Goal: Task Accomplishment & Management: Manage account settings

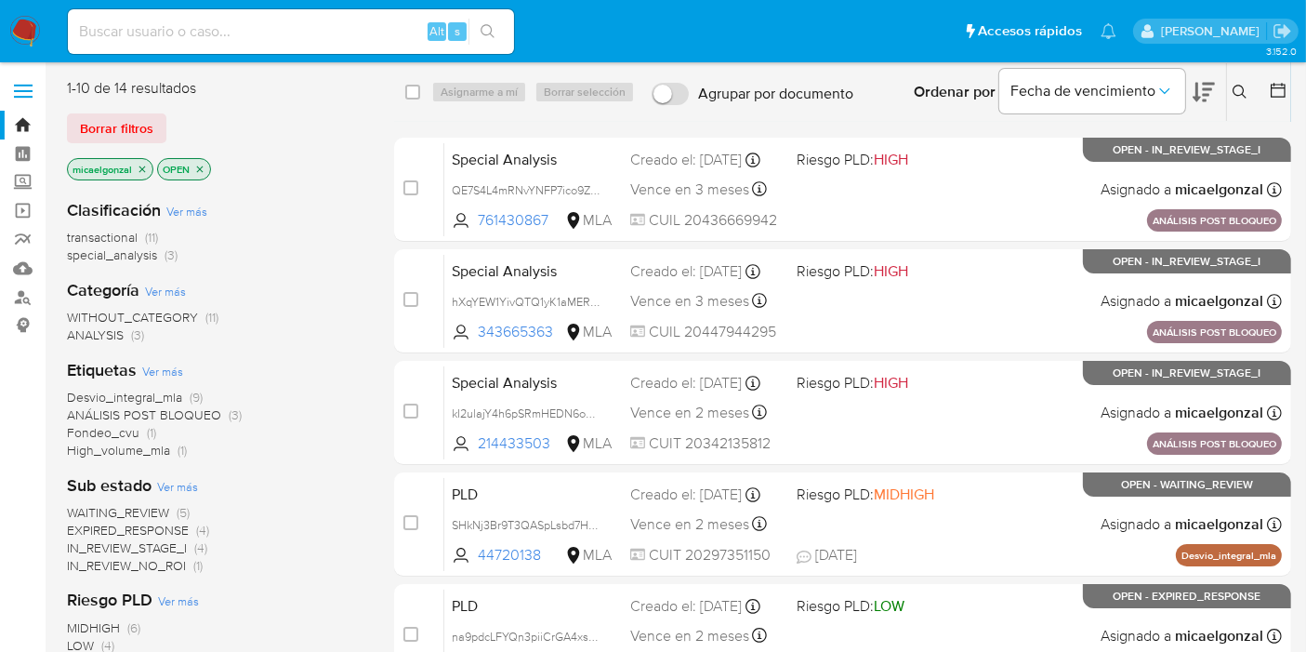
click at [139, 506] on span "WAITING_REVIEW" at bounding box center [118, 512] width 102 height 19
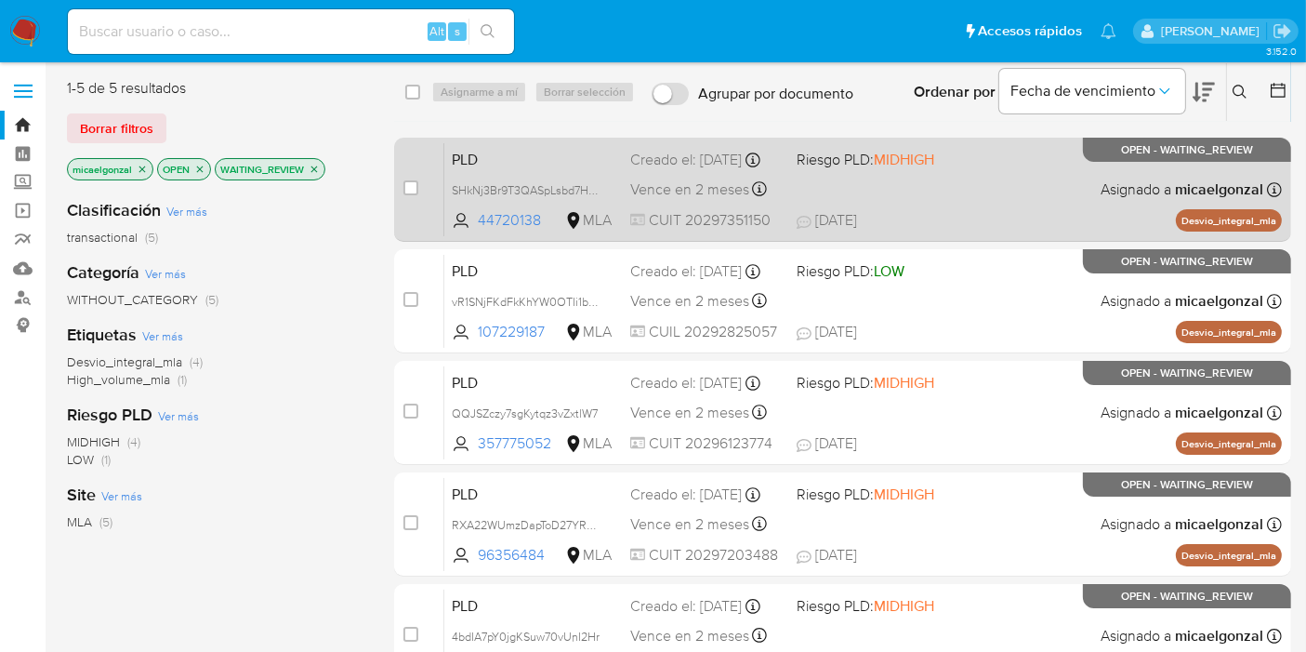
click at [730, 189] on span "Vence en 2 meses" at bounding box center [689, 189] width 119 height 20
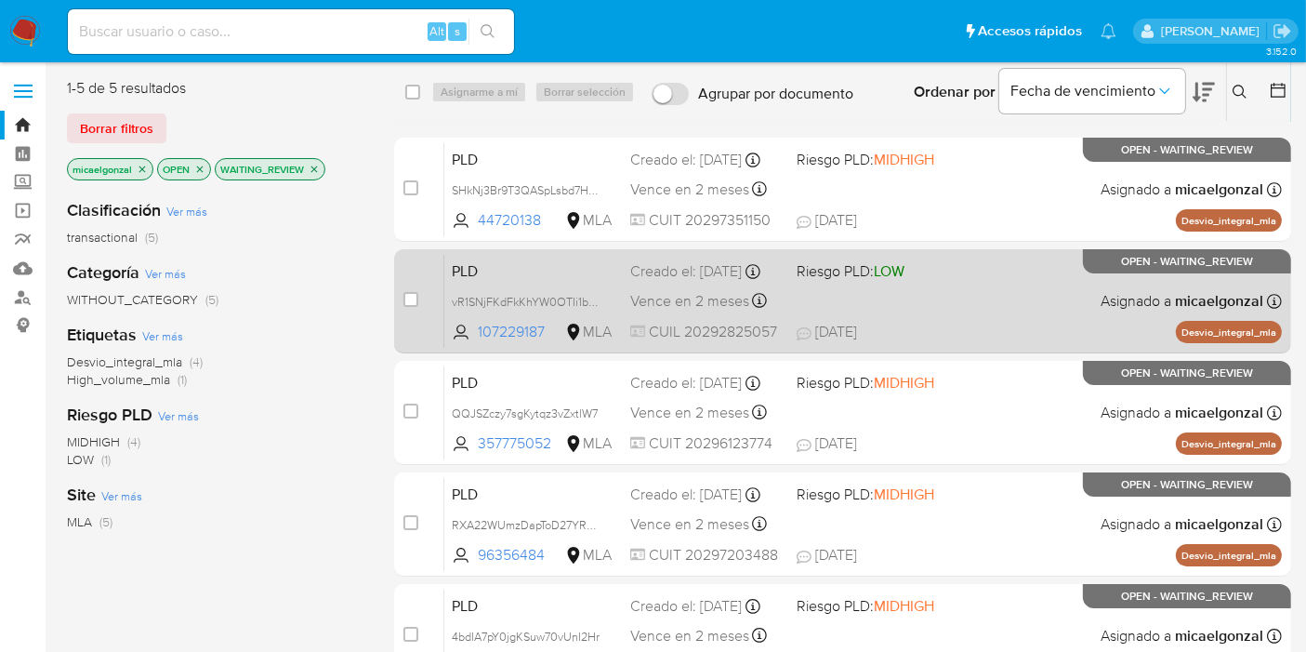
click at [804, 304] on div "PLD vR1SNjFKdFkKhYW0OTIi1bDy 107229187 MLA Riesgo PLD: LOW Creado el: 12/07/202…" at bounding box center [863, 301] width 838 height 94
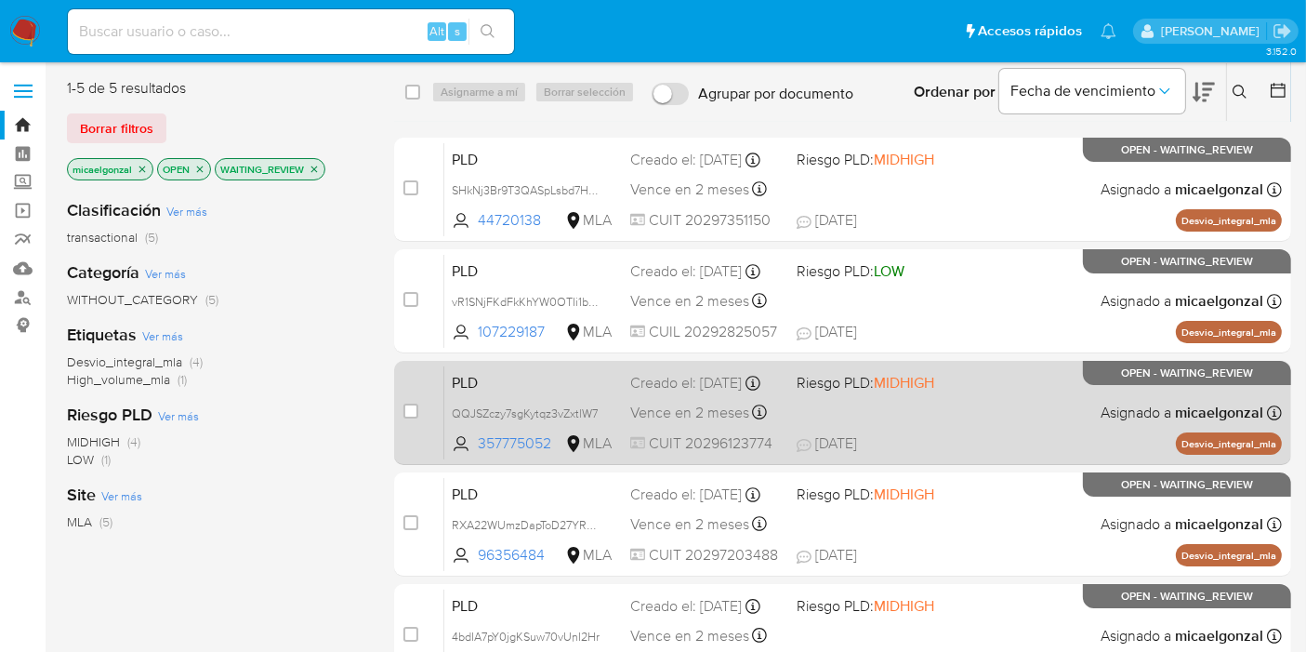
click at [857, 392] on span "Riesgo PLD: MIDHIGH" at bounding box center [866, 382] width 138 height 20
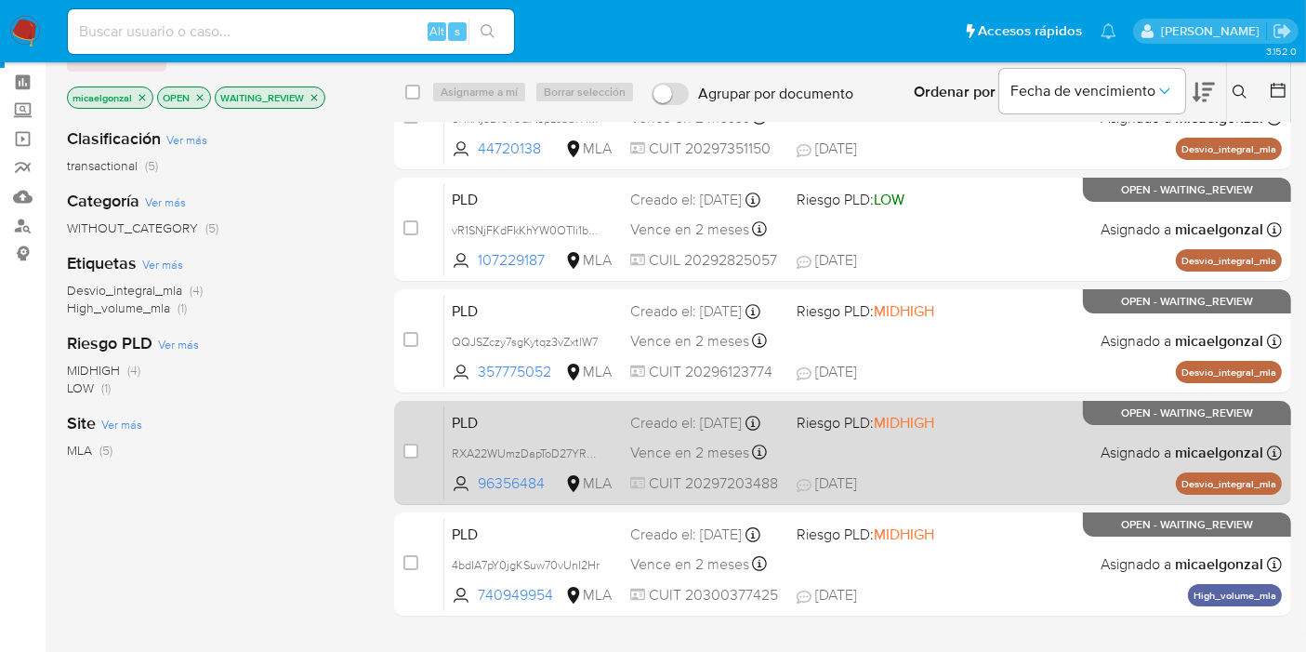
scroll to position [103, 0]
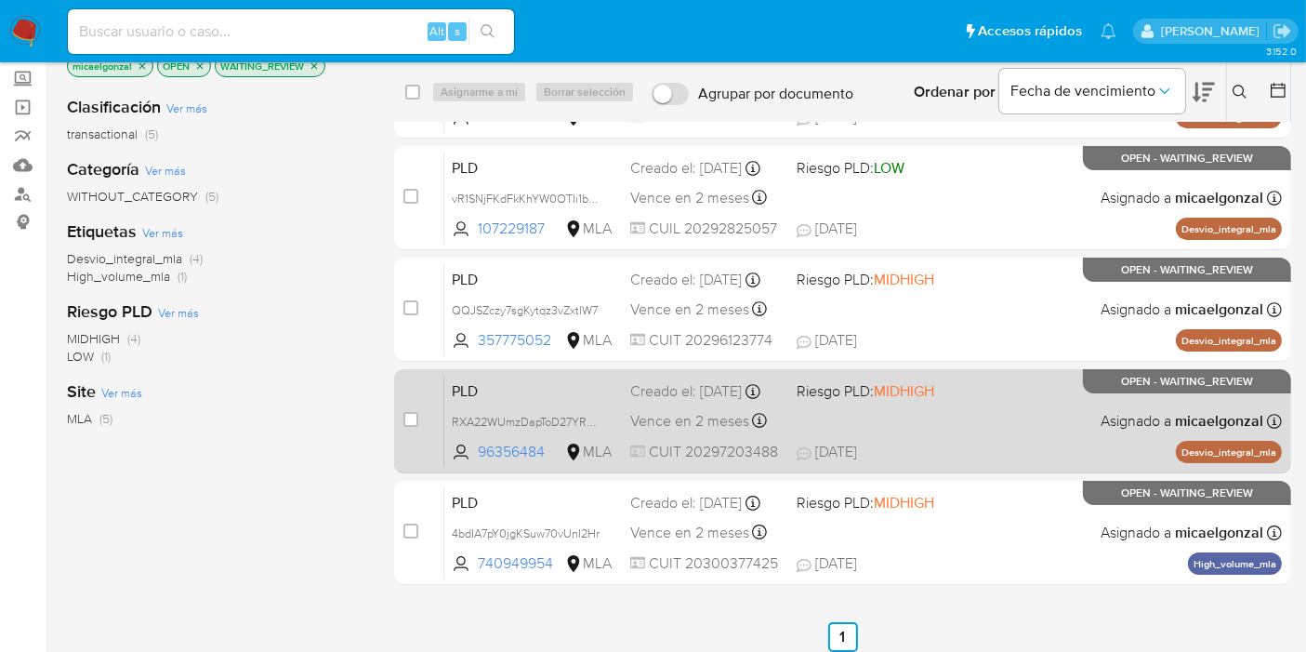
click at [984, 423] on div "PLD RXA22WUmzDapToD27YRavm5W 96356484 MLA Riesgo PLD: MIDHIGH Creado el: 12/07/…" at bounding box center [863, 421] width 838 height 94
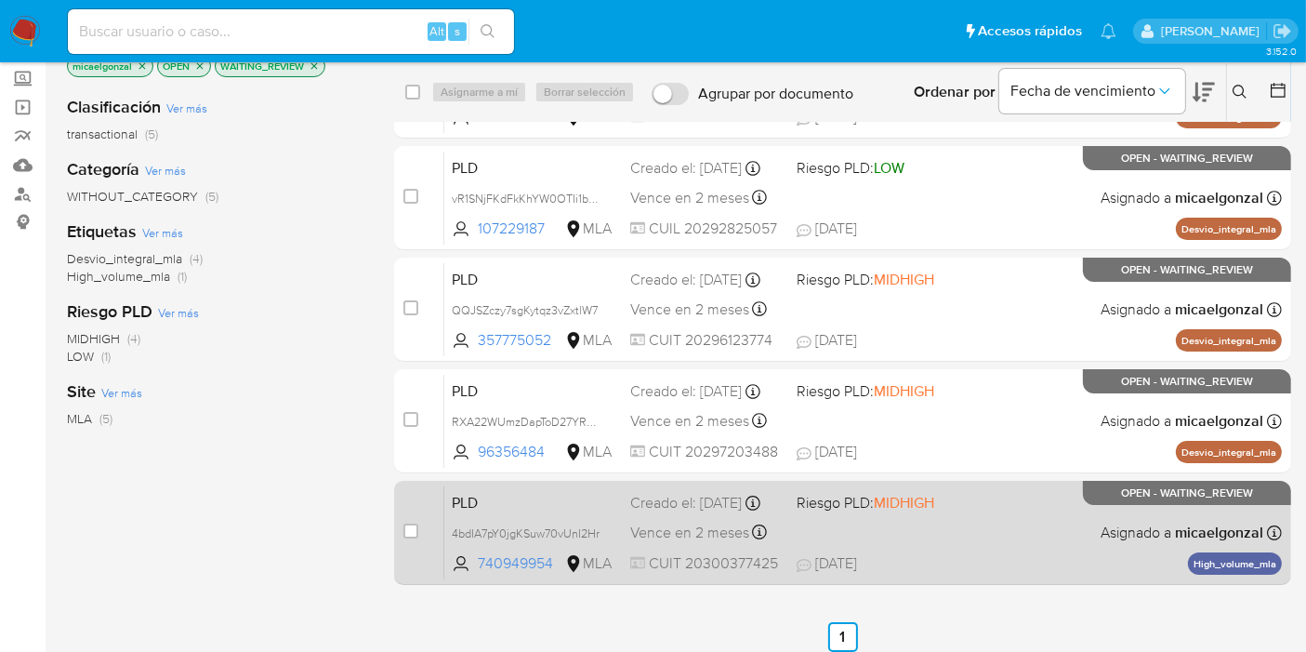
click at [1052, 542] on div "PLD 4bdIA7pY0jgKSuw70vUnI2Hr 740949954 MLA Riesgo PLD: MIDHIGH Creado el: 12/07…" at bounding box center [863, 532] width 838 height 94
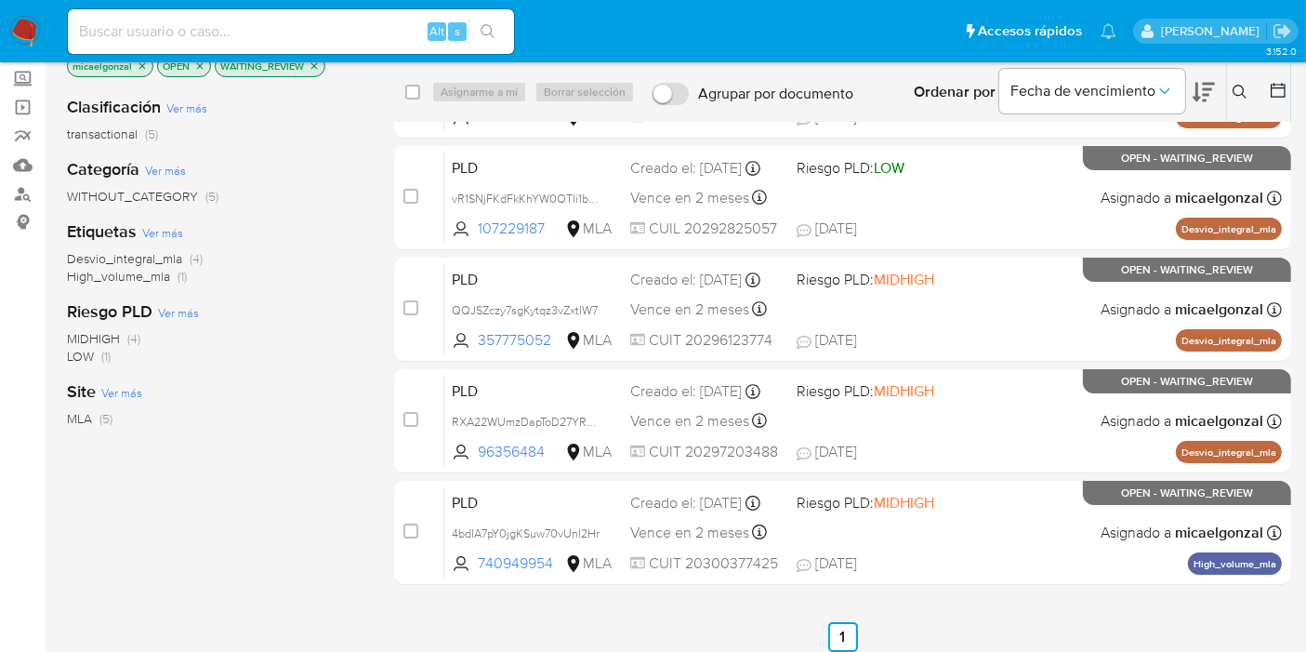
click at [30, 34] on img at bounding box center [25, 32] width 32 height 32
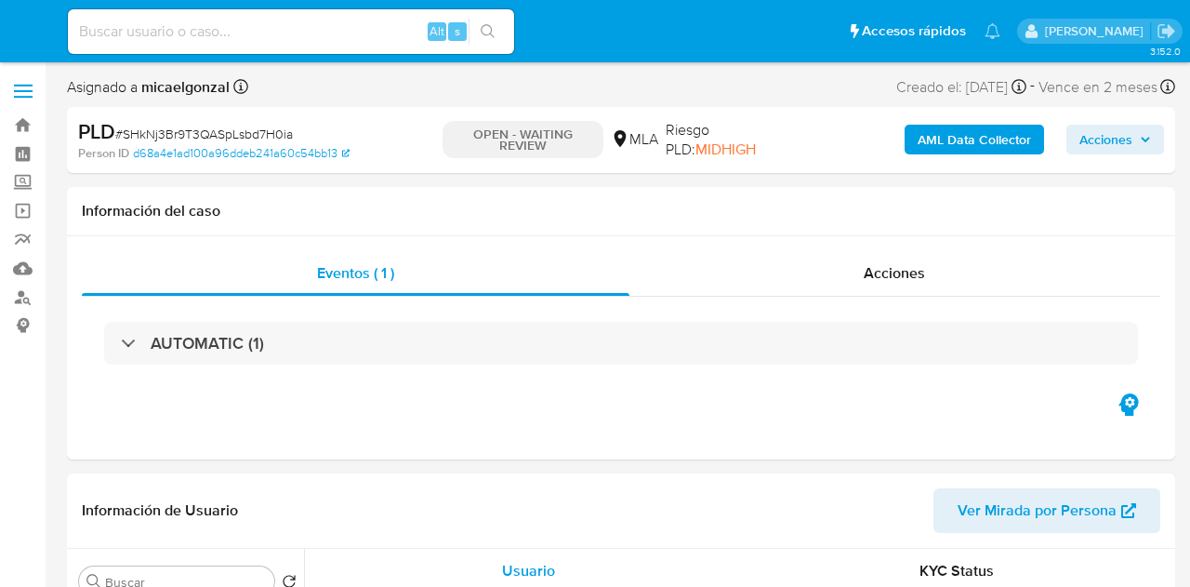
select select "10"
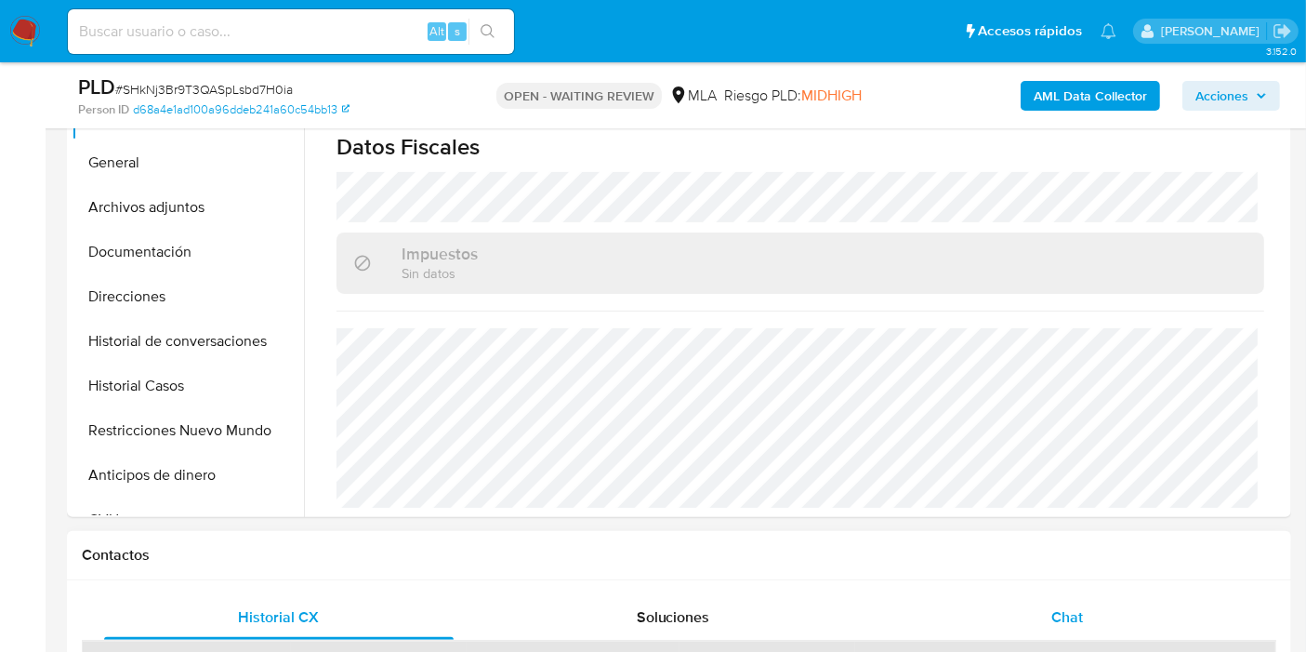
scroll to position [516, 0]
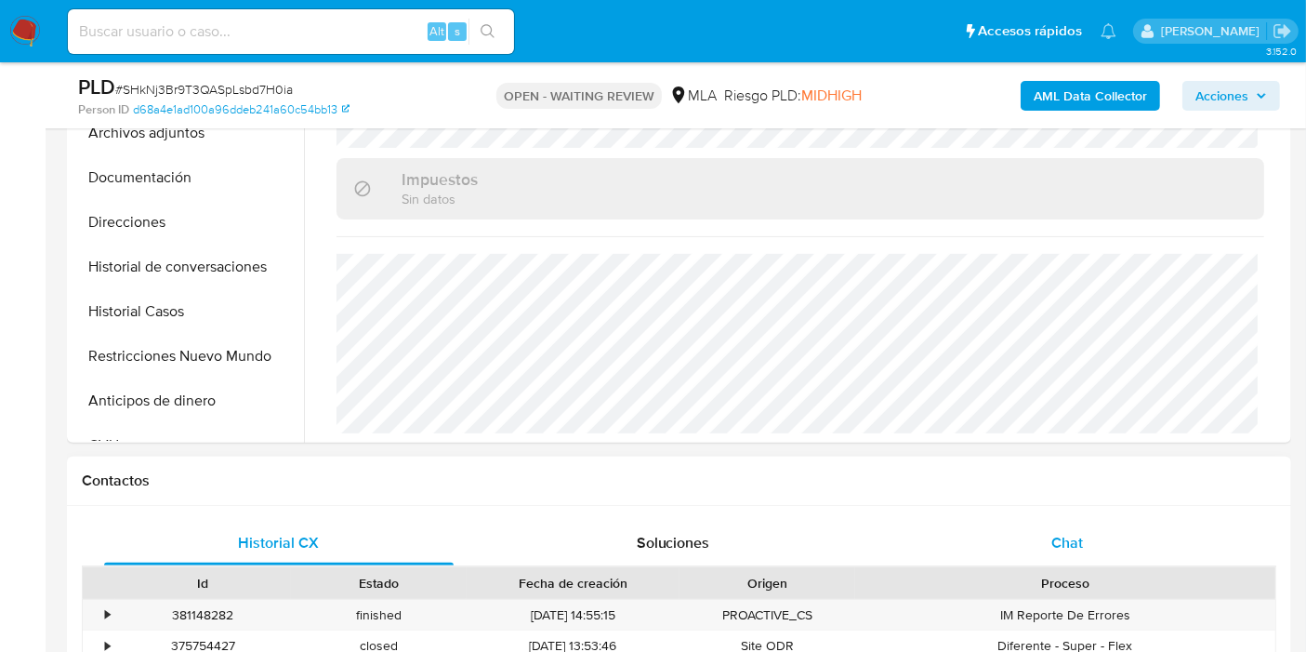
click at [1051, 515] on div "Historial CX Soluciones Chat Id Estado Fecha de creación Origen Proceso • 38114…" at bounding box center [679, 632] width 1224 height 252
click at [1048, 541] on div "Chat" at bounding box center [1068, 543] width 350 height 45
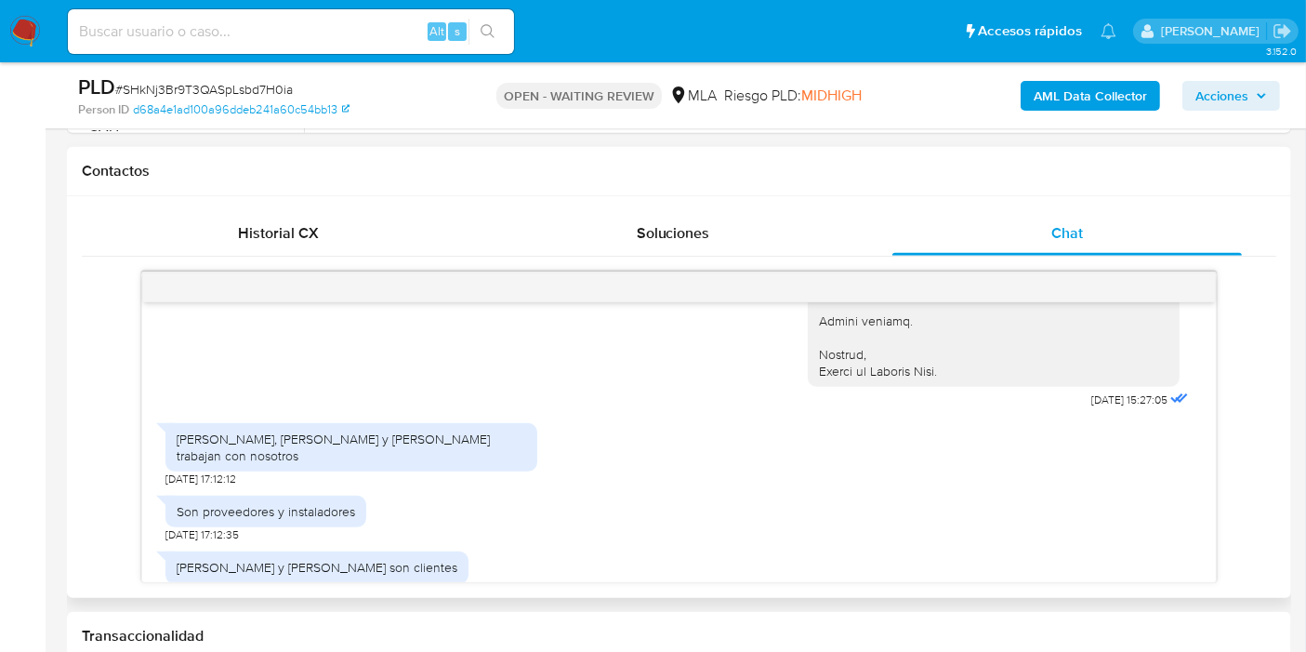
scroll to position [932, 0]
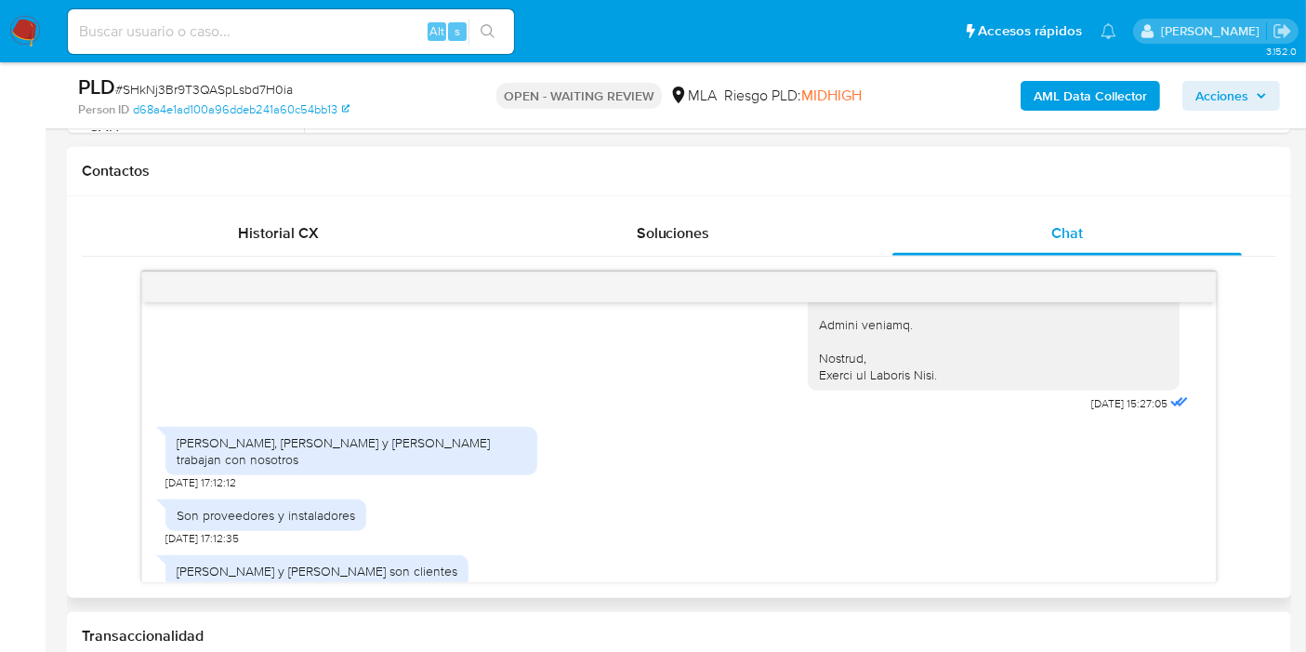
click at [266, 456] on div "Raúl Galarza, César acosta y pablo Reynoso trabajan con nosotros" at bounding box center [352, 450] width 350 height 33
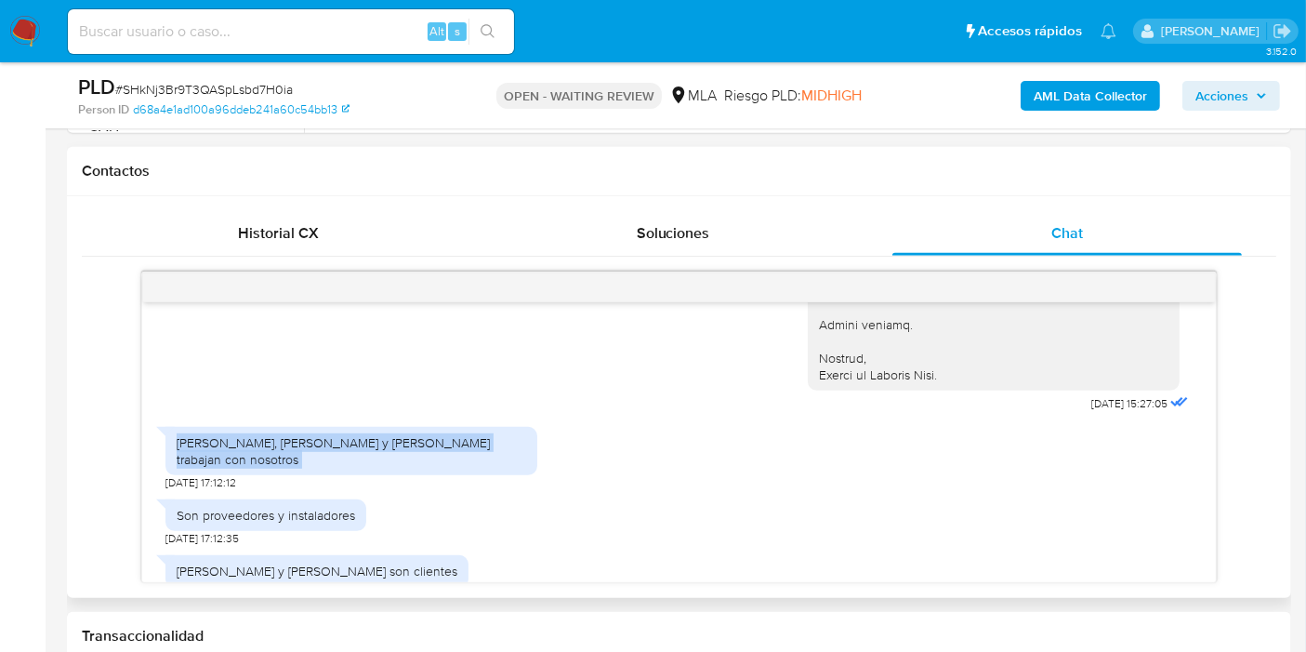
click at [266, 456] on div "Raúl Galarza, César acosta y pablo Reynoso trabajan con nosotros" at bounding box center [352, 450] width 350 height 33
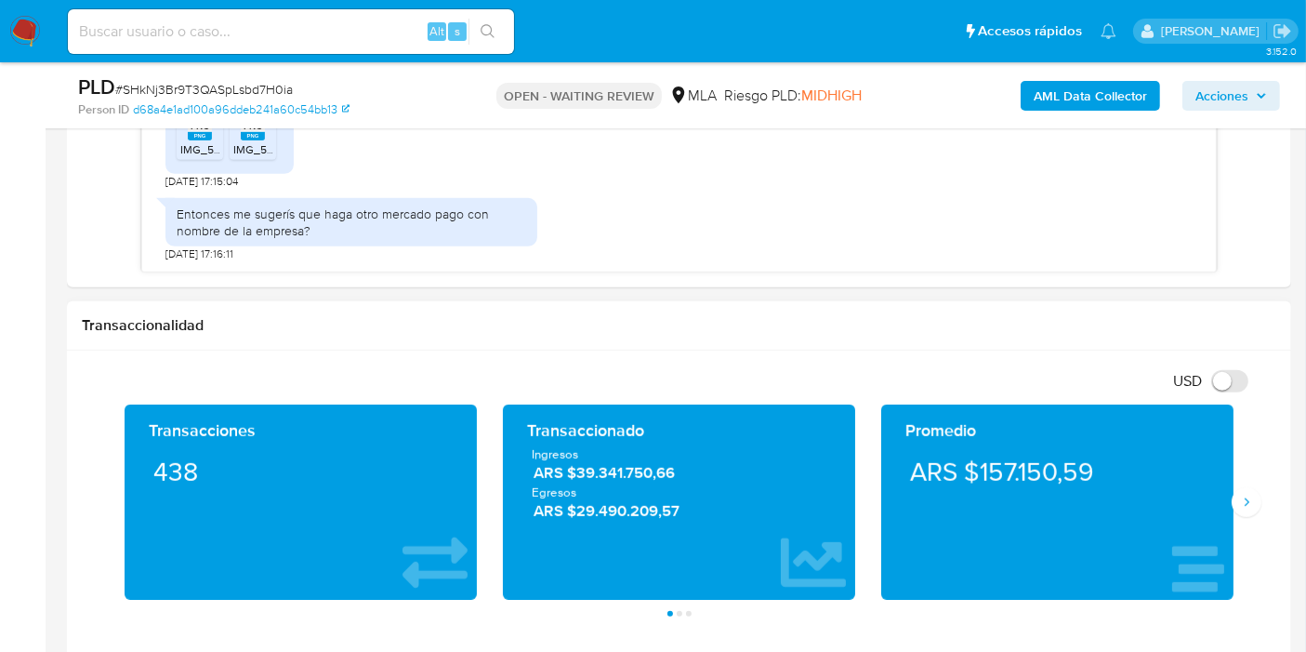
scroll to position [1239, 0]
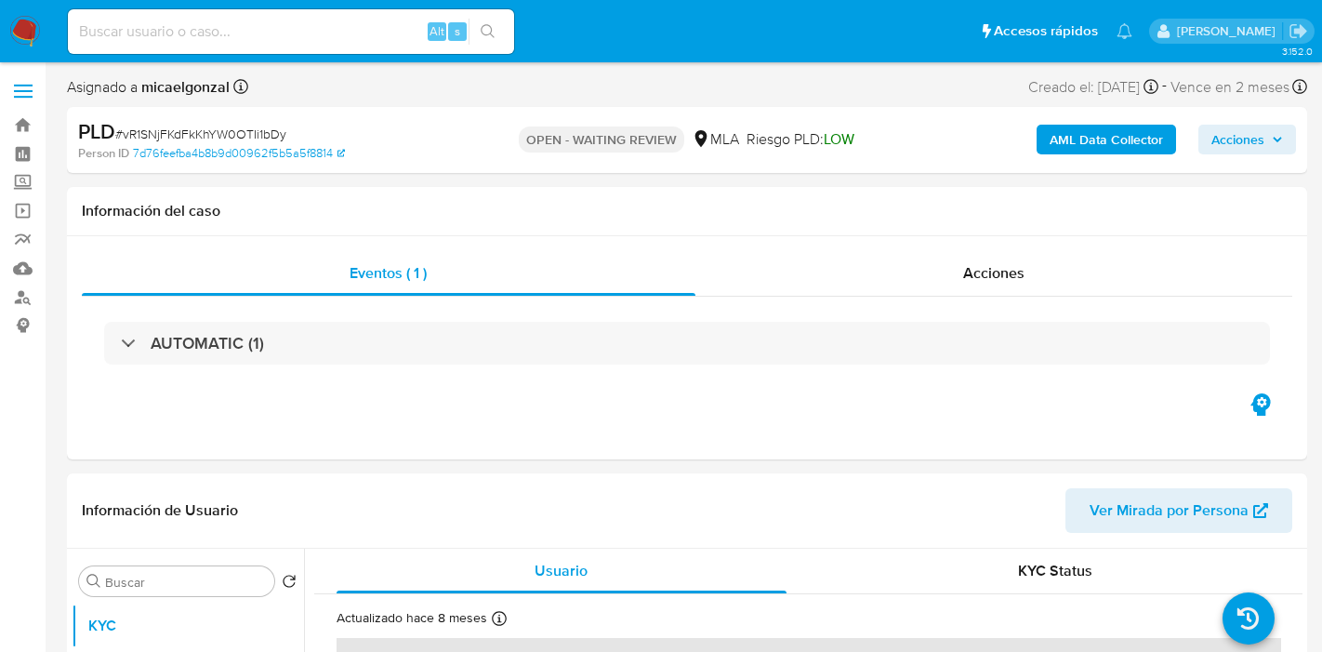
select select "10"
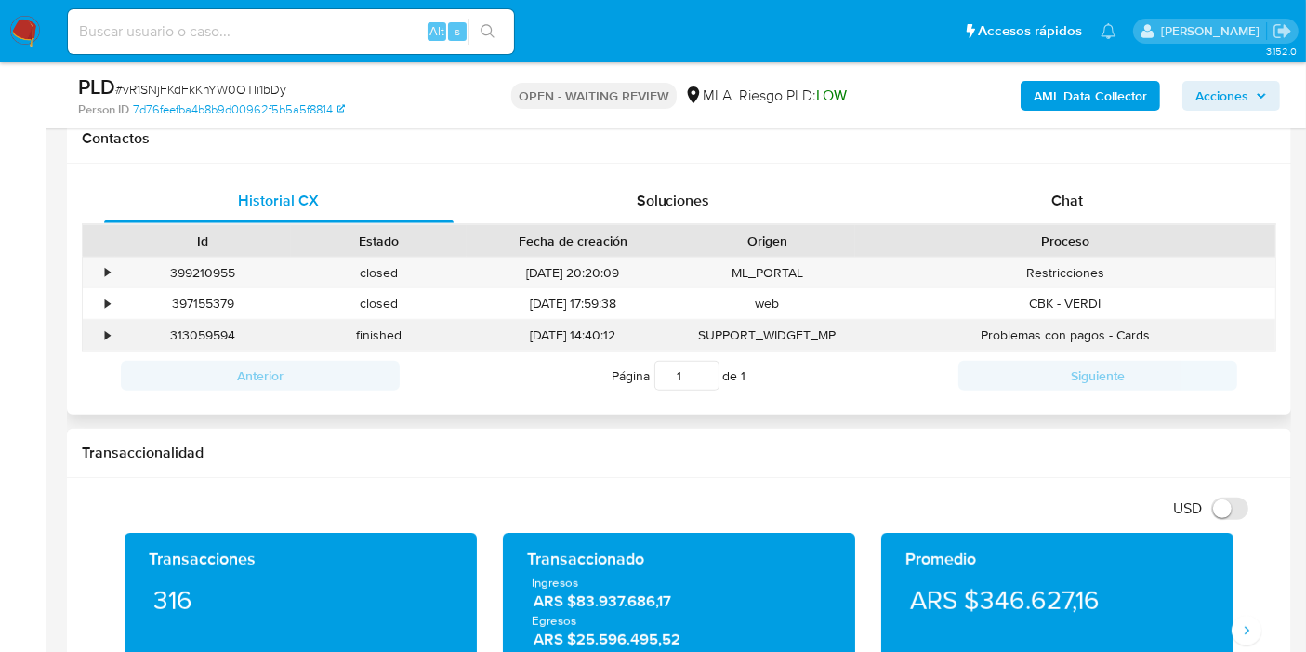
scroll to position [826, 0]
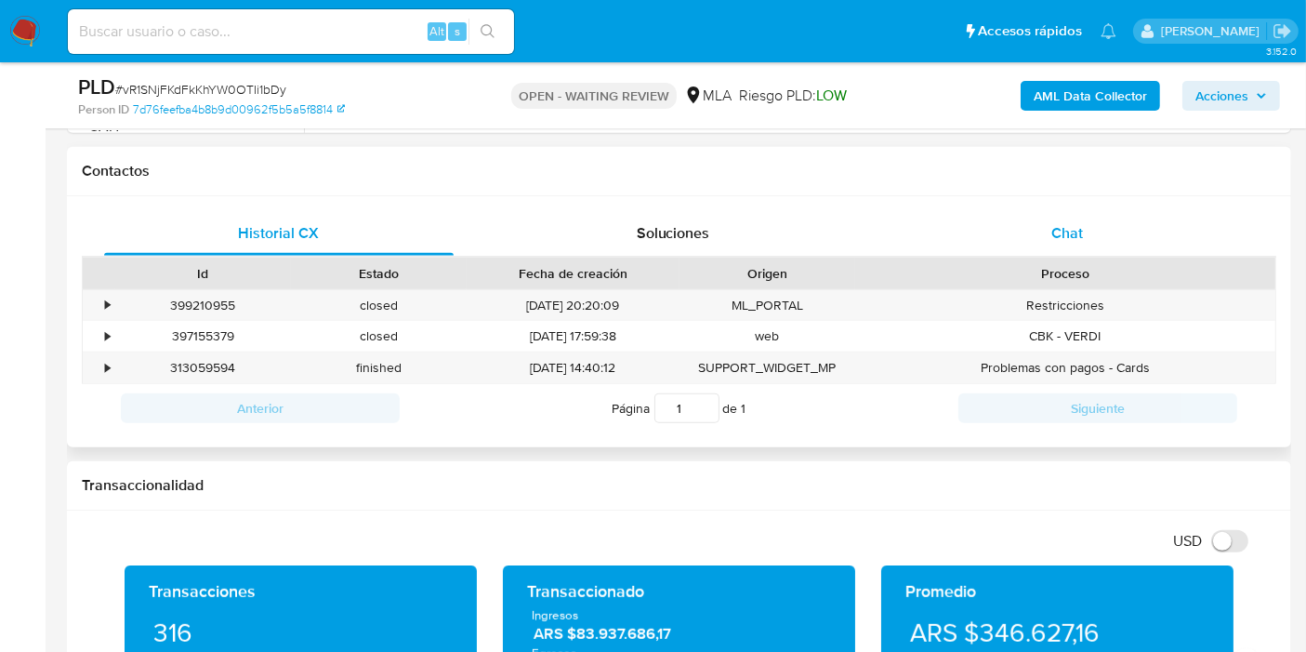
drag, startPoint x: 1106, startPoint y: 258, endPoint x: 1111, endPoint y: 225, distance: 32.9
click at [1104, 257] on div "Id Estado Fecha de creación Origen Proceso" at bounding box center [679, 273] width 1195 height 33
click at [1111, 225] on div "Chat" at bounding box center [1068, 233] width 350 height 45
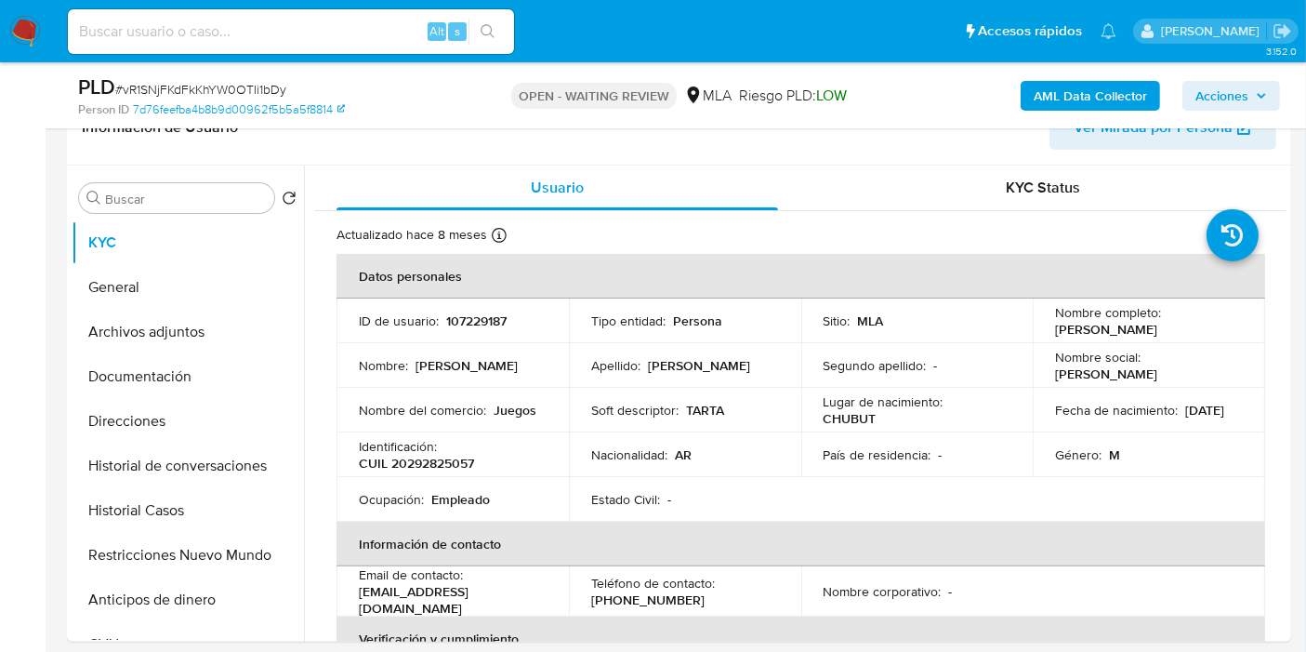
scroll to position [206, 0]
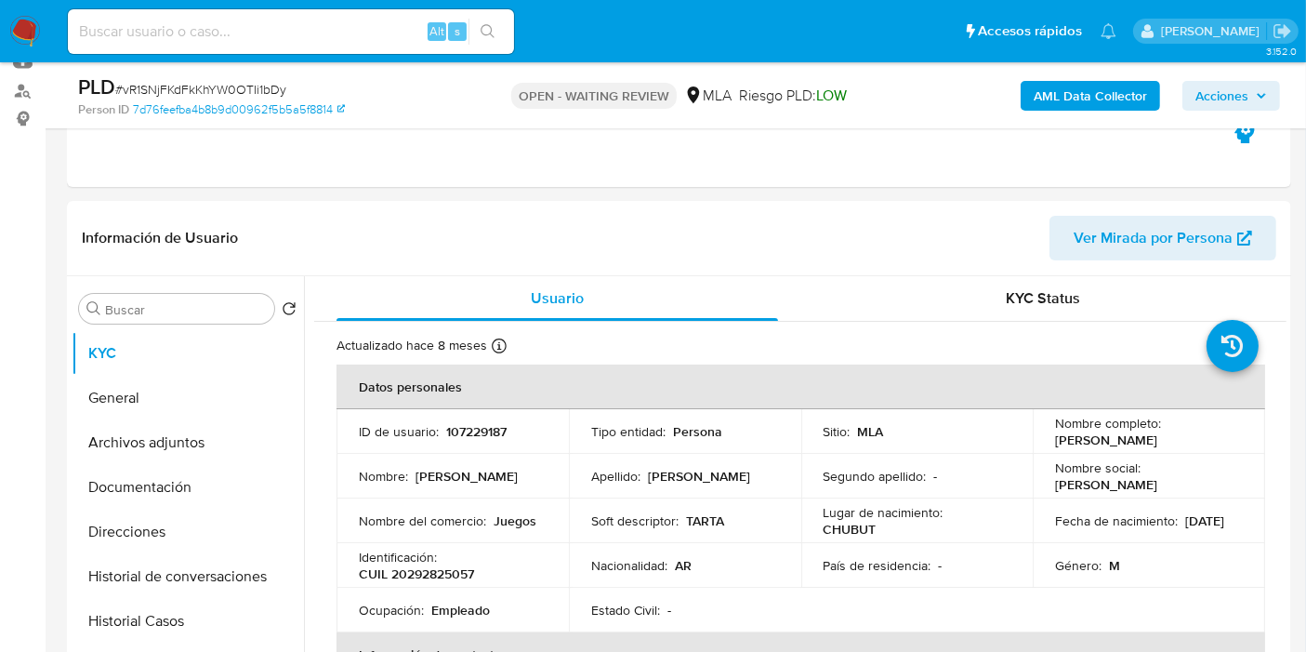
click at [257, 86] on span "# vR1SNjFKdFkKhYW0OTIi1bDy" at bounding box center [200, 89] width 171 height 19
copy span "vR1SNjFKdFkKhYW0OTIi1bDy"
drag, startPoint x: 0, startPoint y: 38, endPoint x: 19, endPoint y: 35, distance: 18.8
click at [1, 38] on nav "Pausado Ver notificaciones Alt s Accesos rápidos Presiona las siguientes teclas…" at bounding box center [653, 31] width 1306 height 62
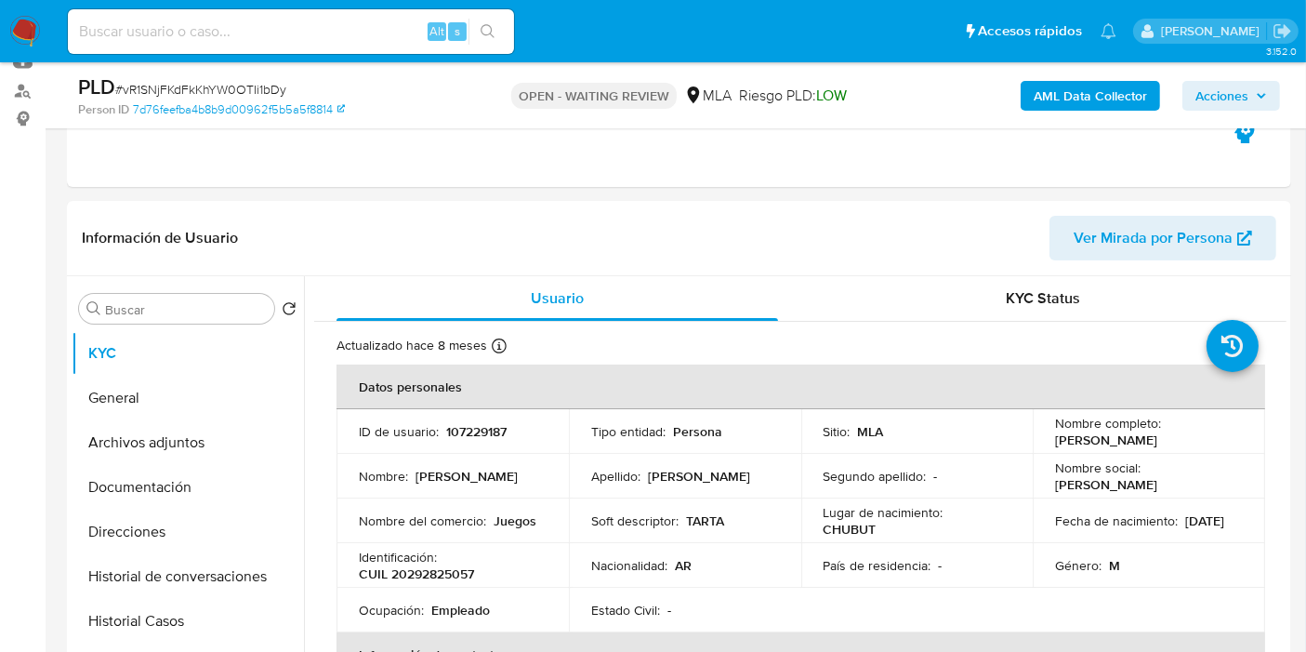
click at [19, 35] on img at bounding box center [25, 32] width 32 height 32
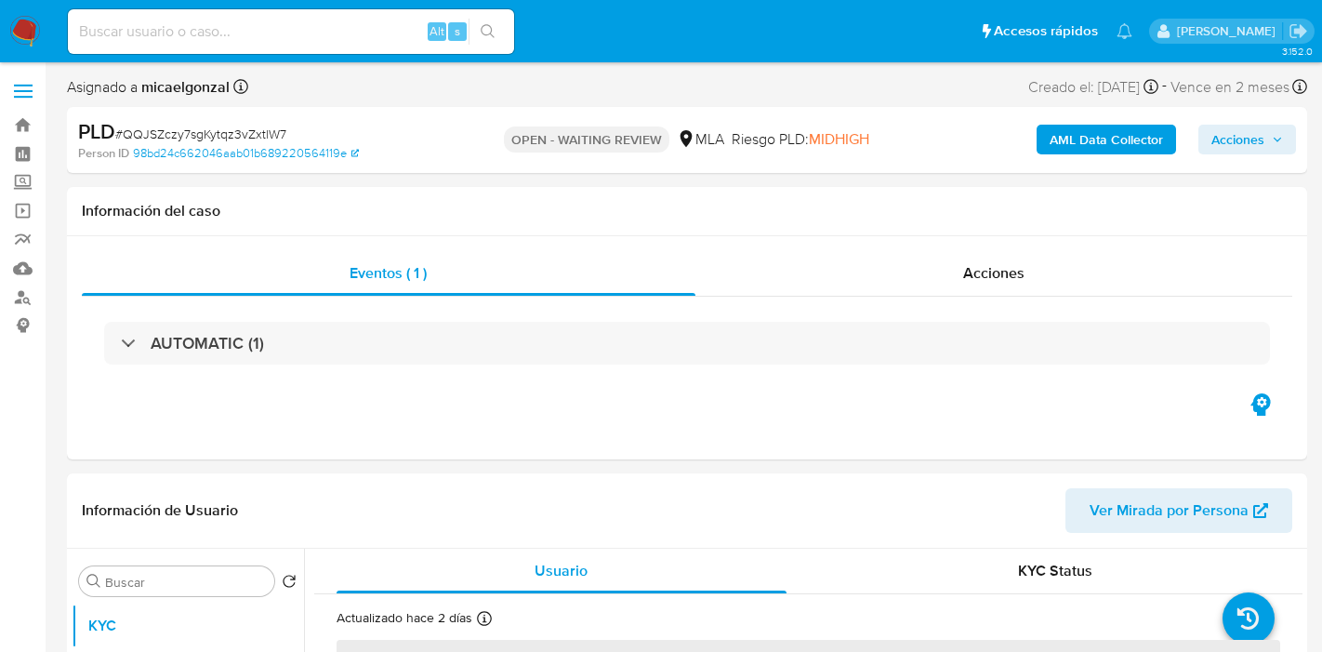
select select "10"
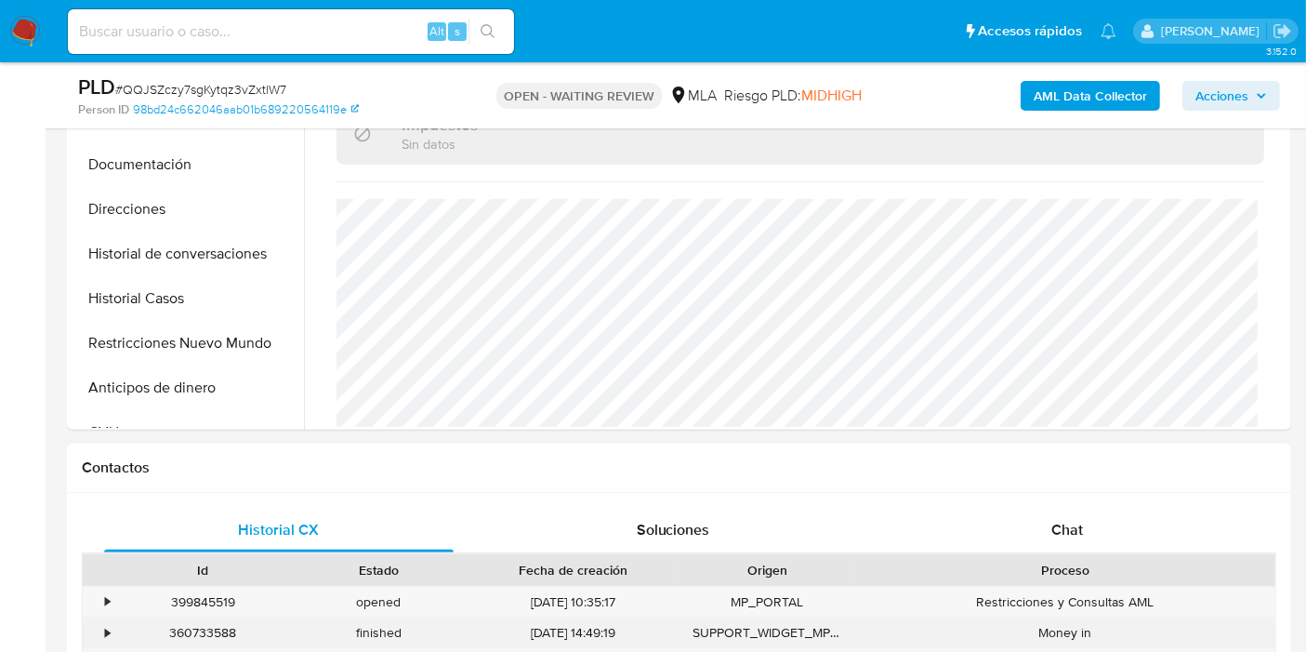
scroll to position [619, 0]
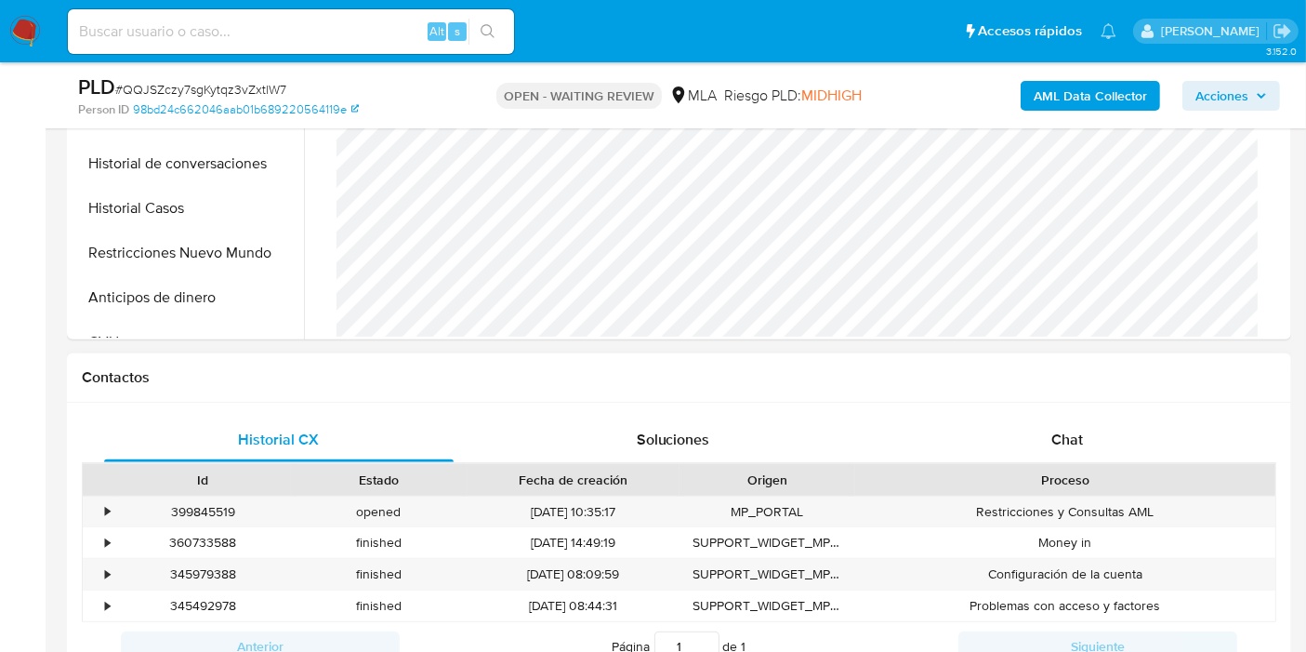
click at [1012, 465] on div "Proceso" at bounding box center [1065, 480] width 420 height 32
click at [1046, 434] on div "Chat" at bounding box center [1068, 439] width 350 height 45
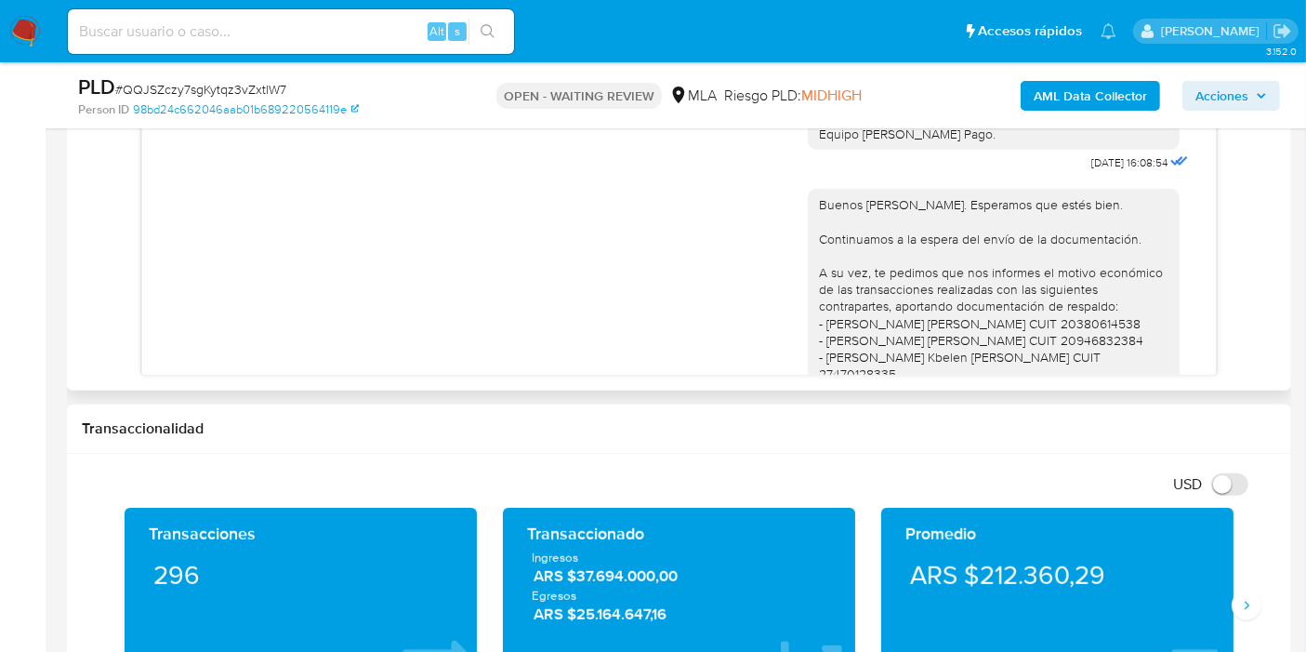
scroll to position [1239, 0]
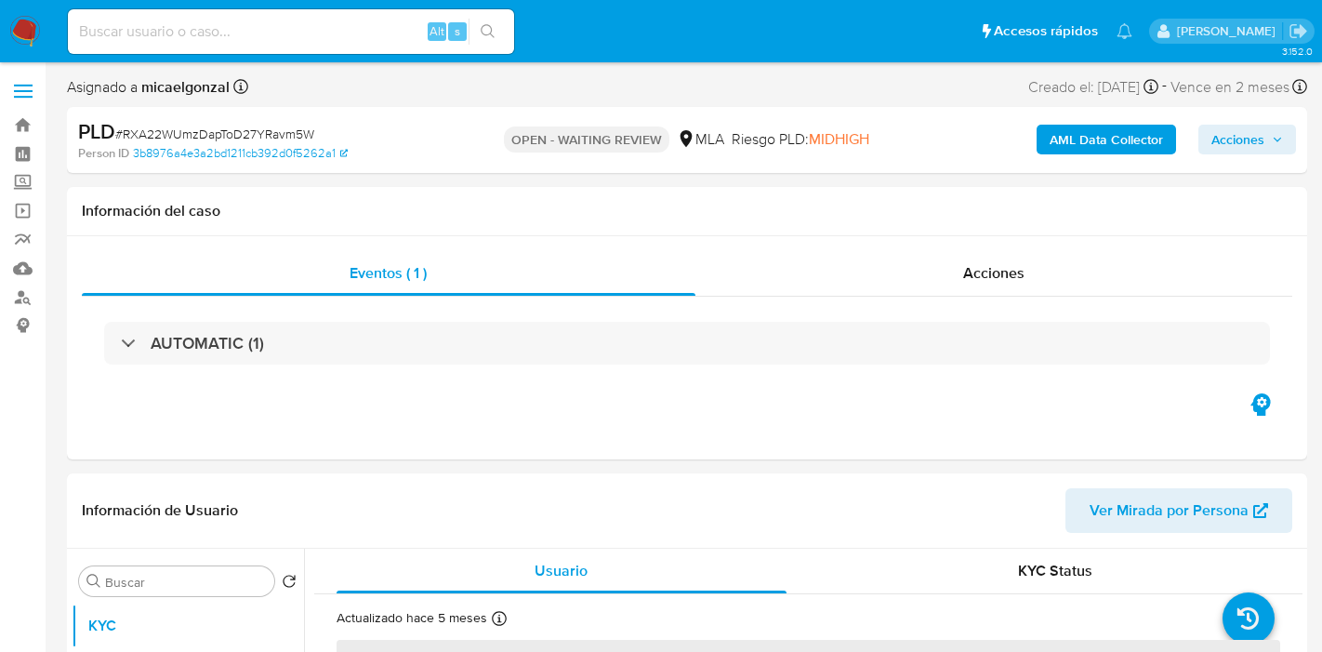
select select "10"
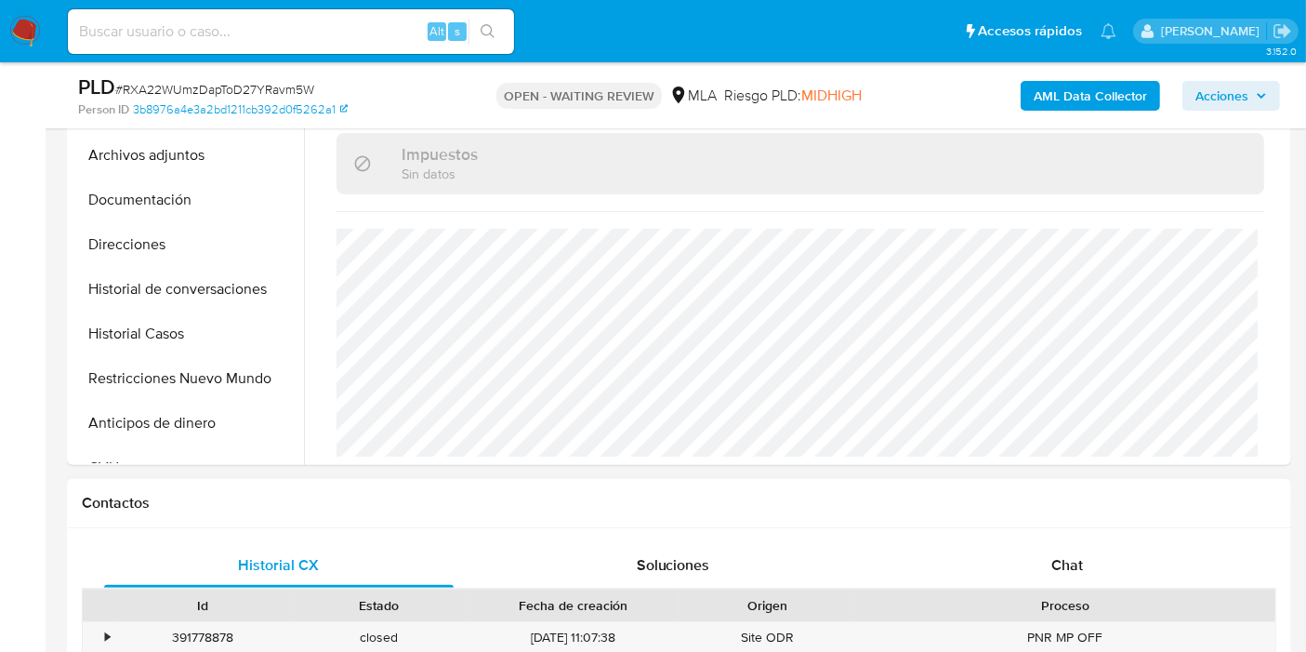
scroll to position [619, 0]
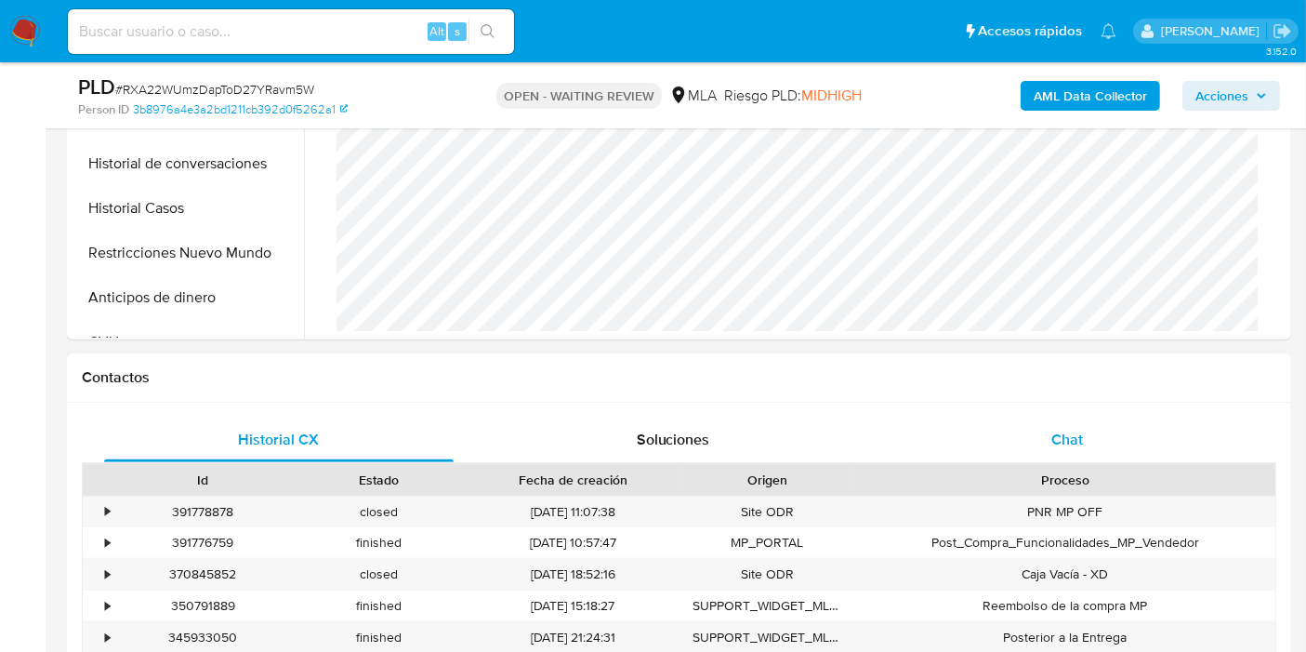
drag, startPoint x: 1014, startPoint y: 464, endPoint x: 1065, endPoint y: 432, distance: 59.3
click at [1015, 464] on div "Proceso" at bounding box center [1065, 480] width 420 height 32
click at [1065, 432] on span "Chat" at bounding box center [1067, 439] width 32 height 21
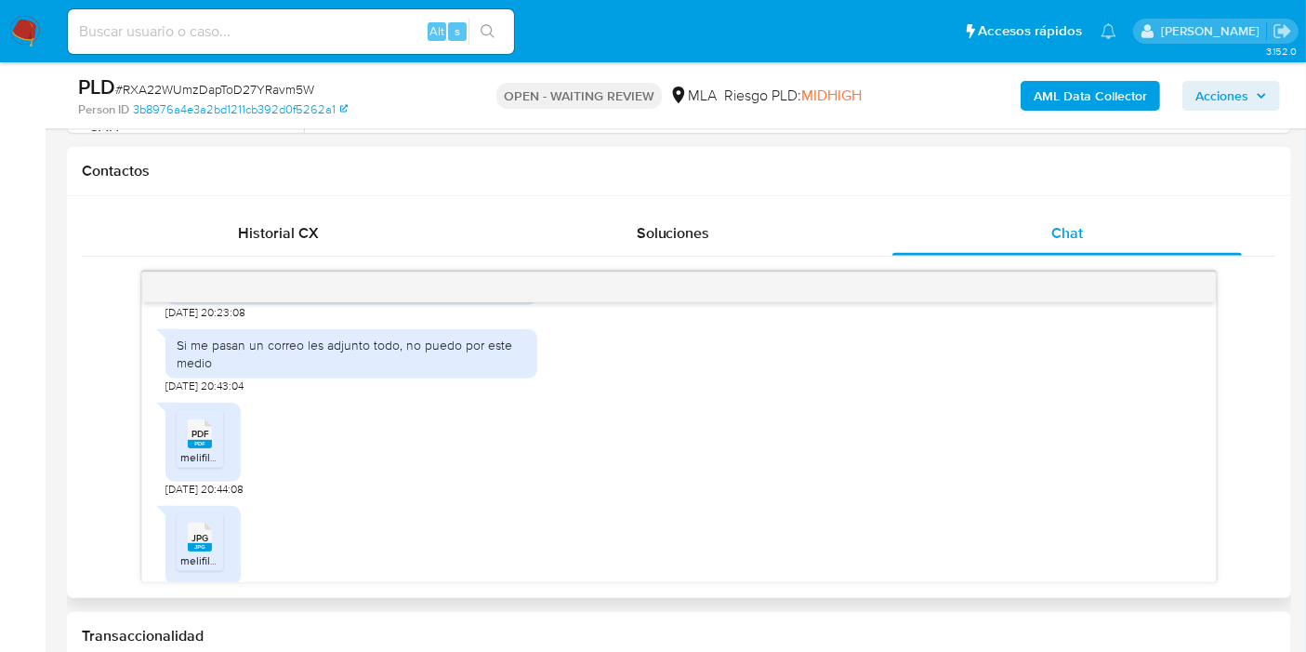
scroll to position [906, 0]
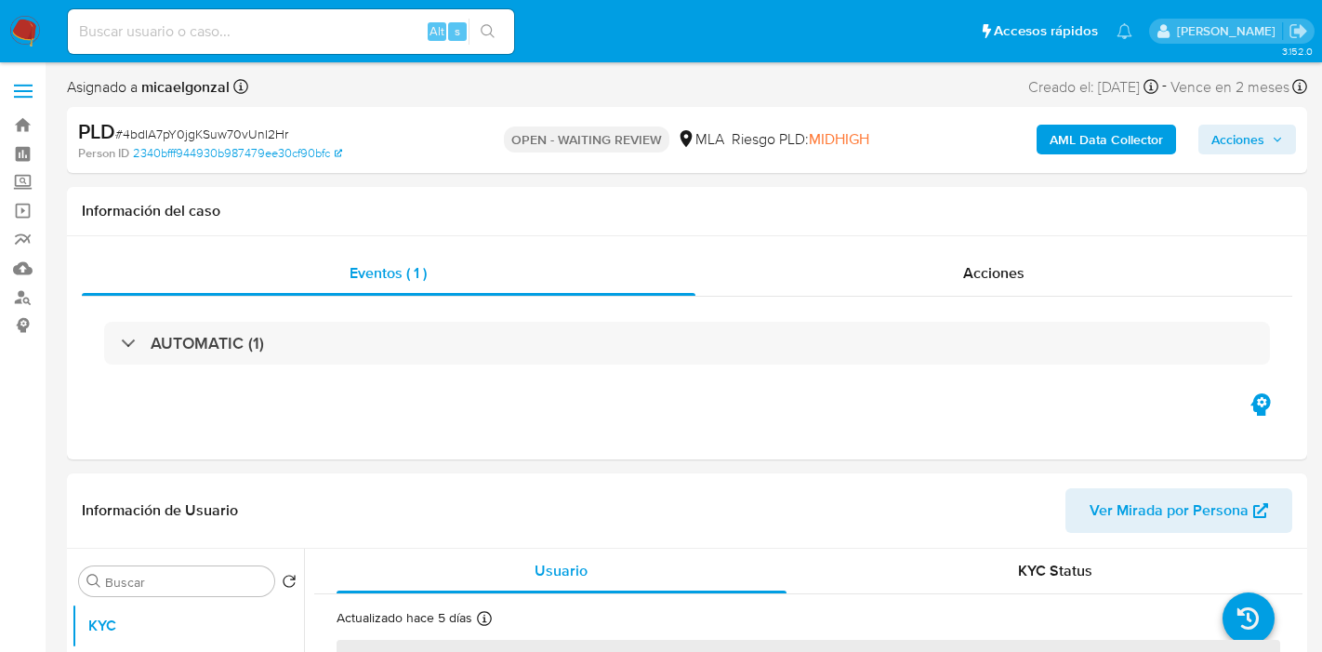
select select "10"
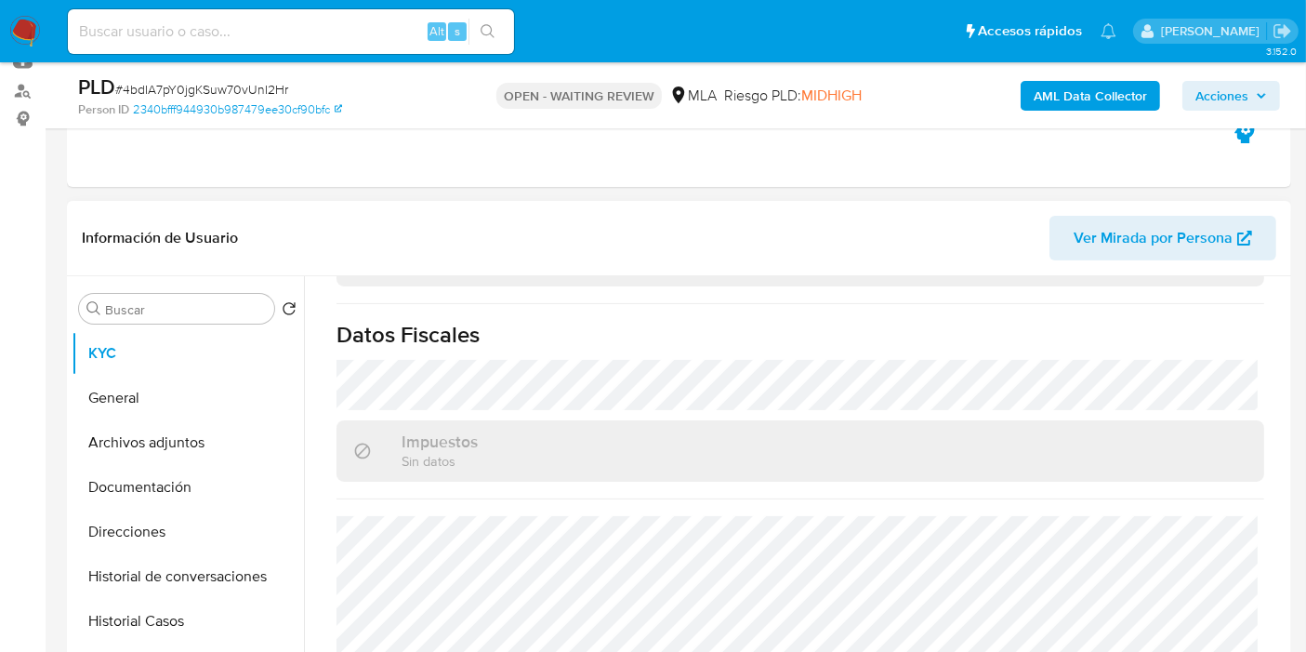
scroll to position [516, 0]
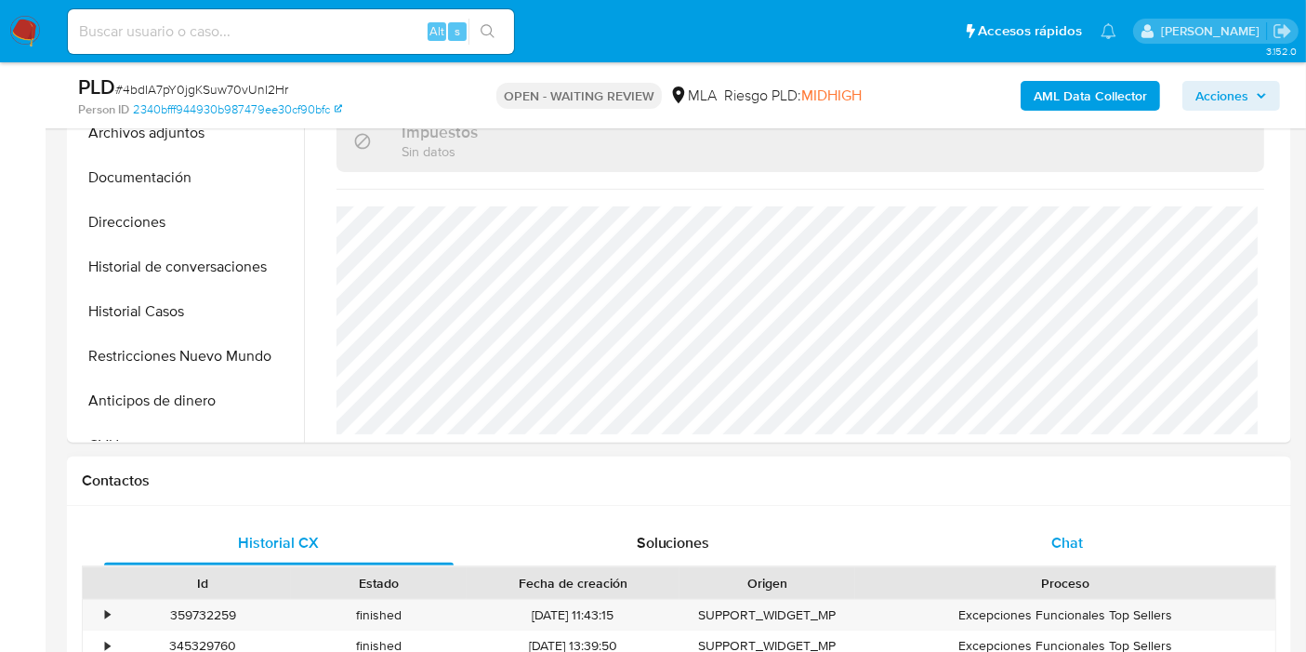
click at [1047, 522] on div "Chat" at bounding box center [1068, 543] width 350 height 45
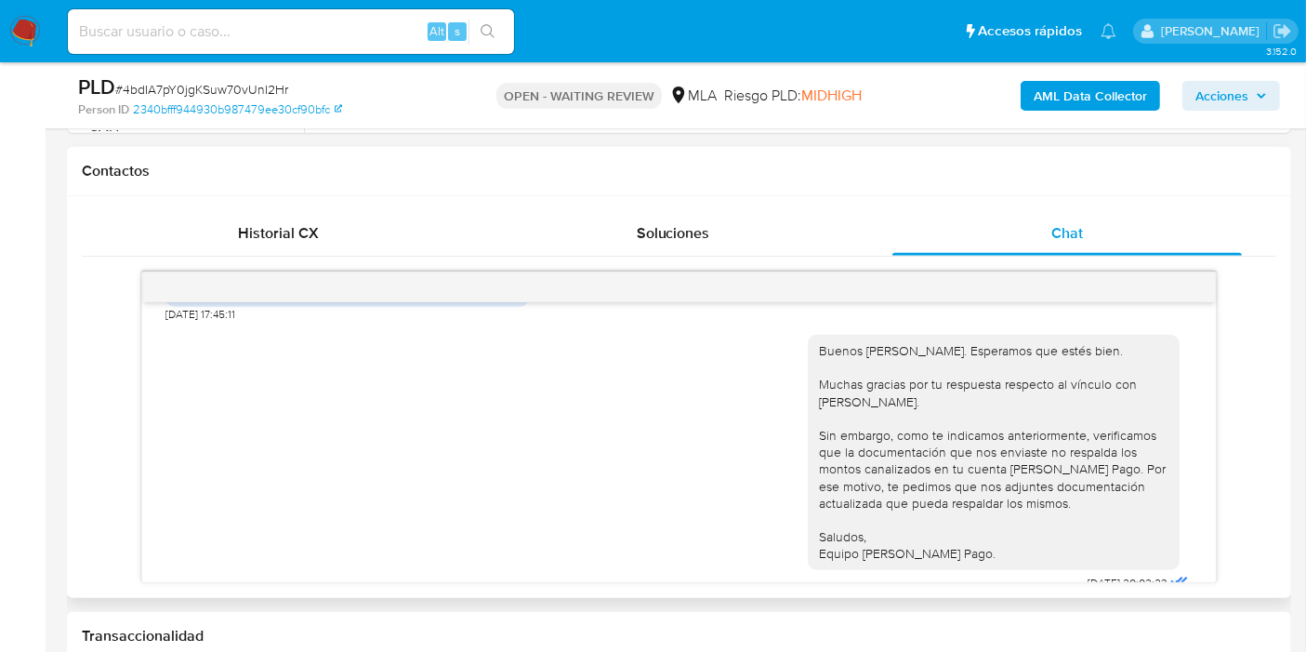
scroll to position [862, 0]
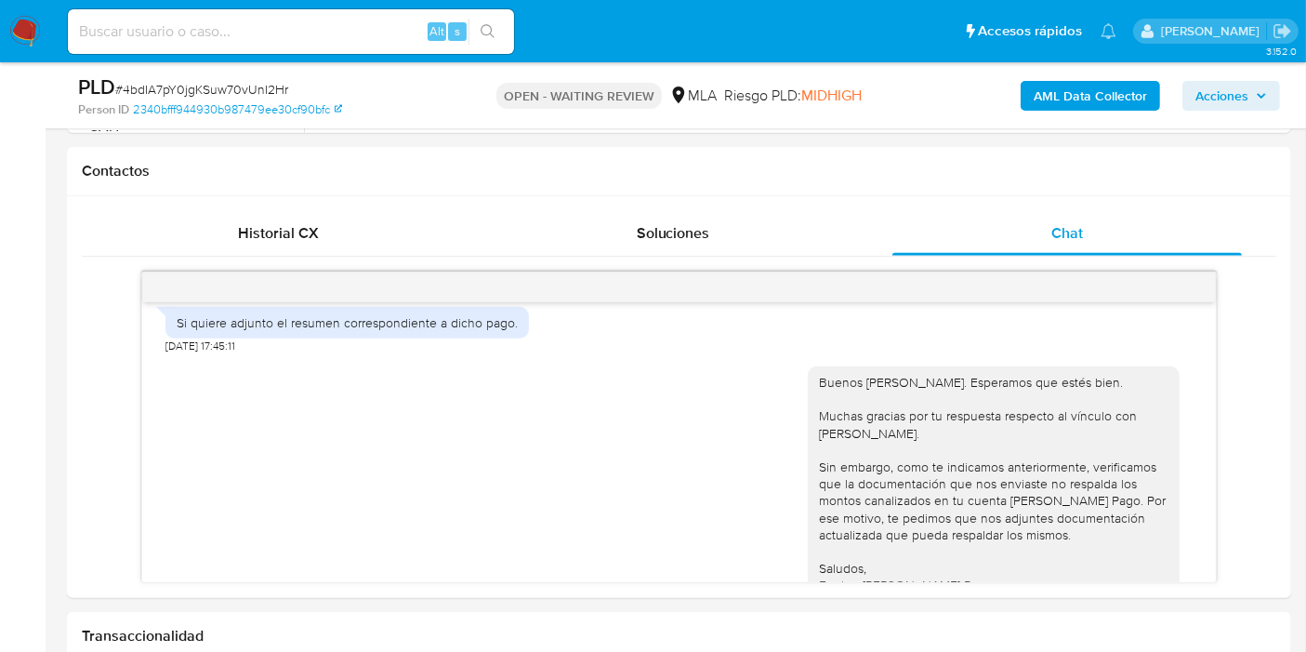
click at [250, 88] on span "# 4bdIA7pY0jgKSuw70vUnI2Hr" at bounding box center [201, 89] width 173 height 19
copy span "4bdIA7pY0jgKSuw70vUnI2Hr"
click at [25, 20] on img at bounding box center [25, 32] width 32 height 32
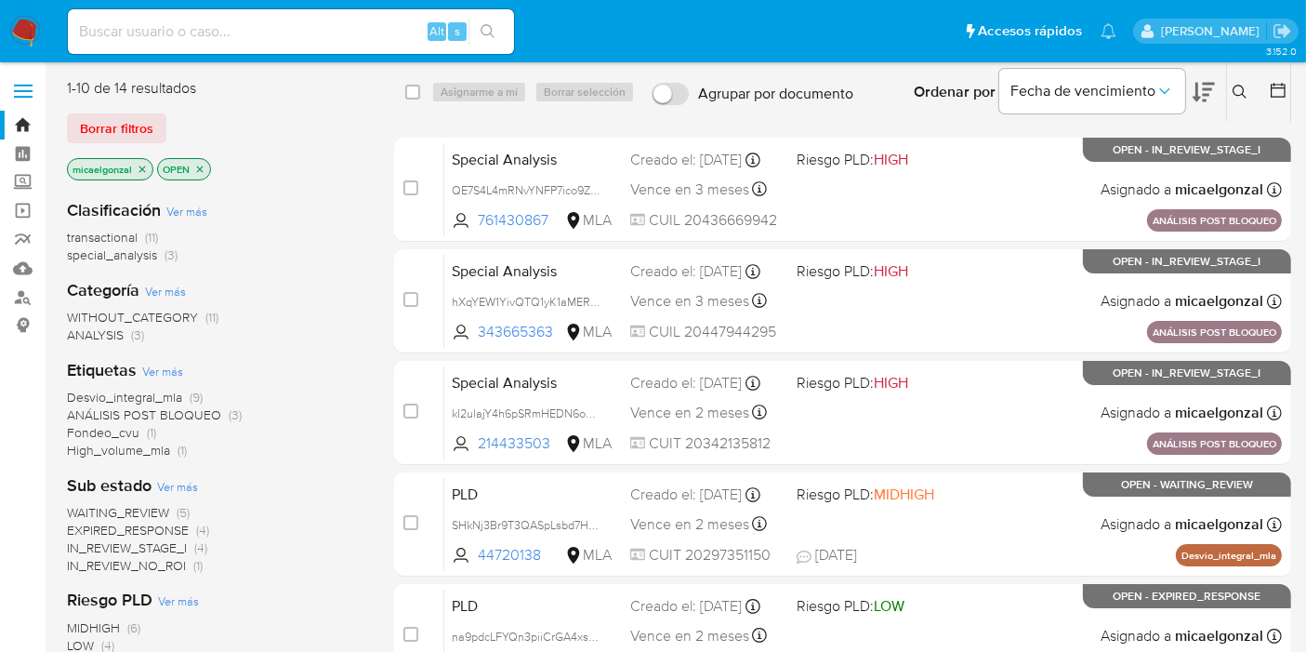
click at [135, 143] on div "1-10 de 14 resultados Borrar filtros micaelgonzal OPEN" at bounding box center [216, 131] width 298 height 106
click at [143, 130] on span "Borrar filtros" at bounding box center [116, 128] width 73 height 26
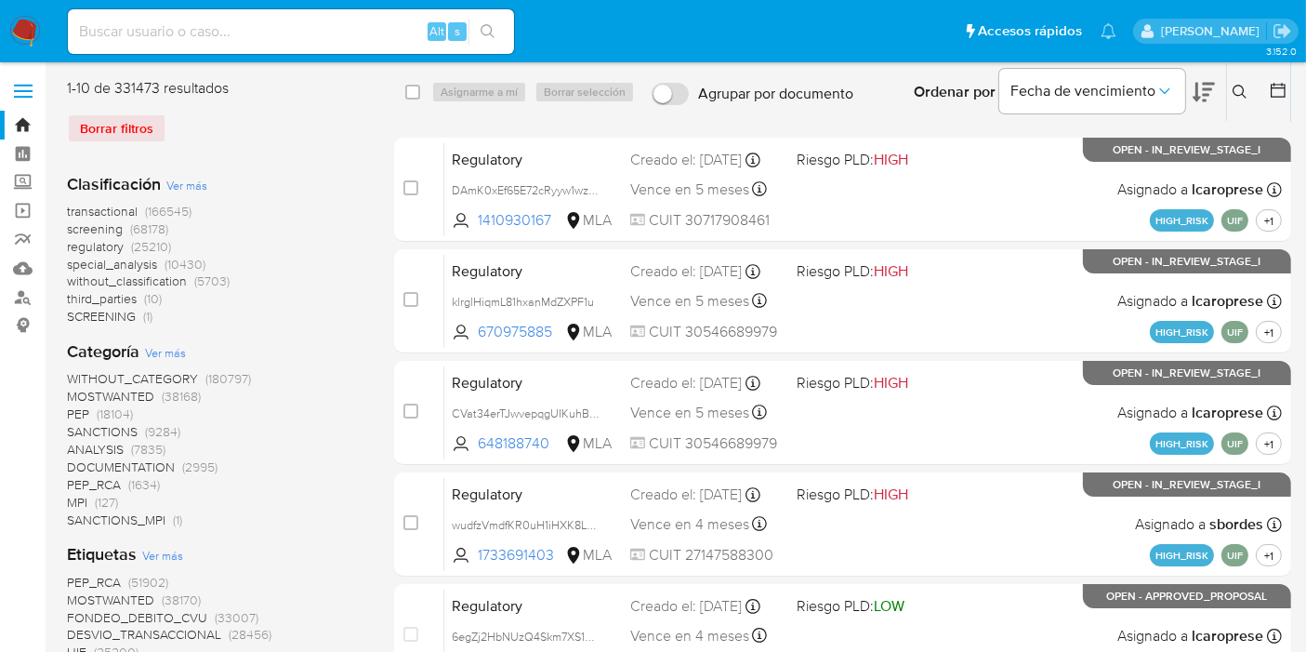
click at [1235, 88] on icon at bounding box center [1240, 92] width 15 height 15
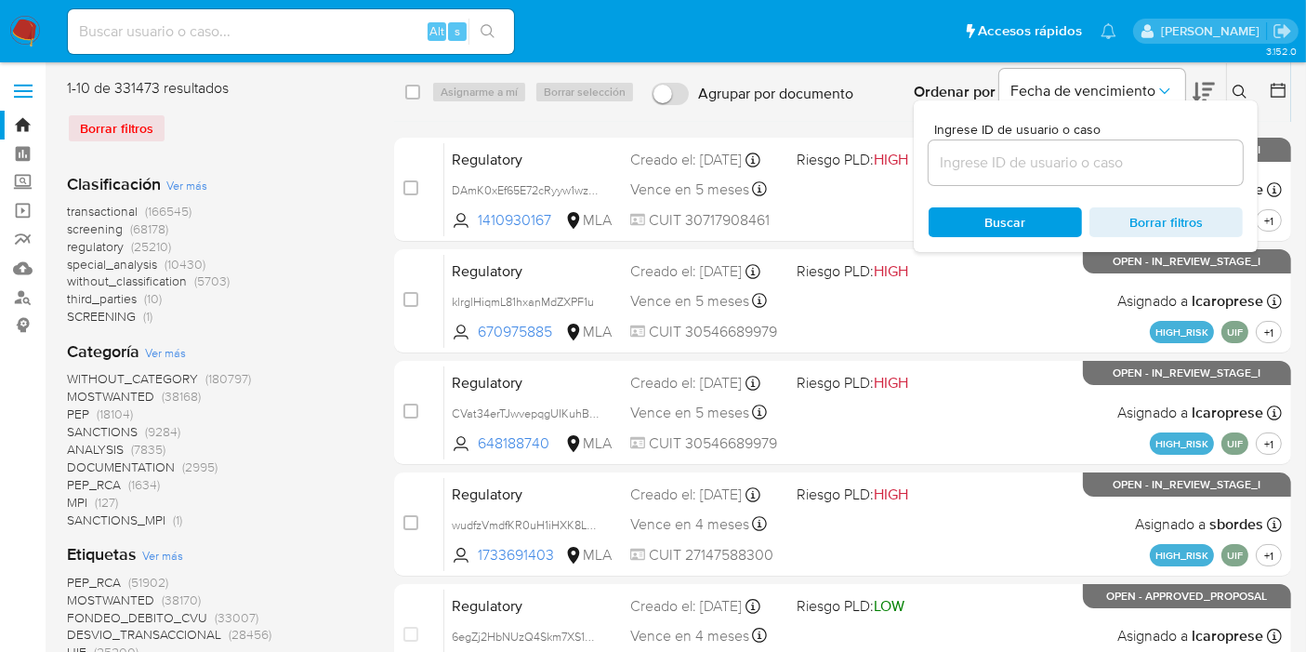
click at [1076, 162] on input at bounding box center [1086, 163] width 314 height 24
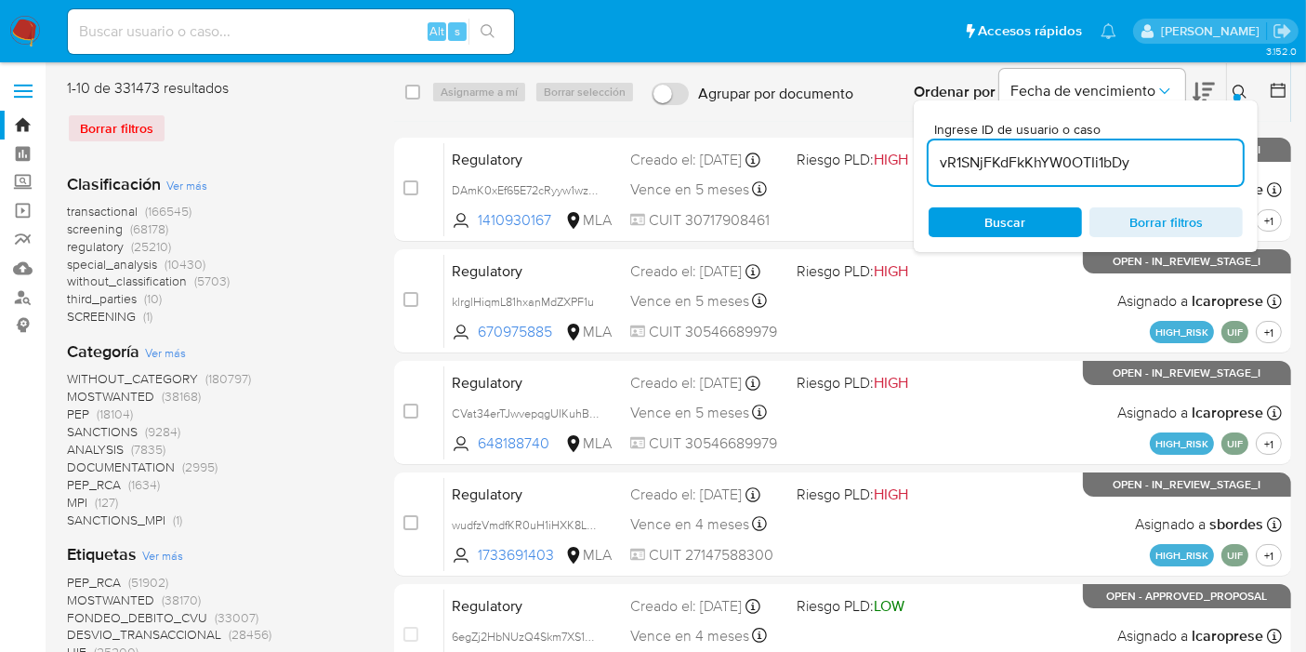
type input "vR1SNjFKdFkKhYW0OTIi1bDy"
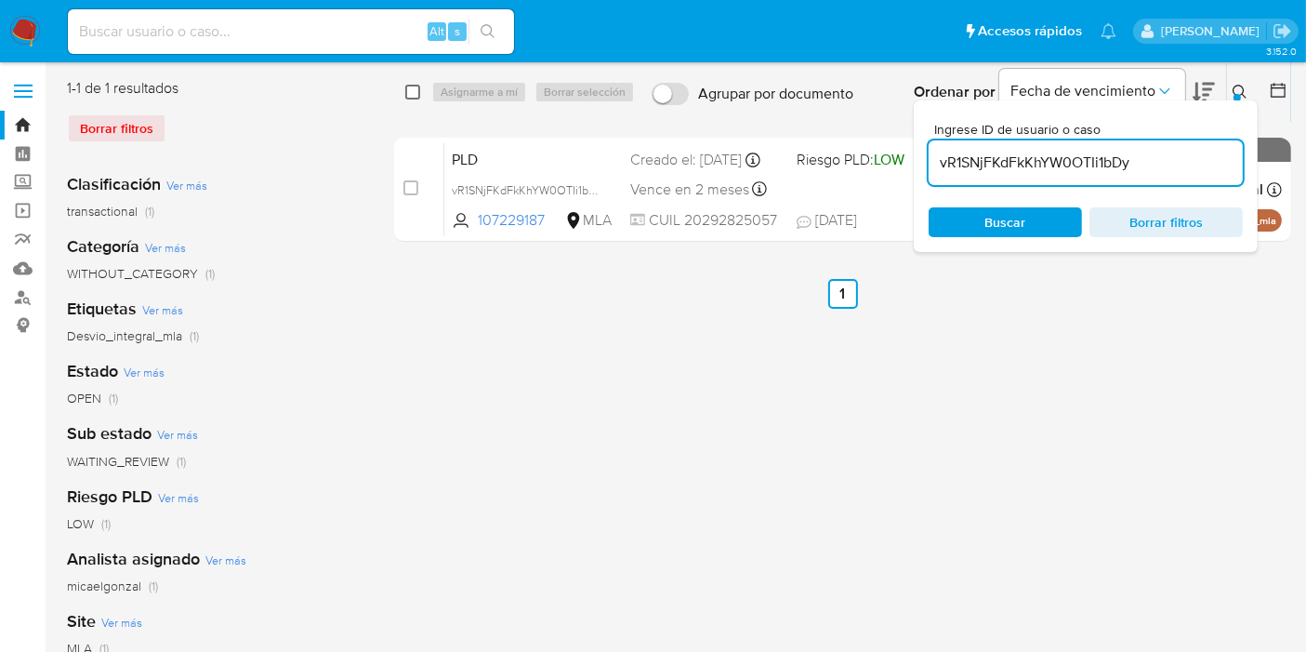
click at [411, 88] on input "checkbox" at bounding box center [412, 92] width 15 height 15
checkbox input "true"
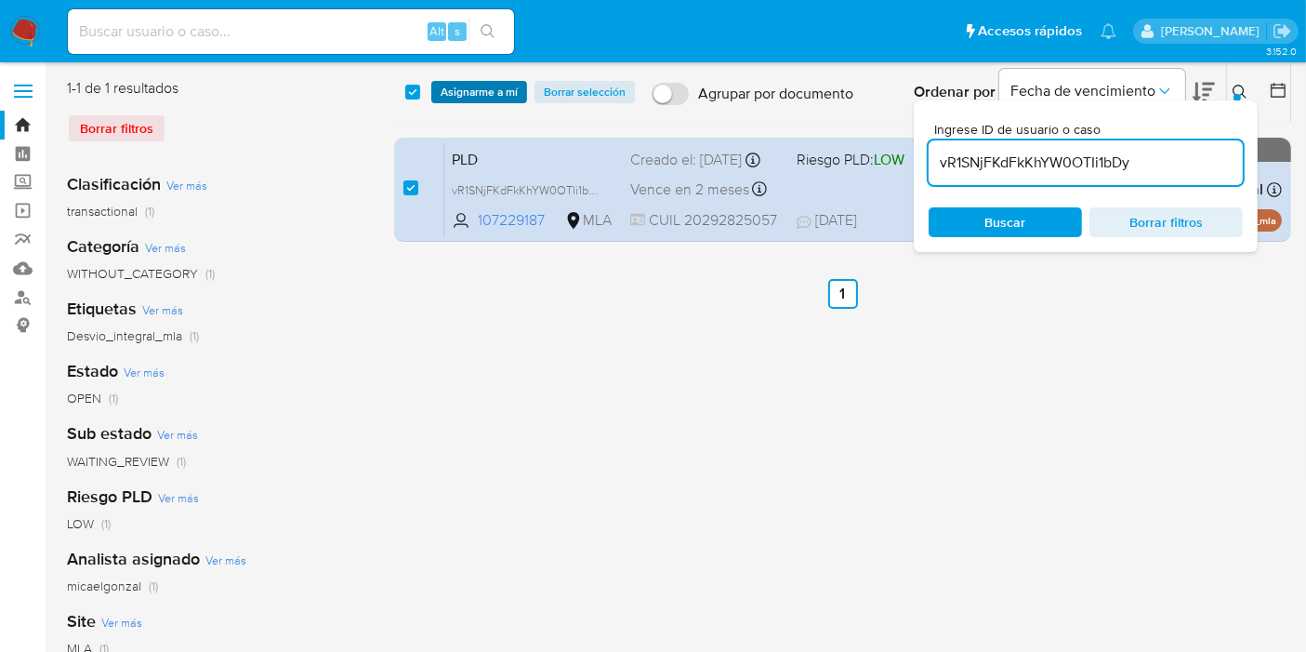
click at [446, 90] on span "Asignarme a mí" at bounding box center [479, 92] width 77 height 19
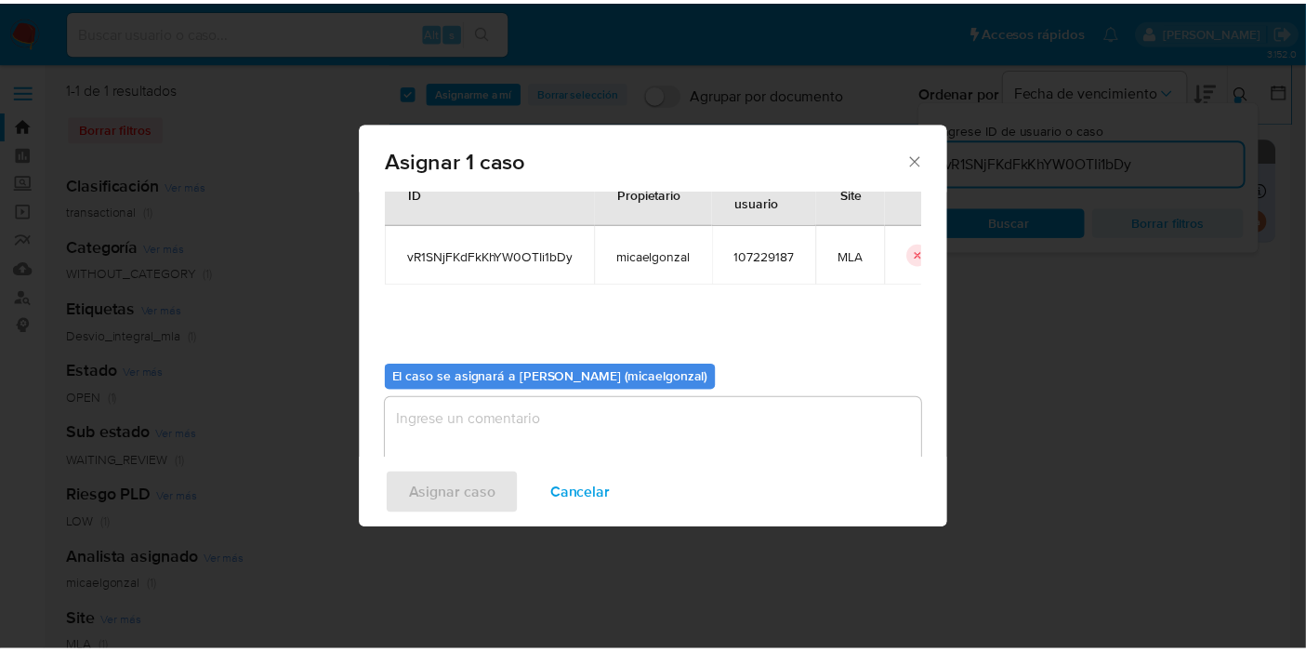
scroll to position [95, 0]
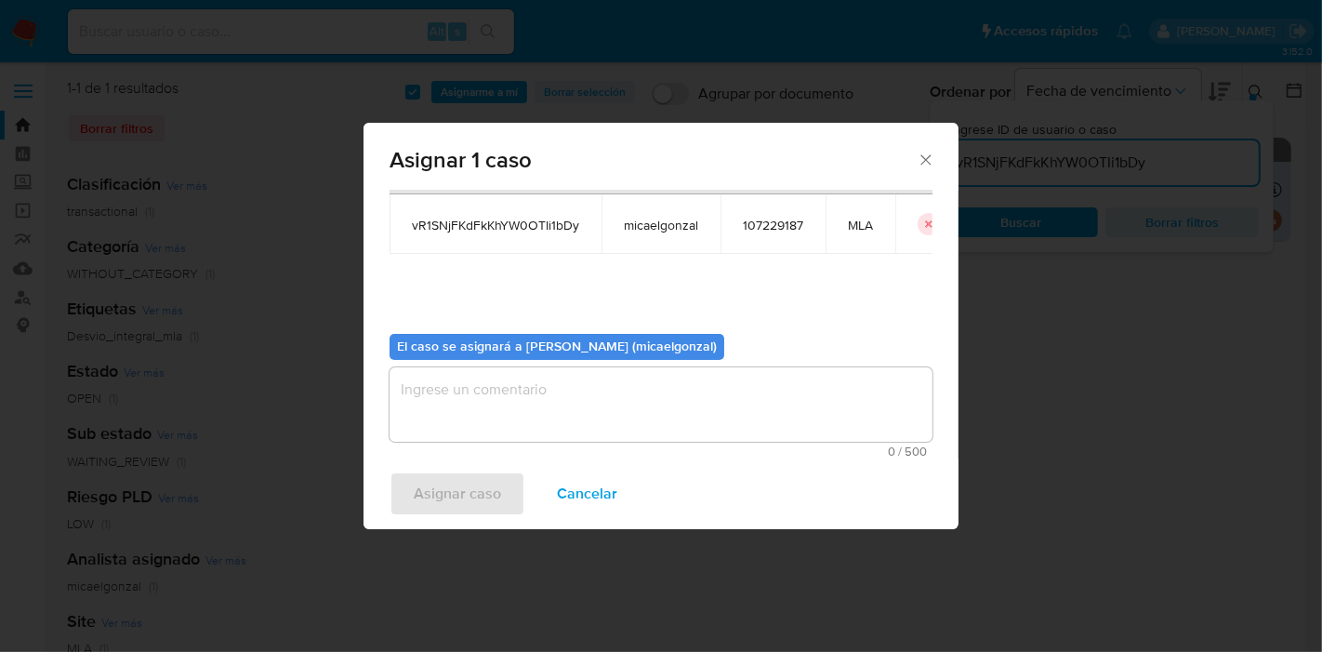
click at [634, 453] on span "0 / 500" at bounding box center [661, 451] width 532 height 12
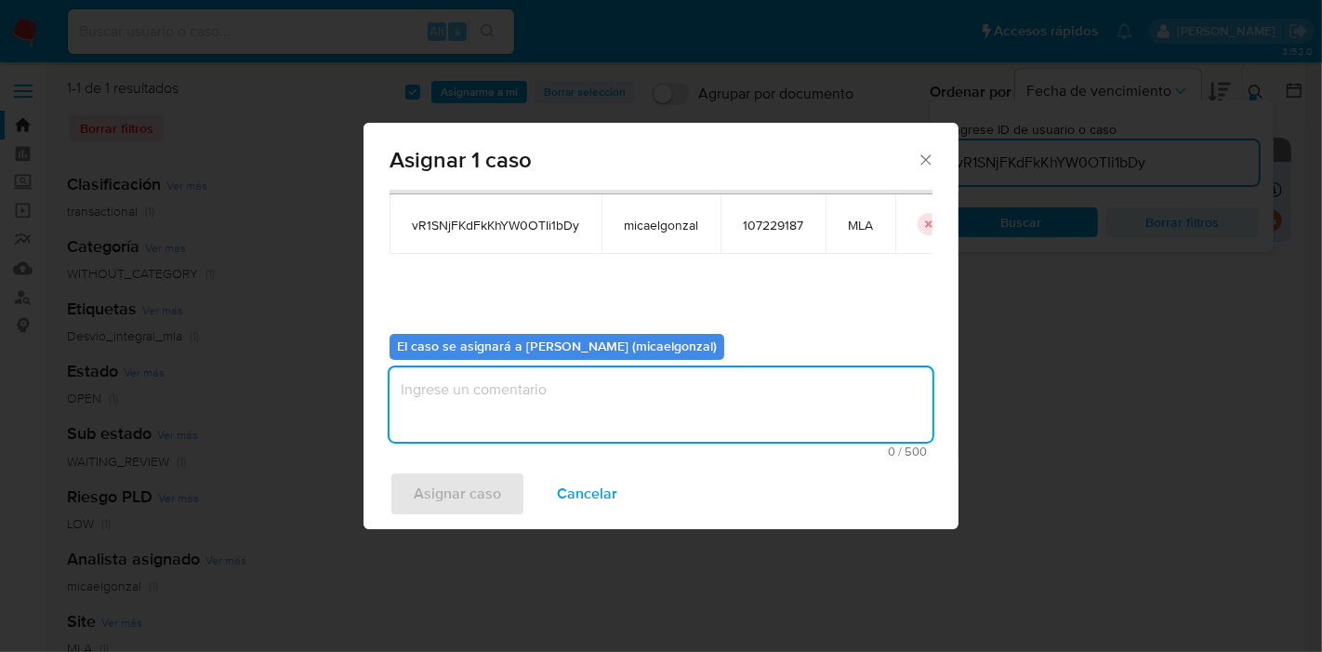
click at [652, 423] on textarea "assign-modal" at bounding box center [661, 404] width 543 height 74
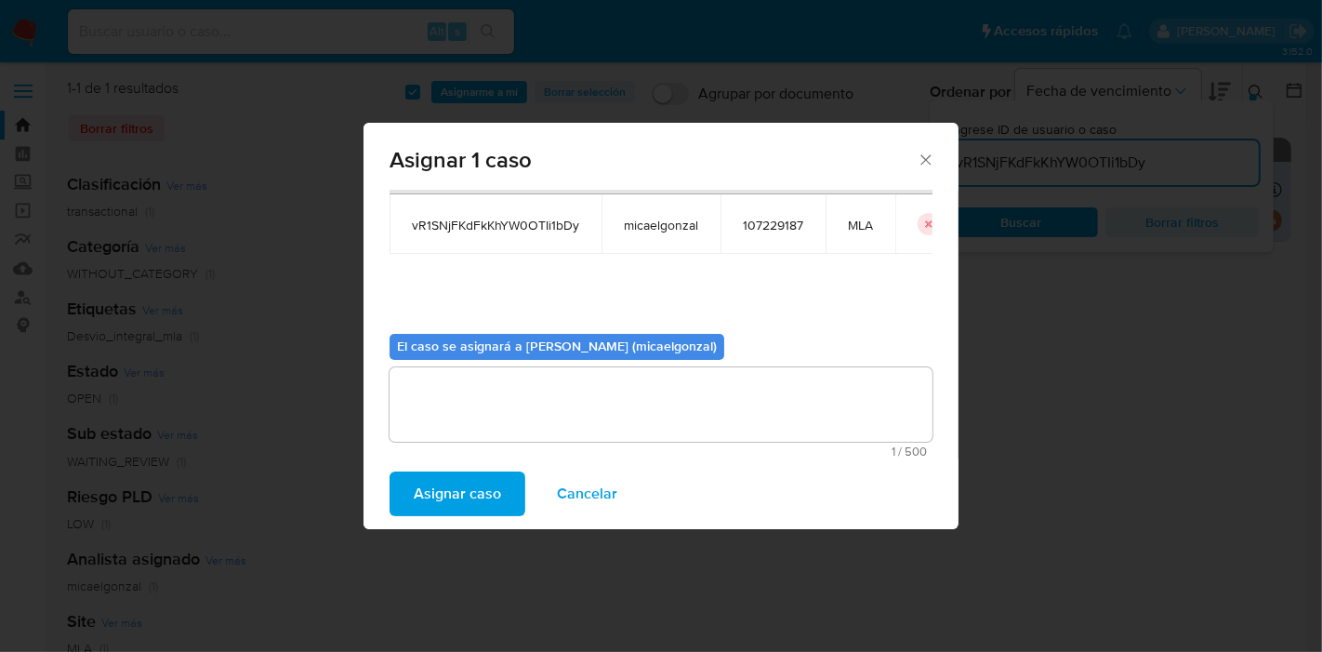
click at [435, 512] on span "Asignar caso" at bounding box center [457, 493] width 87 height 41
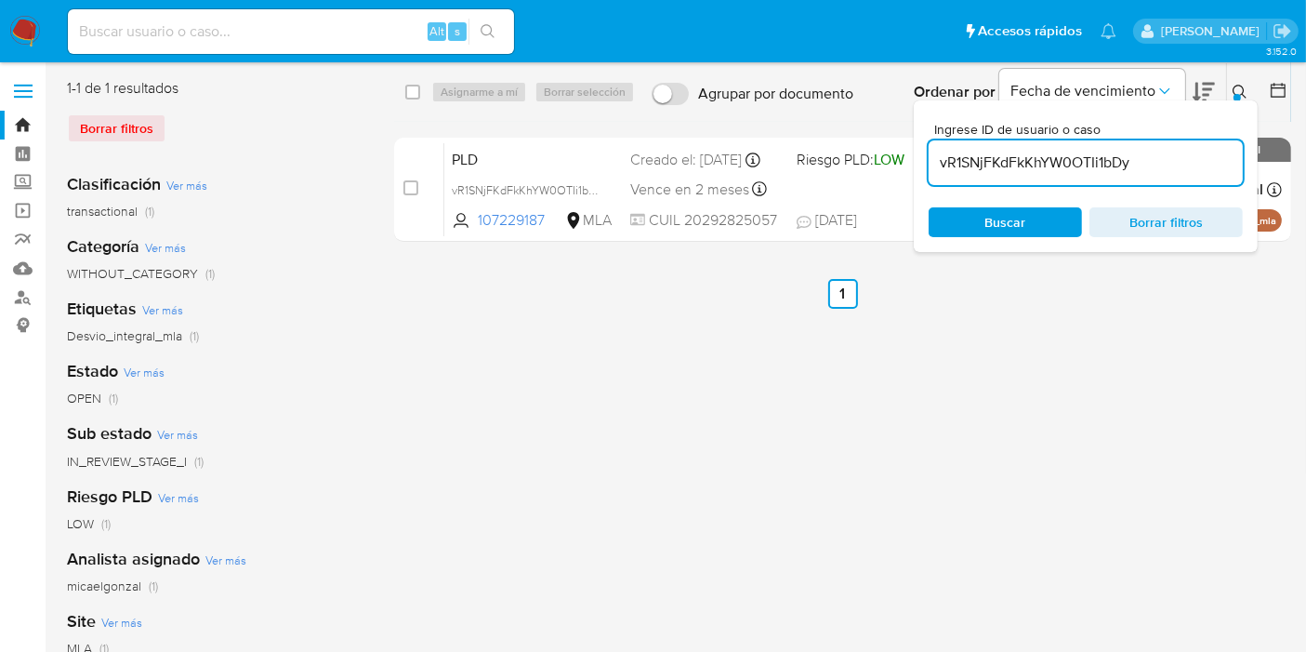
click at [420, 97] on div "select-all-cases-checkbox" at bounding box center [416, 92] width 22 height 22
click at [410, 97] on input "checkbox" at bounding box center [412, 92] width 15 height 15
checkbox input "true"
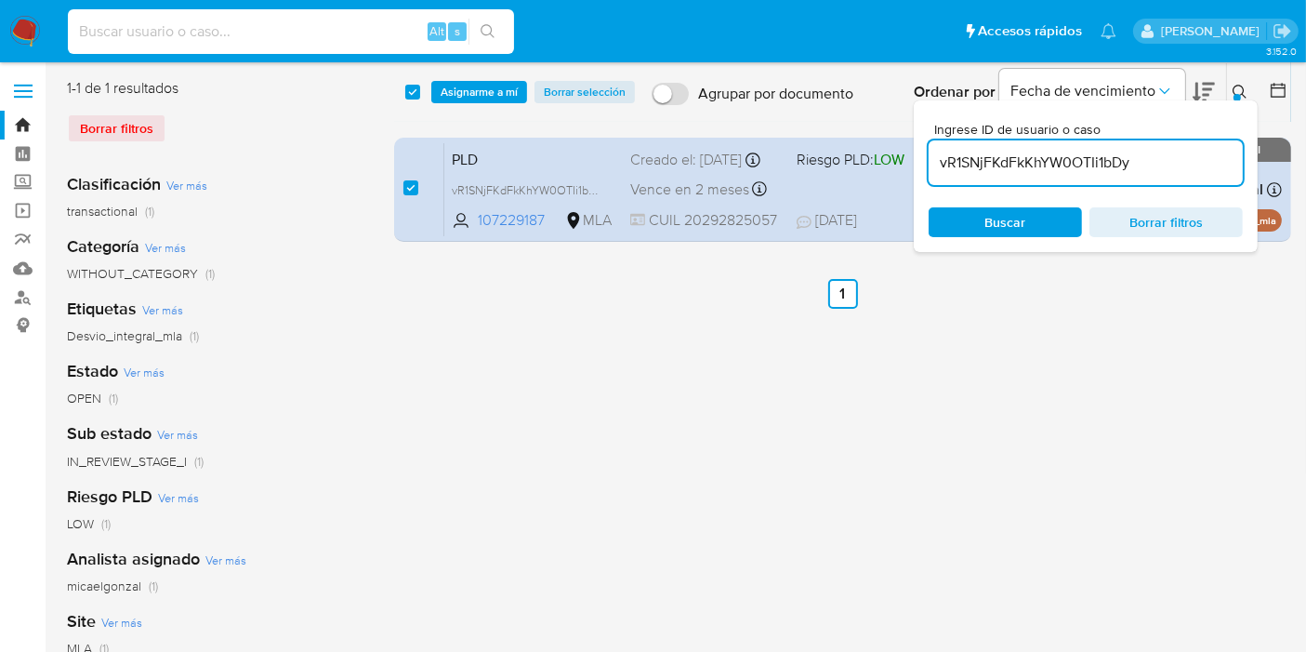
click at [394, 32] on input at bounding box center [291, 32] width 446 height 24
paste input "vR1SNjFKdFkKhYW0OTIi1bDy"
type input "vR1SNjFKdFkKhYW0OTIi1bDy"
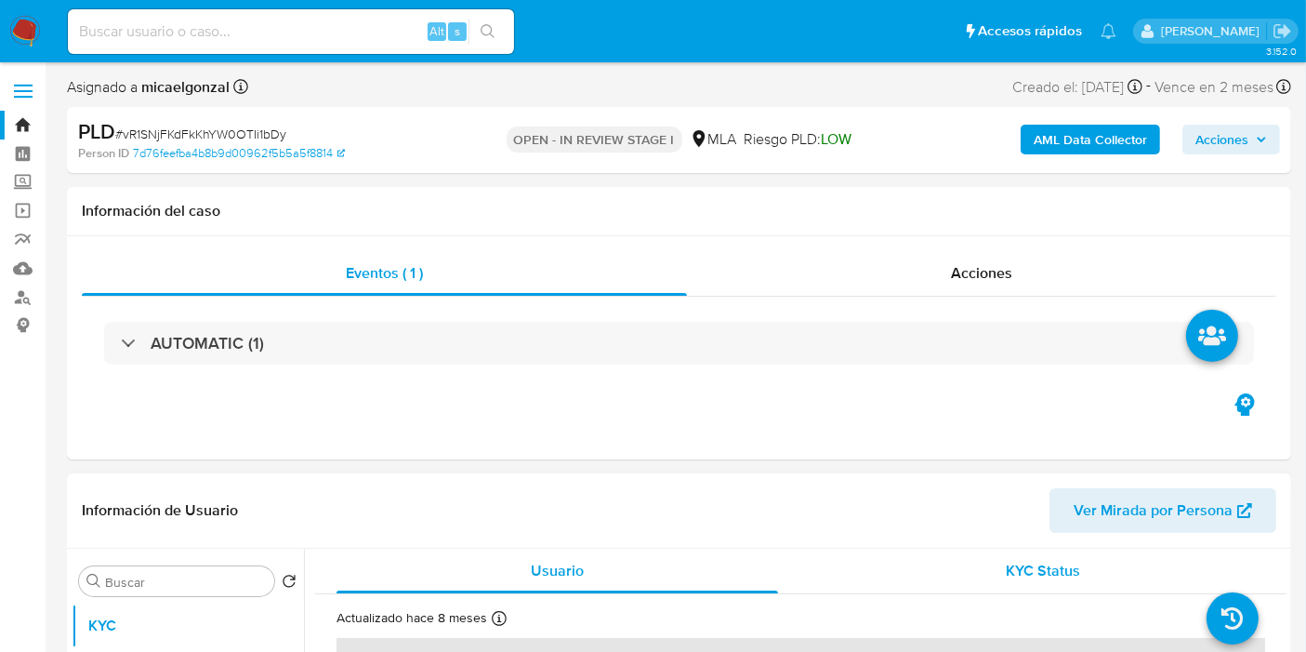
select select "10"
drag, startPoint x: 1012, startPoint y: 565, endPoint x: 378, endPoint y: 385, distance: 659.2
click at [378, 385] on div "AUTOMATIC (1)" at bounding box center [679, 343] width 1195 height 93
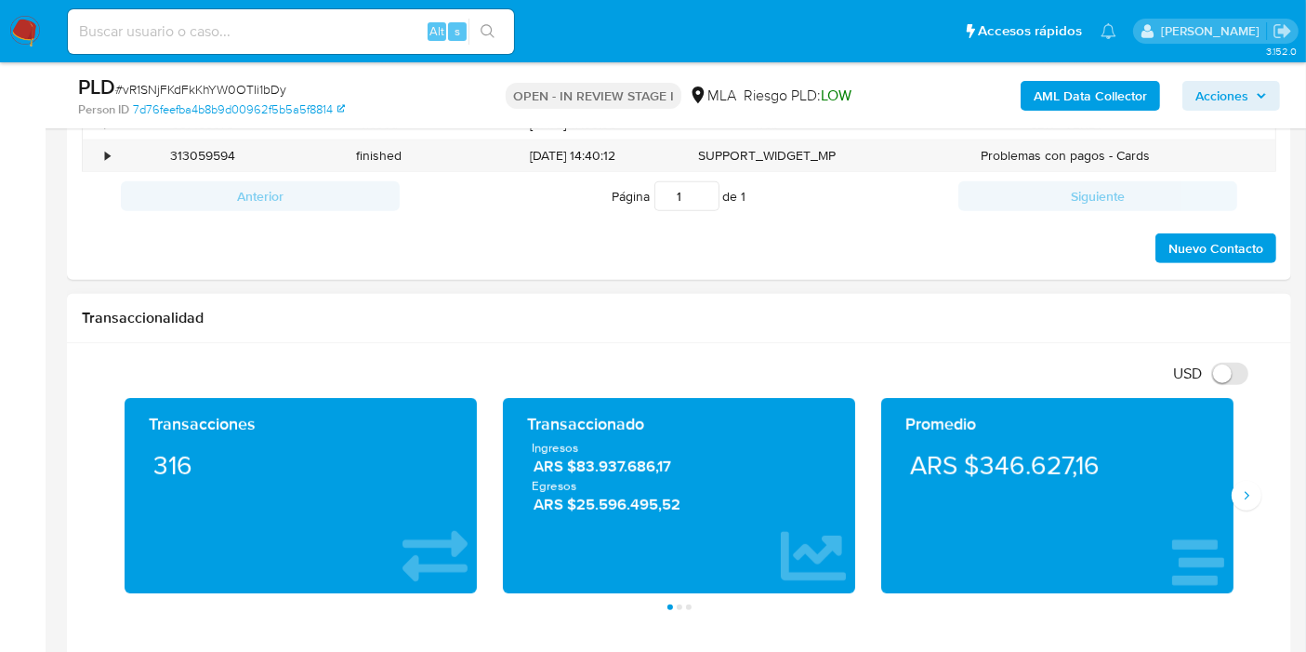
scroll to position [930, 0]
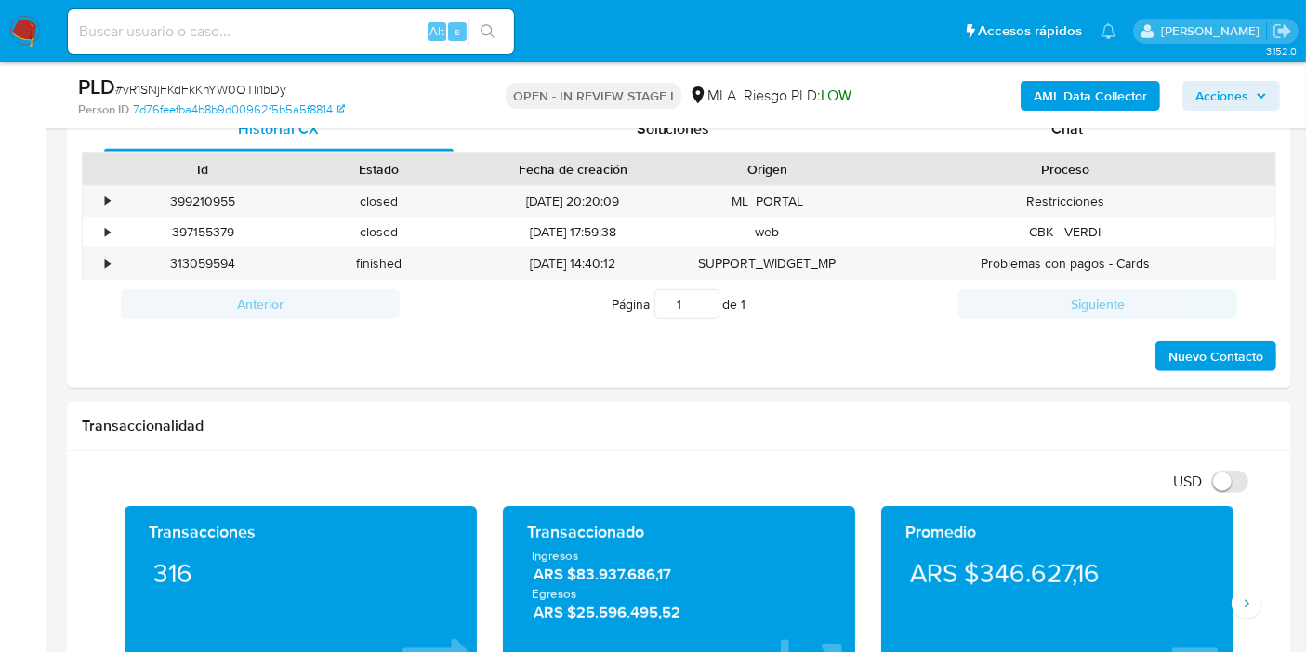
click at [1084, 126] on div "PLD # vR1SNjFKdFkKhYW0OTIi1bDy Person ID 7d76feefba4b8b9d00962f5b5a5f8814 OPEN …" at bounding box center [679, 95] width 1224 height 66
click at [1078, 131] on span "Chat" at bounding box center [1067, 128] width 32 height 21
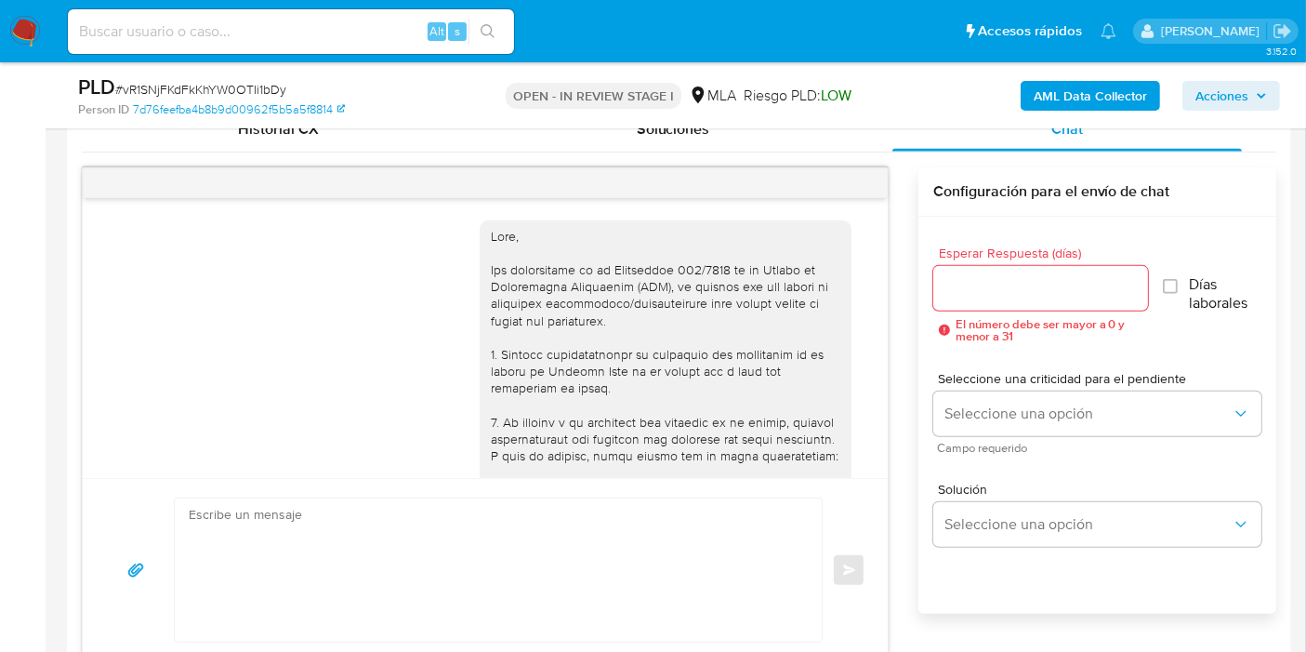
scroll to position [2064, 0]
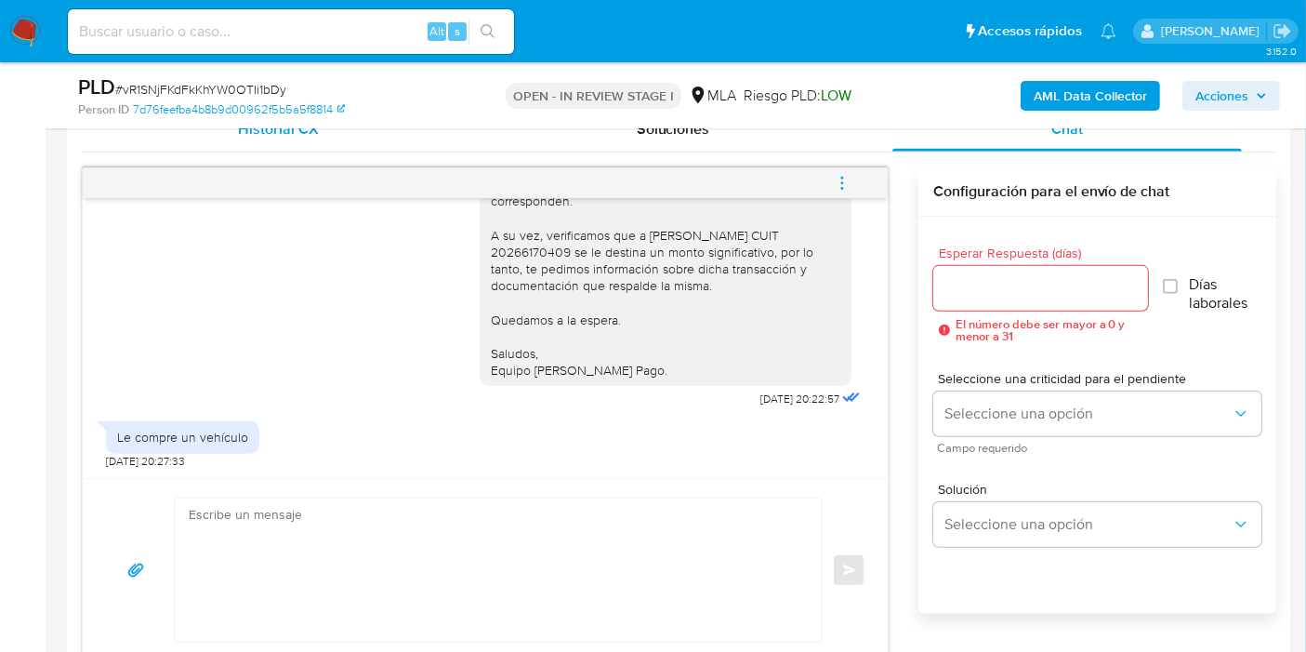
drag, startPoint x: 300, startPoint y: 148, endPoint x: 310, endPoint y: 139, distance: 12.5
click at [309, 140] on div "Historial CX" at bounding box center [279, 129] width 350 height 45
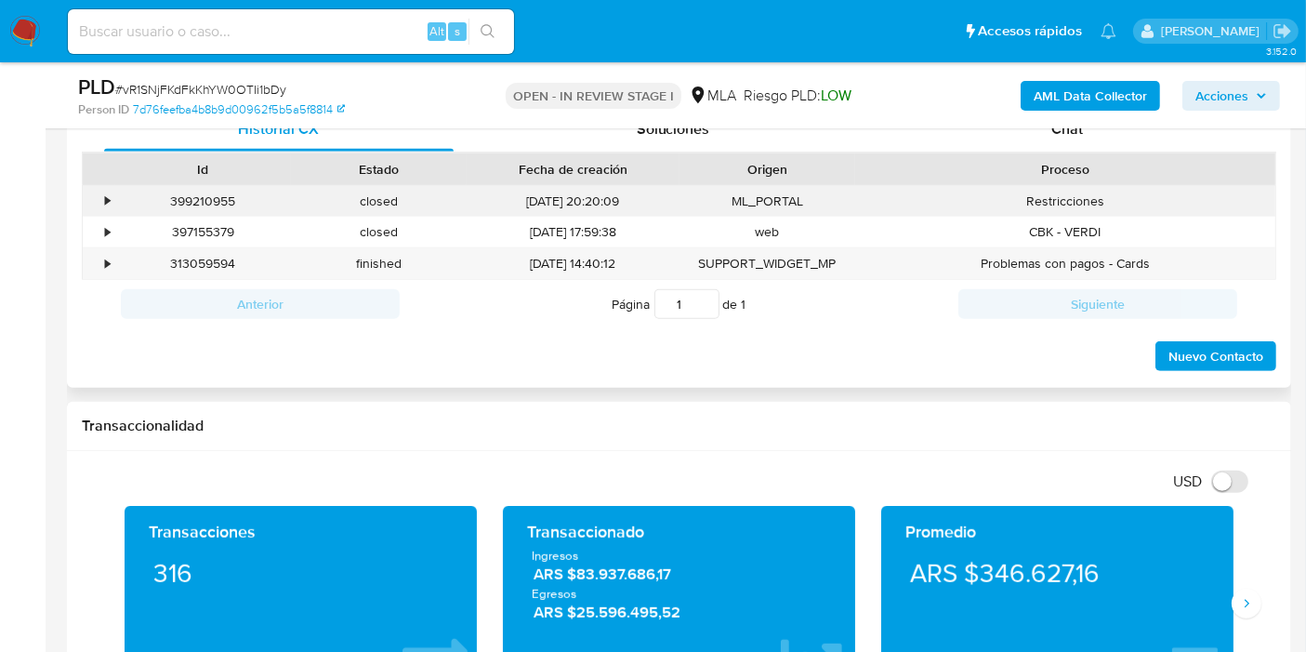
click at [112, 195] on div "•" at bounding box center [99, 201] width 33 height 31
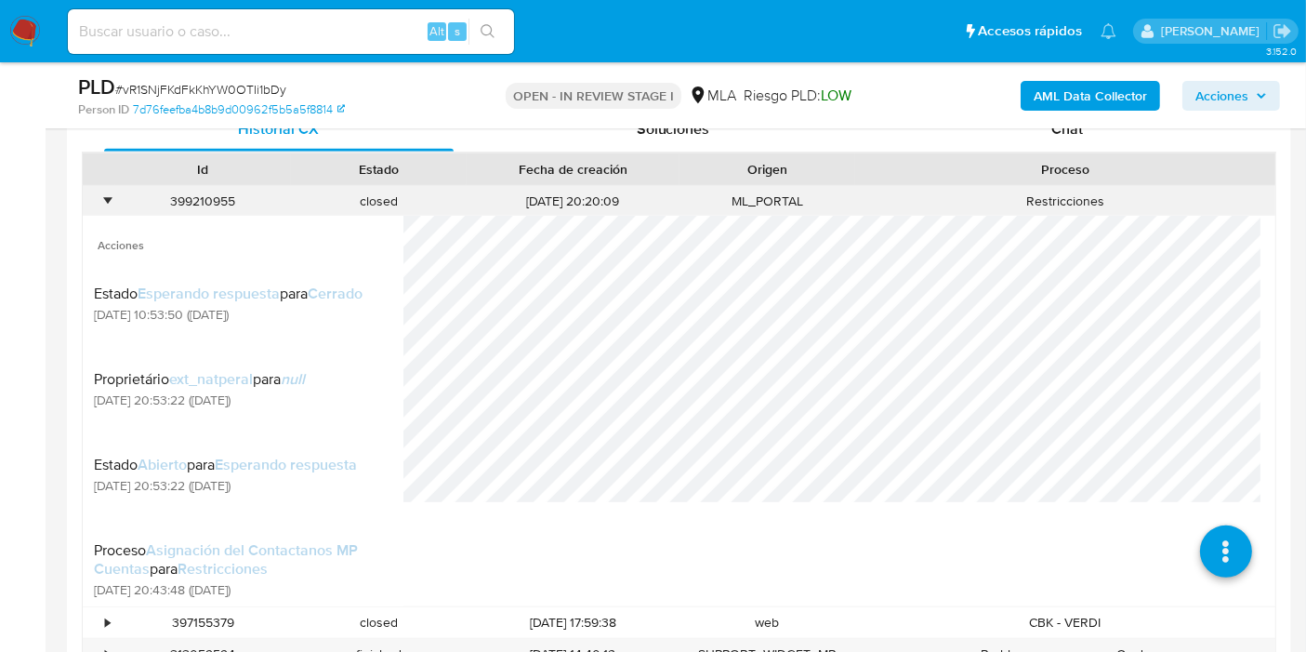
click at [112, 195] on div "•" at bounding box center [99, 201] width 33 height 31
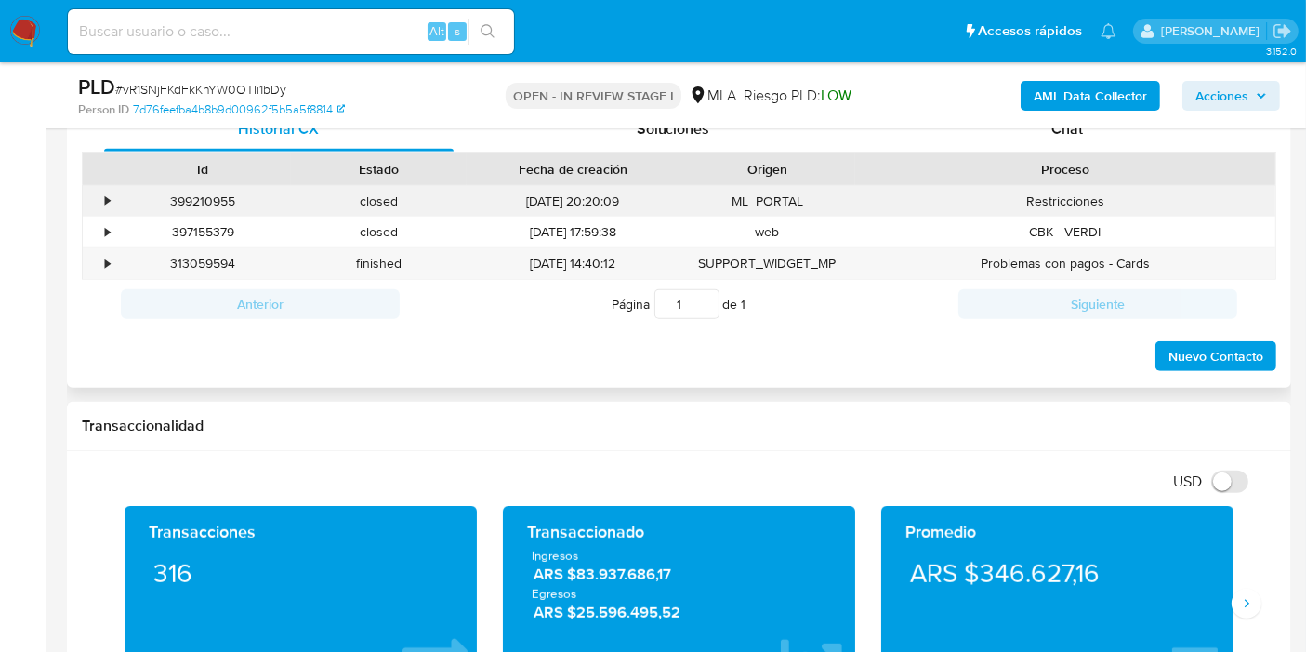
click at [200, 192] on div "399210955" at bounding box center [203, 201] width 176 height 31
copy div "399210955"
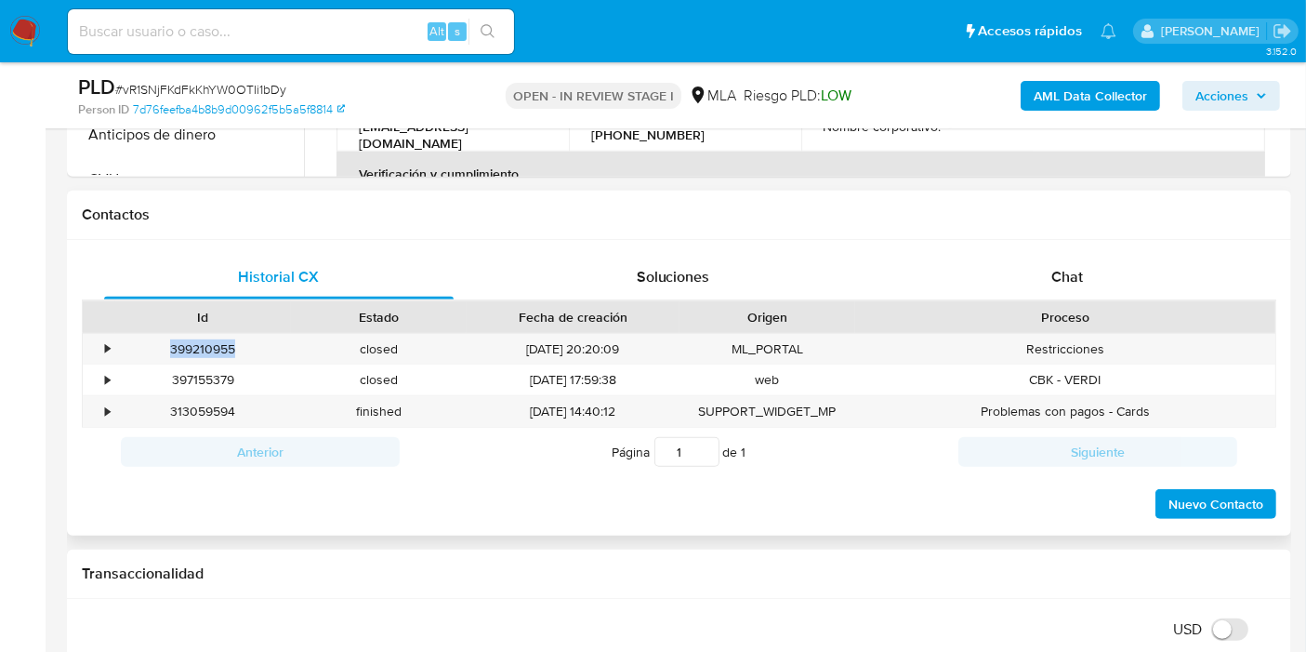
scroll to position [722, 0]
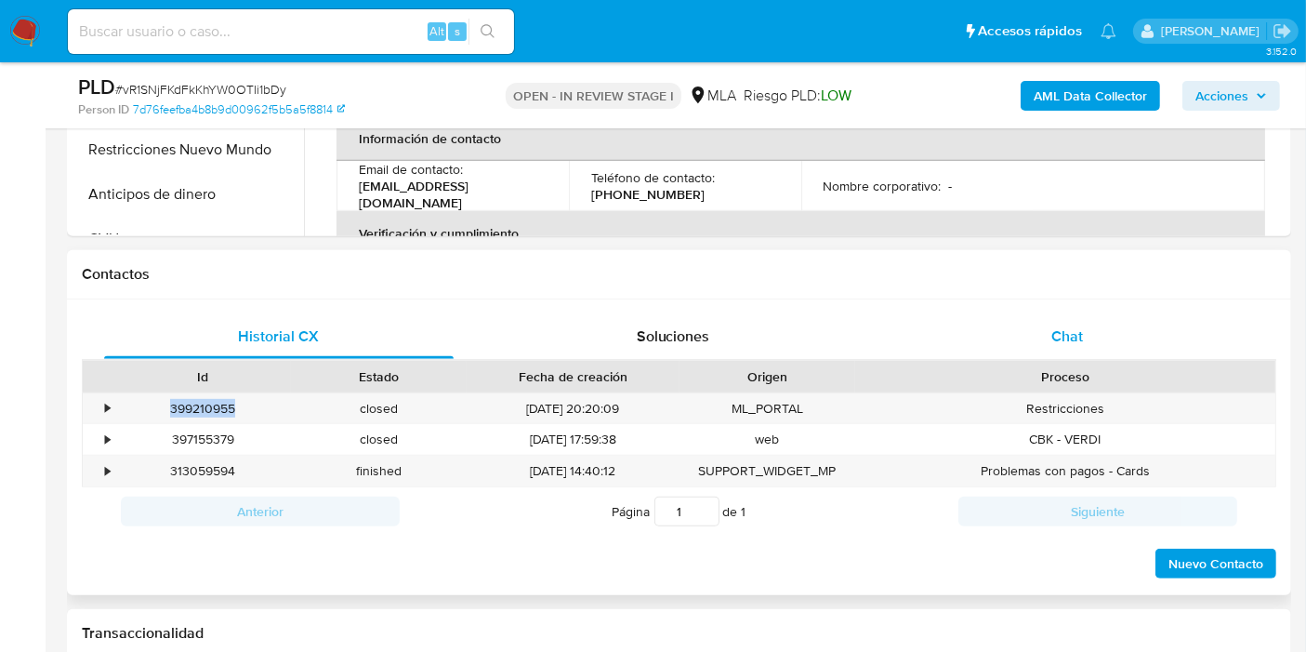
click at [1104, 336] on div "Chat" at bounding box center [1068, 336] width 350 height 45
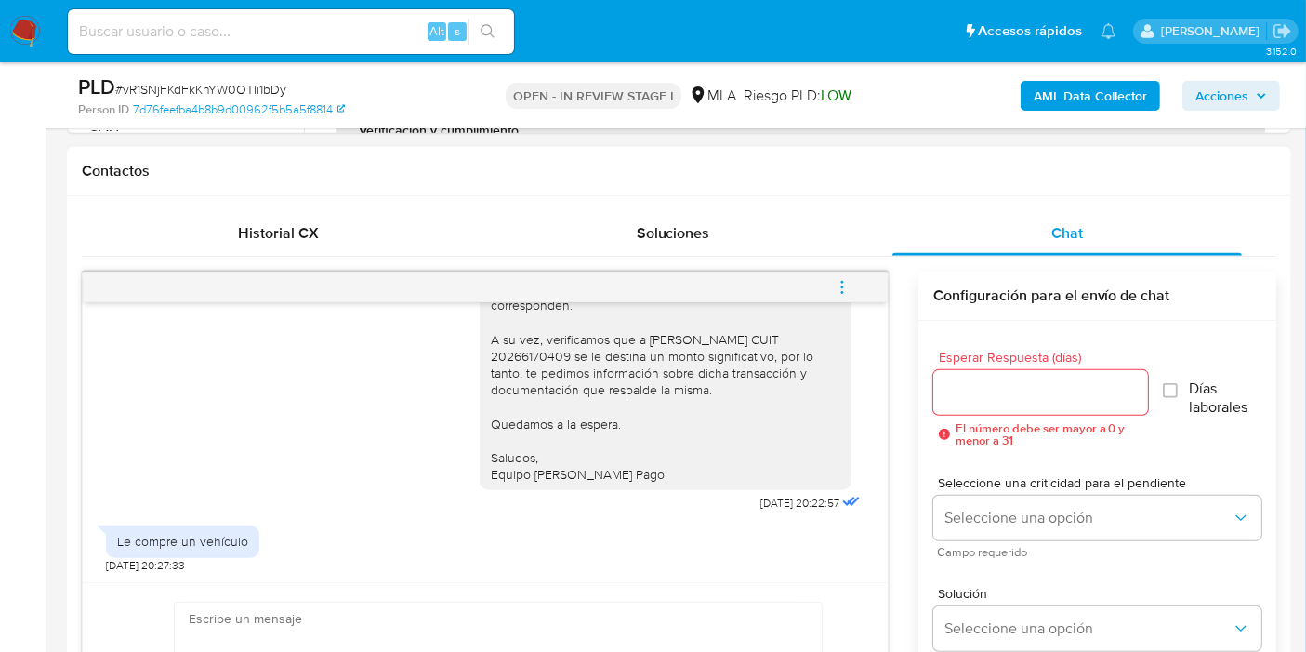
click at [592, 565] on div "Le compre un vehículo 12/08/2025 20:27:33" at bounding box center [485, 544] width 759 height 56
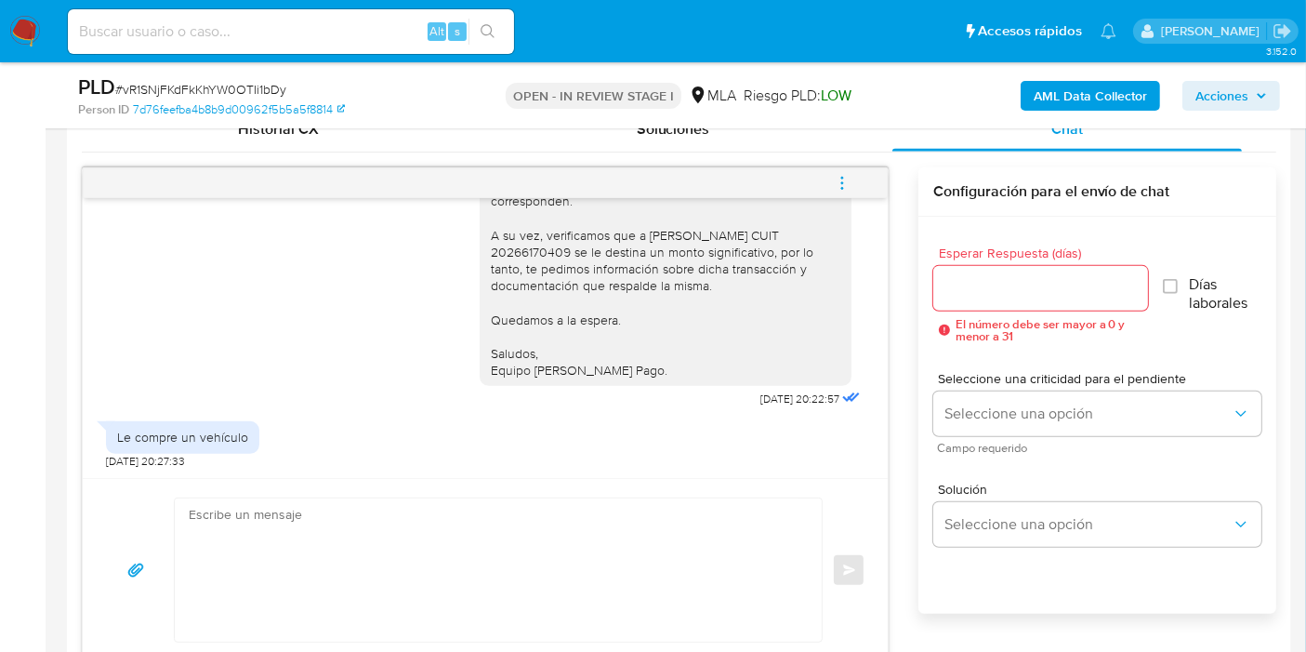
click at [549, 529] on textarea at bounding box center [494, 569] width 610 height 143
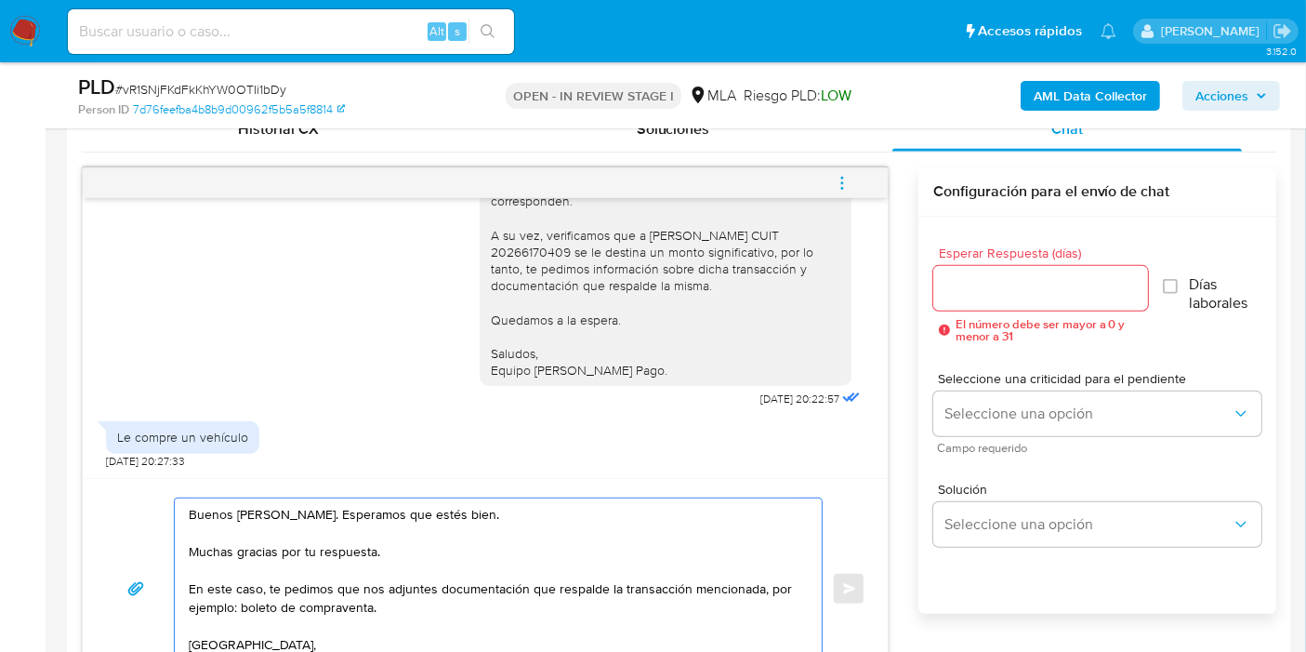
scroll to position [948, 0]
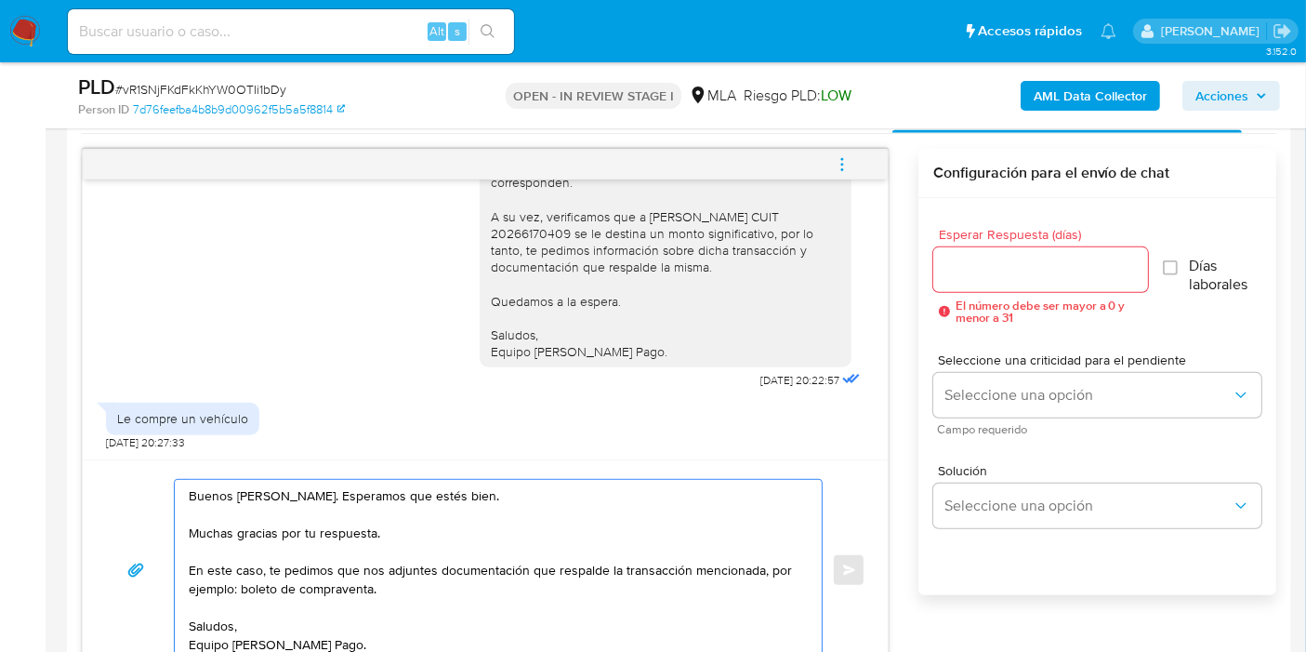
type textarea "Buenos días, Marcelo. Esperamos que estés bien. Muchas gracias por tu respuesta…"
click at [1072, 265] on input "Esperar Respuesta (días)" at bounding box center [1040, 270] width 215 height 24
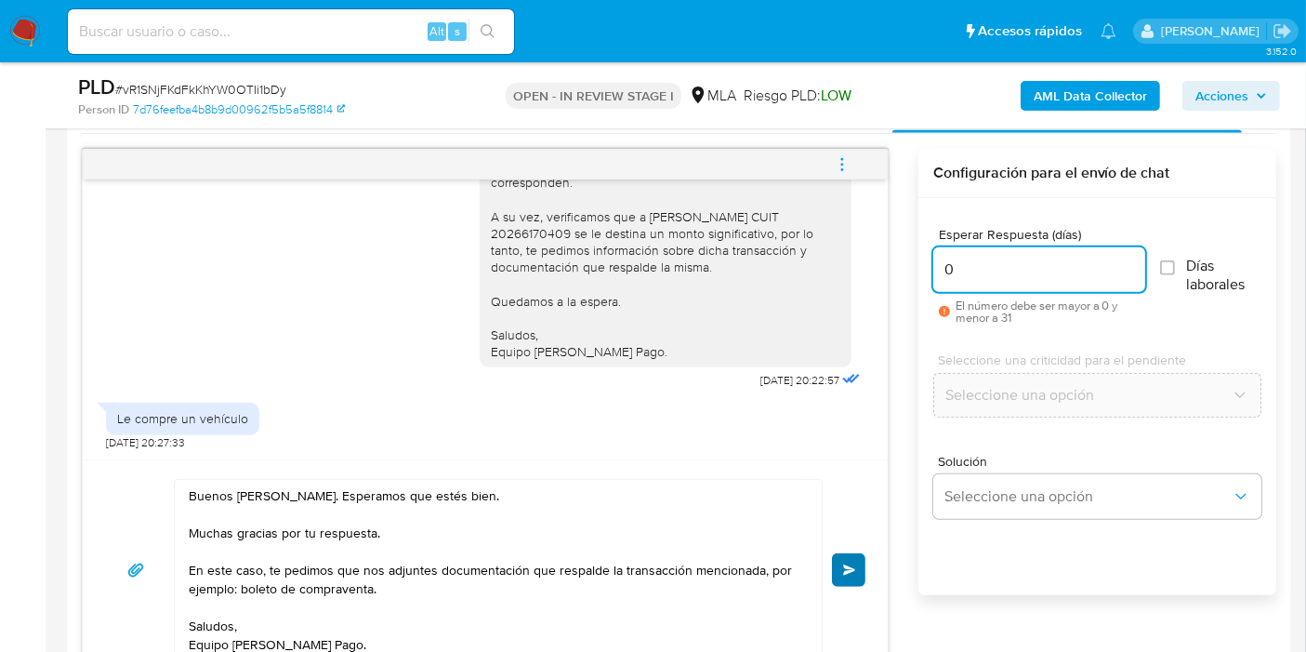
type input "0"
click at [855, 560] on button "Enviar" at bounding box center [848, 569] width 33 height 33
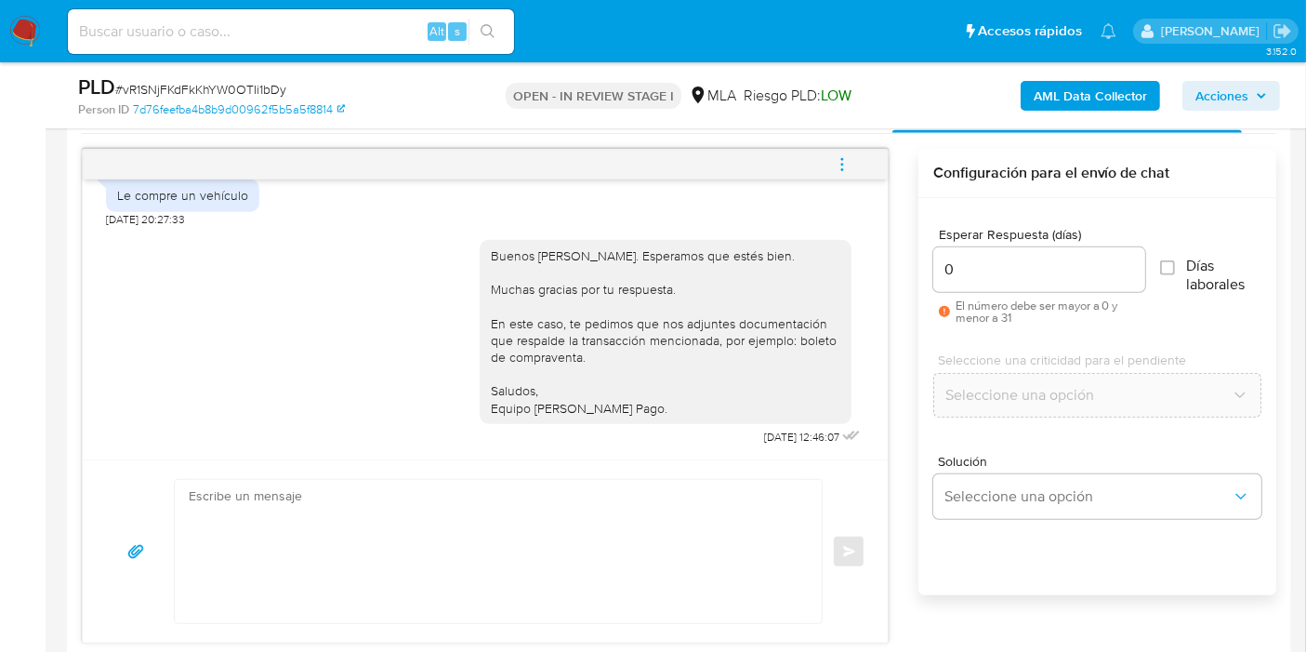
scroll to position [2246, 0]
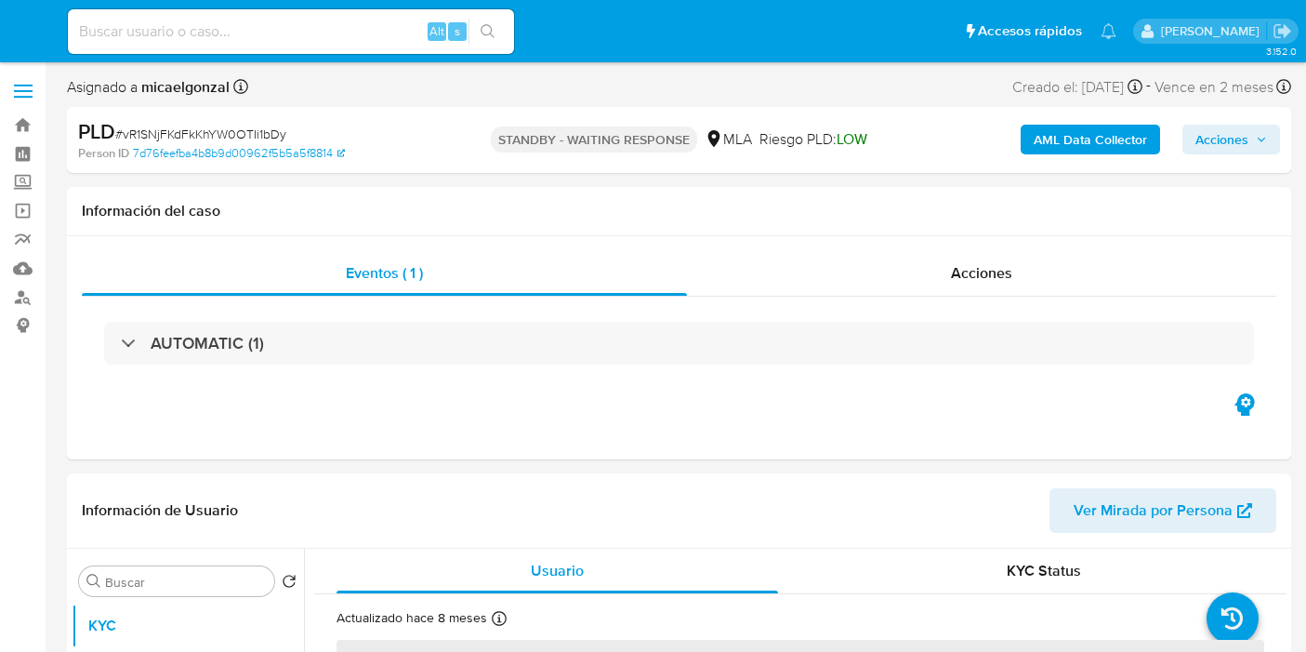
select select "10"
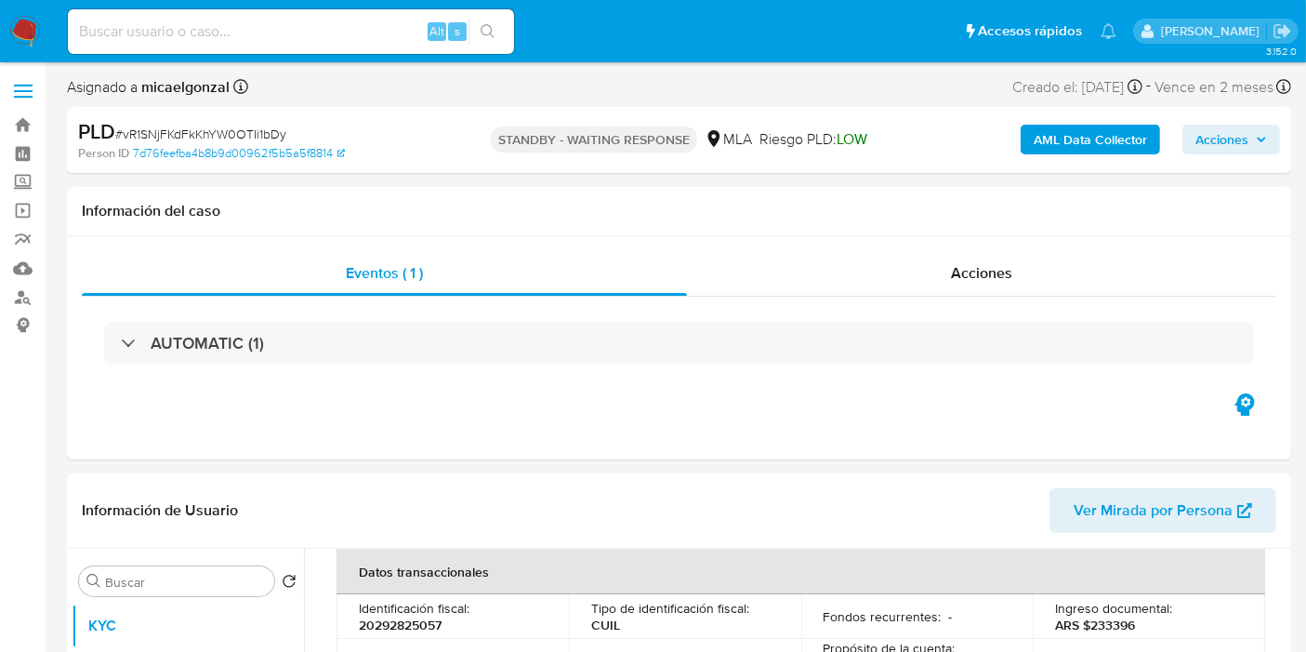
scroll to position [619, 0]
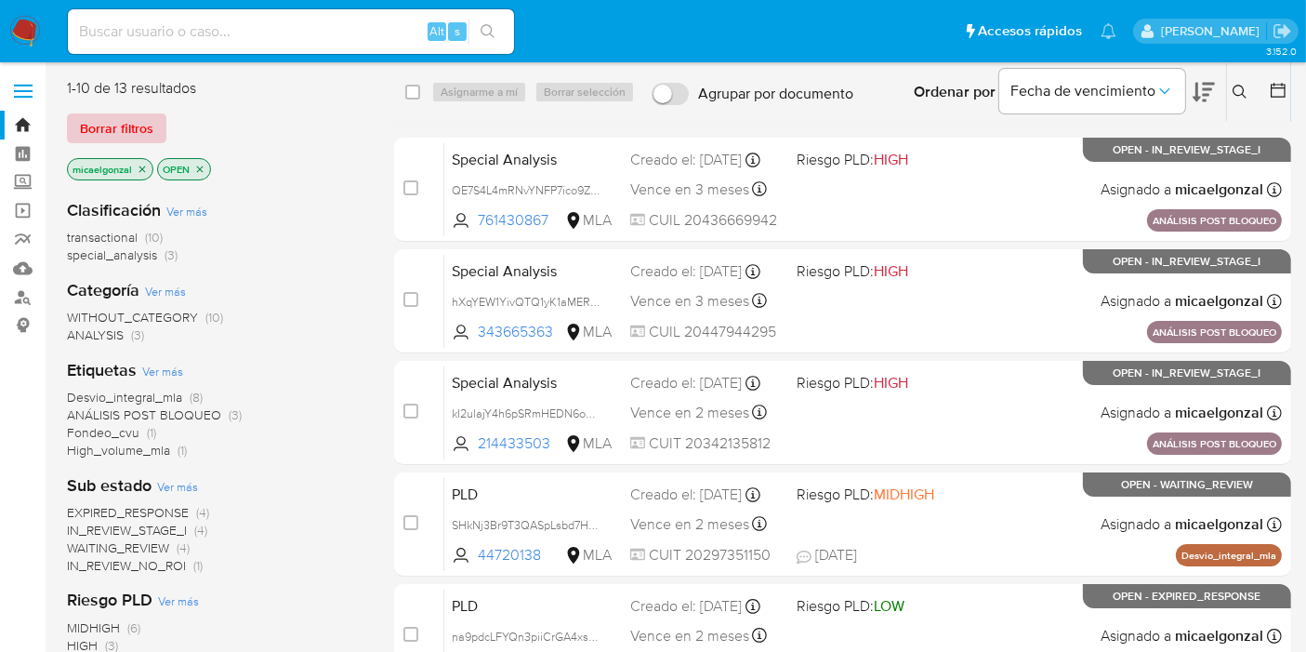
click at [135, 133] on span "Borrar filtros" at bounding box center [116, 128] width 73 height 26
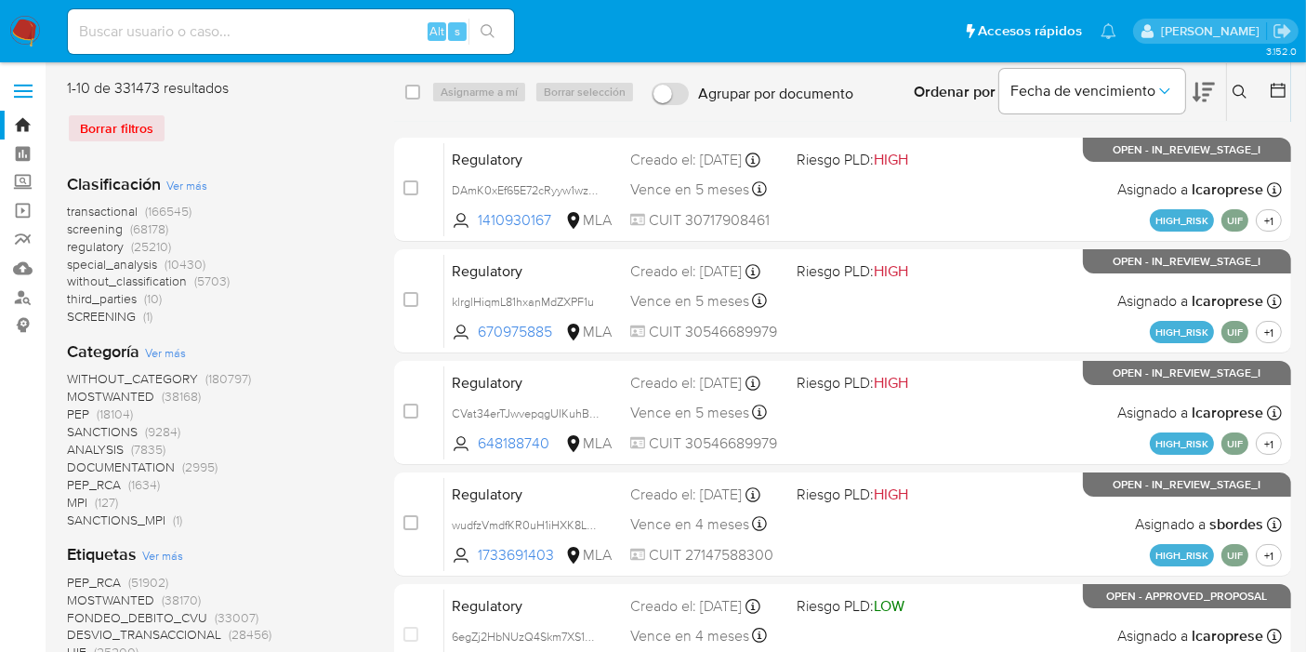
click at [1240, 92] on icon at bounding box center [1240, 92] width 15 height 15
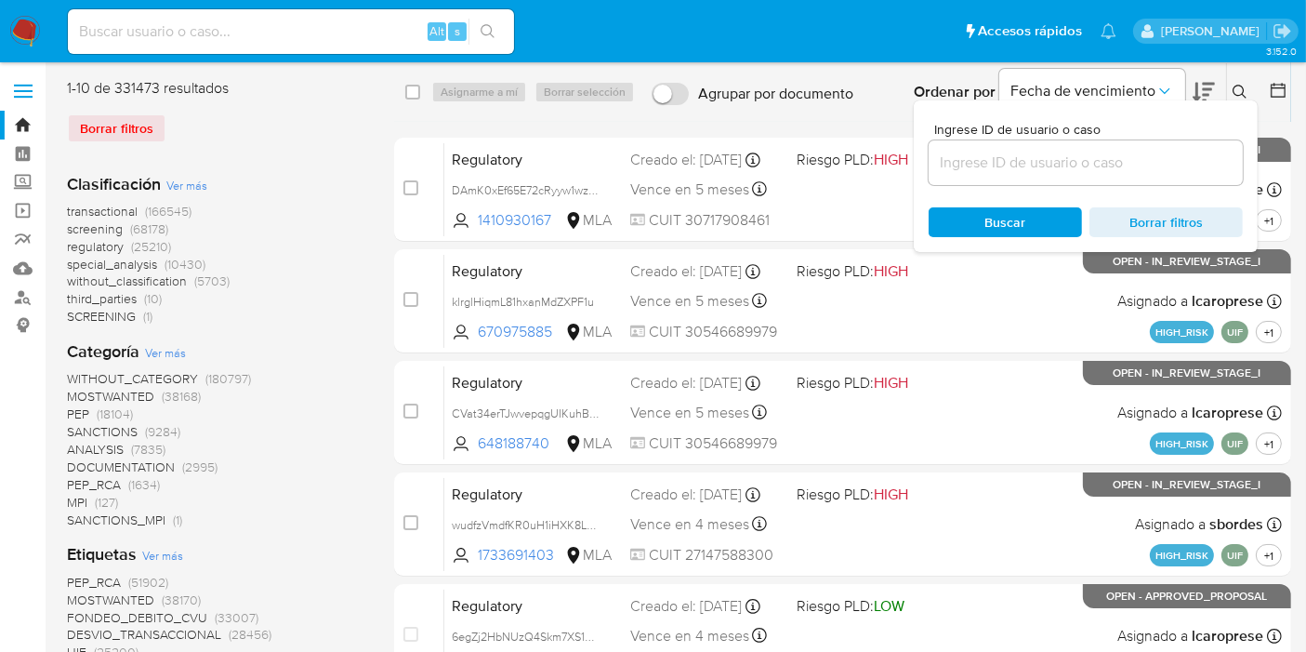
click at [1108, 164] on input at bounding box center [1086, 163] width 314 height 24
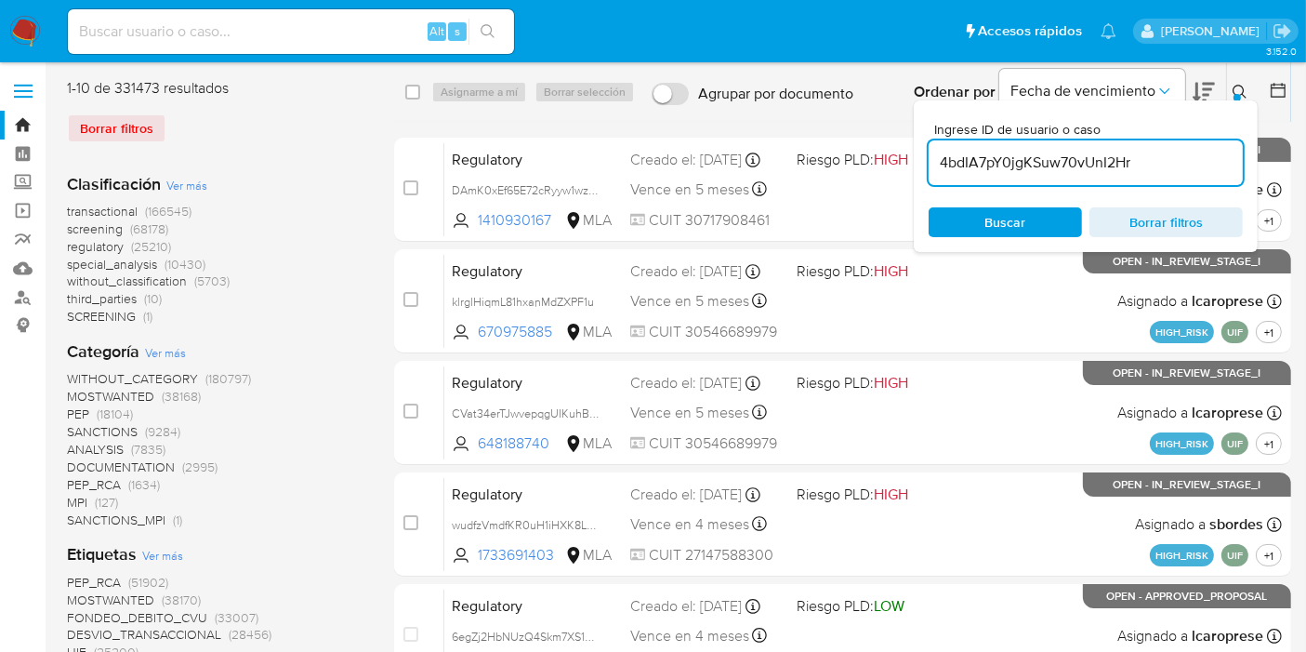
type input "4bdIA7pY0jgKSuw70vUnI2Hr"
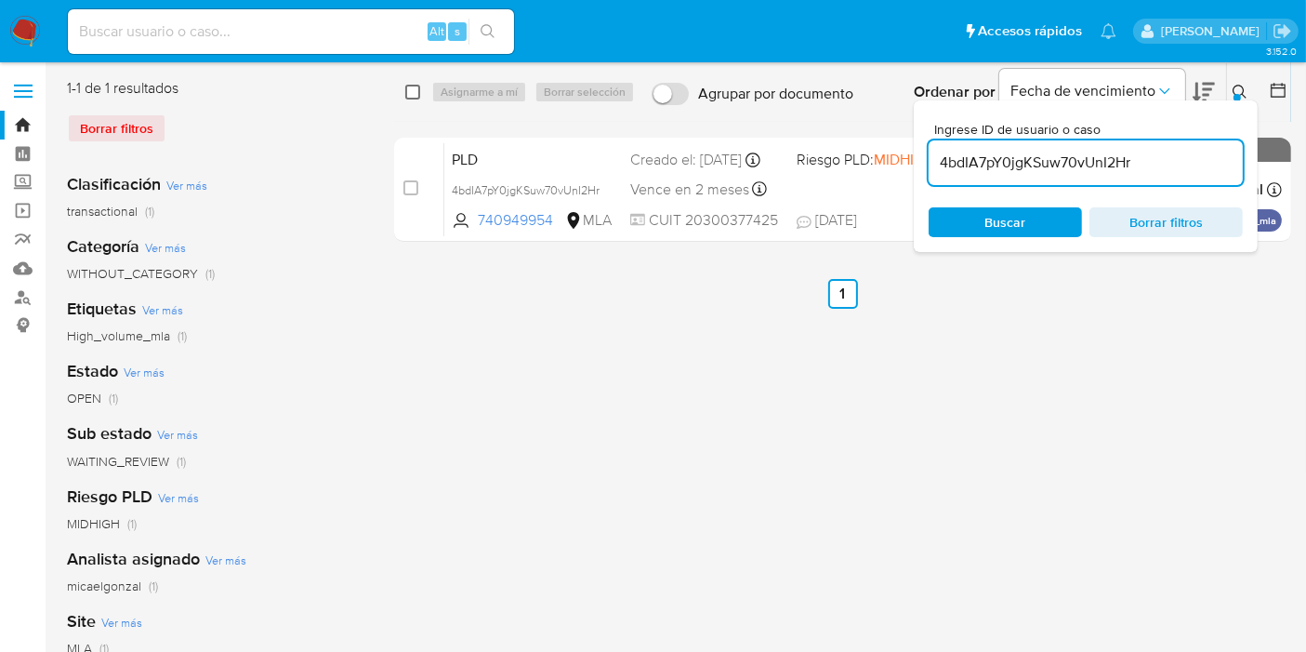
click at [412, 94] on input "checkbox" at bounding box center [412, 92] width 15 height 15
checkbox input "true"
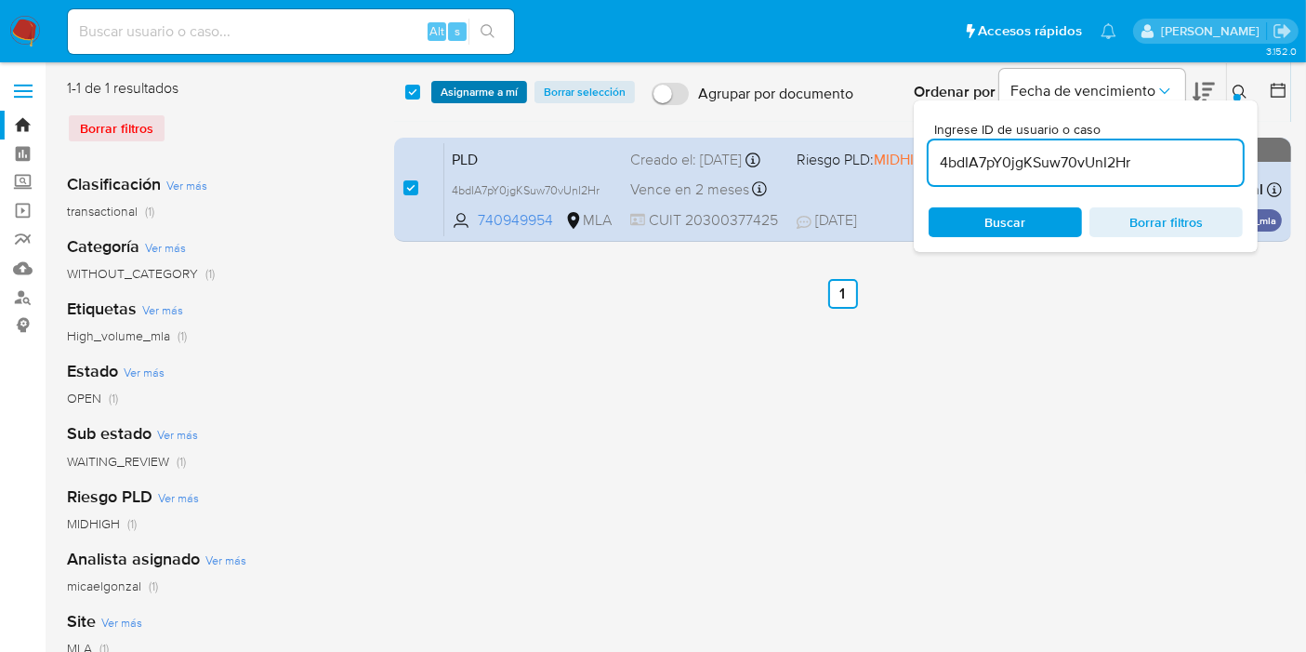
click at [461, 79] on div "select-all-cases-checkbox Asignarme a mí Borrar selección Agrupar por documento…" at bounding box center [842, 92] width 897 height 58
click at [456, 93] on span "Asignarme a mí" at bounding box center [479, 92] width 77 height 19
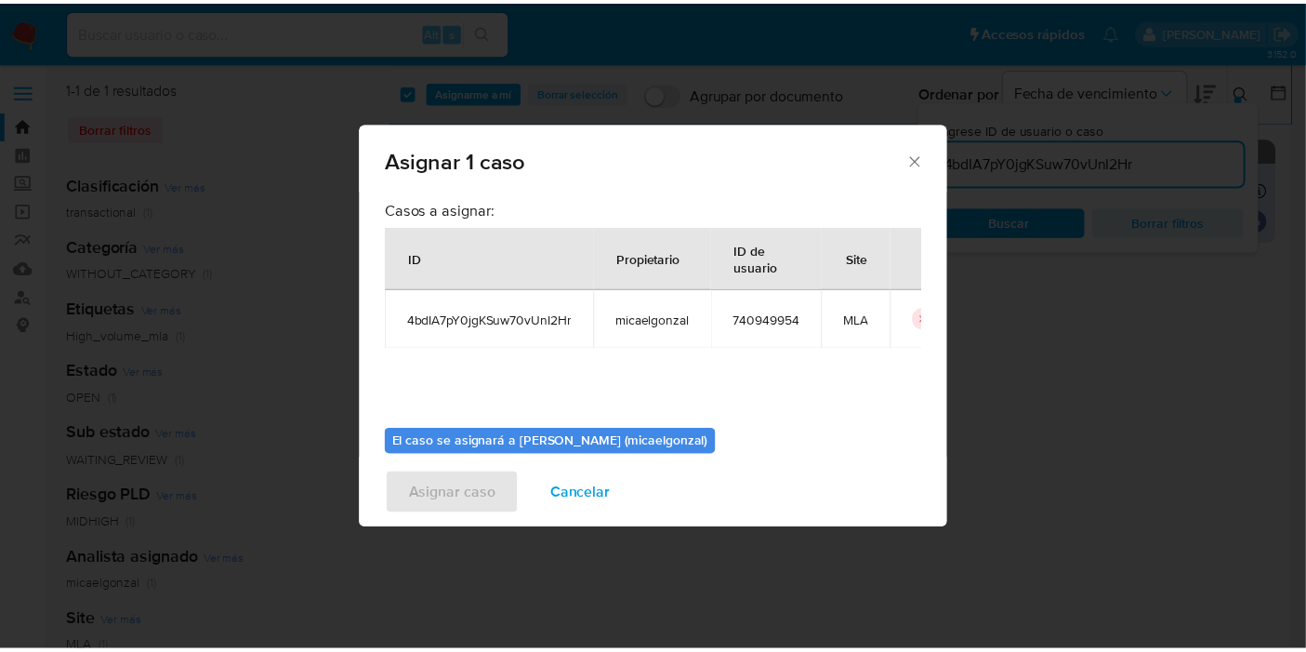
scroll to position [95, 0]
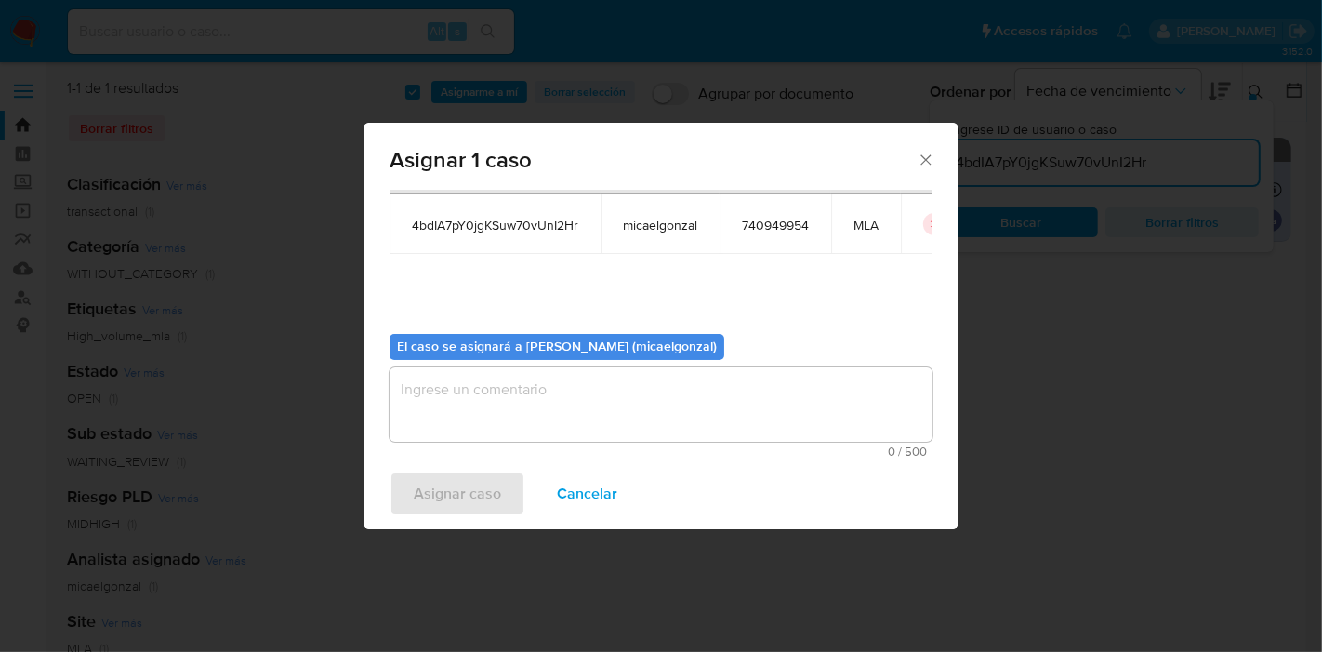
click at [690, 406] on textarea "assign-modal" at bounding box center [661, 404] width 543 height 74
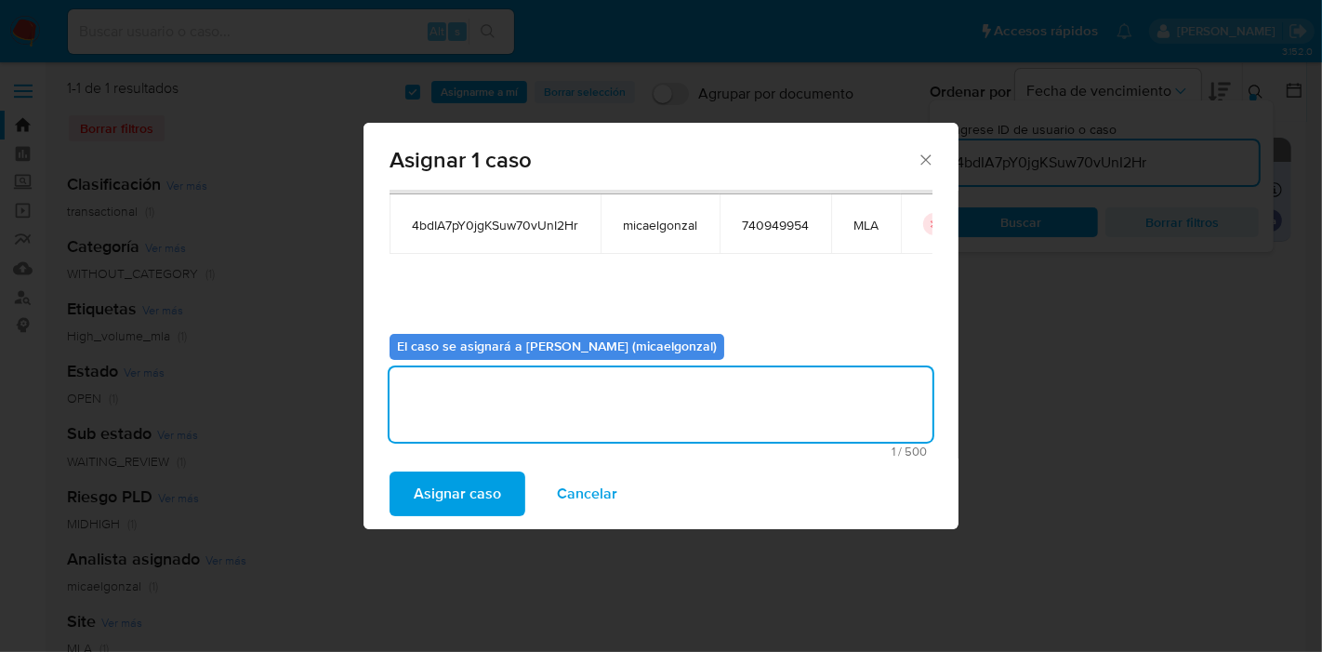
click at [491, 487] on span "Asignar caso" at bounding box center [457, 493] width 87 height 41
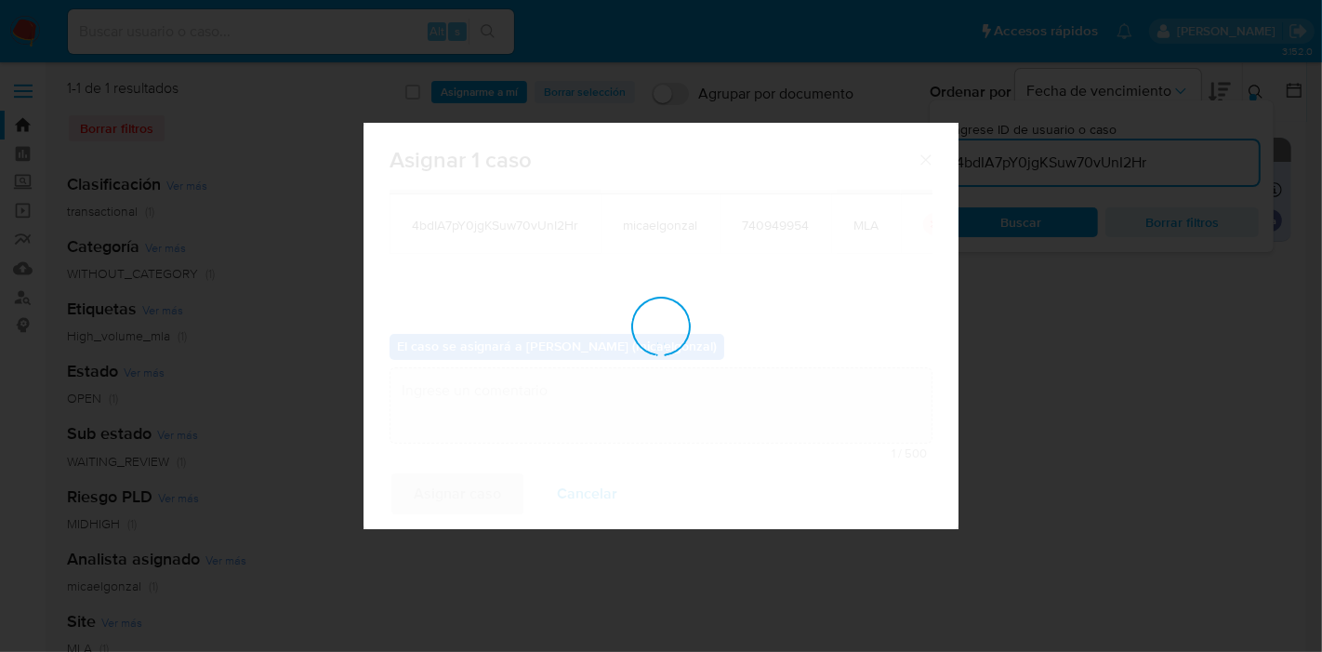
checkbox input "false"
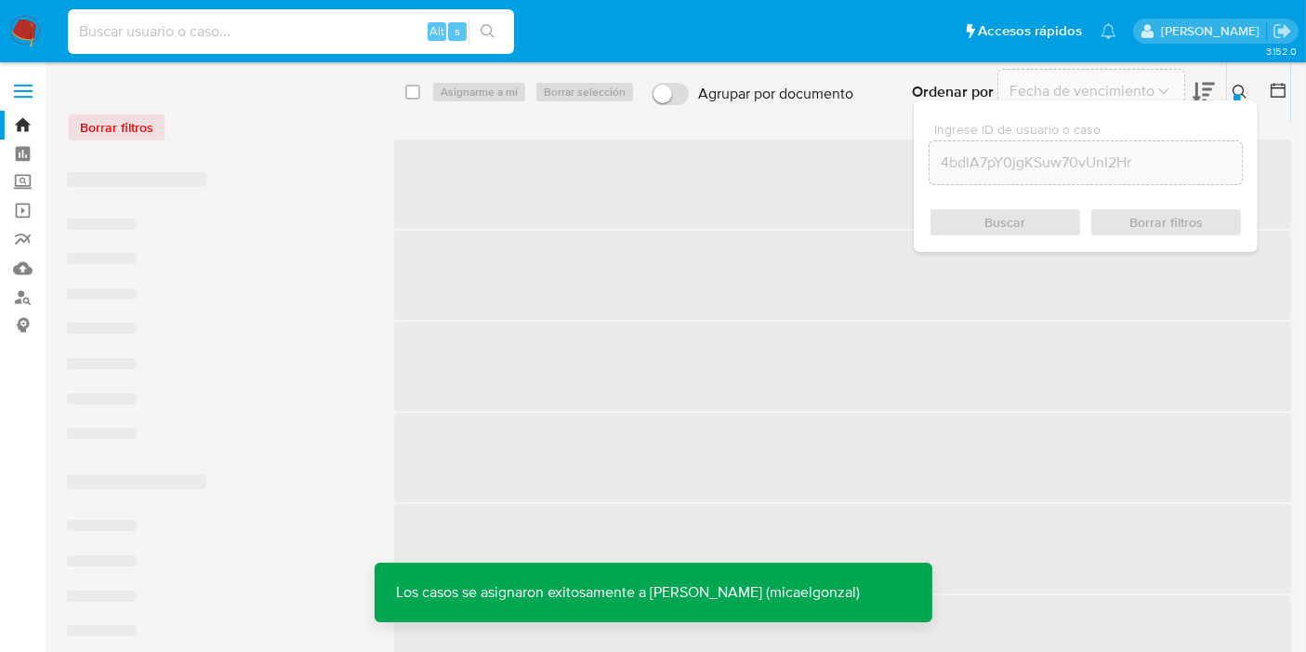
click at [336, 41] on input at bounding box center [291, 32] width 446 height 24
paste input "4bdIA7pY0jgKSuw70vUnI2Hr"
type input "4bdIA7pY0jgKSuw70vUnI2Hr"
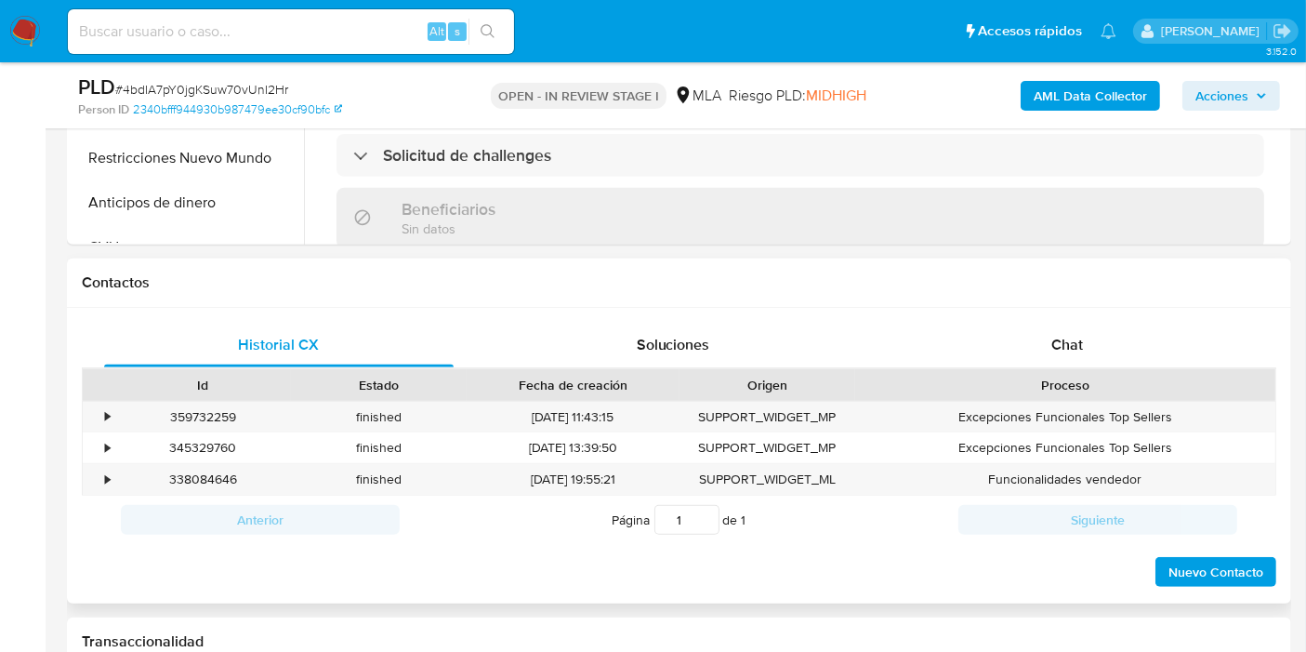
scroll to position [852, 0]
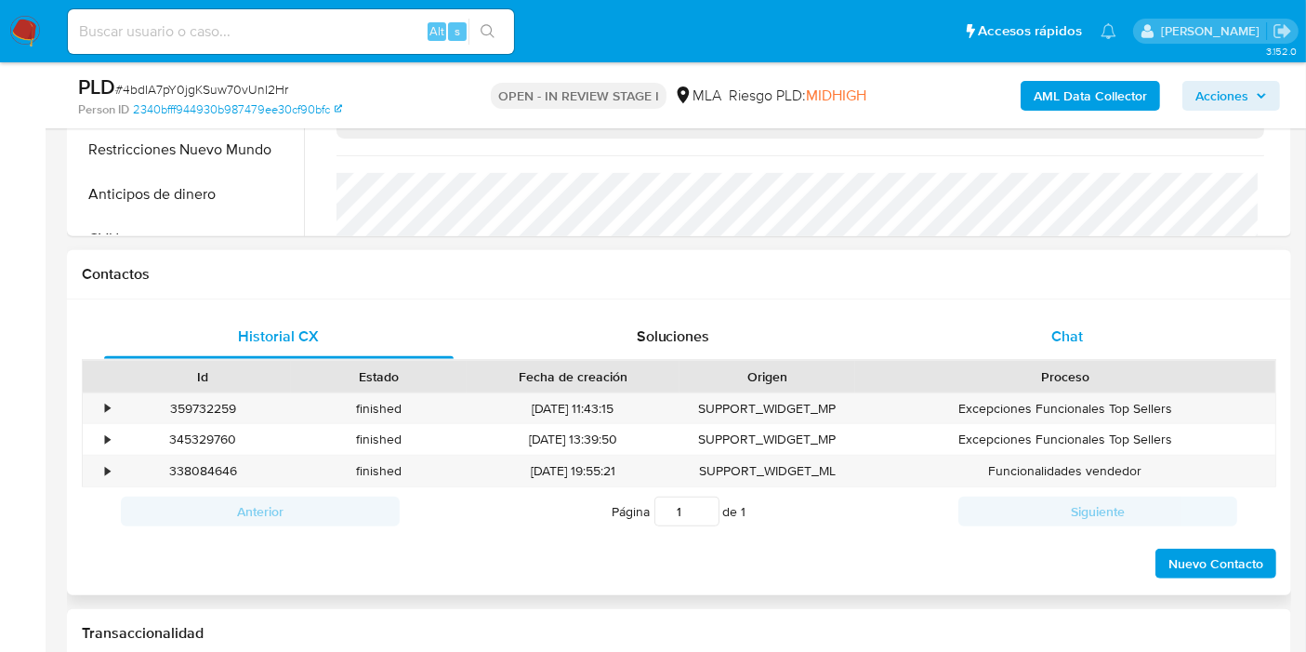
select select "10"
click at [1115, 340] on div "Chat" at bounding box center [1068, 336] width 350 height 45
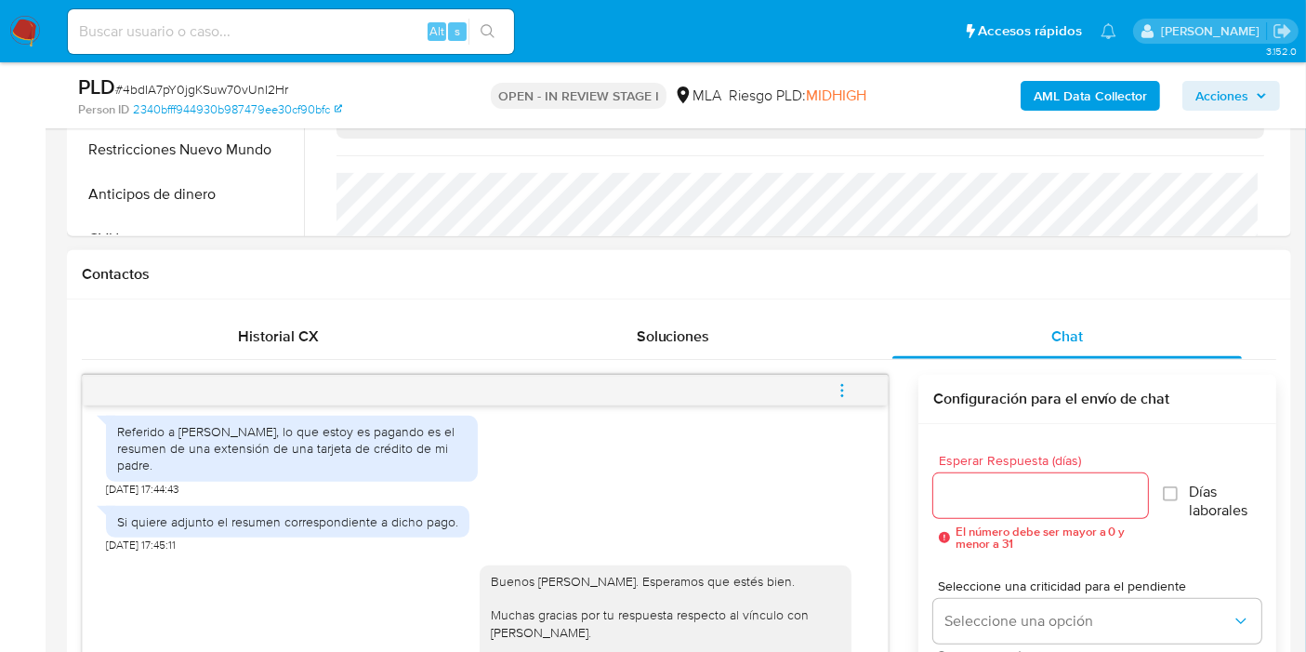
scroll to position [759, 0]
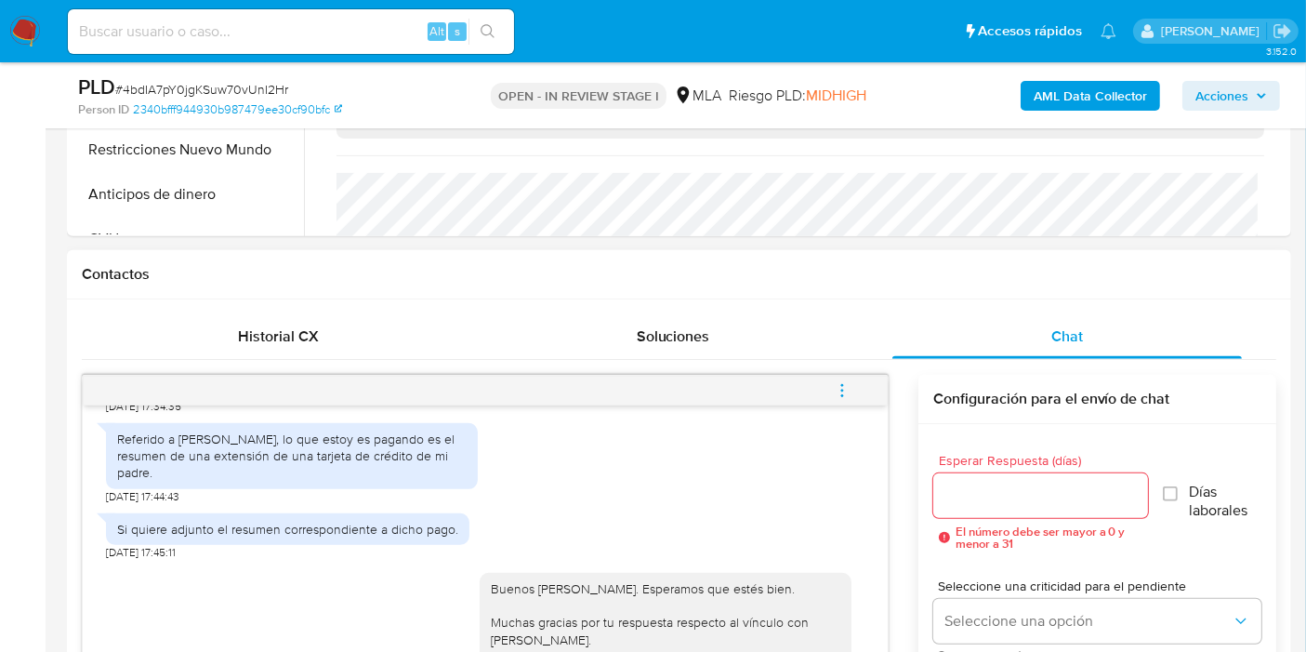
drag, startPoint x: 554, startPoint y: 569, endPoint x: 571, endPoint y: 576, distance: 18.3
copy div "Jonathan"
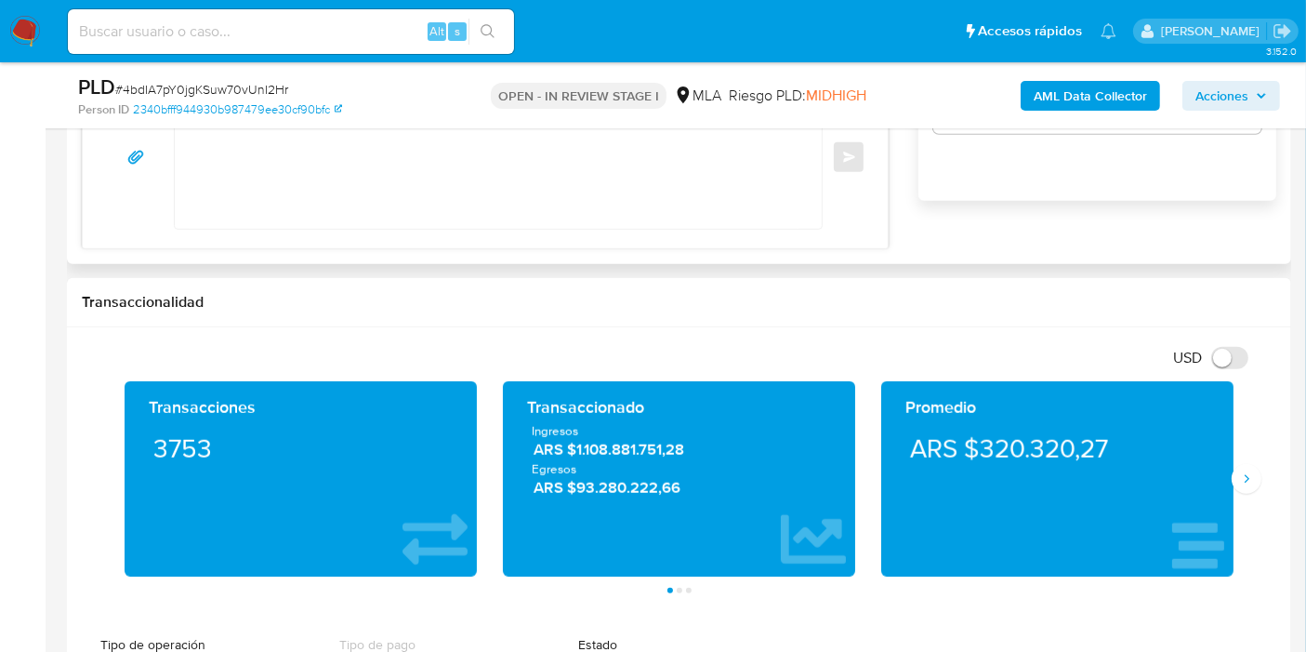
click at [492, 197] on textarea at bounding box center [494, 157] width 610 height 143
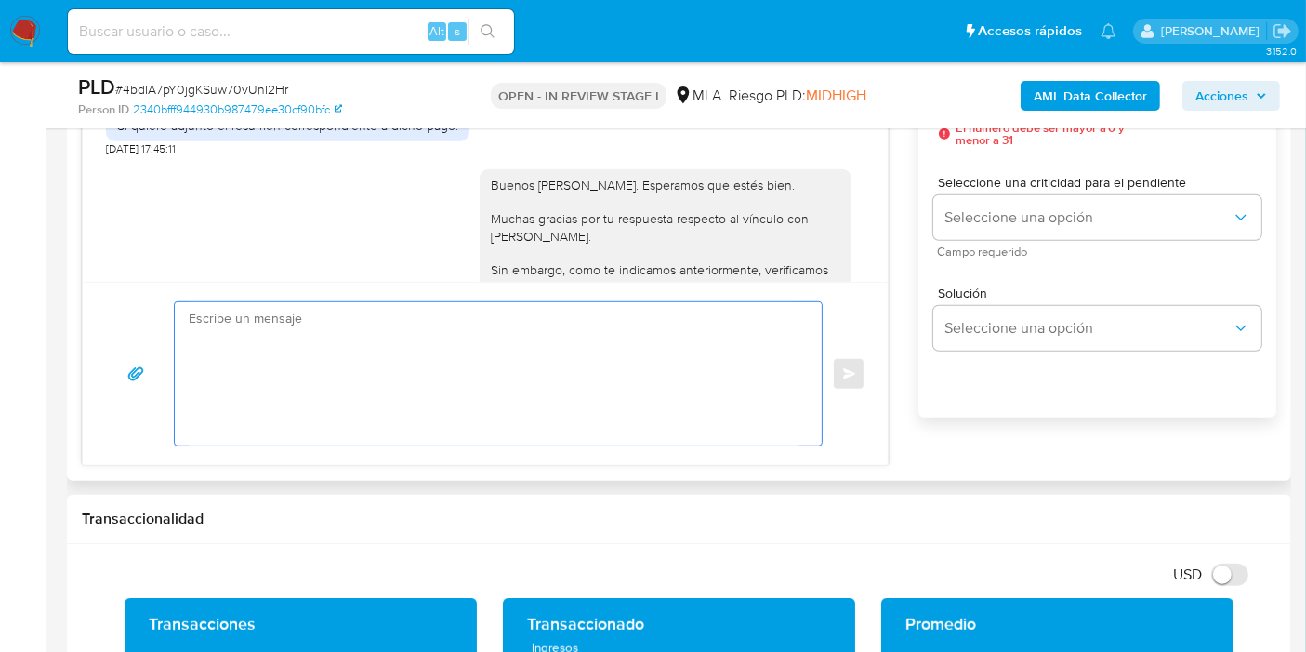
scroll to position [1033, 0]
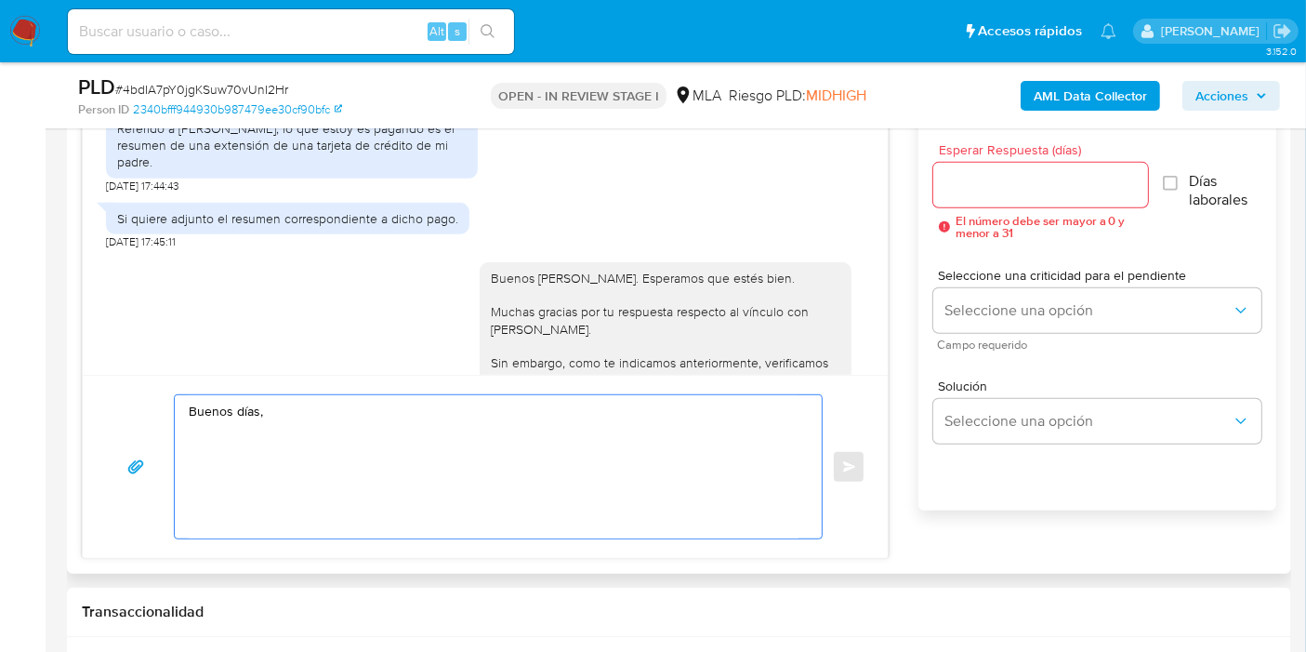
paste textarea "Jonathan"
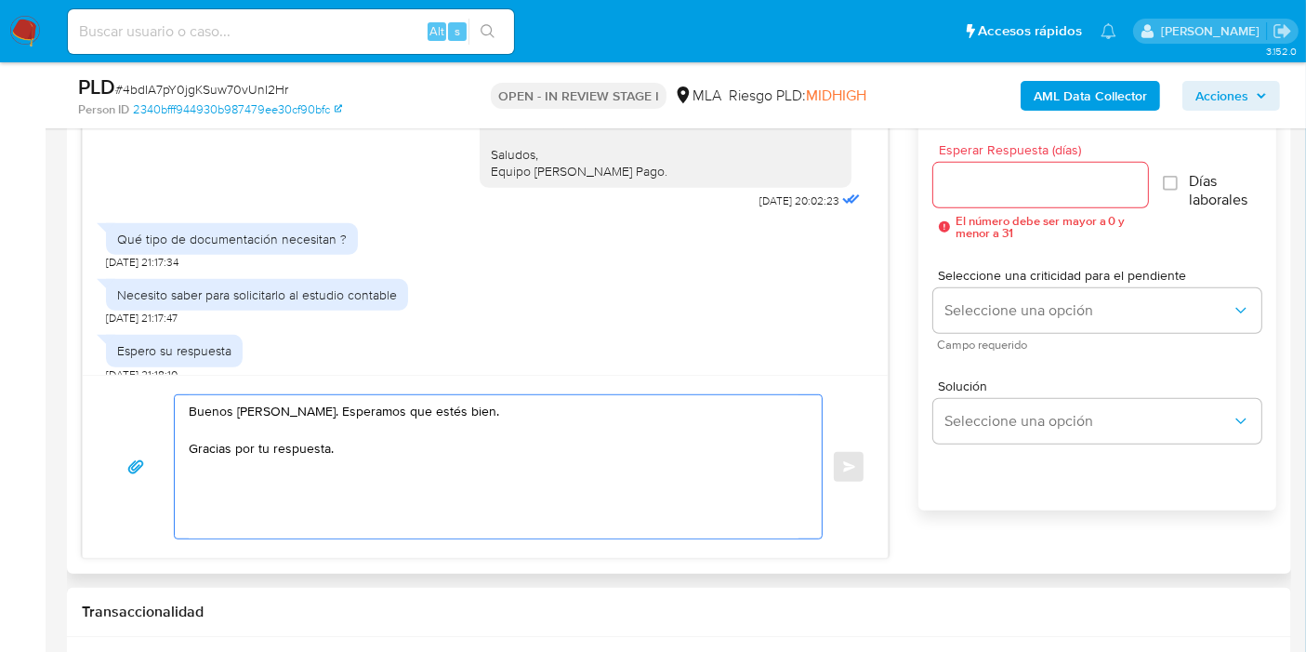
scroll to position [1136, 0]
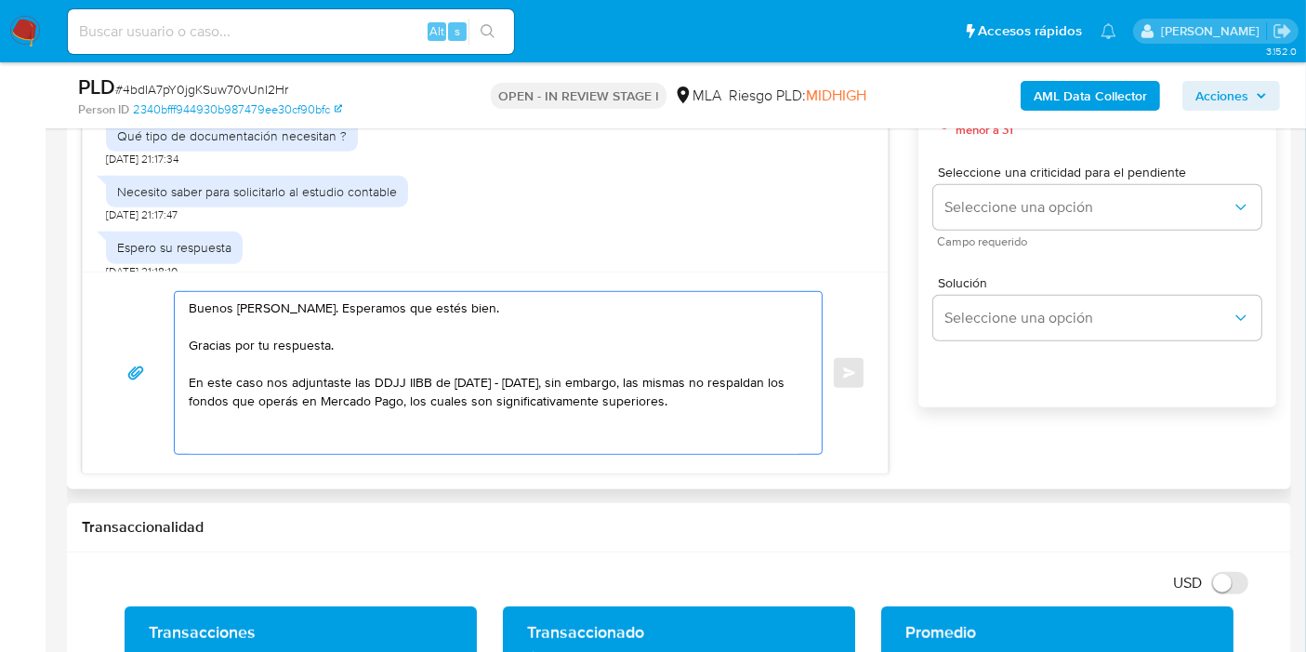
click at [285, 397] on textarea "Buenos días, Jonathan. Esperamos que estés bien. Gracias por tu respuesta. En e…" at bounding box center [494, 373] width 610 height 162
click at [249, 369] on textarea "Buenos días, Jonathan. Esperamos que estés bien. Gracias por tu respuesta. En e…" at bounding box center [494, 373] width 610 height 162
click at [271, 391] on textarea "Buenos días, Jonathan. Esperamos que estés bien. Gracias por tu respuesta. En e…" at bounding box center [494, 373] width 610 height 162
click at [0, 0] on lt-span "oper a s" at bounding box center [0, 0] width 0 height 0
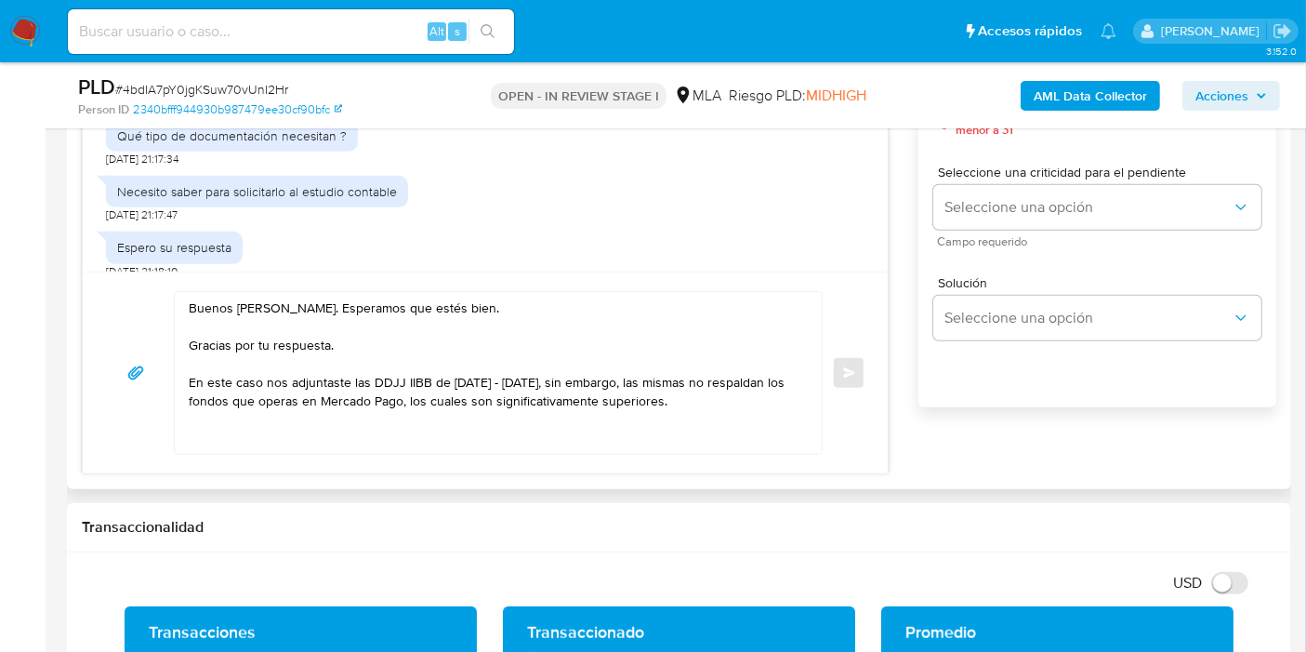
drag, startPoint x: 307, startPoint y: 469, endPoint x: 327, endPoint y: 431, distance: 42.4
click at [313, 460] on div "Buenos días, Jonathan. Esperamos que estés bien. Gracias por tu respuesta. En e…" at bounding box center [485, 372] width 805 height 202
click at [327, 431] on textarea "Buenos días, Jonathan. Esperamos que estés bien. Gracias por tu respuesta. En e…" at bounding box center [494, 373] width 610 height 162
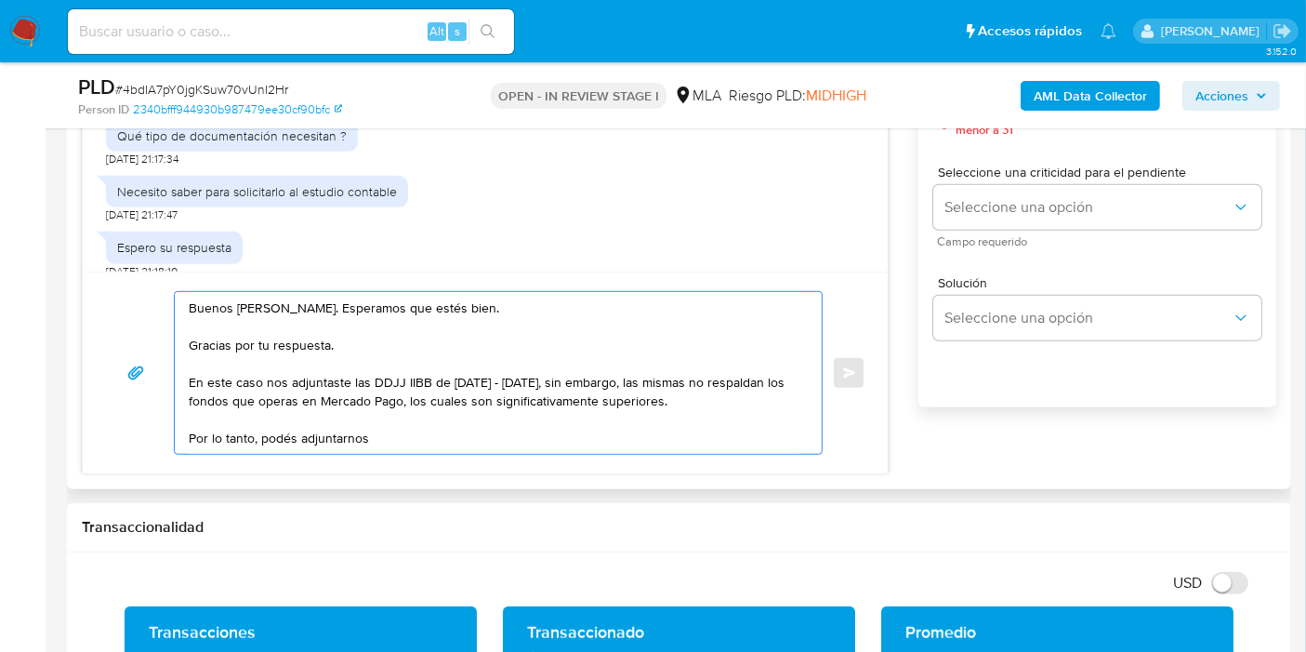
click at [407, 431] on textarea "Buenos días, Jonathan. Esperamos que estés bien. Gracias por tu respuesta. En e…" at bounding box center [494, 373] width 610 height 162
click at [438, 379] on textarea "Buenos días, Jonathan. Esperamos que estés bien. Gracias por tu respuesta. En e…" at bounding box center [494, 373] width 610 height 162
click at [424, 379] on textarea "Buenos días, Jonathan. Esperamos que estés bien. Gracias por tu respuesta. En e…" at bounding box center [494, 373] width 610 height 162
click at [401, 379] on textarea "Buenos días, Jonathan. Esperamos que estés bien. Gracias por tu respuesta. En e…" at bounding box center [494, 373] width 610 height 162
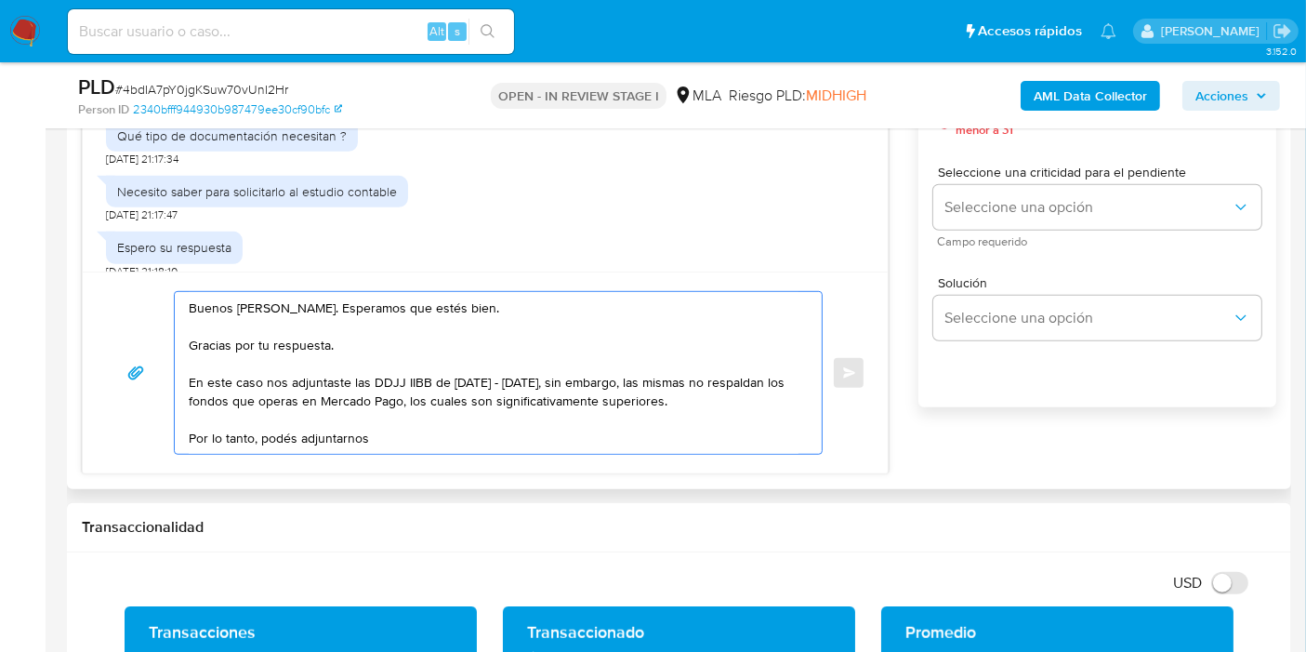
click at [409, 378] on textarea "Buenos días, Jonathan. Esperamos que estés bien. Gracias por tu respuesta. En e…" at bounding box center [494, 373] width 610 height 162
drag, startPoint x: 385, startPoint y: 380, endPoint x: 426, endPoint y: 380, distance: 40.9
click at [426, 380] on textarea "Buenos días, Jonathan. Esperamos que estés bien. Gracias por tu respuesta. En e…" at bounding box center [494, 373] width 610 height 162
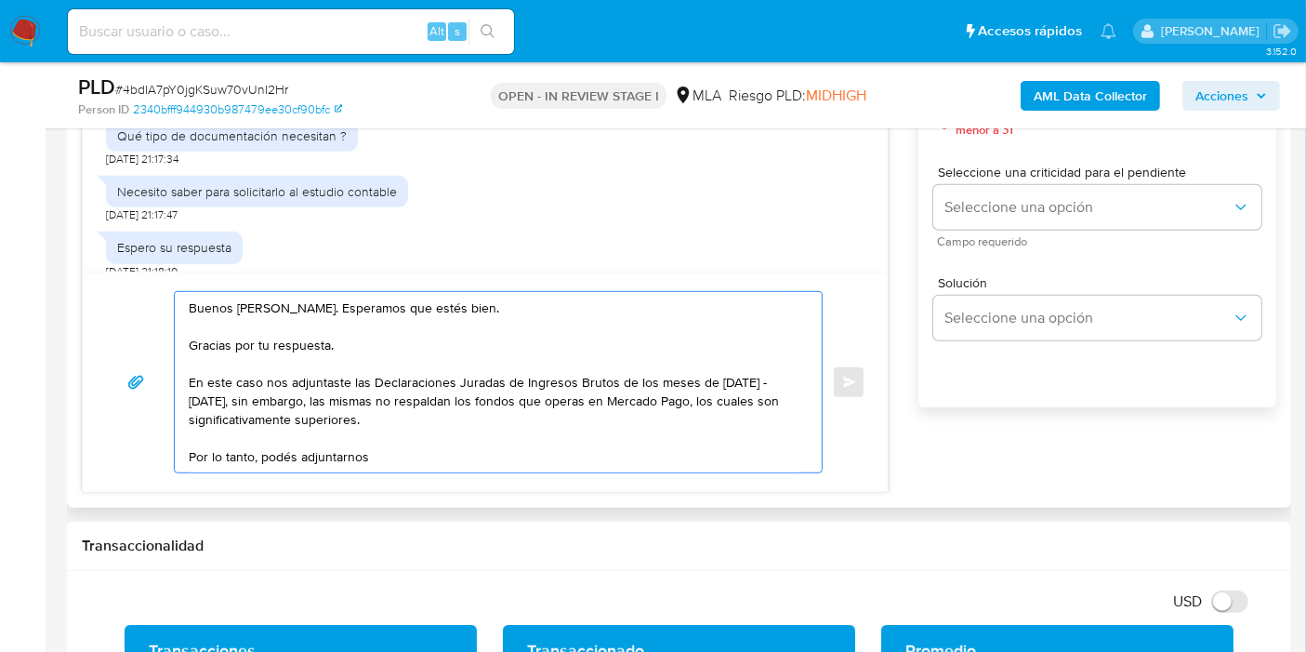
click at [618, 398] on textarea "Buenos días, Jonathan. Esperamos que estés bien. Gracias por tu respuesta. En e…" at bounding box center [494, 382] width 610 height 180
click at [614, 426] on textarea "Buenos días, Jonathan. Esperamos que estés bien. Gracias por tu respuesta. En e…" at bounding box center [494, 382] width 610 height 180
click at [549, 407] on textarea "Buenos días, Jonathan. Esperamos que estés bien. Gracias por tu respuesta. En e…" at bounding box center [494, 382] width 610 height 180
click at [539, 426] on textarea "Buenos días, Jonathan. Esperamos que estés bien. Gracias por tu respuesta. En e…" at bounding box center [494, 382] width 610 height 180
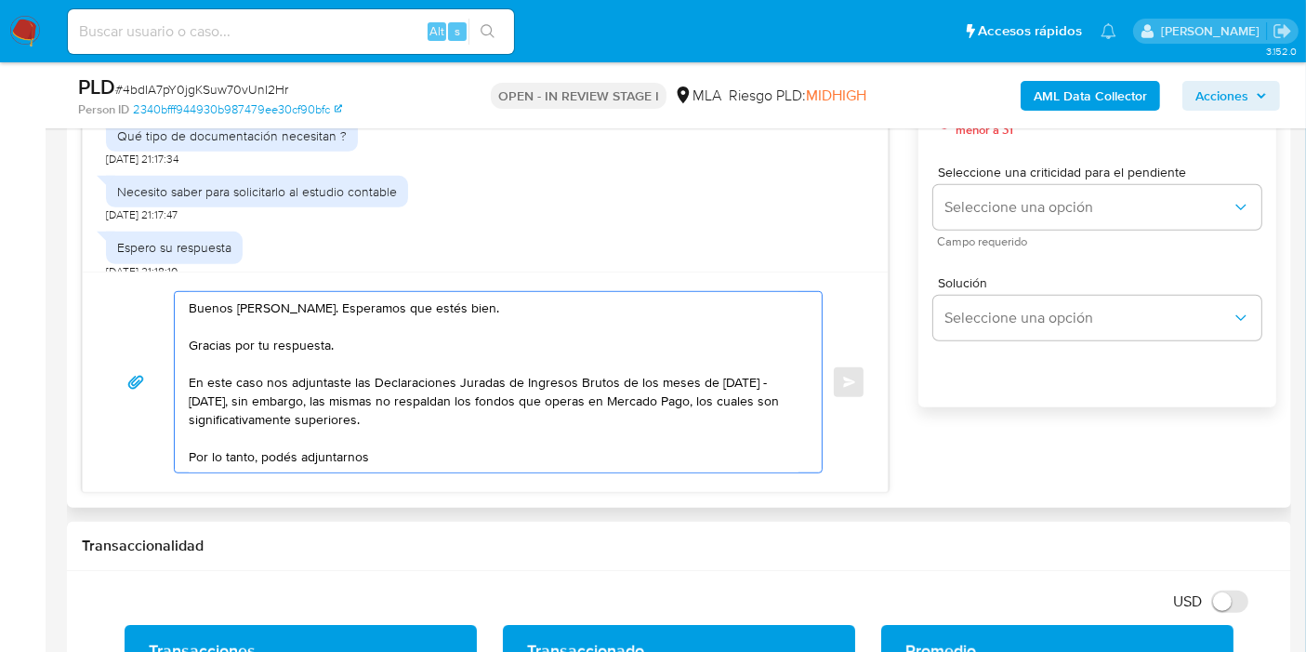
click at [543, 423] on textarea "Buenos días, Jonathan. Esperamos que estés bien. Gracias por tu respuesta. En e…" at bounding box center [494, 382] width 610 height 180
click at [556, 407] on textarea "Buenos días, Jonathan. Esperamos que estés bien. Gracias por tu respuesta. En e…" at bounding box center [494, 382] width 610 height 180
click at [377, 456] on textarea "Buenos días, Jonathan. Esperamos que estés bien. Gracias por tu respuesta. En e…" at bounding box center [494, 382] width 610 height 180
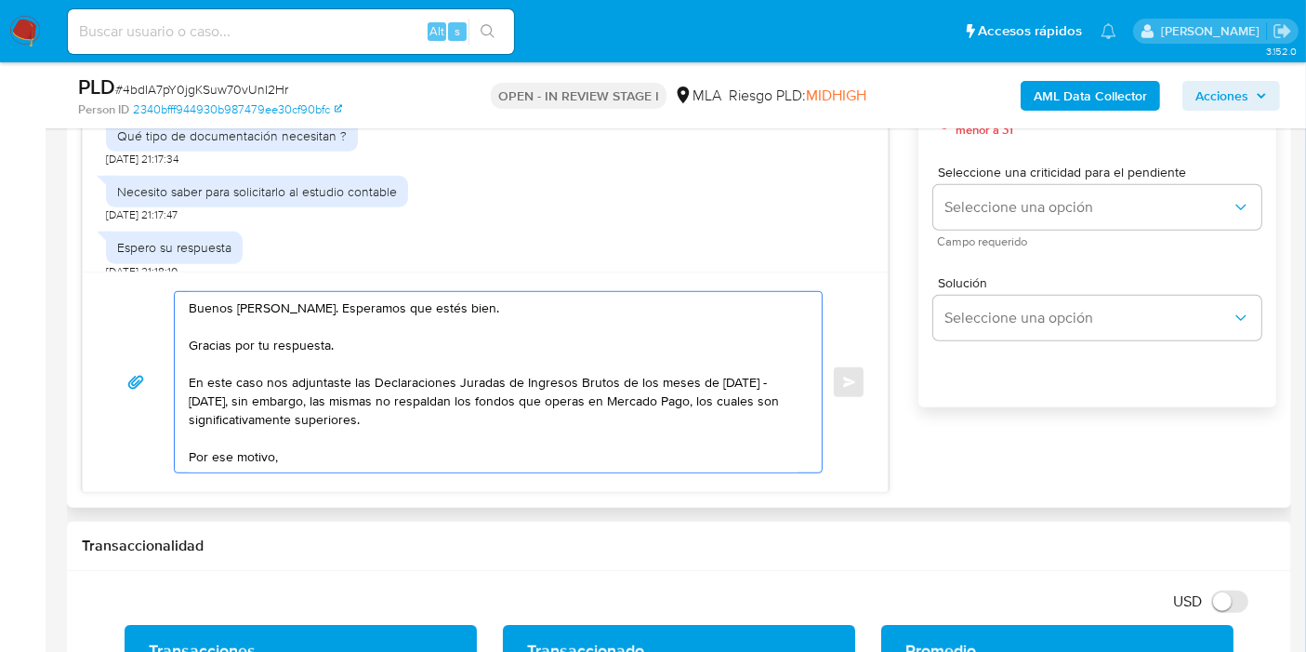
paste textarea "podés adjuntar voluntariamente cualquier otra documentación adicional que consi…"
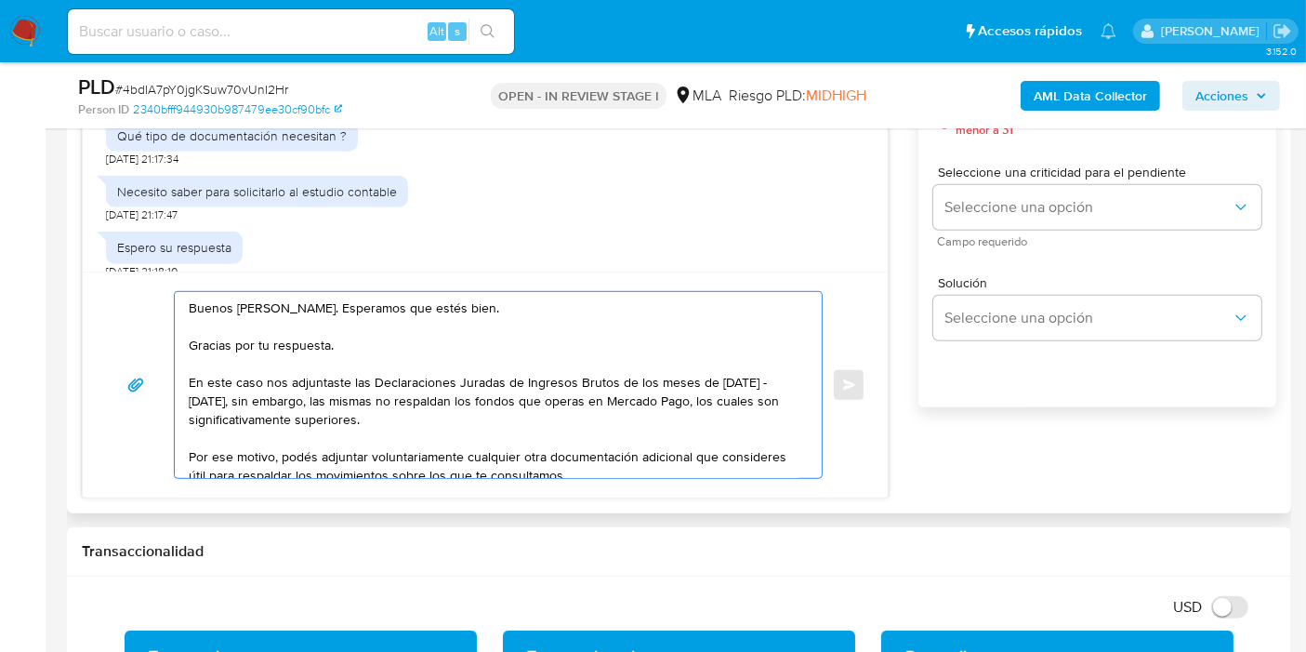
scroll to position [7, 0]
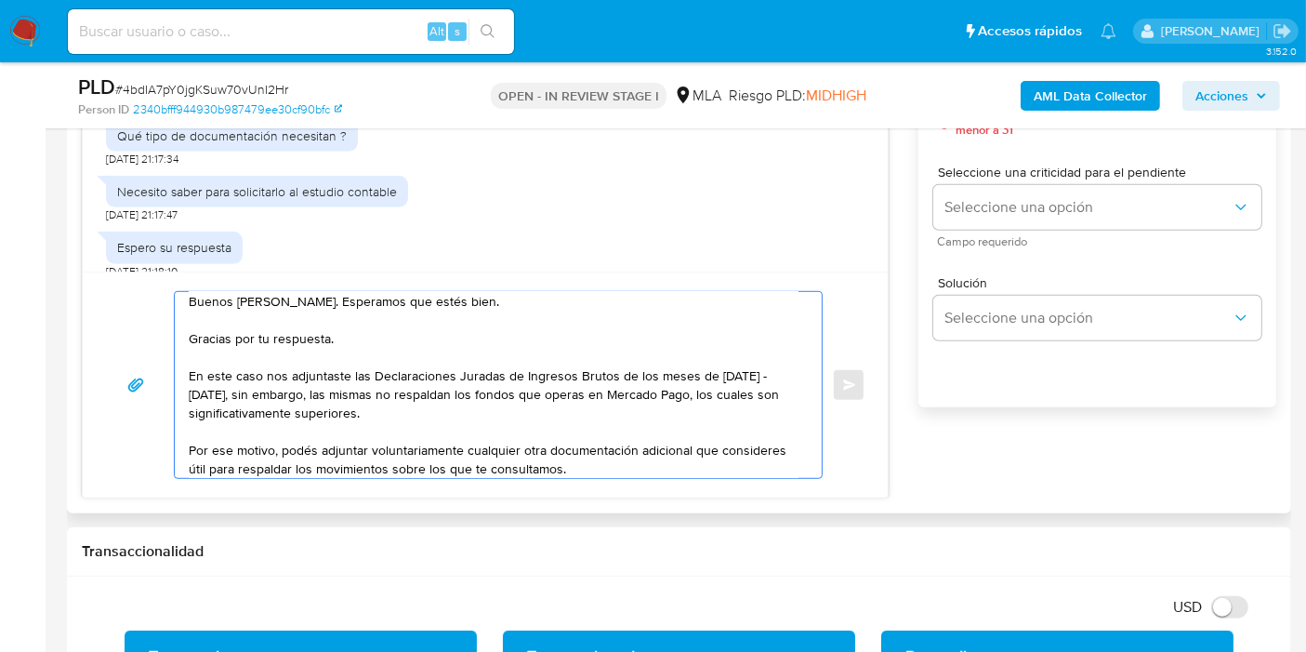
click at [422, 457] on textarea "Buenos días, Jonathan. Esperamos que estés bien. Gracias por tu respuesta. En e…" at bounding box center [494, 385] width 610 height 186
click at [618, 456] on textarea "Buenos días, Jonathan. Esperamos que estés bien. Gracias por tu respuesta. En e…" at bounding box center [494, 385] width 610 height 186
click at [615, 467] on textarea "Buenos días, Jonathan. Esperamos que estés bien. Gracias por tu respuesta. En e…" at bounding box center [494, 385] width 610 height 186
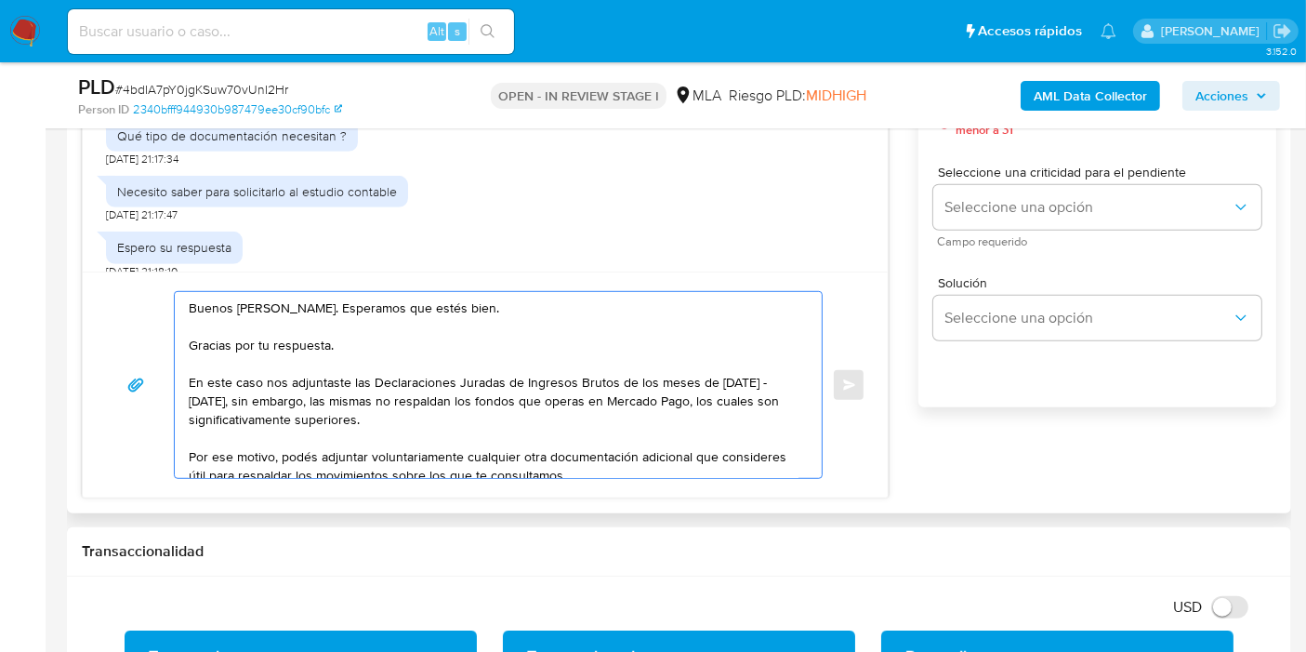
scroll to position [1033, 0]
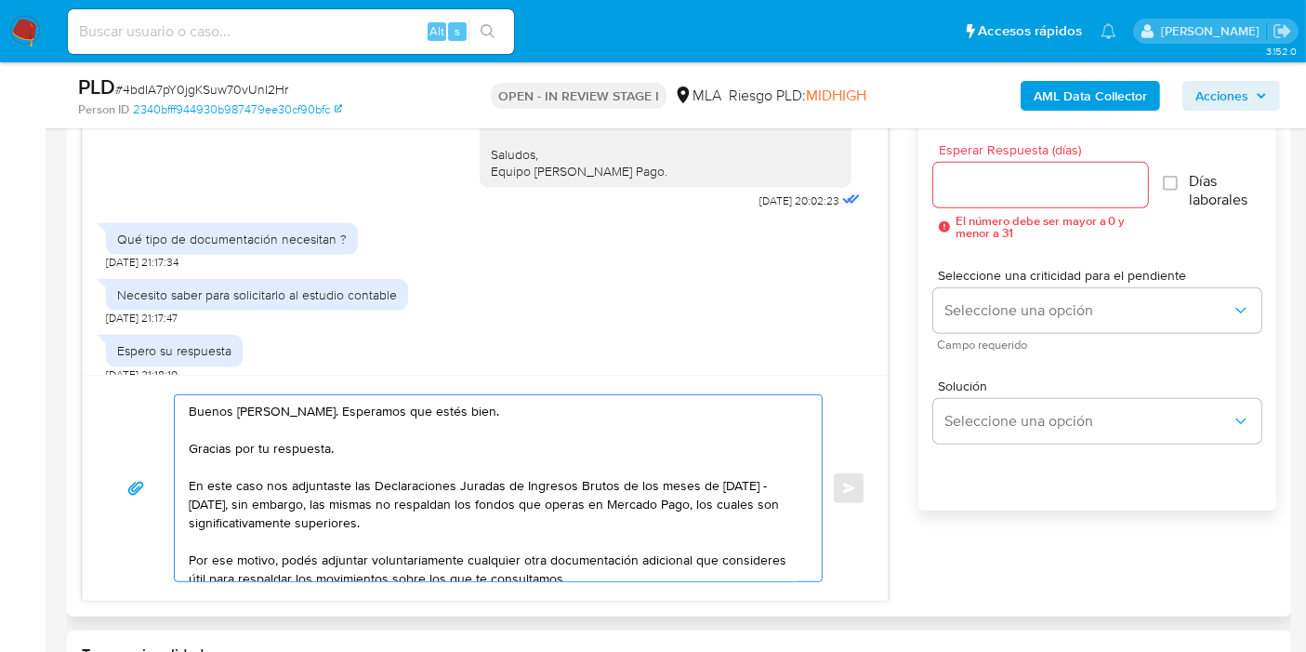
type textarea "Buenos días, Jonathan. Esperamos que estés bien. Gracias por tu respuesta. En e…"
click at [1080, 181] on input "Esperar Respuesta (días)" at bounding box center [1040, 185] width 215 height 24
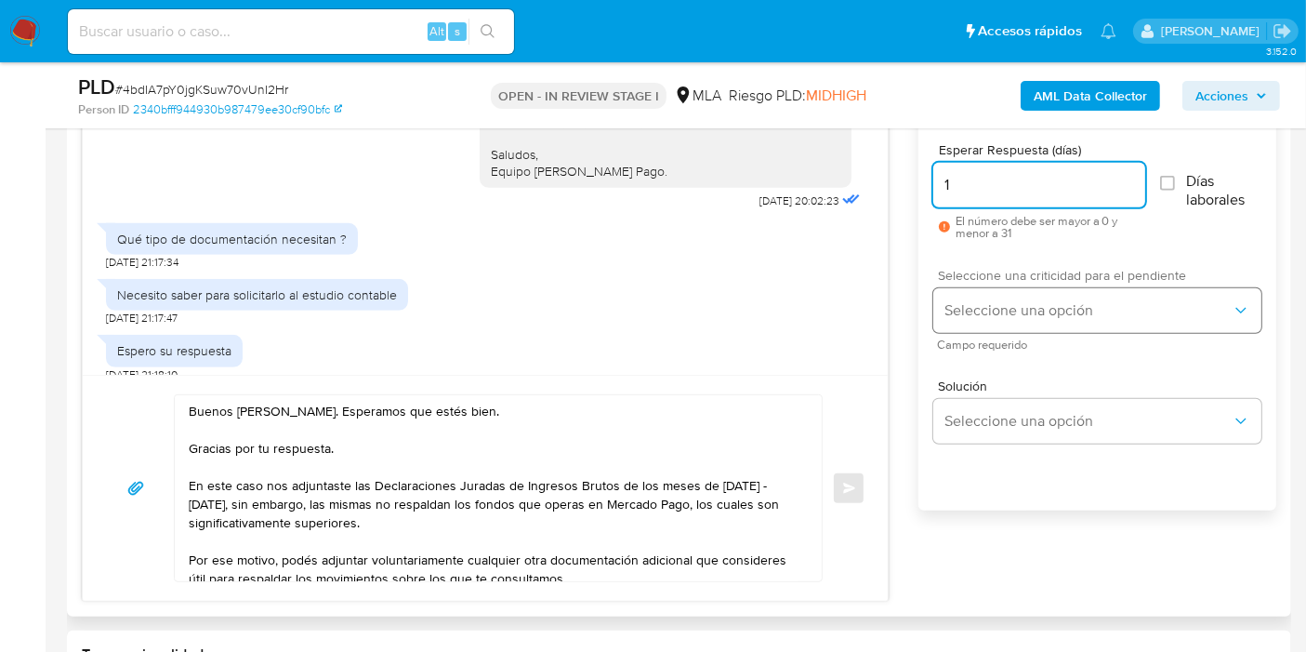
type input "1"
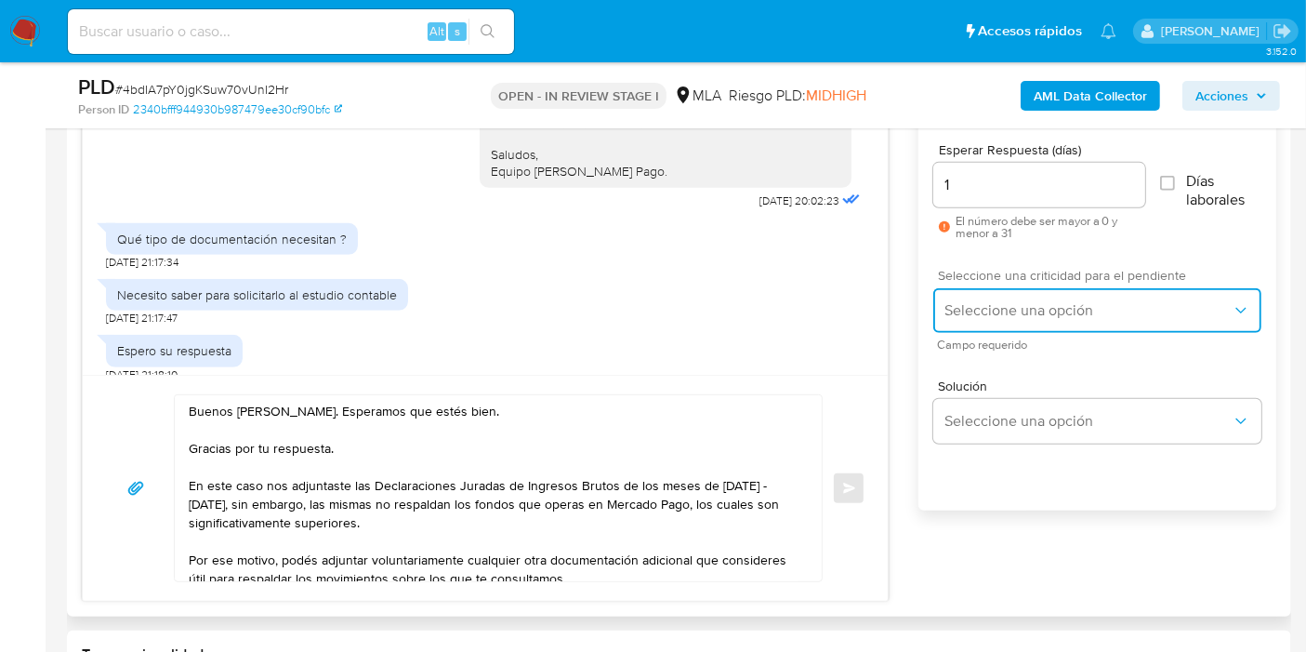
click at [1038, 296] on button "Seleccione una opción" at bounding box center [1097, 310] width 328 height 45
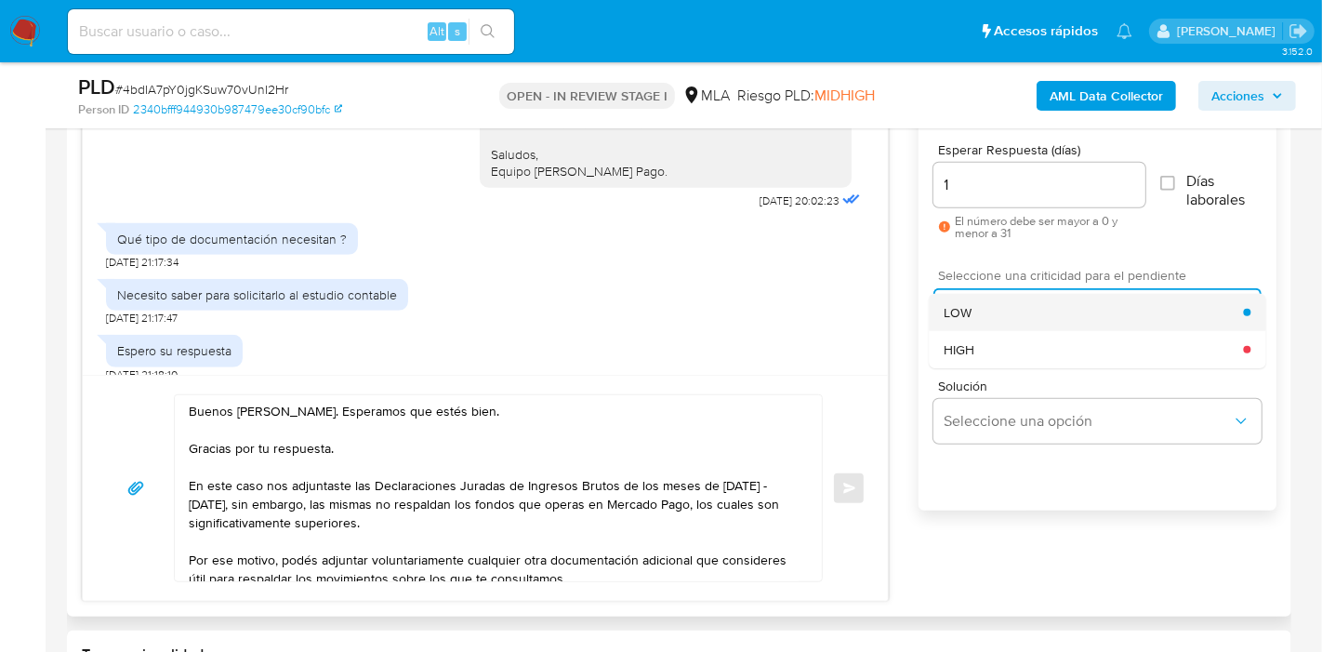
click at [1027, 311] on div "LOW" at bounding box center [1093, 312] width 299 height 37
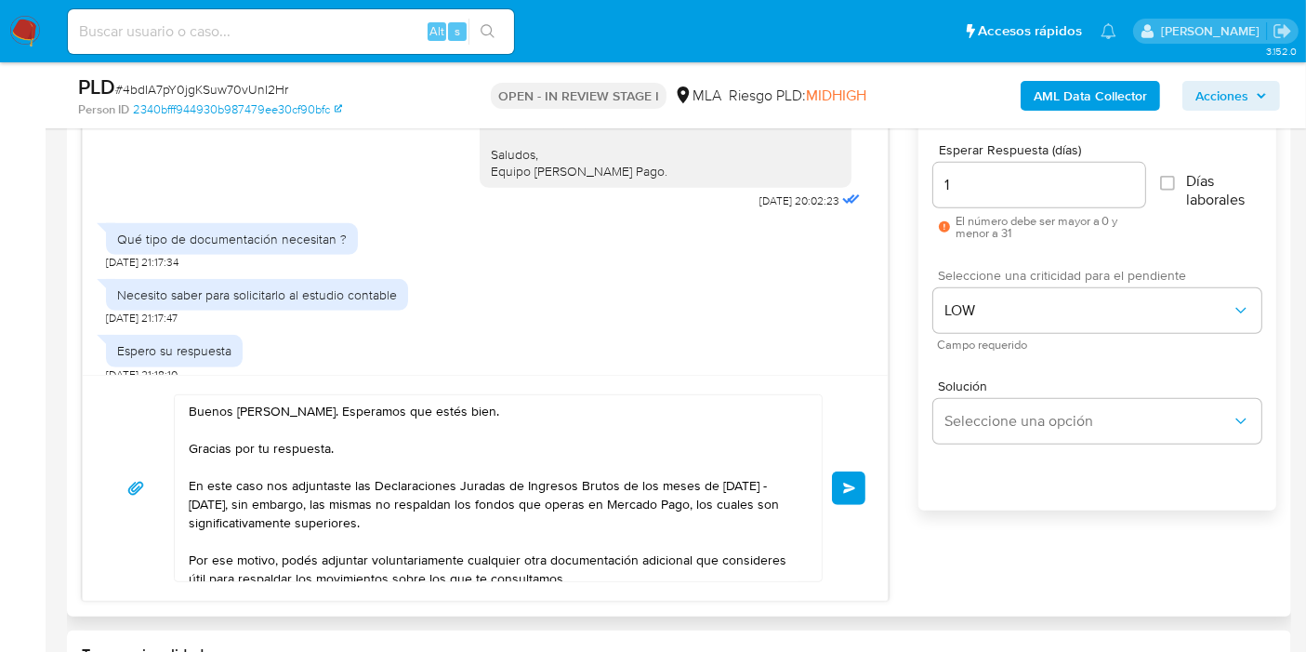
click at [840, 495] on button "Enviar" at bounding box center [848, 487] width 33 height 33
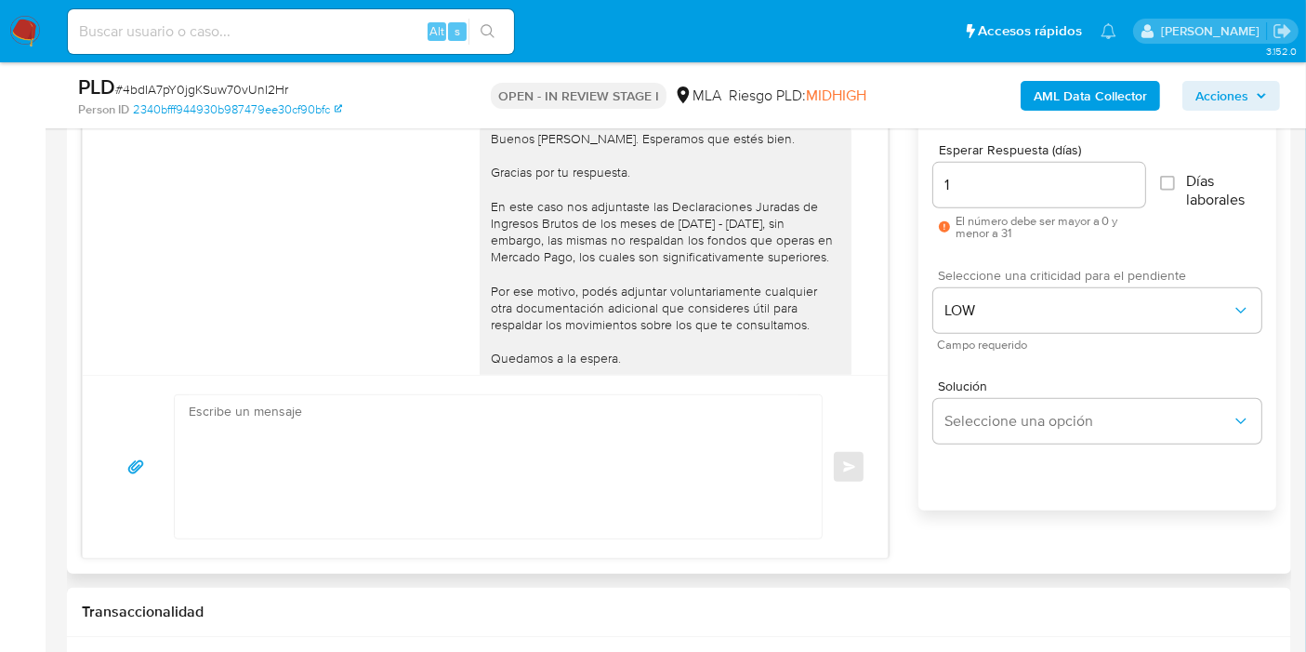
scroll to position [1101, 0]
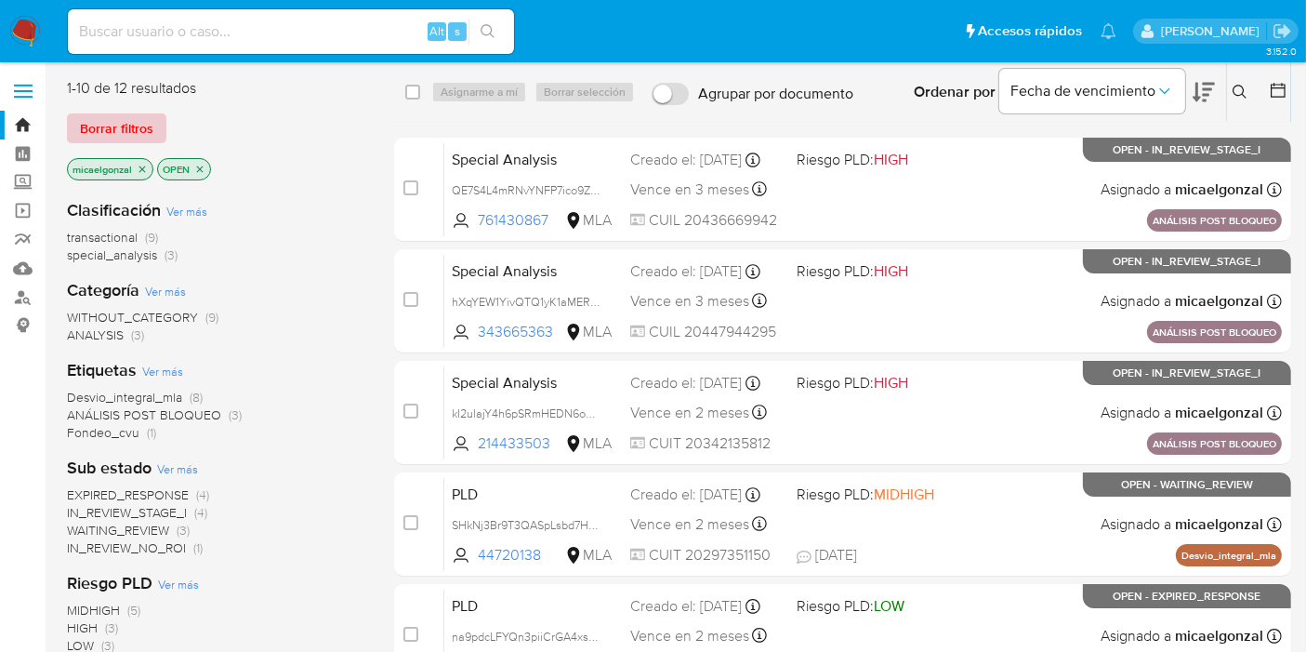
click at [104, 137] on span "Borrar filtros" at bounding box center [116, 128] width 73 height 26
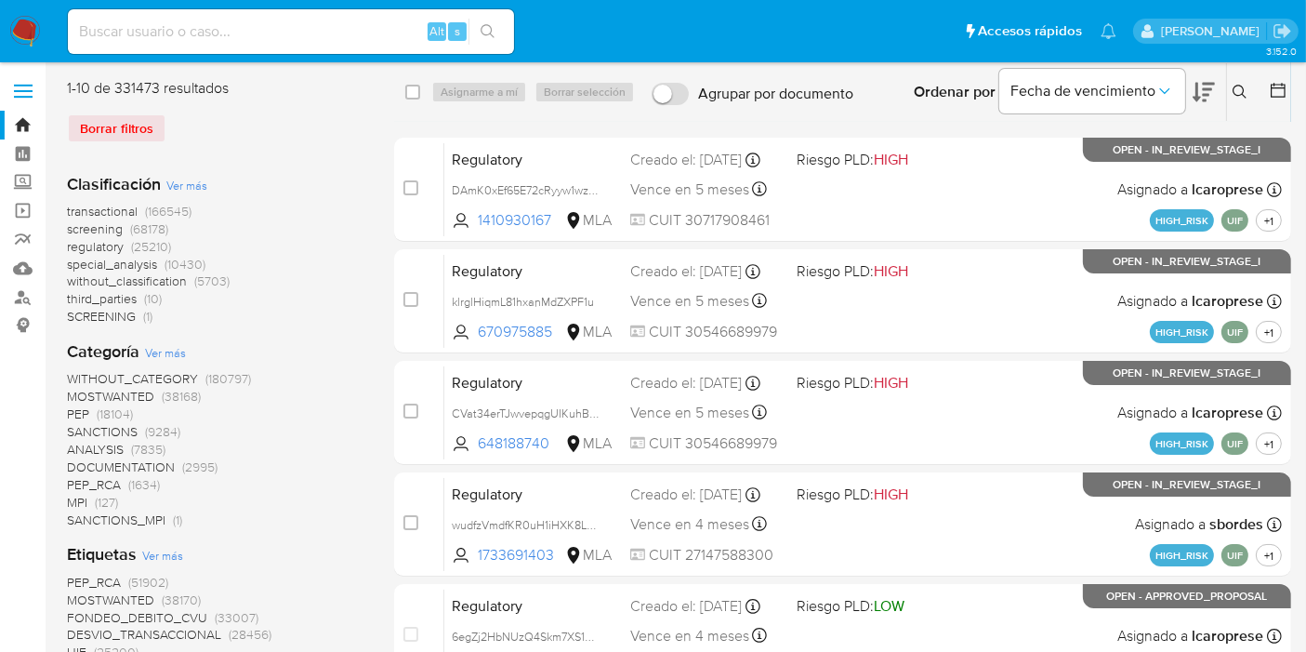
click at [281, 45] on div "Alt s" at bounding box center [291, 31] width 446 height 45
click at [288, 33] on input at bounding box center [291, 32] width 446 height 24
paste input "vR1SNjFKdFkKhYW0OTIi1bDy"
type input "vR1SNjFKdFkKhYW0OTIi1bDy"
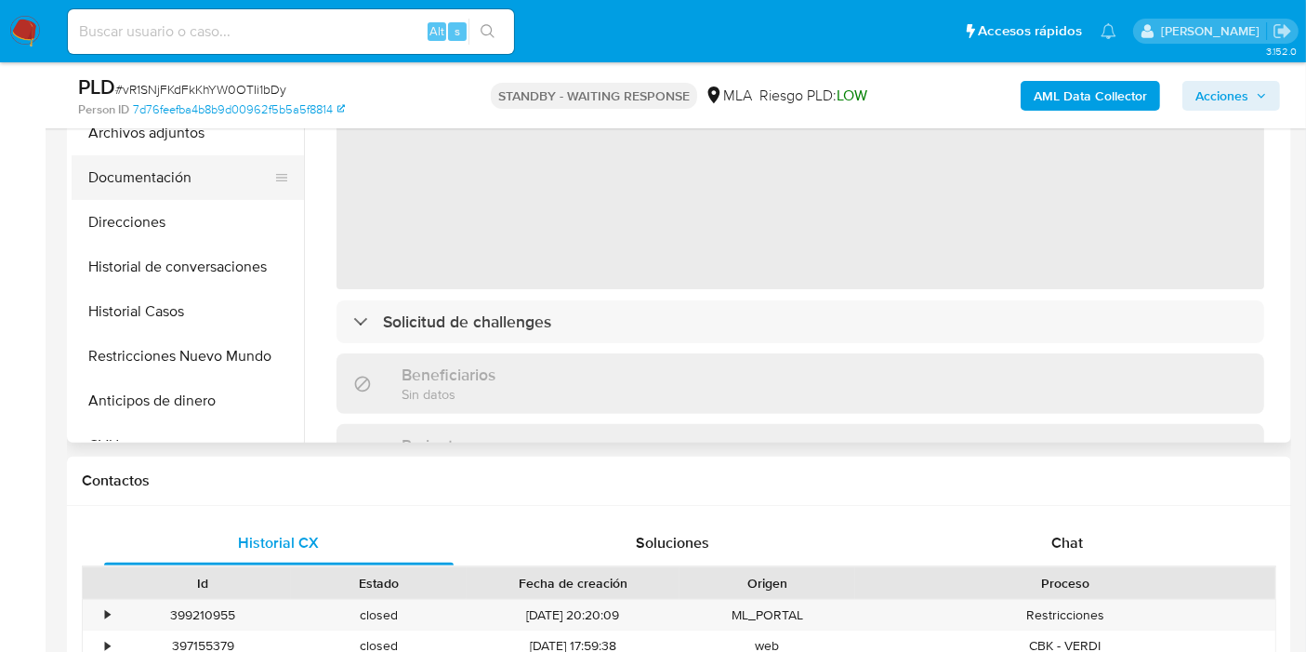
scroll to position [310, 0]
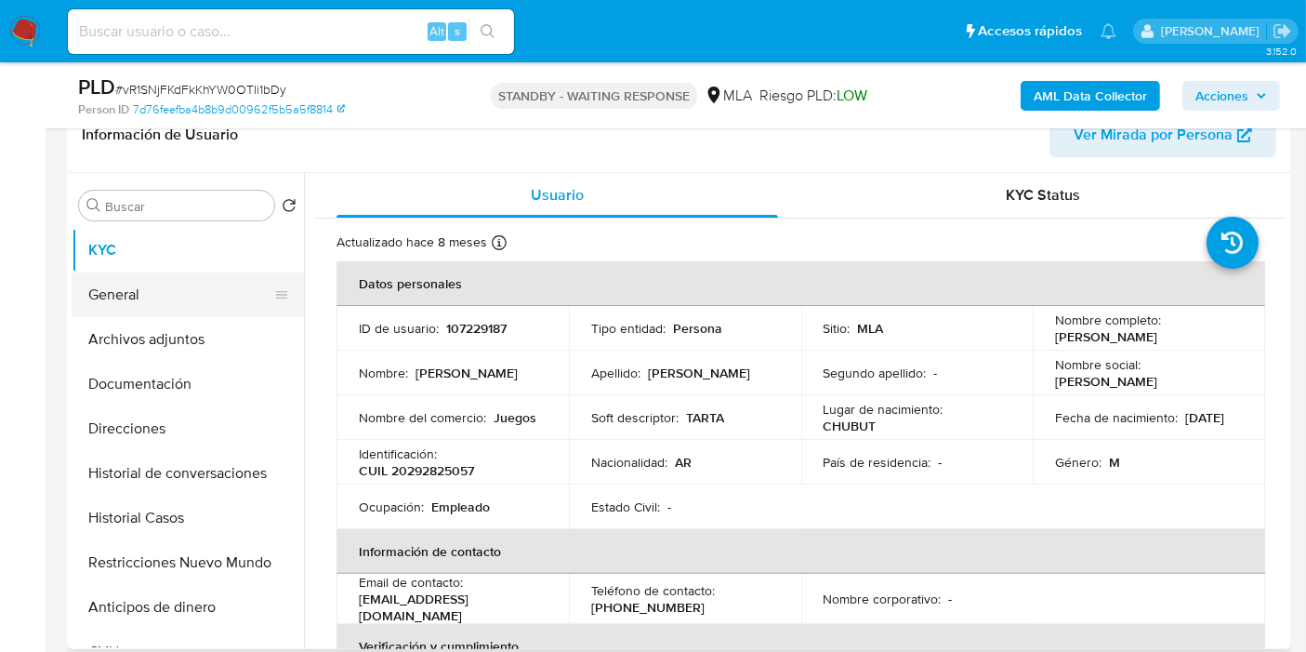
click at [155, 302] on button "General" at bounding box center [181, 294] width 218 height 45
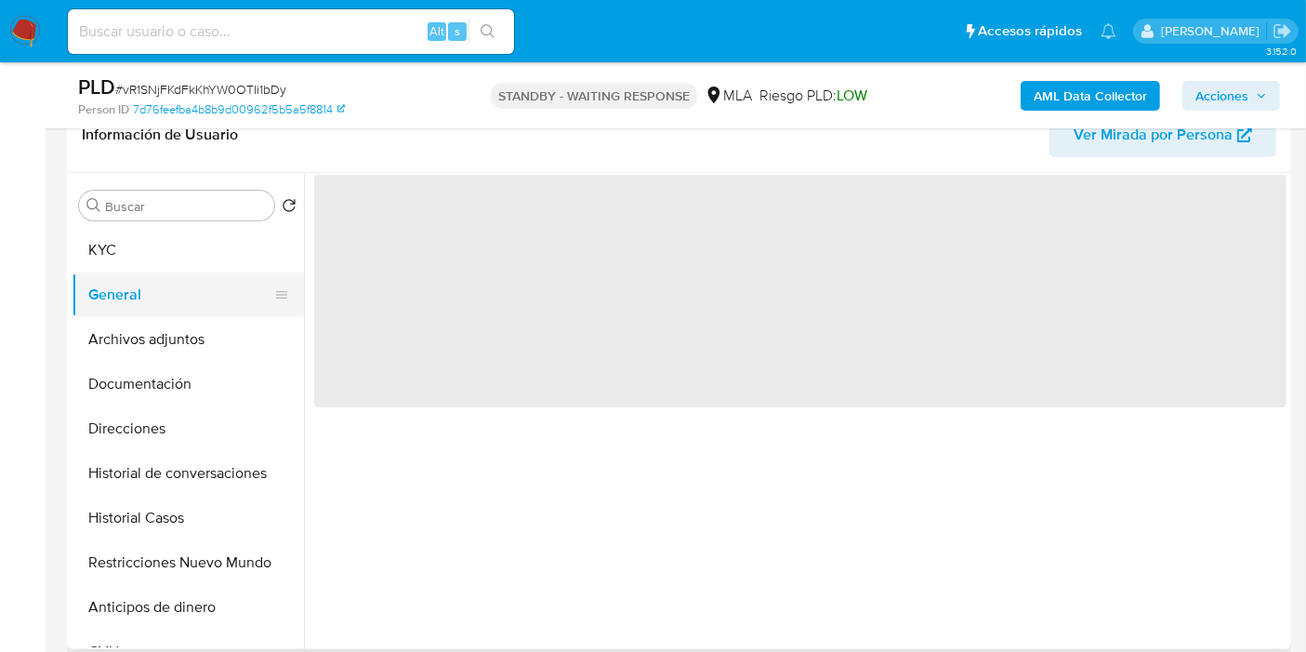
select select "10"
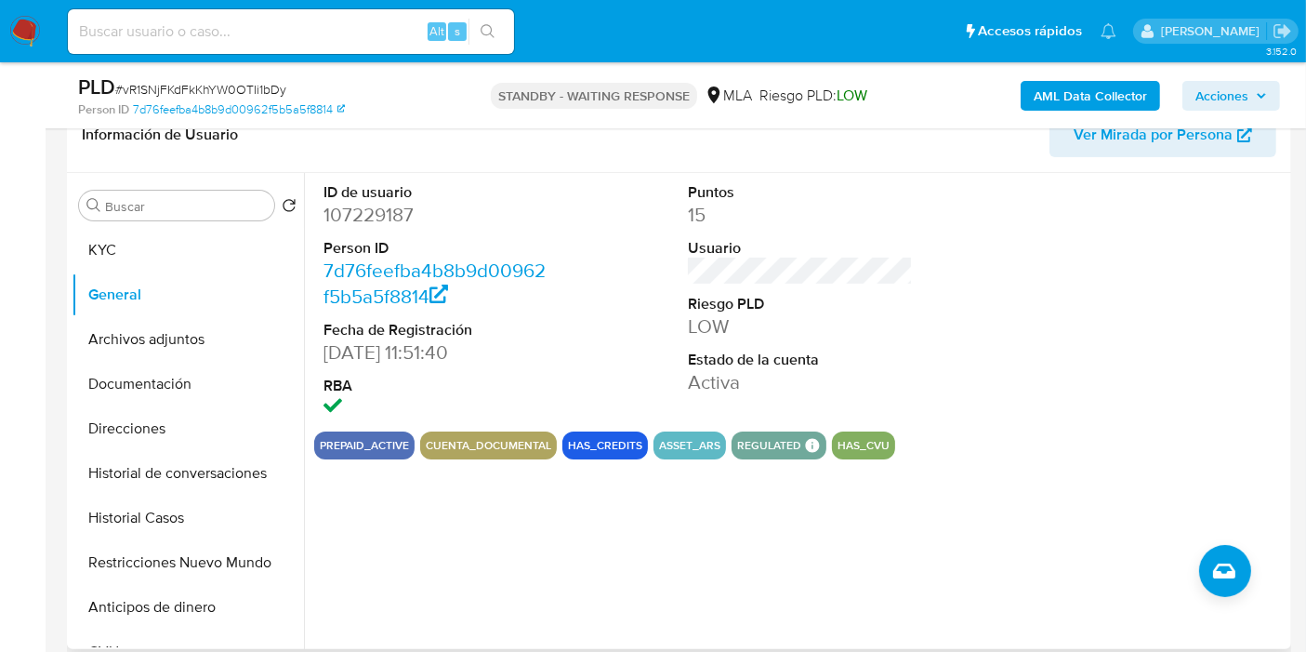
click at [402, 217] on dd "107229187" at bounding box center [436, 215] width 225 height 26
copy dd "107229187"
click at [152, 437] on button "Direcciones" at bounding box center [181, 428] width 218 height 45
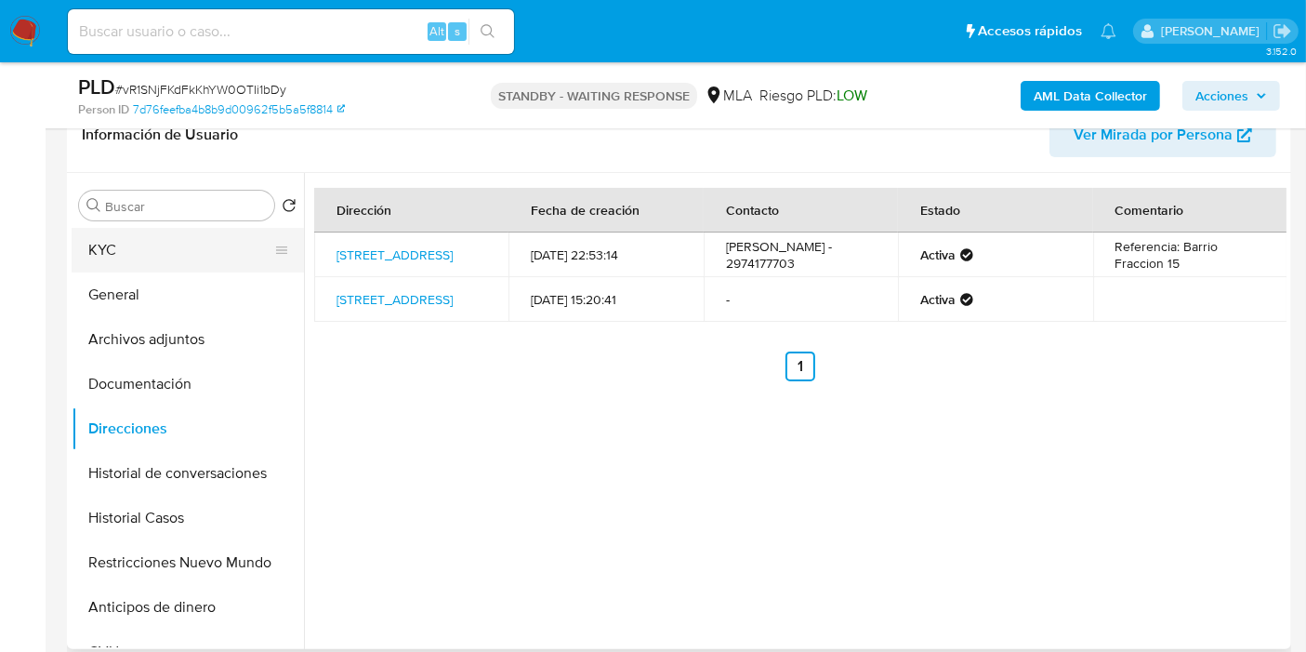
click at [188, 237] on button "KYC" at bounding box center [181, 250] width 218 height 45
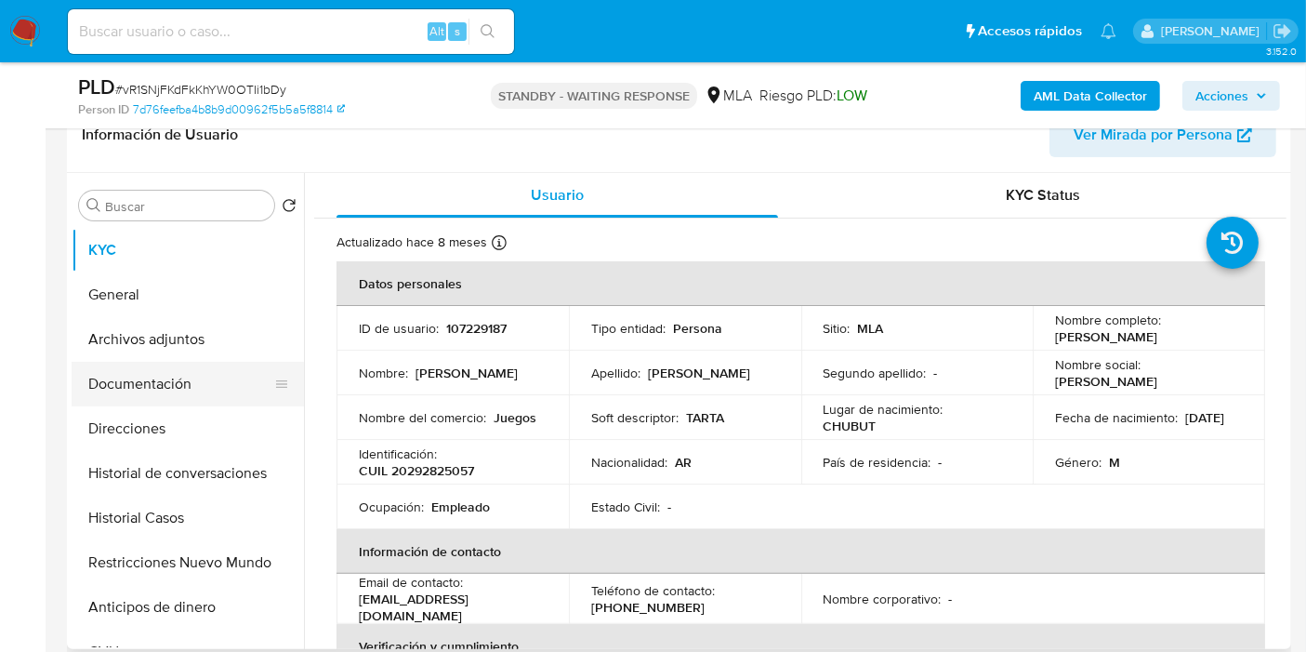
click at [138, 381] on button "Documentación" at bounding box center [181, 384] width 218 height 45
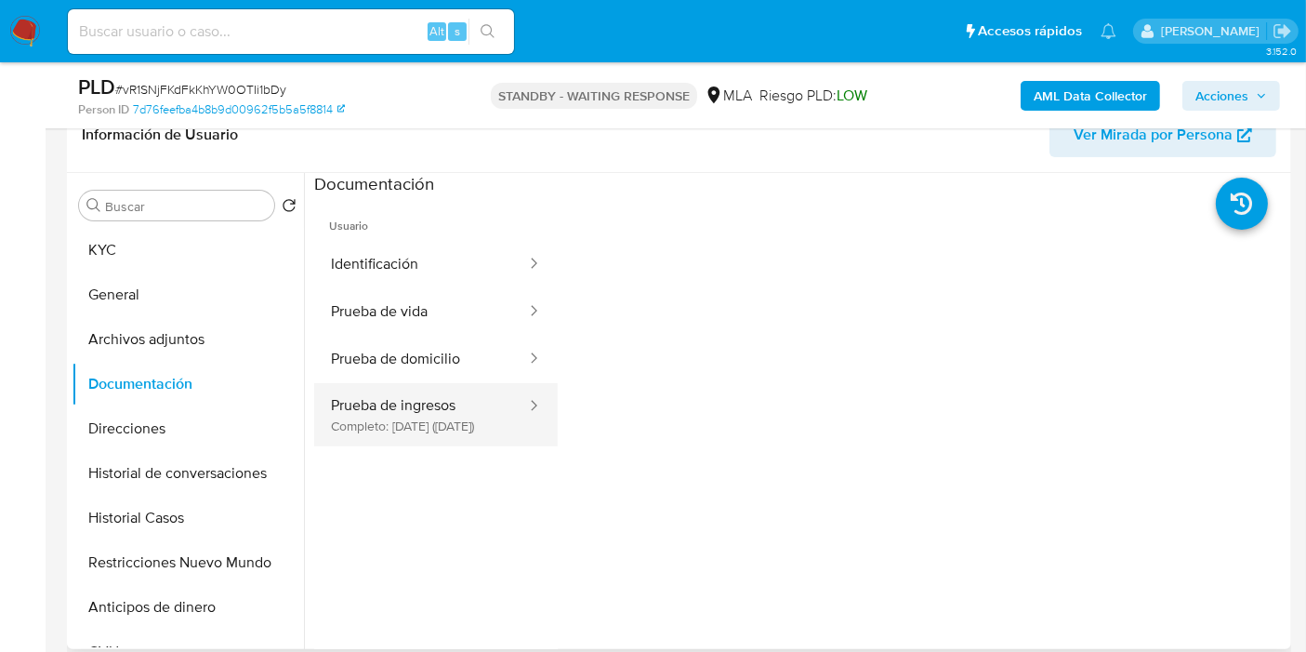
click at [467, 404] on button "Prueba de ingresos Completo: 24/07/2024 (hace un año)" at bounding box center [421, 414] width 214 height 63
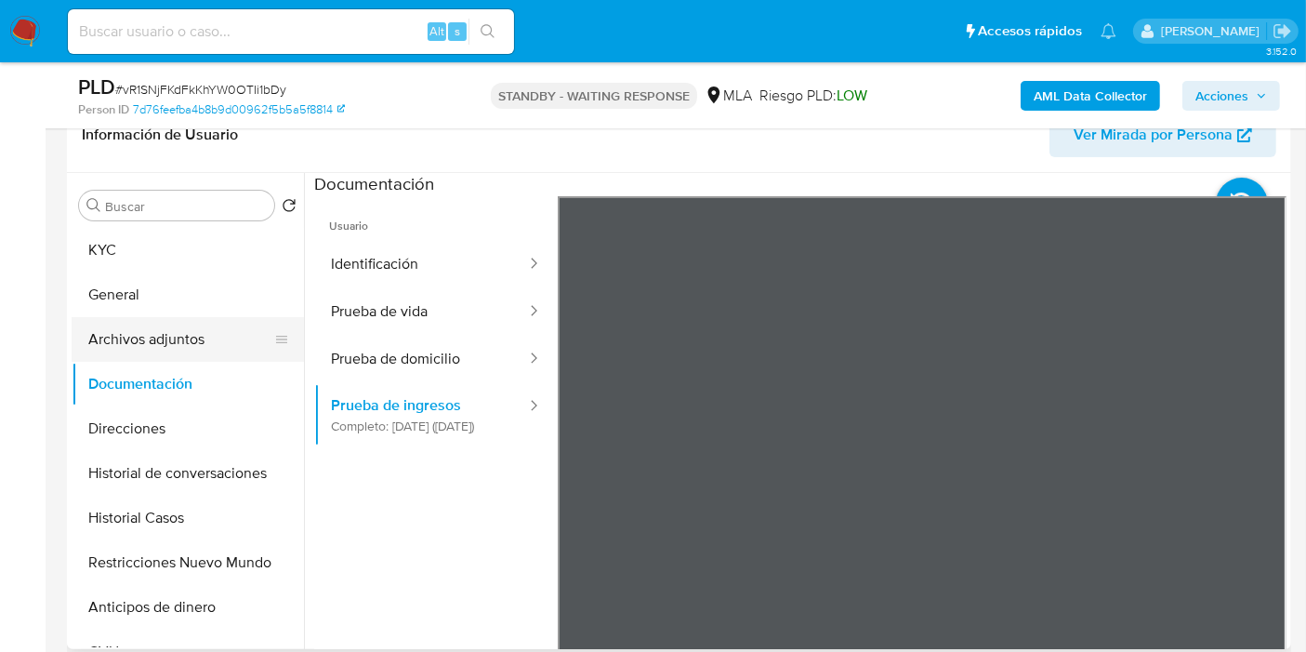
click at [274, 359] on div at bounding box center [281, 339] width 15 height 45
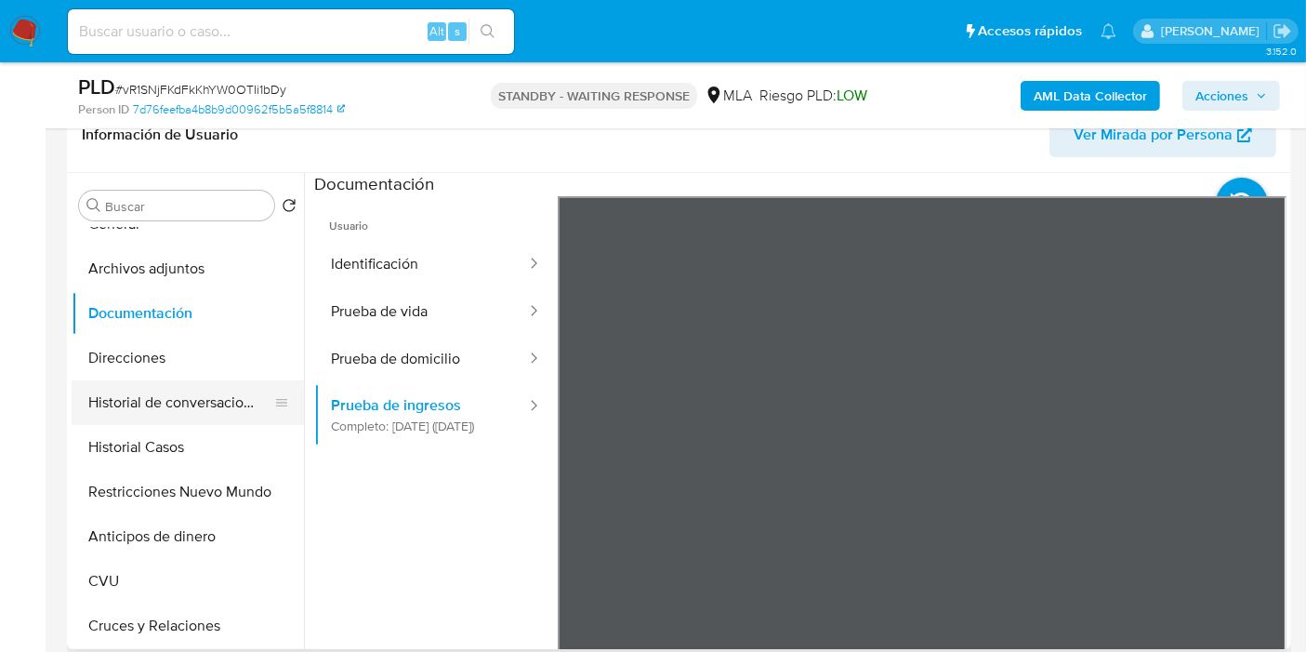
scroll to position [103, 0]
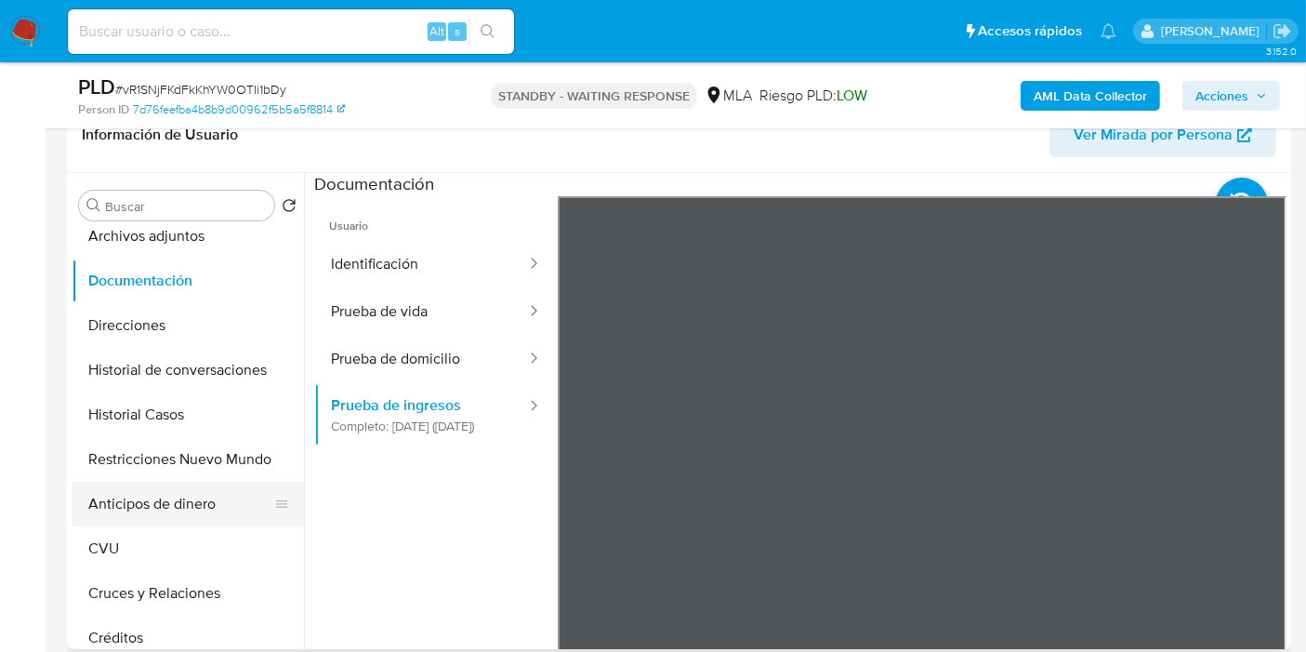
click at [181, 506] on button "Anticipos de dinero" at bounding box center [181, 504] width 218 height 45
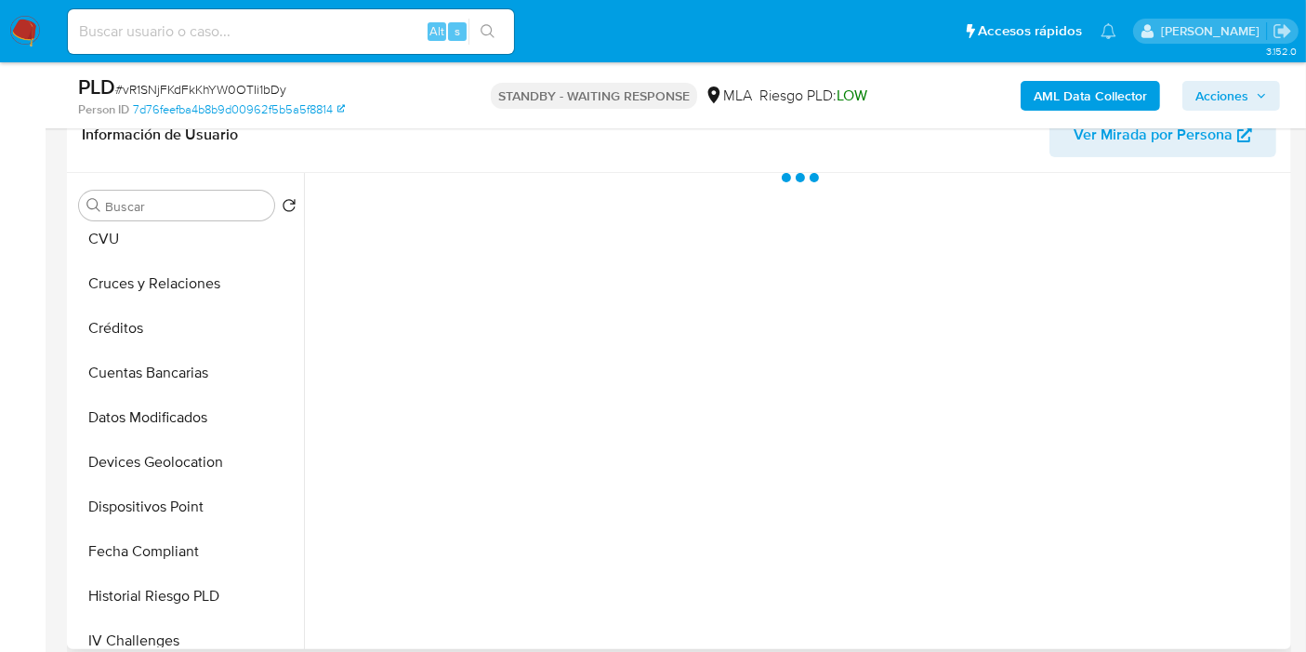
scroll to position [619, 0]
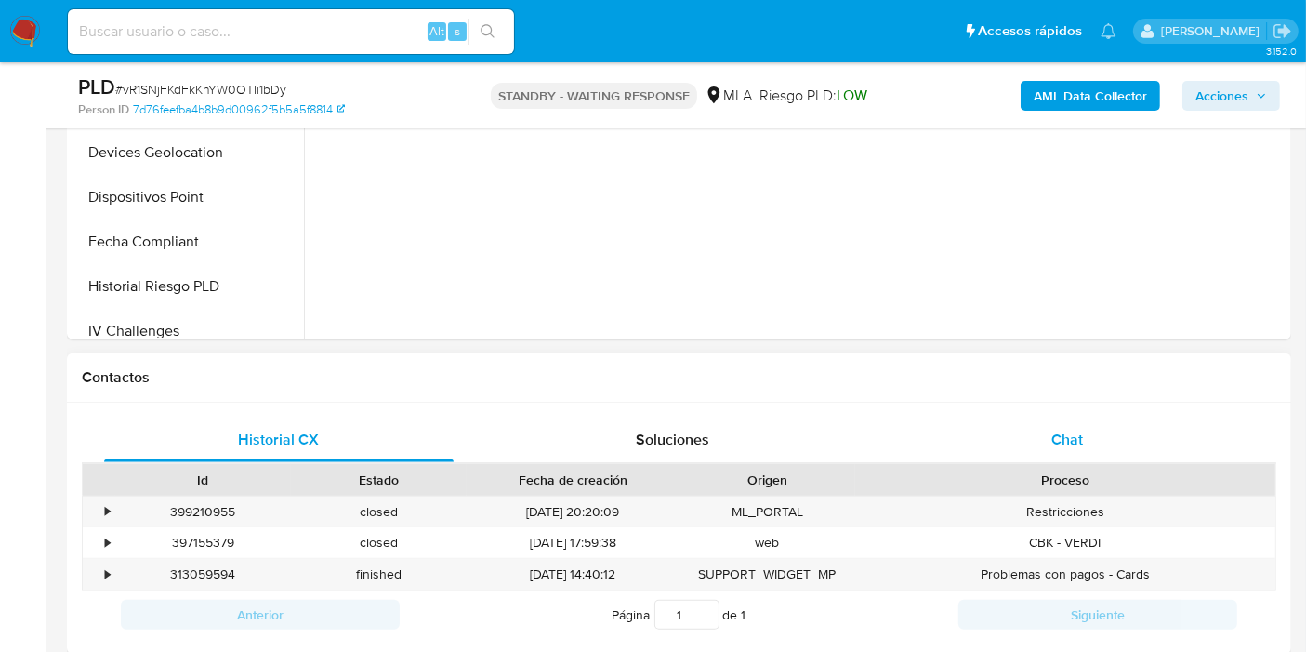
click at [1033, 450] on div "Chat" at bounding box center [1068, 439] width 350 height 45
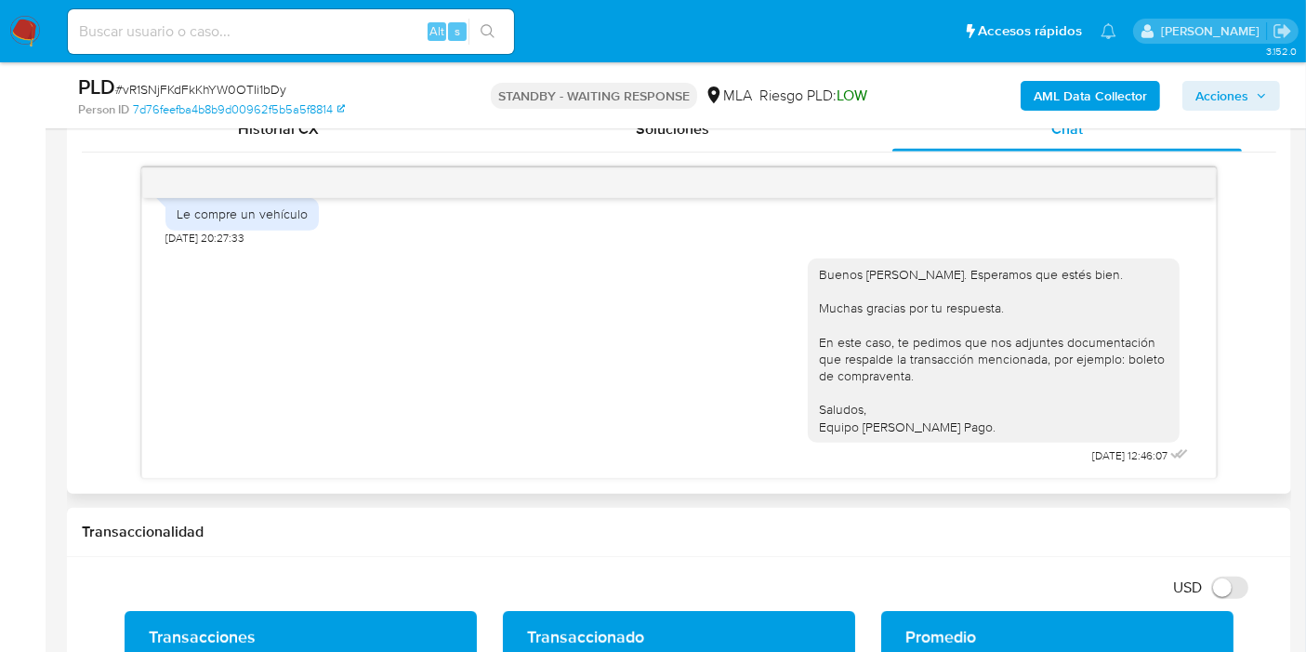
scroll to position [2185, 0]
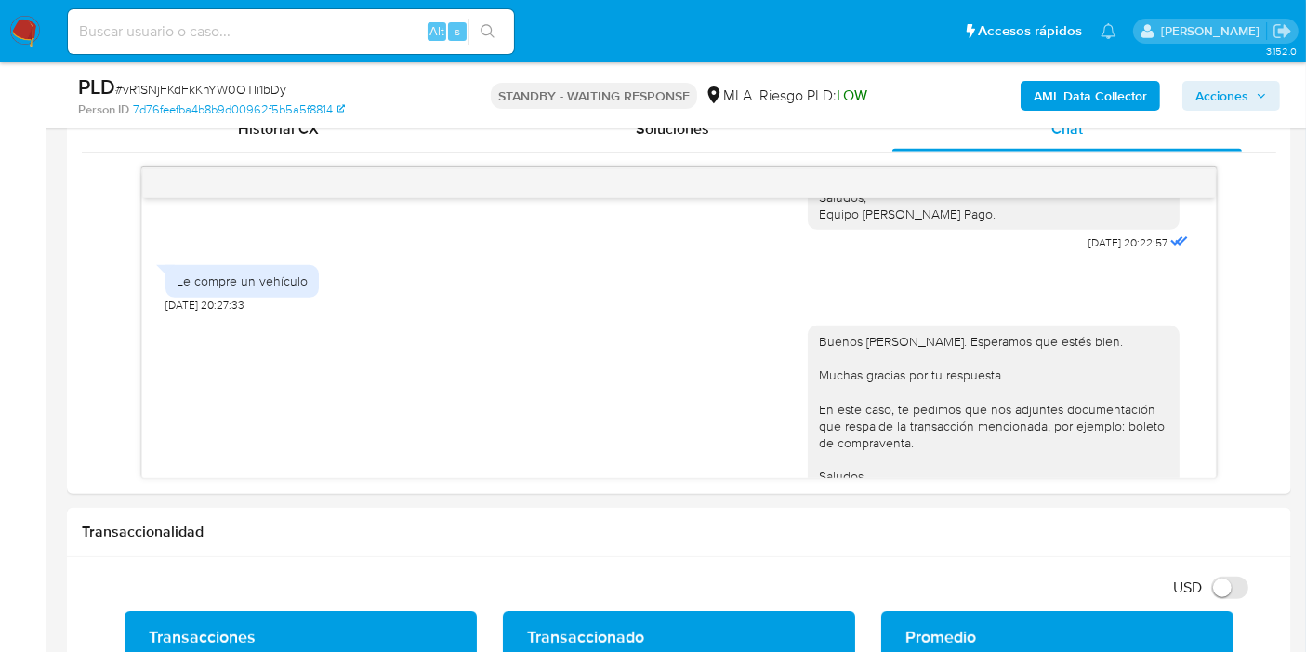
click at [254, 82] on span "# vR1SNjFKdFkKhYW0OTIi1bDy" at bounding box center [200, 89] width 171 height 19
copy span "vR1SNjFKdFkKhYW0OTIi1bDy"
click at [16, 25] on img at bounding box center [25, 32] width 32 height 32
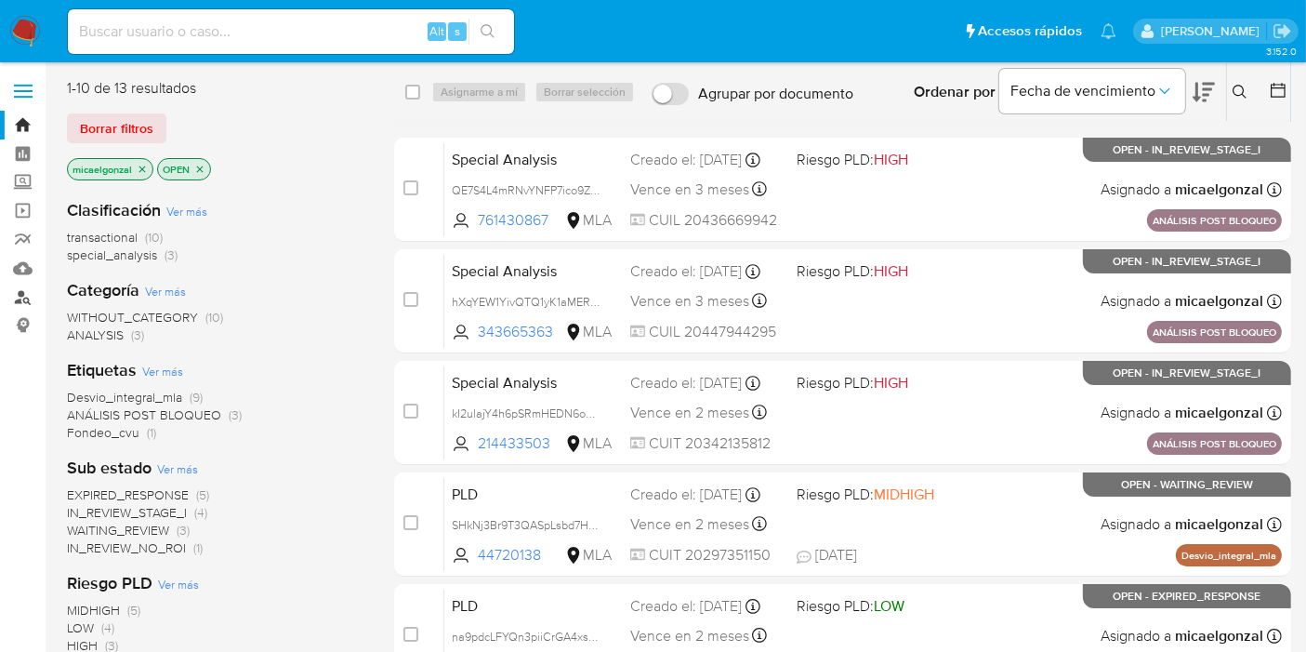
click at [16, 305] on link "Buscador de personas" at bounding box center [110, 297] width 221 height 29
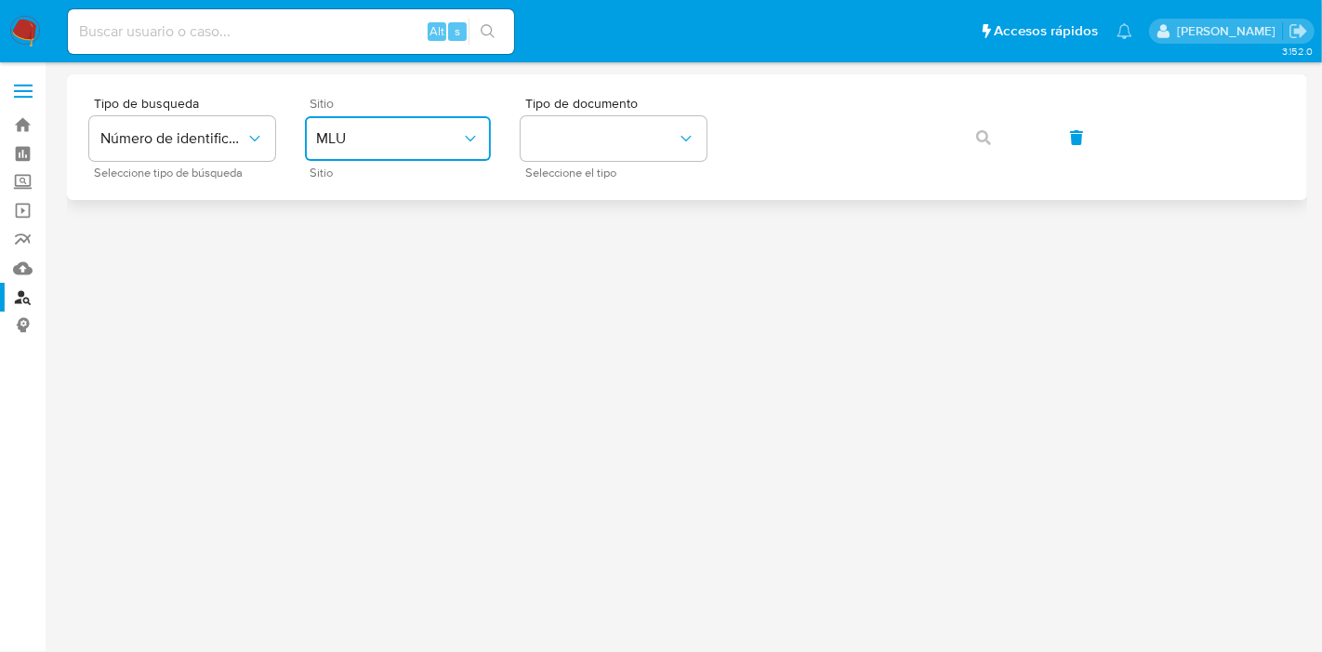
click at [385, 133] on span "MLU" at bounding box center [388, 138] width 145 height 19
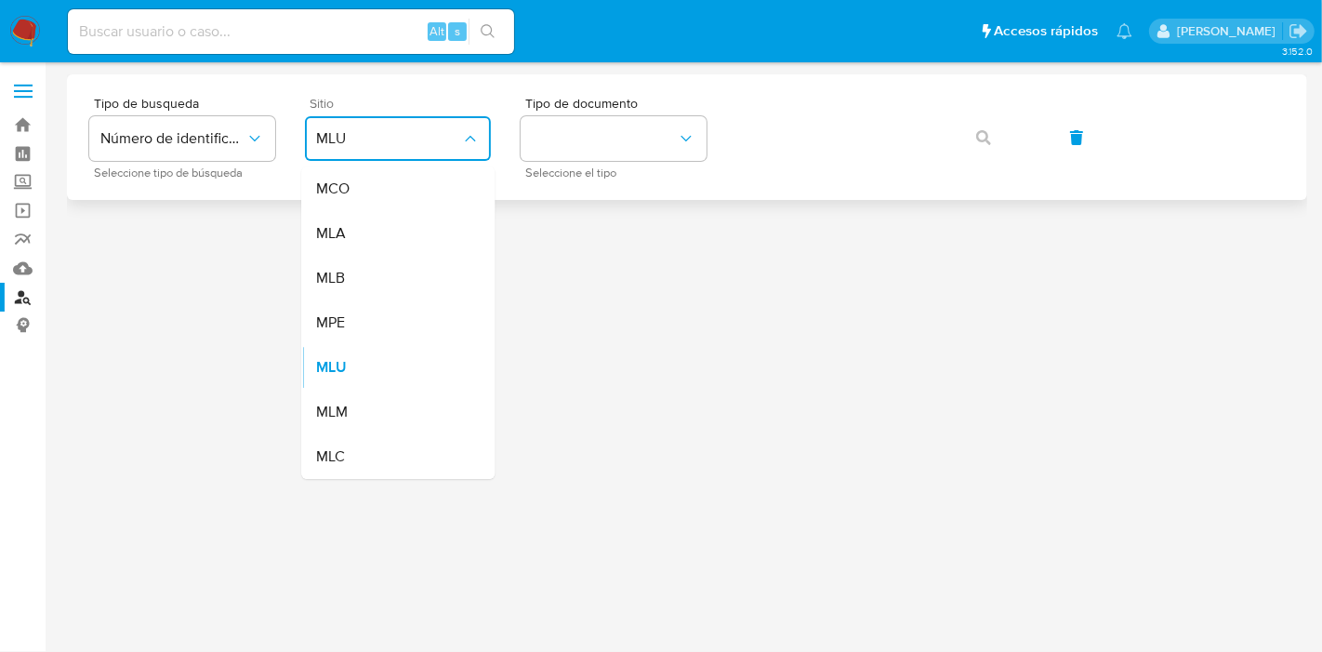
click at [417, 224] on div "MLA" at bounding box center [392, 233] width 152 height 45
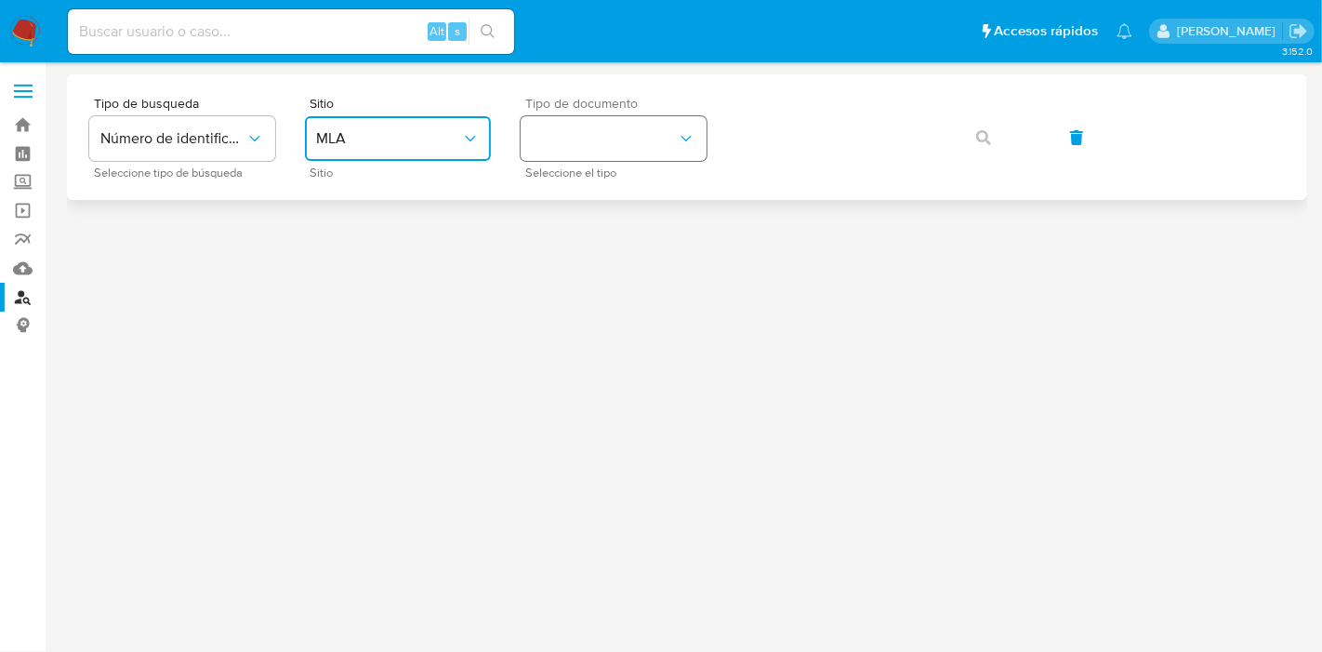
click at [634, 139] on button "identificationType" at bounding box center [614, 138] width 186 height 45
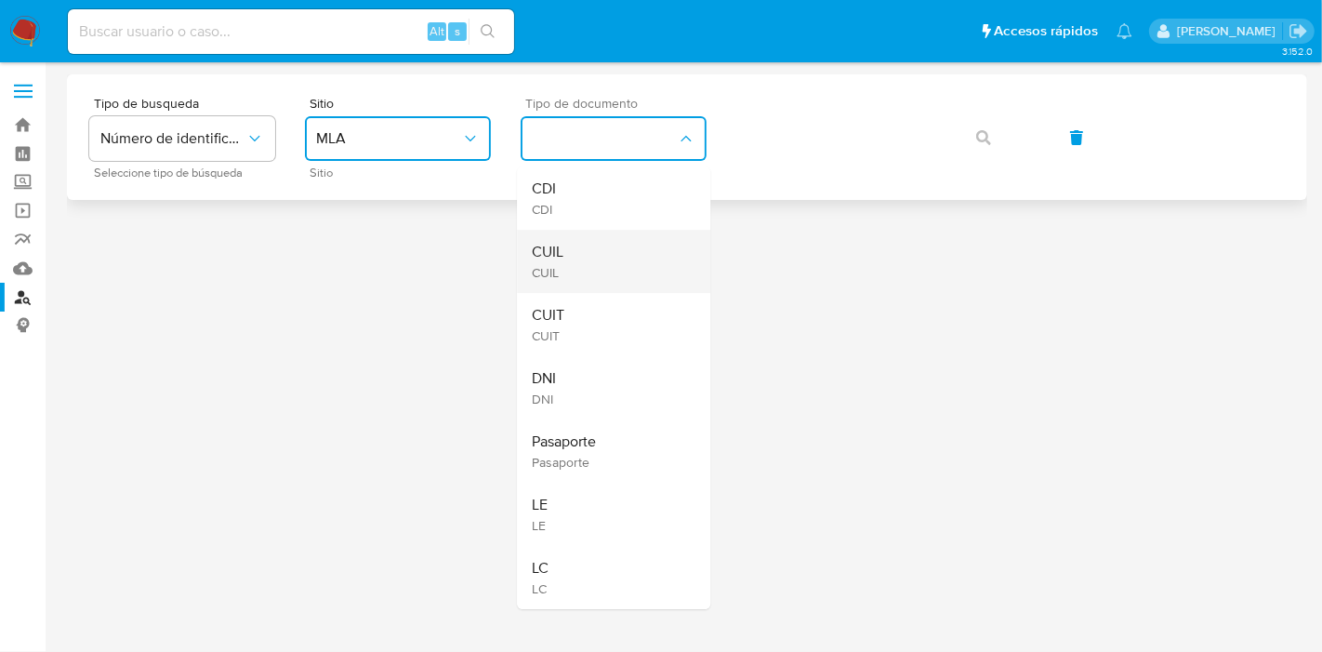
click at [615, 250] on div "CUIL CUIL" at bounding box center [608, 261] width 152 height 63
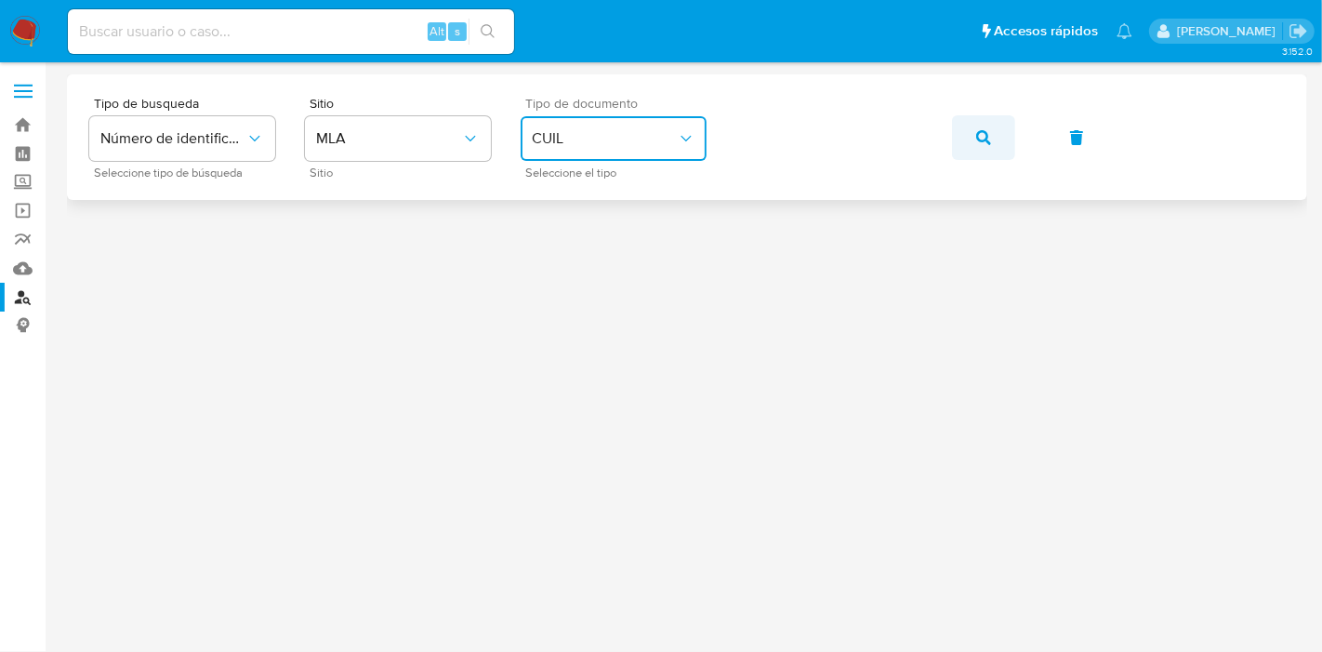
click at [967, 132] on button "button" at bounding box center [983, 137] width 63 height 45
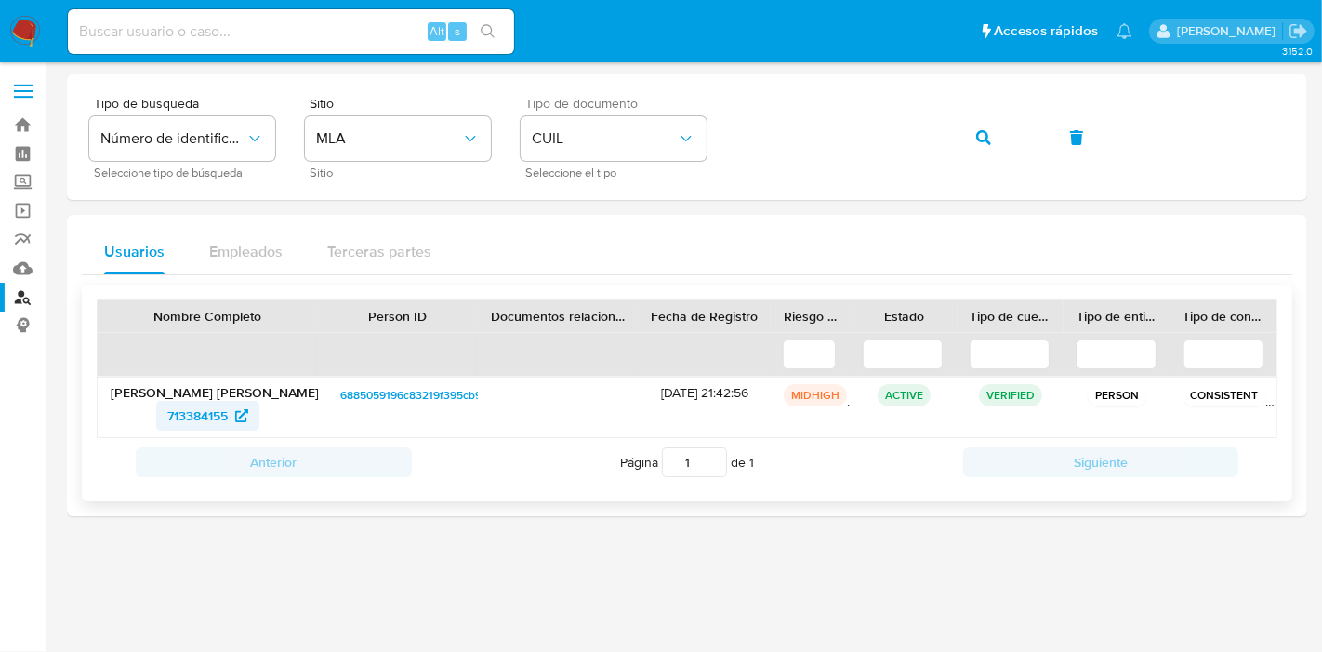
click at [192, 419] on span "713384155" at bounding box center [197, 416] width 60 height 30
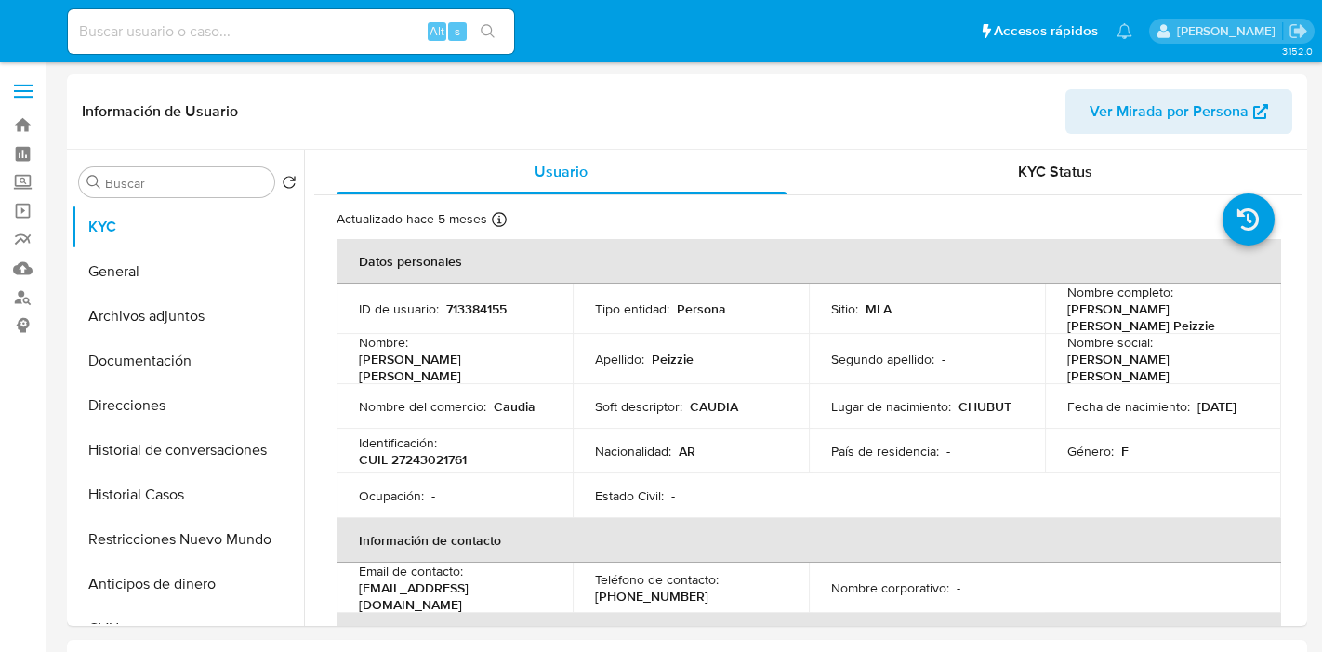
select select "10"
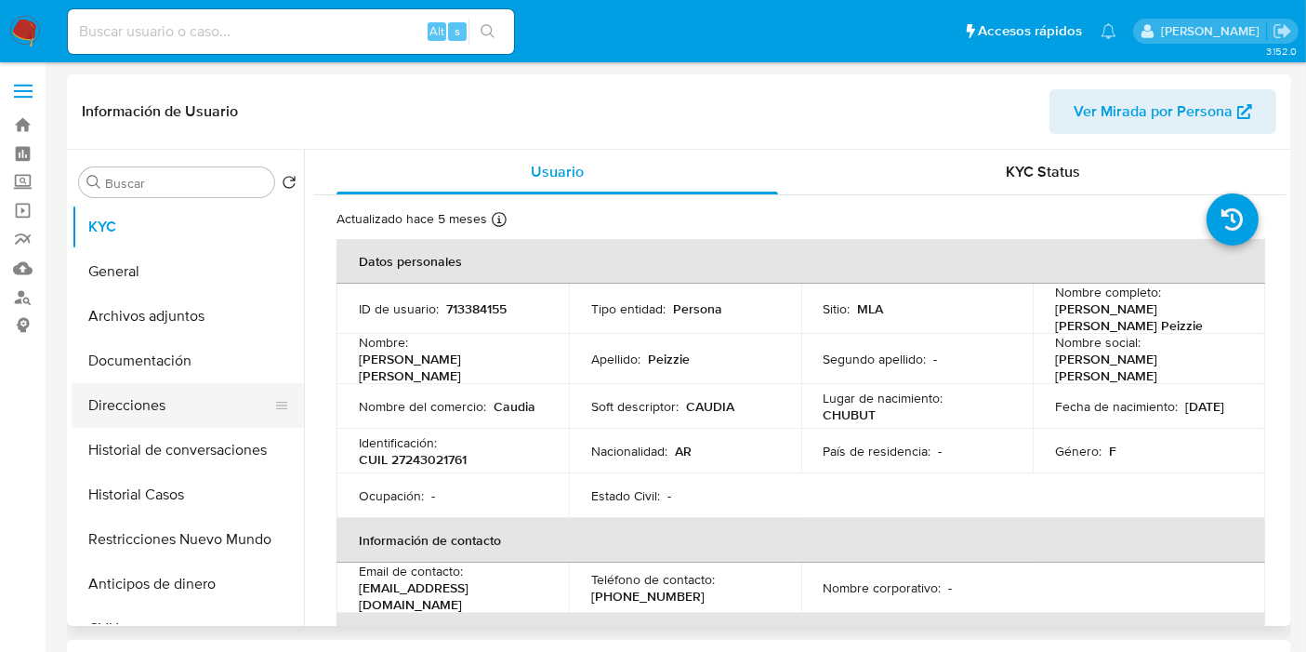
click at [124, 410] on button "Direcciones" at bounding box center [181, 405] width 218 height 45
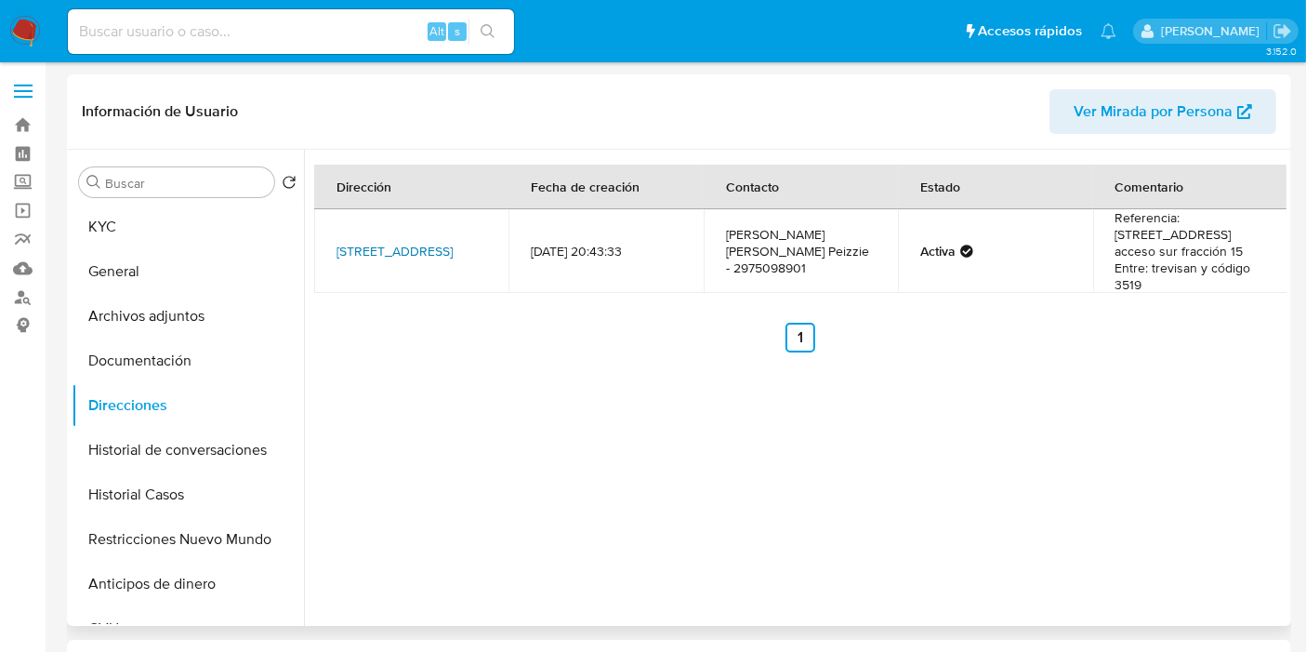
drag, startPoint x: 332, startPoint y: 216, endPoint x: 377, endPoint y: 248, distance: 55.2
click at [377, 248] on td "[STREET_ADDRESS]" at bounding box center [411, 251] width 194 height 84
copy link "[STREET_ADDRESS]"
click at [286, 22] on input at bounding box center [291, 32] width 446 height 24
paste input "H45UNBY5VfzeI2iY9bVtREfl"
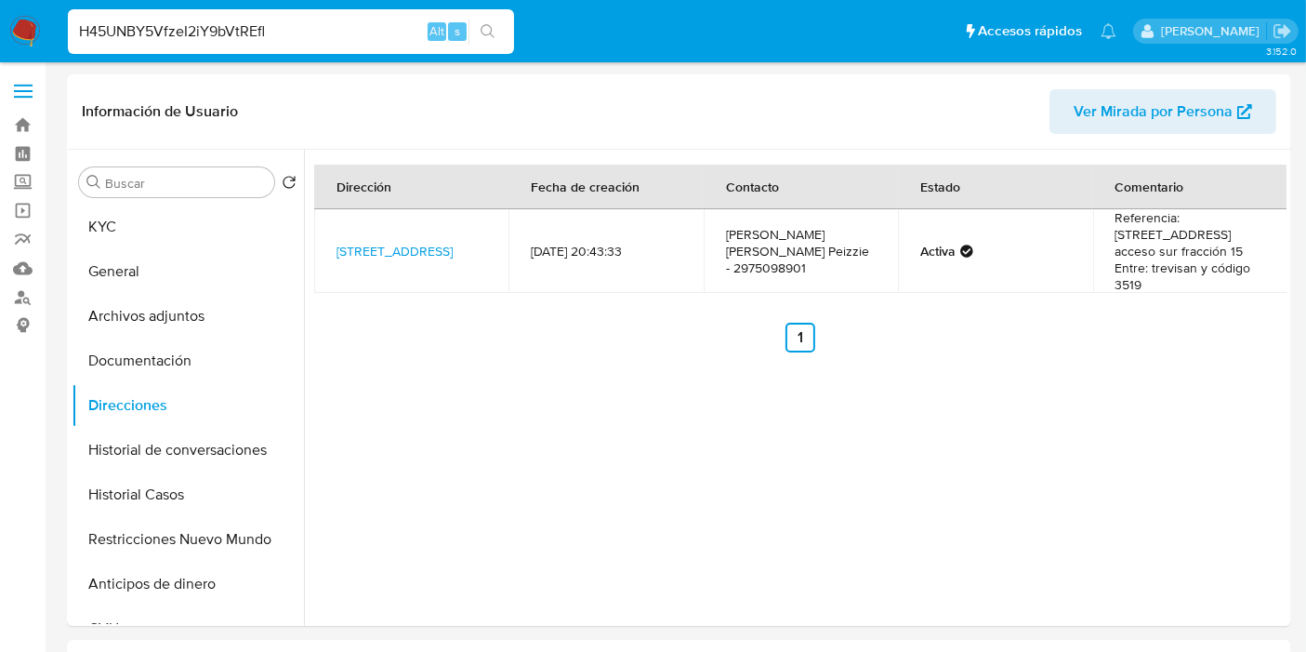
type input "H45UNBY5VfzeI2iY9bVtREfl"
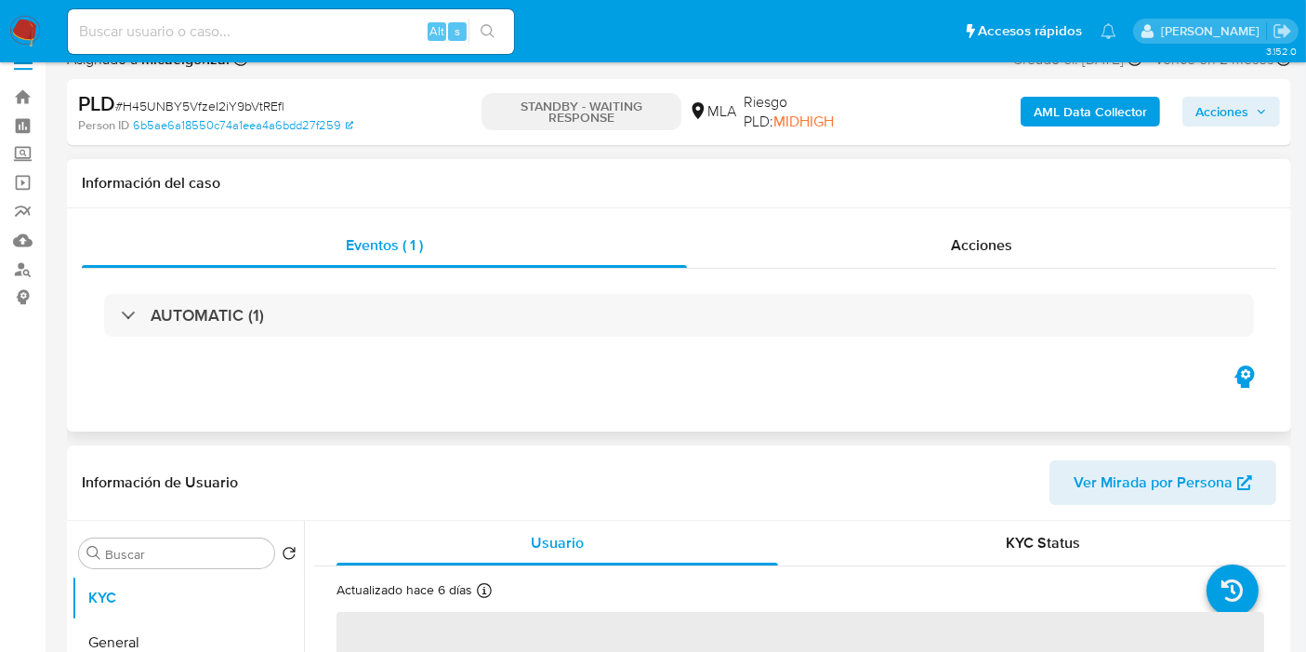
scroll to position [206, 0]
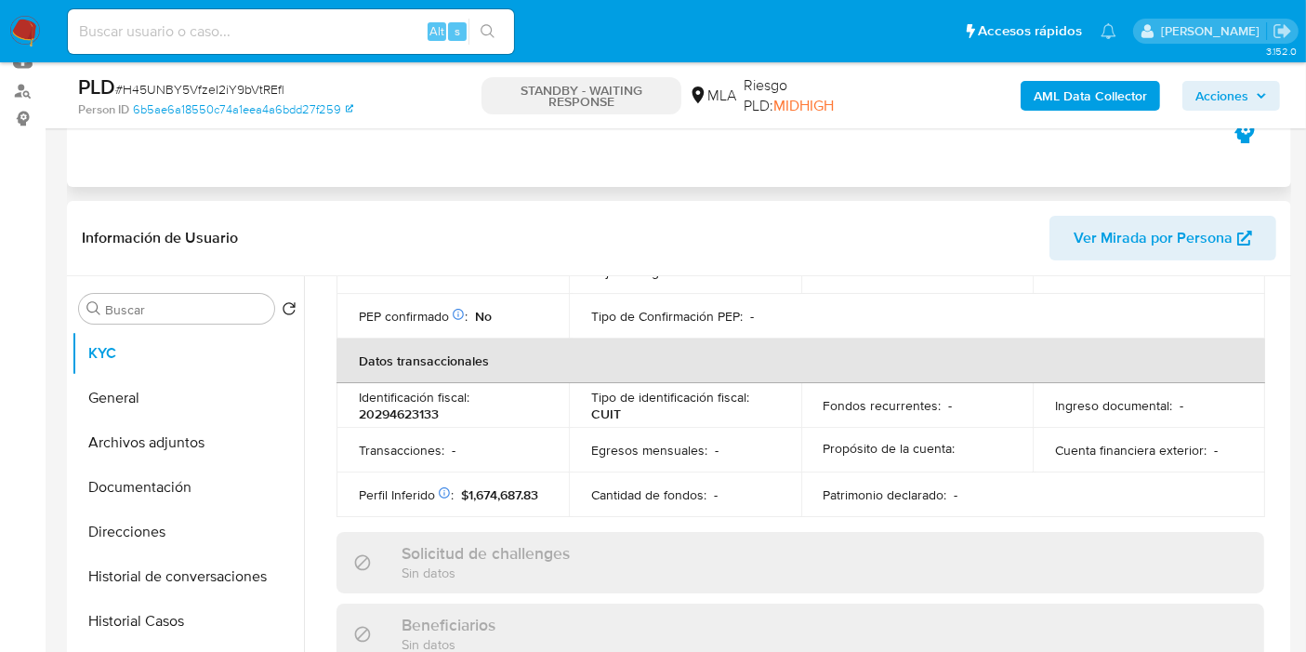
select select "10"
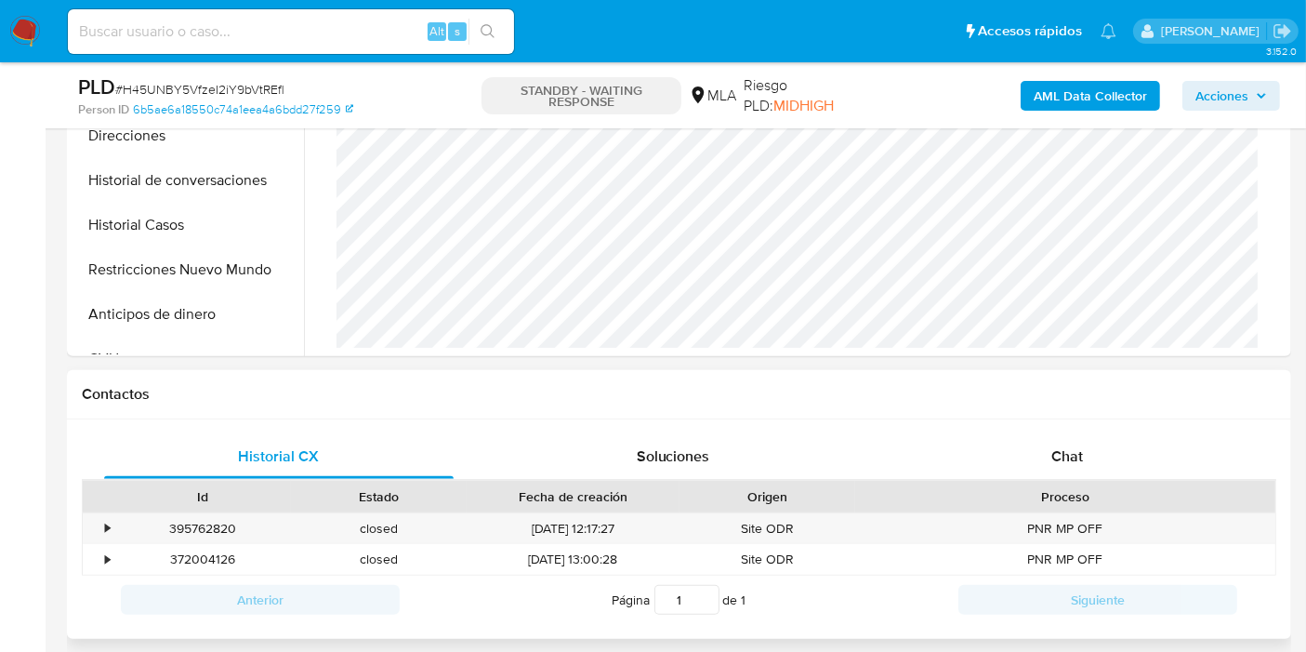
scroll to position [619, 0]
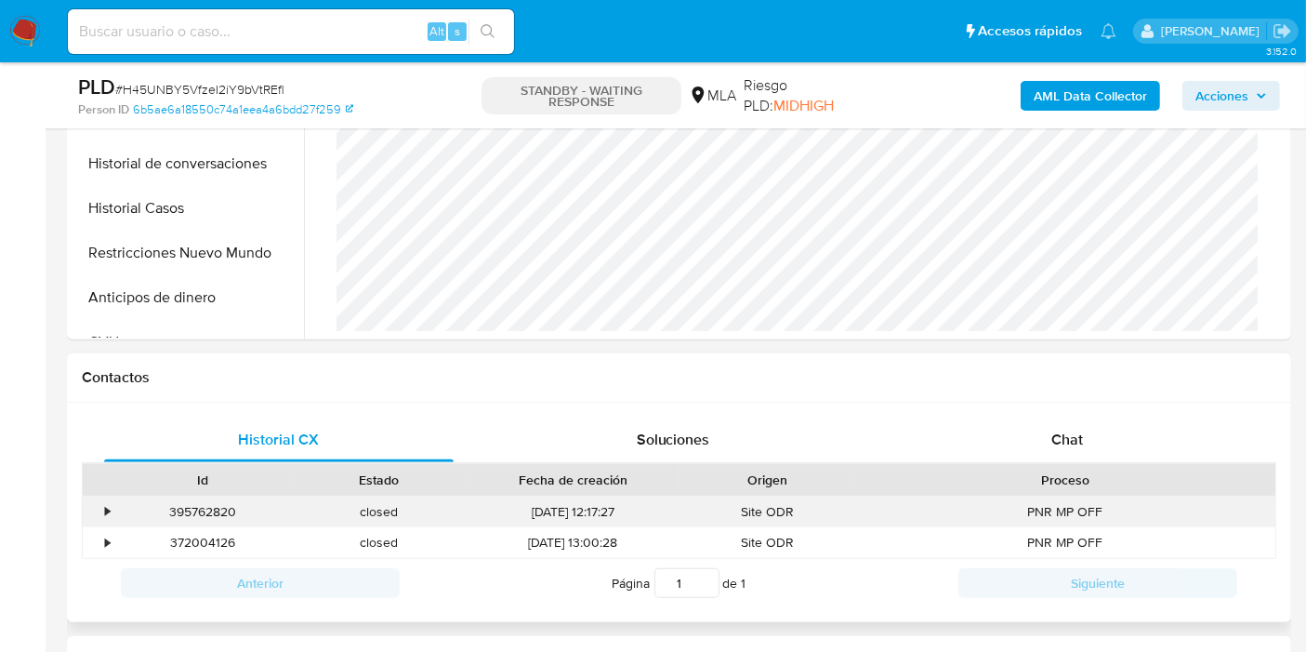
click at [1144, 502] on div "PNR MP OFF" at bounding box center [1065, 511] width 420 height 31
drag, startPoint x: 1164, startPoint y: 470, endPoint x: 1175, endPoint y: 452, distance: 21.7
click at [1165, 470] on div "Proceso" at bounding box center [1065, 479] width 394 height 19
click at [1175, 451] on div "Chat" at bounding box center [1068, 439] width 350 height 45
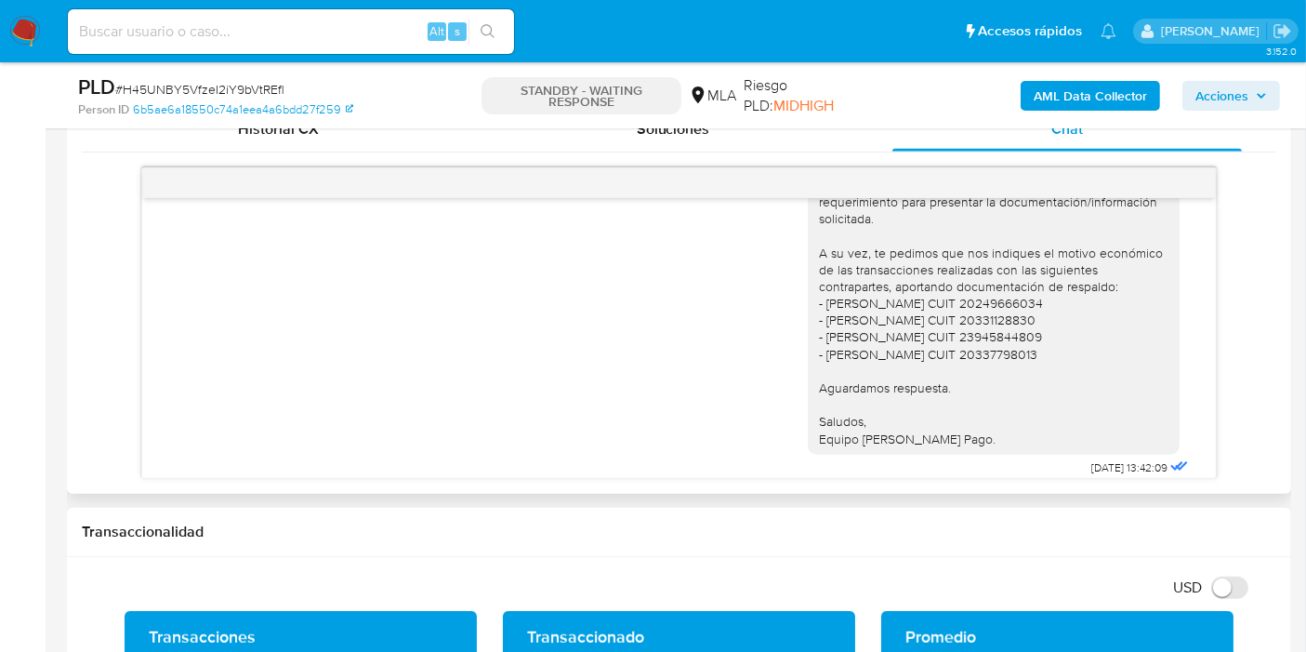
scroll to position [1185, 0]
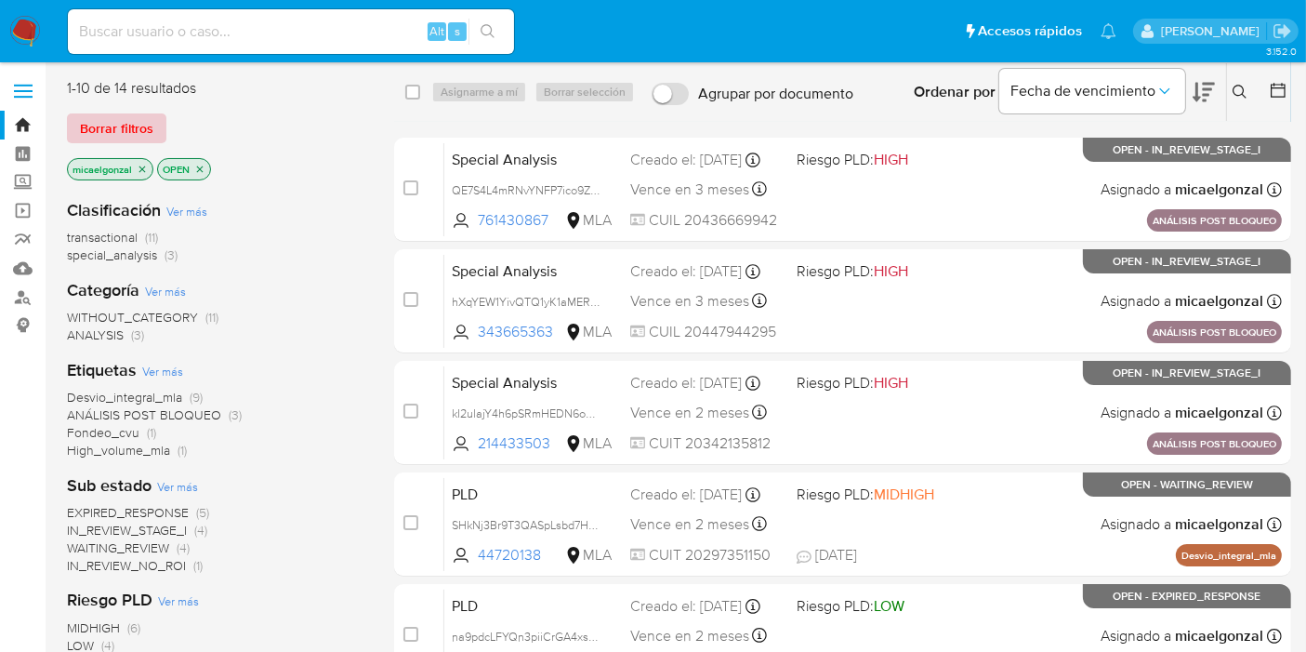
click at [154, 128] on button "Borrar filtros" at bounding box center [116, 128] width 99 height 30
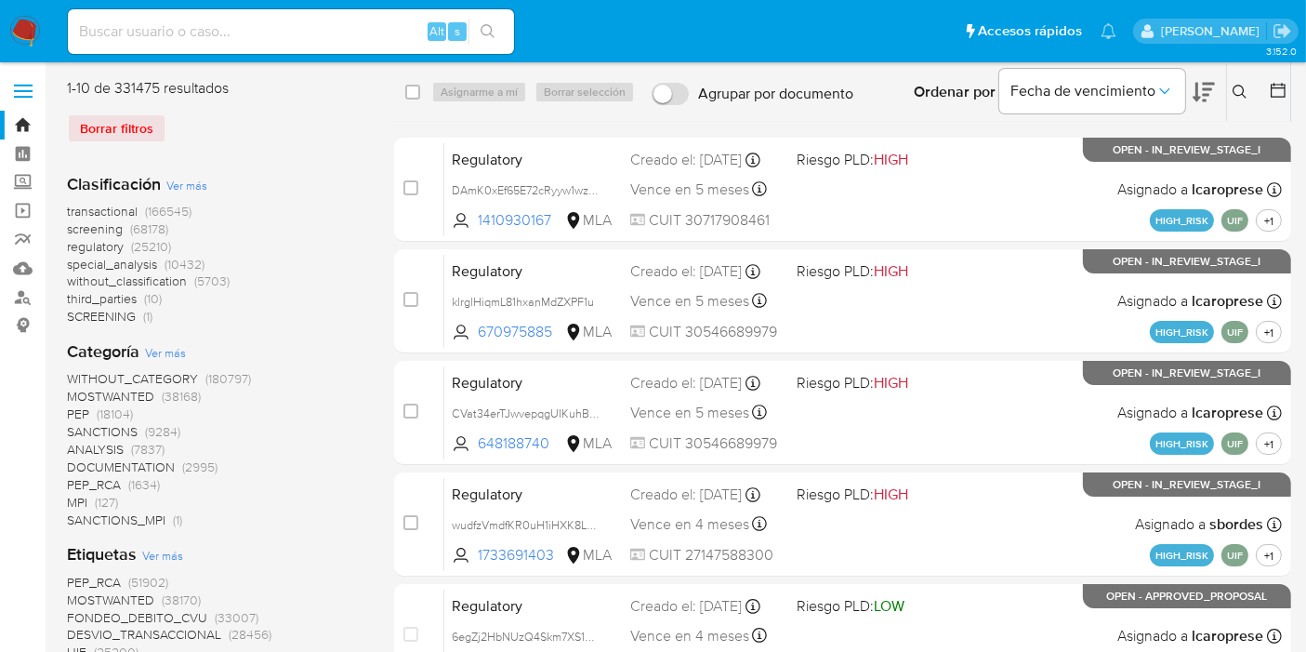
click at [1228, 95] on button at bounding box center [1242, 92] width 31 height 22
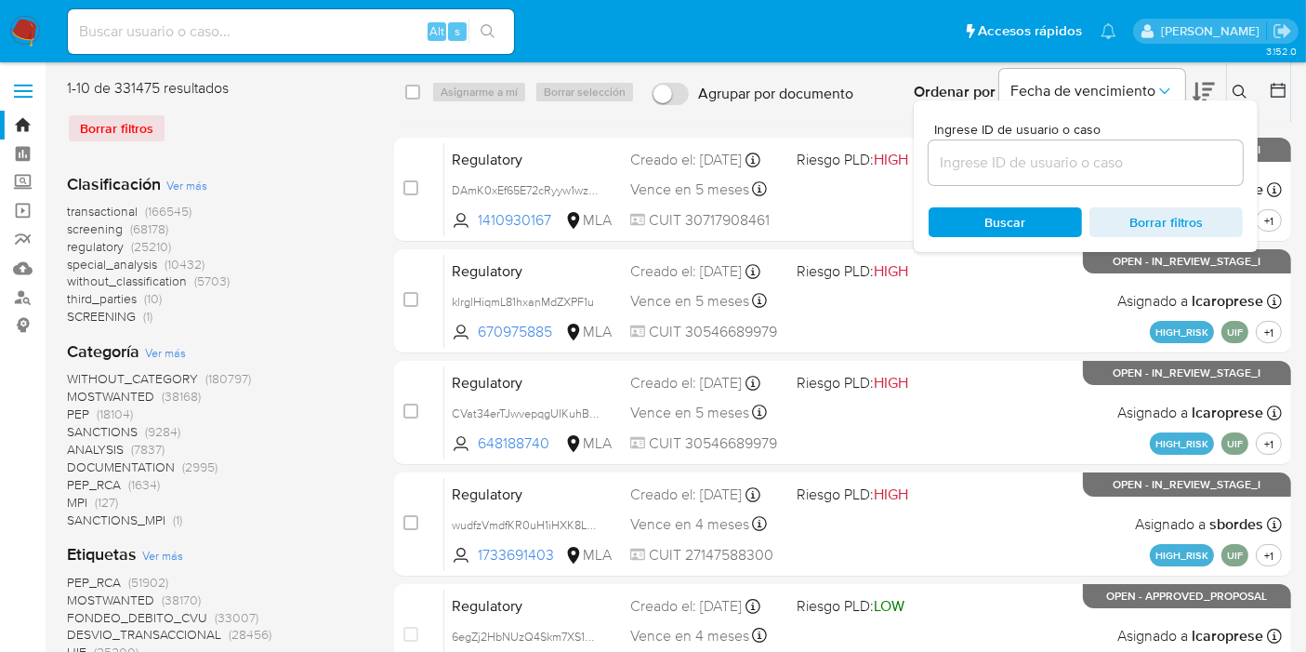
drag, startPoint x: 1030, startPoint y: 183, endPoint x: 1037, endPoint y: 165, distance: 18.8
click at [1030, 181] on div at bounding box center [1086, 162] width 314 height 45
click at [1037, 165] on input at bounding box center [1086, 163] width 314 height 24
paste input "vR1SNjFKdFkKhYW0OTIi1bDy"
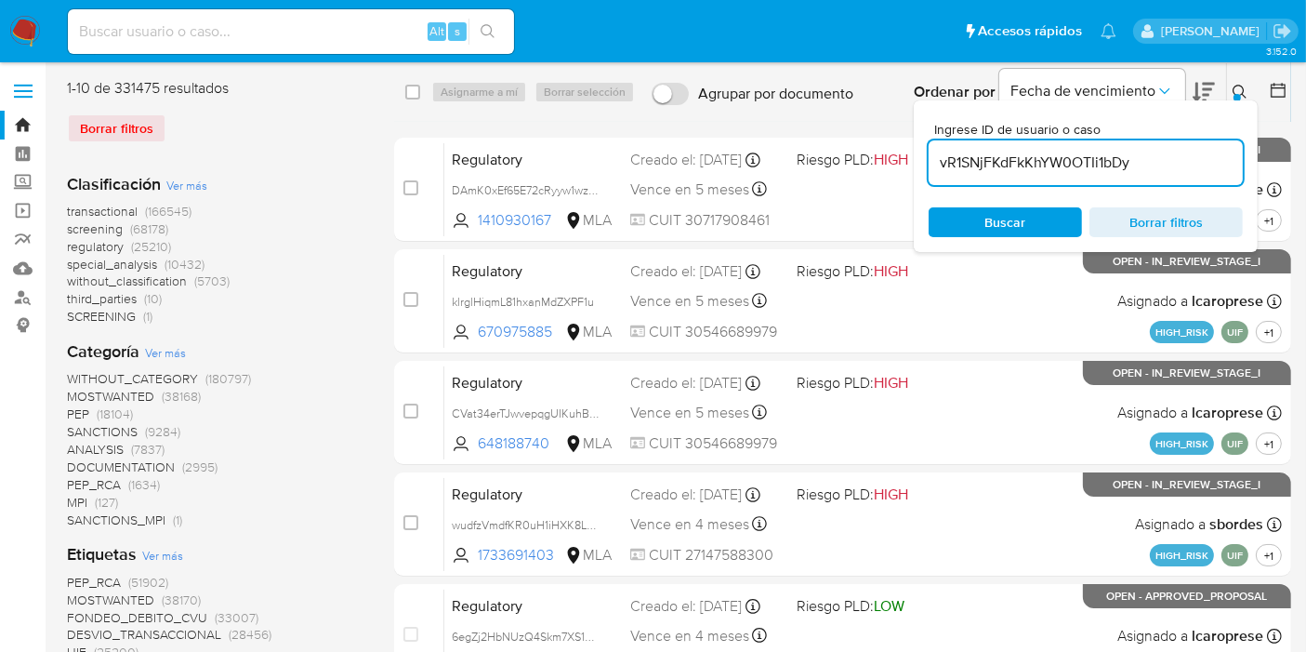
type input "vR1SNjFKdFkKhYW0OTIi1bDy"
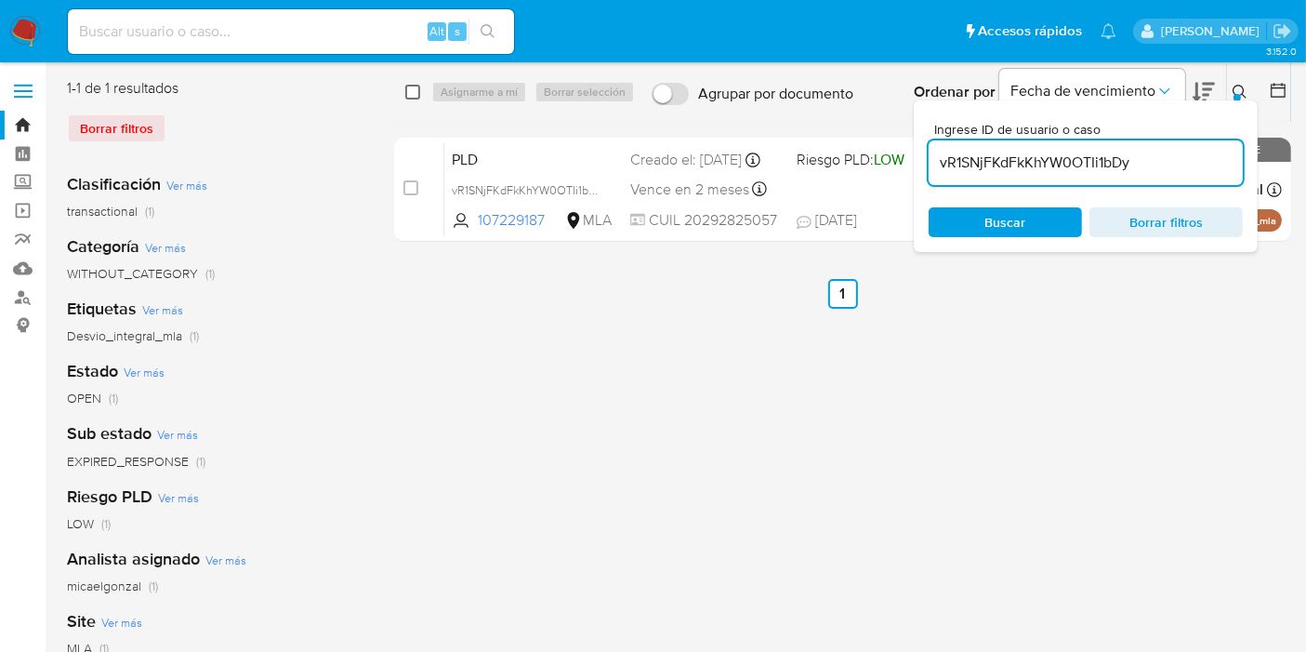
click at [408, 92] on input "checkbox" at bounding box center [412, 92] width 15 height 15
checkbox input "true"
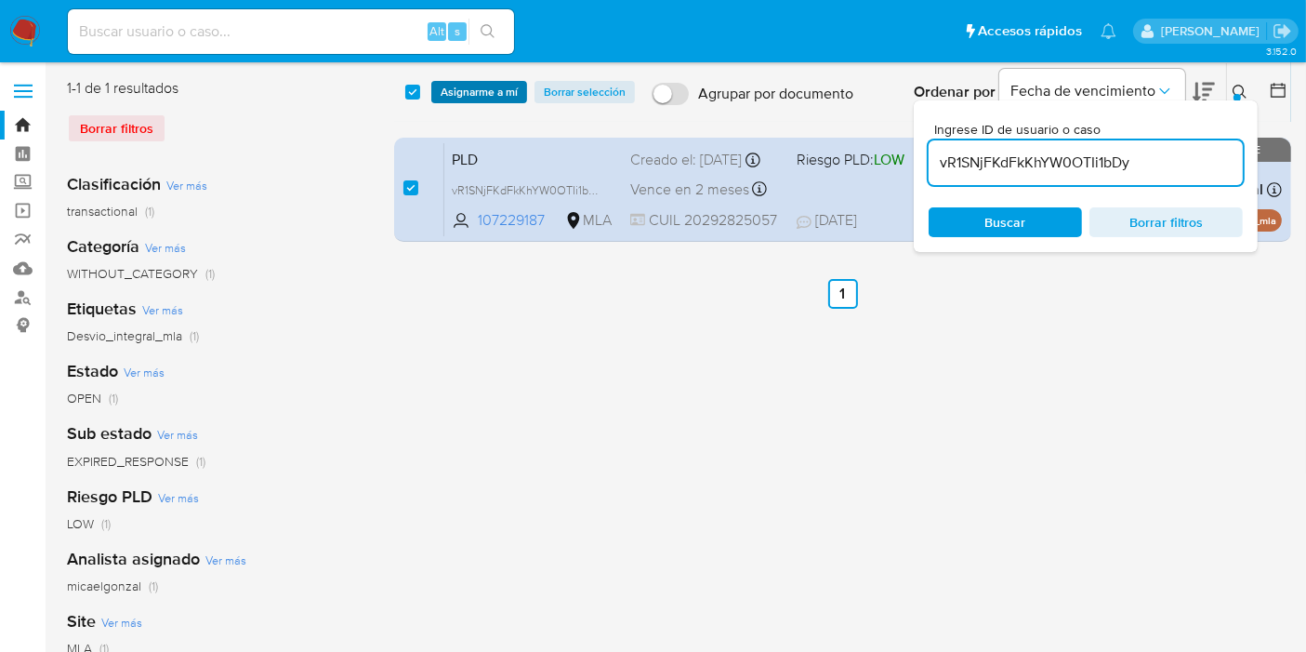
click at [479, 95] on span "Asignarme a mí" at bounding box center [479, 92] width 77 height 19
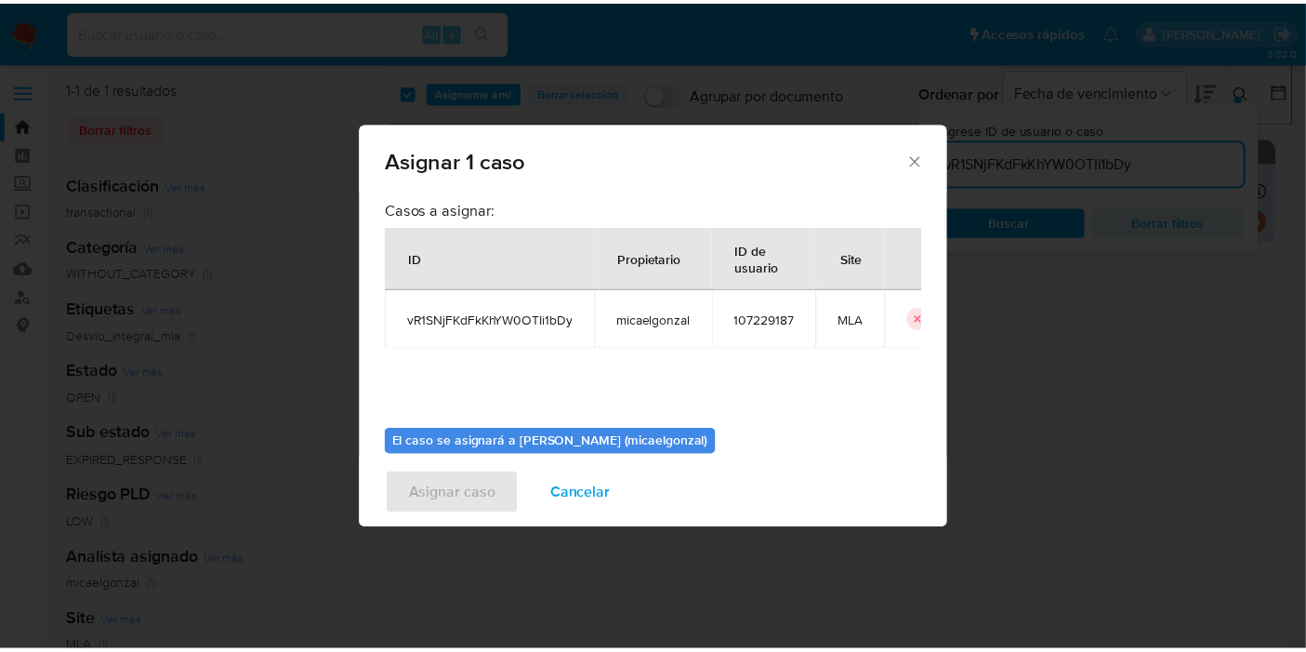
scroll to position [95, 0]
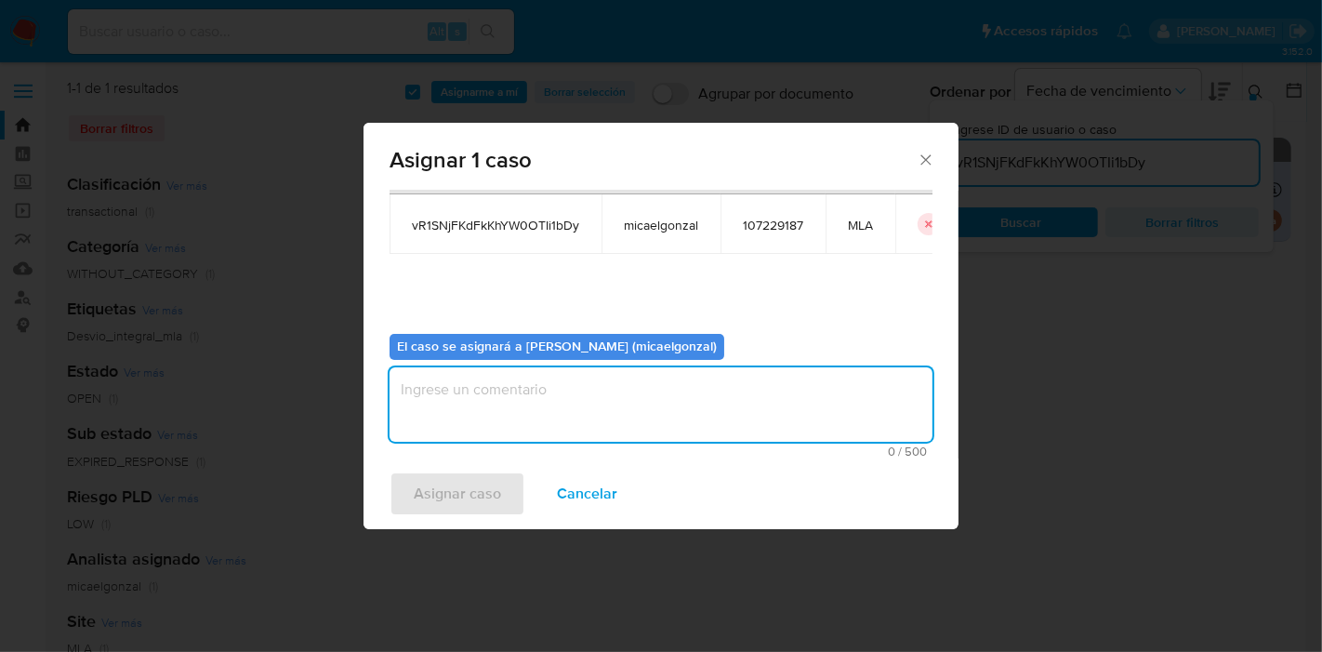
drag, startPoint x: 585, startPoint y: 439, endPoint x: 488, endPoint y: 474, distance: 102.9
click at [583, 439] on textarea "assign-modal" at bounding box center [661, 404] width 543 height 74
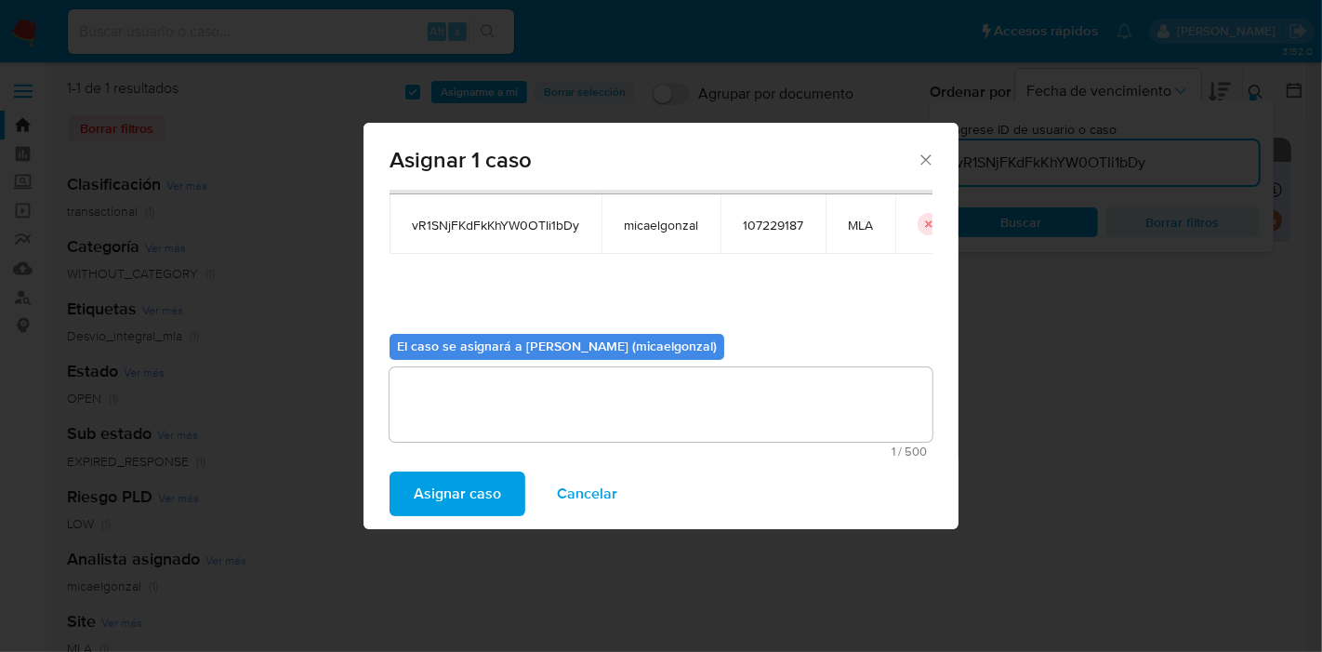
click at [491, 481] on span "Asignar caso" at bounding box center [457, 493] width 87 height 41
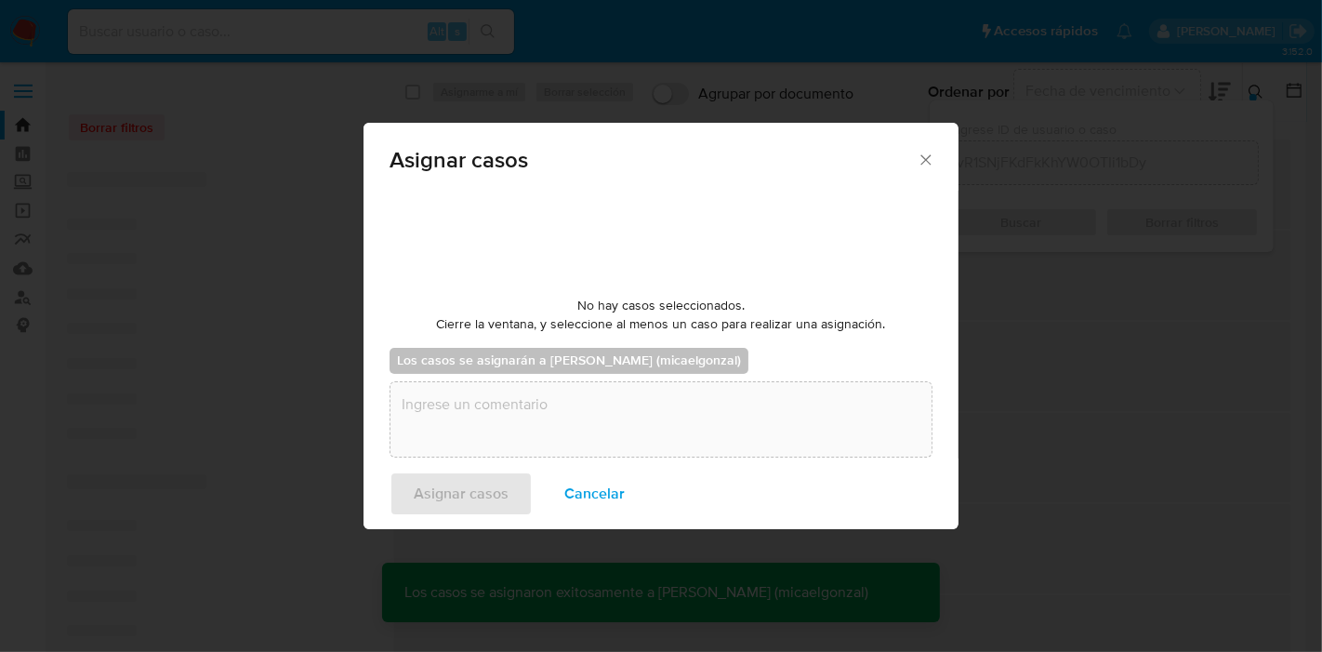
checkbox input "false"
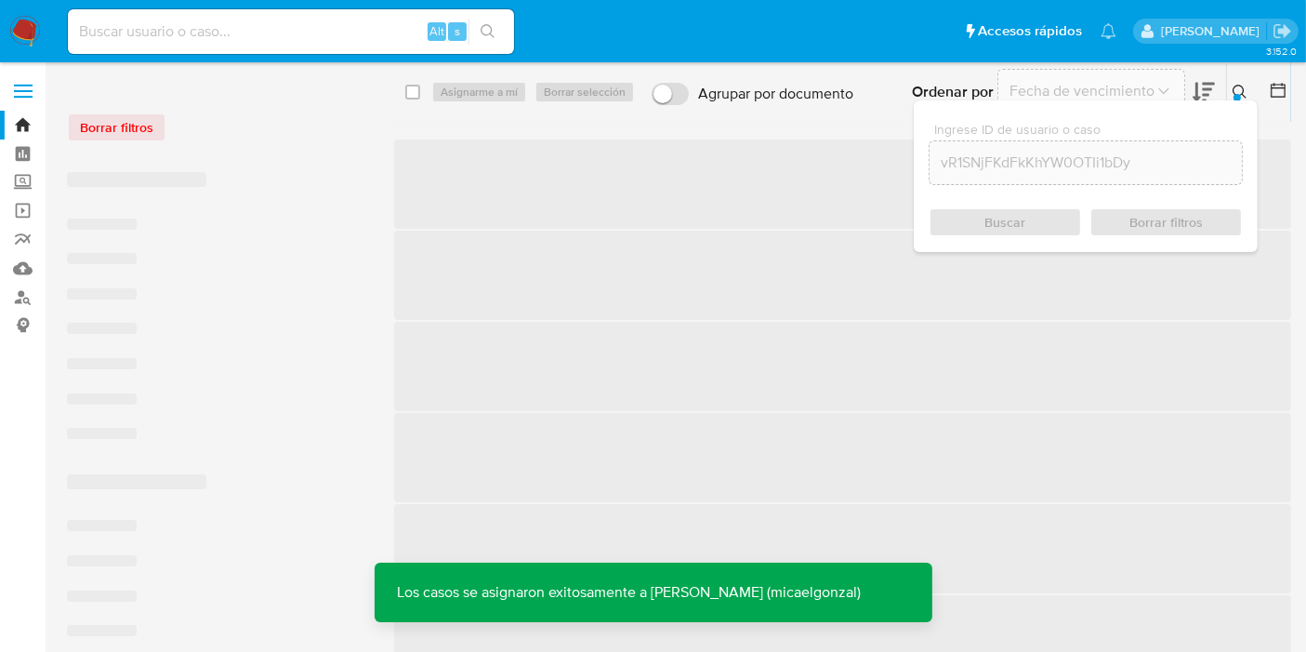
click at [260, 44] on div "Alt s" at bounding box center [291, 31] width 446 height 45
click at [268, 38] on input at bounding box center [291, 32] width 446 height 24
paste input "vR1SNjFKdFkKhYW0OTIi1bDy"
type input "vR1SNjFKdFkKhYW0OTIi1bDy"
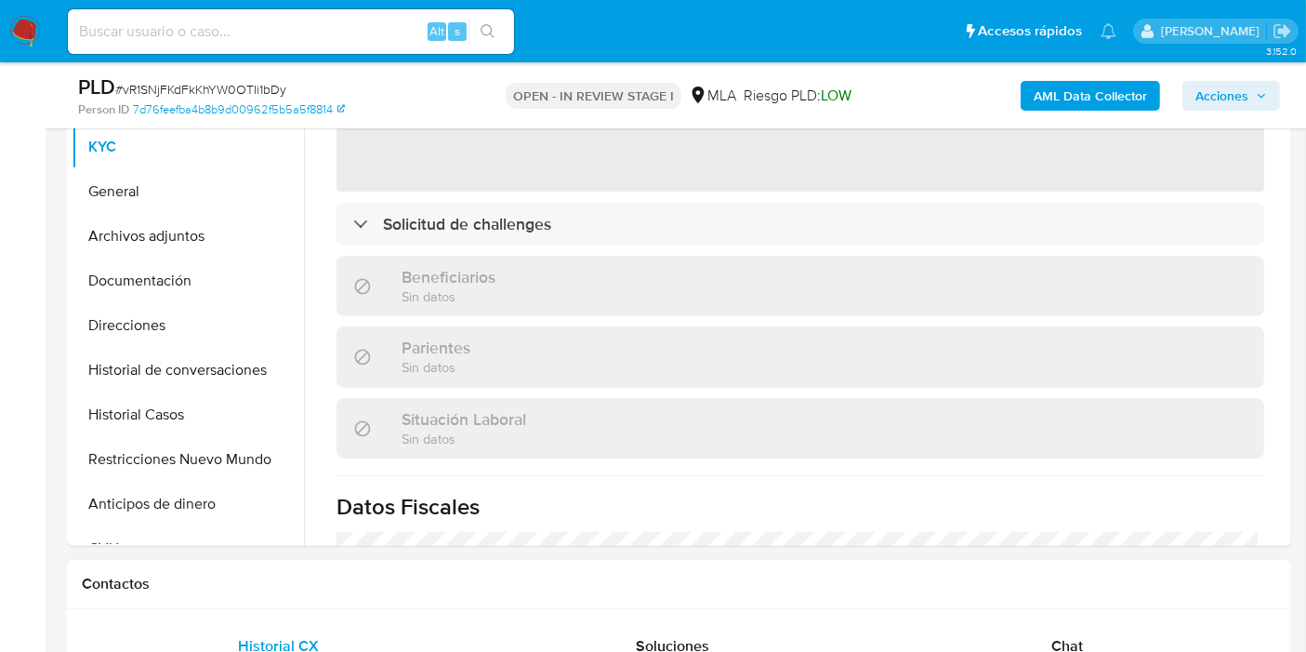
scroll to position [206, 0]
click at [1043, 639] on div "Chat" at bounding box center [1068, 646] width 350 height 45
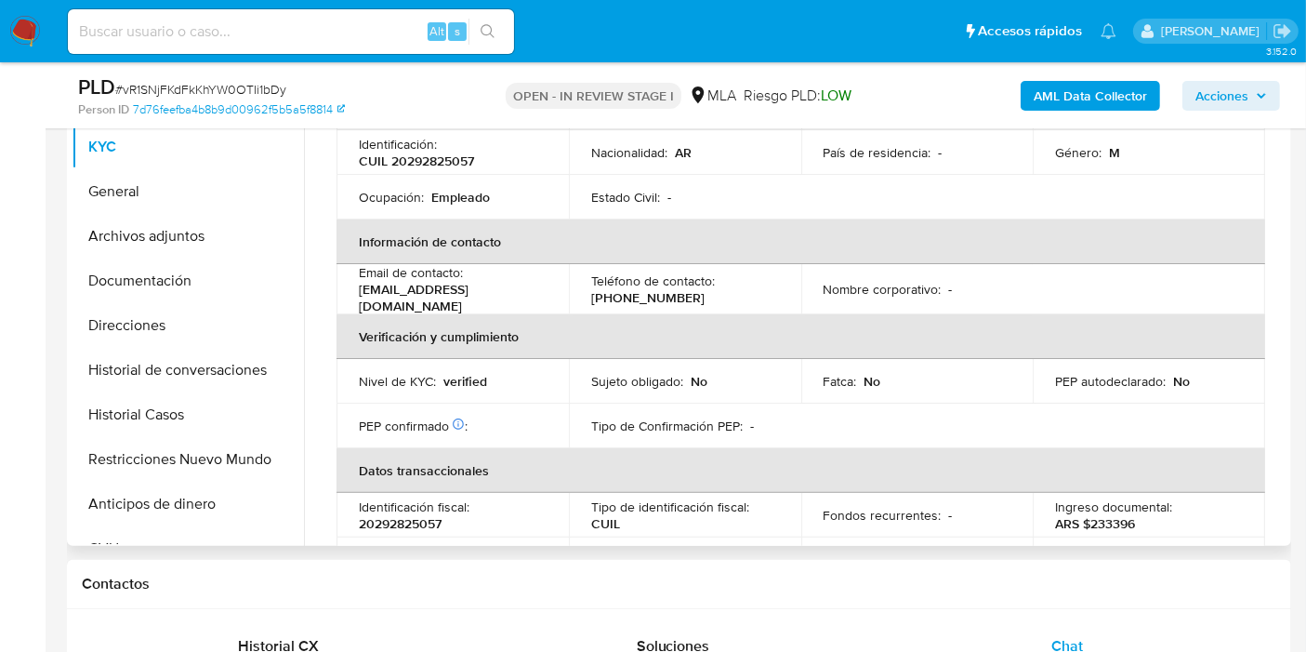
scroll to position [977, 0]
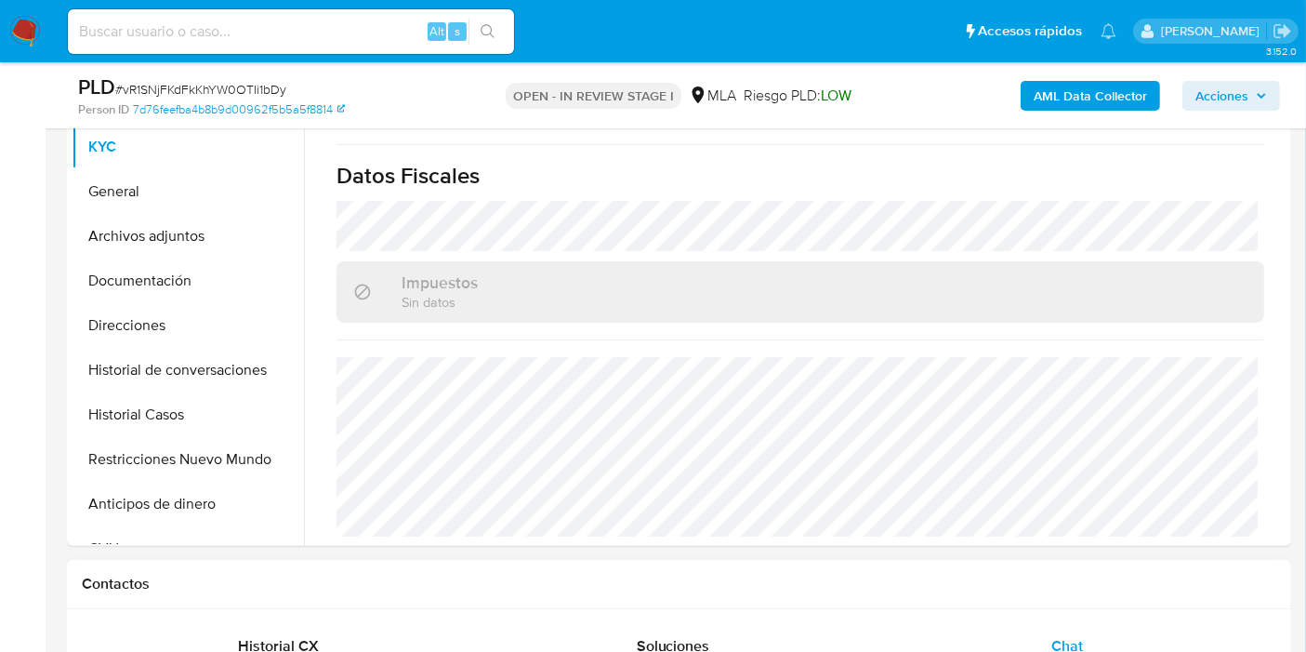
select select "10"
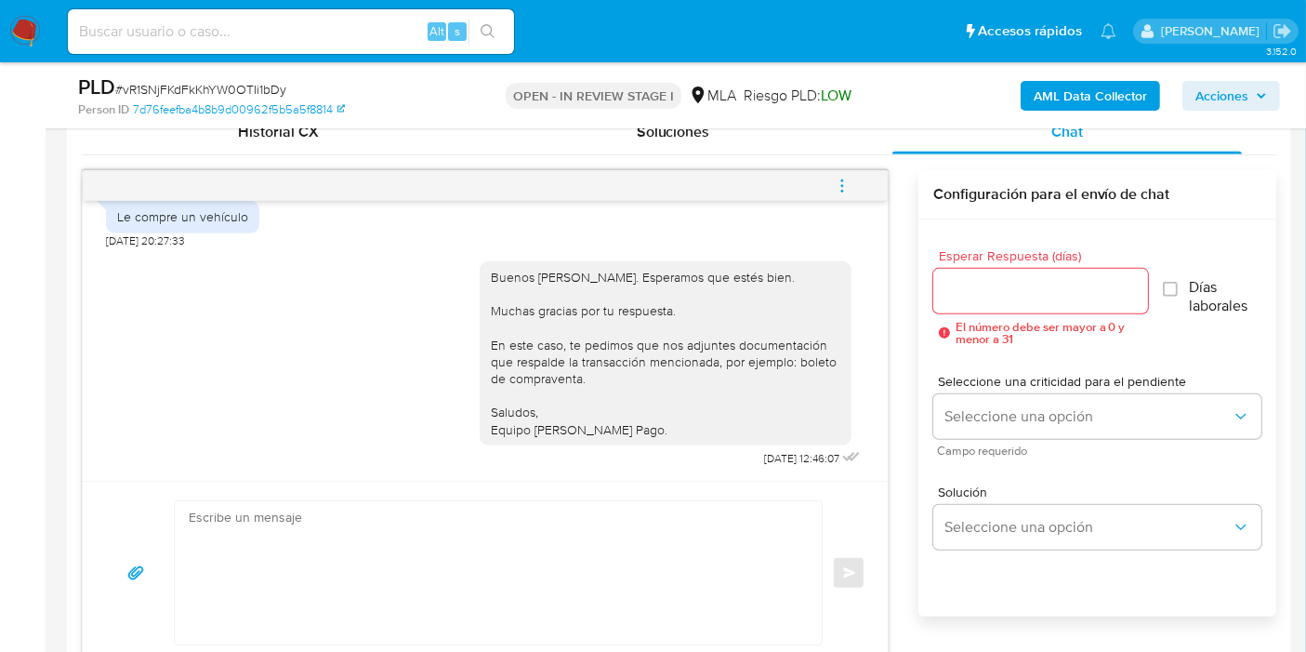
scroll to position [826, 0]
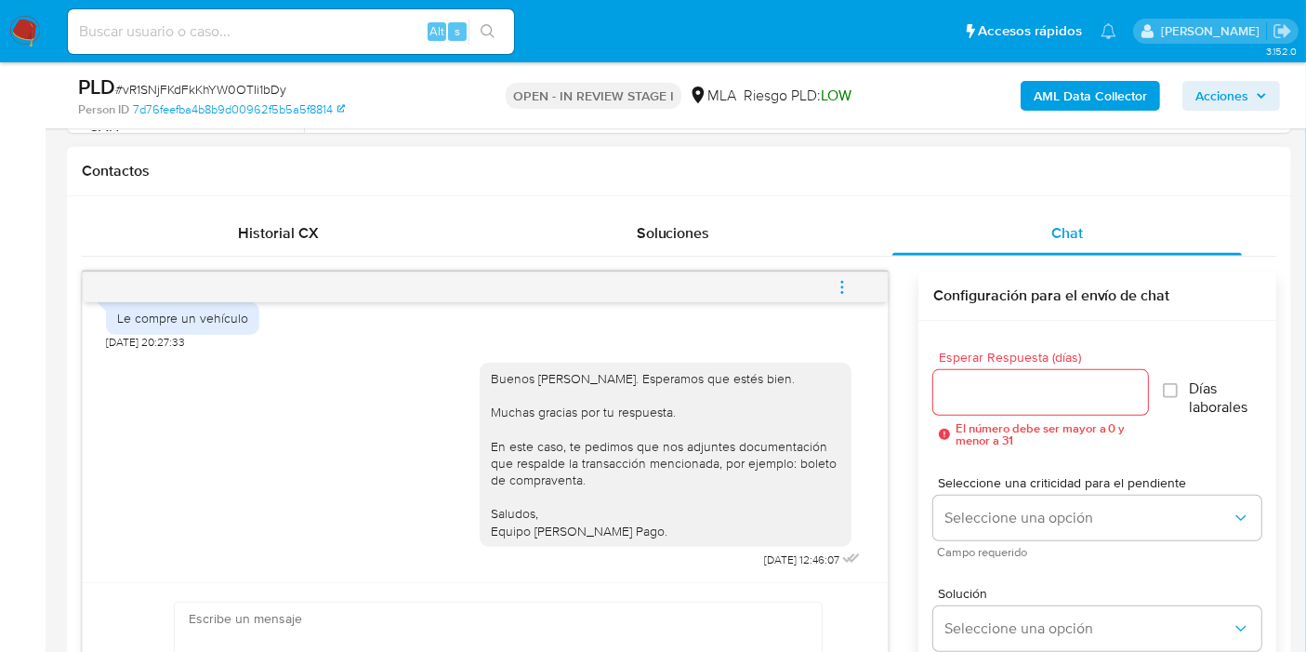
click at [850, 268] on span "menu-action" at bounding box center [842, 287] width 17 height 45
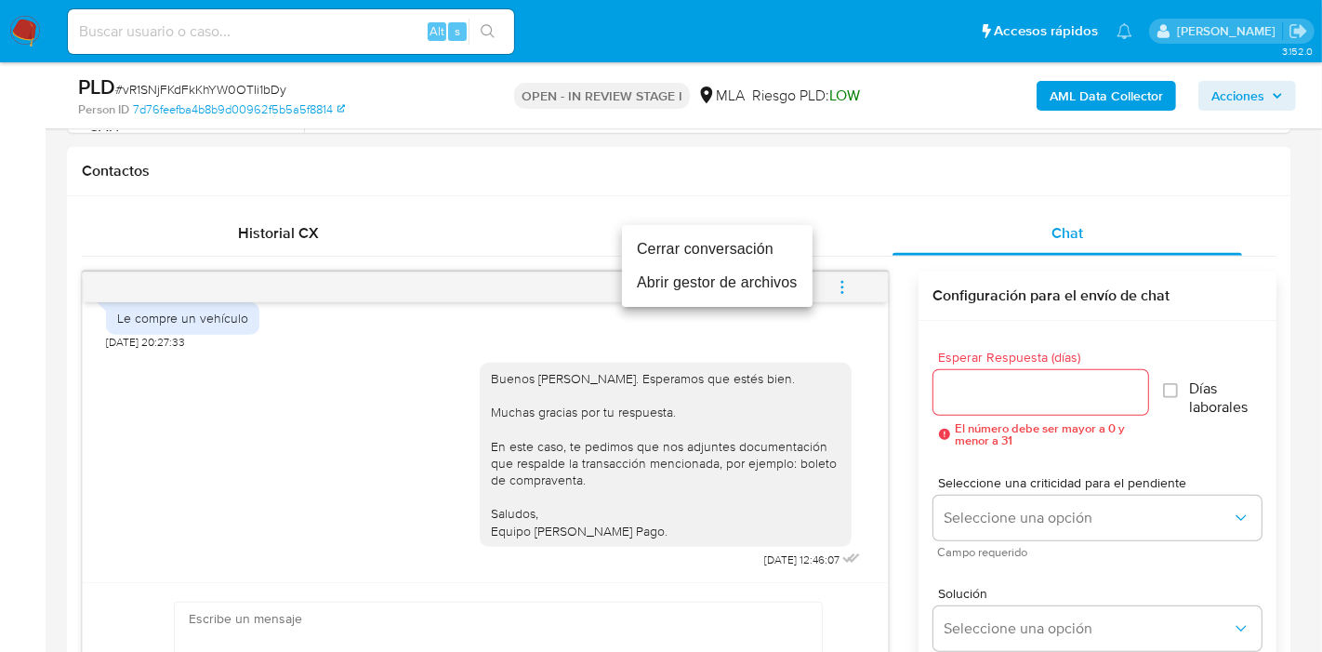
click at [773, 261] on li "Cerrar conversación" at bounding box center [717, 248] width 191 height 33
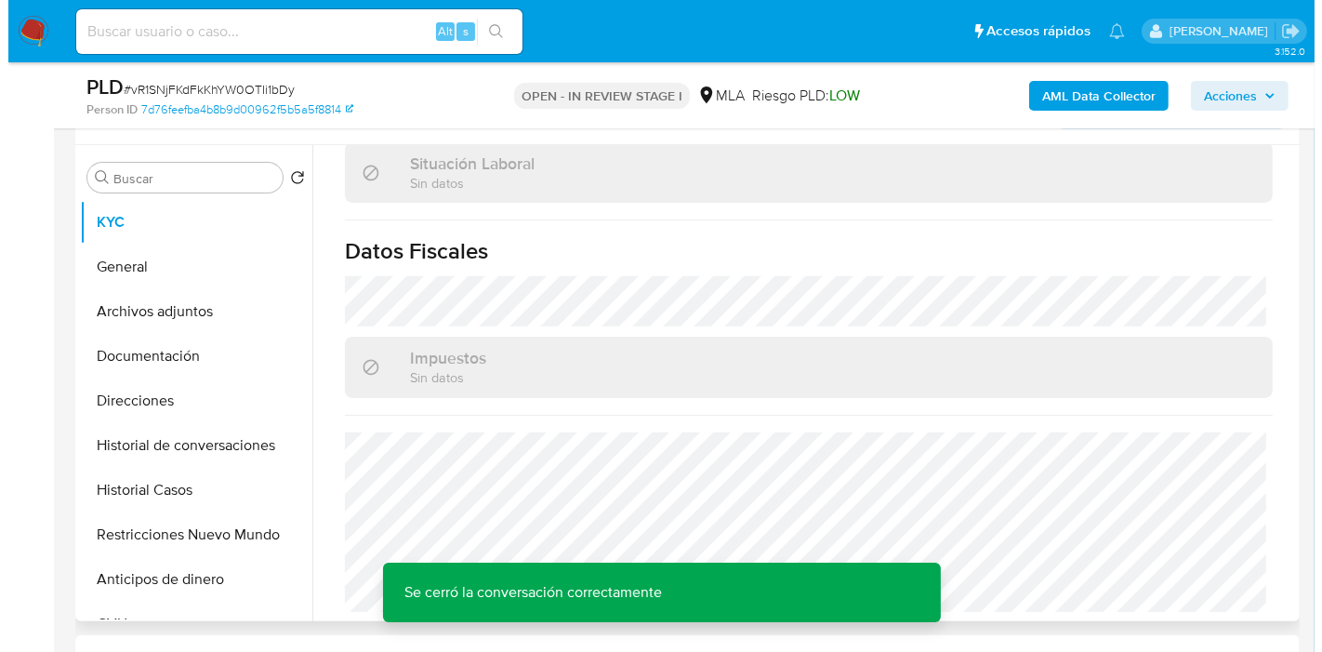
scroll to position [310, 0]
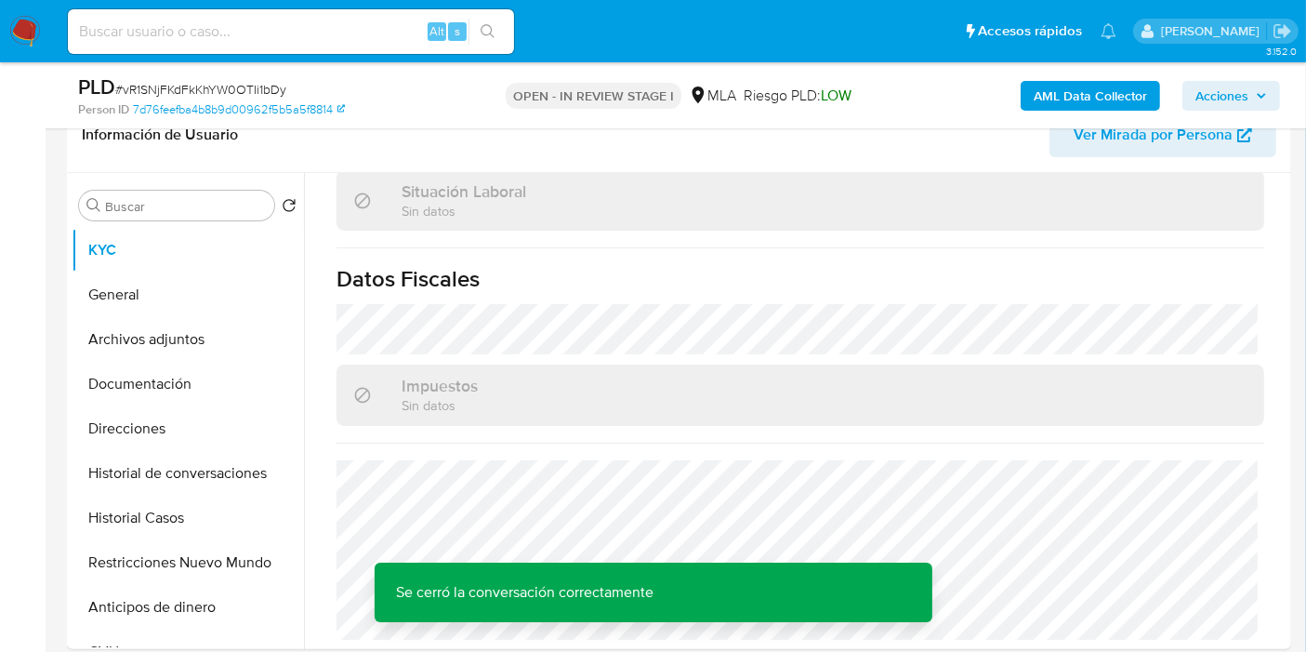
click at [1104, 104] on b "AML Data Collector" at bounding box center [1090, 96] width 113 height 30
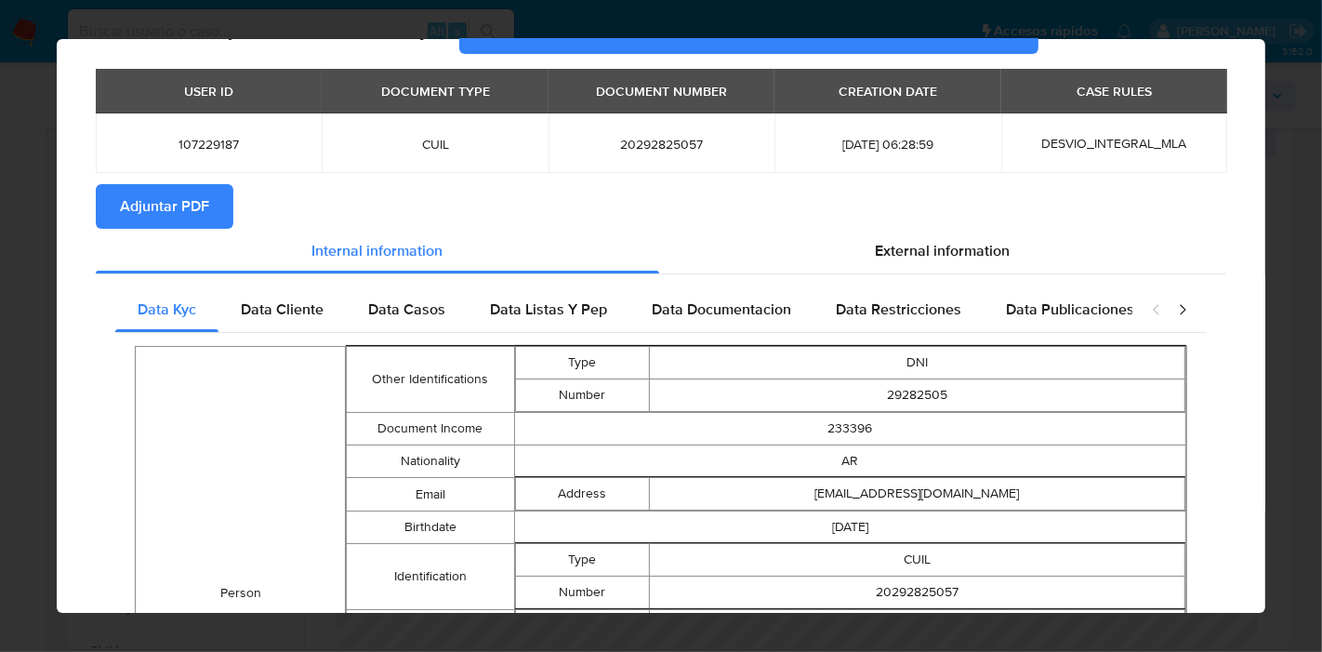
scroll to position [0, 0]
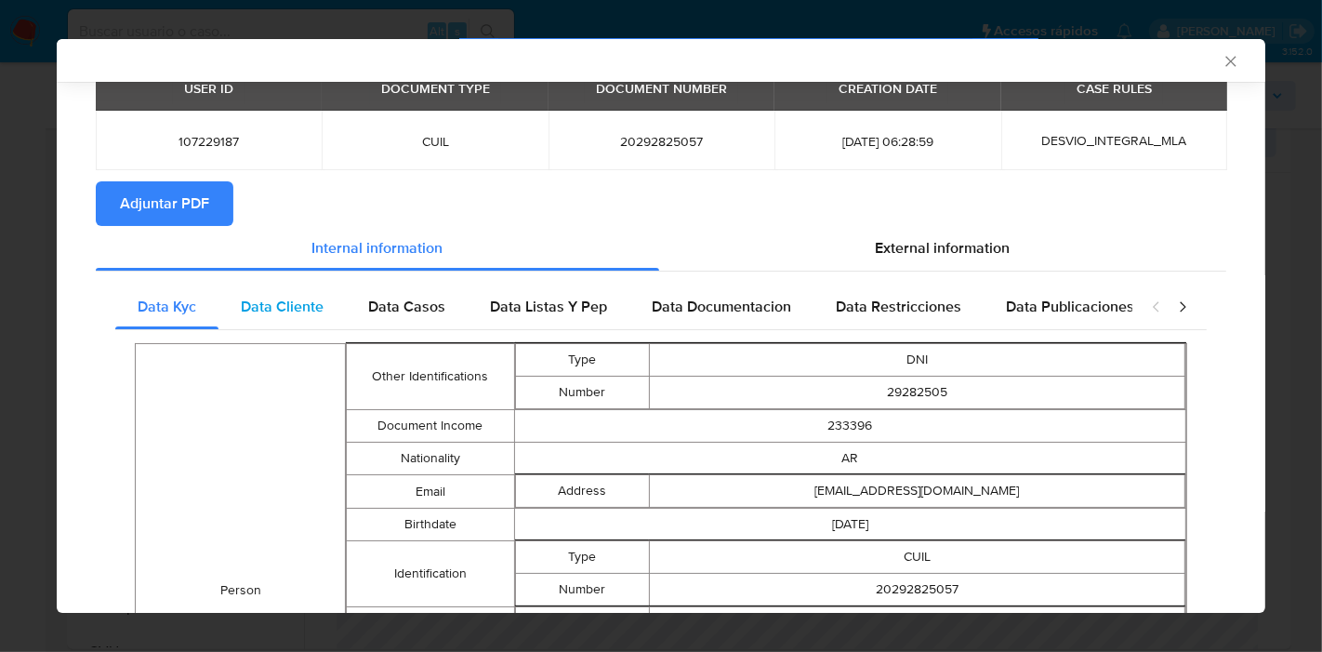
click at [297, 291] on div "Data Cliente" at bounding box center [281, 306] width 127 height 45
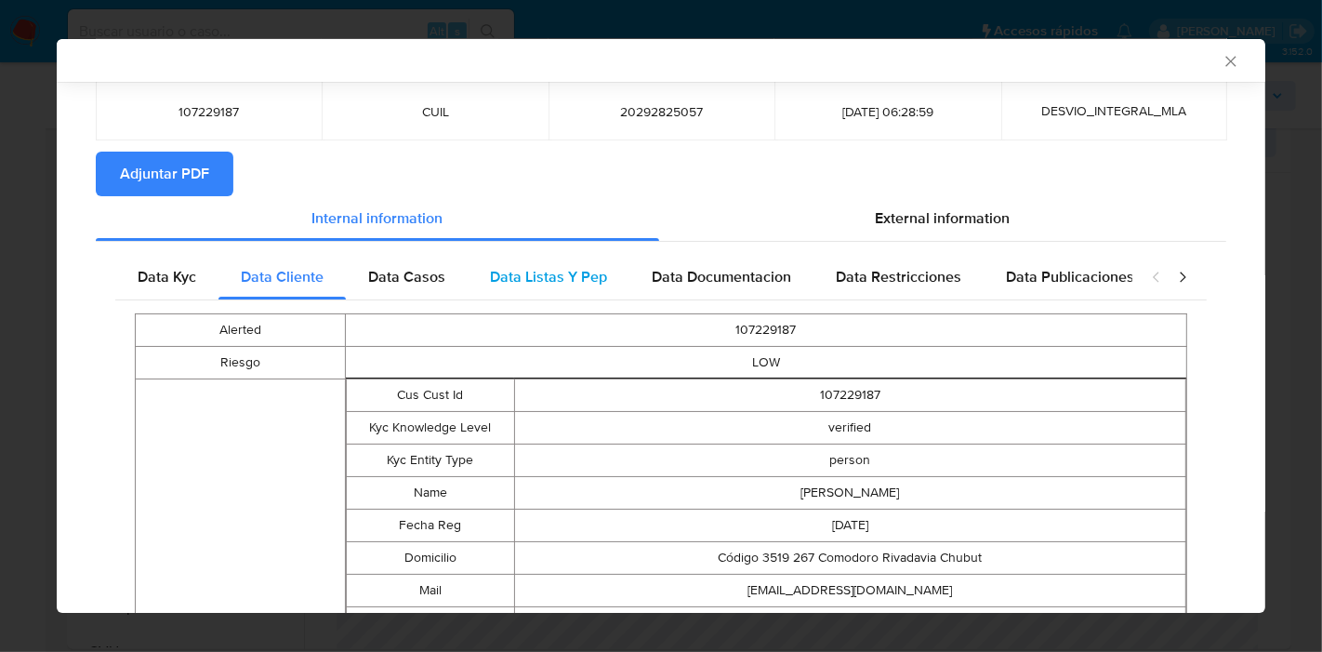
scroll to position [117, 0]
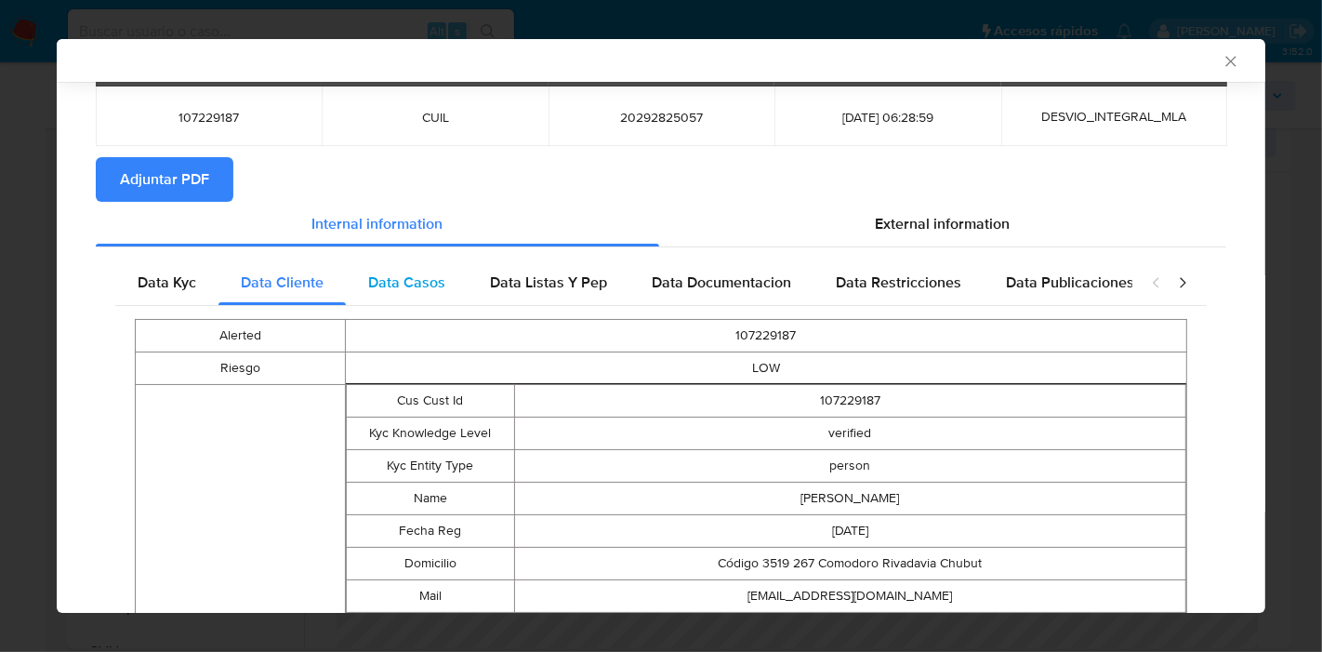
click at [442, 271] on span "Data Casos" at bounding box center [406, 281] width 77 height 21
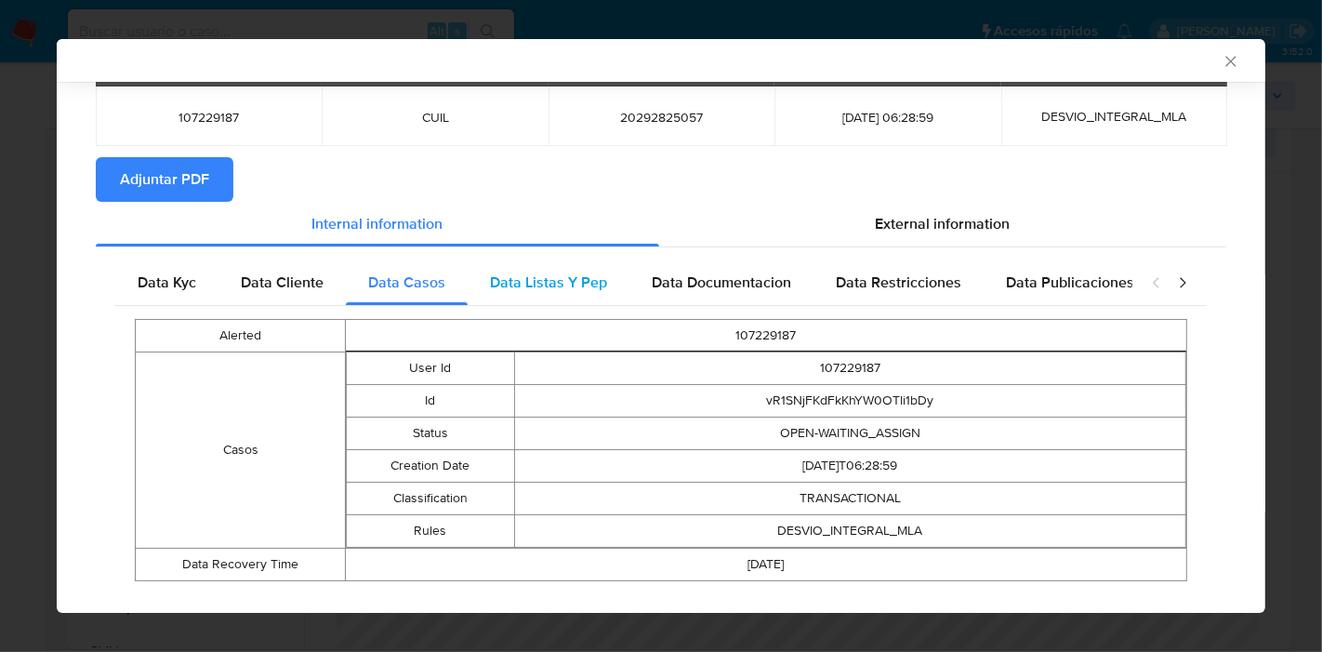
click at [568, 302] on div "Data Listas Y Pep" at bounding box center [549, 282] width 162 height 45
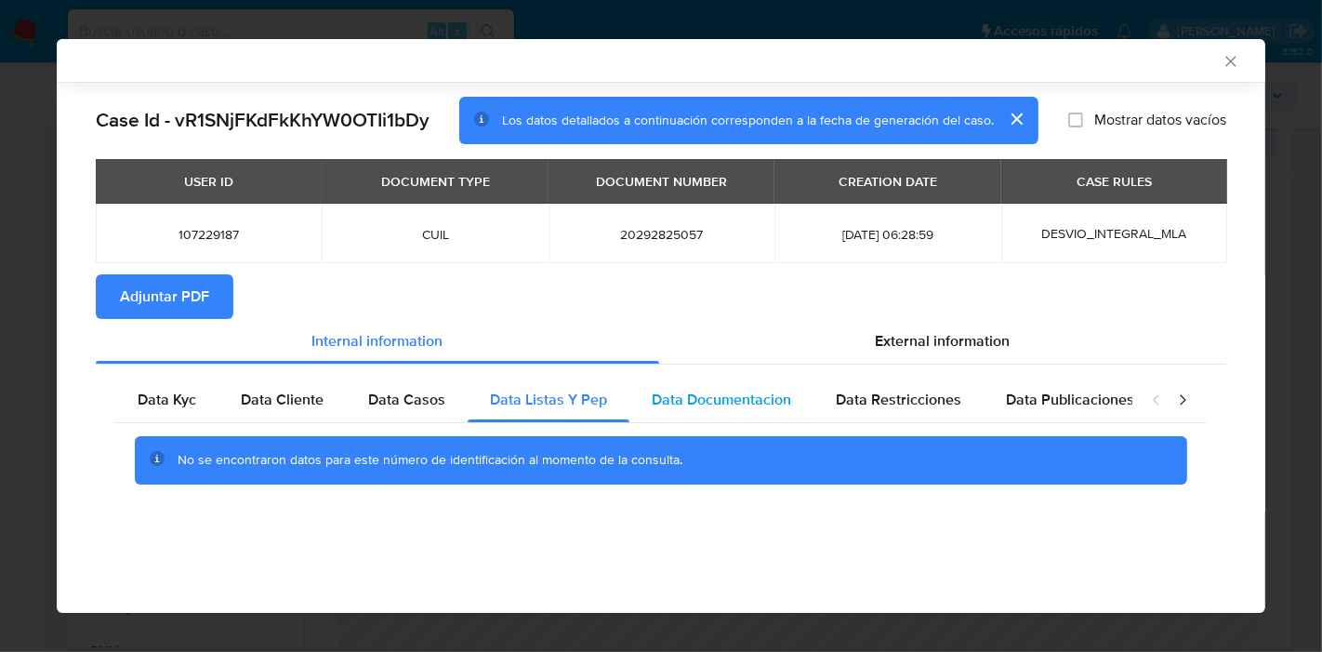
click at [714, 399] on span "Data Documentacion" at bounding box center [721, 399] width 139 height 21
click at [911, 401] on span "Data Restricciones" at bounding box center [899, 399] width 126 height 21
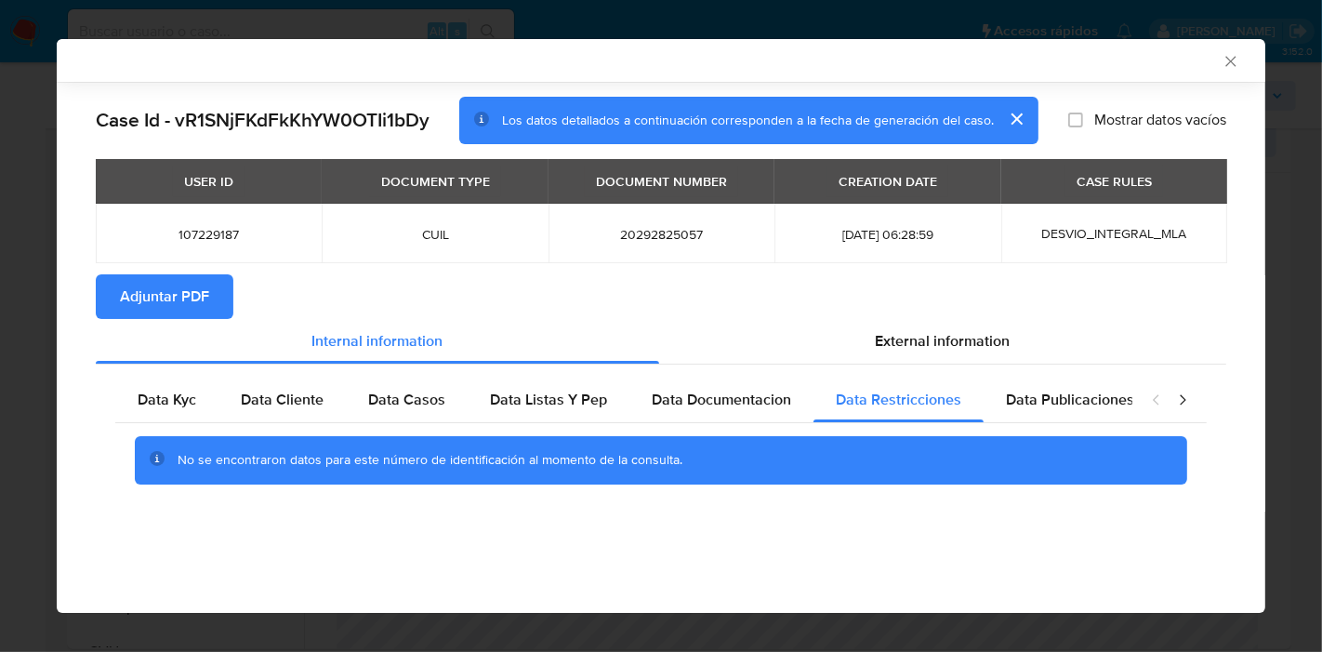
drag, startPoint x: 1006, startPoint y: 391, endPoint x: 1160, endPoint y: 394, distance: 154.4
click at [1051, 394] on span "Data Publicaciones" at bounding box center [1070, 399] width 128 height 21
click at [1173, 402] on icon "closure-recommendation-modal" at bounding box center [1182, 399] width 19 height 19
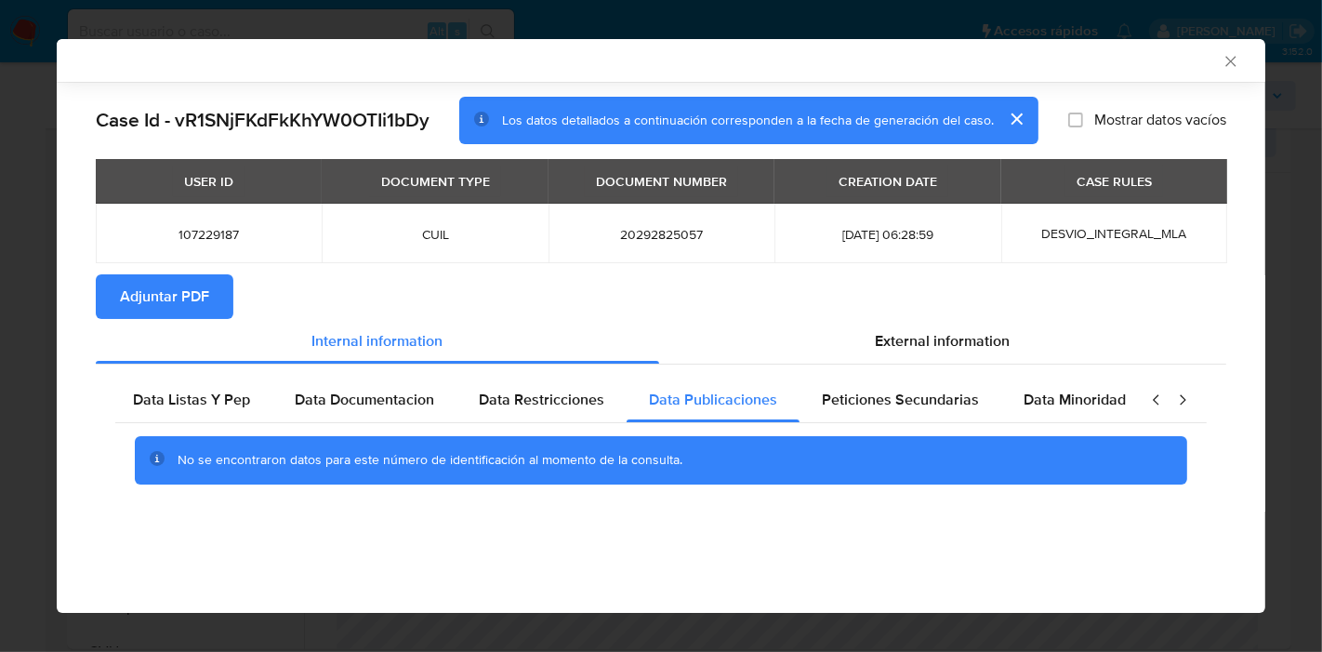
scroll to position [0, 362]
drag, startPoint x: 1057, startPoint y: 423, endPoint x: 1065, endPoint y: 407, distance: 17.9
click at [1056, 423] on div "No se encontraron datos para este número de identificación al momento de la con…" at bounding box center [660, 460] width 1091 height 74
click at [1065, 407] on span "Data Minoridad" at bounding box center [1070, 399] width 102 height 21
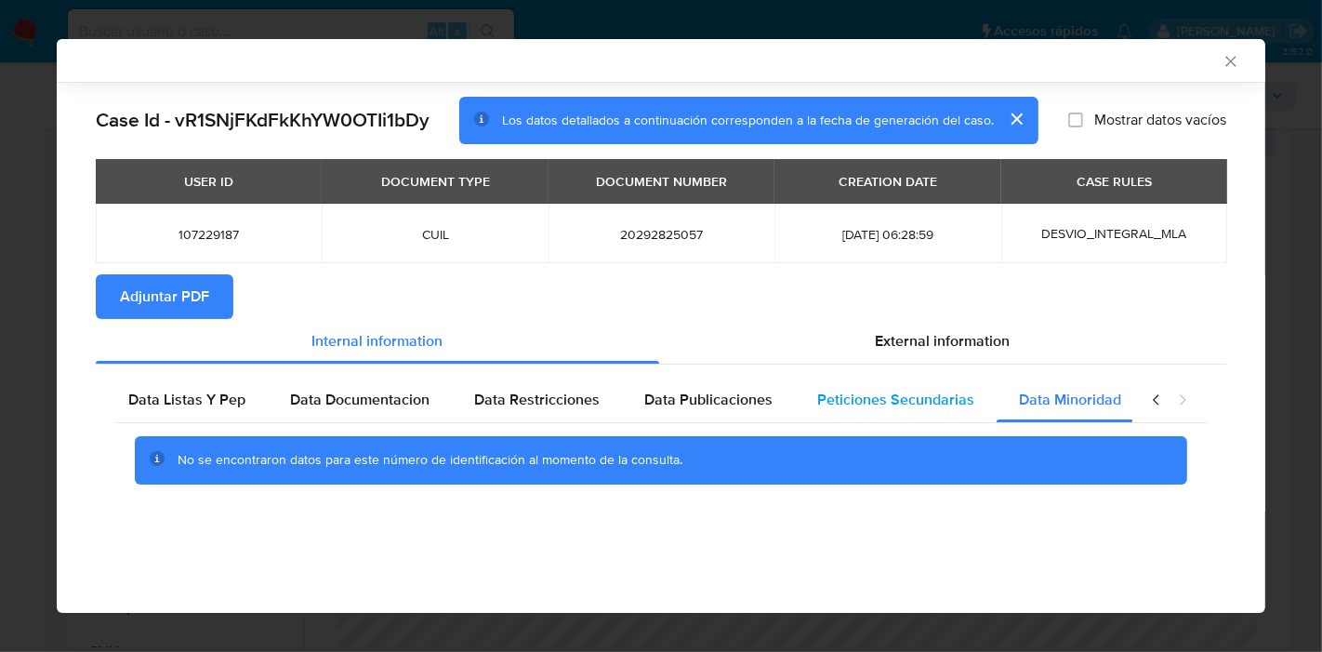
drag, startPoint x: 990, startPoint y: 403, endPoint x: 950, endPoint y: 403, distance: 40.0
click at [771, 404] on div "Data Kyc Data Cliente Data Casos Data Listas Y Pep Data Documentacion Data Rest…" at bounding box center [262, 399] width 1017 height 45
click at [956, 401] on span "Peticiones Secundarias" at bounding box center [895, 399] width 157 height 21
click at [985, 338] on span "External information" at bounding box center [943, 340] width 135 height 21
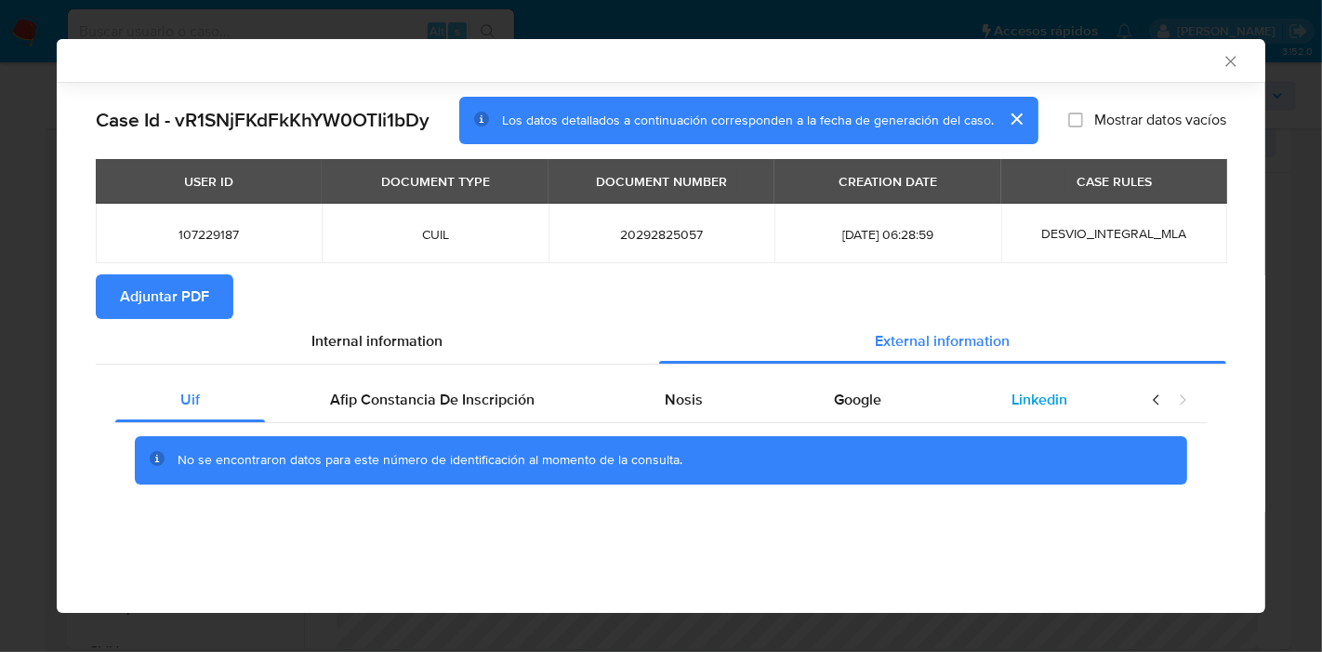
click at [1108, 408] on div "Linkedin" at bounding box center [1039, 399] width 186 height 45
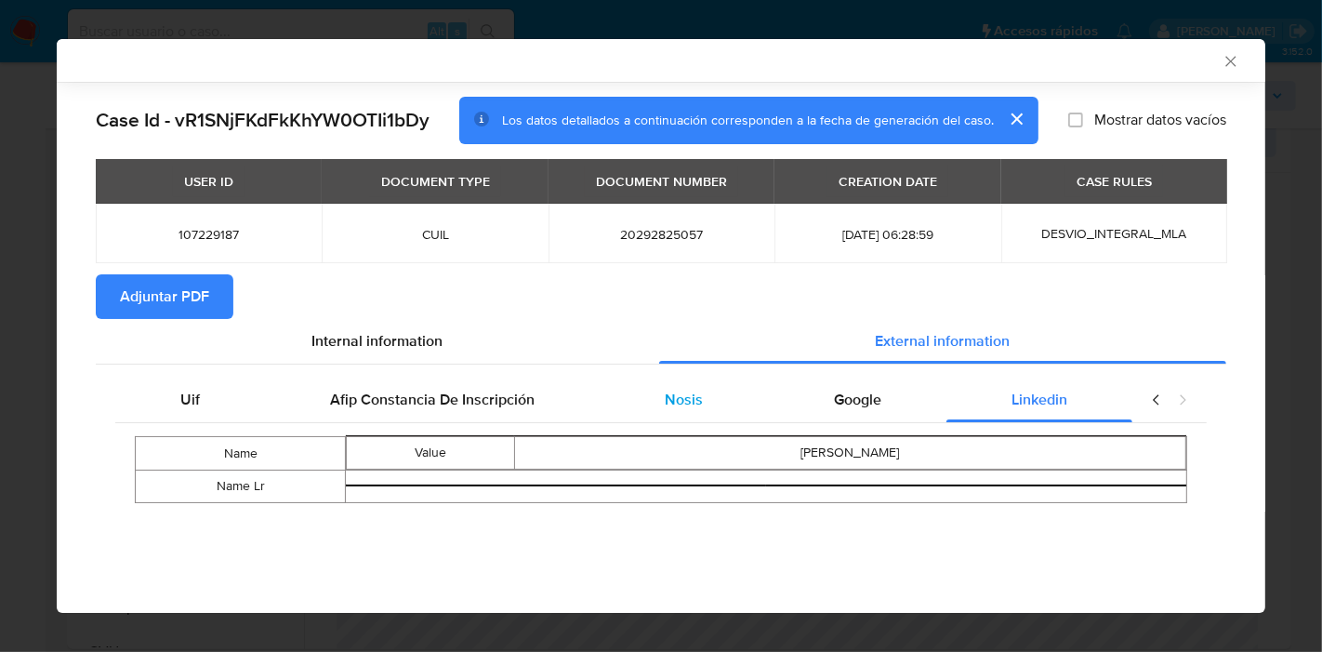
drag, startPoint x: 885, startPoint y: 413, endPoint x: 647, endPoint y: 407, distance: 238.1
click at [884, 413] on div "Google" at bounding box center [858, 399] width 178 height 45
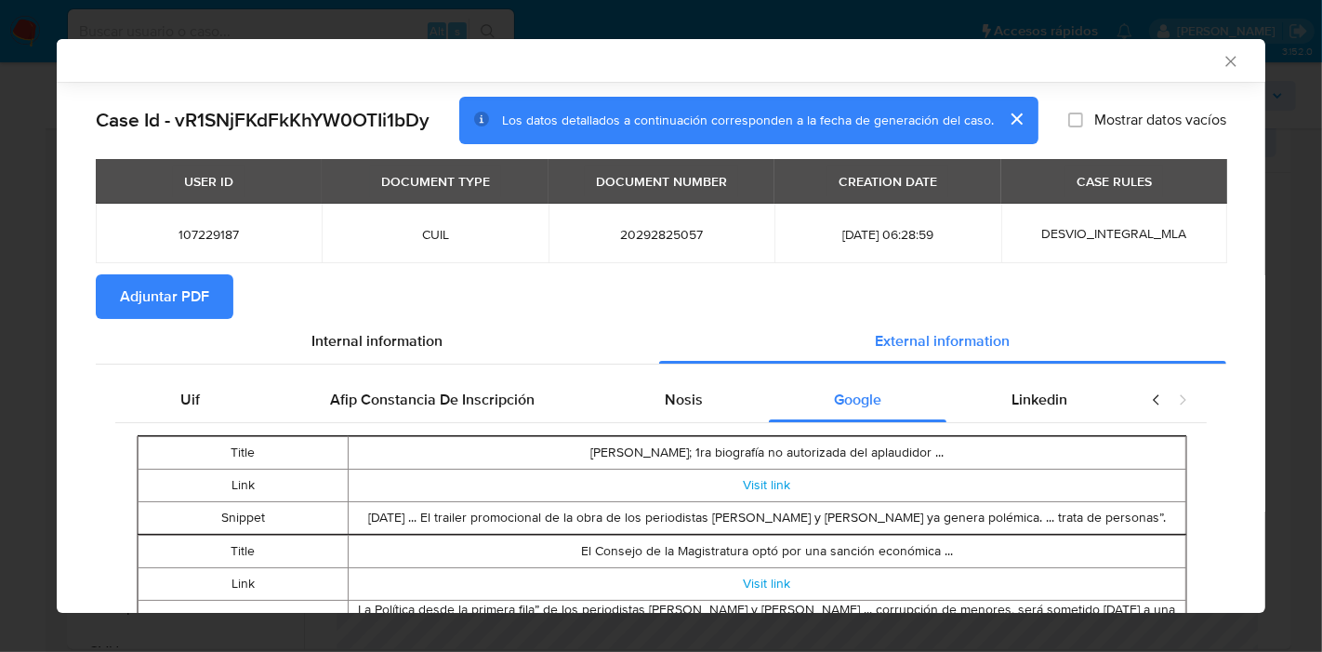
drag, startPoint x: 647, startPoint y: 407, endPoint x: 742, endPoint y: 447, distance: 102.9
click at [732, 438] on div "Uif Afip Constancia De Inscripción Nosis Google Linkedin Title Aníbal Fernández…" at bounding box center [660, 615] width 1091 height 476
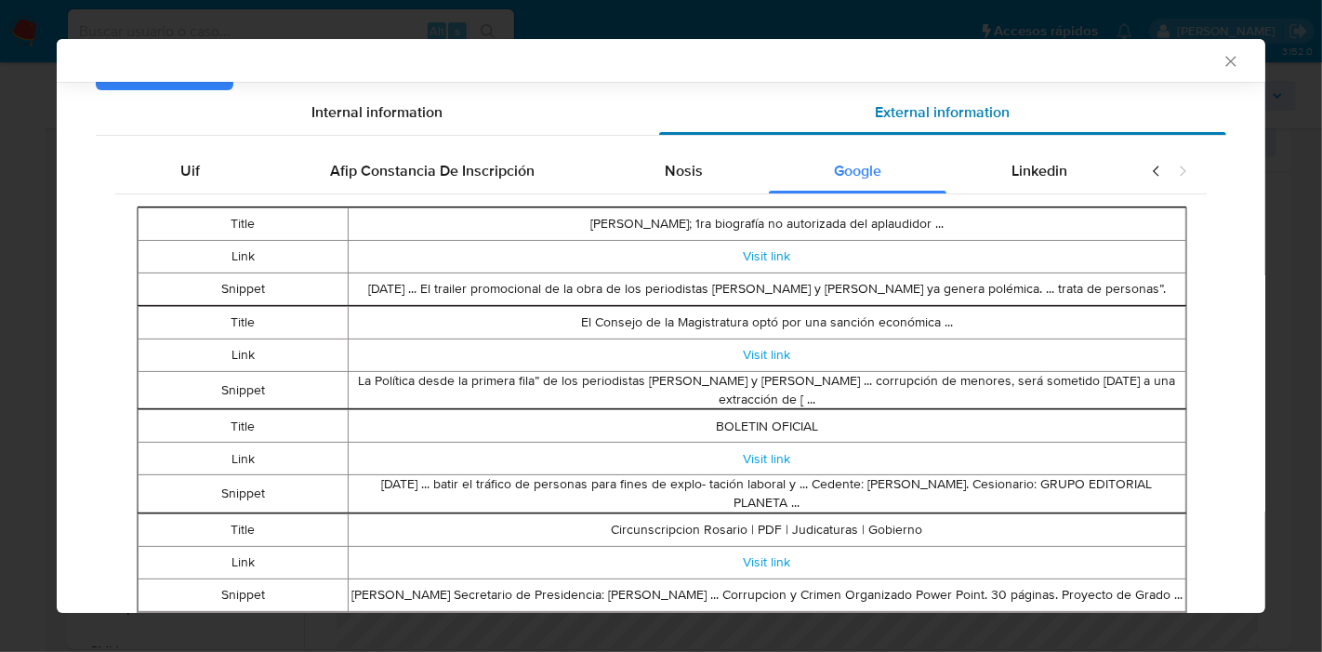
scroll to position [97, 0]
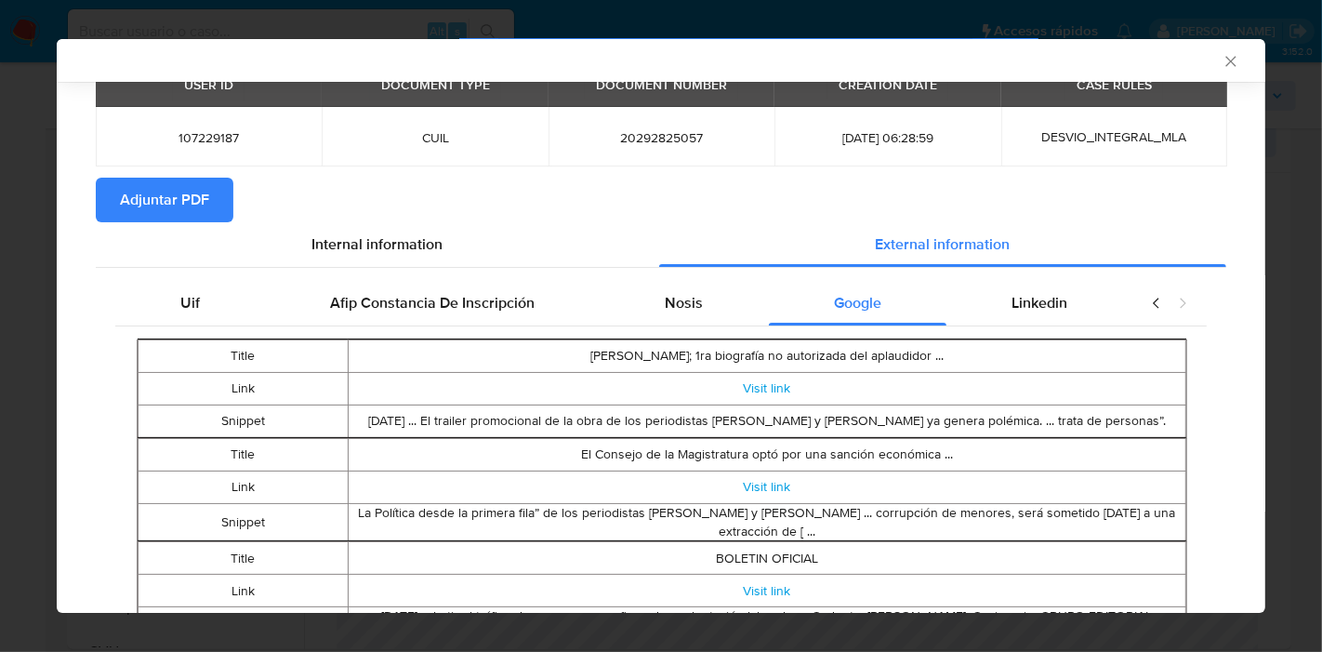
click at [668, 279] on div "Uif Afip Constancia De Inscripción Nosis Google Linkedin Title Aníbal Fernández…" at bounding box center [661, 519] width 1131 height 502
click at [667, 296] on span "Nosis" at bounding box center [685, 302] width 38 height 21
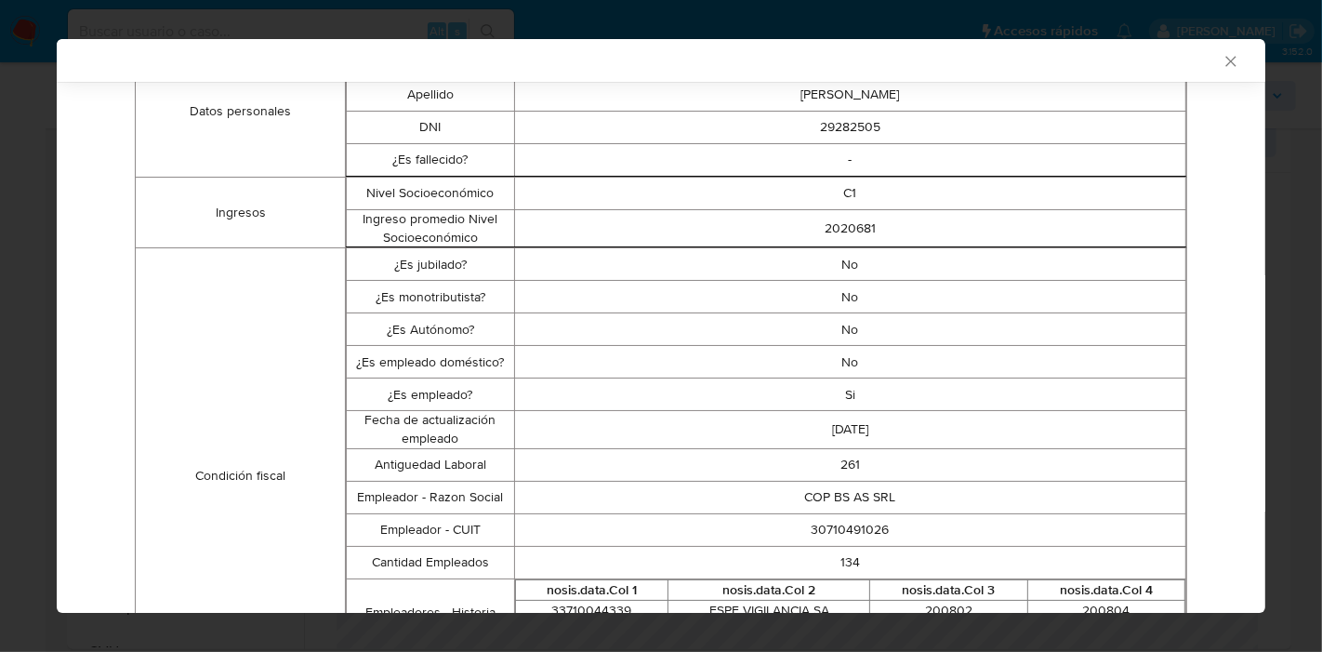
scroll to position [81, 0]
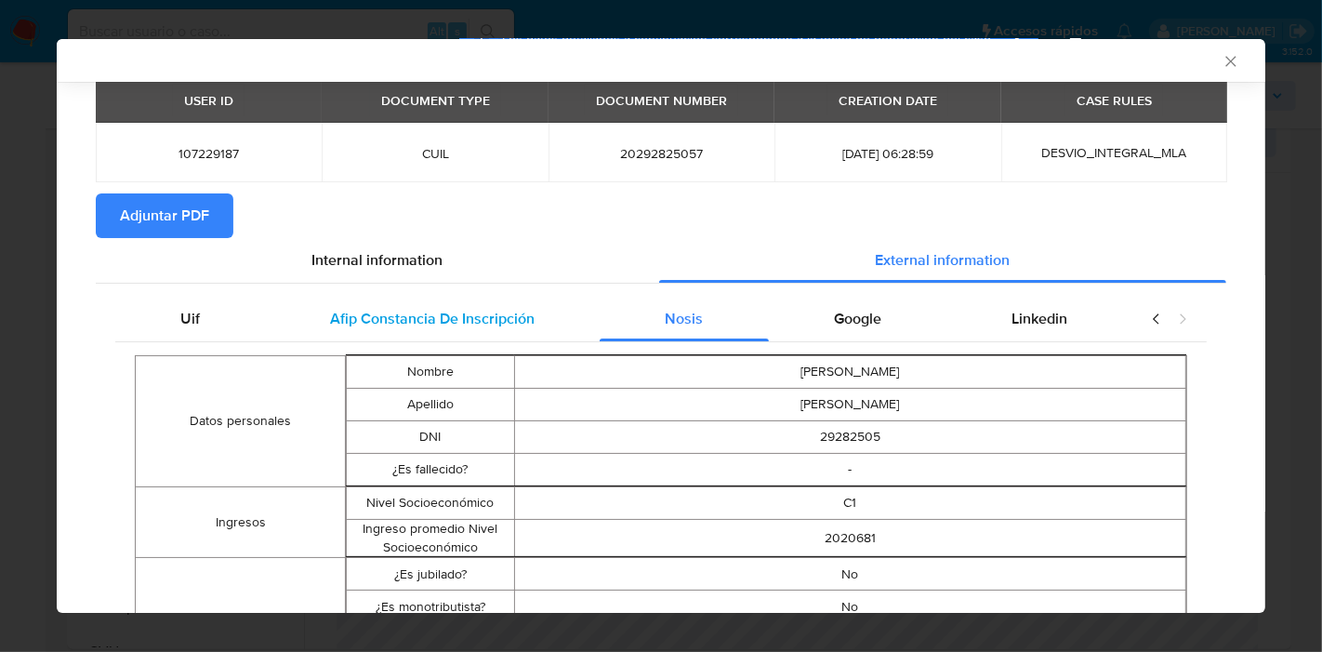
click at [496, 307] on div "Afip Constancia De Inscripción" at bounding box center [432, 319] width 335 height 45
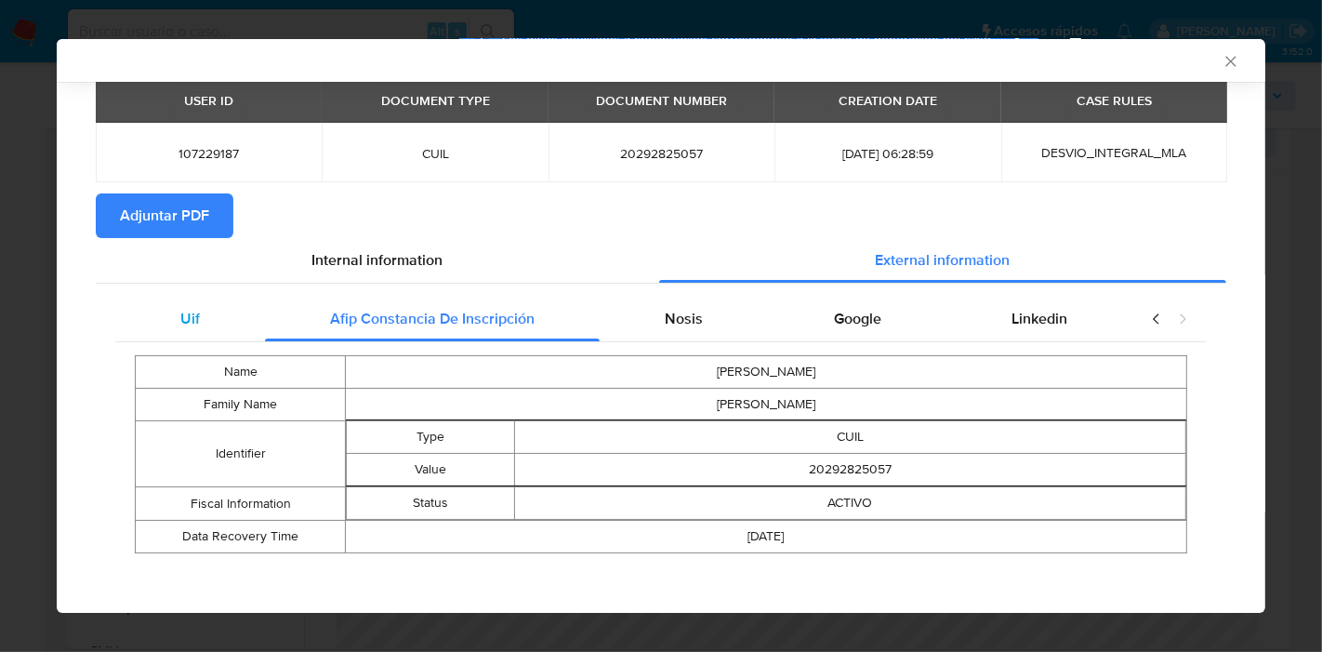
click at [244, 322] on div "Uif" at bounding box center [190, 319] width 150 height 45
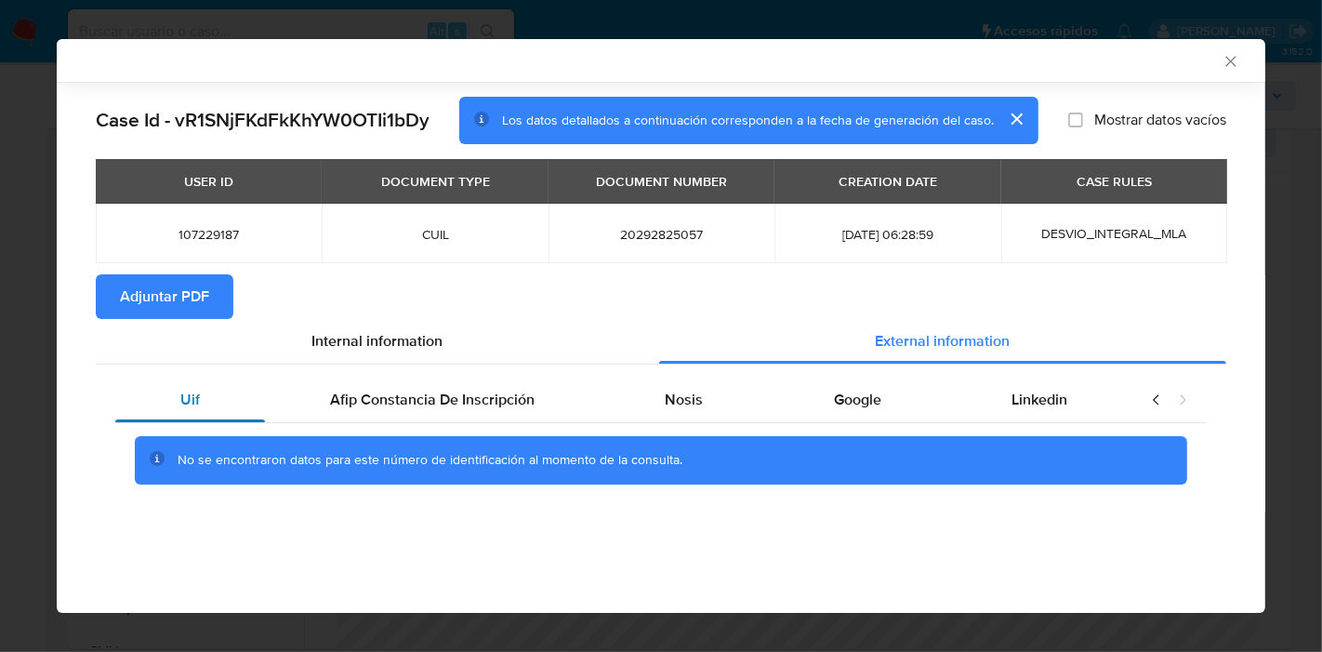
scroll to position [0, 0]
click at [380, 334] on span "Internal information" at bounding box center [377, 340] width 131 height 21
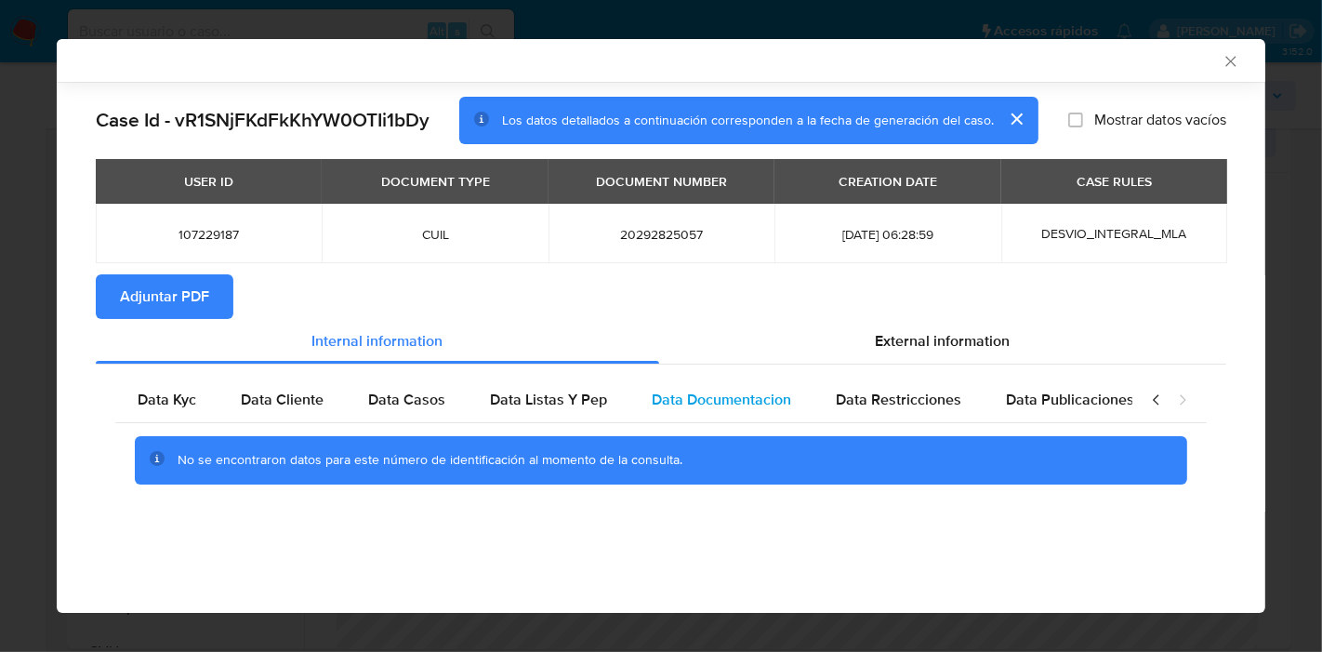
scroll to position [0, 362]
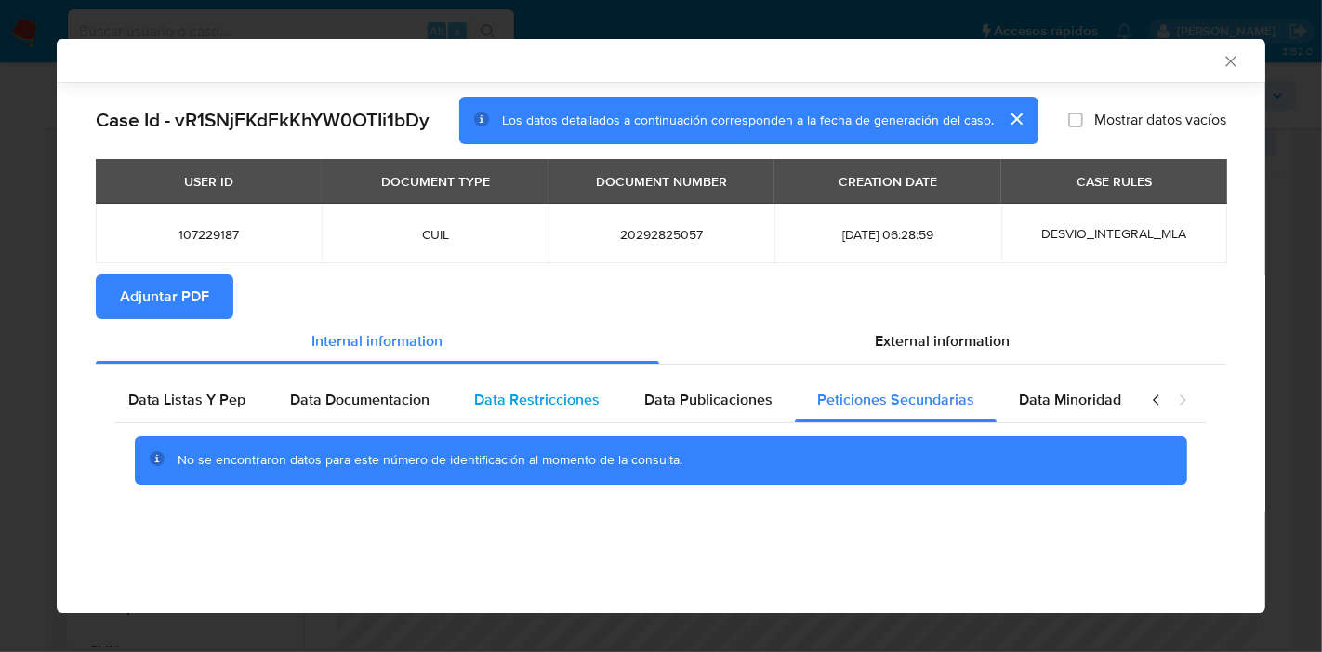
drag, startPoint x: 206, startPoint y: 394, endPoint x: 601, endPoint y: 418, distance: 394.9
click at [206, 395] on span "Data Listas Y Pep" at bounding box center [186, 399] width 117 height 21
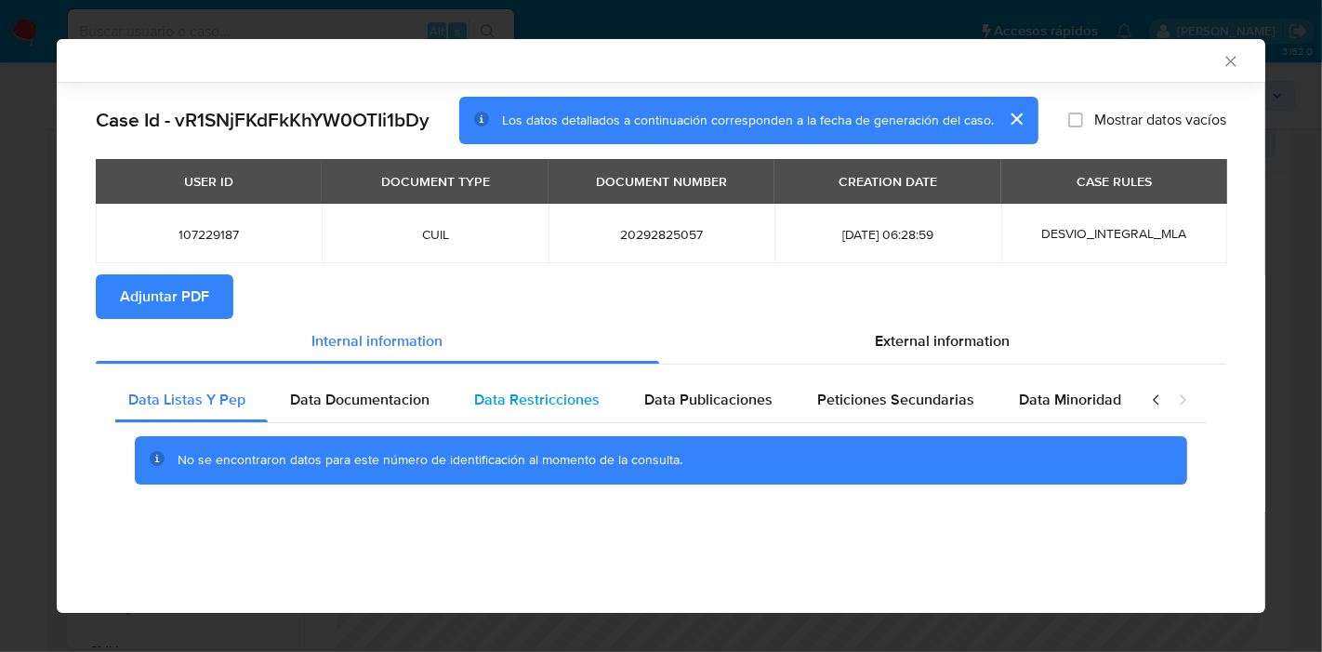
drag, startPoint x: 1155, startPoint y: 400, endPoint x: 648, endPoint y: 386, distance: 506.9
click at [1154, 401] on icon "closure-recommendation-modal" at bounding box center [1156, 400] width 6 height 10
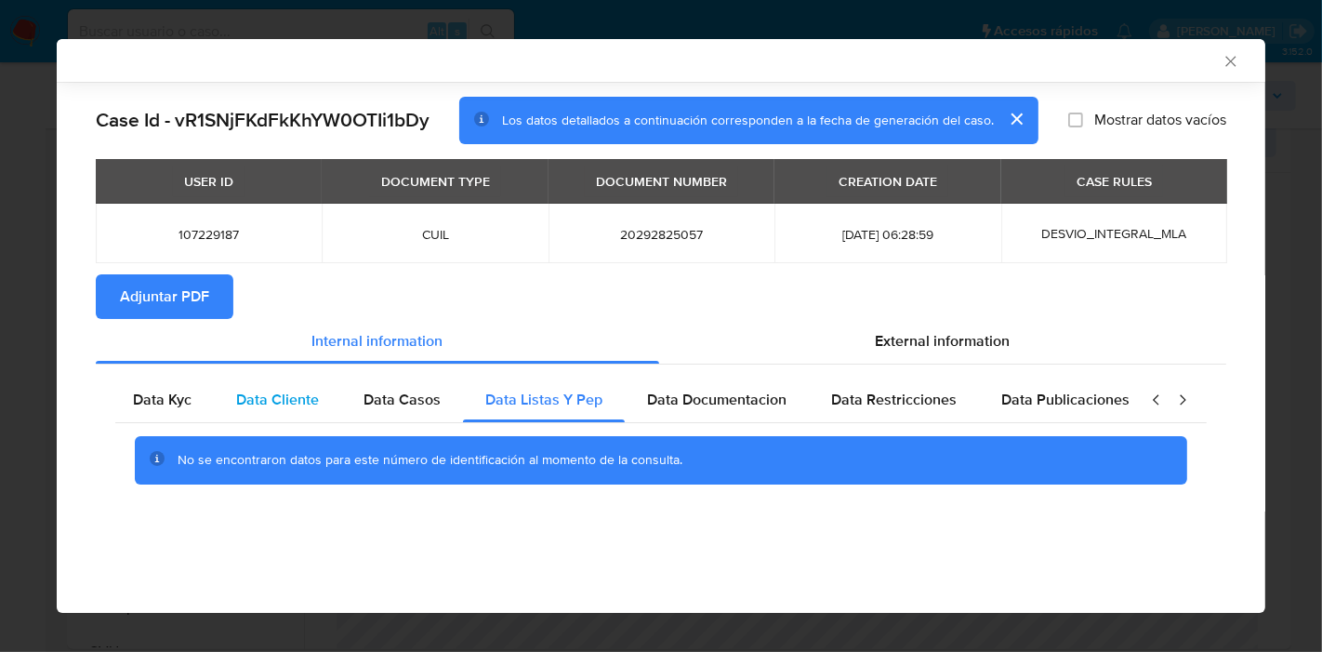
scroll to position [0, 0]
drag, startPoint x: 147, startPoint y: 408, endPoint x: 152, endPoint y: 360, distance: 48.7
click at [148, 406] on span "Data Kyc" at bounding box center [167, 399] width 59 height 21
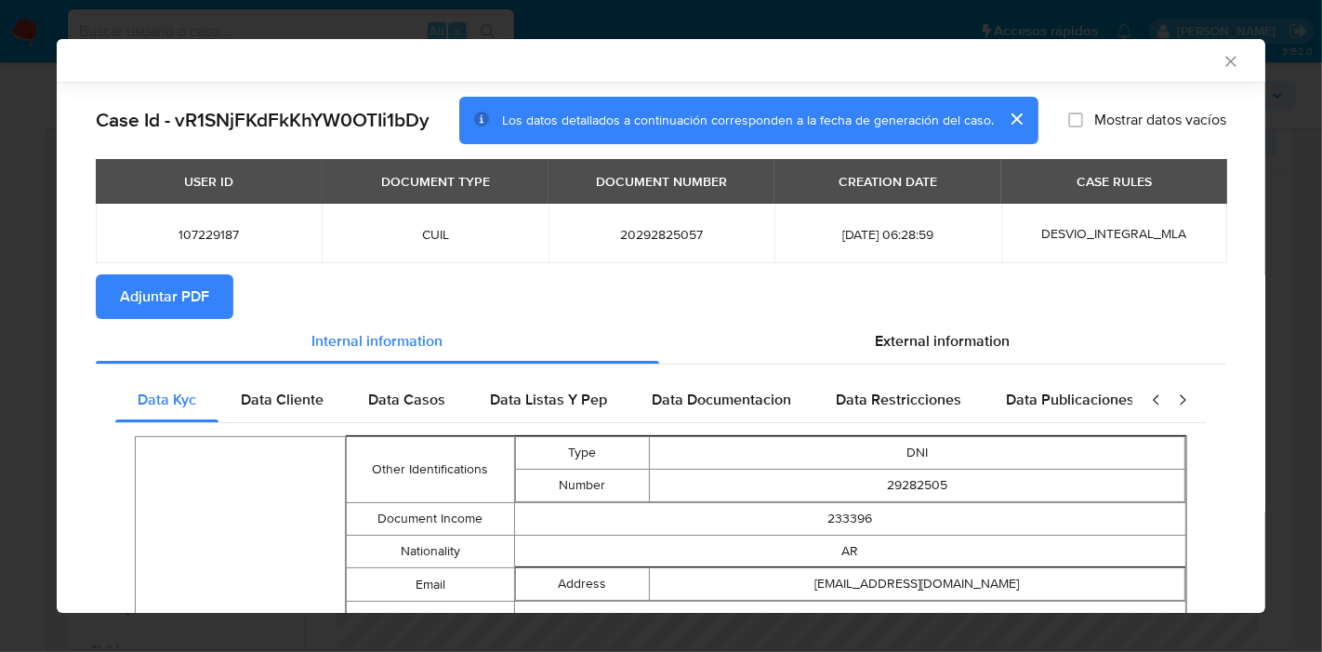
click at [180, 310] on span "Adjuntar PDF" at bounding box center [164, 296] width 89 height 41
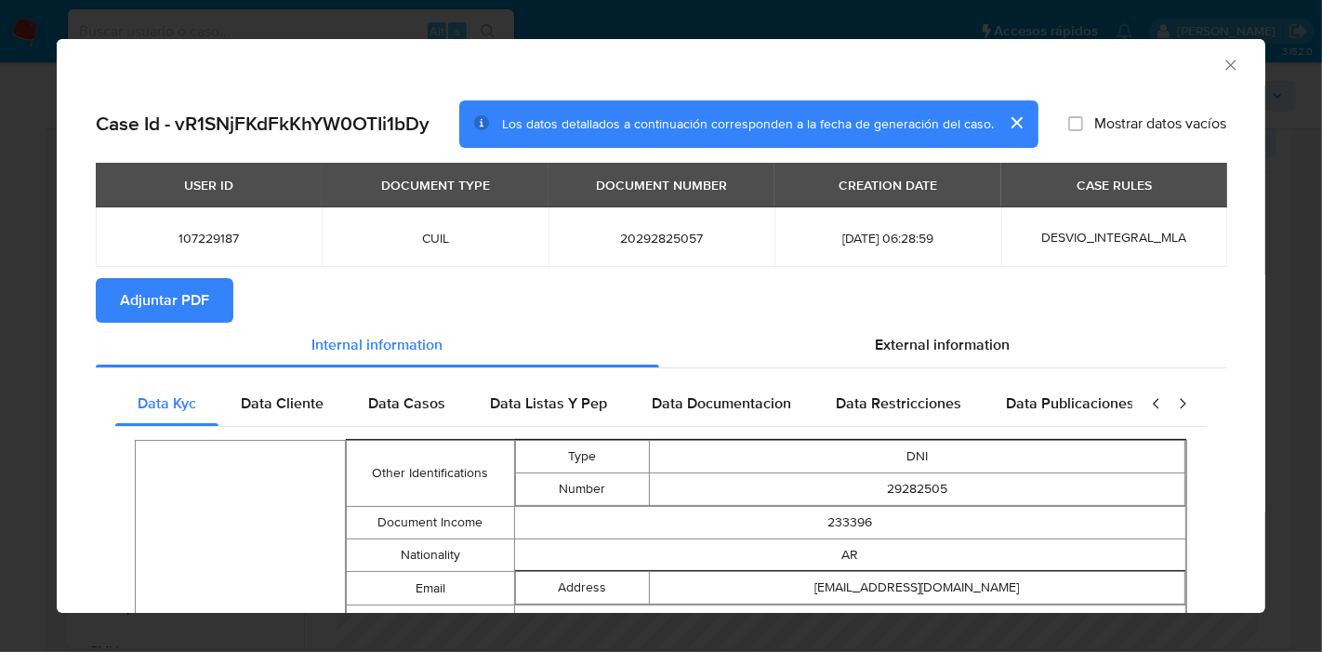
click at [1222, 58] on icon "Cerrar ventana" at bounding box center [1231, 65] width 19 height 19
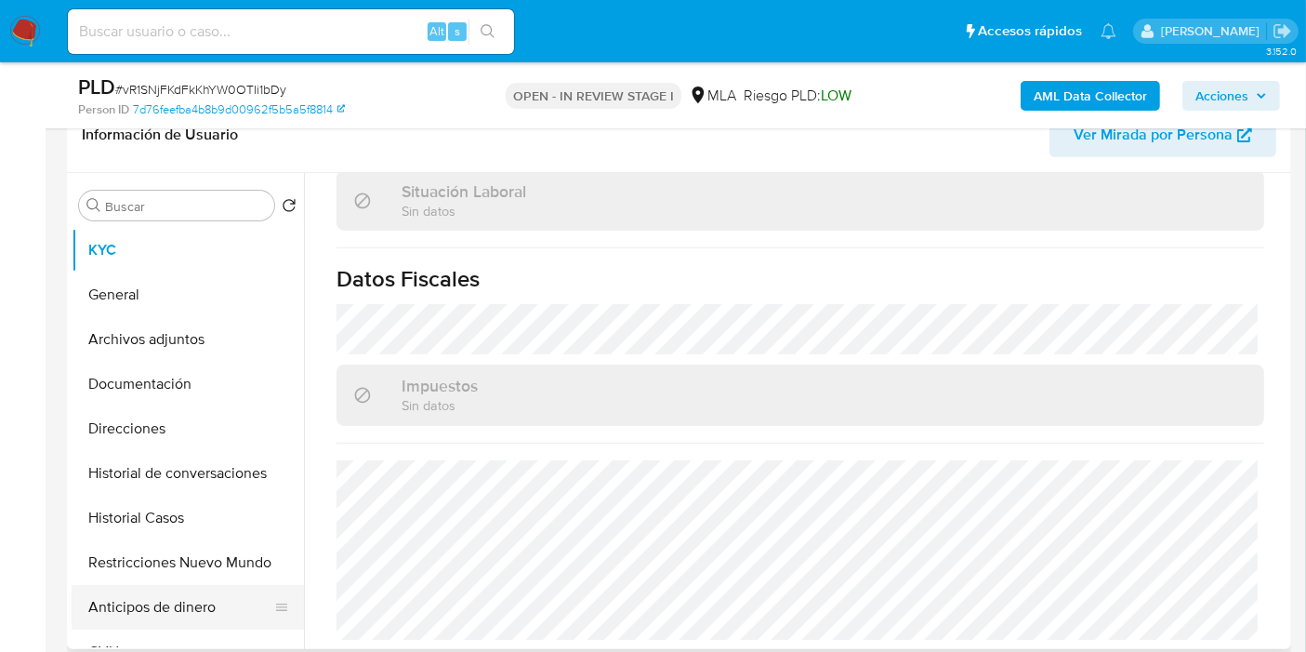
click at [132, 613] on button "Anticipos de dinero" at bounding box center [181, 607] width 218 height 45
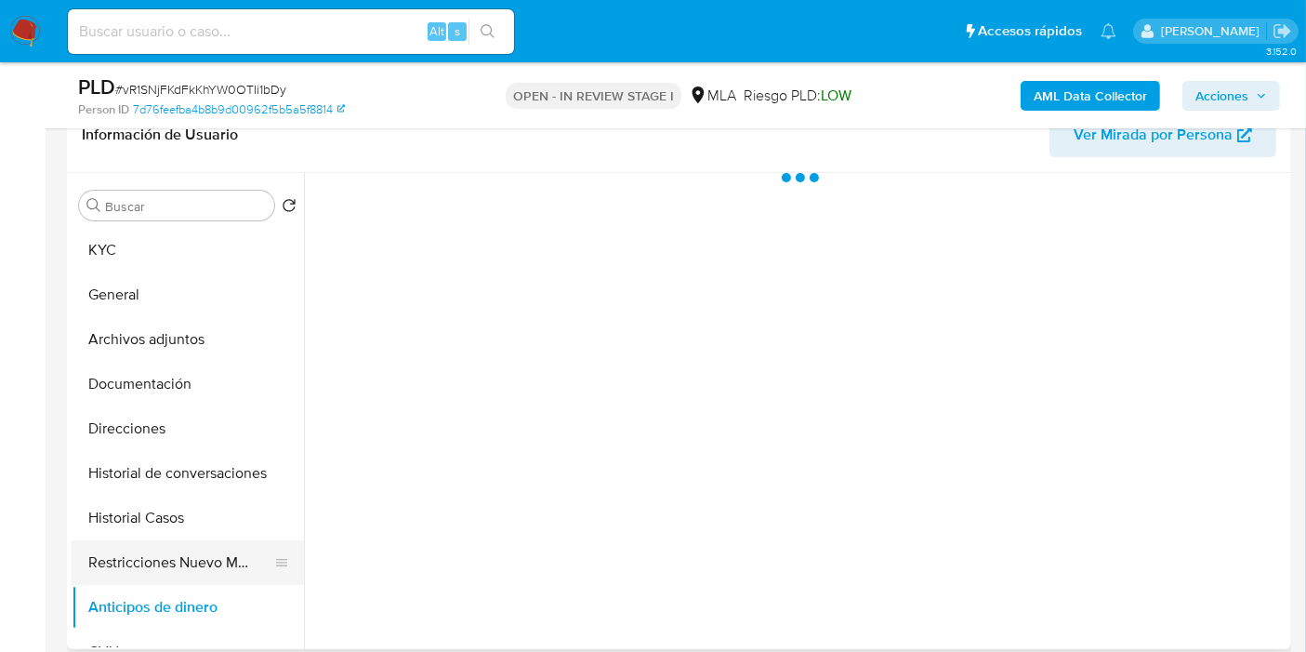
click at [163, 552] on button "Restricciones Nuevo Mundo" at bounding box center [181, 562] width 218 height 45
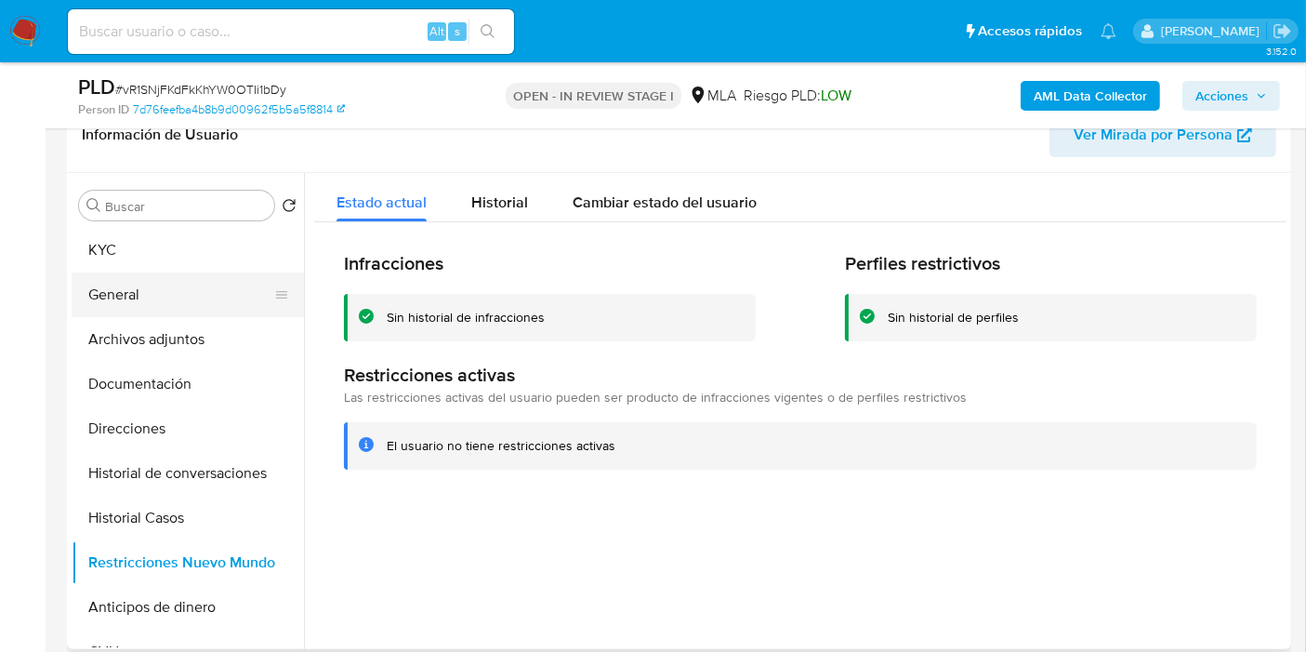
click at [201, 286] on button "General" at bounding box center [181, 294] width 218 height 45
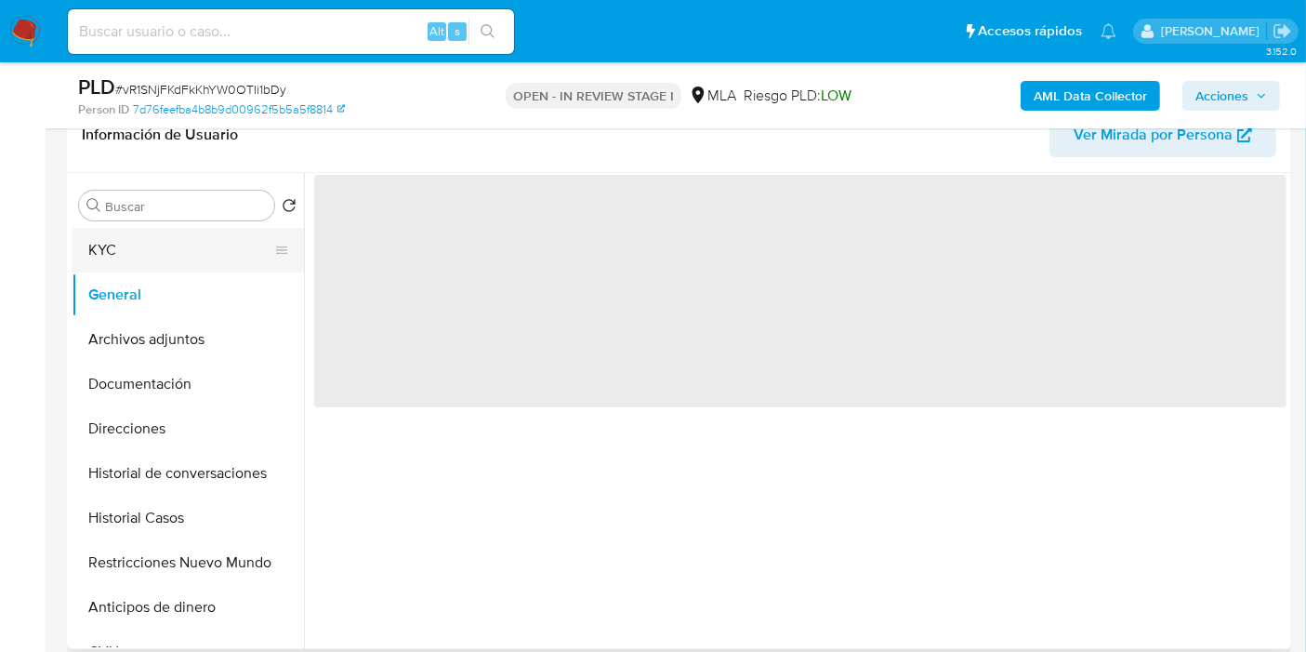
click at [209, 257] on button "KYC" at bounding box center [181, 250] width 218 height 45
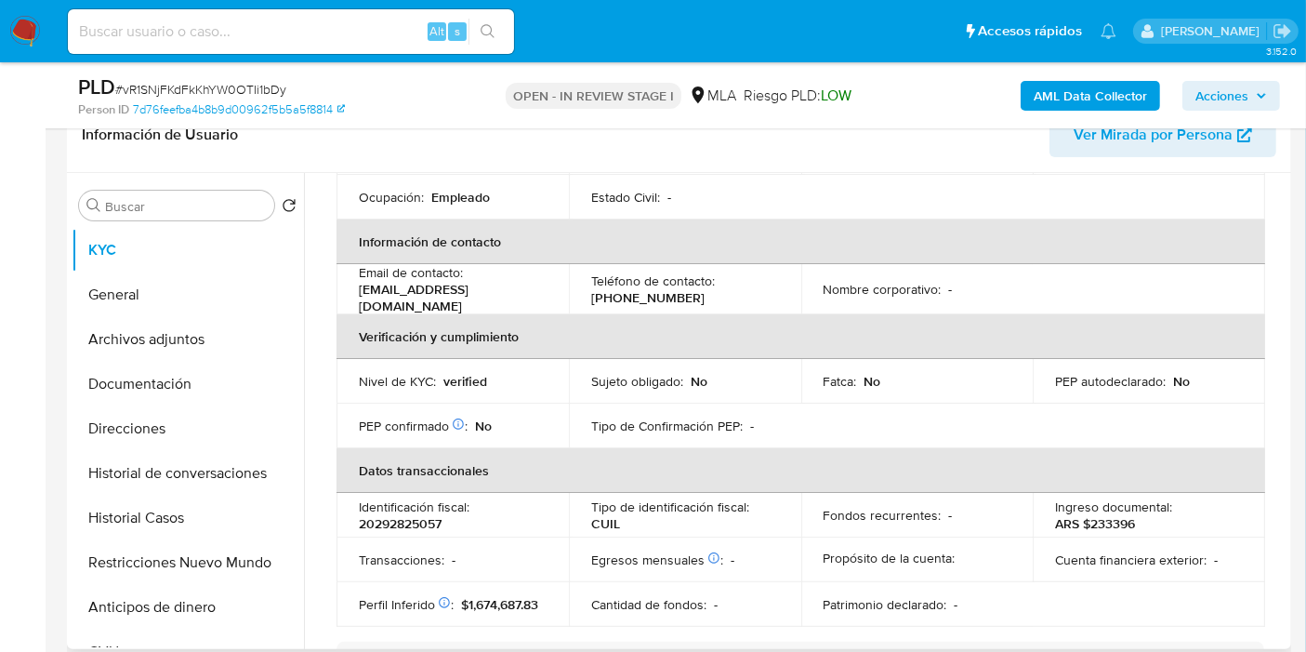
scroll to position [103, 0]
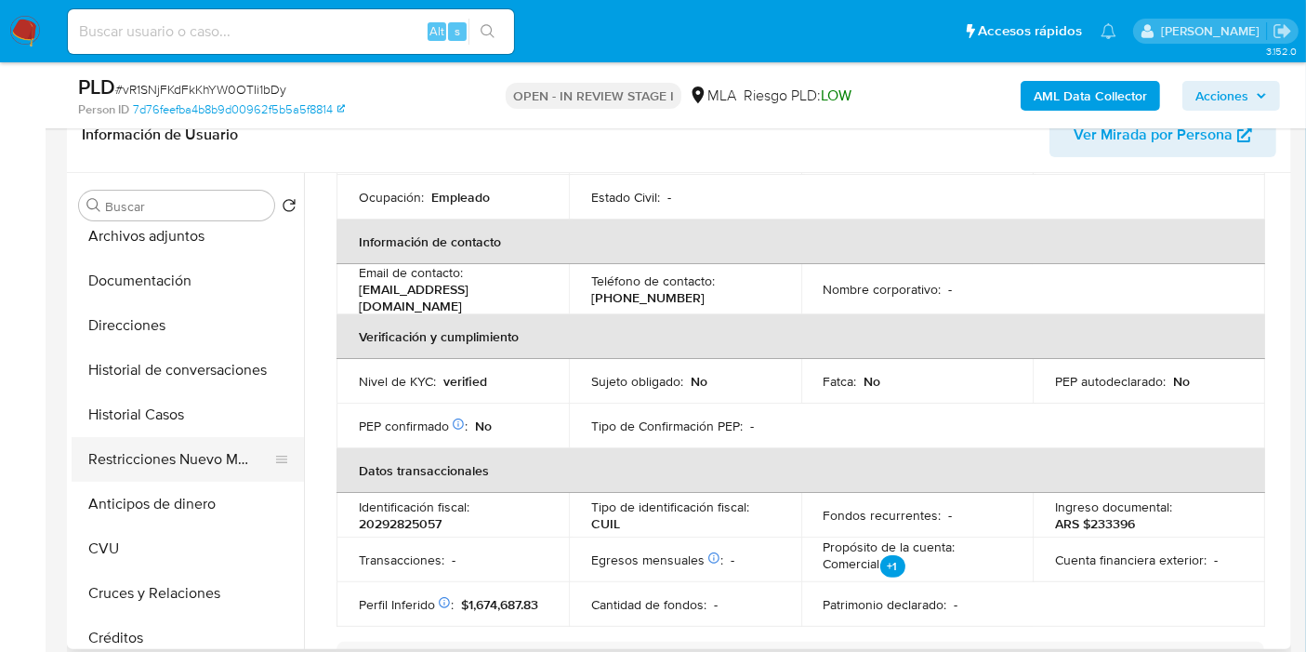
click at [205, 463] on button "Restricciones Nuevo Mundo" at bounding box center [181, 459] width 218 height 45
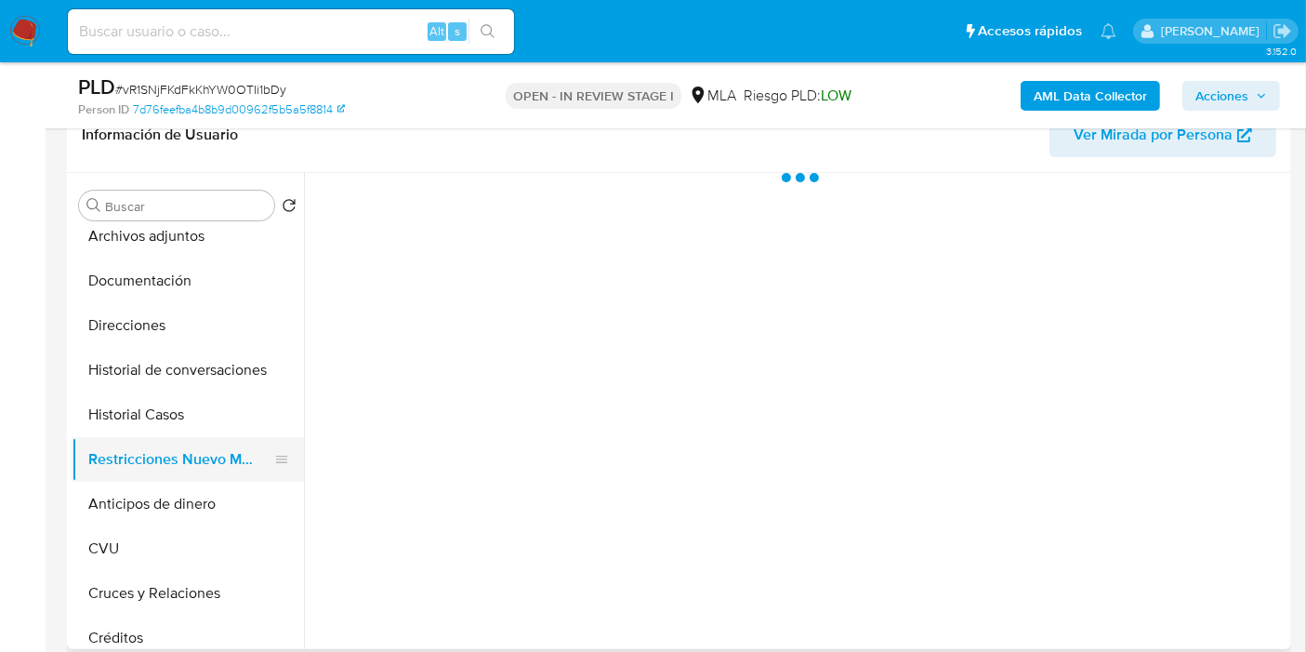
scroll to position [0, 0]
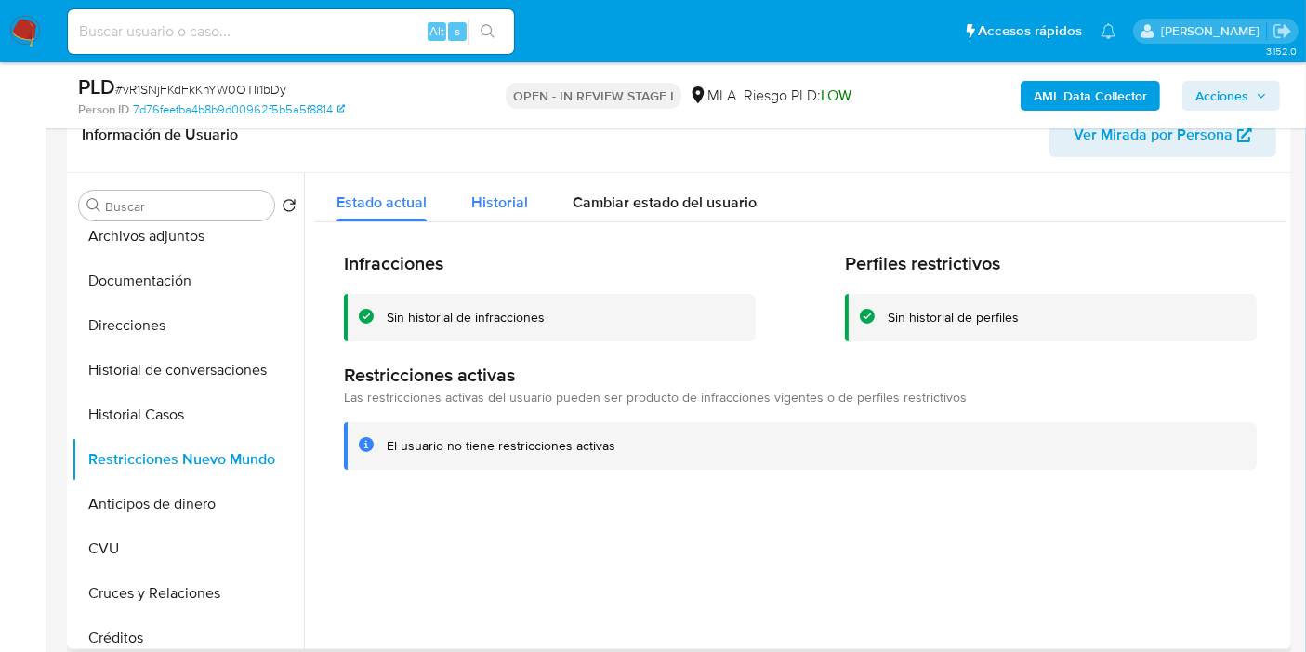
click at [471, 211] on span "Historial" at bounding box center [499, 202] width 57 height 21
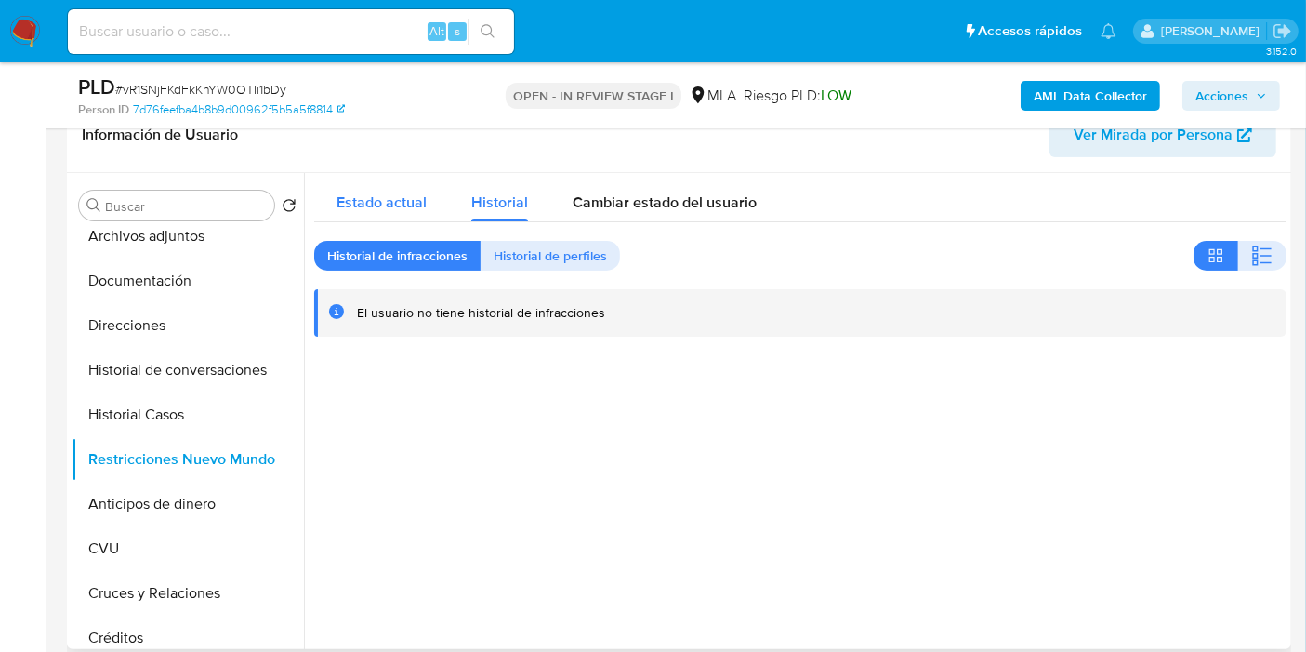
click at [378, 192] on span "Estado actual" at bounding box center [382, 202] width 90 height 21
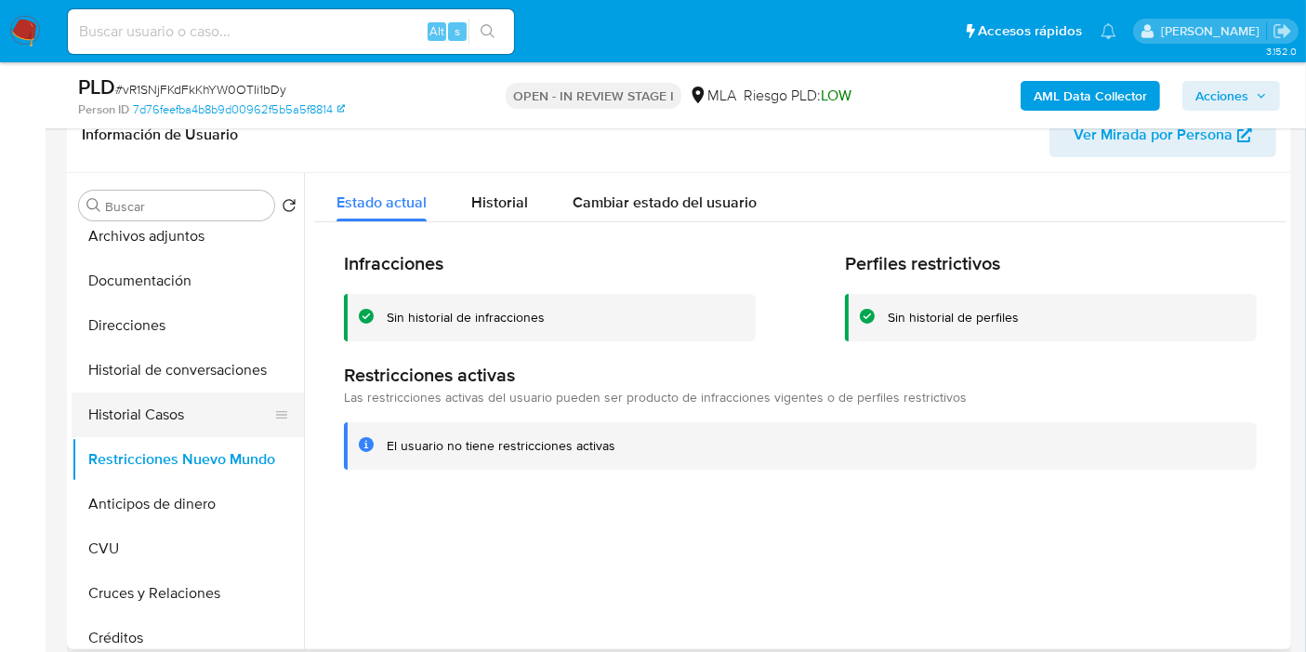
click at [190, 418] on button "Historial Casos" at bounding box center [181, 414] width 218 height 45
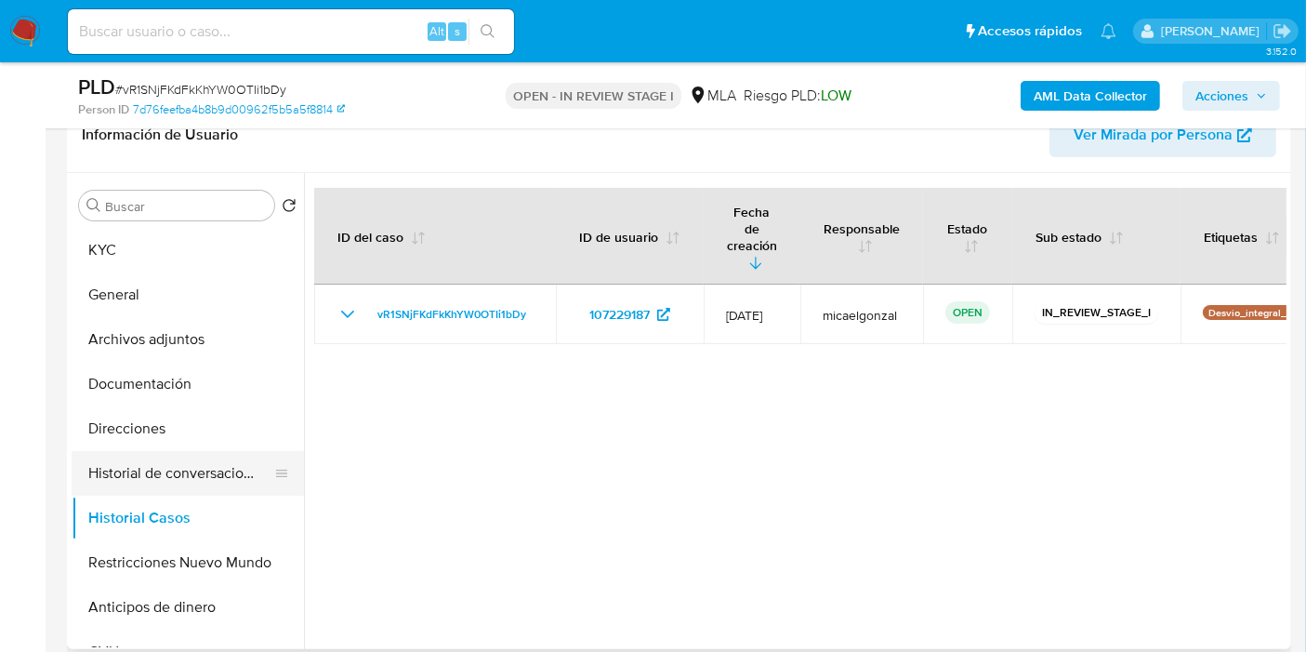
click at [174, 453] on button "Historial de conversaciones" at bounding box center [181, 473] width 218 height 45
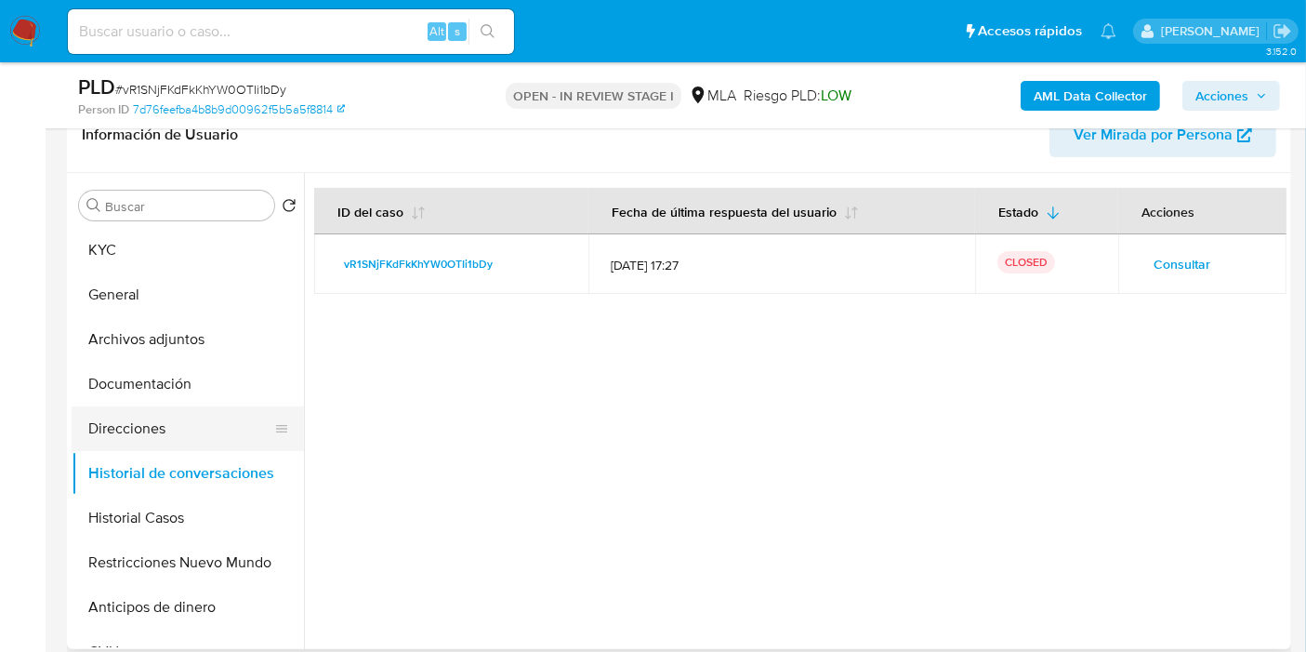
click at [205, 413] on button "Direcciones" at bounding box center [181, 428] width 218 height 45
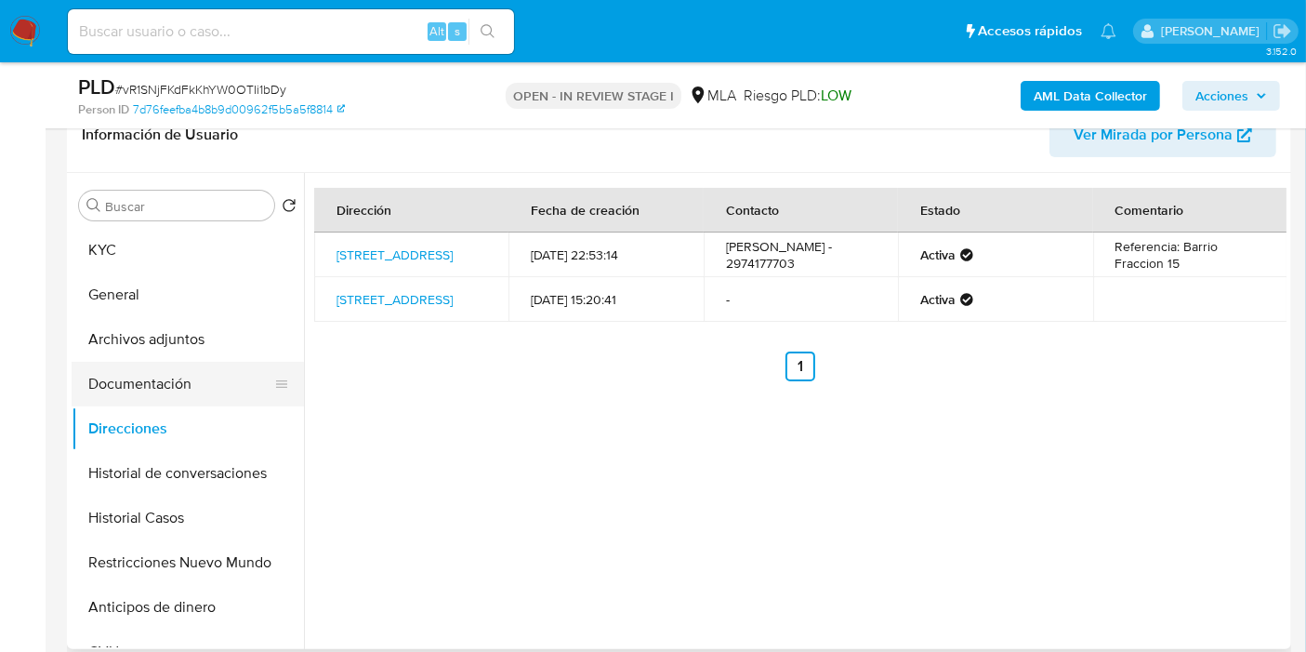
click at [192, 379] on button "Documentación" at bounding box center [181, 384] width 218 height 45
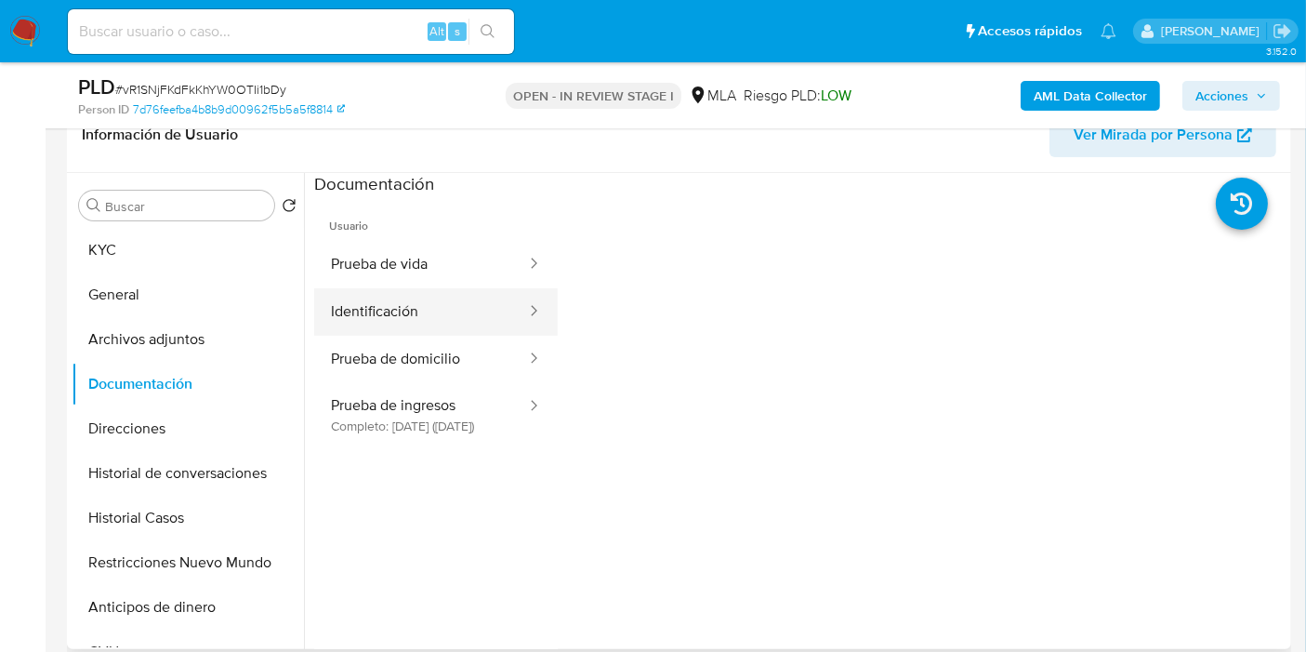
click at [441, 299] on button "Identificación" at bounding box center [421, 311] width 214 height 47
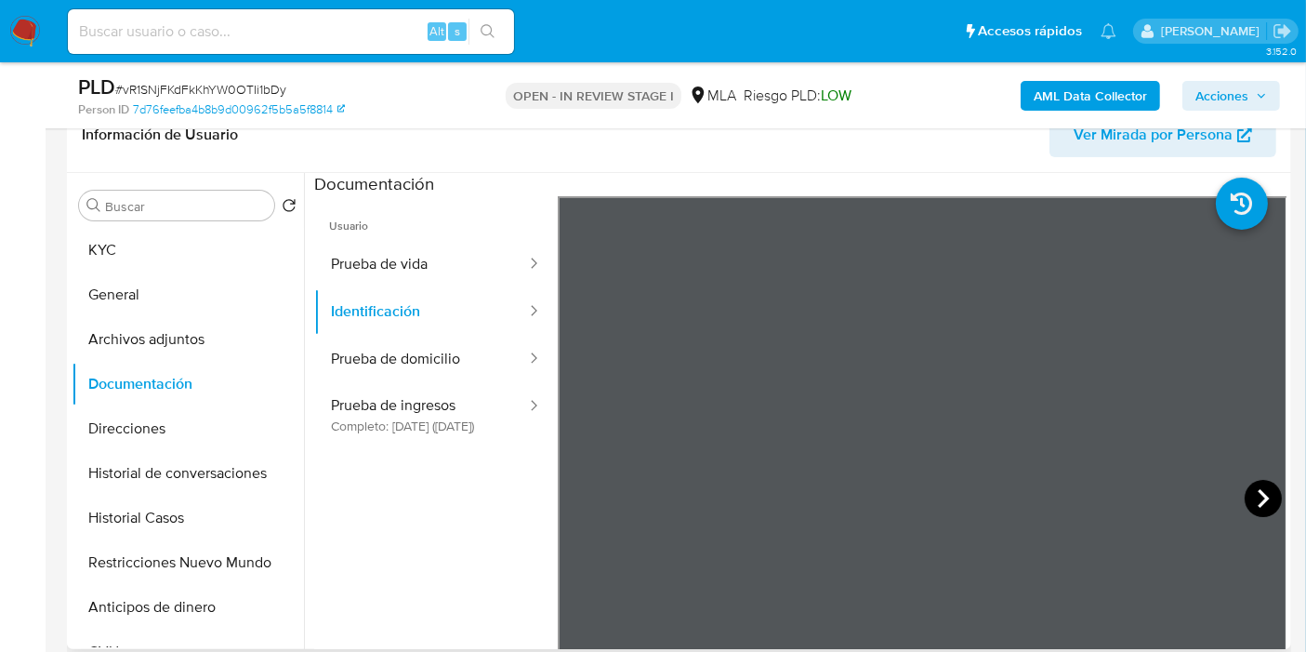
click at [1259, 480] on icon at bounding box center [1263, 498] width 37 height 37
click at [588, 488] on icon at bounding box center [580, 498] width 37 height 37
click at [477, 295] on button "Identificación" at bounding box center [421, 311] width 214 height 47
click at [494, 280] on button "Prueba de vida" at bounding box center [421, 264] width 214 height 47
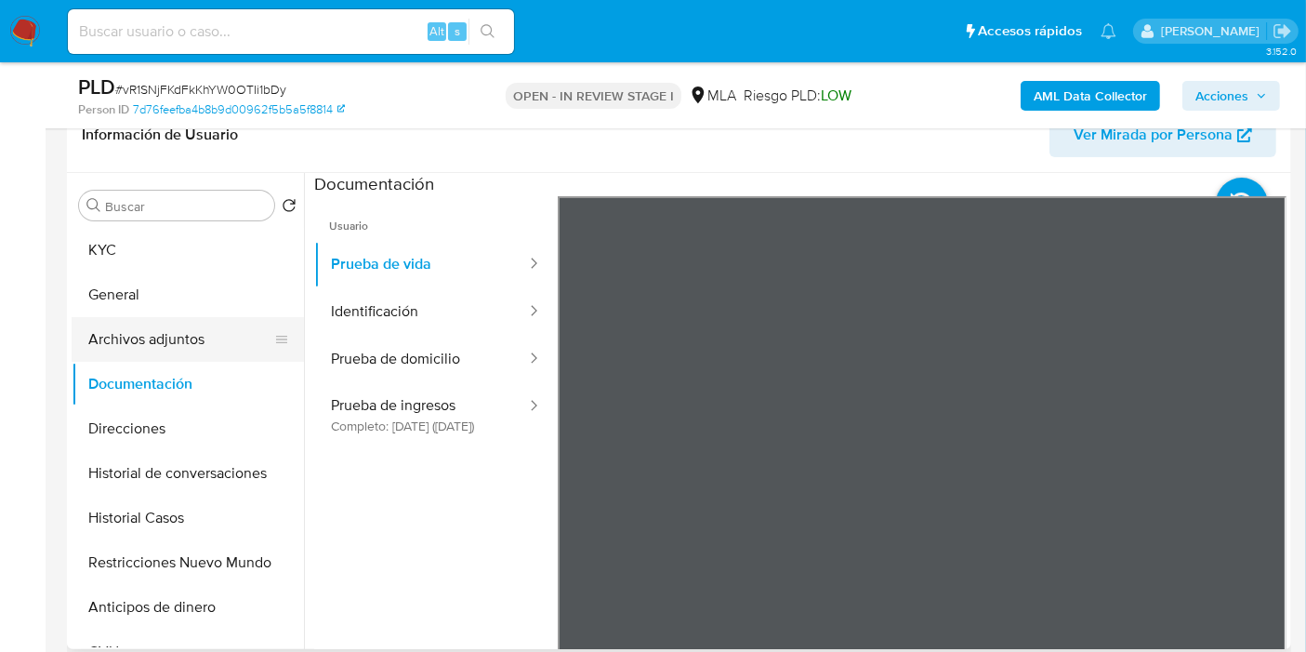
click at [220, 318] on button "Archivos adjuntos" at bounding box center [181, 339] width 218 height 45
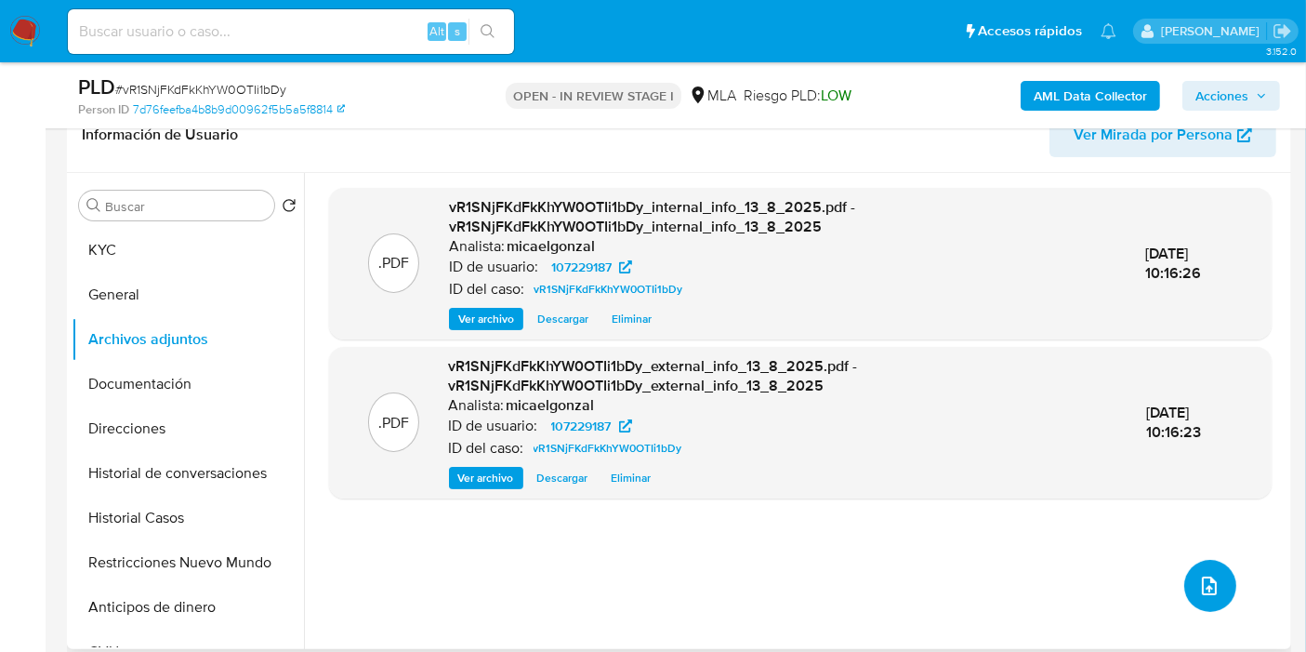
click at [1194, 564] on button "upload-file" at bounding box center [1210, 586] width 52 height 52
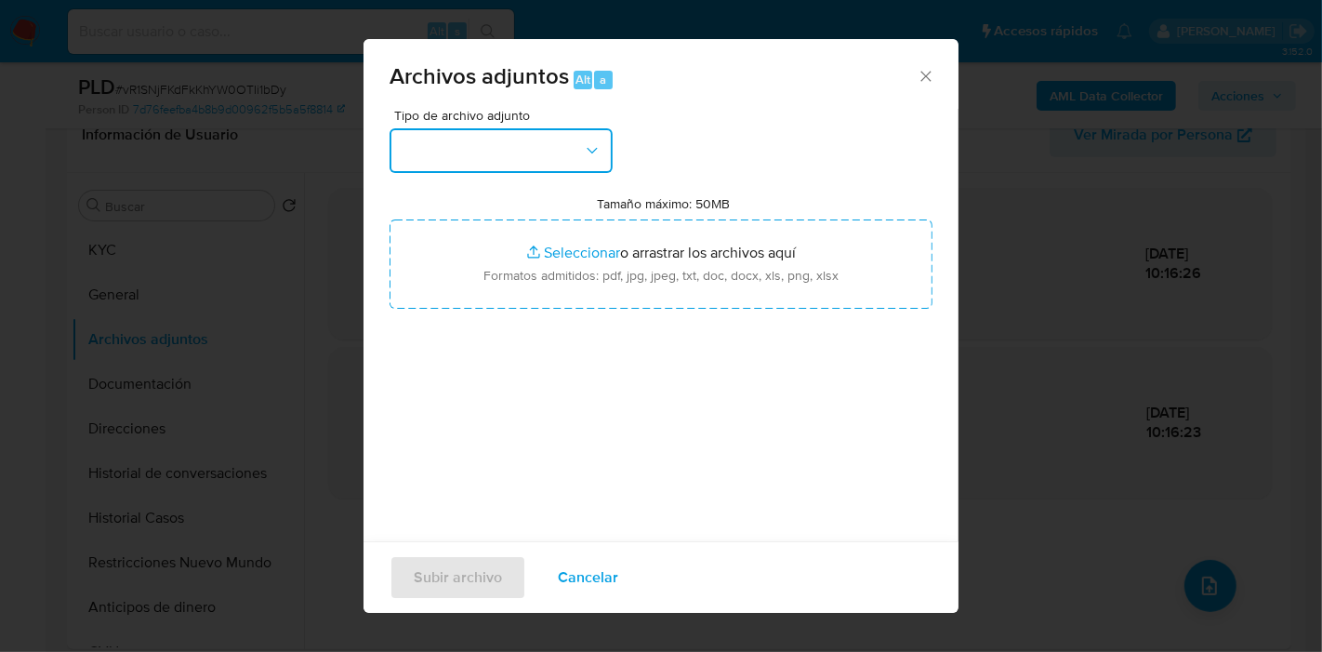
click at [575, 165] on button "button" at bounding box center [501, 150] width 223 height 45
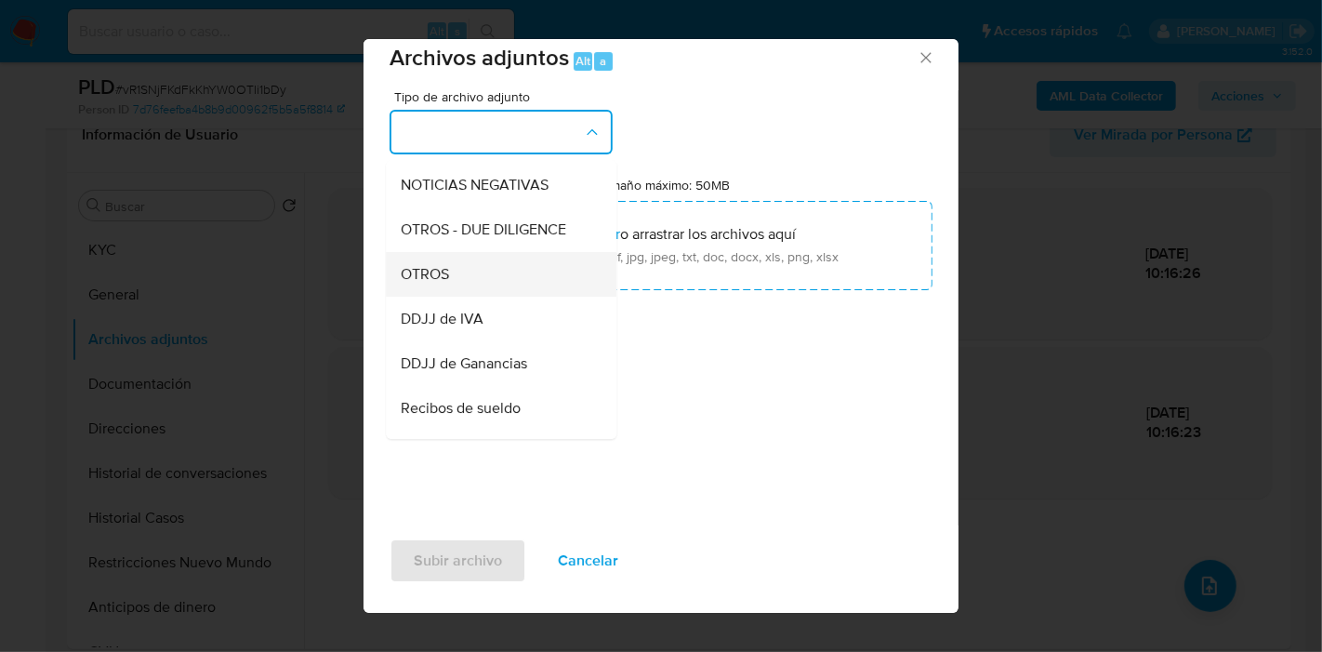
scroll to position [722, 0]
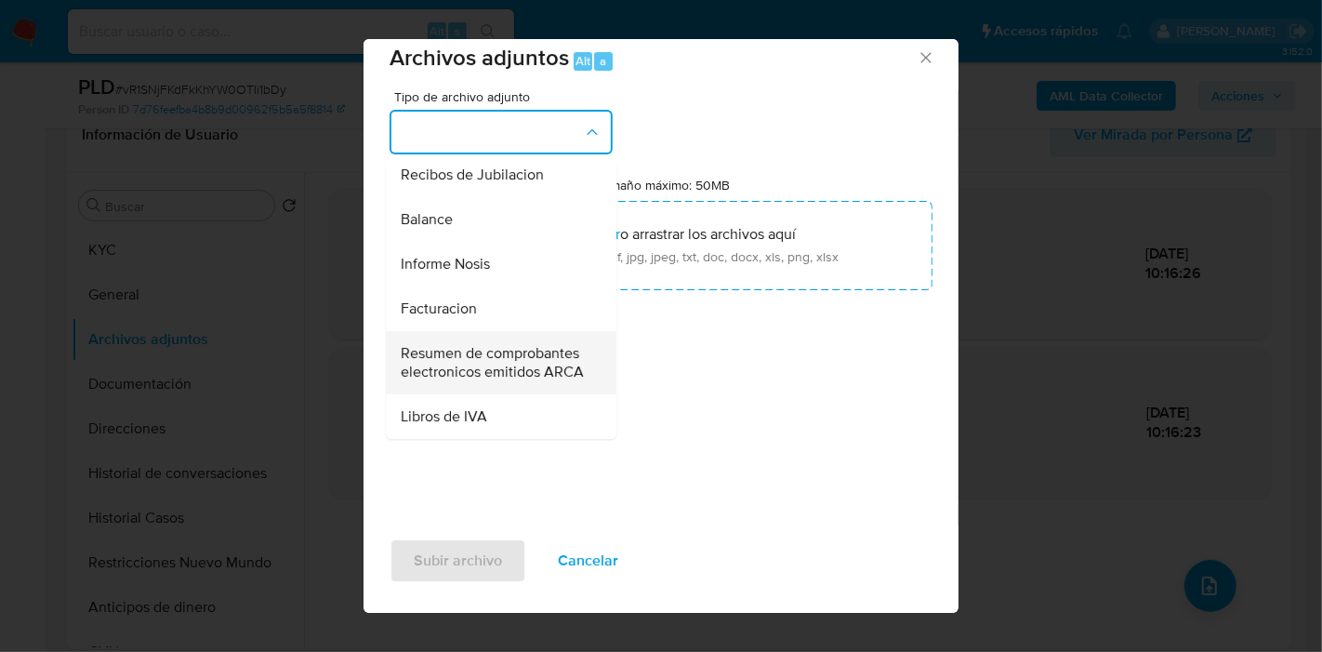
drag, startPoint x: 531, startPoint y: 164, endPoint x: 485, endPoint y: 370, distance: 211.4
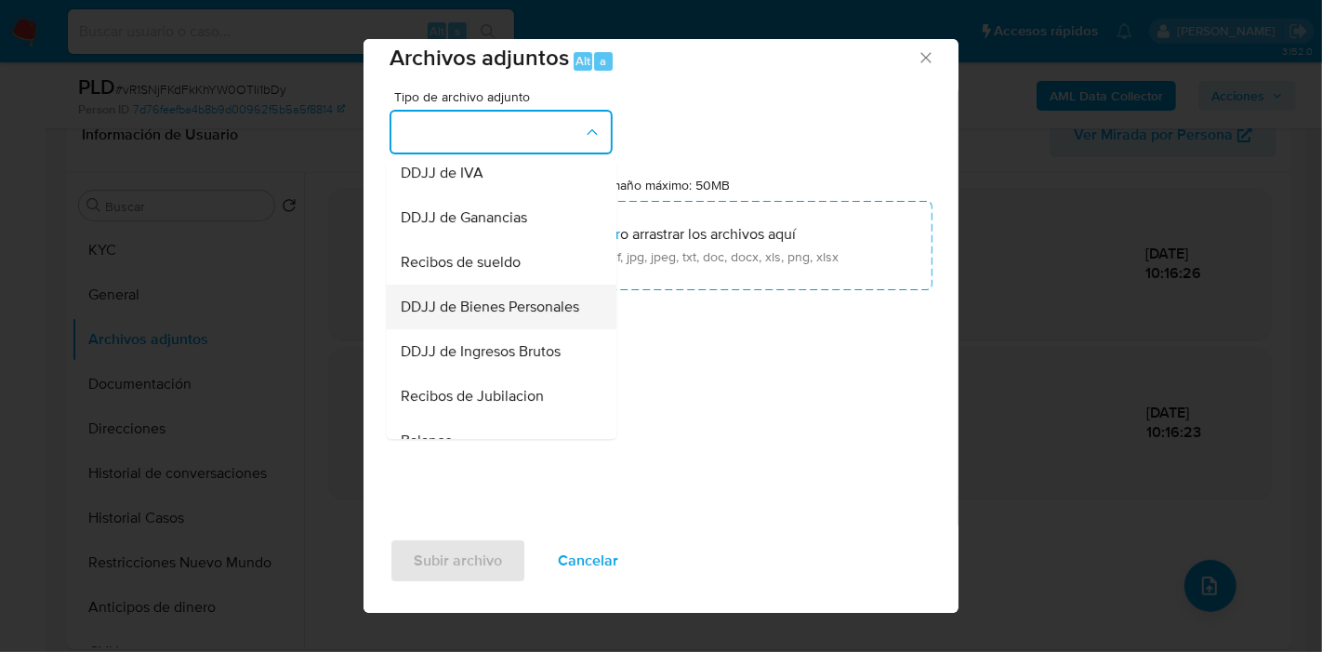
scroll to position [441, 0]
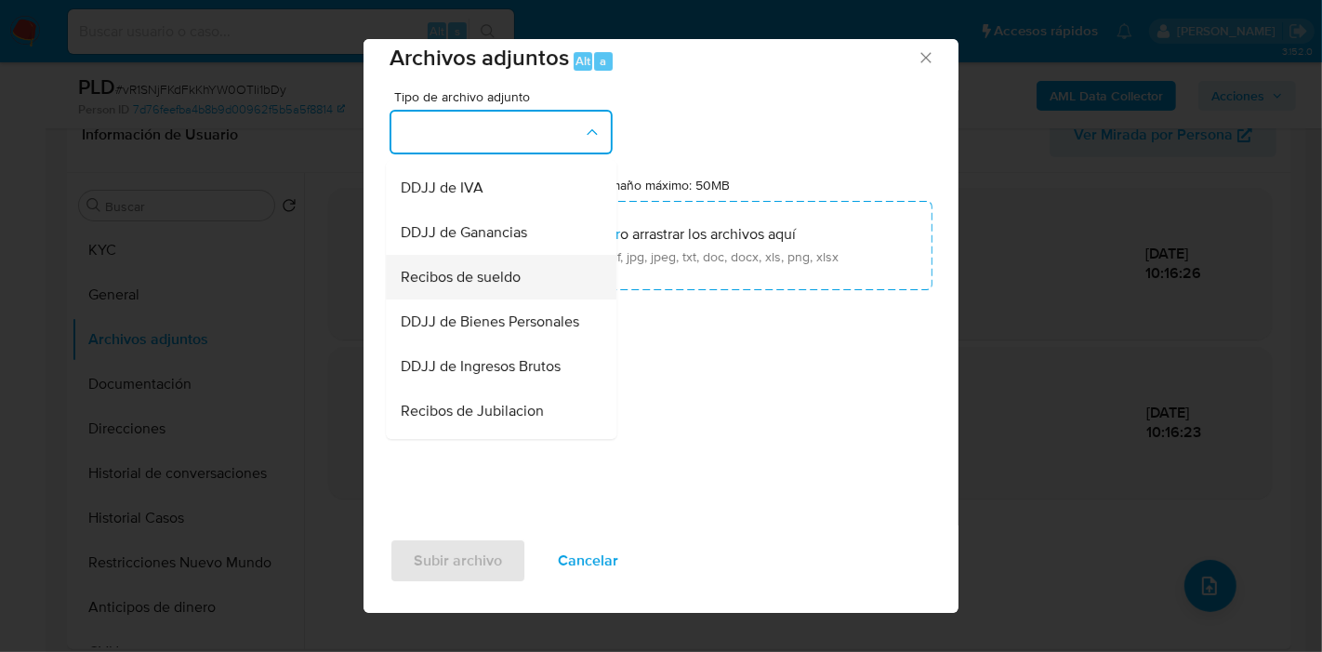
click at [500, 286] on span "Recibos de sueldo" at bounding box center [461, 277] width 120 height 19
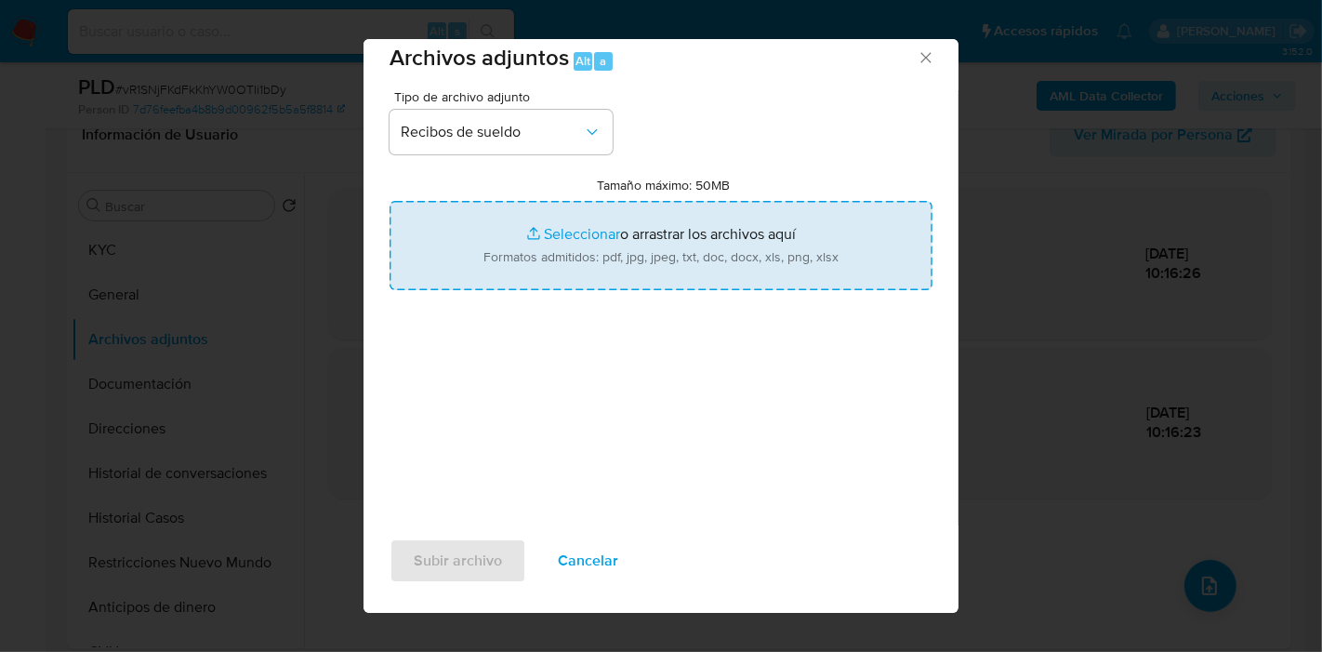
click at [646, 271] on input "Tamaño máximo: 50MB Seleccionar archivos" at bounding box center [661, 245] width 543 height 89
type input "C:\fakepath\Recibo de Sueldo - junio 2024.pdf"
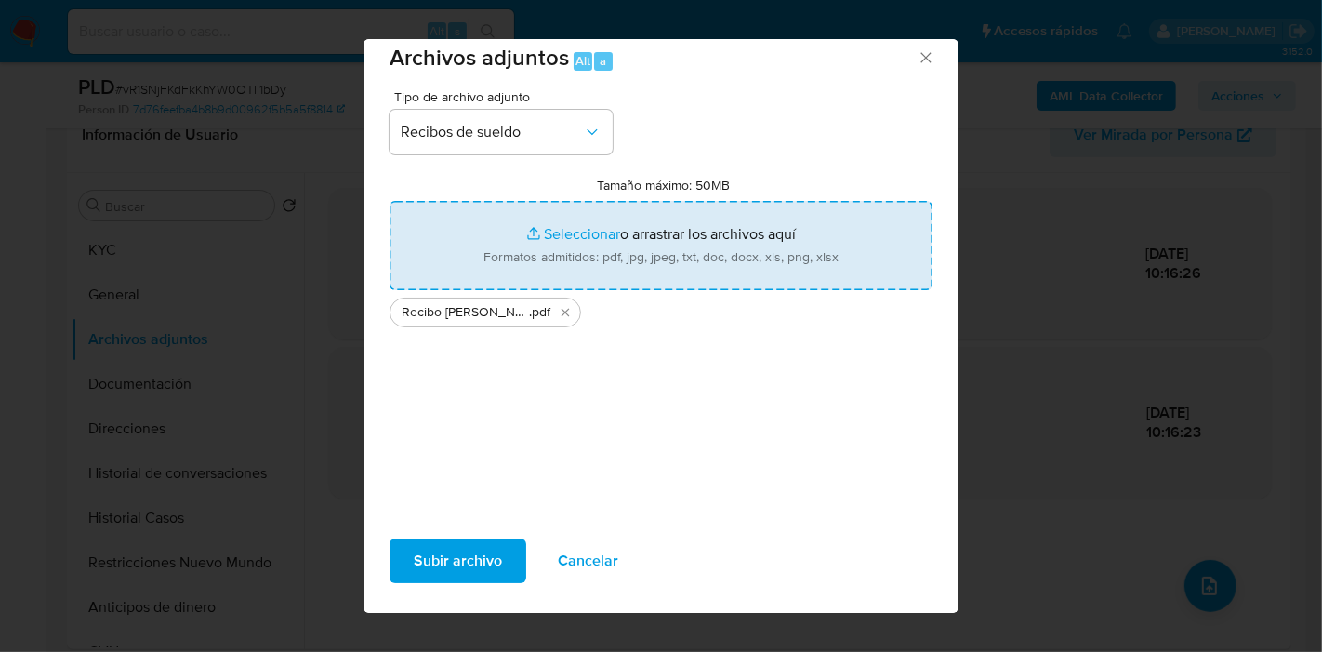
scroll to position [34, 0]
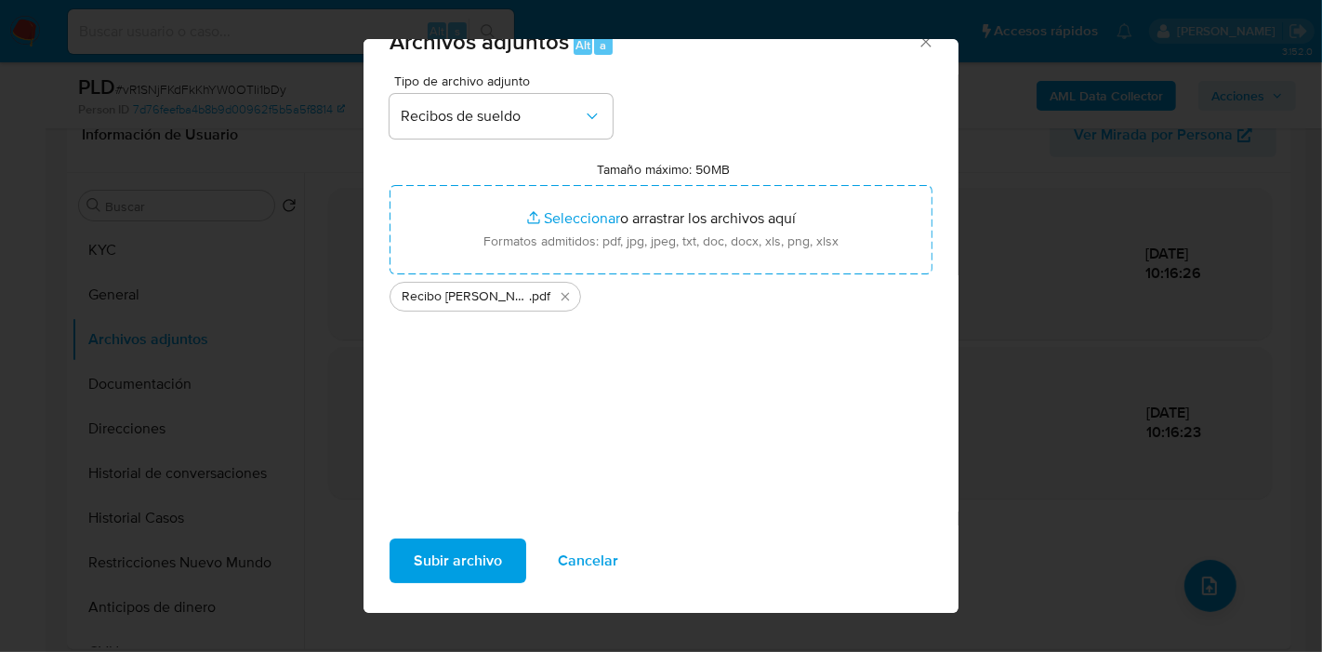
click at [513, 574] on button "Subir archivo" at bounding box center [458, 560] width 137 height 45
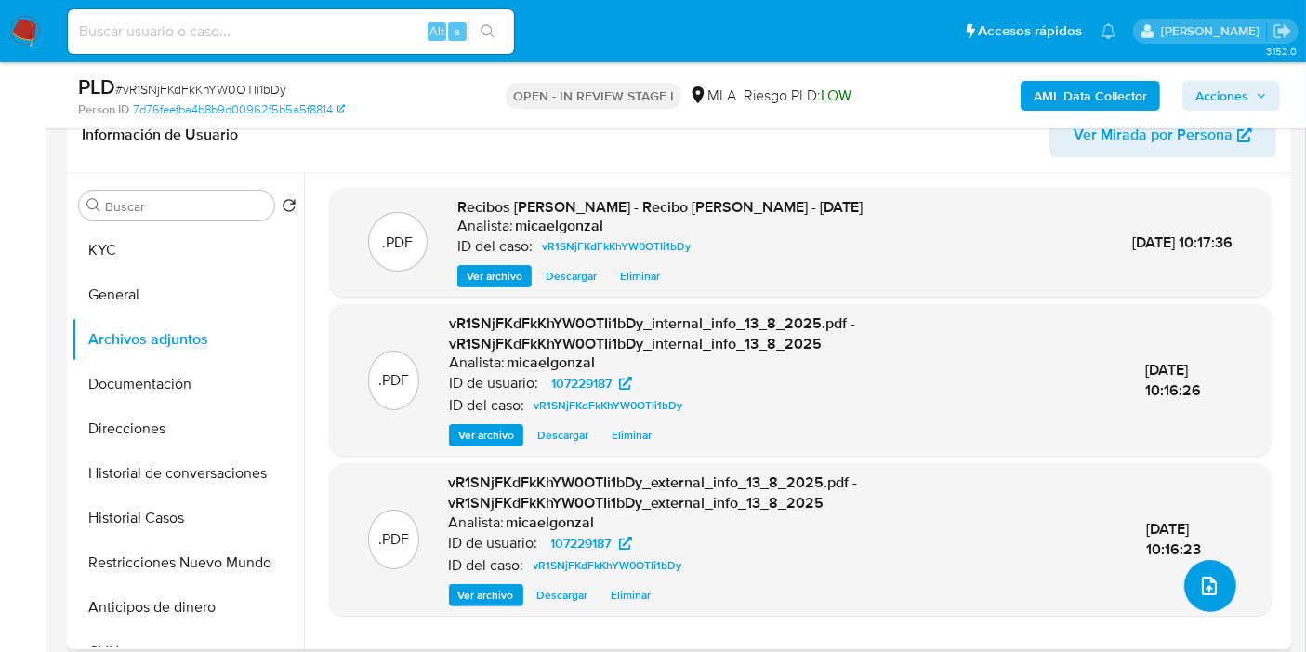
click at [1214, 575] on button "upload-file" at bounding box center [1210, 586] width 52 height 52
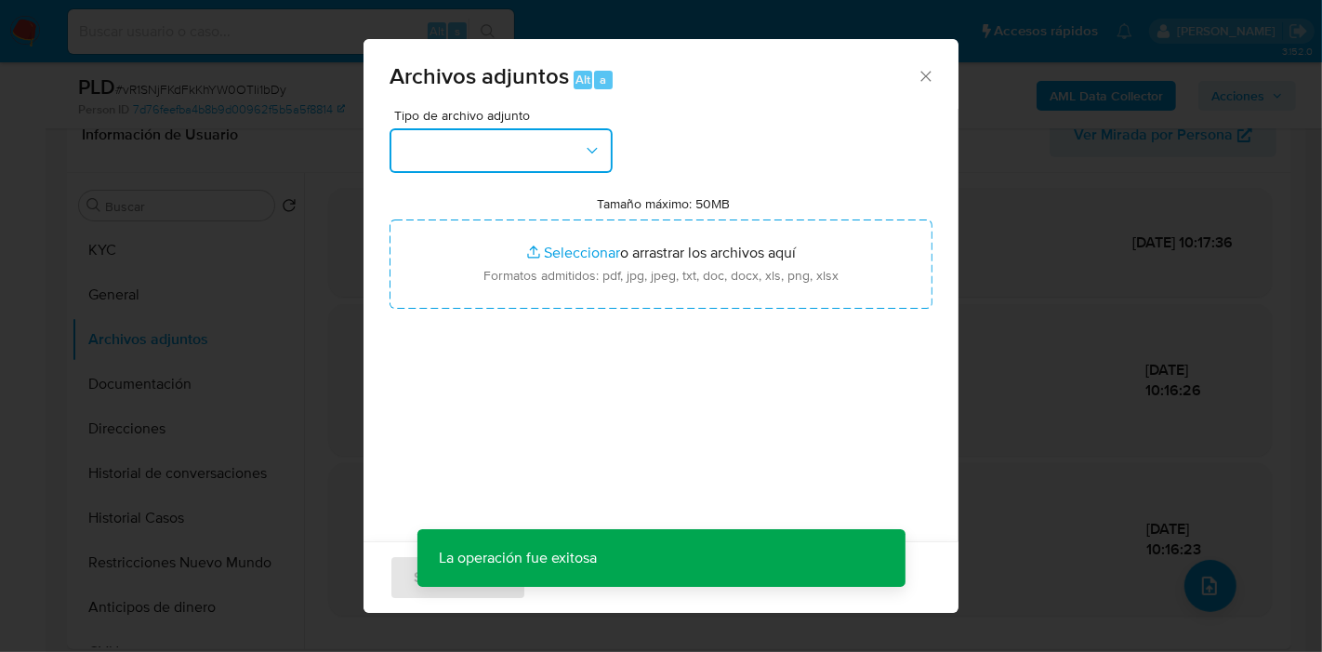
click at [480, 145] on button "button" at bounding box center [501, 150] width 223 height 45
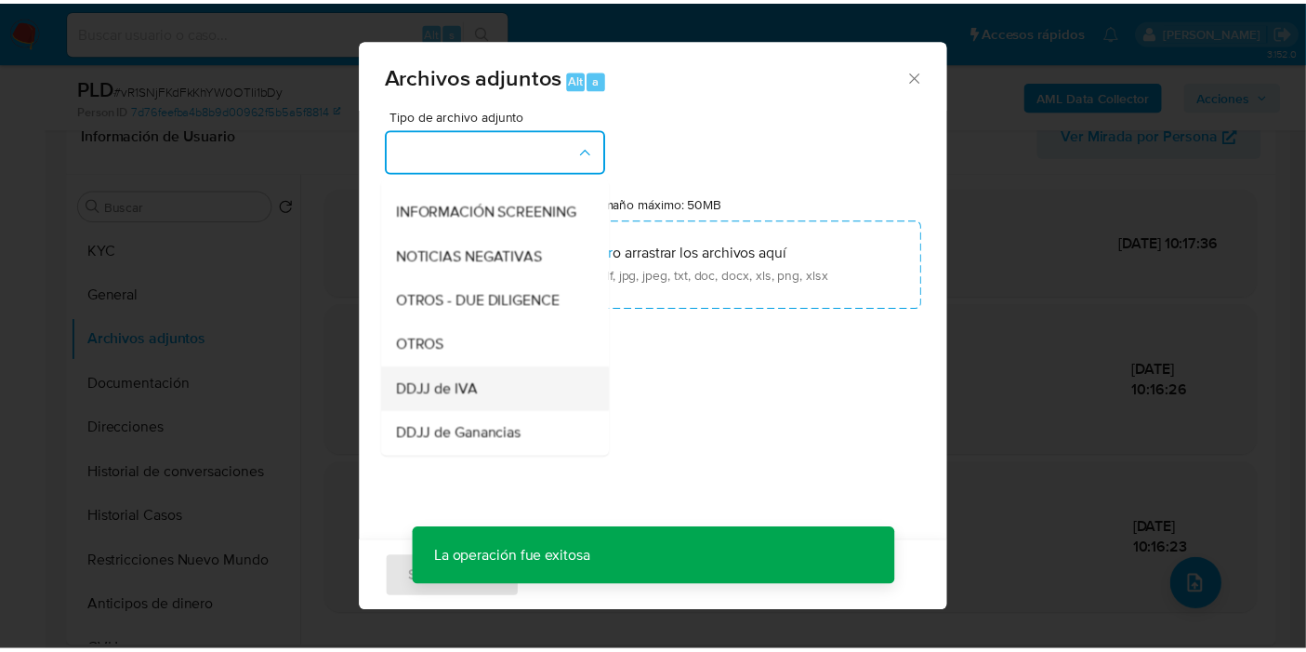
scroll to position [310, 0]
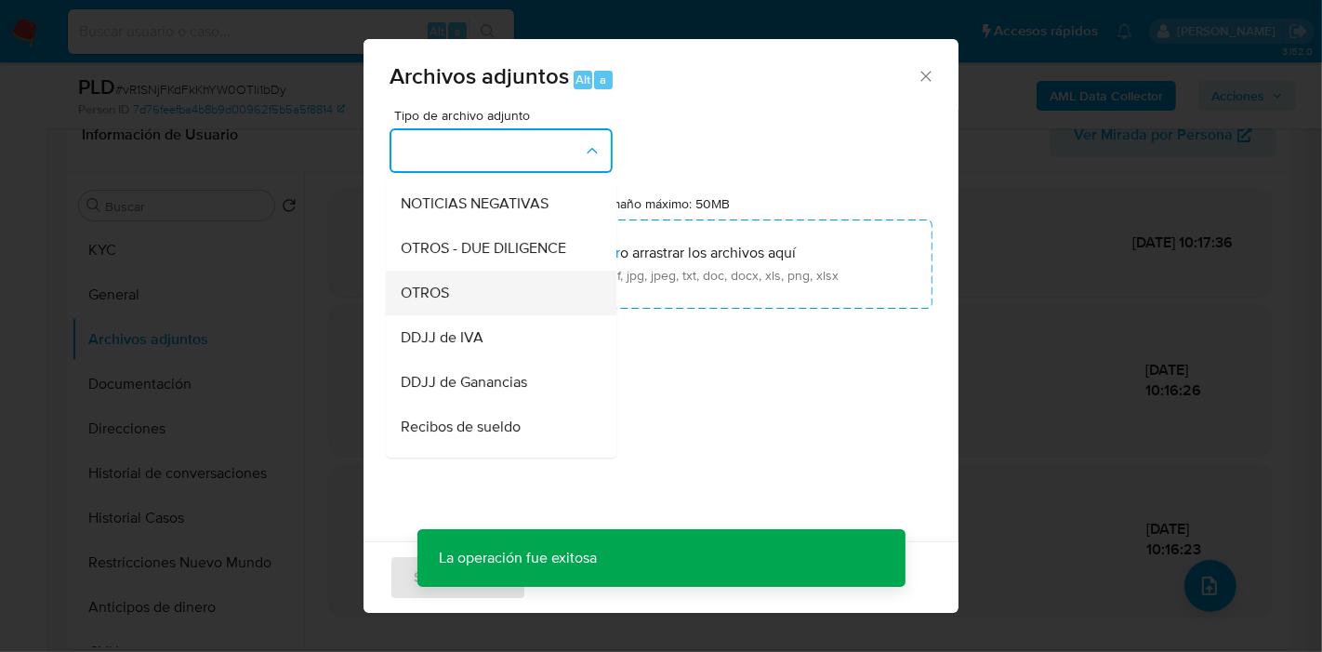
click at [514, 304] on div "OTROS" at bounding box center [496, 293] width 190 height 45
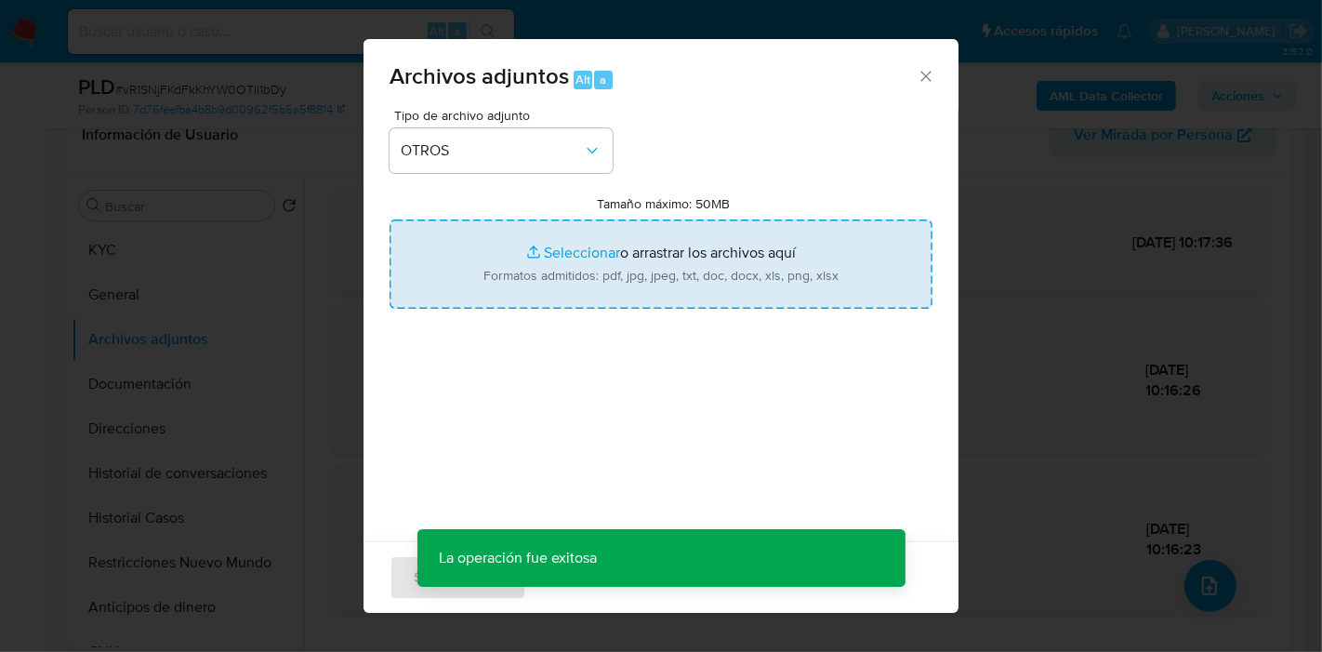
click at [601, 261] on input "Tamaño máximo: 50MB Seleccionar archivos" at bounding box center [661, 263] width 543 height 89
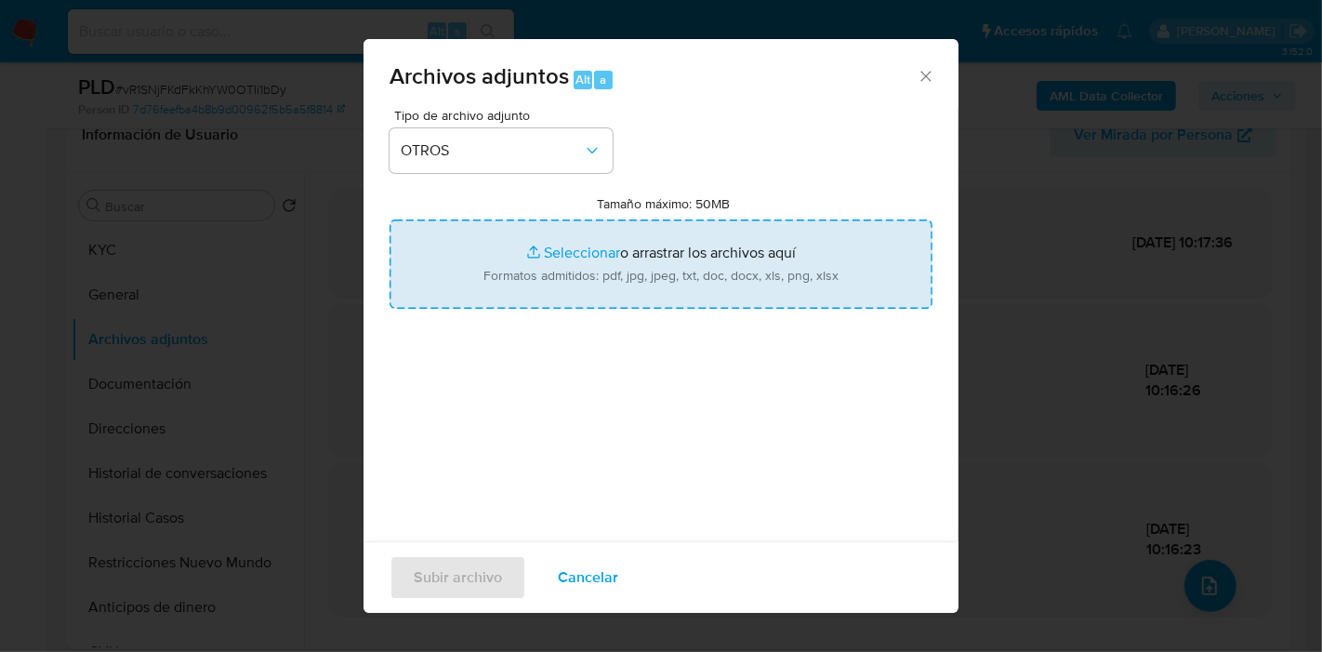
type input "C:\fakepath\Movimientos de Marcelo Raul Lopez.xlsx"
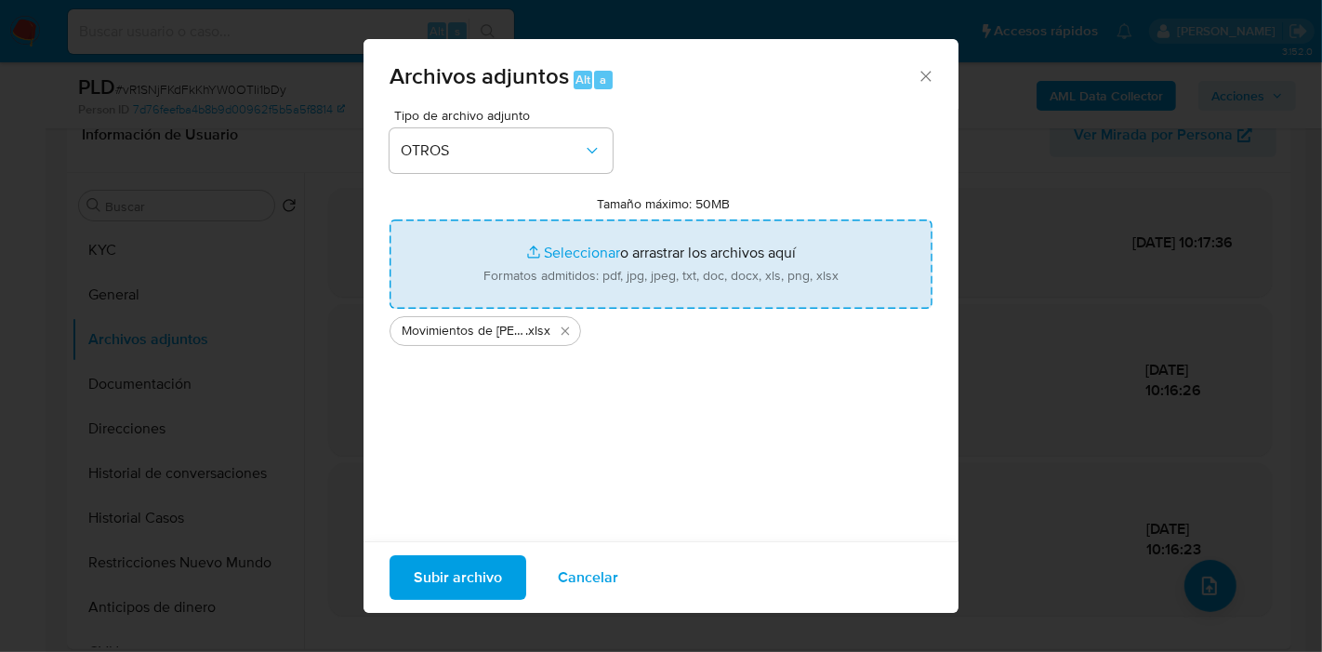
click at [565, 413] on div "Tipo de archivo adjunto OTROS Tamaño máximo: 50MB Seleccionar archivos Seleccio…" at bounding box center [661, 328] width 543 height 439
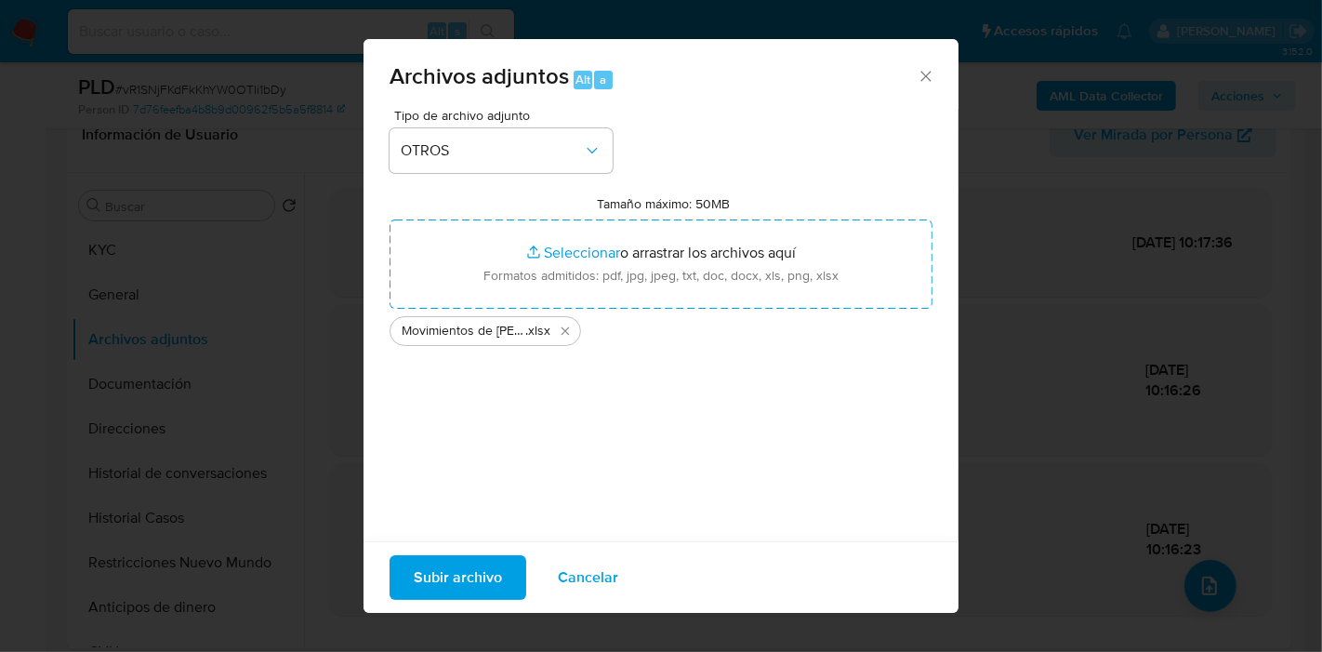
click at [475, 570] on span "Subir archivo" at bounding box center [458, 577] width 88 height 41
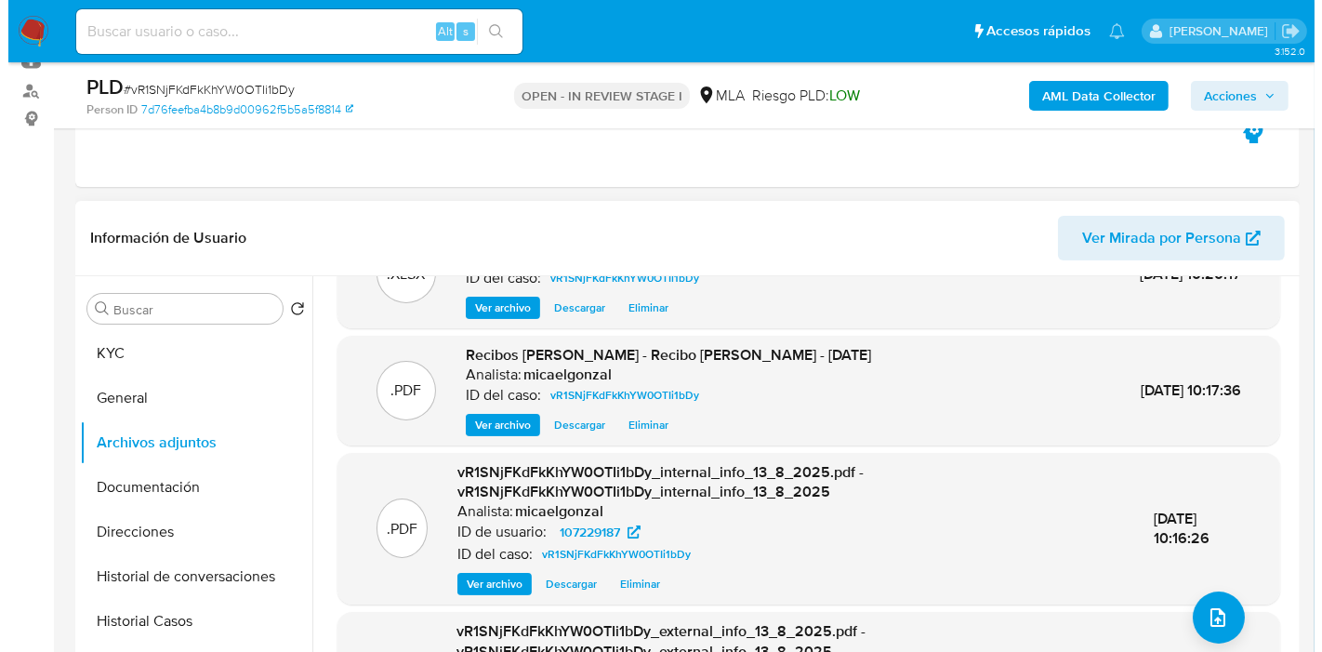
scroll to position [99, 0]
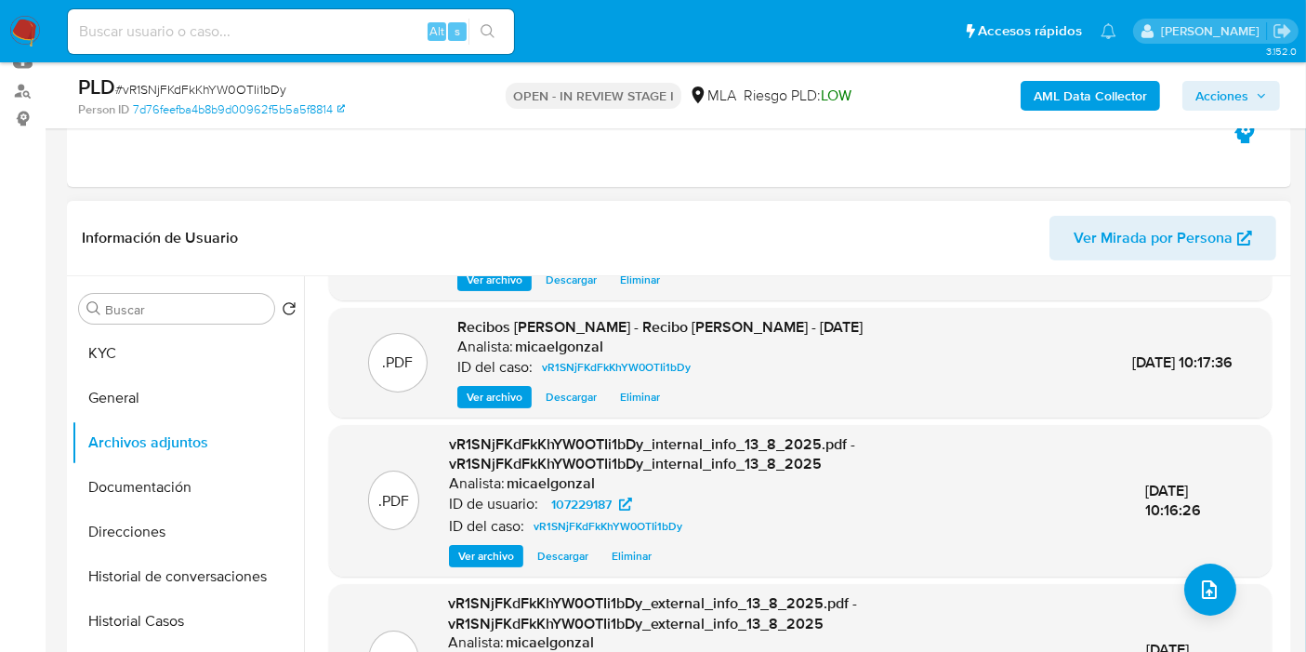
click at [1235, 586] on div ".PDF vR1SNjFKdFkKhYW0OTIi1bDy_external_info_13_8_2025.pdf - vR1SNjFKdFkKhYW0OTI…" at bounding box center [800, 660] width 943 height 152
click at [1227, 586] on div ".XLSX OTROS - Movimientos de Marcelo Raul Lopez Analista: micaelgonzal ID del c…" at bounding box center [800, 464] width 943 height 545
click at [1210, 587] on icon "upload-file" at bounding box center [1209, 589] width 15 height 19
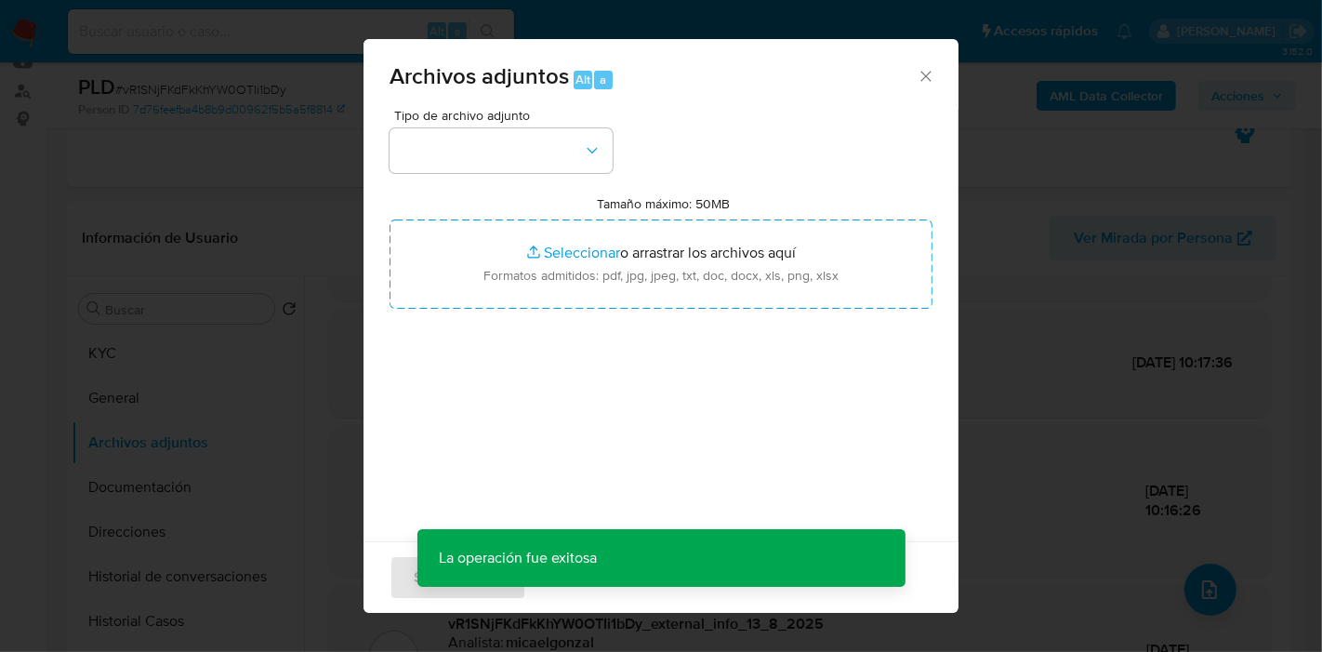
click at [555, 179] on div "Tipo de archivo adjunto Tamaño máximo: 50MB Seleccionar archivos Seleccionar o …" at bounding box center [661, 328] width 543 height 439
click at [574, 152] on button "button" at bounding box center [501, 150] width 223 height 45
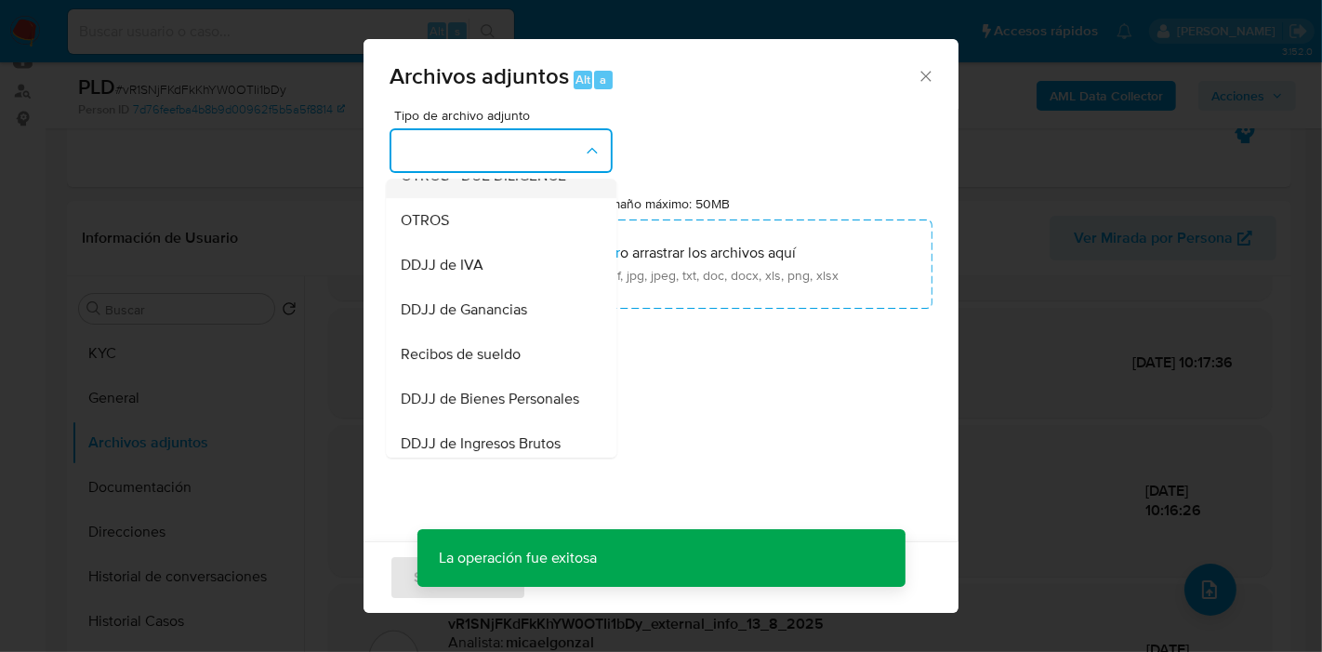
scroll to position [206, 0]
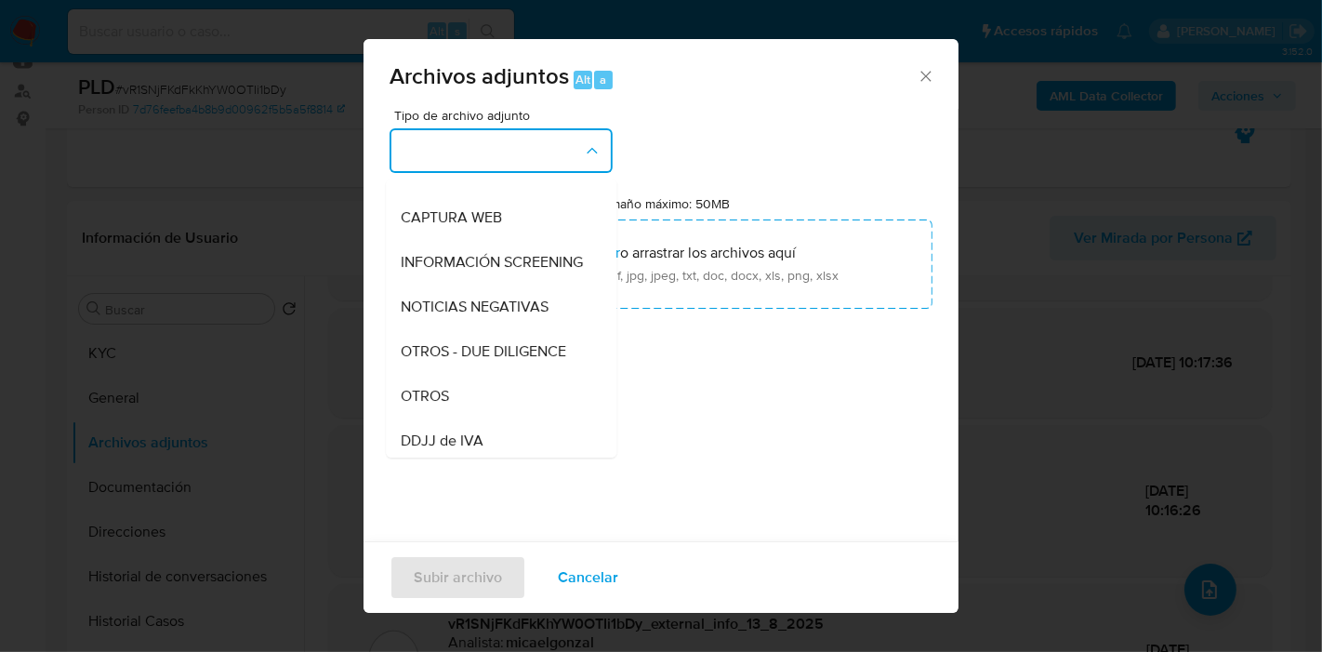
drag, startPoint x: 413, startPoint y: 418, endPoint x: 485, endPoint y: 338, distance: 107.9
click at [413, 405] on span "OTROS" at bounding box center [425, 396] width 48 height 19
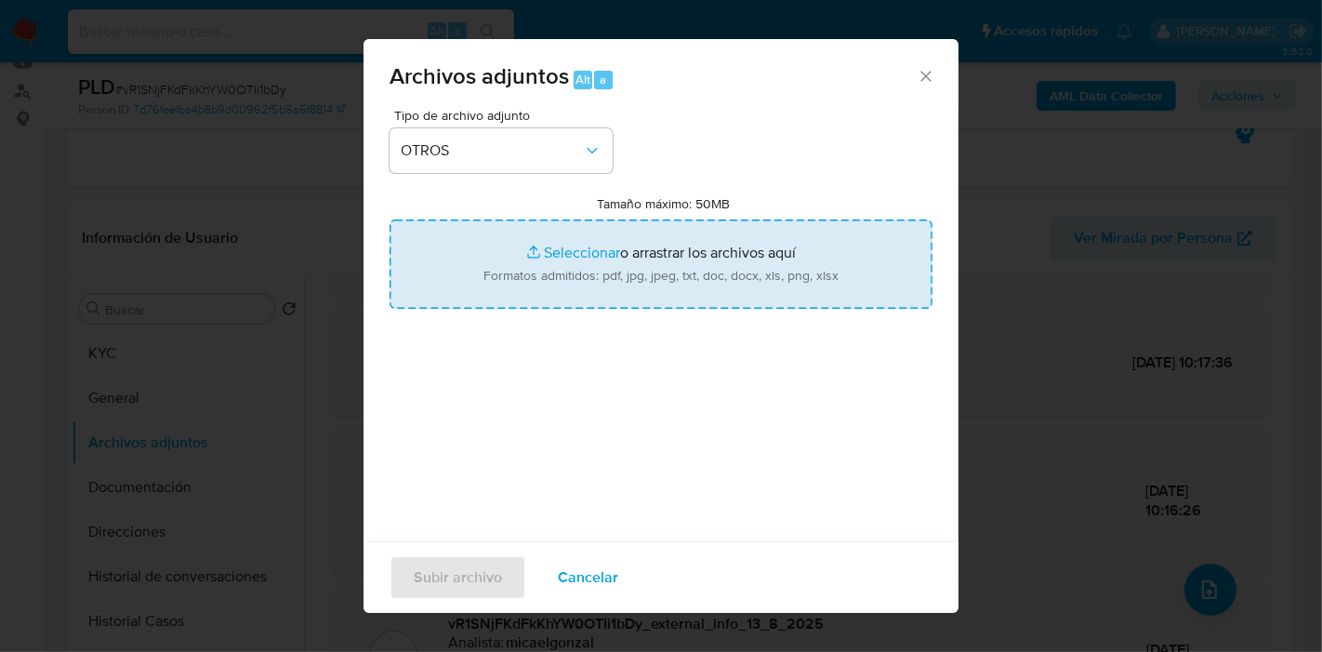
click at [711, 237] on input "Tamaño máximo: 50MB Seleccionar archivos" at bounding box center [661, 263] width 543 height 89
type input "C:\fakepath\Caselog vR1SNjFKdFkKhYW0OTIi1bDy_2025_07_18_02_47_35.docx"
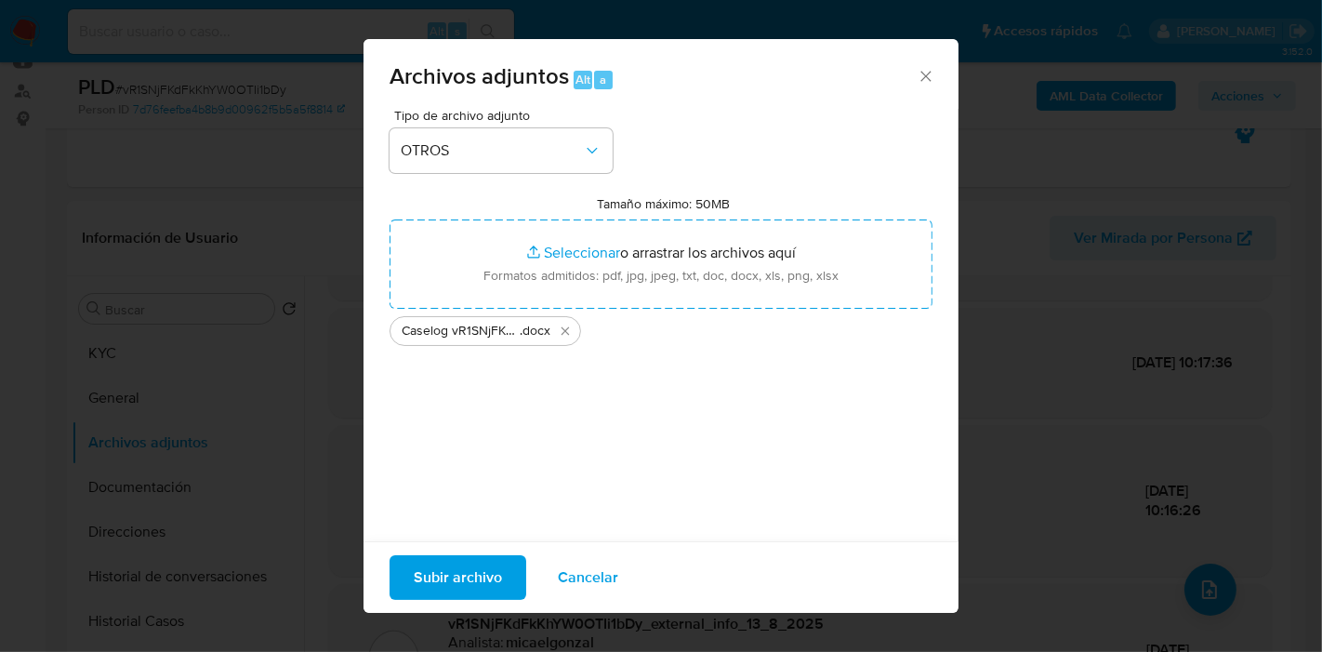
click at [492, 575] on span "Subir archivo" at bounding box center [458, 577] width 88 height 41
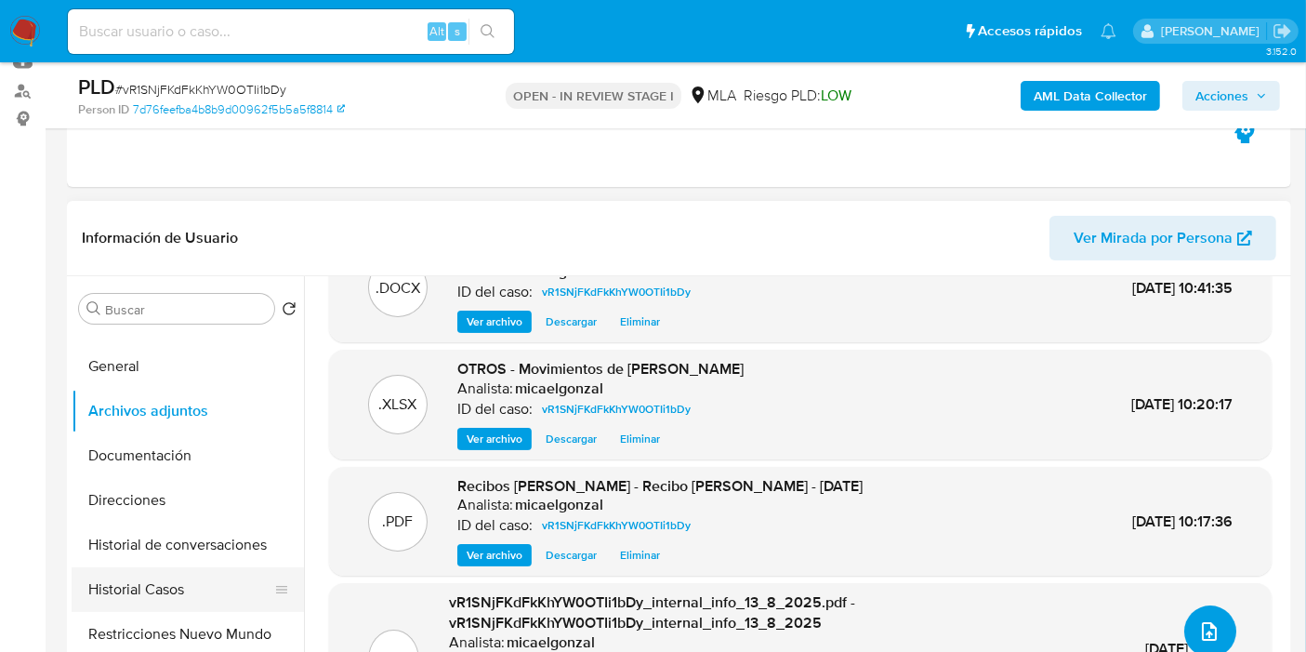
scroll to position [0, 0]
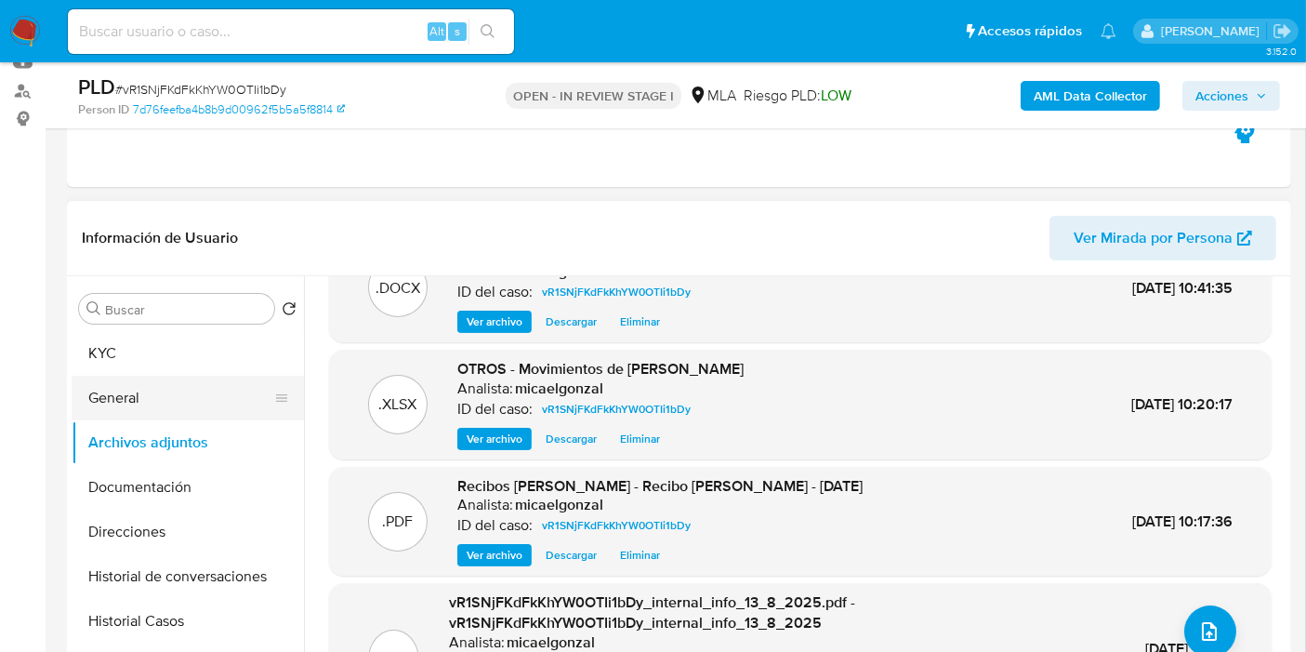
click at [163, 398] on button "General" at bounding box center [181, 398] width 218 height 45
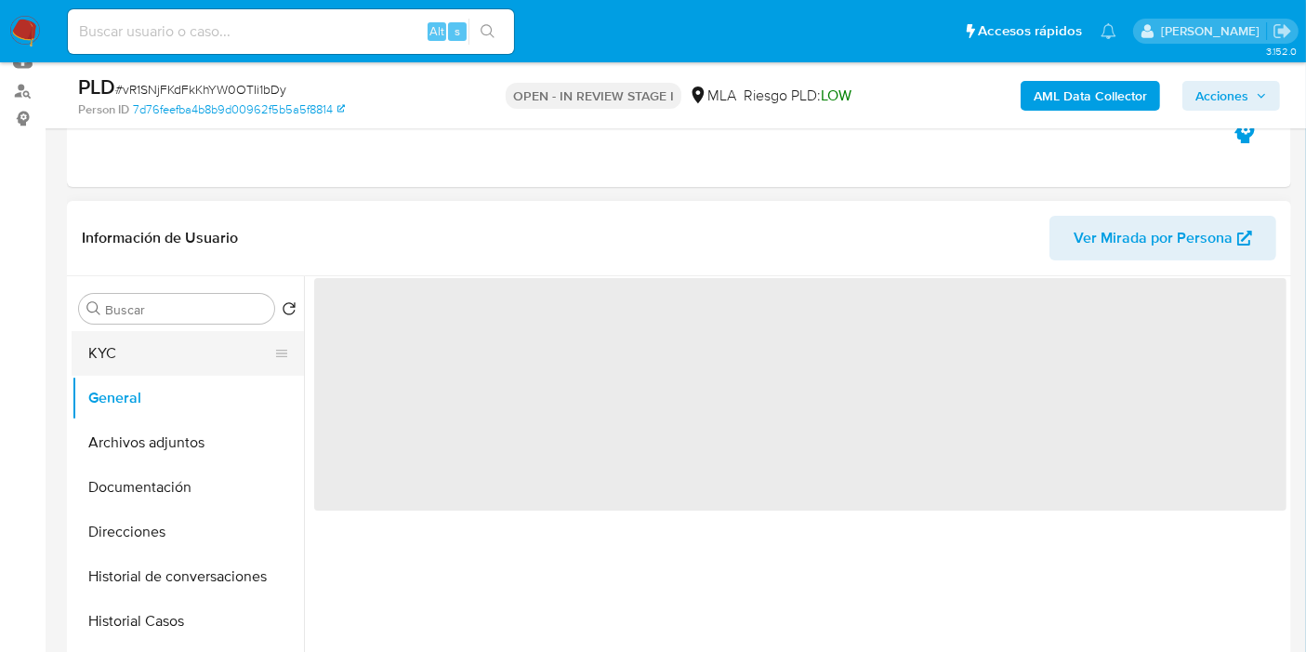
click at [181, 353] on button "KYC" at bounding box center [181, 353] width 218 height 45
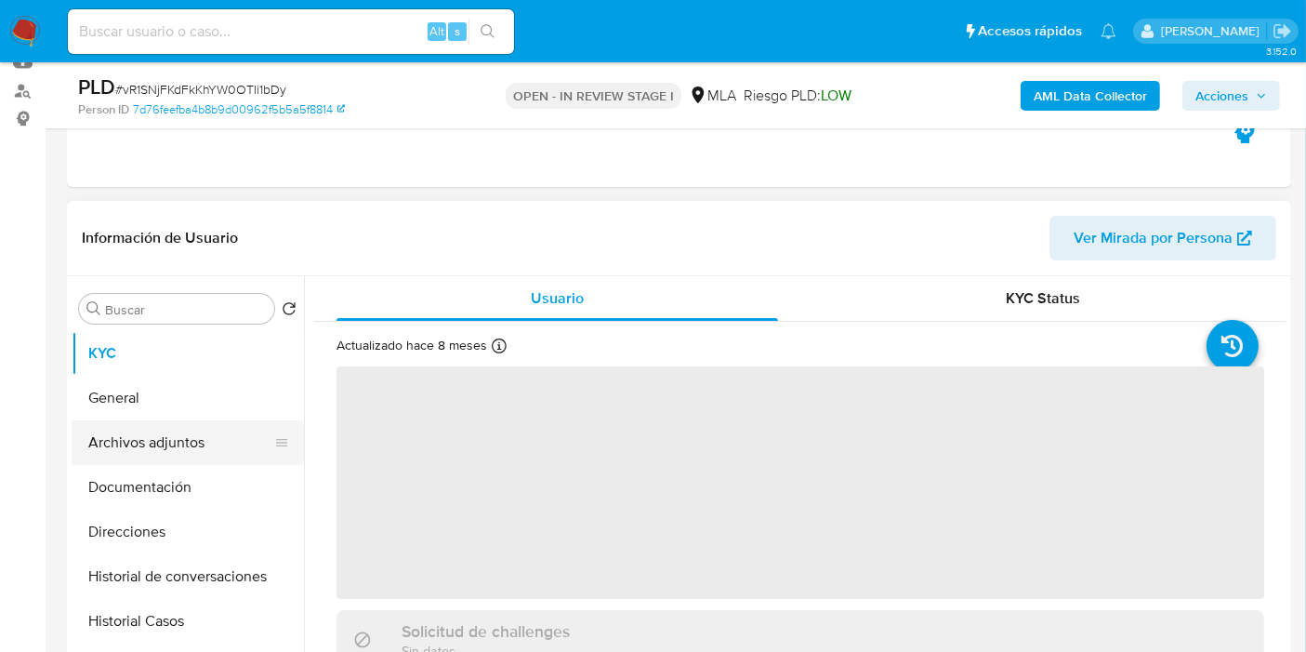
click at [150, 443] on button "Archivos adjuntos" at bounding box center [181, 442] width 218 height 45
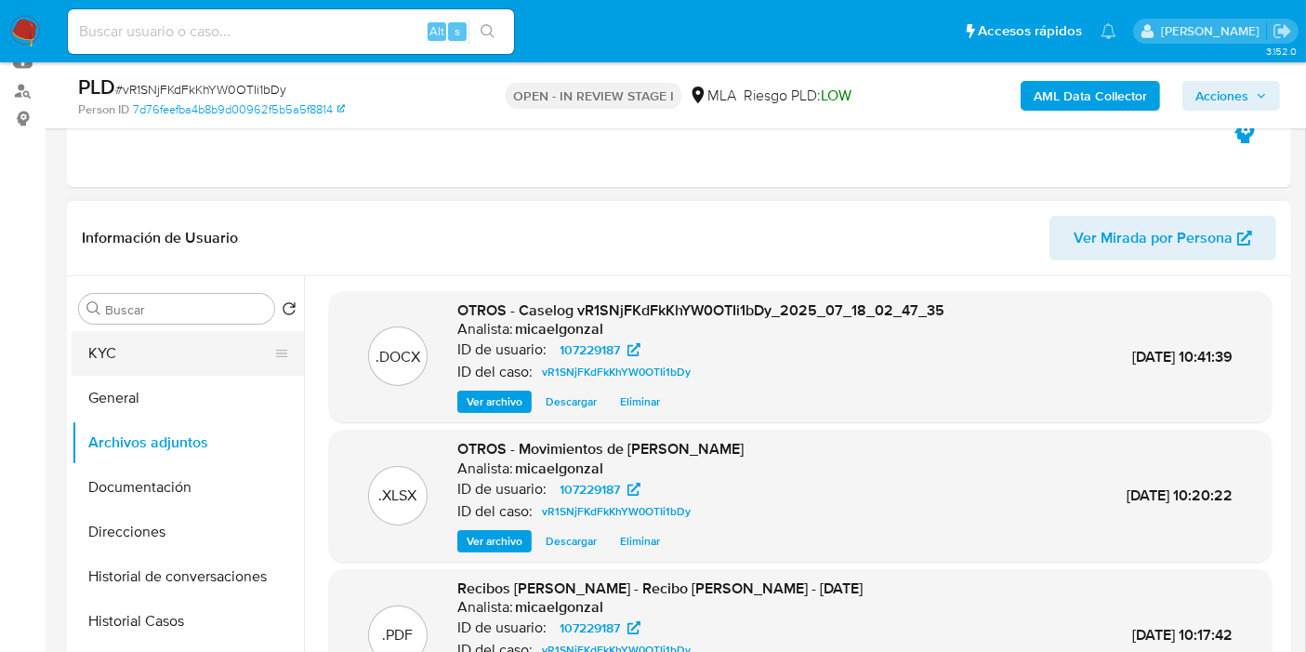
click at [126, 357] on button "KYC" at bounding box center [181, 353] width 218 height 45
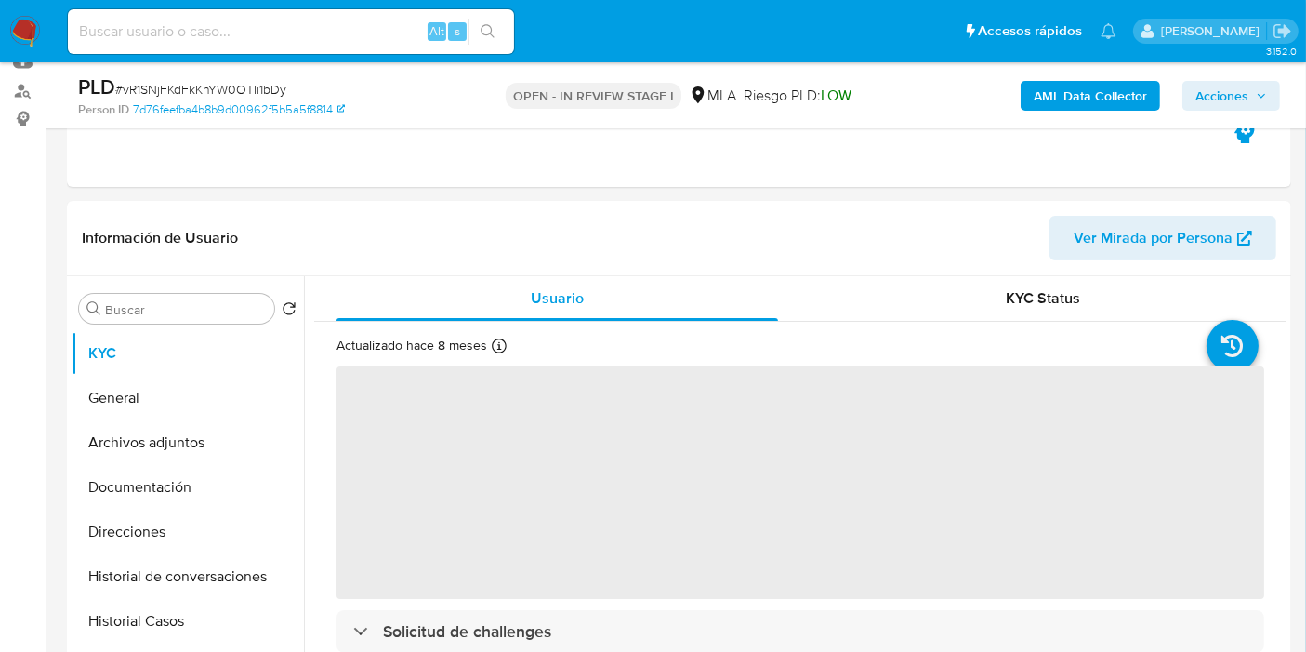
click at [1257, 99] on icon "button" at bounding box center [1261, 95] width 11 height 11
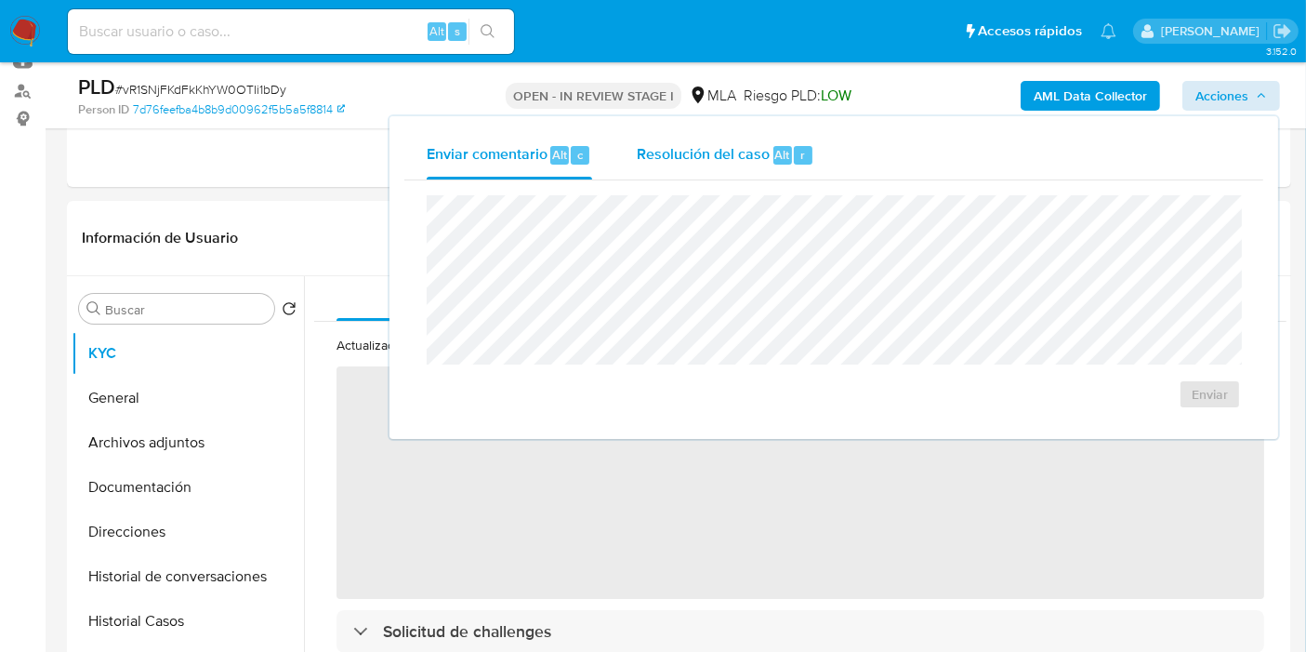
click at [767, 140] on div "Resolución del caso Alt r" at bounding box center [726, 155] width 178 height 48
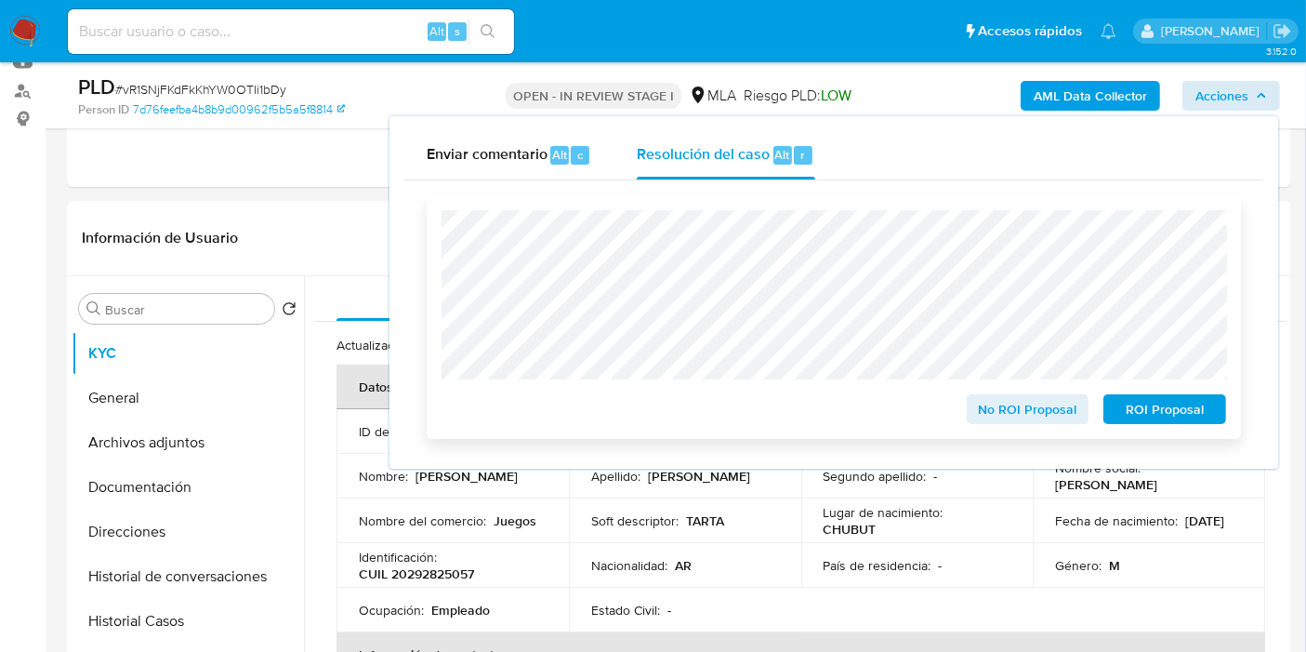
click at [1033, 422] on span "No ROI Proposal" at bounding box center [1028, 409] width 97 height 26
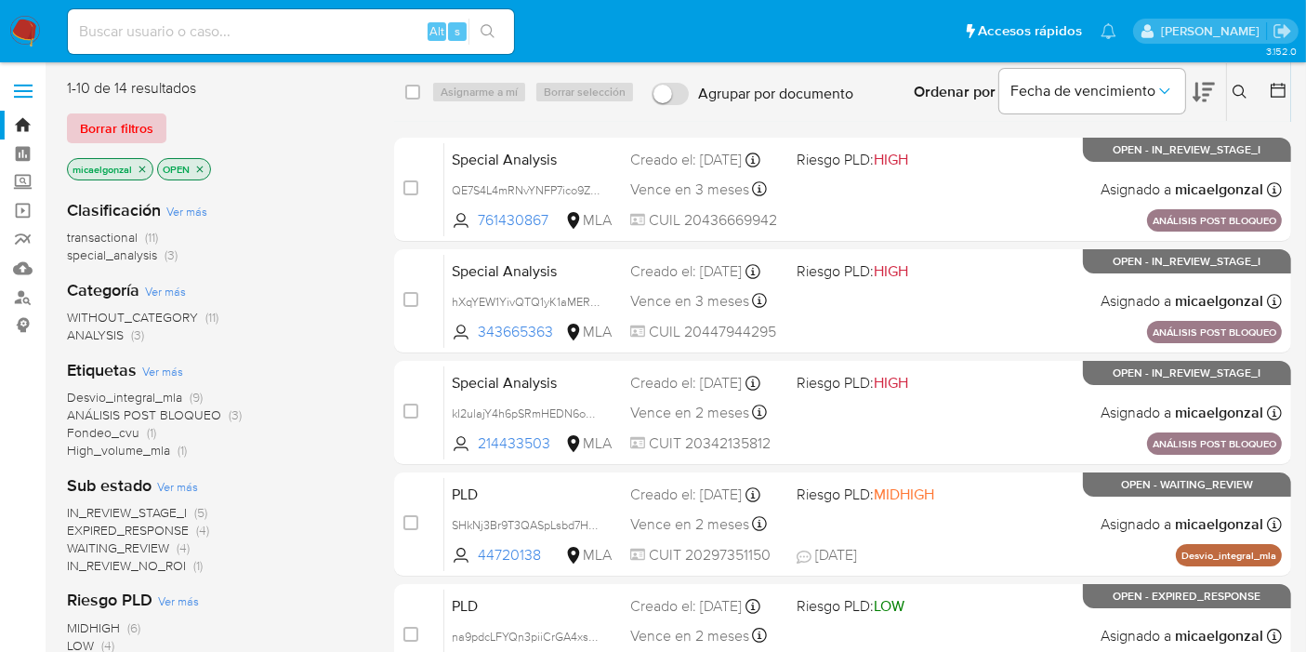
click at [117, 118] on span "Borrar filtros" at bounding box center [116, 128] width 73 height 26
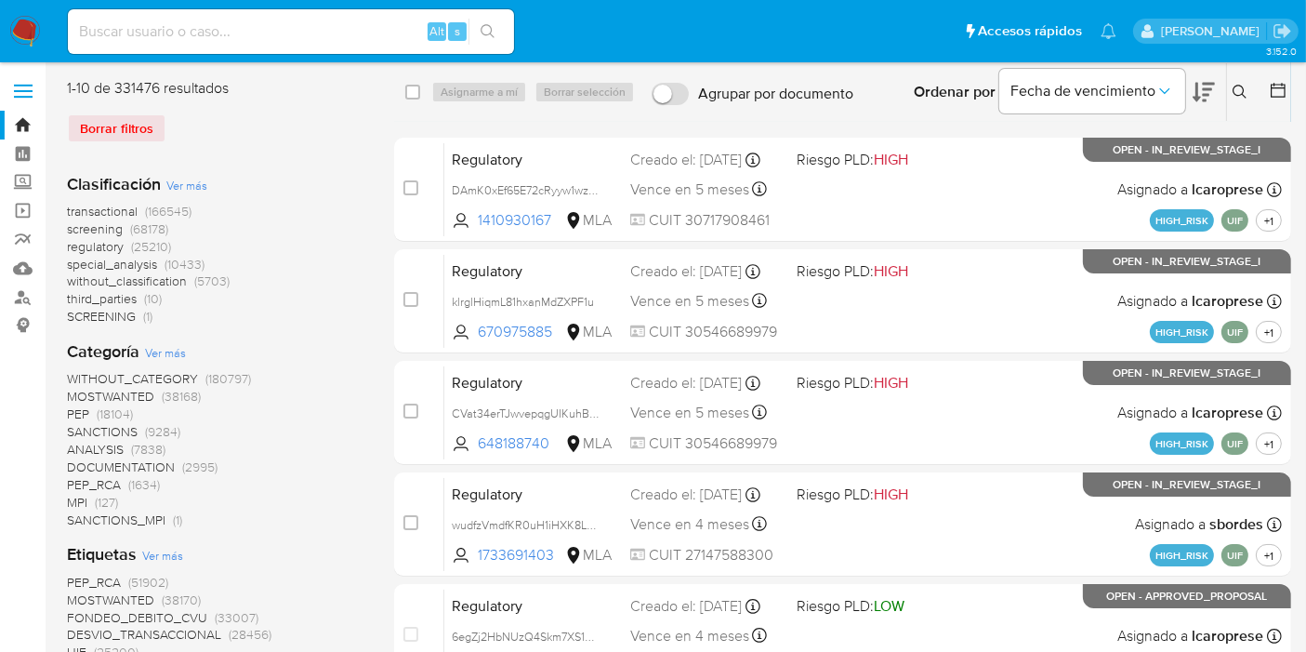
click at [1229, 94] on button at bounding box center [1242, 92] width 31 height 22
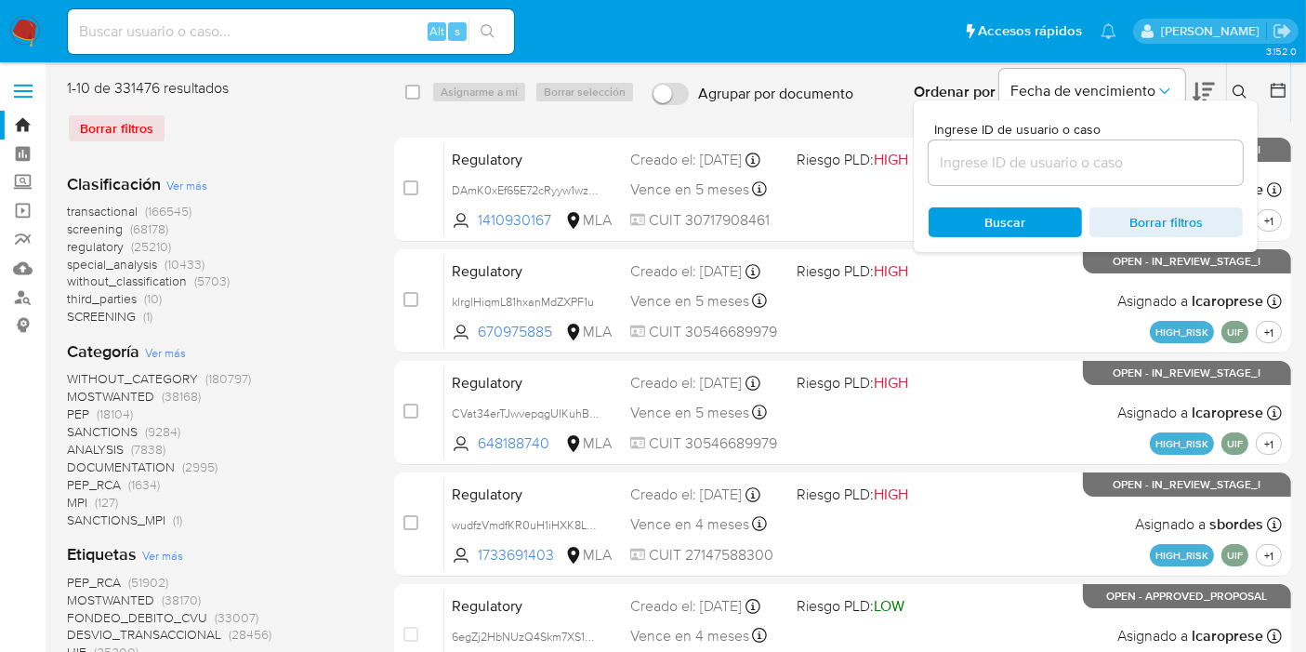
click at [1070, 162] on input at bounding box center [1086, 163] width 314 height 24
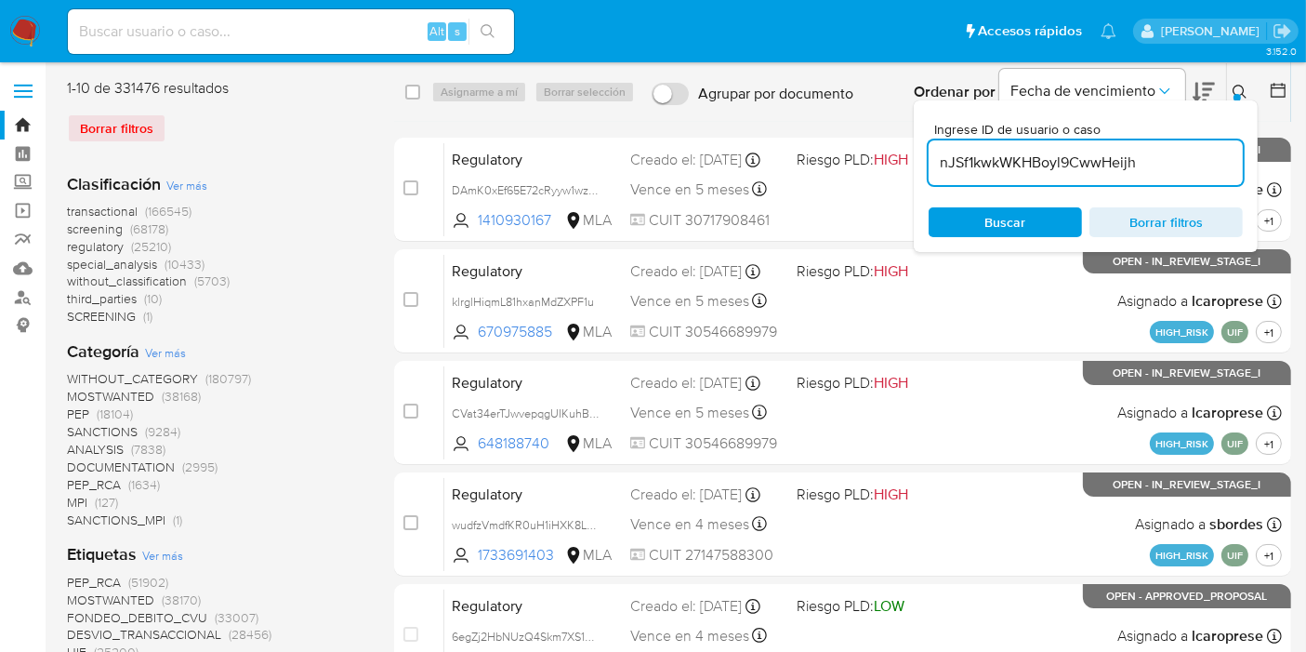
type input "nJSf1kwkWKHBoyl9CwwHeijh"
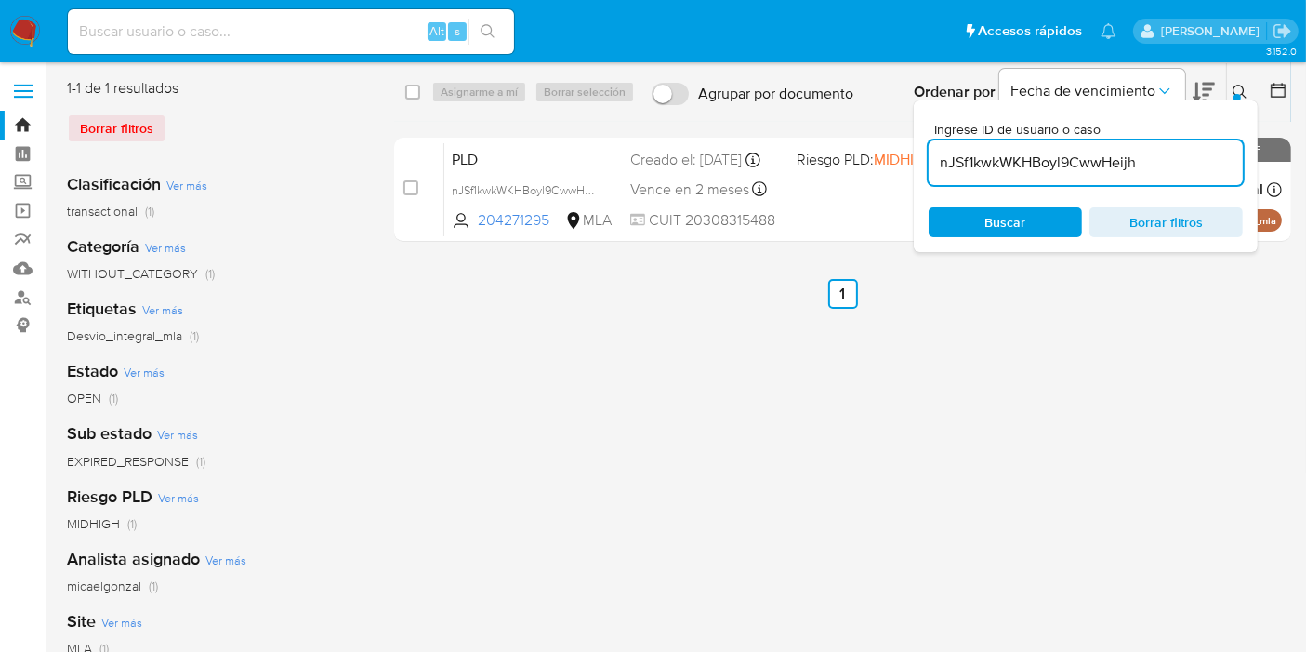
click at [403, 92] on div "select-all-cases-checkbox Asignarme a mí Borrar selección Agrupar por documento…" at bounding box center [842, 92] width 897 height 58
click at [407, 90] on input "checkbox" at bounding box center [412, 92] width 15 height 15
checkbox input "true"
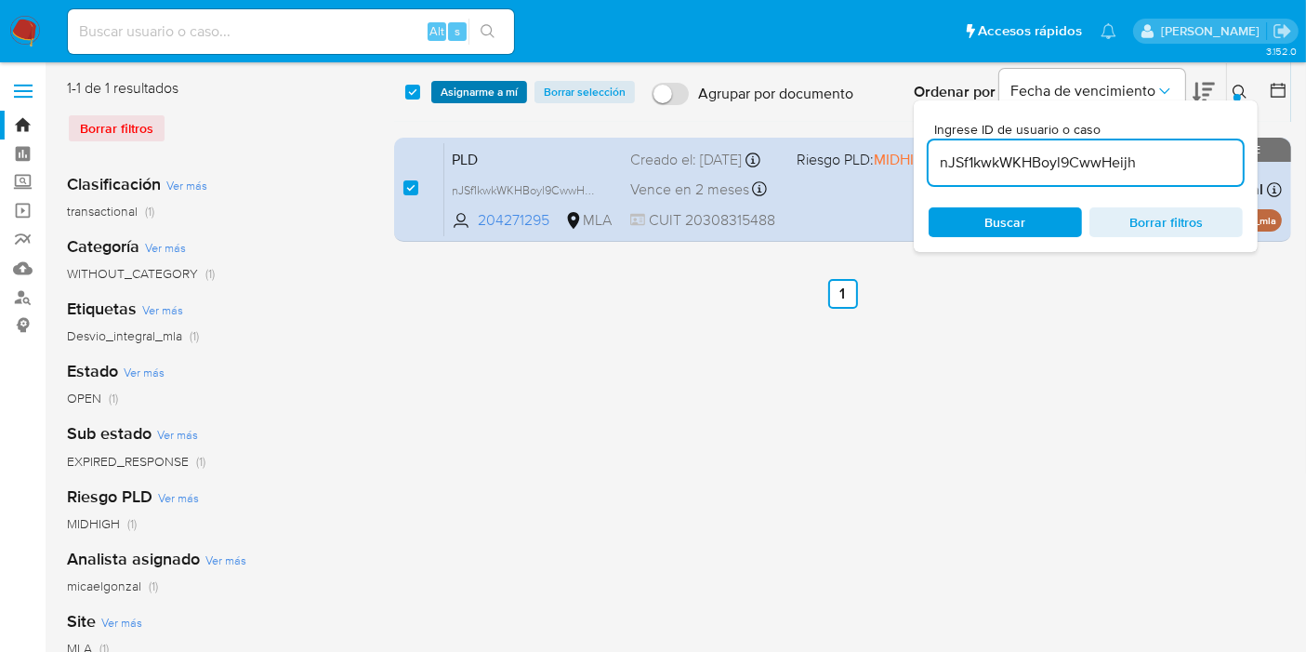
click at [454, 88] on span "Asignarme a mí" at bounding box center [479, 92] width 77 height 19
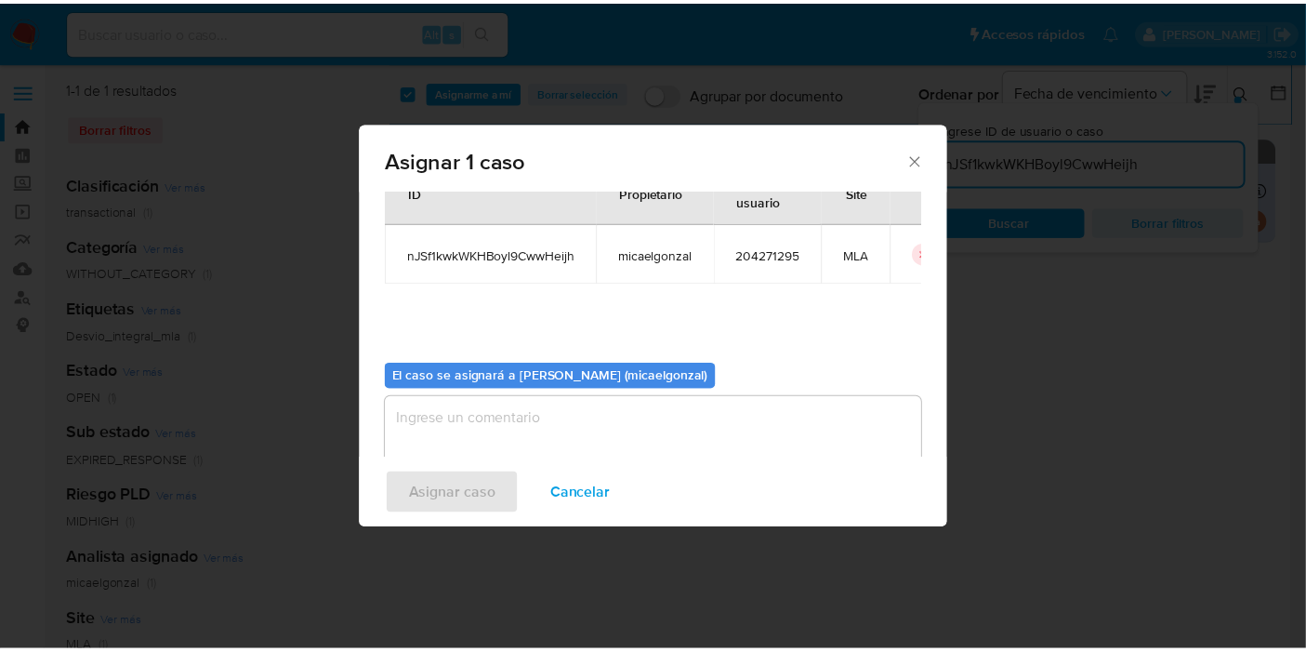
scroll to position [95, 0]
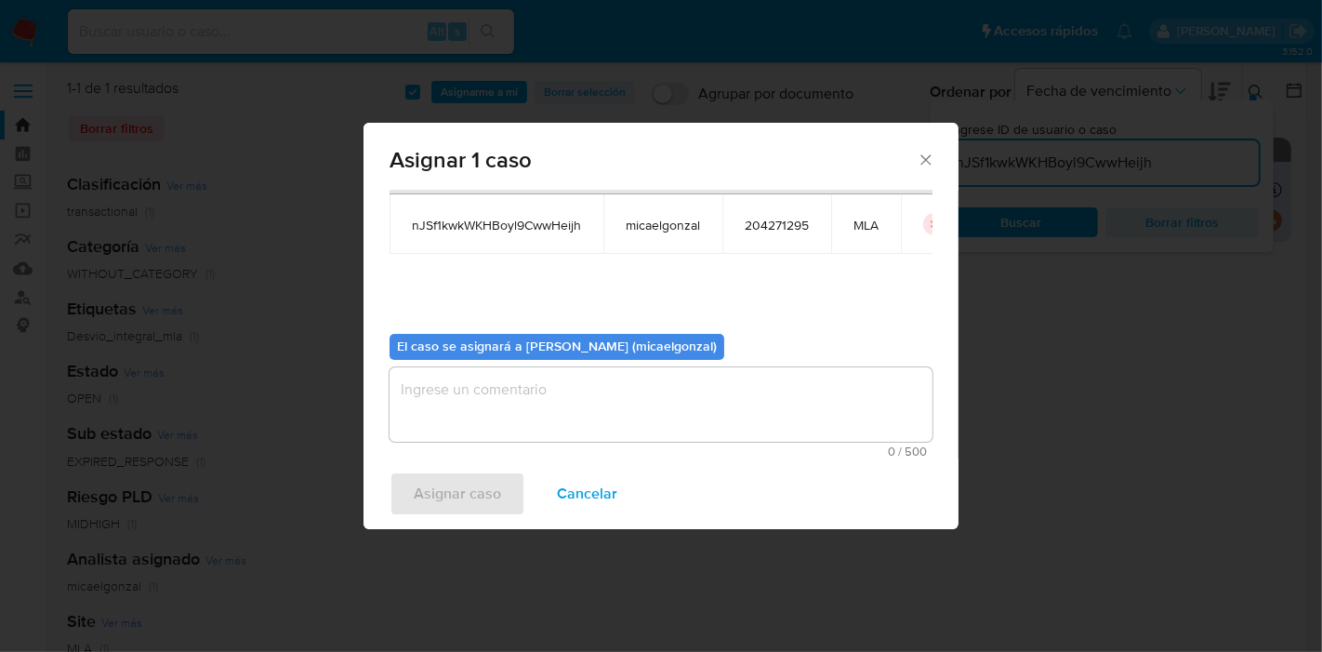
click at [587, 364] on div "El caso se asignará a [PERSON_NAME] (micaelgonzal) 0 / 500 500 caracteres resta…" at bounding box center [661, 388] width 543 height 139
click at [536, 422] on textarea "assign-modal" at bounding box center [661, 404] width 543 height 74
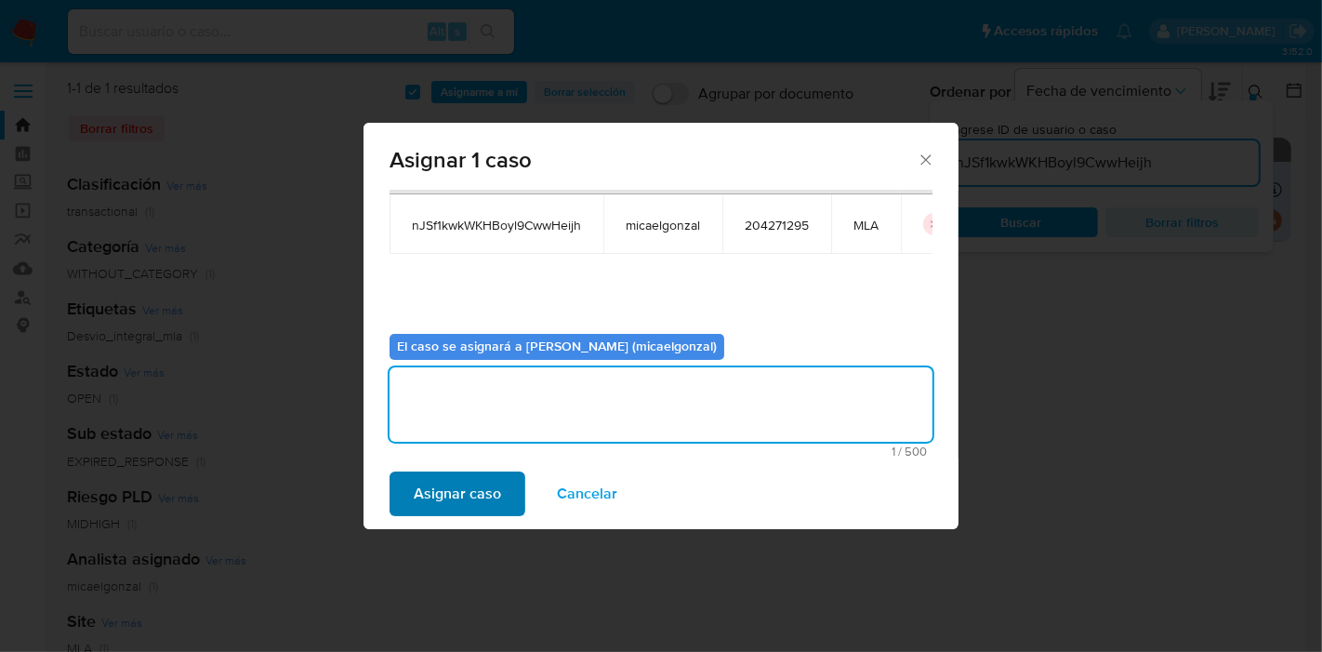
drag, startPoint x: 490, startPoint y: 468, endPoint x: 485, endPoint y: 495, distance: 27.4
click at [490, 471] on div "Asignar caso Cancelar" at bounding box center [661, 493] width 595 height 71
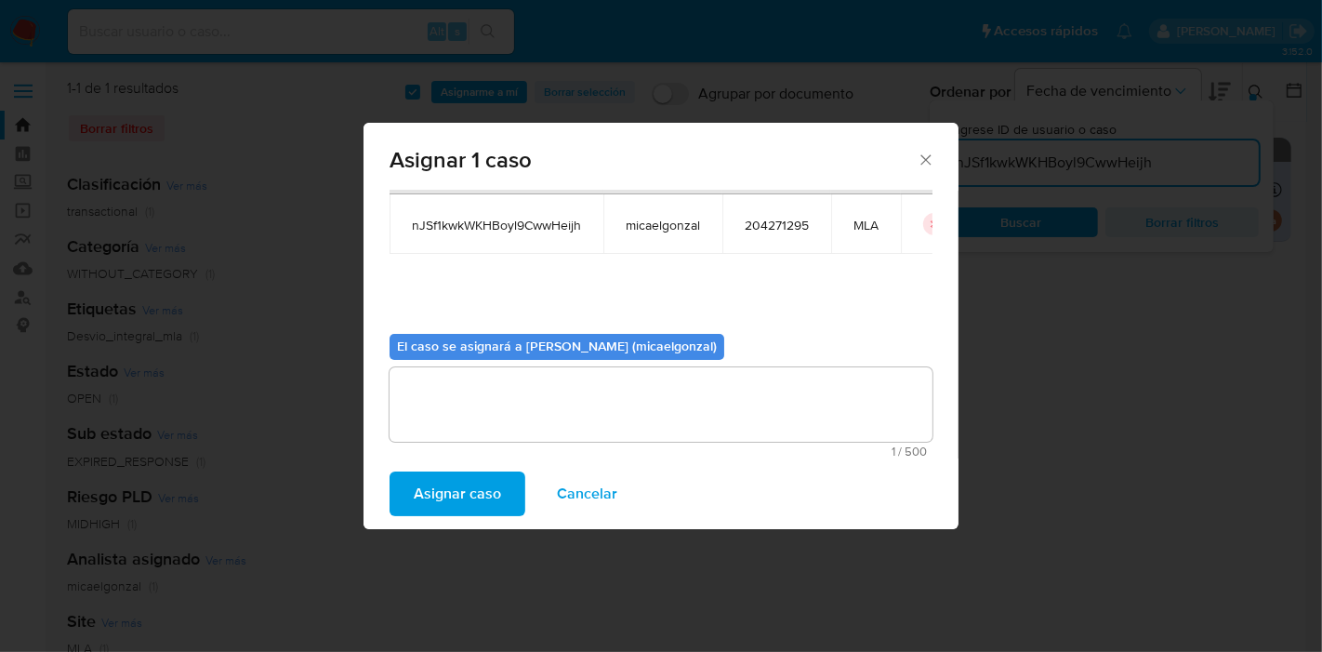
click at [483, 498] on span "Asignar caso" at bounding box center [457, 493] width 87 height 41
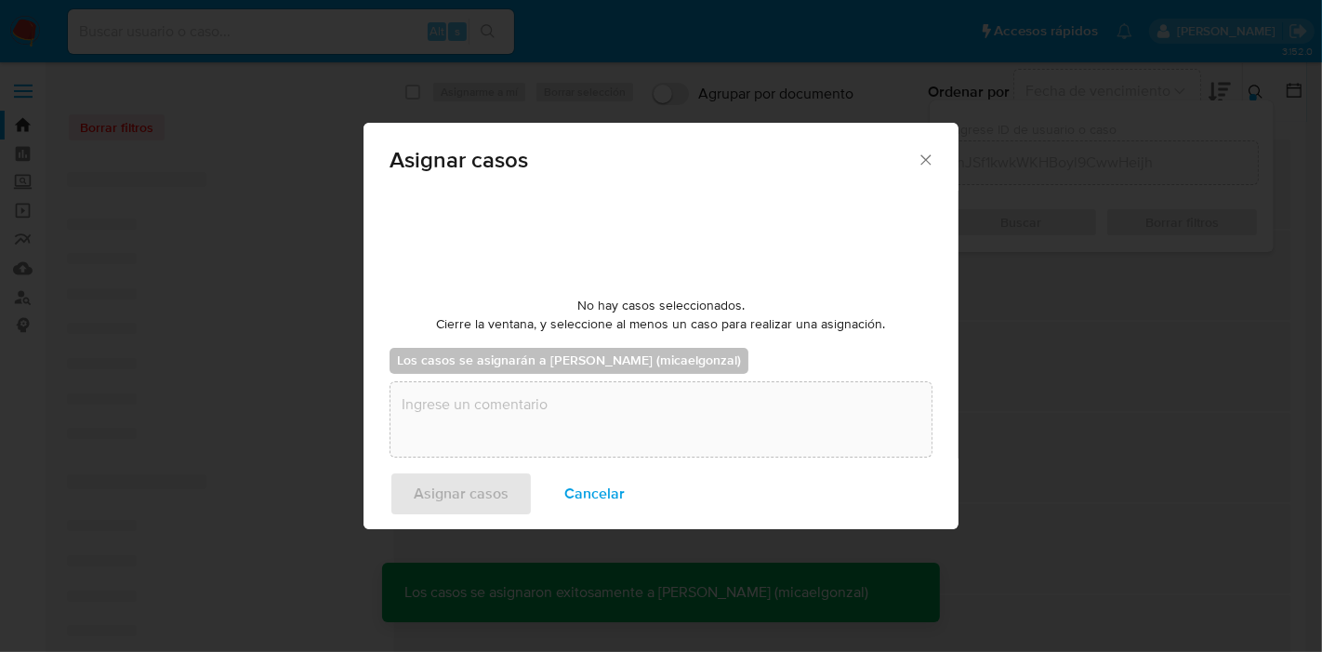
checkbox input "false"
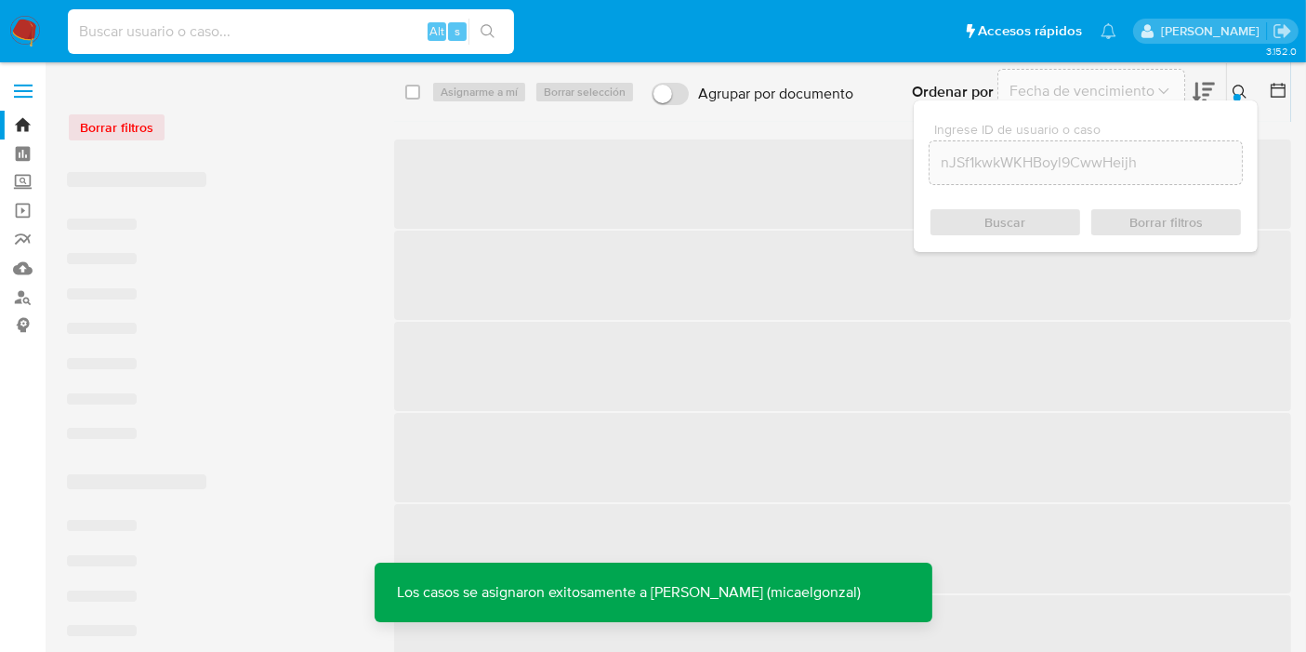
click at [302, 33] on input at bounding box center [291, 32] width 446 height 24
paste input "nJSf1kwkWKHBoyl9CwwHeijh"
type input "nJSf1kwkWKHBoyl9CwwHeijh"
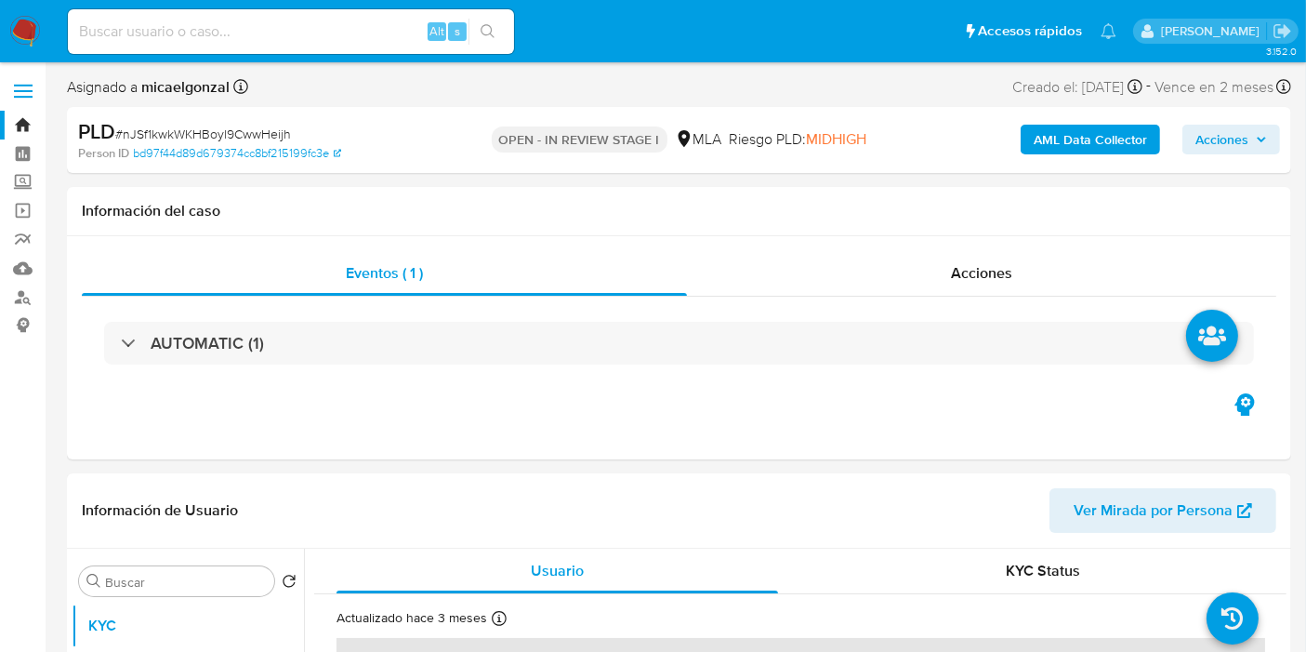
select select "10"
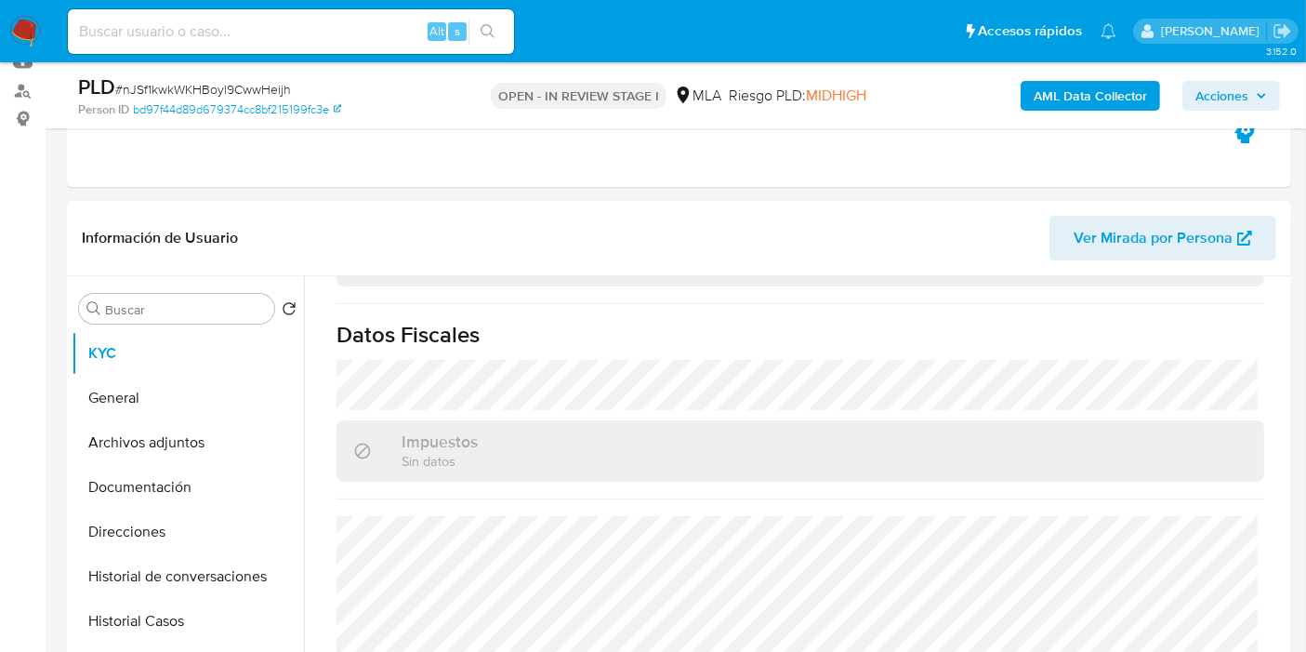
scroll to position [619, 0]
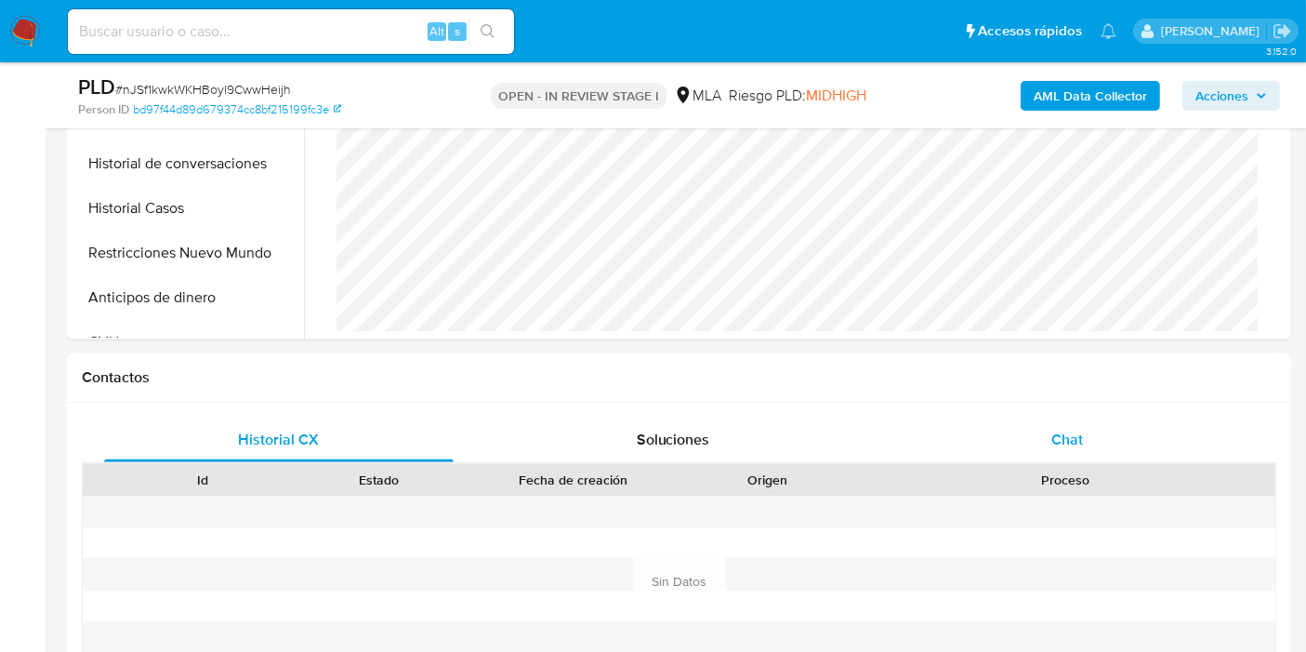
click at [1080, 452] on div "Chat" at bounding box center [1068, 439] width 350 height 45
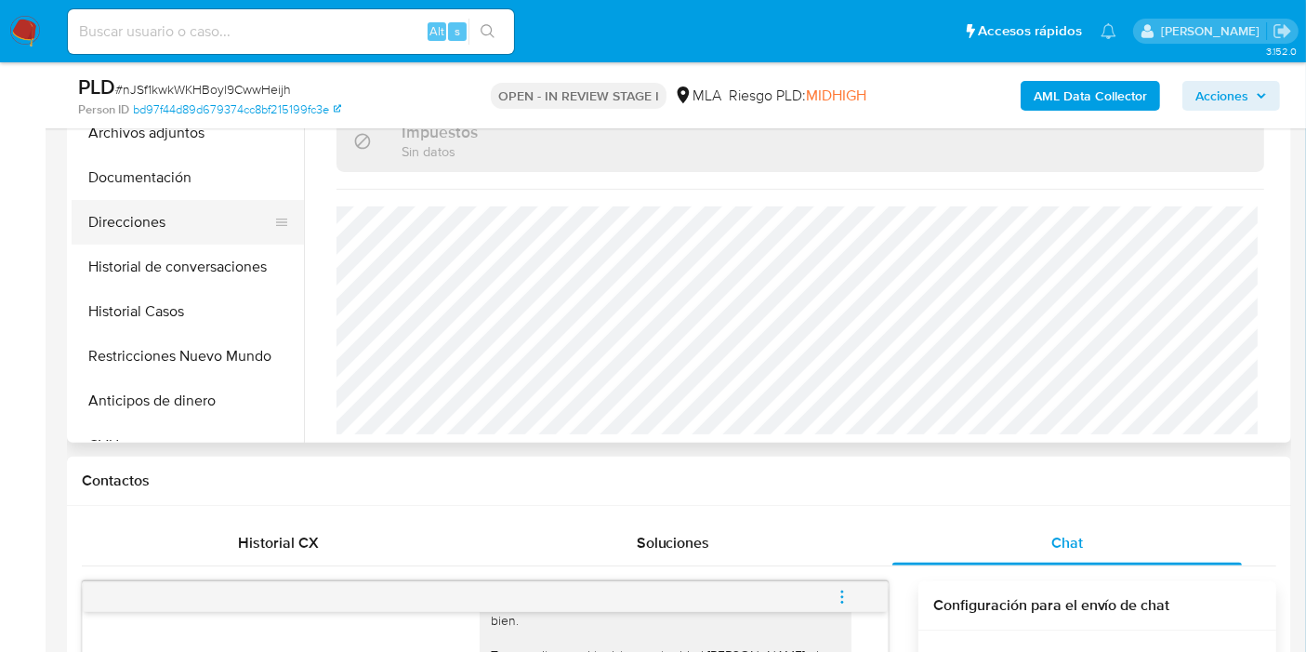
scroll to position [310, 0]
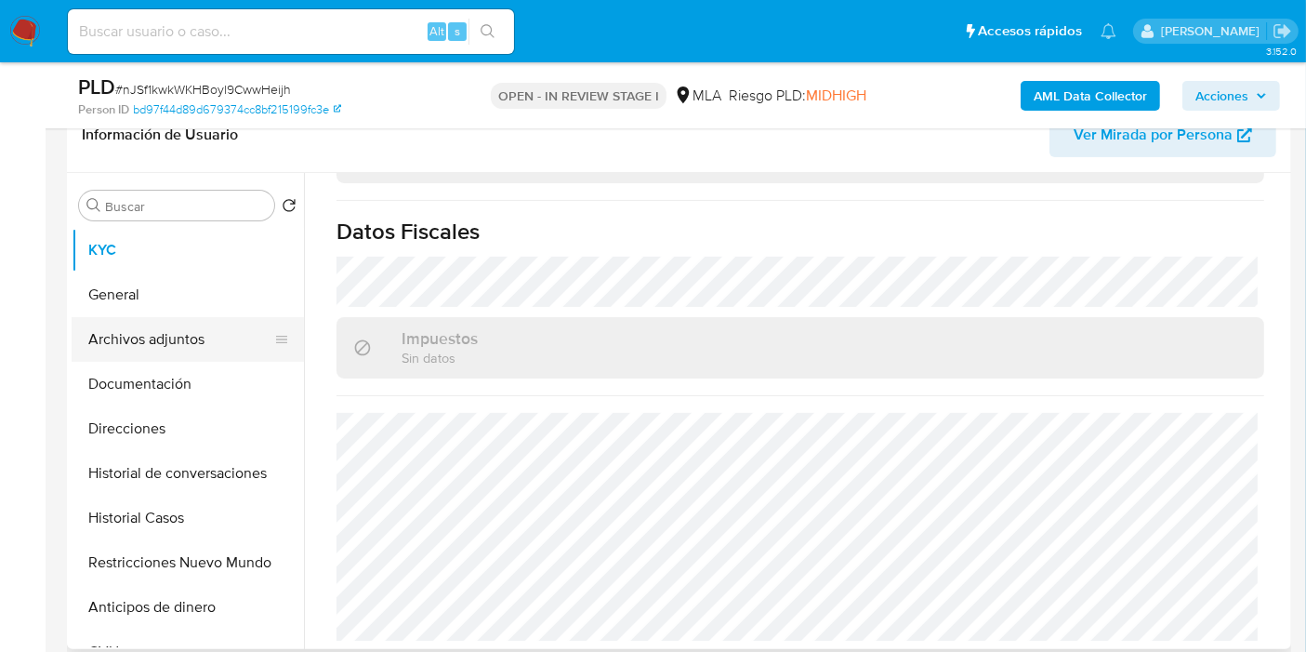
click at [187, 317] on button "Archivos adjuntos" at bounding box center [181, 339] width 218 height 45
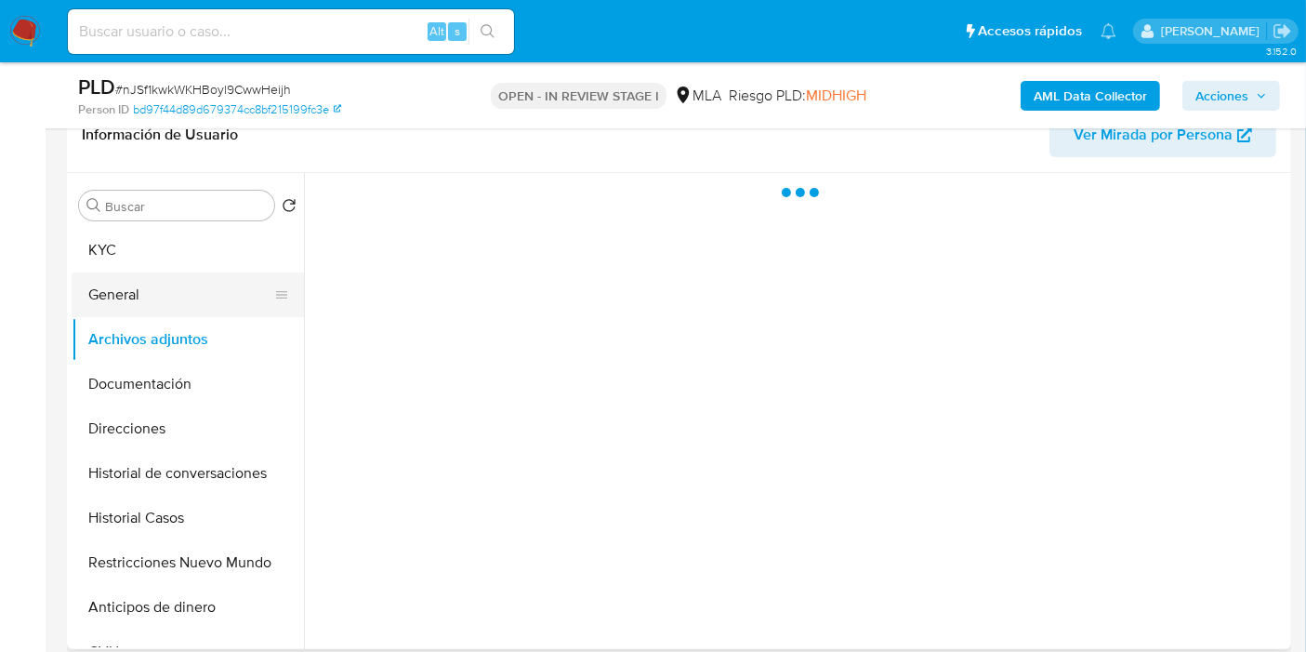
scroll to position [0, 0]
click at [195, 290] on button "General" at bounding box center [181, 294] width 218 height 45
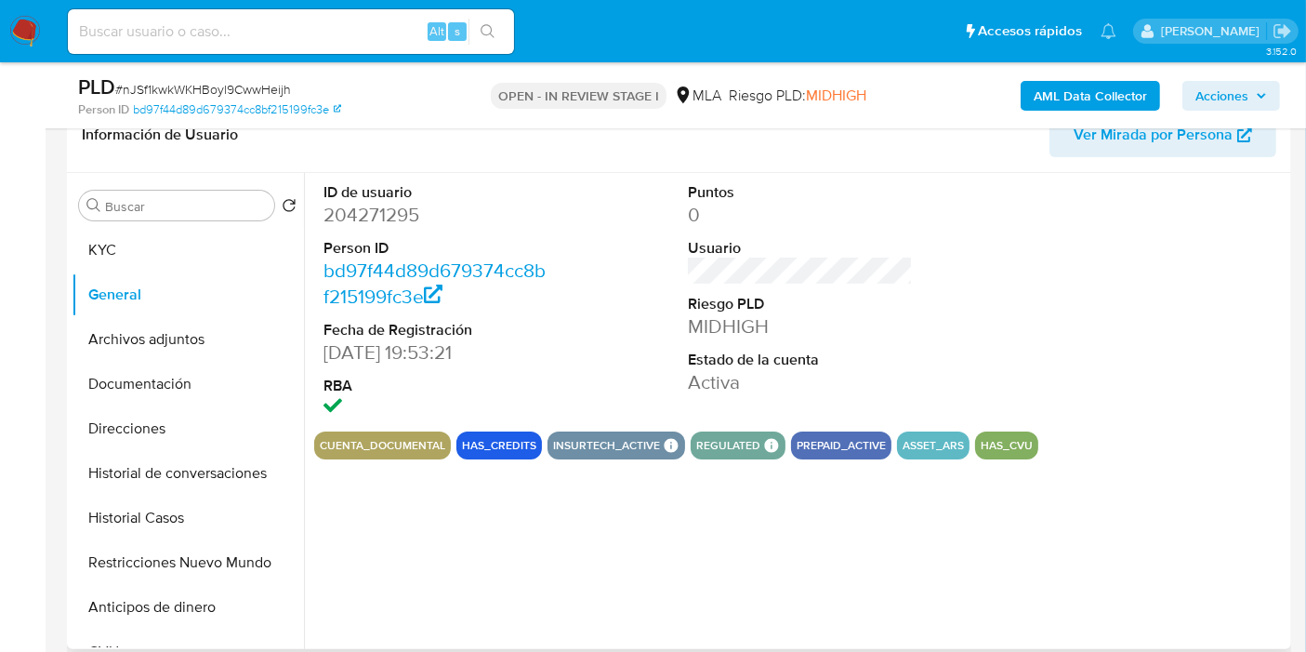
click at [388, 217] on dd "204271295" at bounding box center [436, 215] width 225 height 26
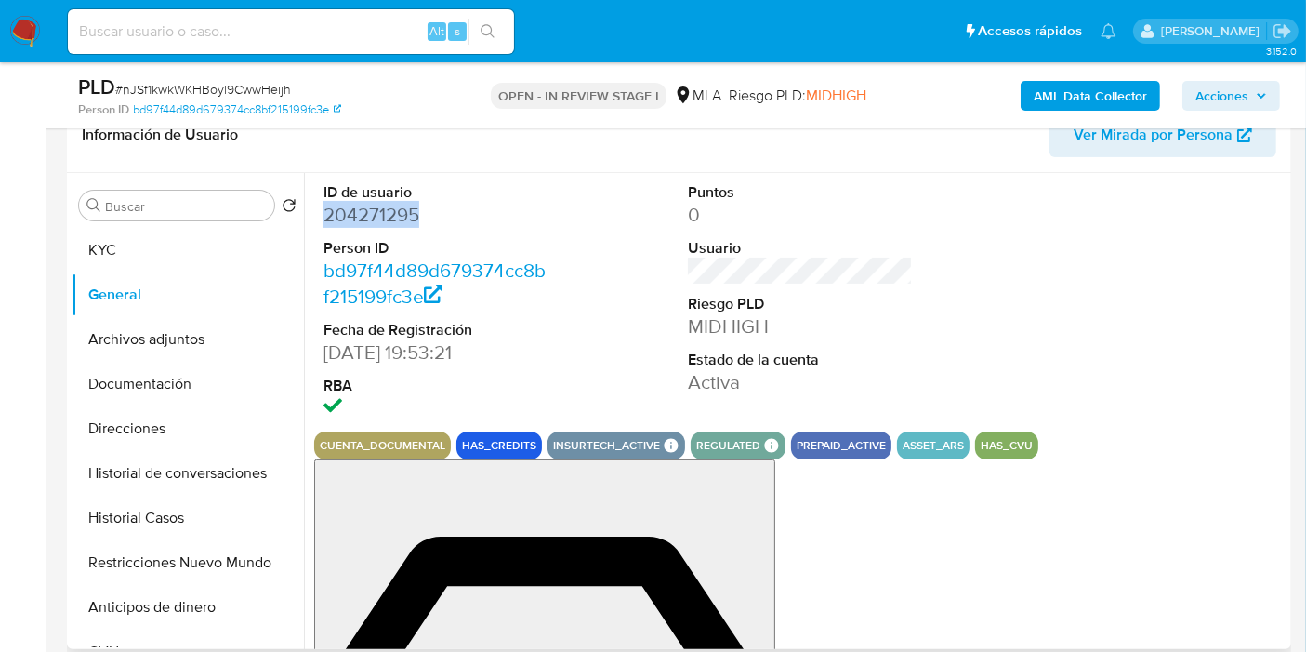
copy dd "204271295"
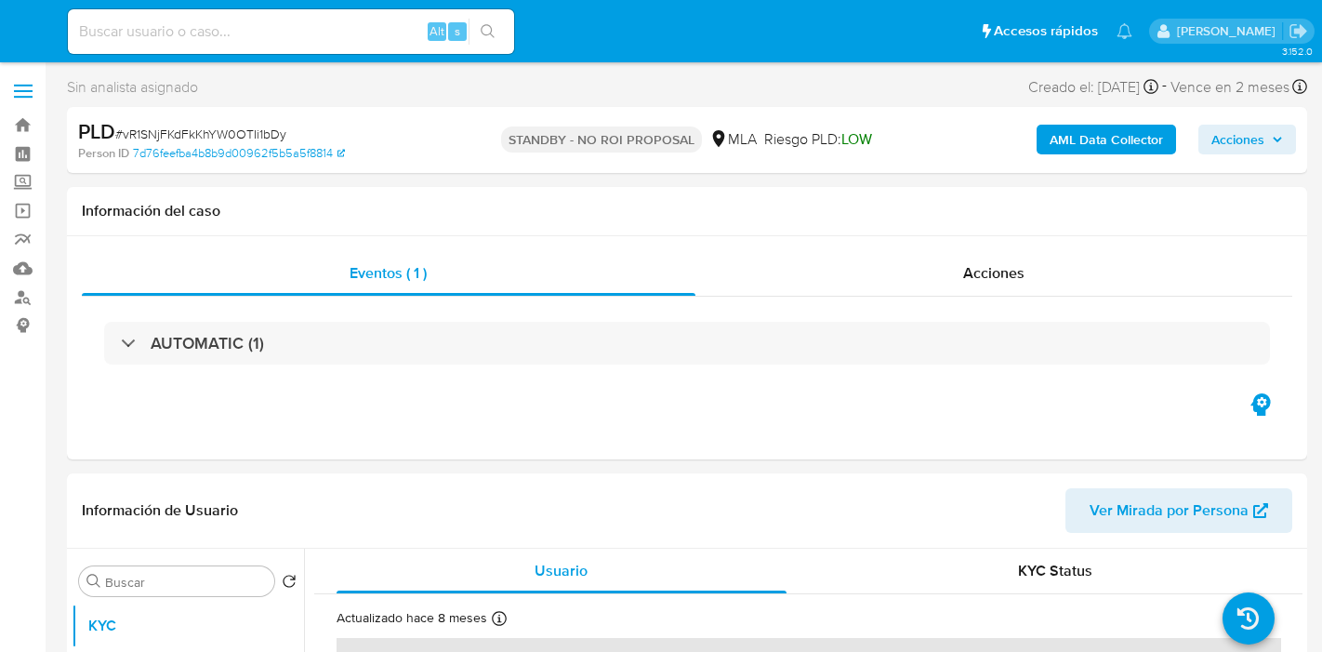
select select "10"
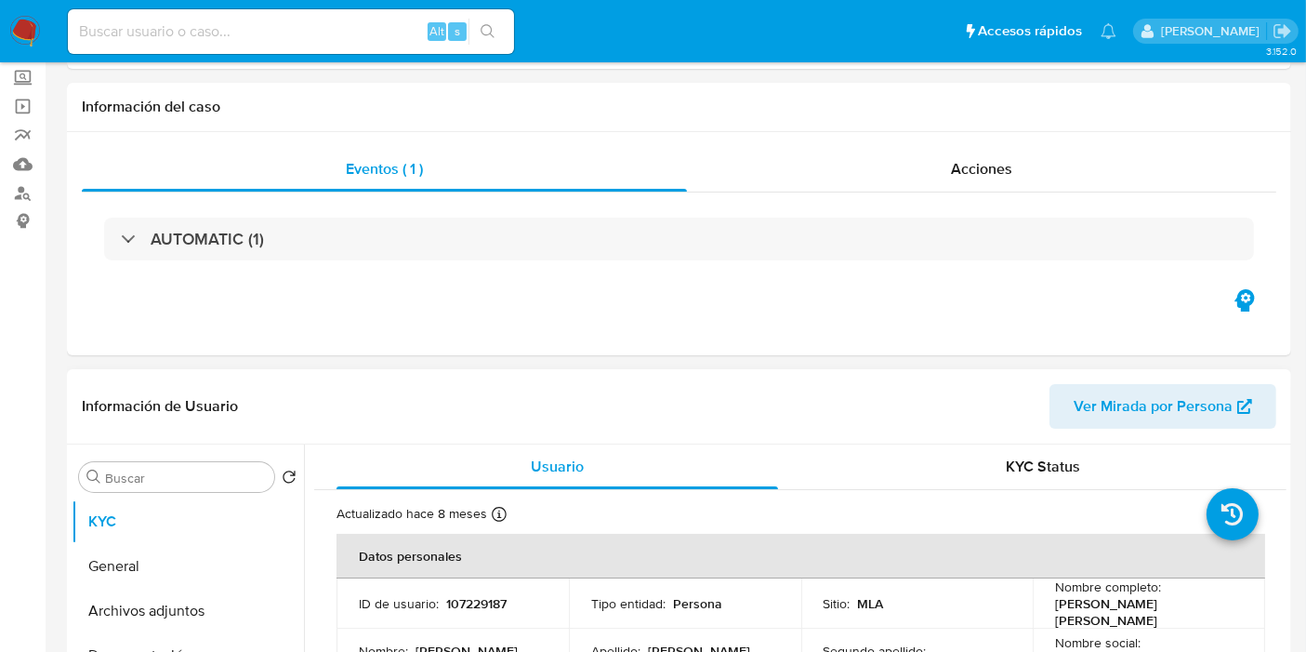
scroll to position [206, 0]
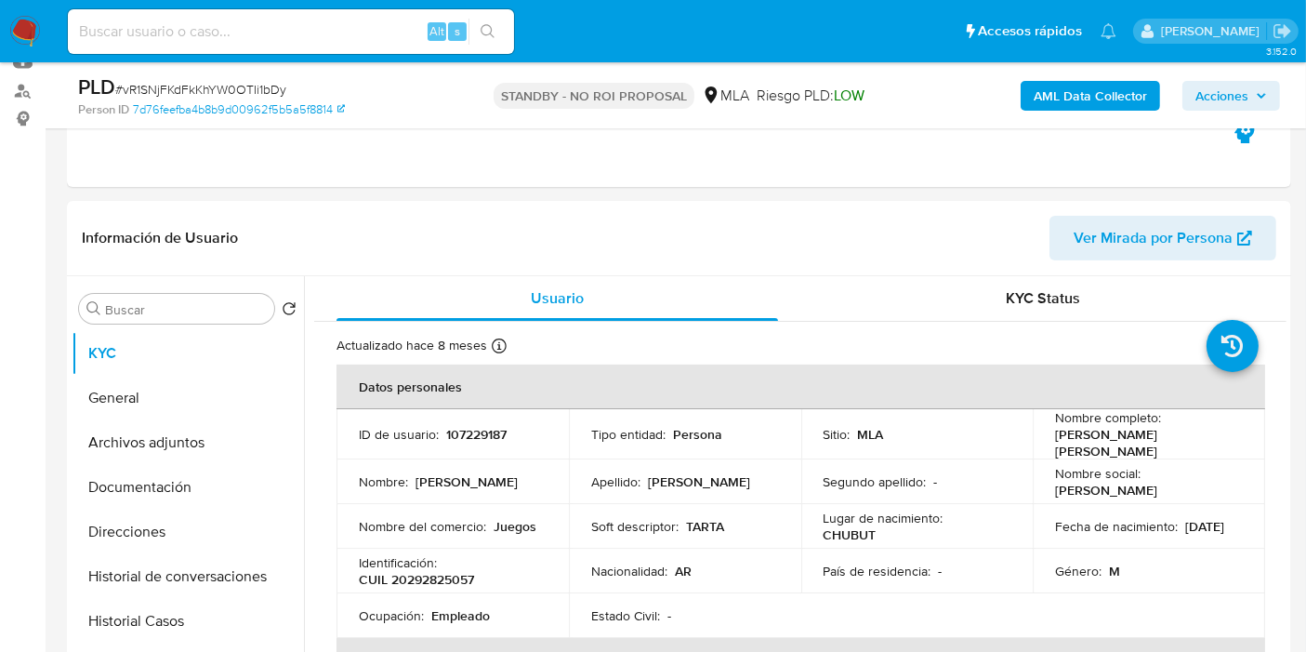
click at [28, 35] on img at bounding box center [25, 32] width 32 height 32
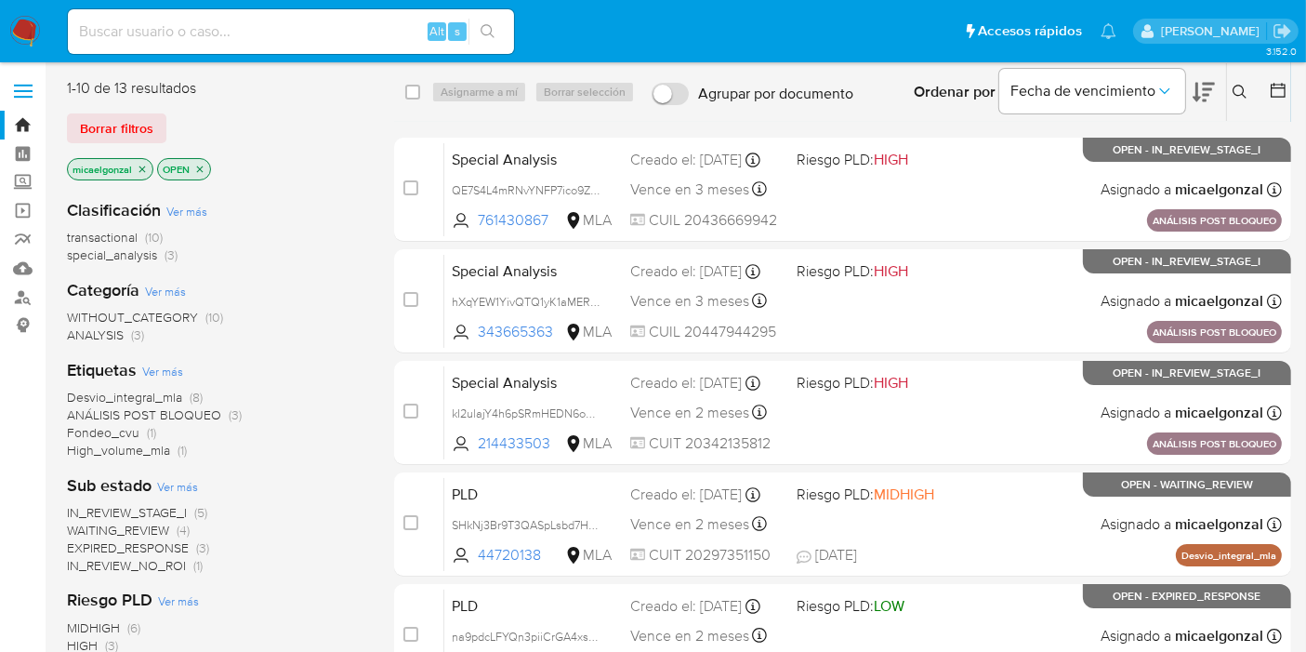
click at [241, 33] on input at bounding box center [291, 32] width 446 height 24
paste input "nJSf1kwkWKHBoyl9CwwHeijh"
type input "nJSf1kwkWKHBoyl9CwwHeijh"
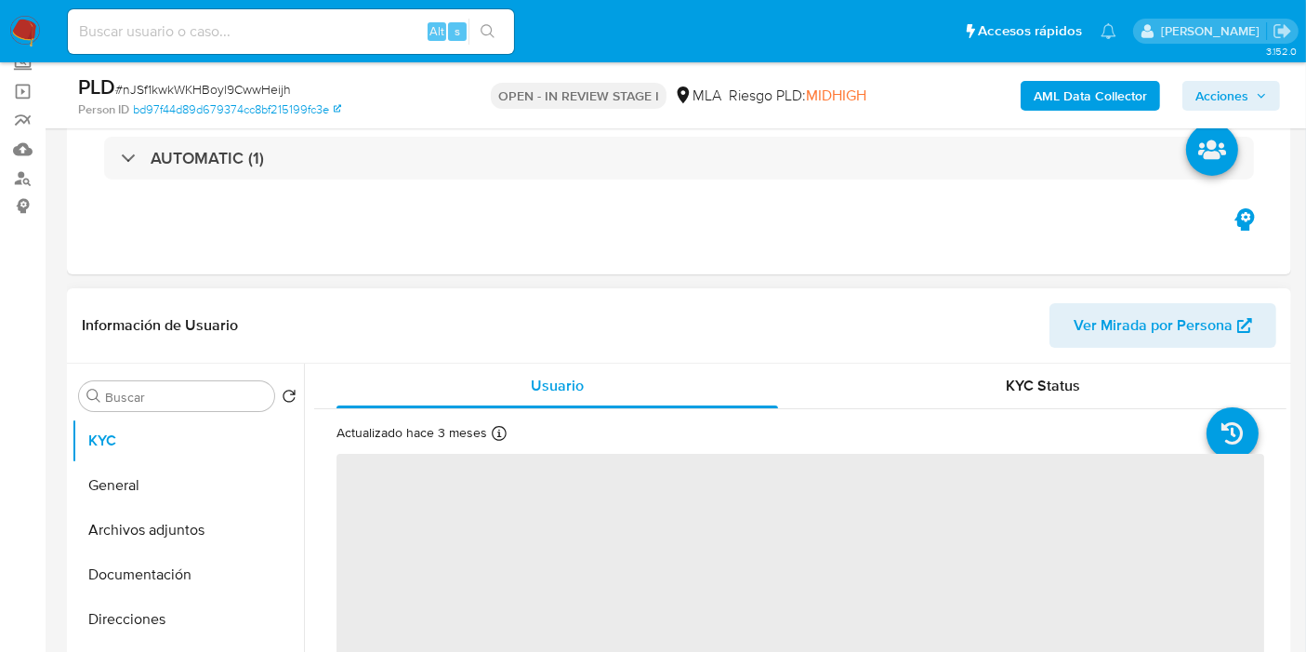
scroll to position [516, 0]
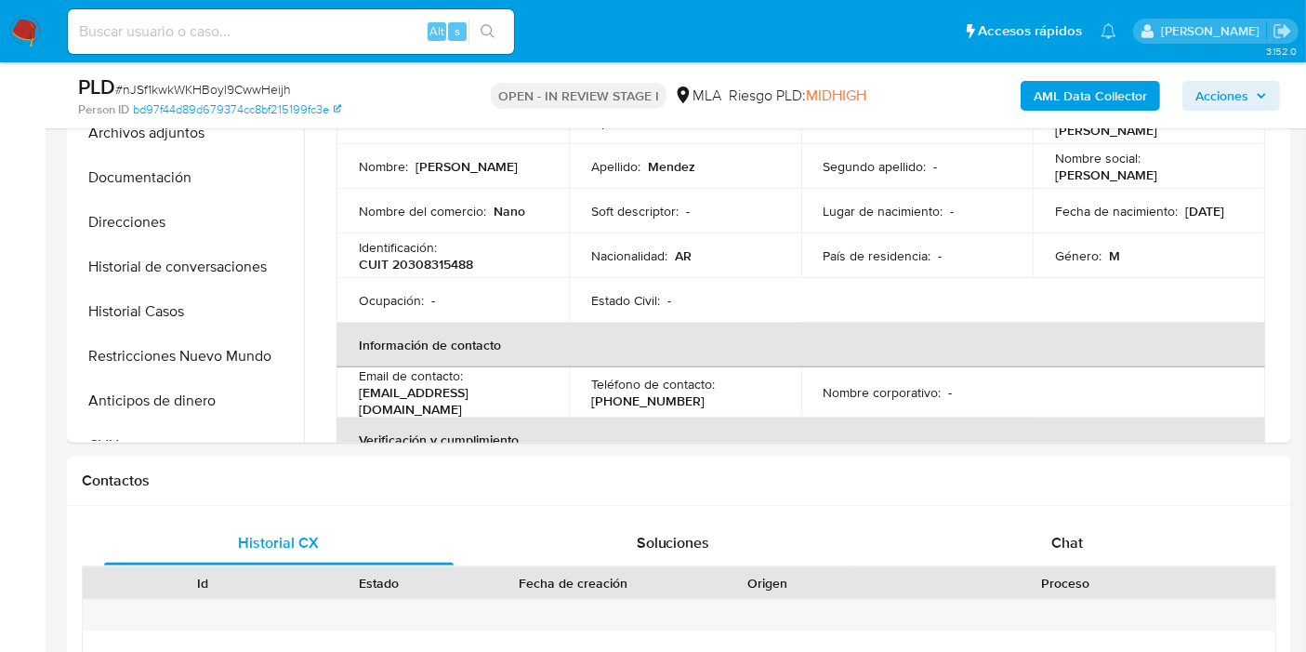
select select "10"
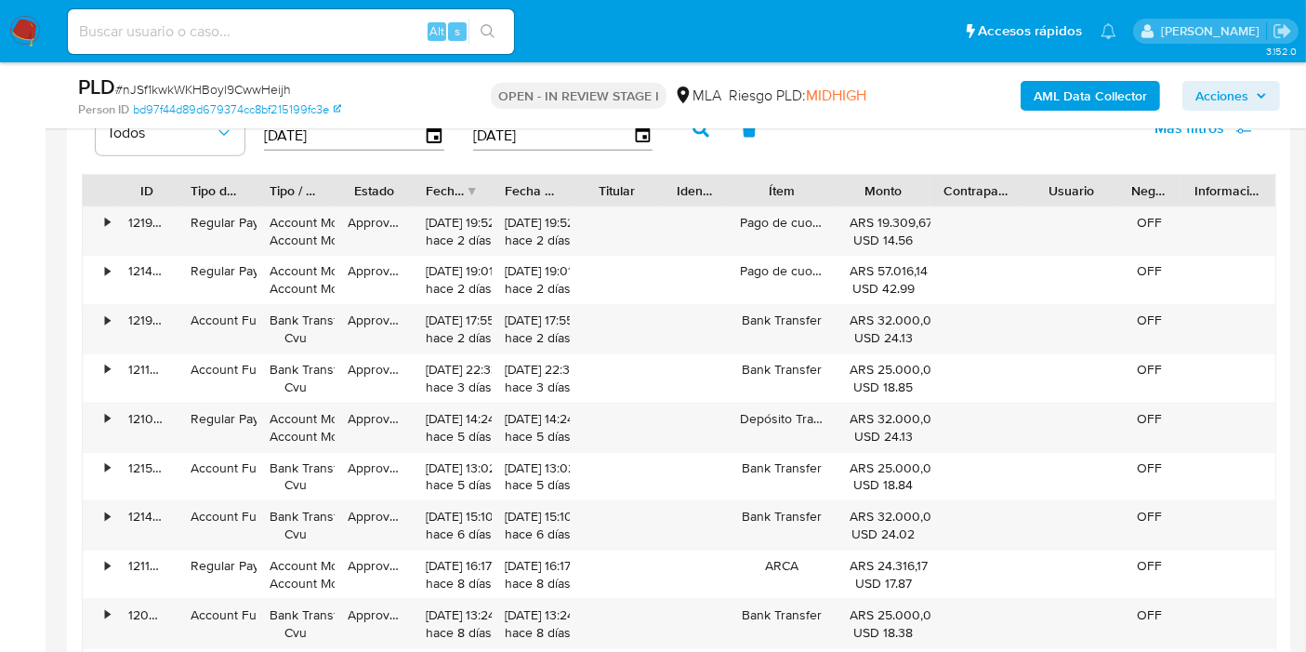
scroll to position [2119, 0]
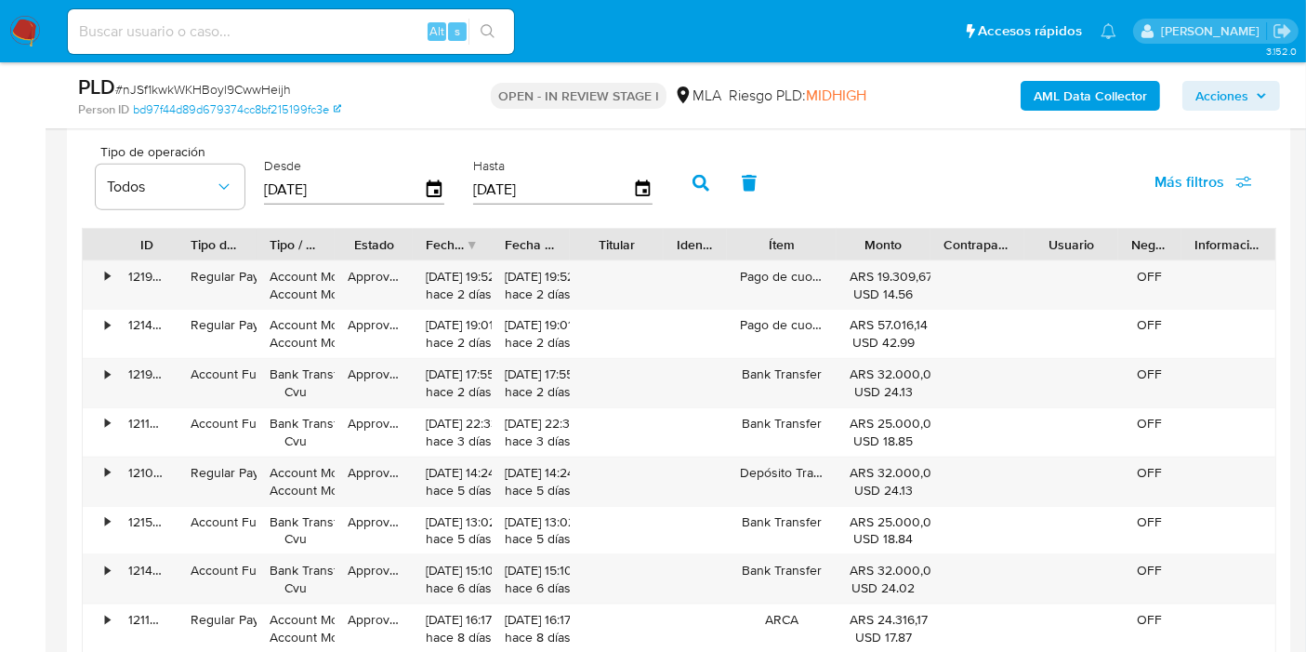
click at [251, 61] on nav "Pausado Ver notificaciones Alt s Accesos rápidos Presiona las siguientes teclas…" at bounding box center [653, 31] width 1306 height 62
click at [273, 46] on div "Alt s" at bounding box center [291, 31] width 446 height 45
click at [276, 11] on div "Alt s" at bounding box center [291, 31] width 446 height 45
click at [272, 28] on input at bounding box center [291, 32] width 446 height 24
paste input "43kvwYLGPVeDy4wGkO8952ME"
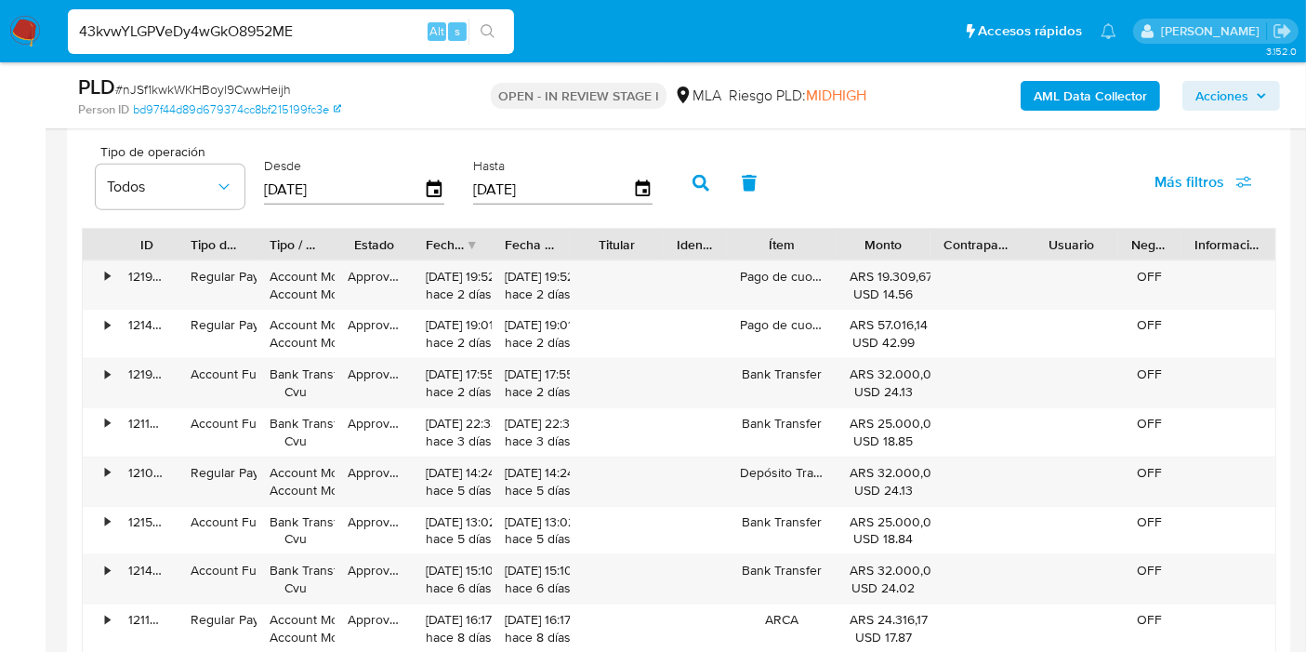
type input "43kvwYLGPVeDy4wGkO8952ME"
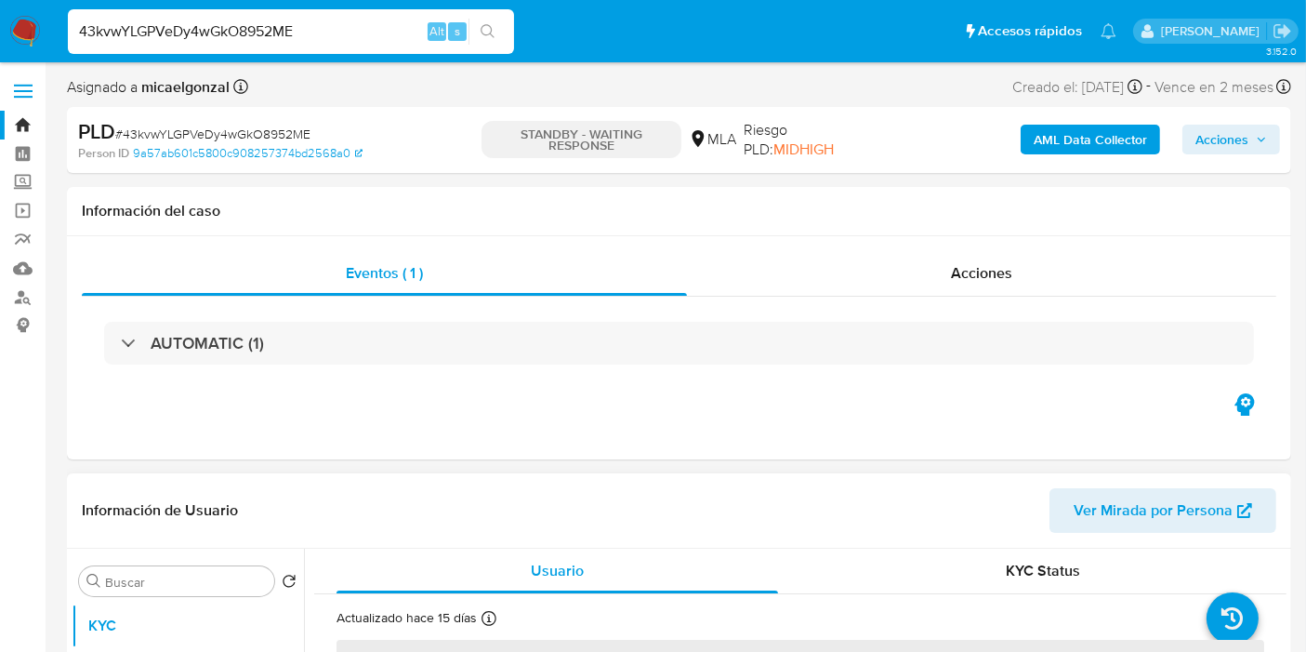
select select "10"
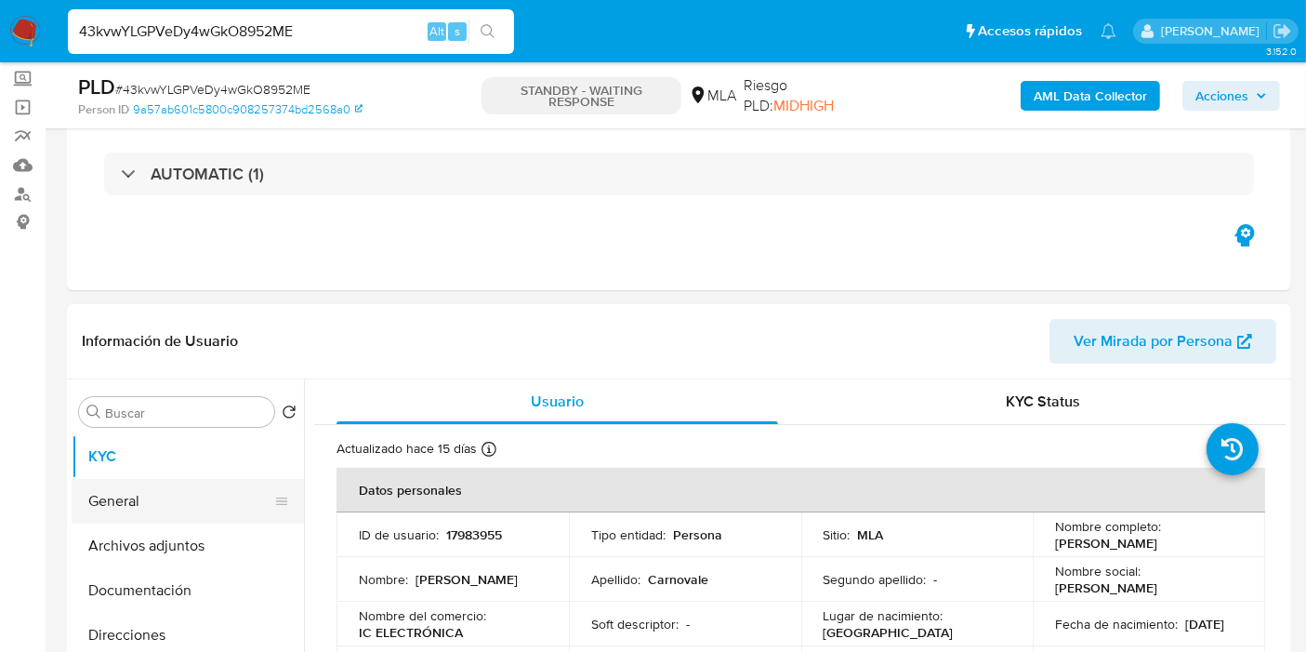
click at [165, 483] on button "General" at bounding box center [181, 501] width 218 height 45
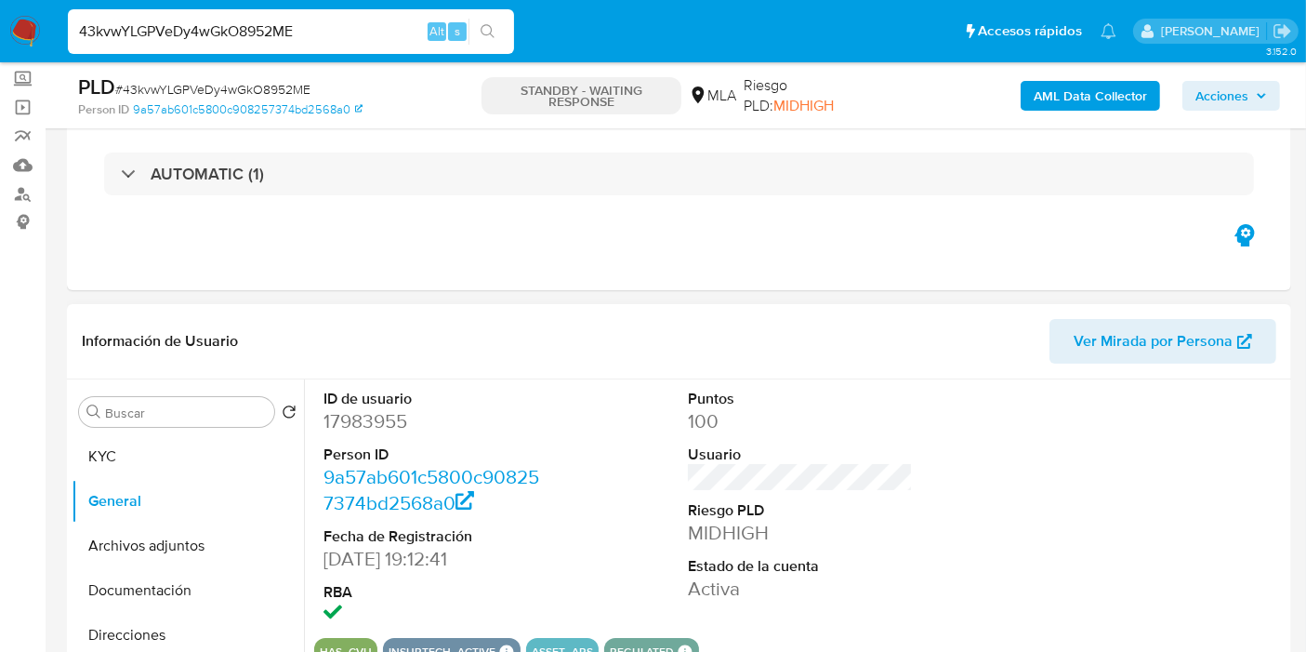
click at [361, 408] on dd "17983955" at bounding box center [436, 421] width 225 height 26
copy dd "17983955"
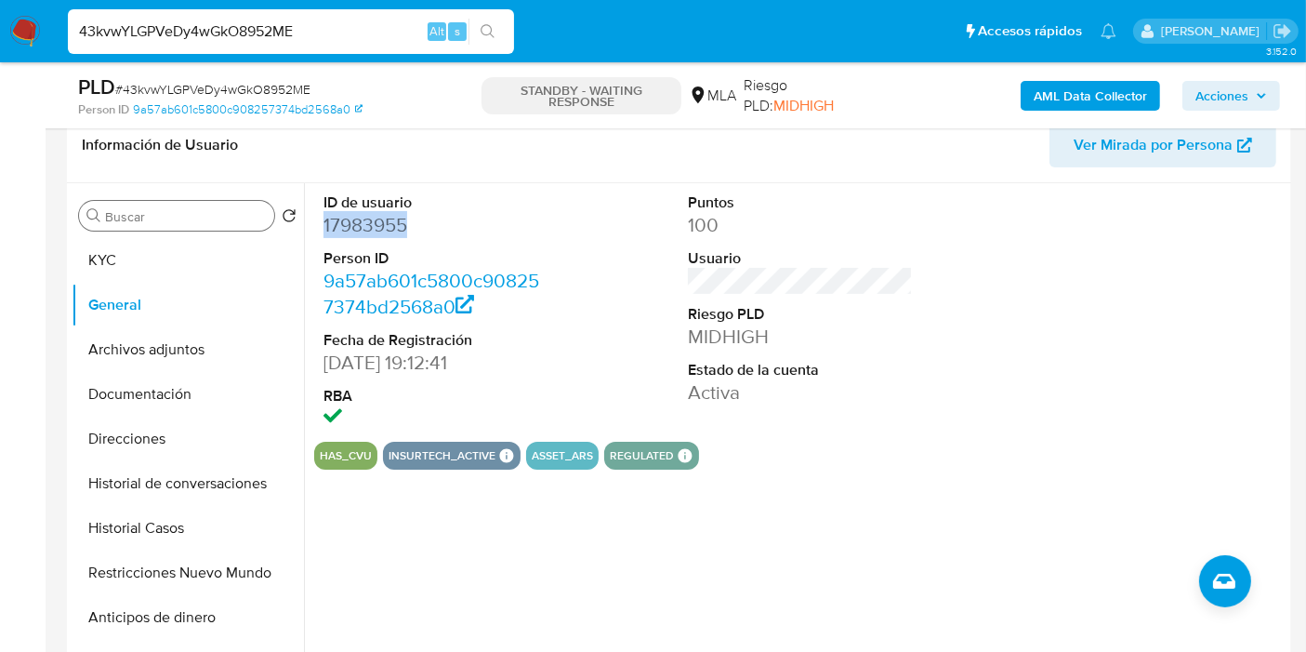
scroll to position [206, 0]
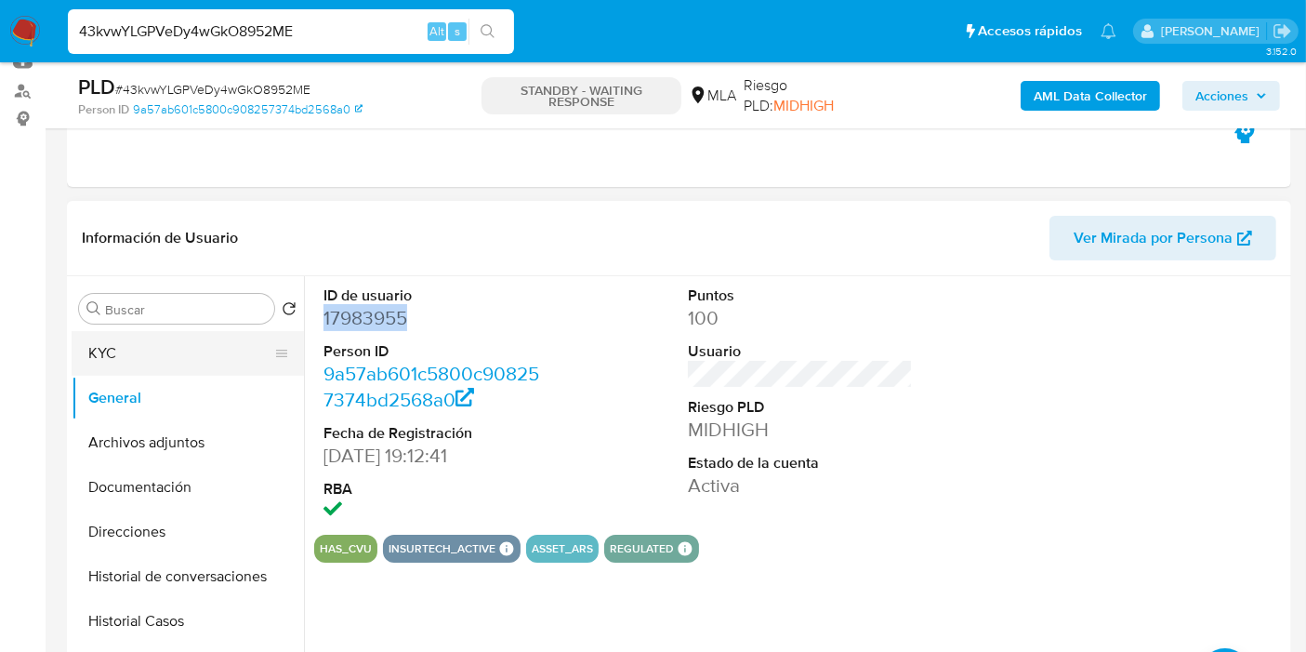
click at [152, 341] on button "KYC" at bounding box center [181, 353] width 218 height 45
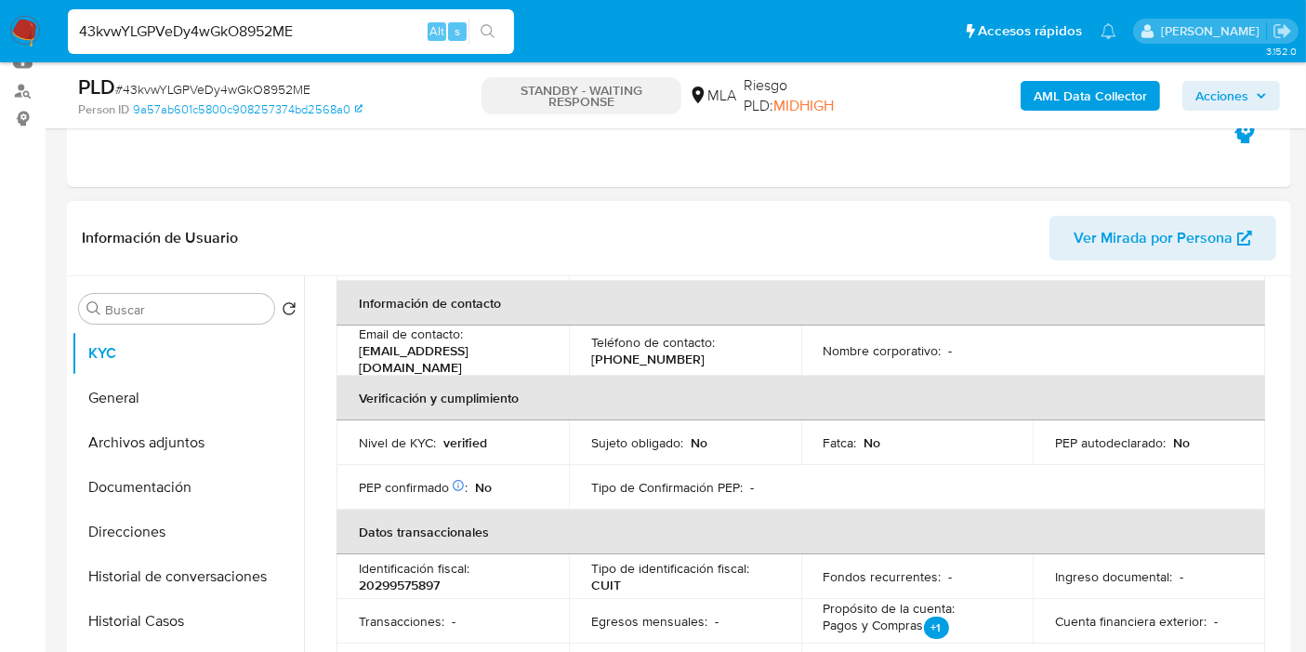
scroll to position [310, 0]
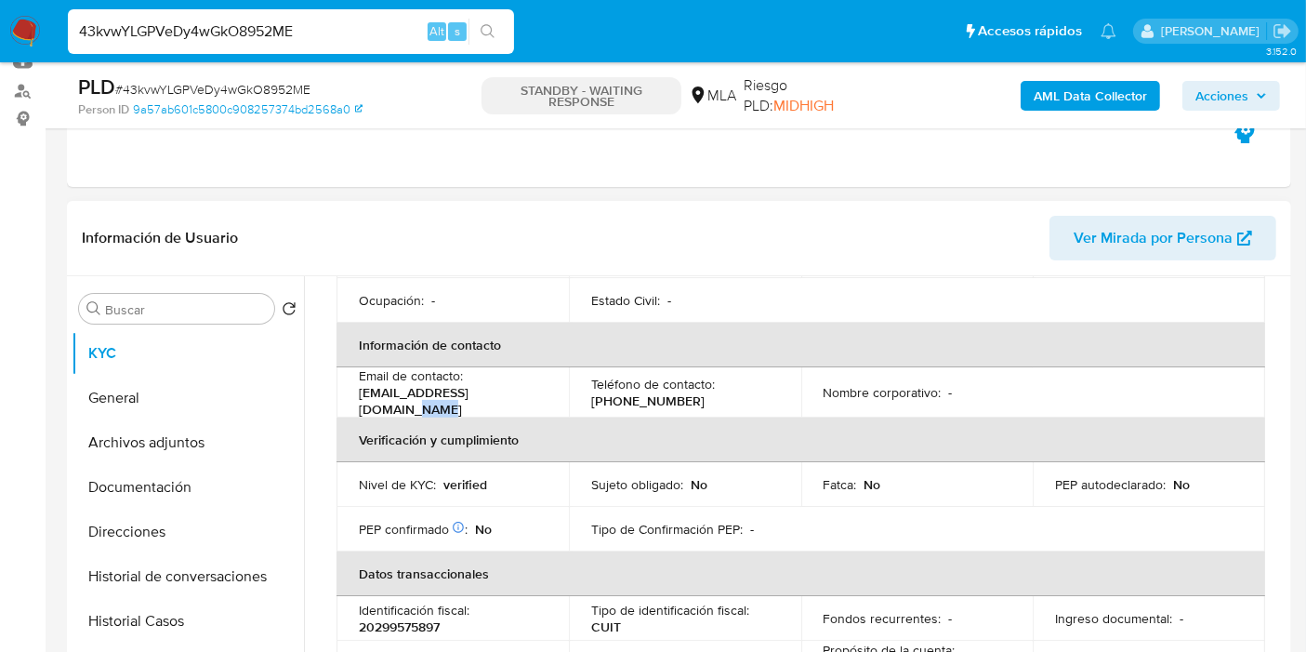
click at [507, 396] on p "[EMAIL_ADDRESS][DOMAIN_NAME]" at bounding box center [449, 400] width 180 height 33
click at [534, 399] on p "[EMAIL_ADDRESS][DOMAIN_NAME]" at bounding box center [449, 400] width 180 height 33
drag, startPoint x: 539, startPoint y: 399, endPoint x: 356, endPoint y: 402, distance: 183.2
click at [356, 402] on td "Email de contacto : [EMAIL_ADDRESS][DOMAIN_NAME]" at bounding box center [453, 392] width 232 height 50
copy p "[EMAIL_ADDRESS][DOMAIN_NAME]"
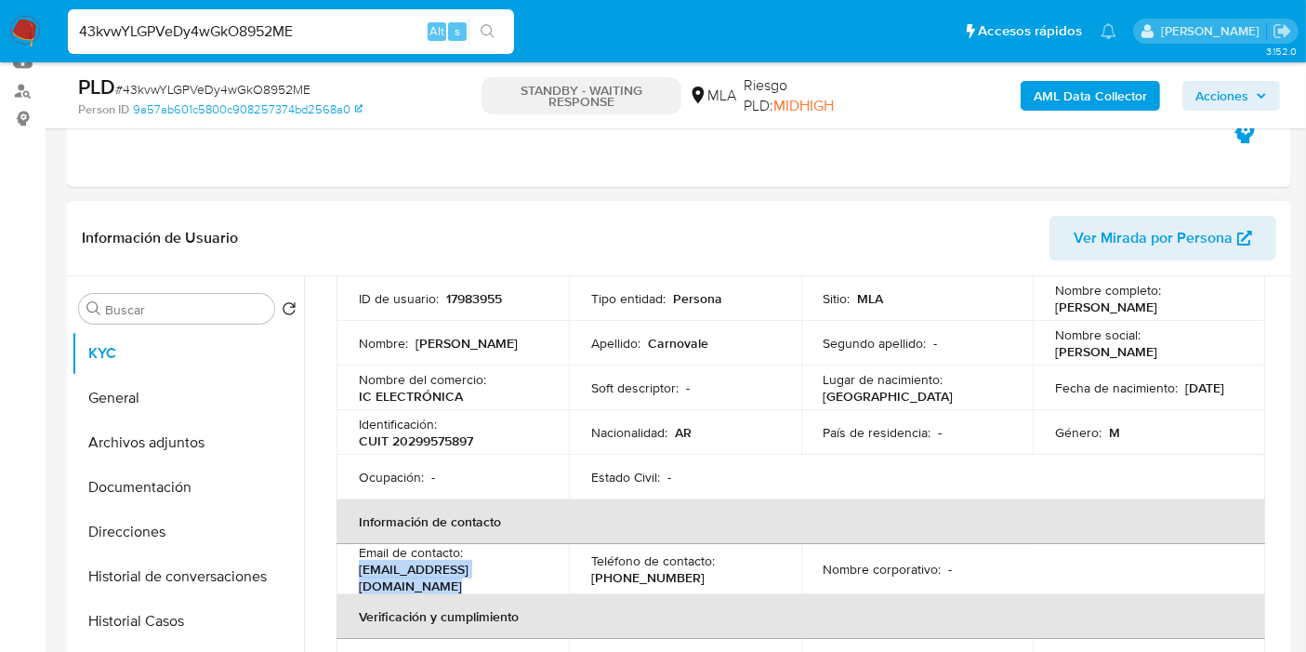
scroll to position [0, 0]
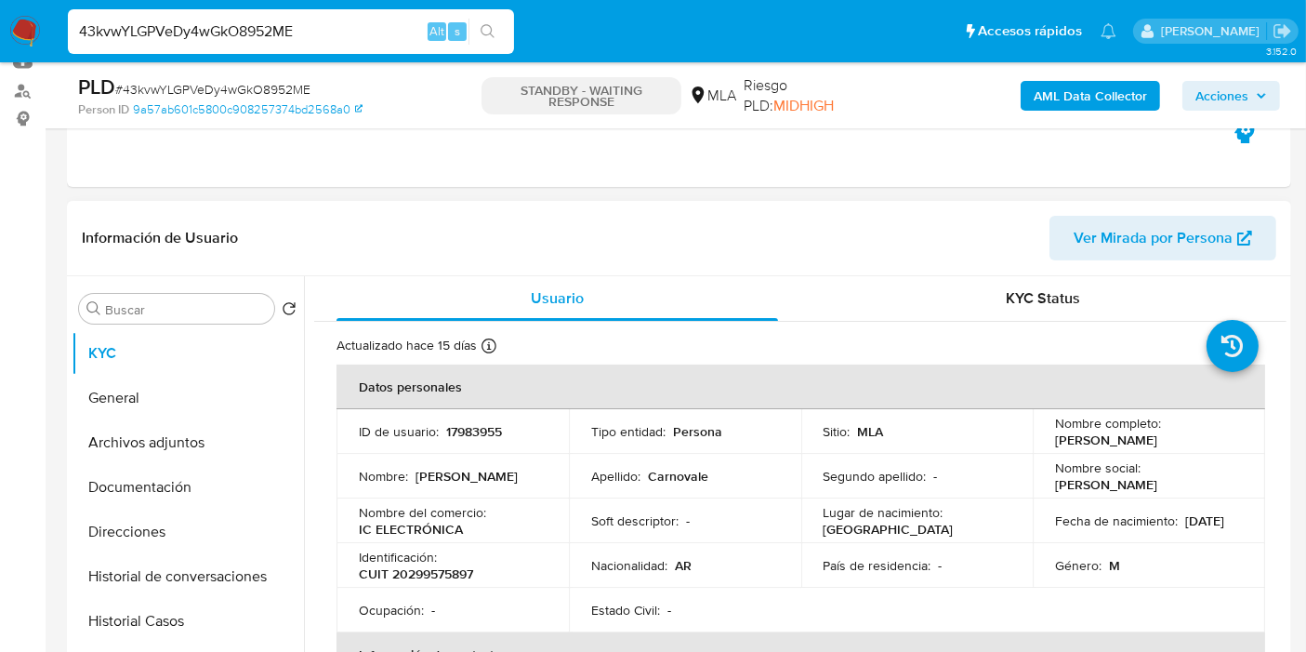
drag, startPoint x: 464, startPoint y: 442, endPoint x: 1060, endPoint y: 507, distance: 599.5
click at [478, 442] on td "ID de usuario : 17983955" at bounding box center [453, 431] width 232 height 45
click at [446, 571] on p "CUIT 20299575897" at bounding box center [416, 573] width 114 height 17
copy p "20299575897"
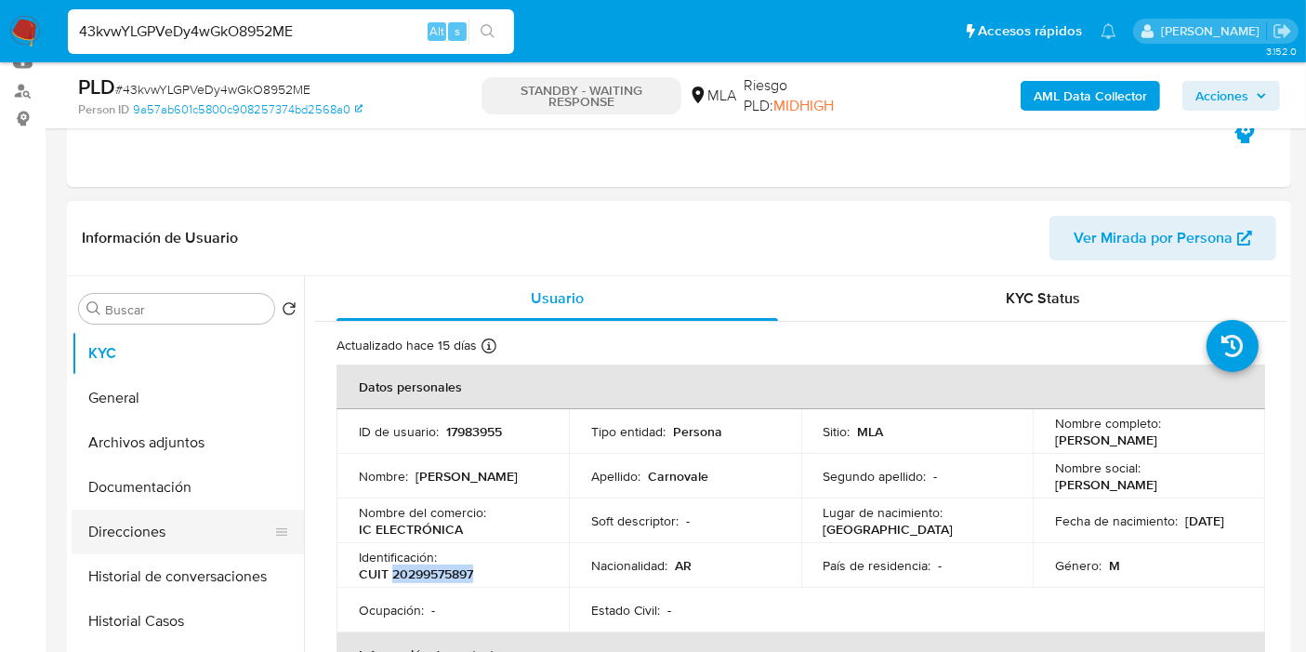
drag, startPoint x: 130, startPoint y: 503, endPoint x: 138, endPoint y: 526, distance: 24.4
click at [132, 513] on ul "KYC General Archivos adjuntos Documentación Direcciones Historial de conversaci…" at bounding box center [188, 540] width 232 height 419
click at [138, 526] on button "Direcciones" at bounding box center [181, 531] width 218 height 45
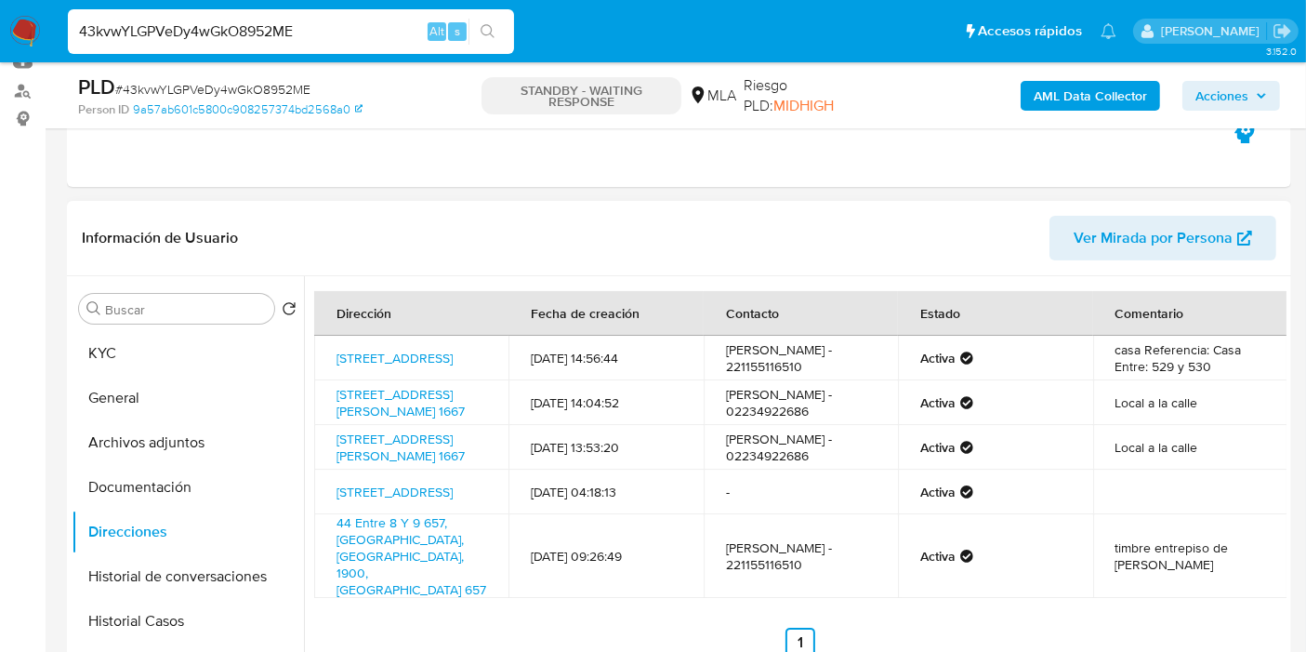
click at [1195, 406] on td "Local a la calle" at bounding box center [1190, 402] width 194 height 45
click at [430, 410] on link "Corrientes 1667, Mar Del Plata, Buenos Aires, 7600, Argentina 1667" at bounding box center [401, 402] width 128 height 35
click at [149, 347] on button "KYC" at bounding box center [181, 353] width 218 height 45
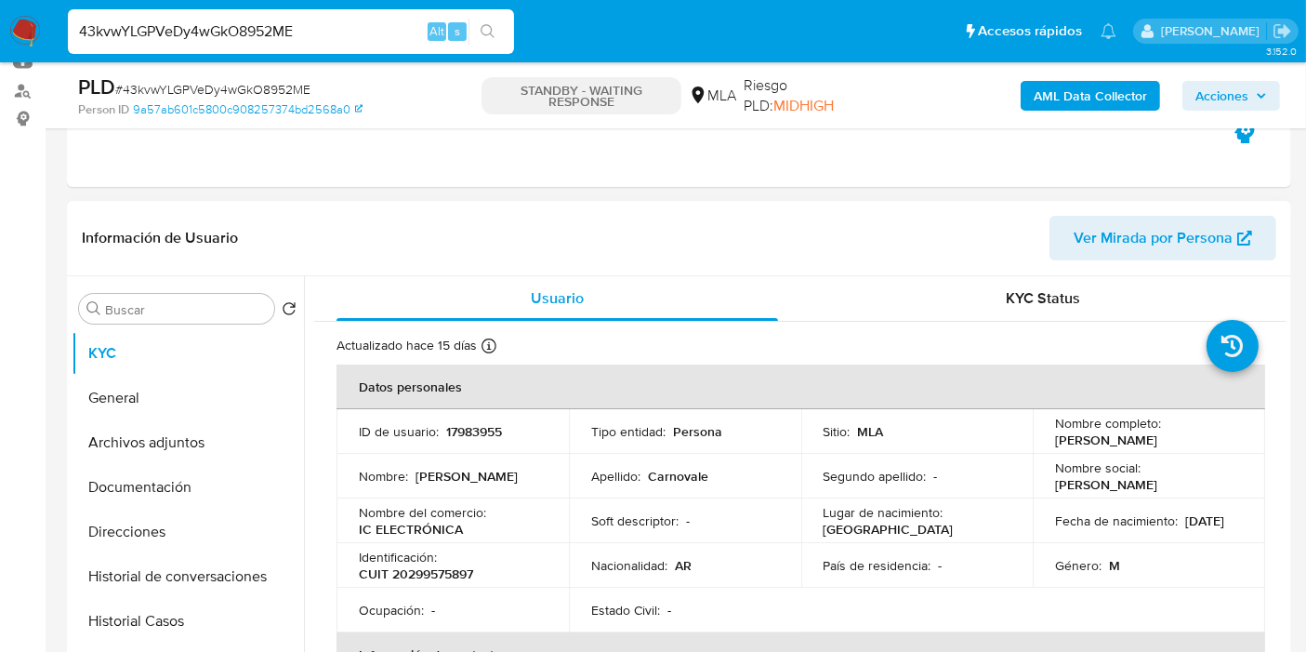
click at [498, 586] on td "Identificación : CUIT 20299575897" at bounding box center [453, 565] width 232 height 45
click at [456, 585] on td "Identificación : CUIT 20299575897" at bounding box center [453, 565] width 232 height 45
click at [455, 577] on p "CUIT 20299575897" at bounding box center [416, 573] width 114 height 17
copy p "20299575897"
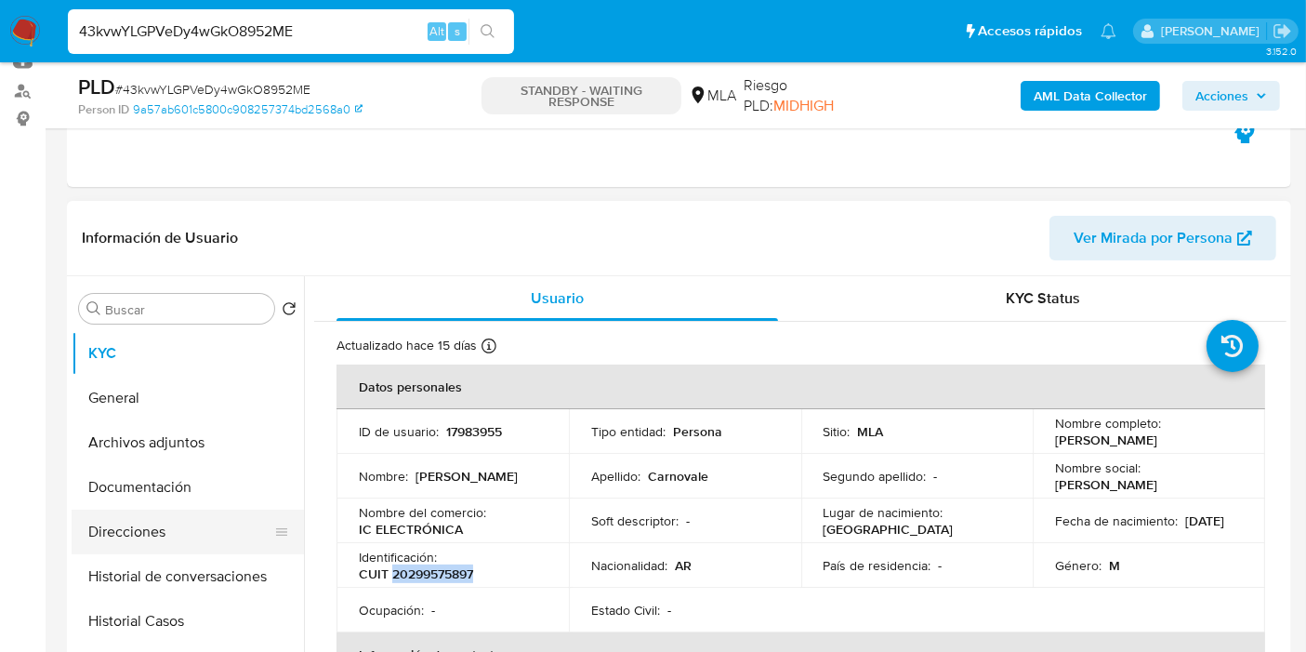
click at [164, 537] on button "Direcciones" at bounding box center [181, 531] width 218 height 45
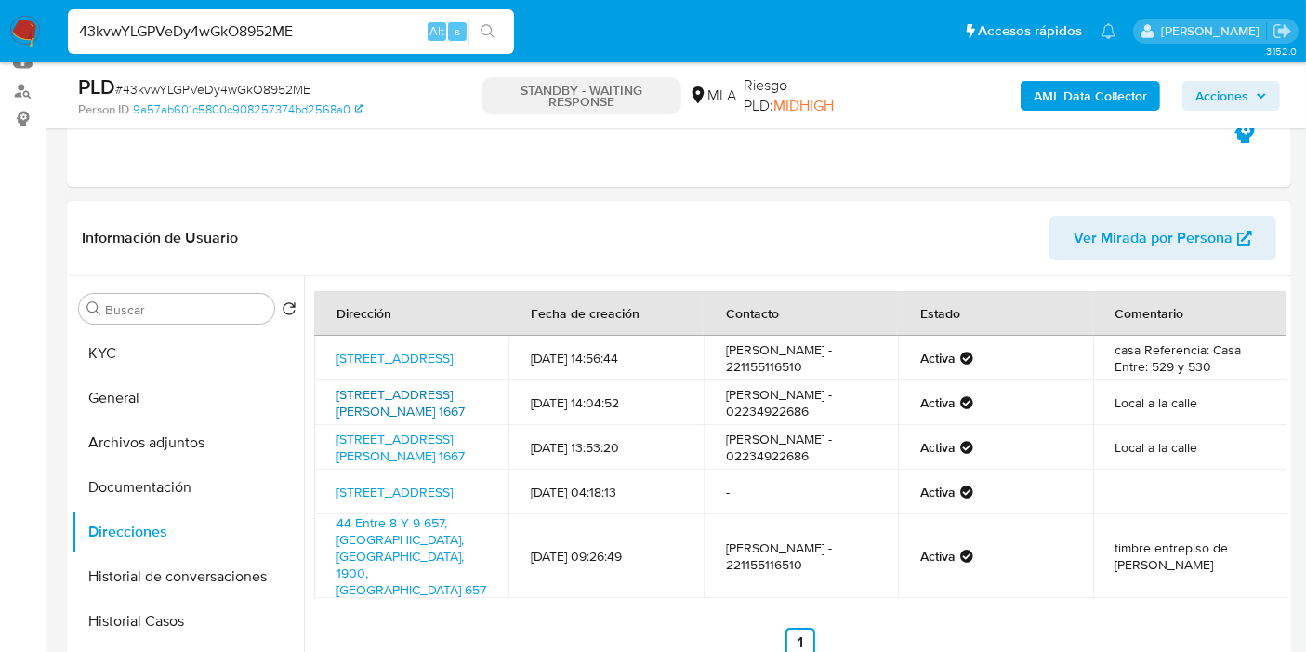
drag, startPoint x: 334, startPoint y: 398, endPoint x: 443, endPoint y: 407, distance: 110.1
click at [443, 407] on td "Corrientes 1667, Mar Del Plata, Buenos Aires, 7600, Argentina 1667" at bounding box center [411, 402] width 194 height 45
copy link "Corrientes 1667, Mar Del Plata, Buenos Aires"
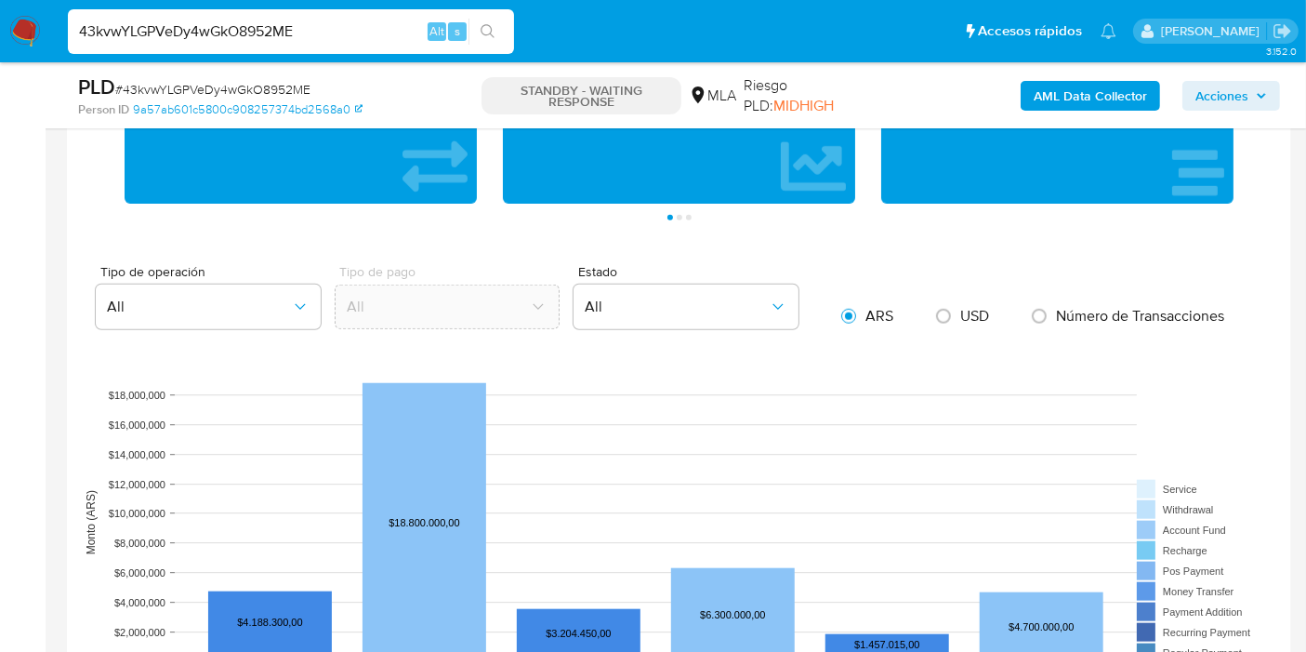
scroll to position [930, 0]
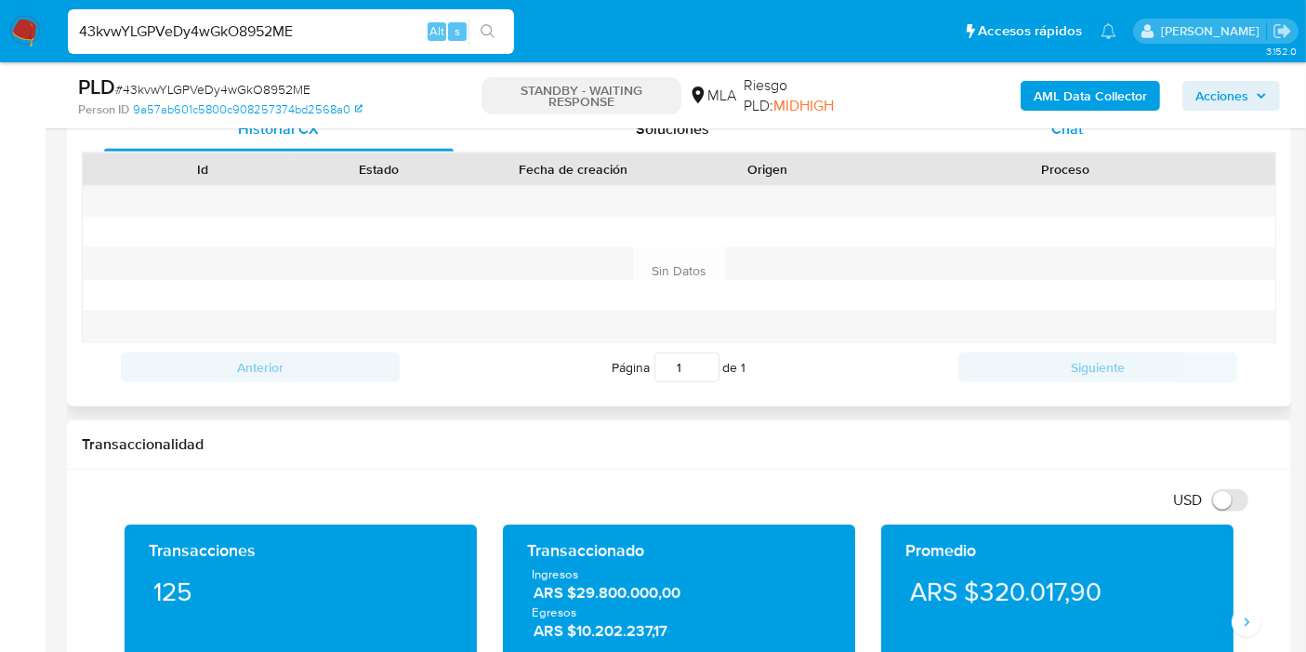
click at [1136, 137] on div "Chat" at bounding box center [1068, 129] width 350 height 45
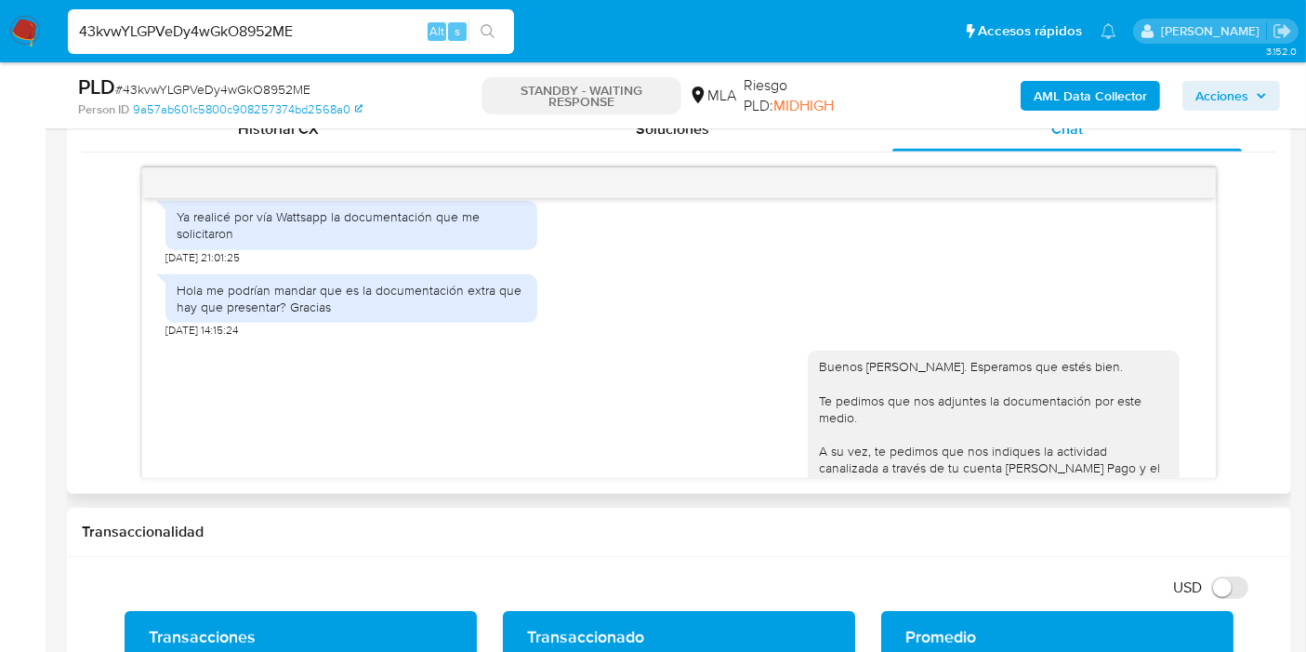
scroll to position [786, 0]
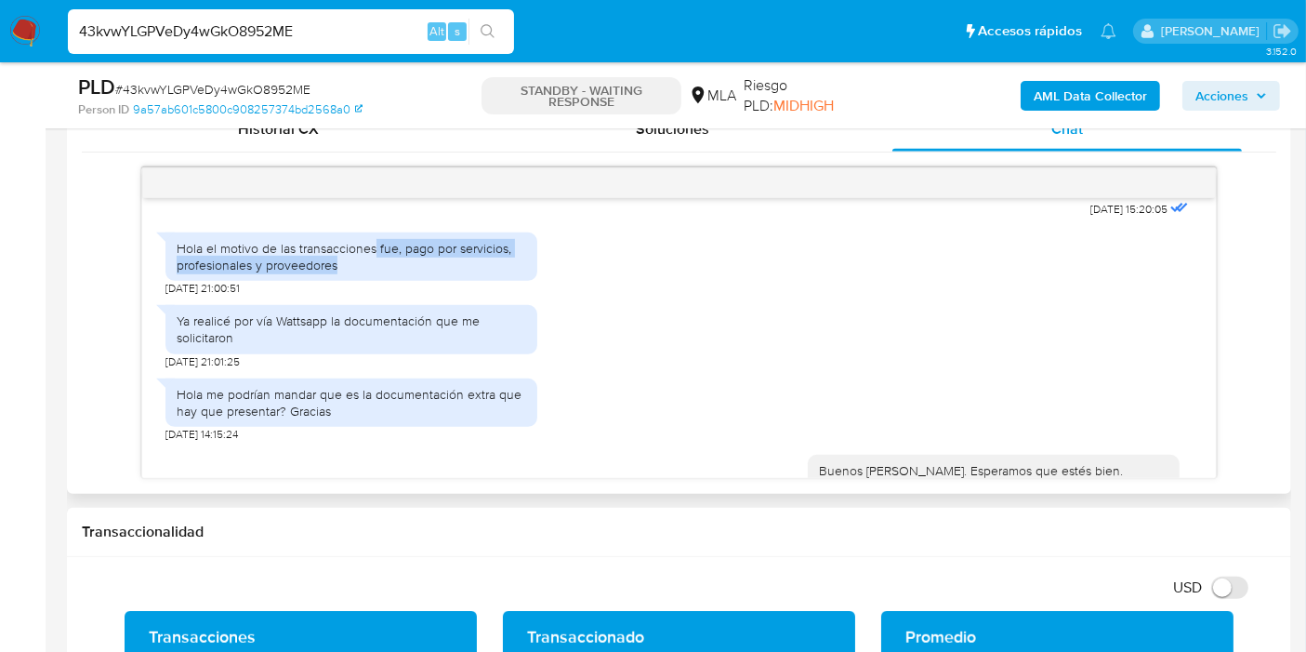
drag, startPoint x: 375, startPoint y: 251, endPoint x: 437, endPoint y: 263, distance: 63.5
click at [437, 263] on div "Hola el motivo de las transacciones fue, pago por servicios, profesionales y pr…" at bounding box center [352, 256] width 350 height 33
copy div "fue, pago por servicios, profesionales y proveedores"
click at [26, 35] on img at bounding box center [25, 32] width 32 height 32
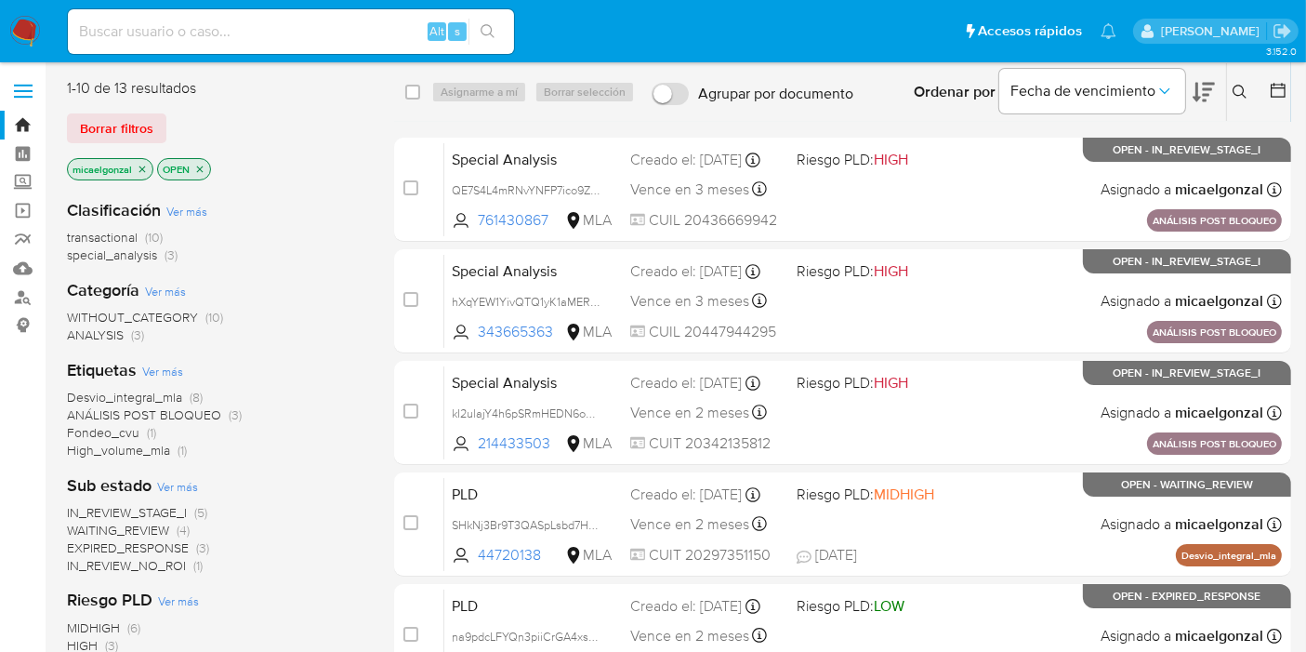
click at [352, 33] on input at bounding box center [291, 32] width 446 height 24
paste input "VupSlDszMKhqPzQGc53DcSbA"
type input "VupSlDszMKhqPzQGc53DcSbA"
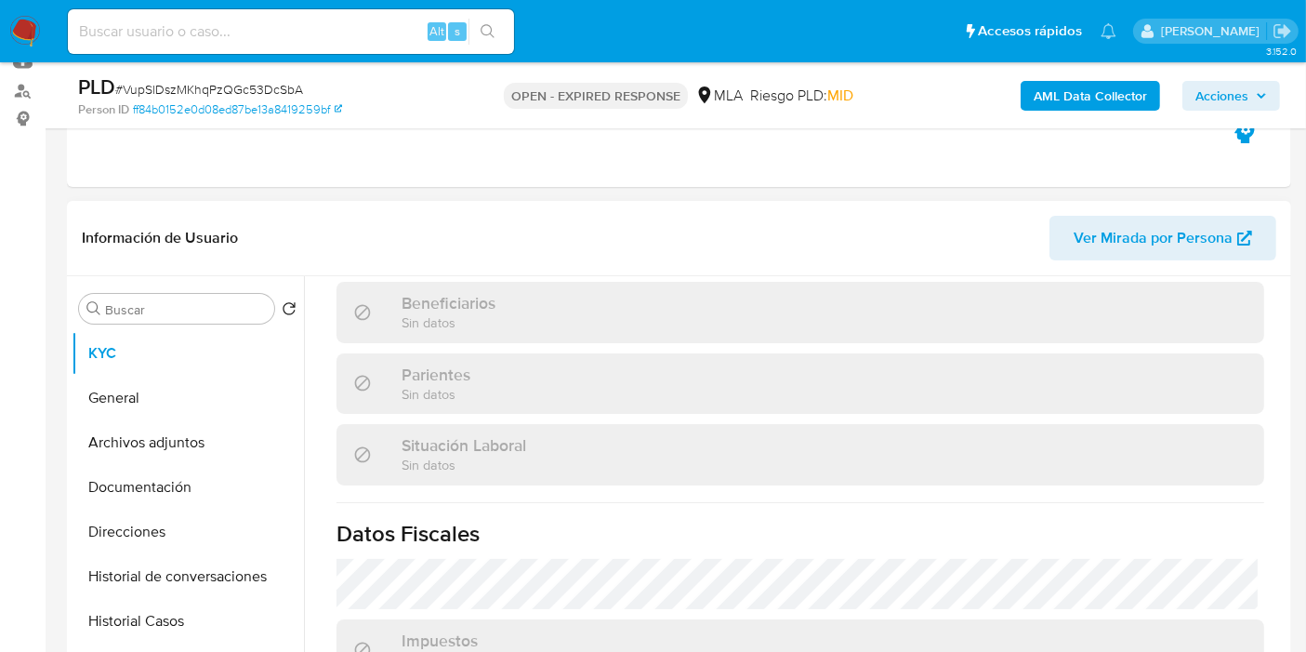
scroll to position [1043, 0]
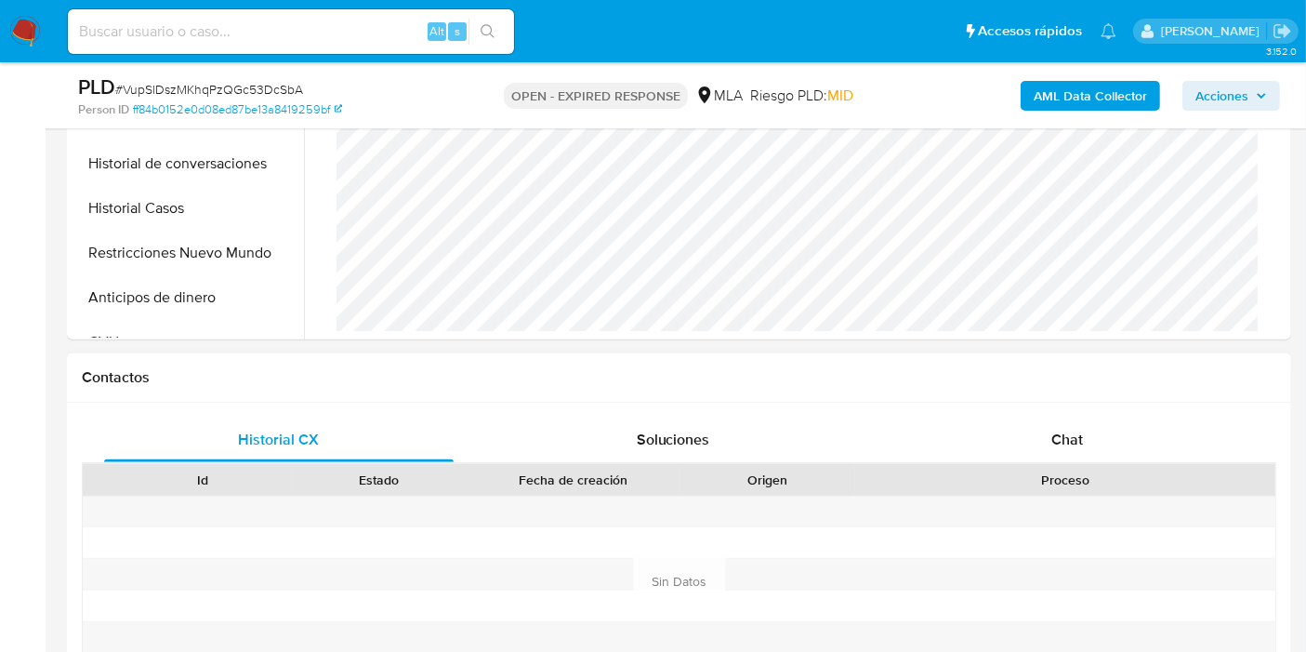
select select "10"
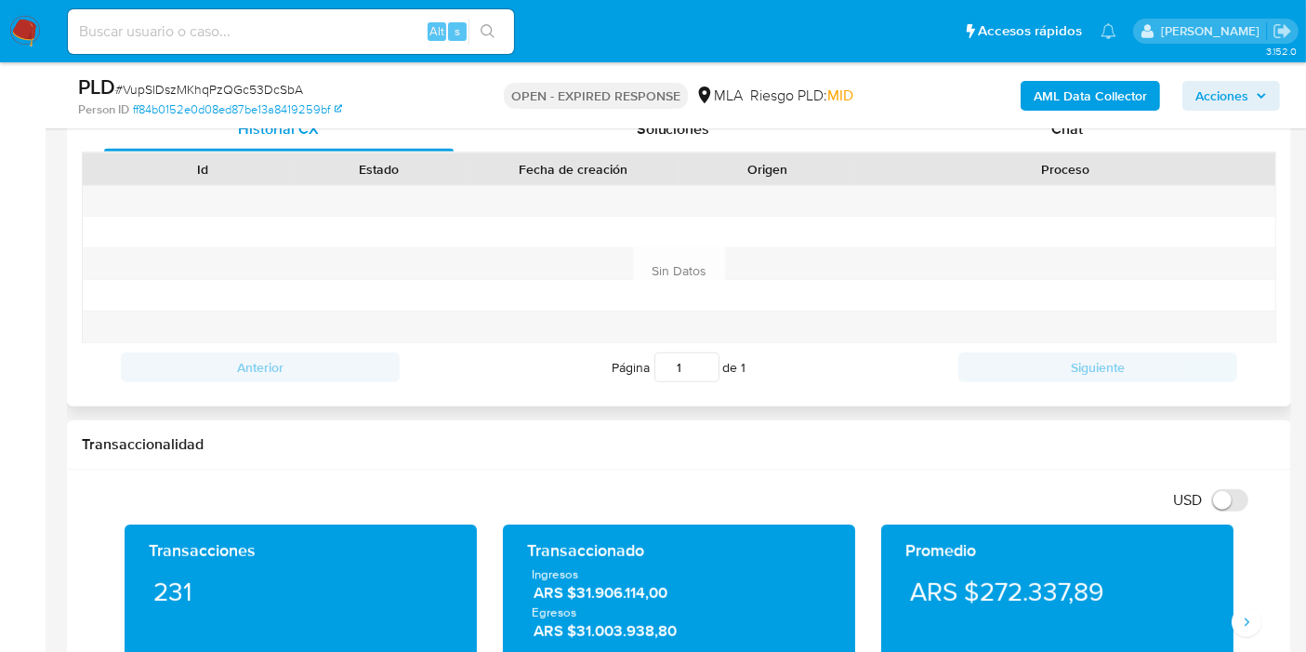
scroll to position [826, 0]
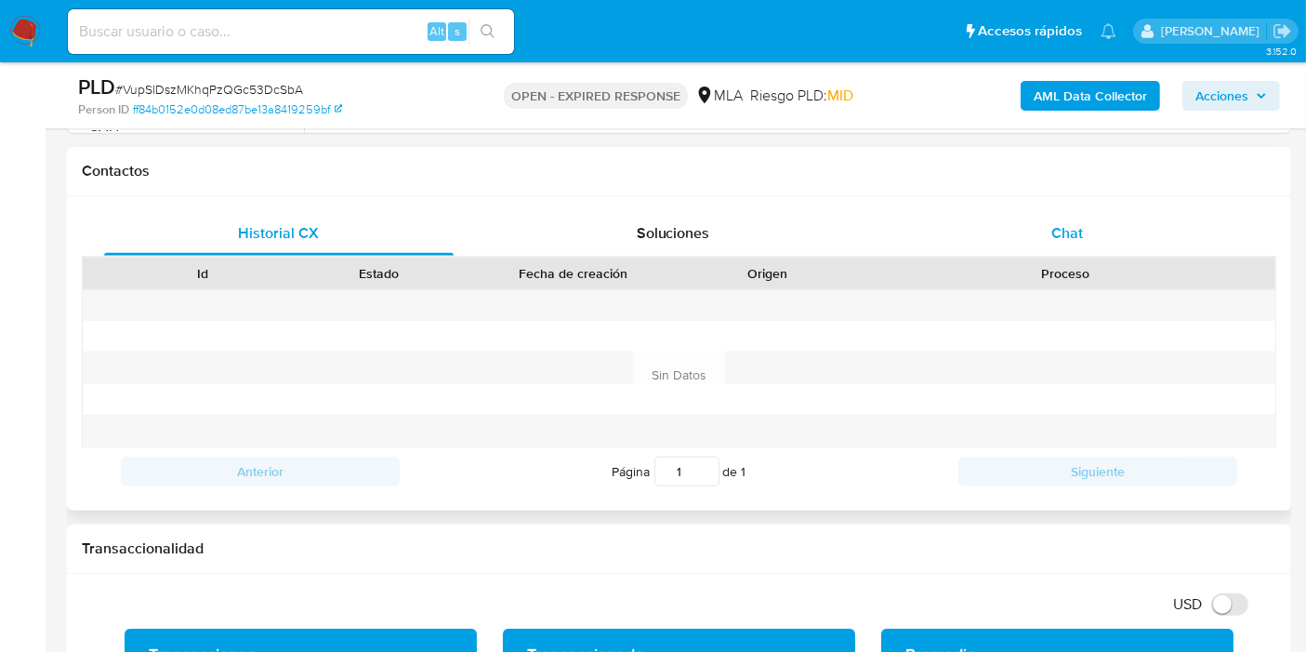
click at [1149, 236] on div "Chat" at bounding box center [1068, 233] width 350 height 45
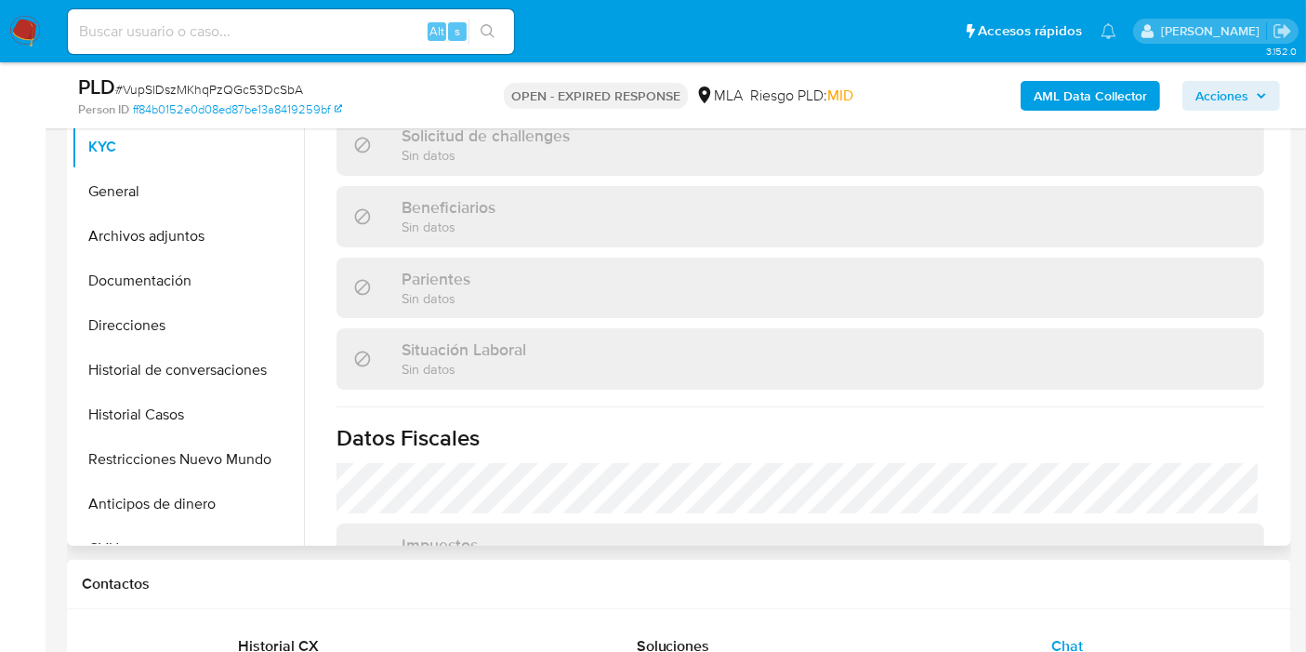
scroll to position [218, 0]
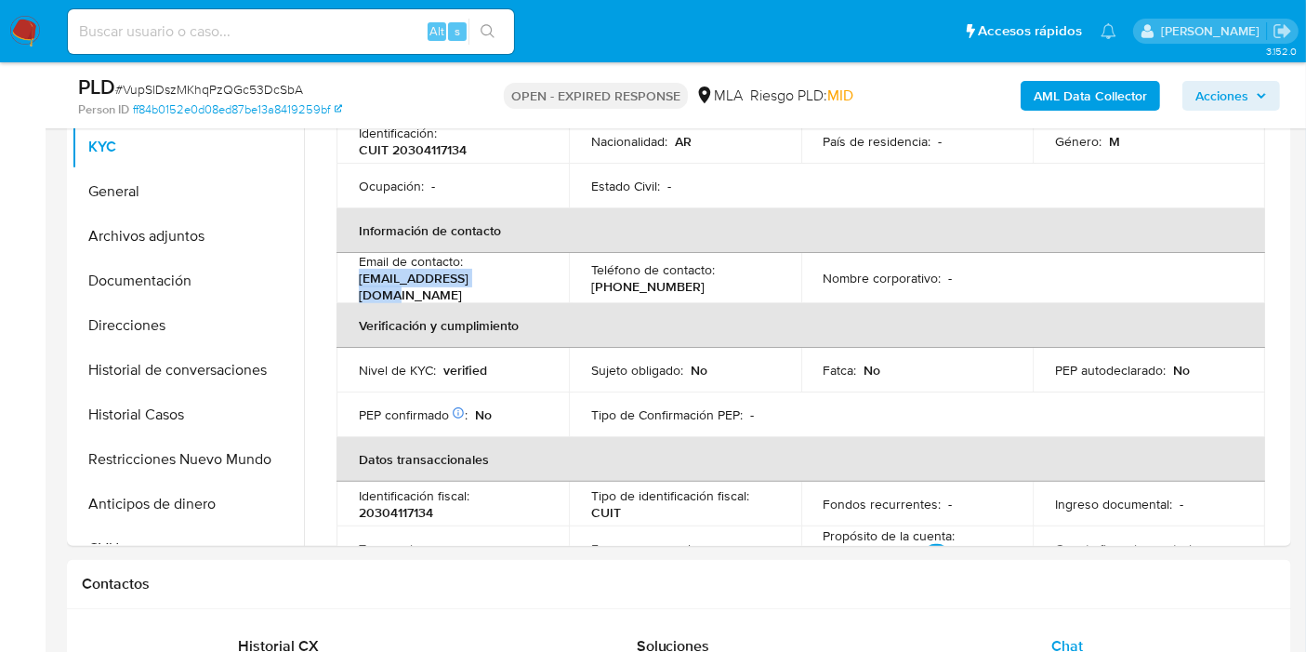
drag, startPoint x: 489, startPoint y: 274, endPoint x: 361, endPoint y: 279, distance: 128.4
click at [361, 279] on div "Email de contacto : emi.-wet@hotmail.com" at bounding box center [453, 278] width 188 height 50
copy p "emi.-wet@hotmail.com"
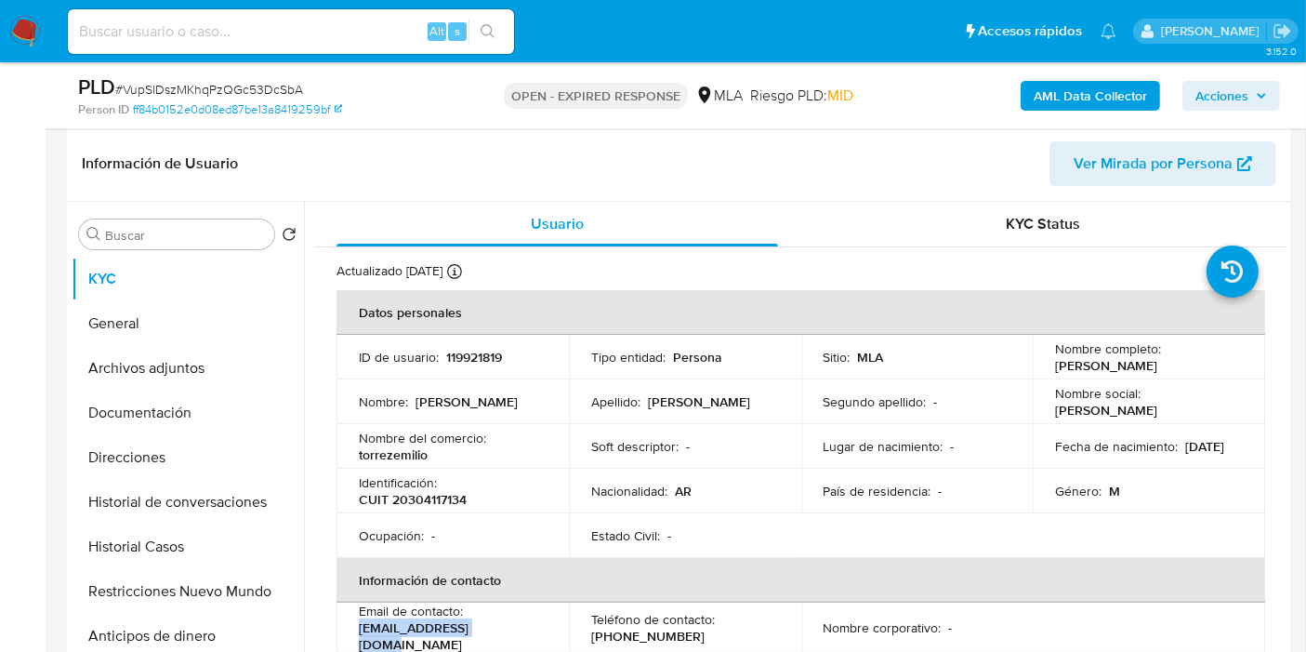
scroll to position [206, 0]
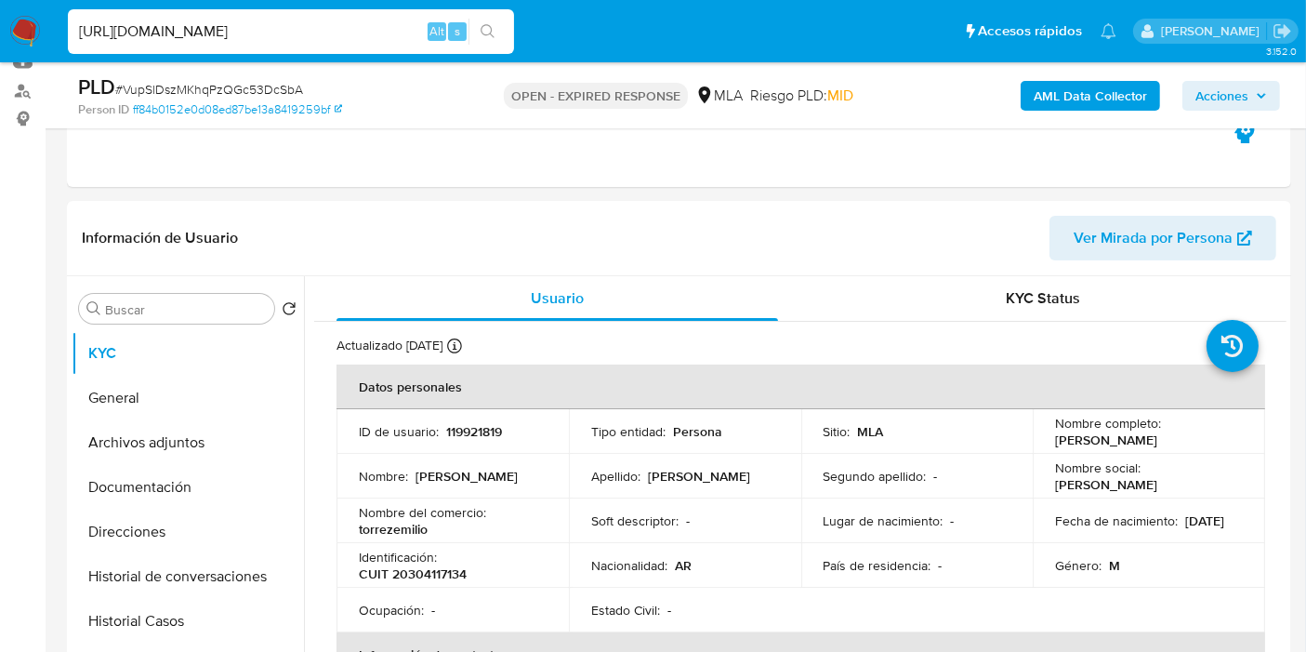
type input "https://aladdin.adminml.com/"
click at [66, 27] on li "https://aladdin.adminml.com/ Alt s" at bounding box center [291, 30] width 456 height 46
click at [29, 27] on img at bounding box center [25, 32] width 32 height 32
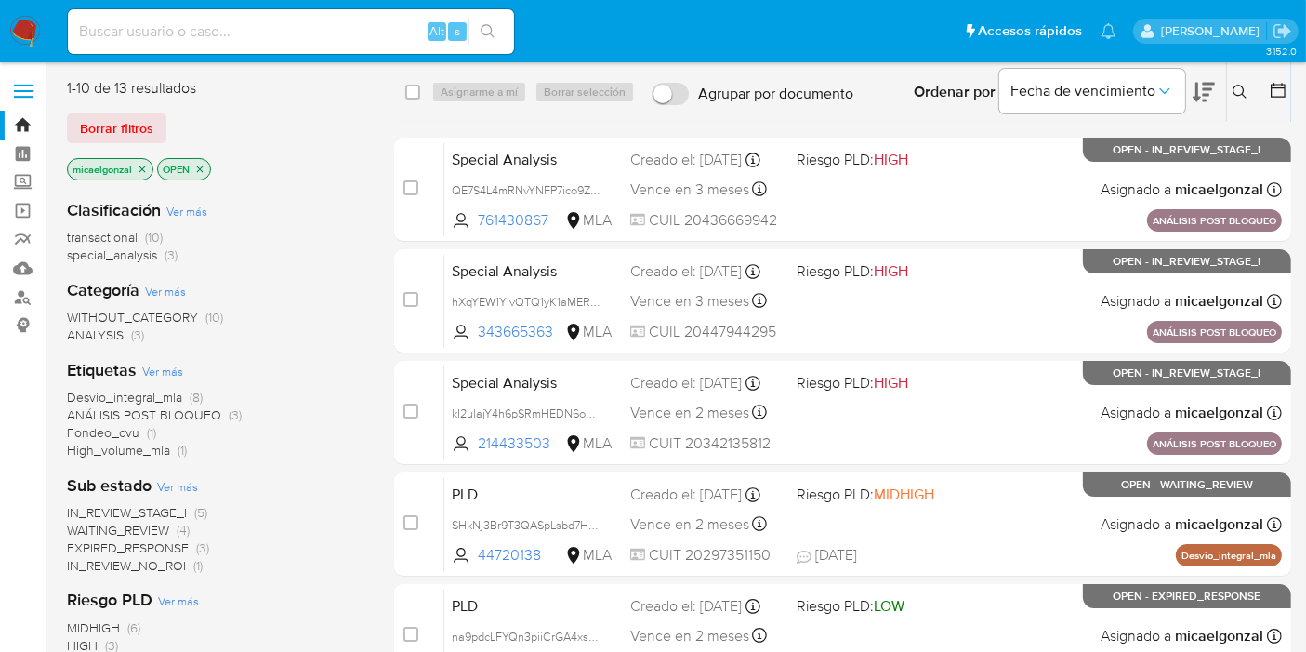
click at [105, 145] on div "1-10 de 13 resultados Borrar filtros micaelgonzal OPEN" at bounding box center [216, 131] width 298 height 106
click at [118, 137] on span "Borrar filtros" at bounding box center [116, 128] width 73 height 26
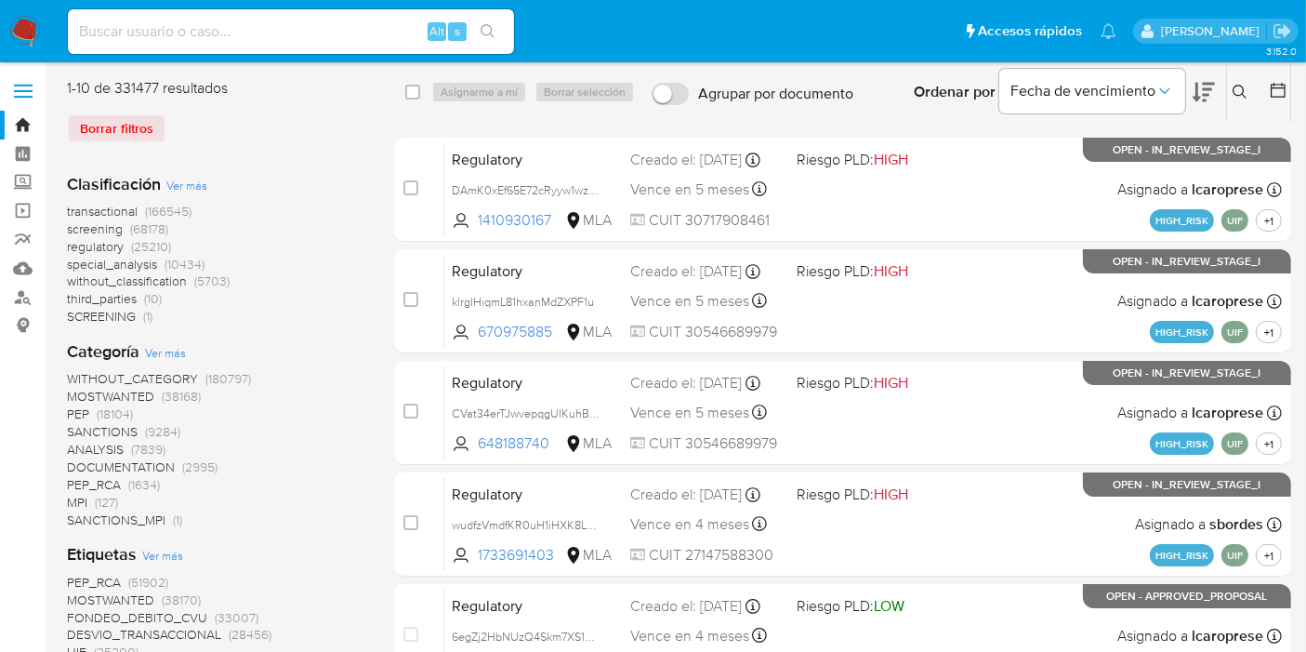
click at [1228, 87] on button at bounding box center [1242, 92] width 31 height 22
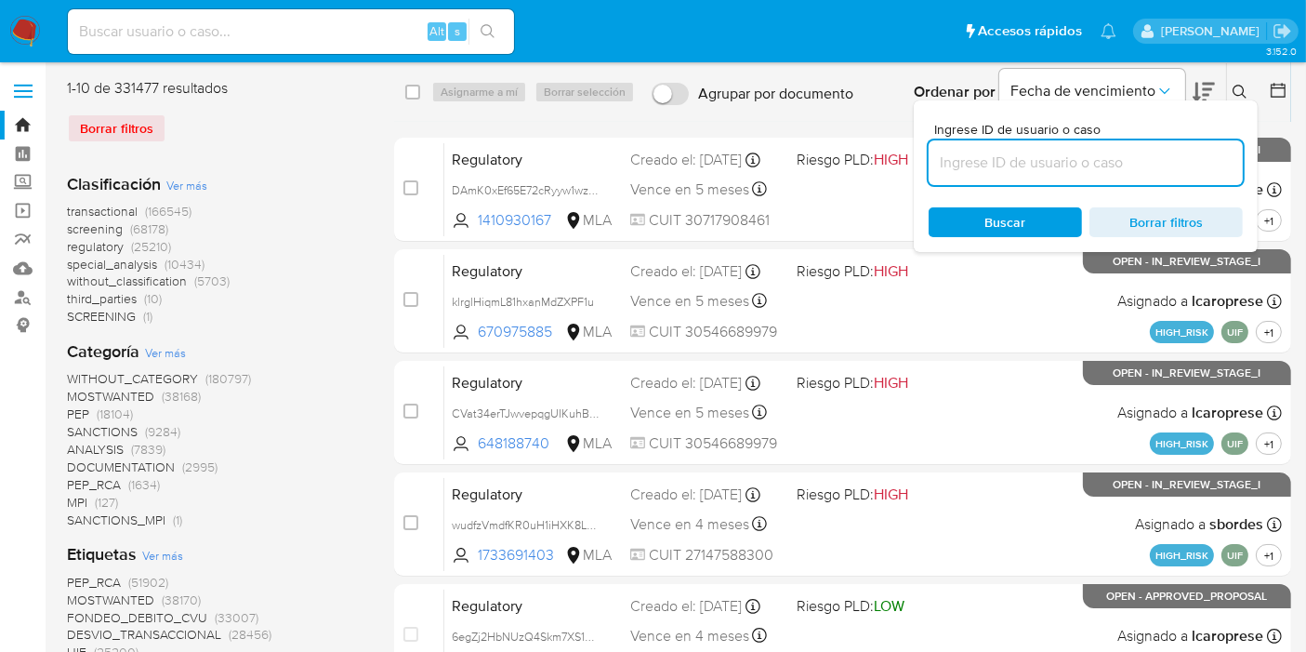
click at [1084, 161] on input at bounding box center [1086, 163] width 314 height 24
type input "RXA22WUmzDapToD27YRavm5W"
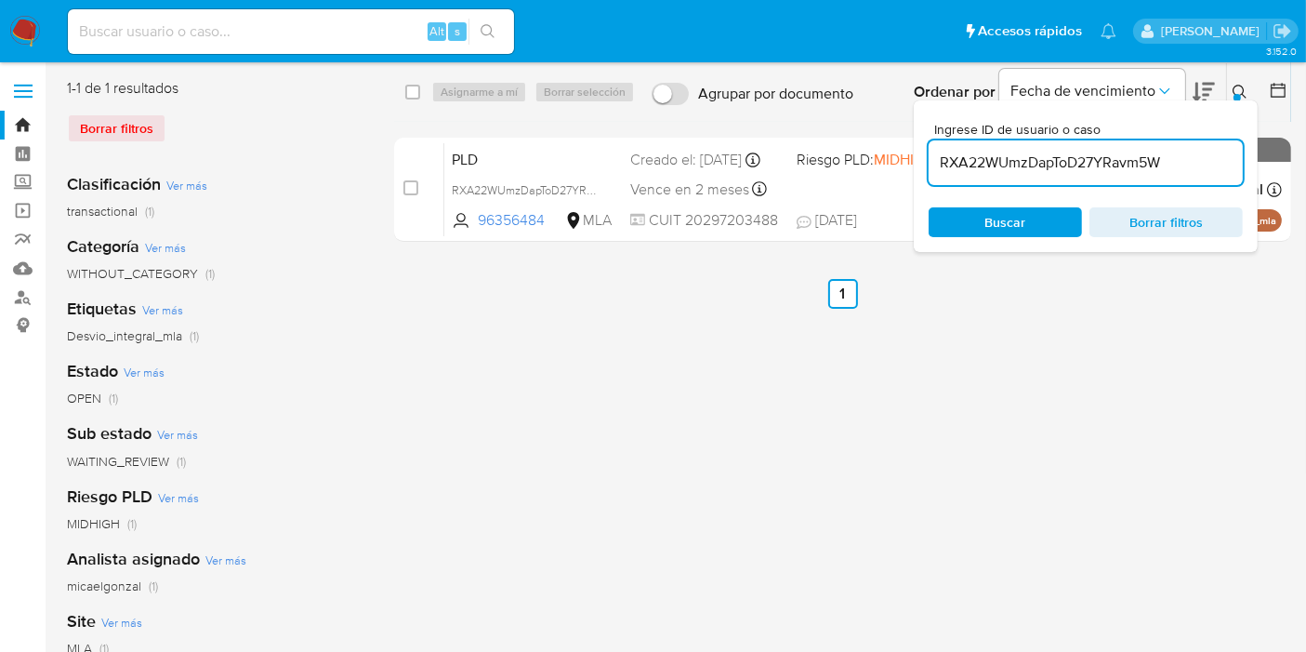
click at [424, 94] on div "select-all-cases-checkbox" at bounding box center [416, 92] width 22 height 22
click at [421, 94] on div "select-all-cases-checkbox" at bounding box center [416, 92] width 22 height 22
click at [414, 89] on input "checkbox" at bounding box center [412, 92] width 15 height 15
checkbox input "true"
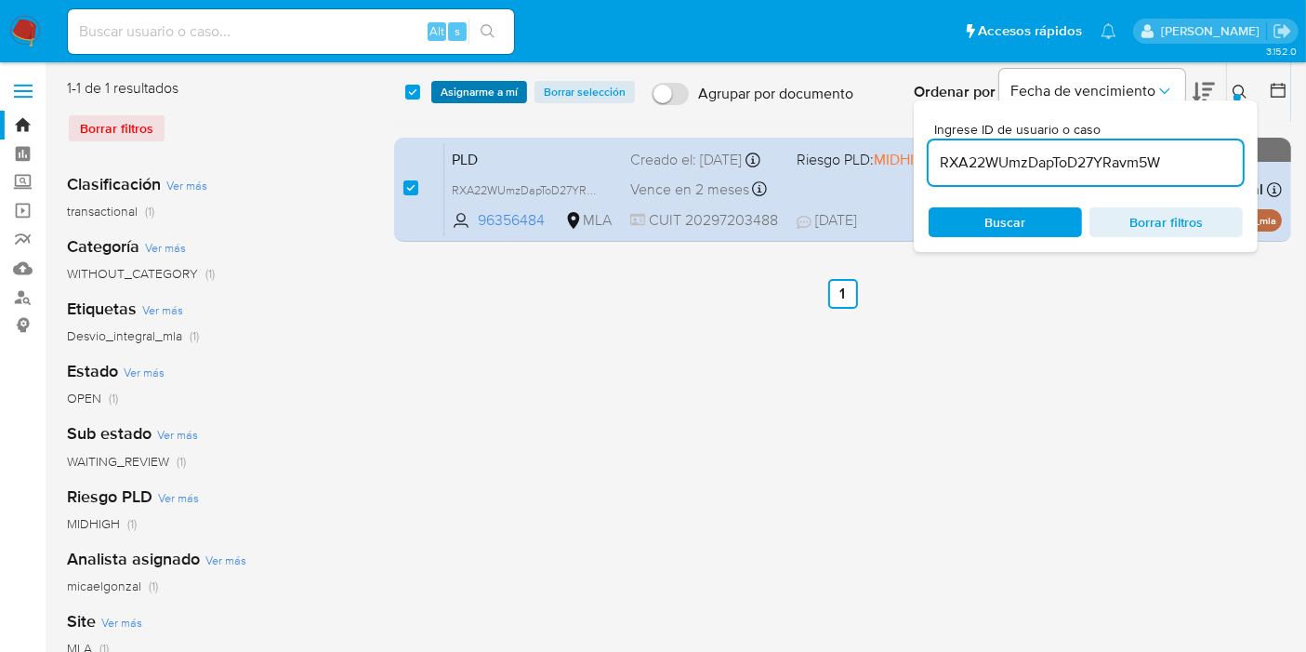
click at [470, 93] on span "Asignarme a mí" at bounding box center [479, 92] width 77 height 19
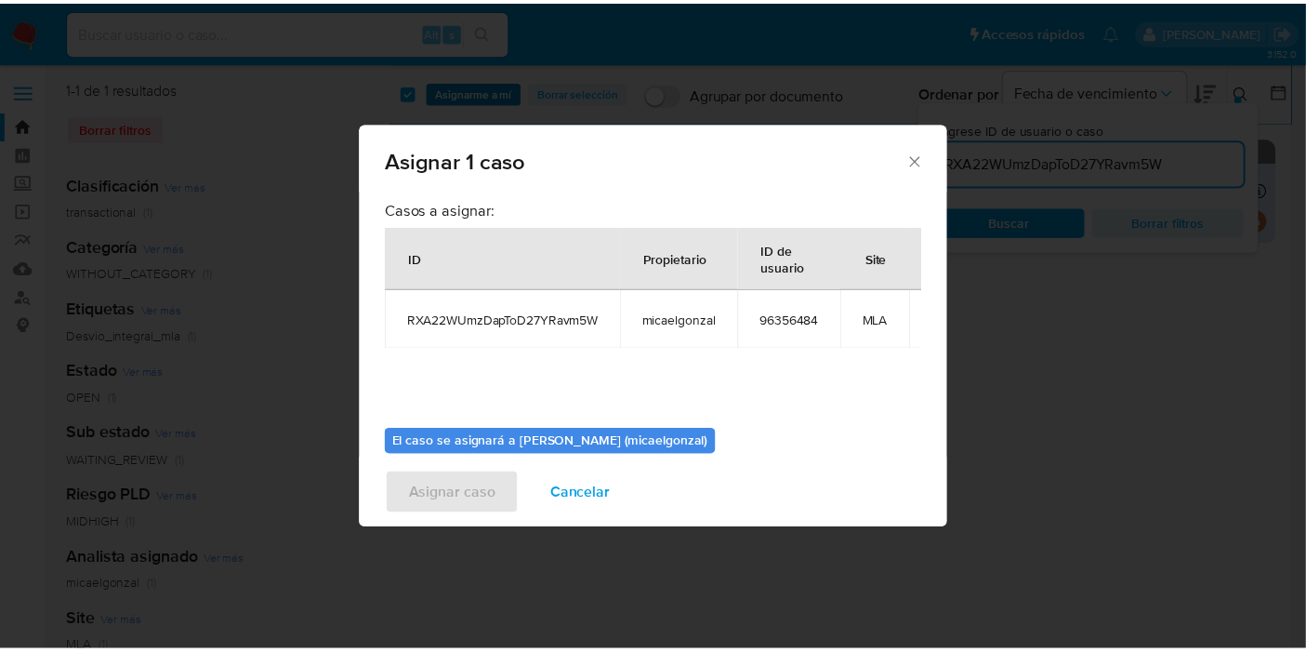
scroll to position [112, 0]
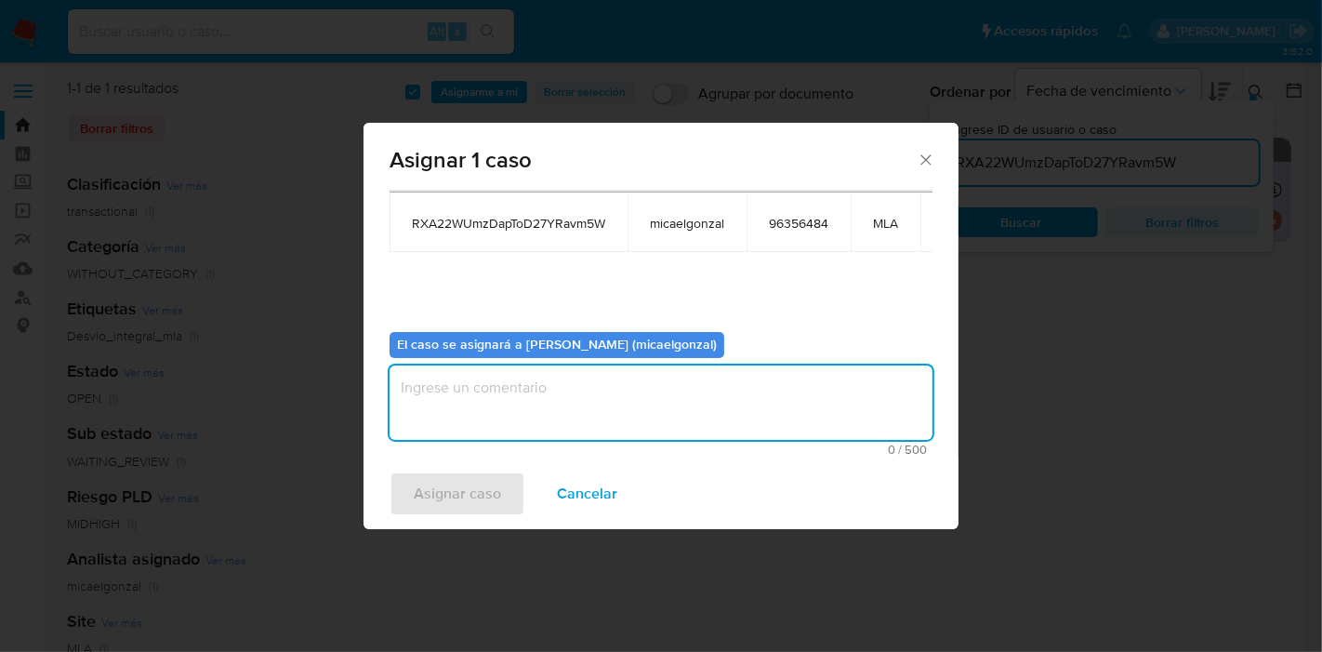
click at [629, 404] on textarea "assign-modal" at bounding box center [661, 402] width 543 height 74
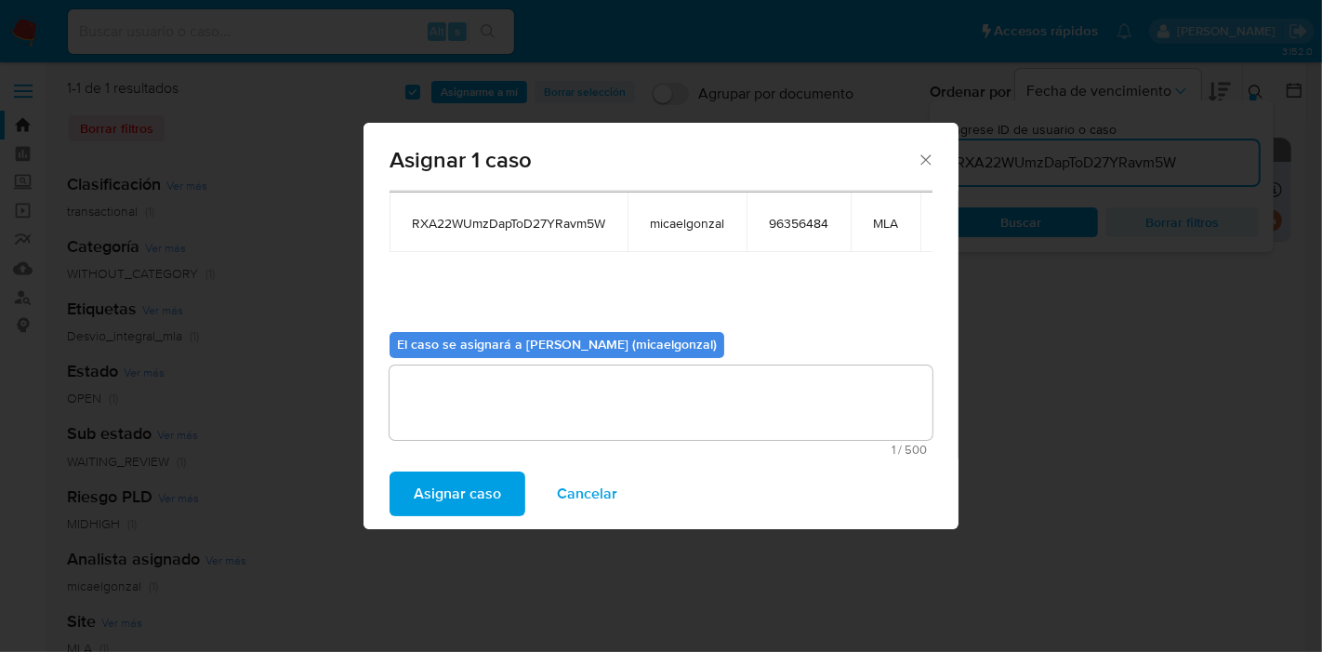
click at [488, 495] on span "Asignar caso" at bounding box center [457, 493] width 87 height 41
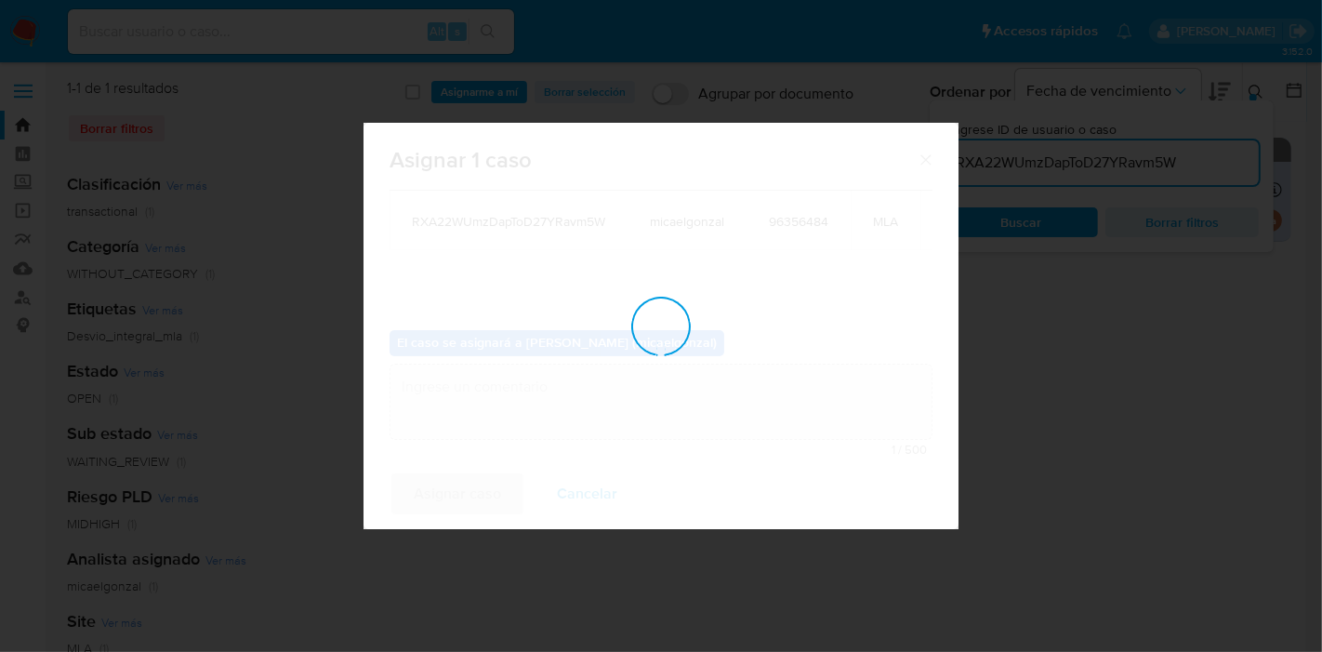
checkbox input "false"
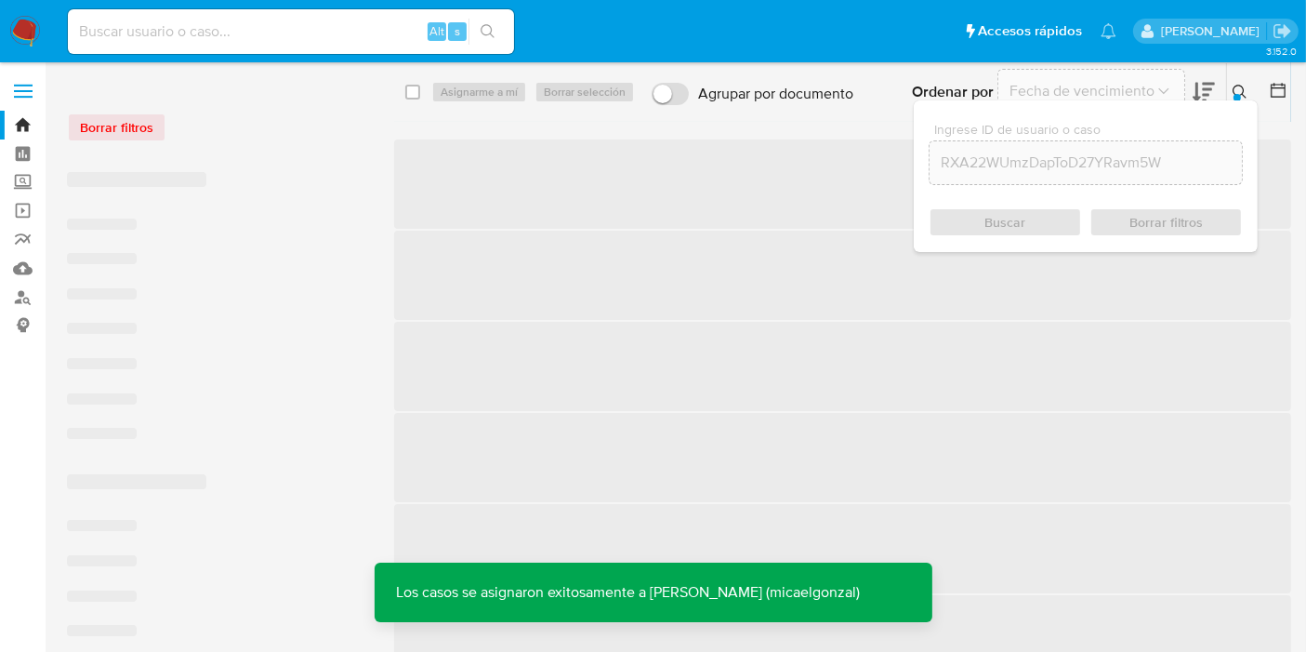
click at [286, 44] on div "Alt s" at bounding box center [291, 31] width 446 height 45
click at [289, 33] on input at bounding box center [291, 32] width 446 height 24
paste input "RXA22WUmzDapToD27YRavm5W"
type input "RXA22WUmzDapToD27YRavm5W"
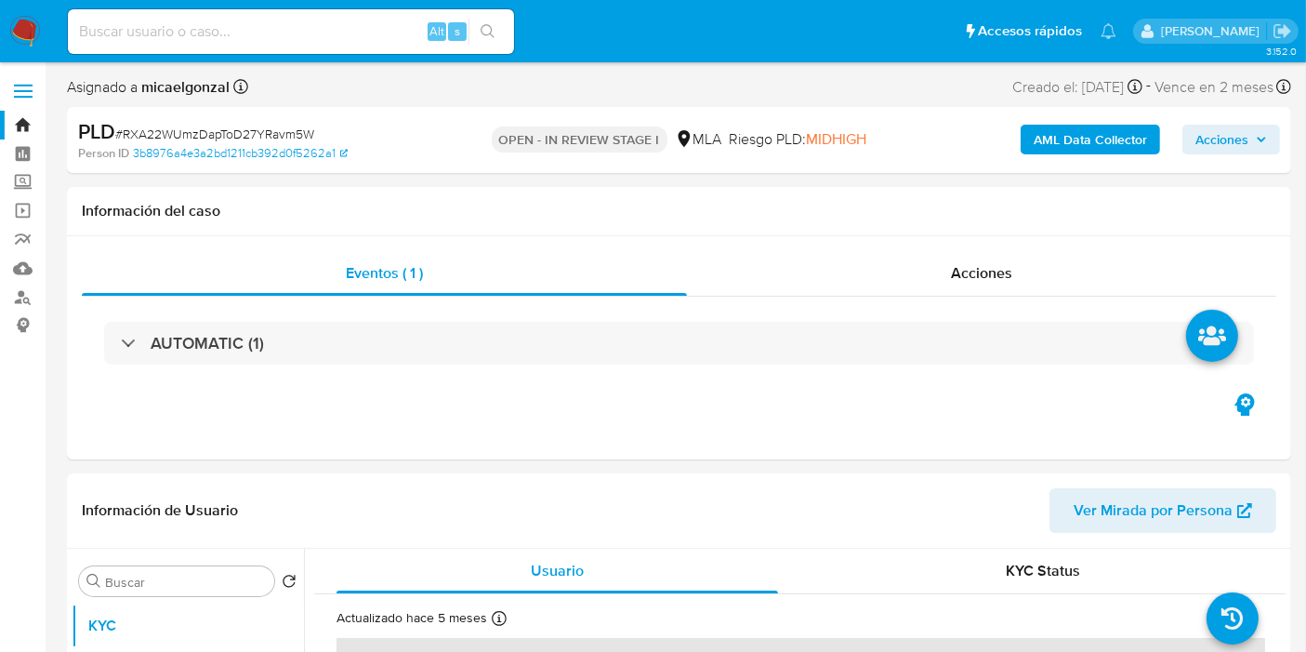
select select "10"
click at [349, 26] on input at bounding box center [291, 32] width 446 height 24
paste input "na9pdcLFYQn3piiCrGA4xsdm"
type input "na9pdcLFYQn3piiCrGA4xsdm"
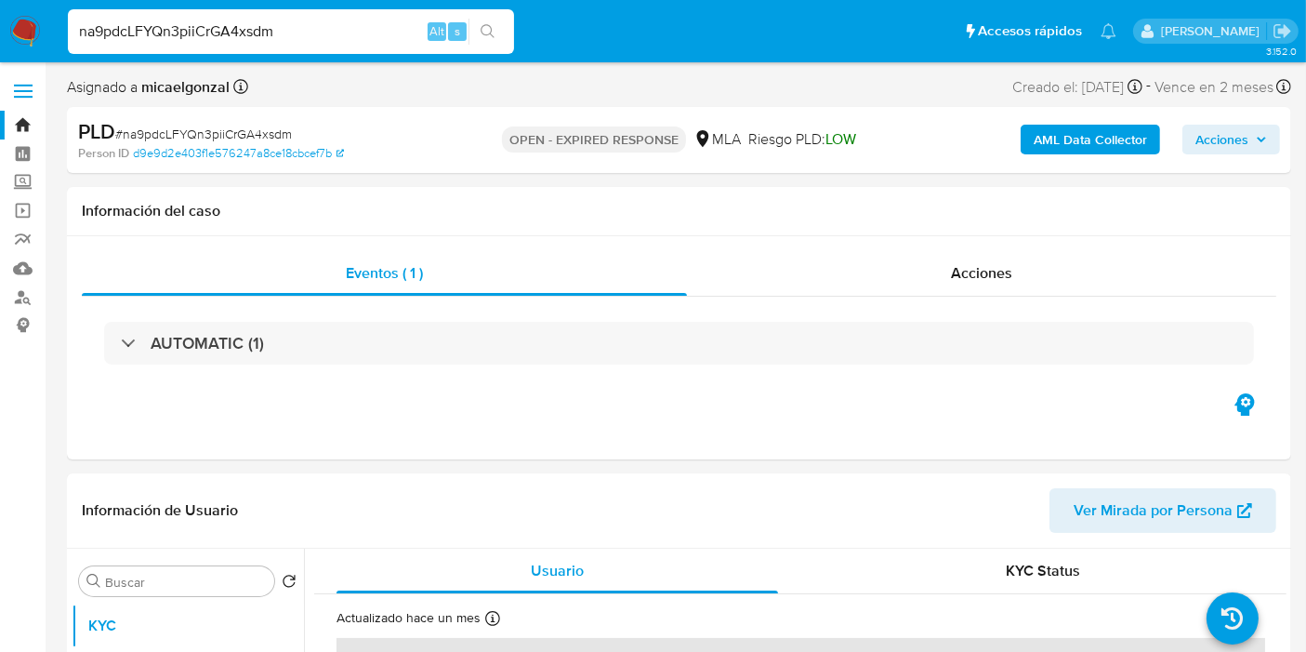
select select "10"
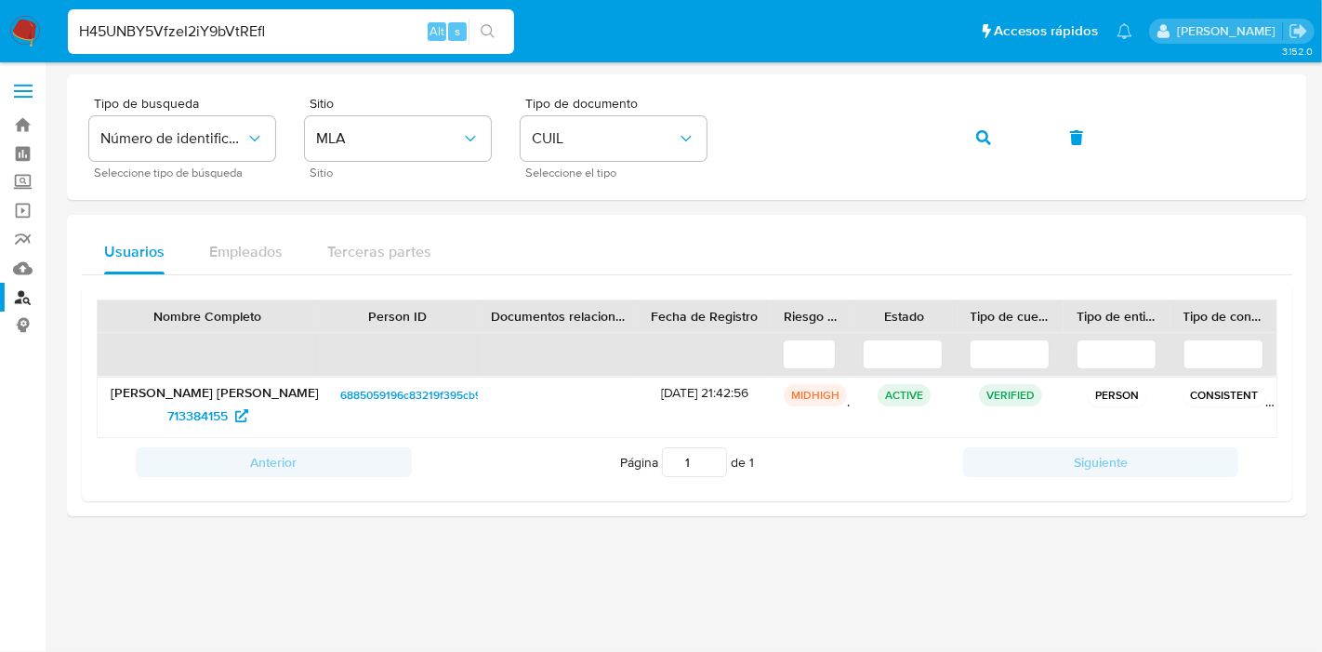
type input "H45UNBY5VfzeI2iY9bVtREfl"
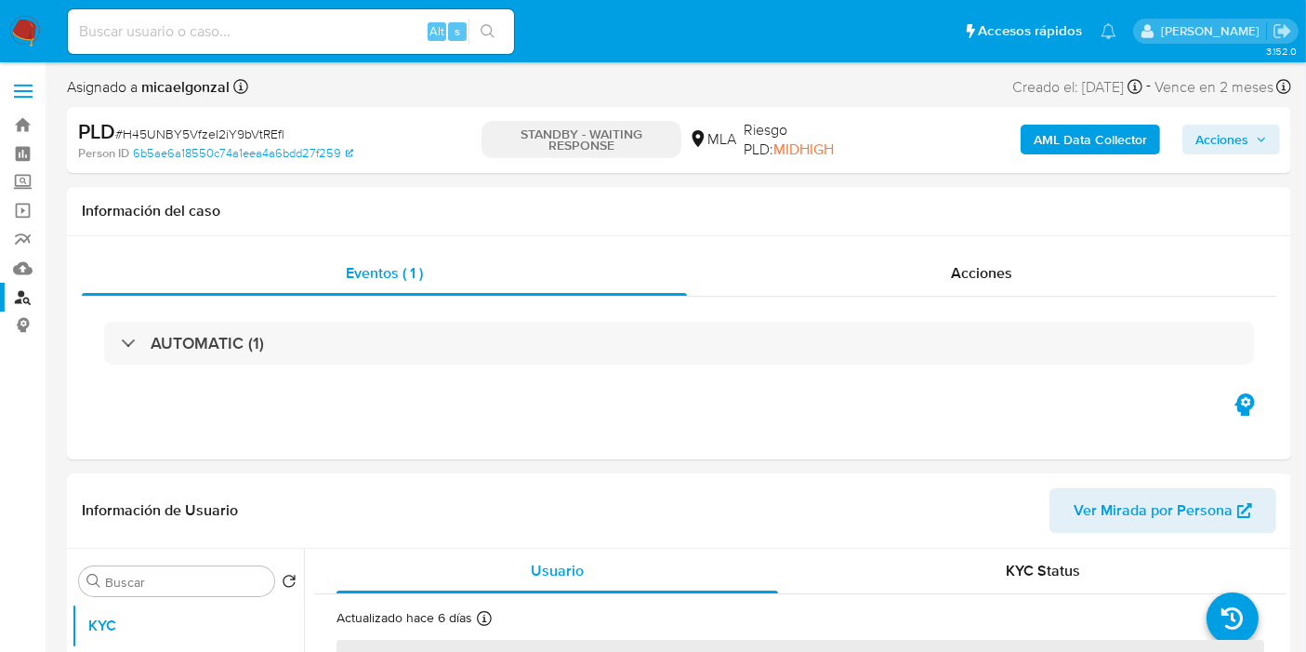
click at [37, 35] on img at bounding box center [25, 32] width 32 height 32
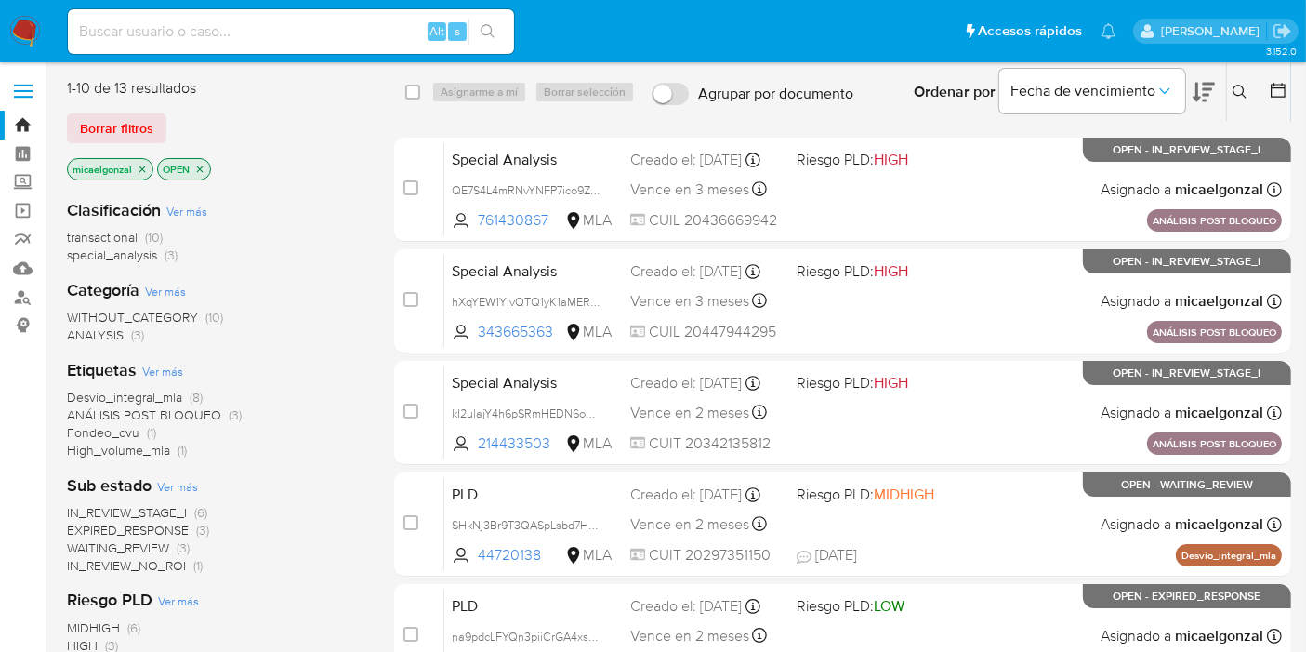
click at [137, 261] on span "special_analysis" at bounding box center [112, 254] width 90 height 19
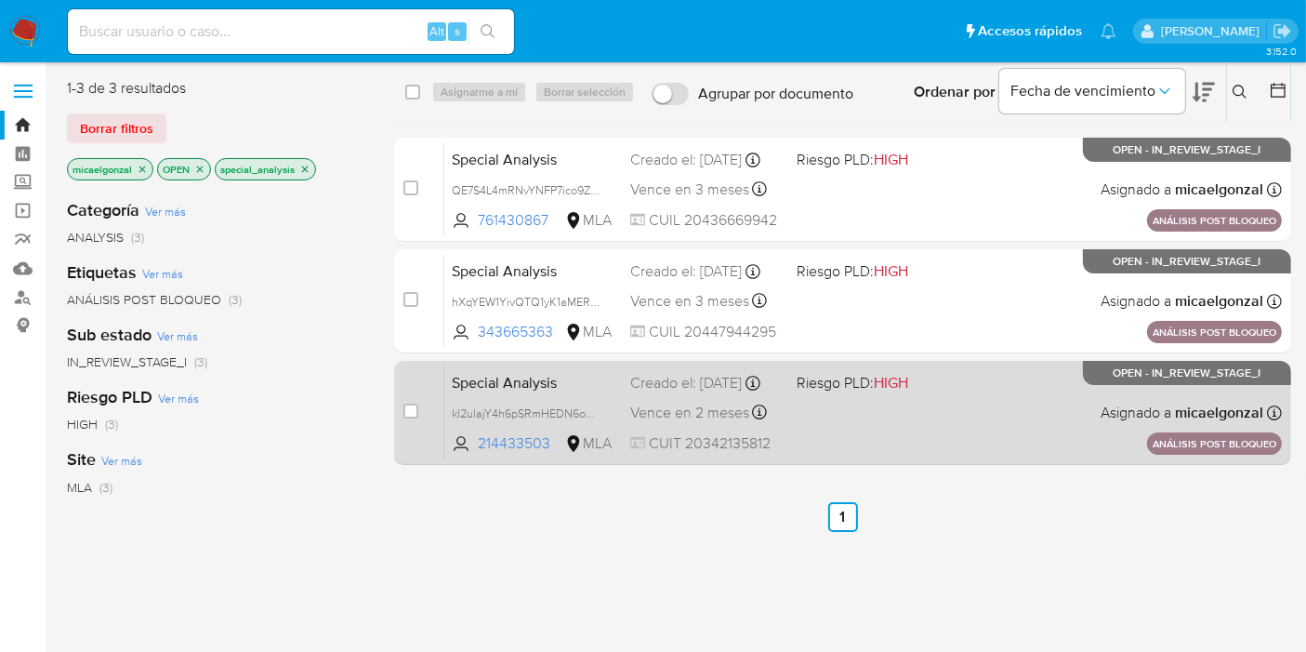
click at [738, 393] on div "Creado el: 28/07/2025 Creado el: 28/07/2025 14:51:19" at bounding box center [706, 383] width 152 height 20
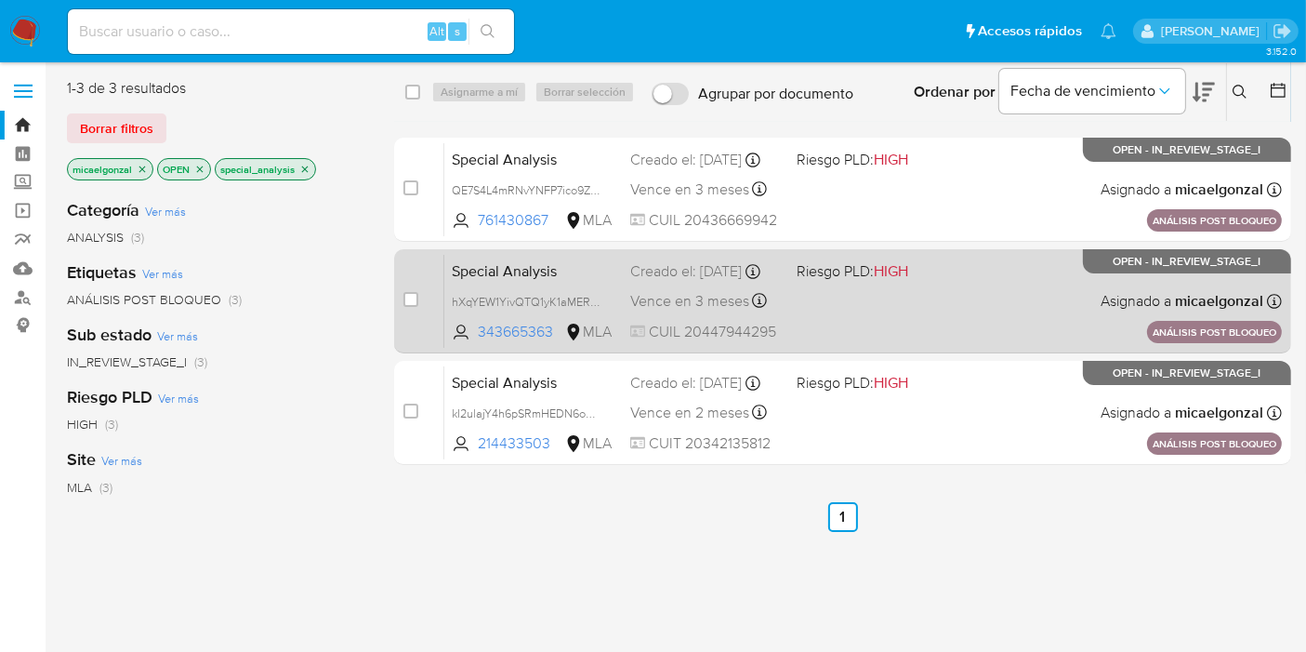
click at [741, 282] on div "Creado el: 01/08/2025 Creado el: 01/08/2025 14:44:40" at bounding box center [706, 271] width 152 height 20
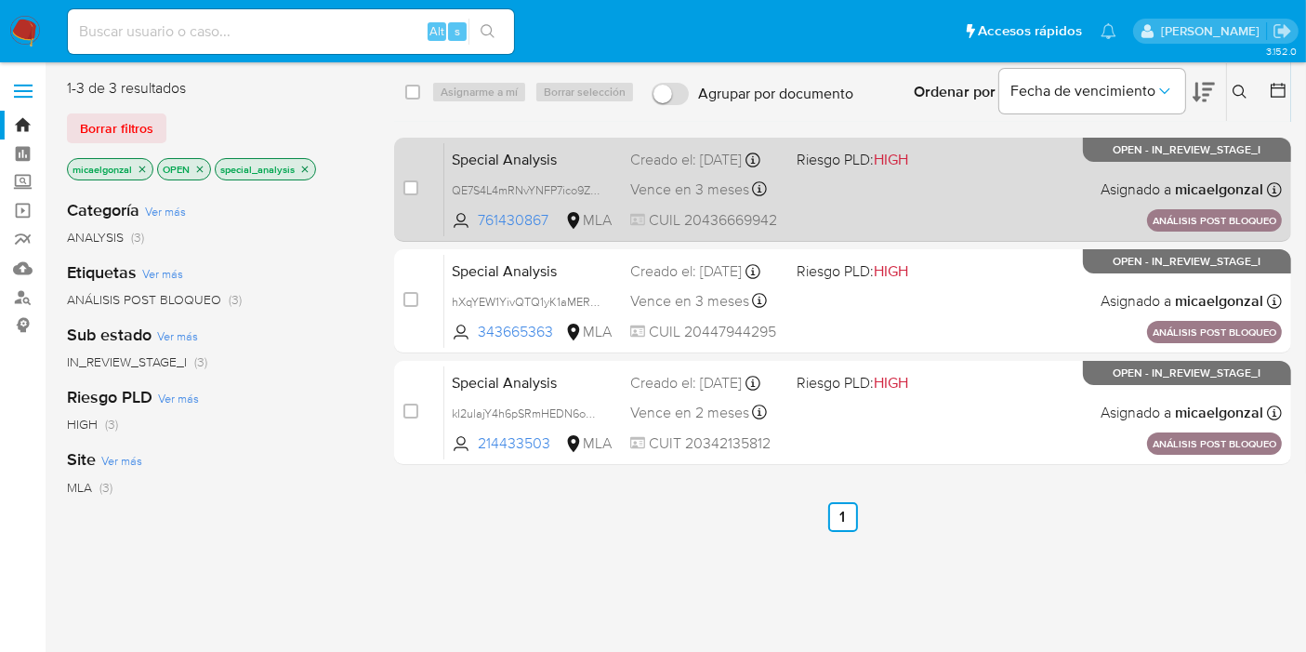
click at [739, 161] on div "Creado el: 04/08/2025 Creado el: 04/08/2025 17:49:02" at bounding box center [706, 160] width 152 height 20
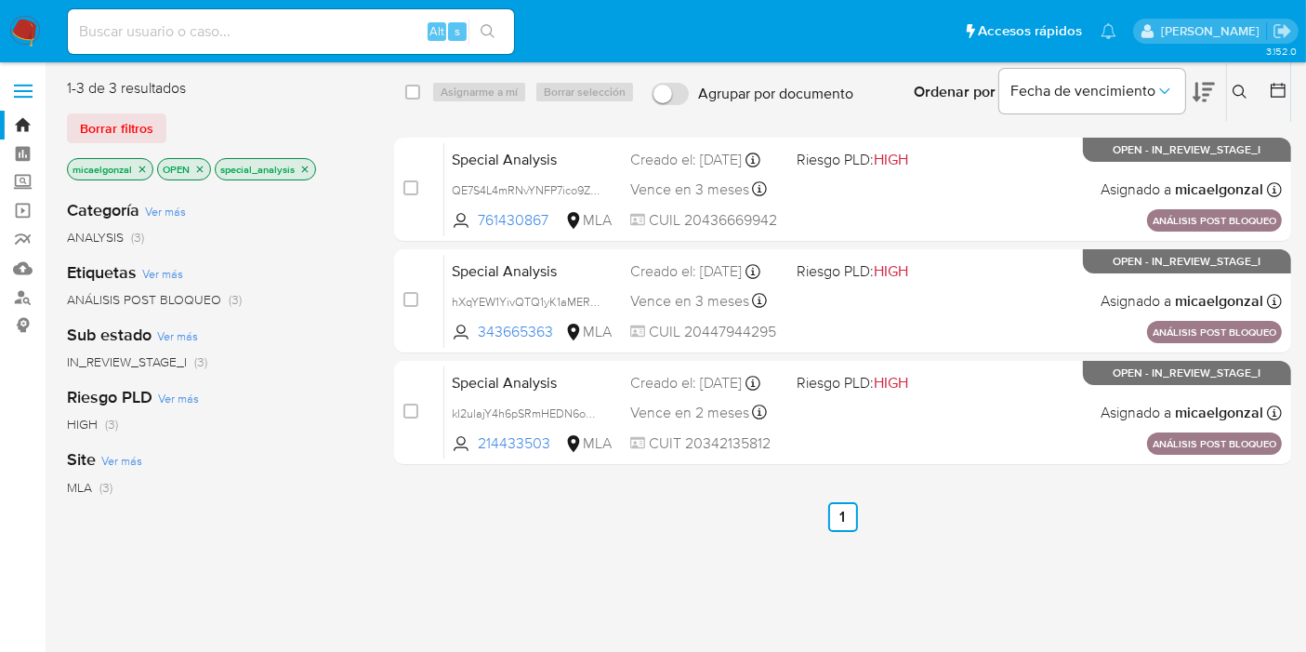
click at [16, 36] on img at bounding box center [25, 32] width 32 height 32
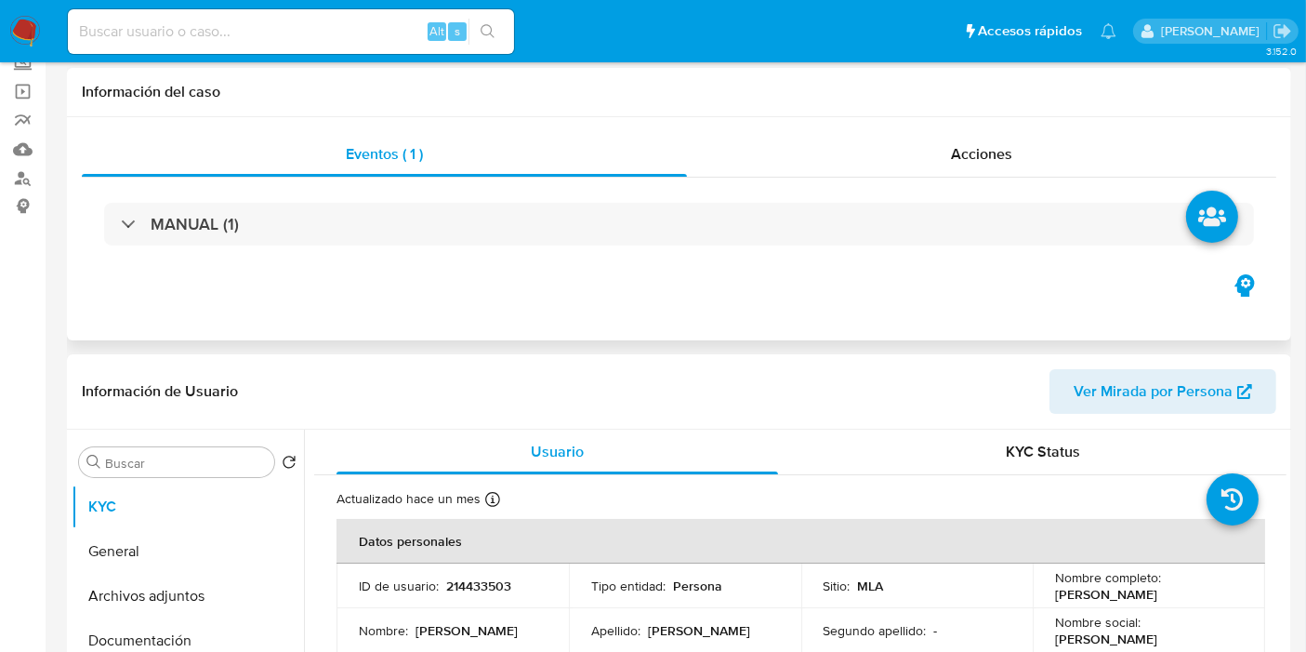
scroll to position [206, 0]
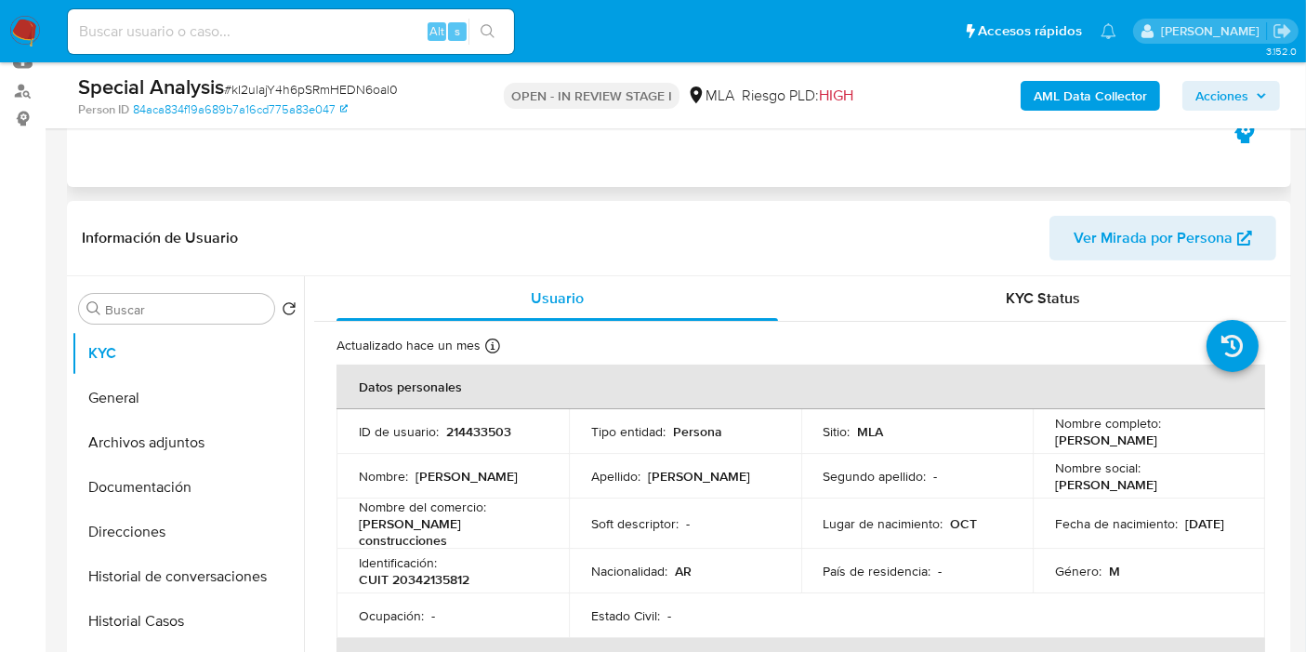
select select "10"
click at [658, 515] on p "Soft descriptor :" at bounding box center [634, 523] width 87 height 17
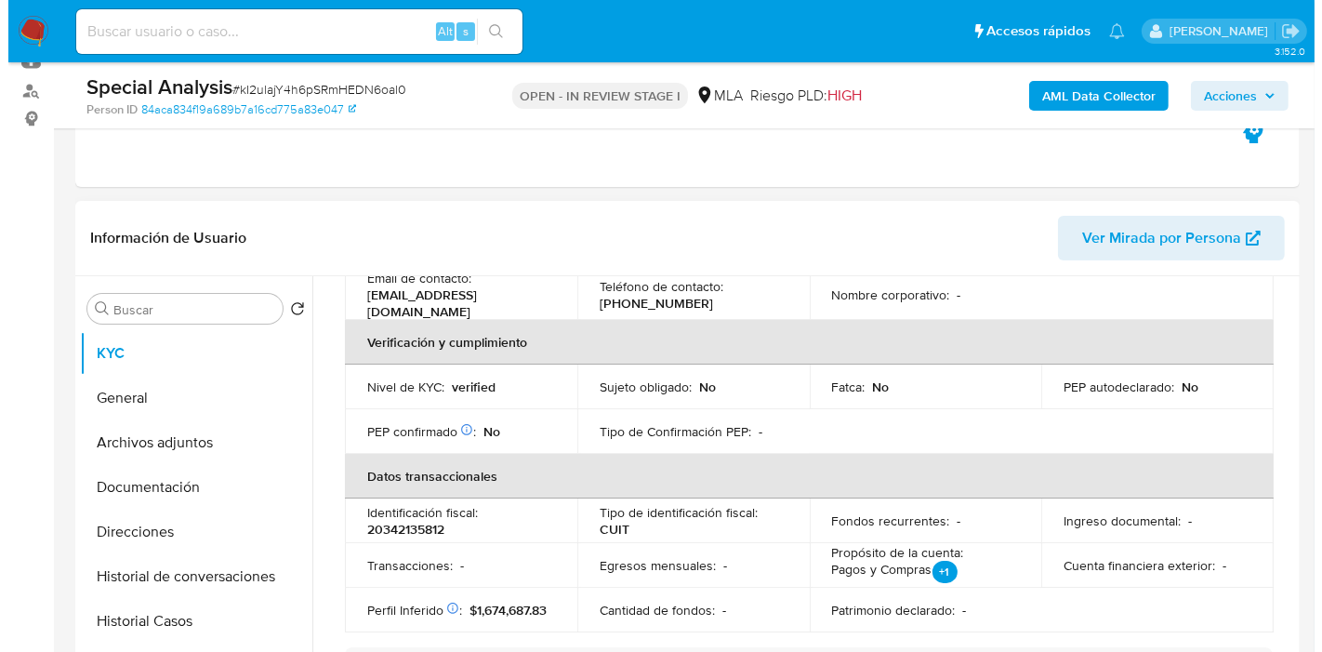
scroll to position [0, 0]
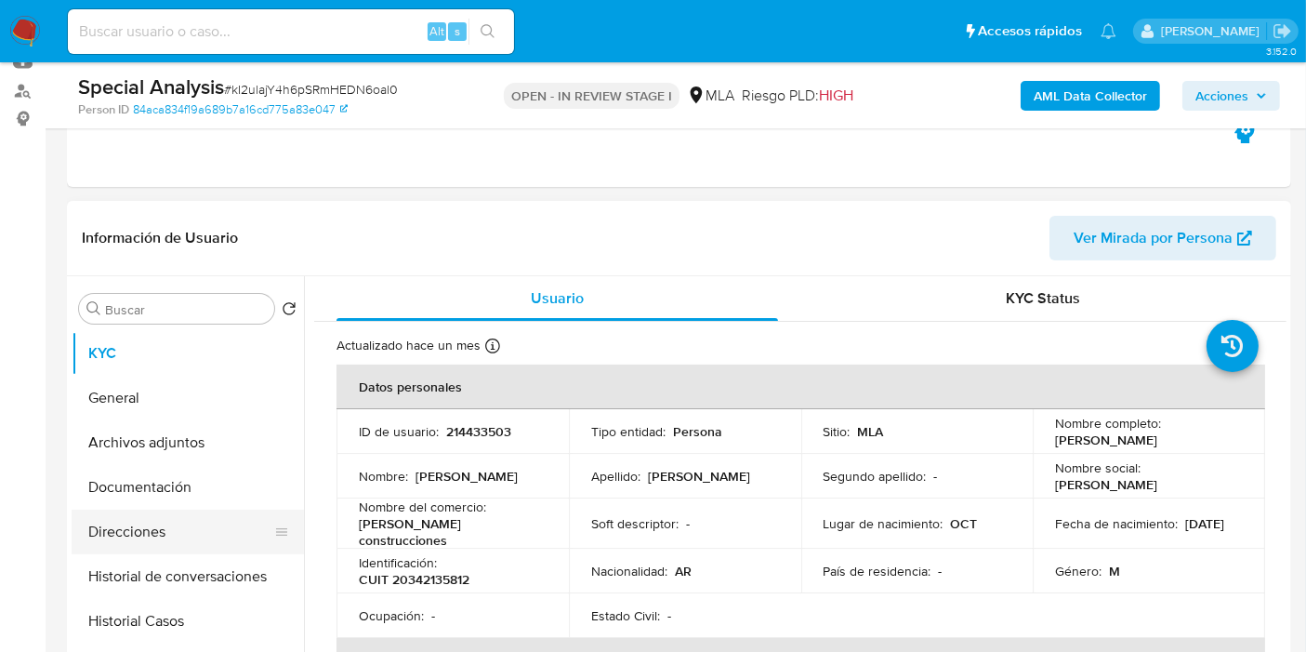
click at [202, 511] on button "Direcciones" at bounding box center [181, 531] width 218 height 45
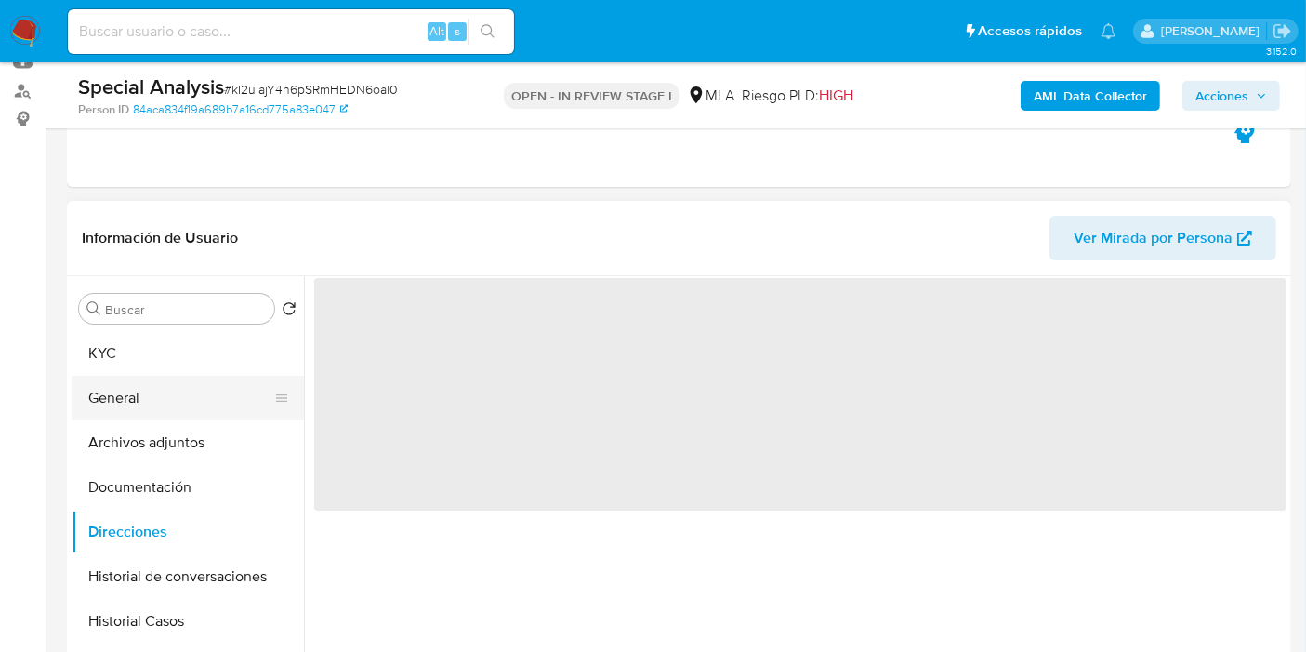
click at [176, 413] on button "General" at bounding box center [181, 398] width 218 height 45
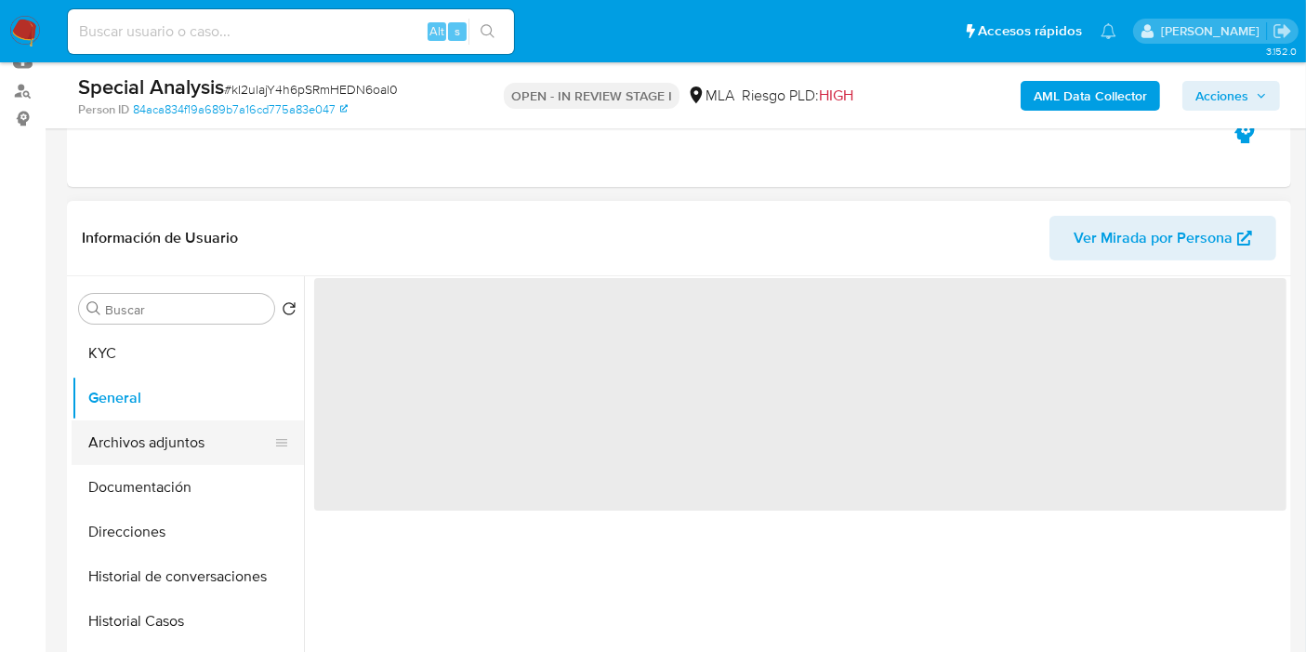
click at [196, 444] on button "Archivos adjuntos" at bounding box center [181, 442] width 218 height 45
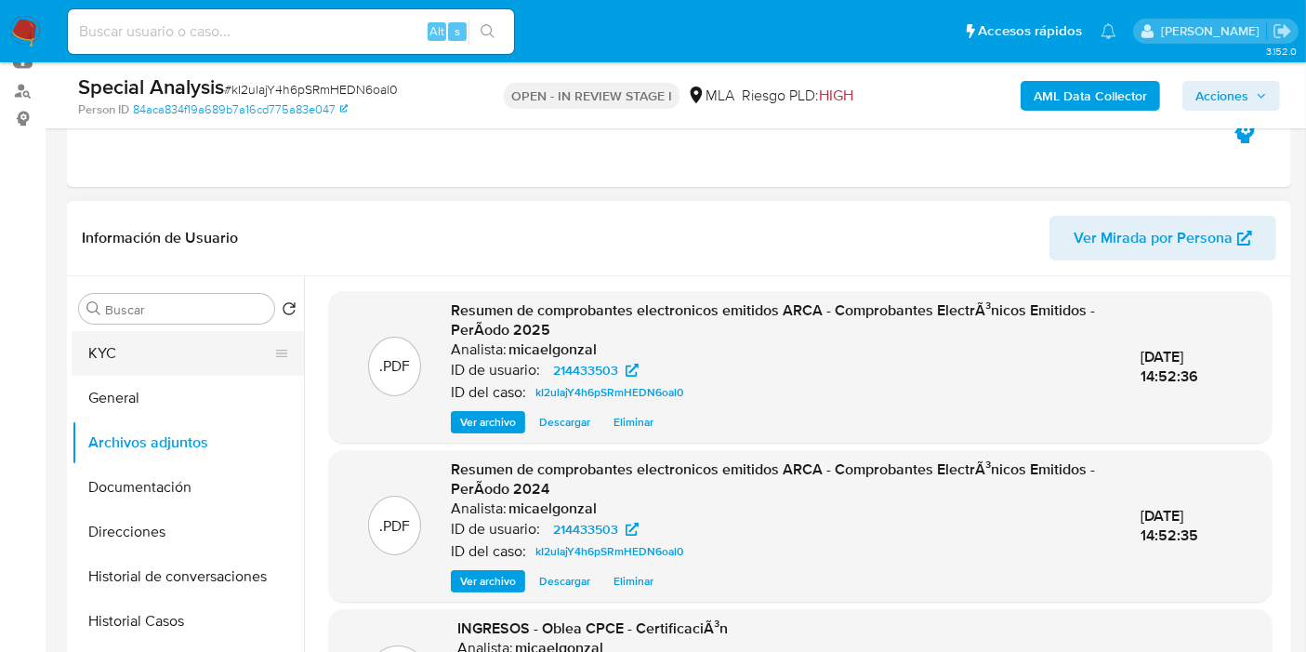
click at [93, 370] on button "KYC" at bounding box center [181, 353] width 218 height 45
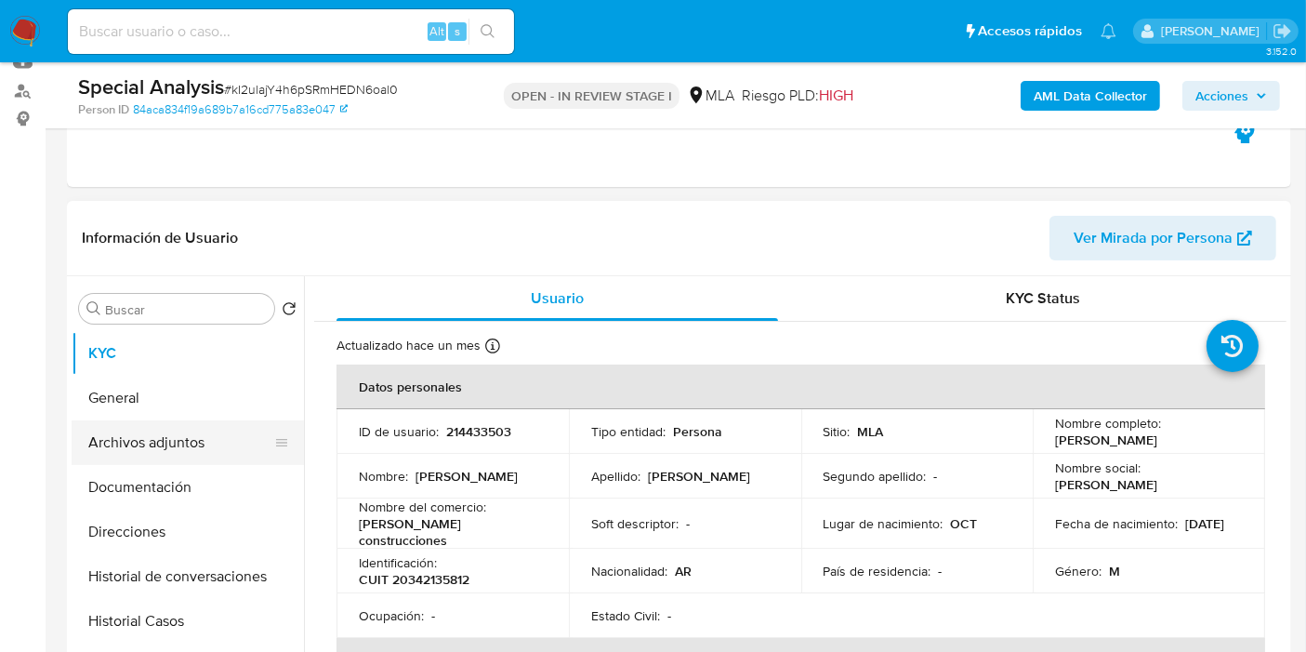
click at [177, 435] on button "Archivos adjuntos" at bounding box center [181, 442] width 218 height 45
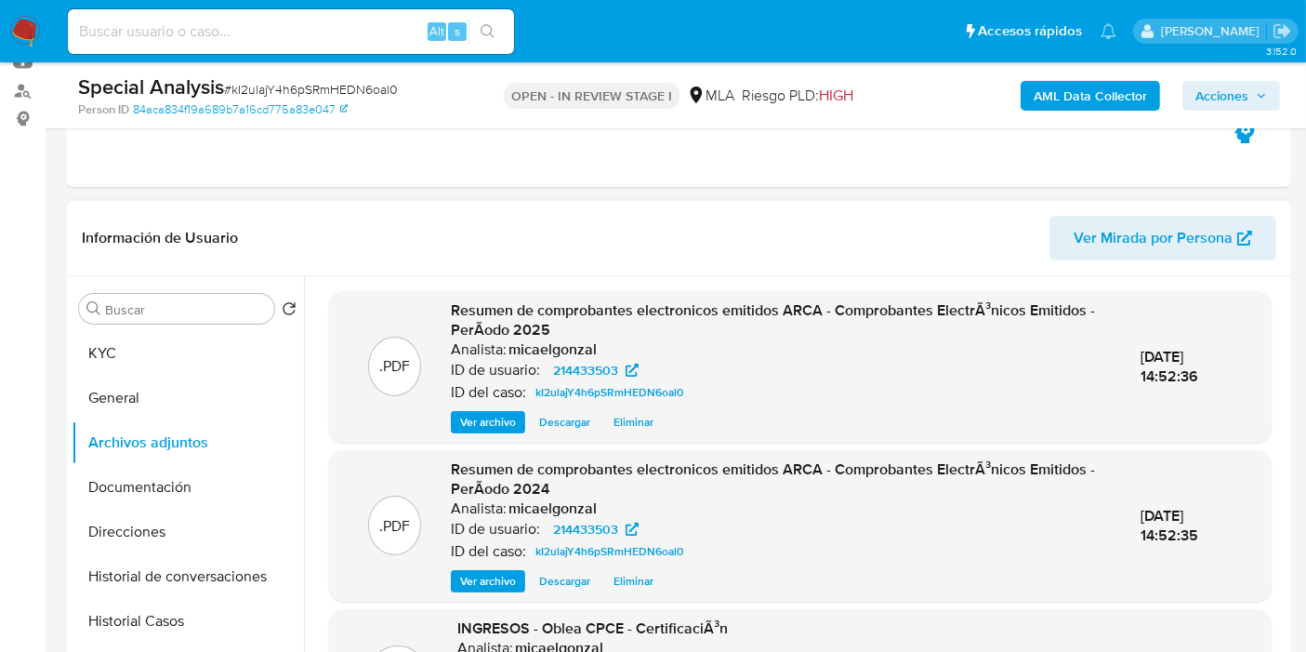
click at [475, 429] on span "Ver archivo" at bounding box center [488, 422] width 56 height 19
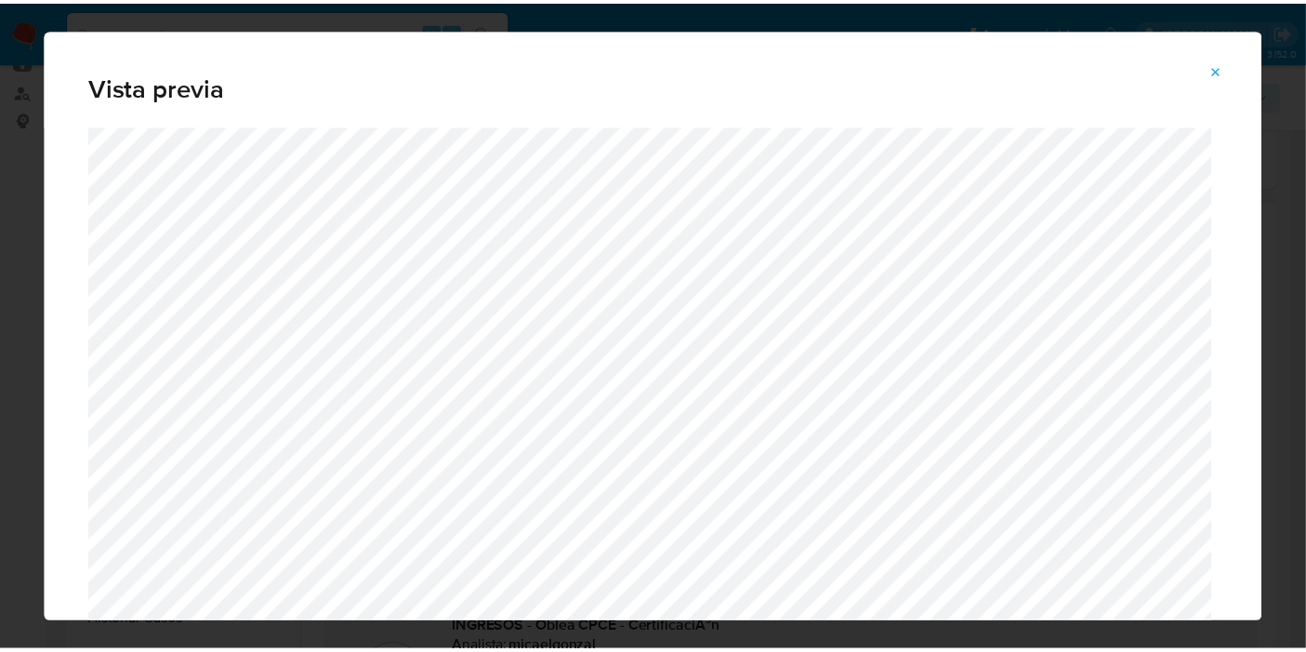
scroll to position [96, 0]
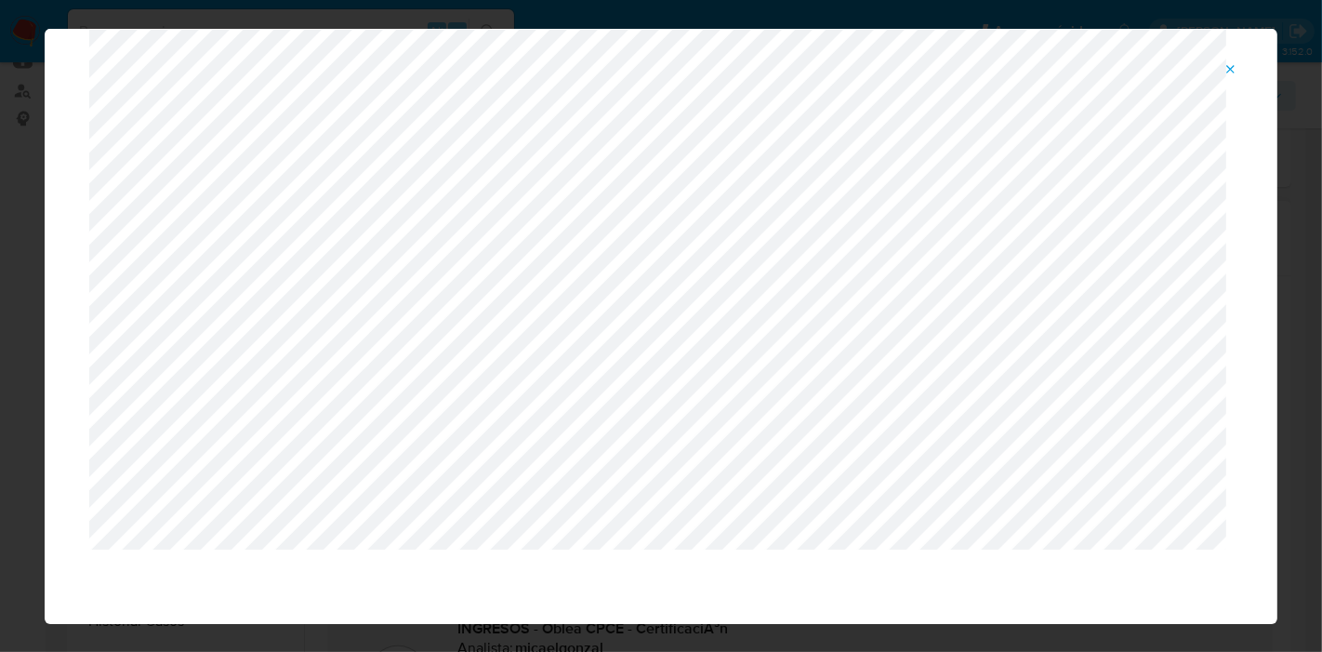
click at [1306, 346] on div "Vista previa" at bounding box center [661, 326] width 1322 height 652
click at [1227, 62] on icon "Attachment preview" at bounding box center [1230, 69] width 15 height 15
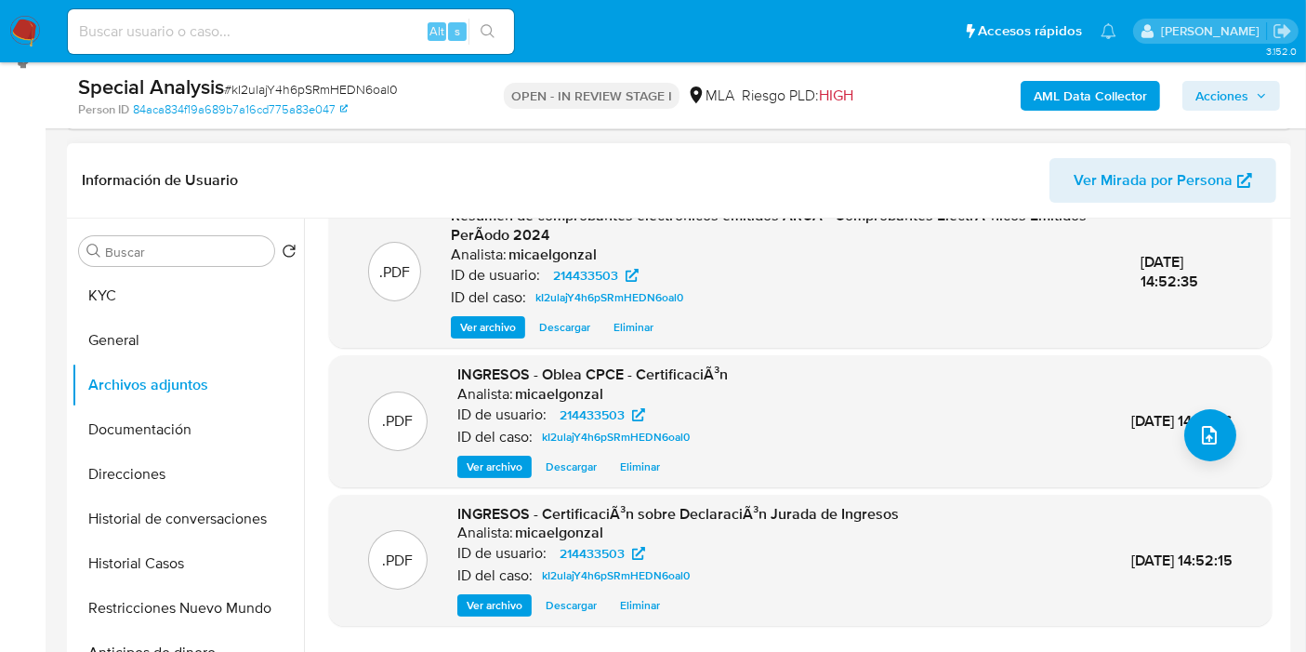
scroll to position [310, 0]
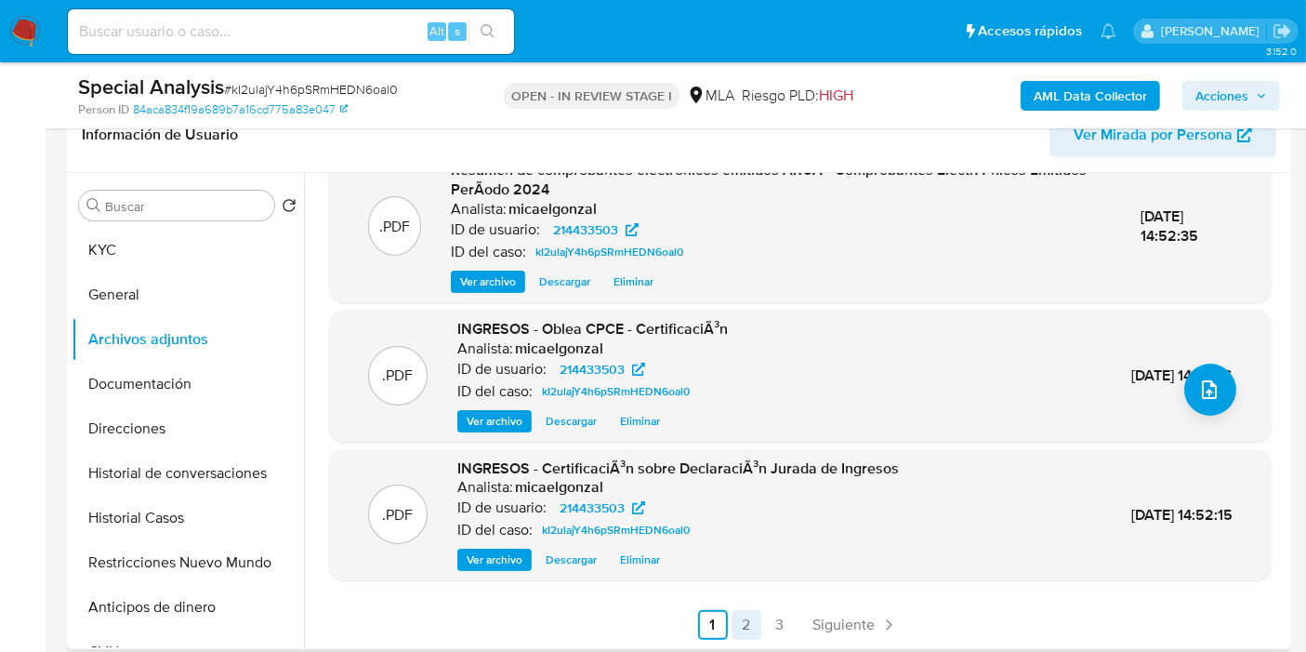
click at [732, 620] on link "2" at bounding box center [747, 625] width 30 height 30
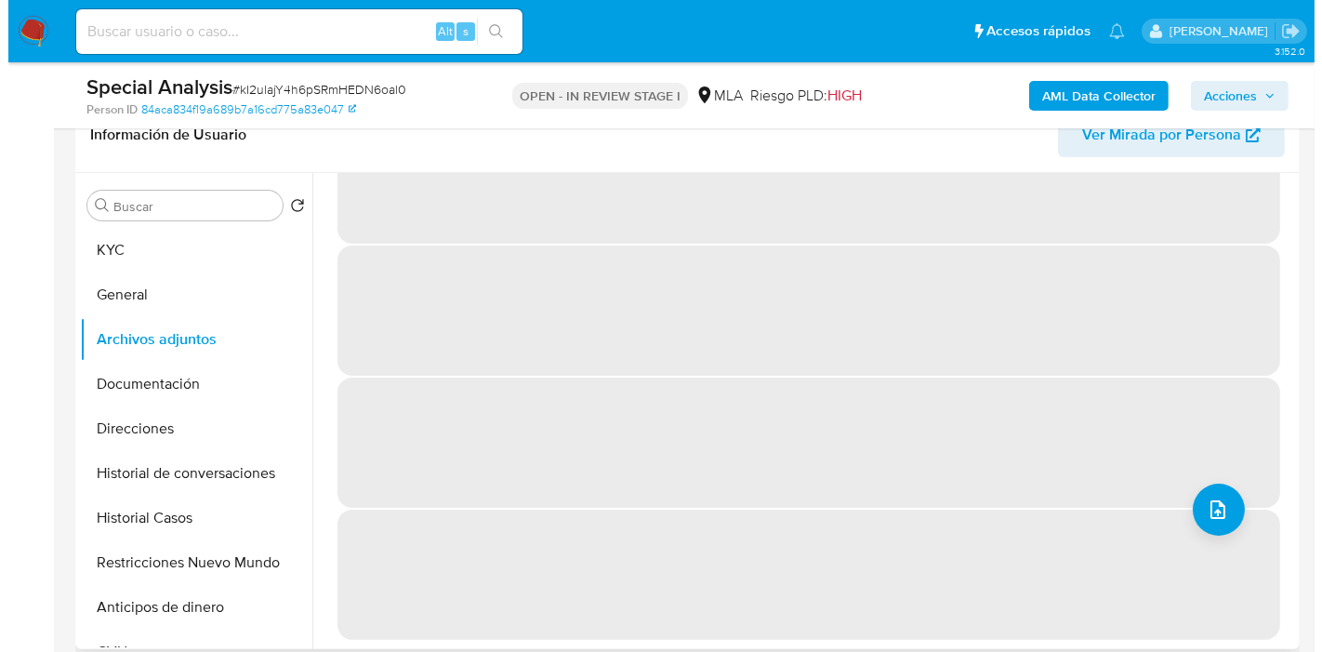
scroll to position [0, 0]
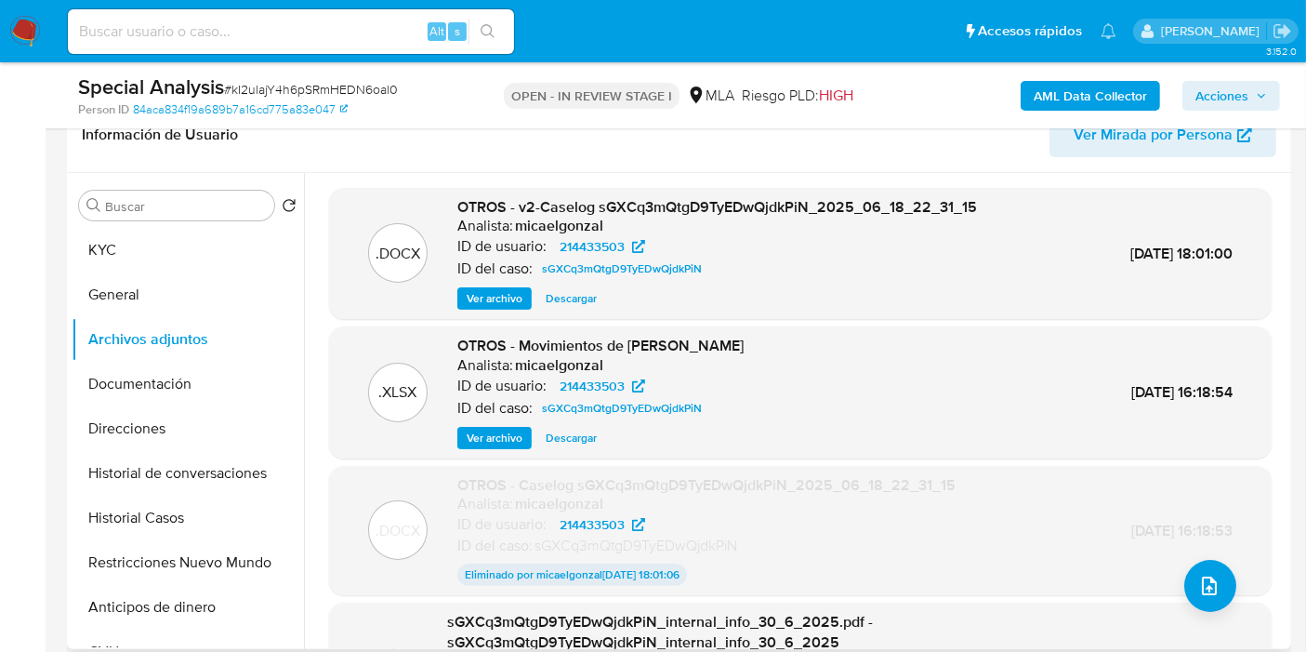
click at [473, 298] on span "Ver archivo" at bounding box center [495, 298] width 56 height 19
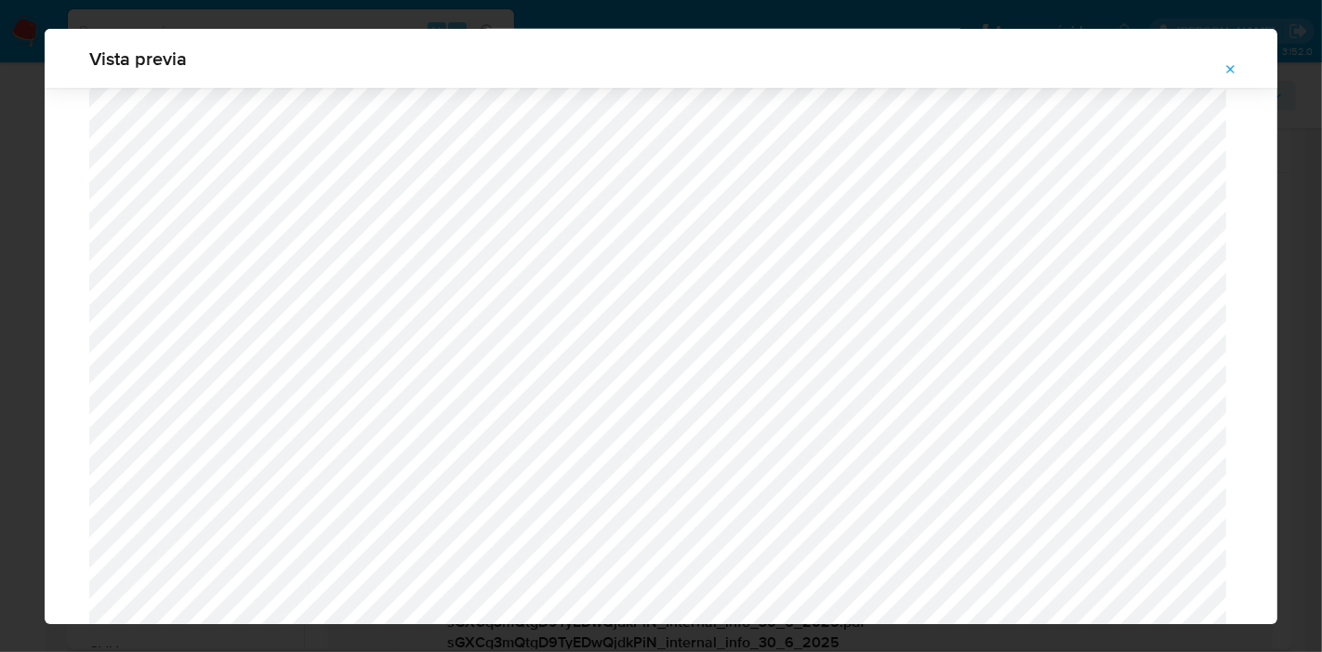
scroll to position [475, 0]
click at [0, 137] on div "Vista previa" at bounding box center [661, 326] width 1322 height 652
click at [1237, 73] on icon "Attachment preview" at bounding box center [1230, 69] width 15 height 15
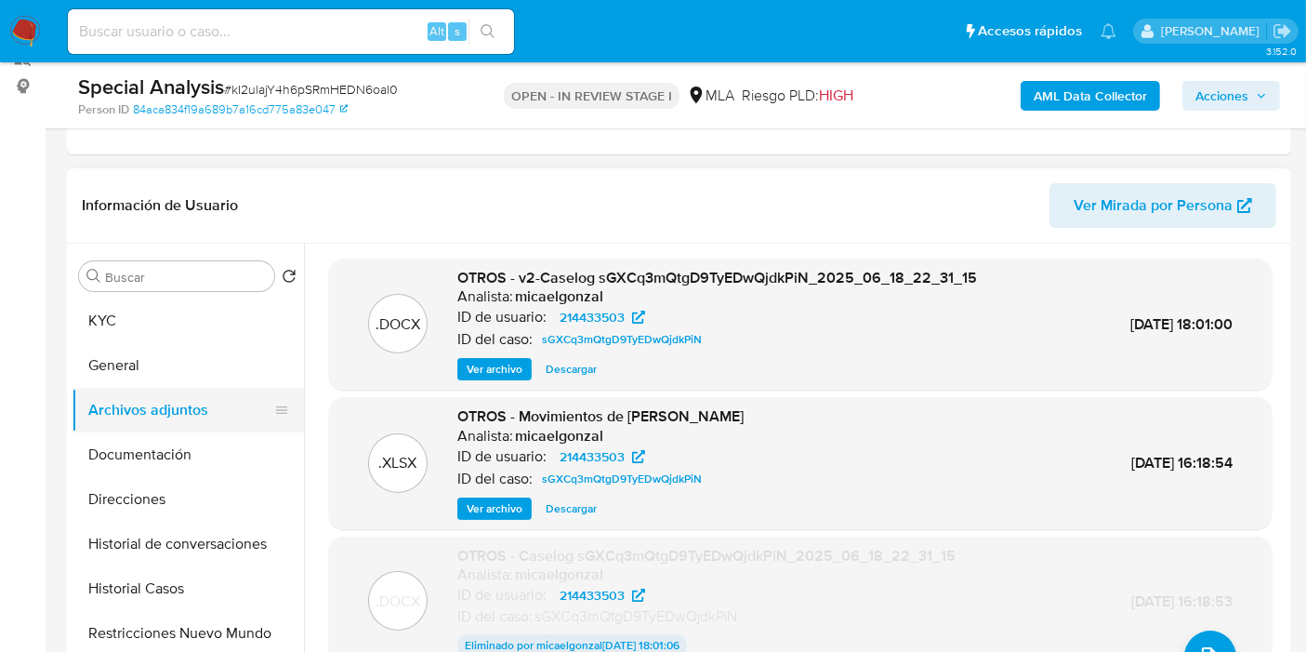
scroll to position [206, 0]
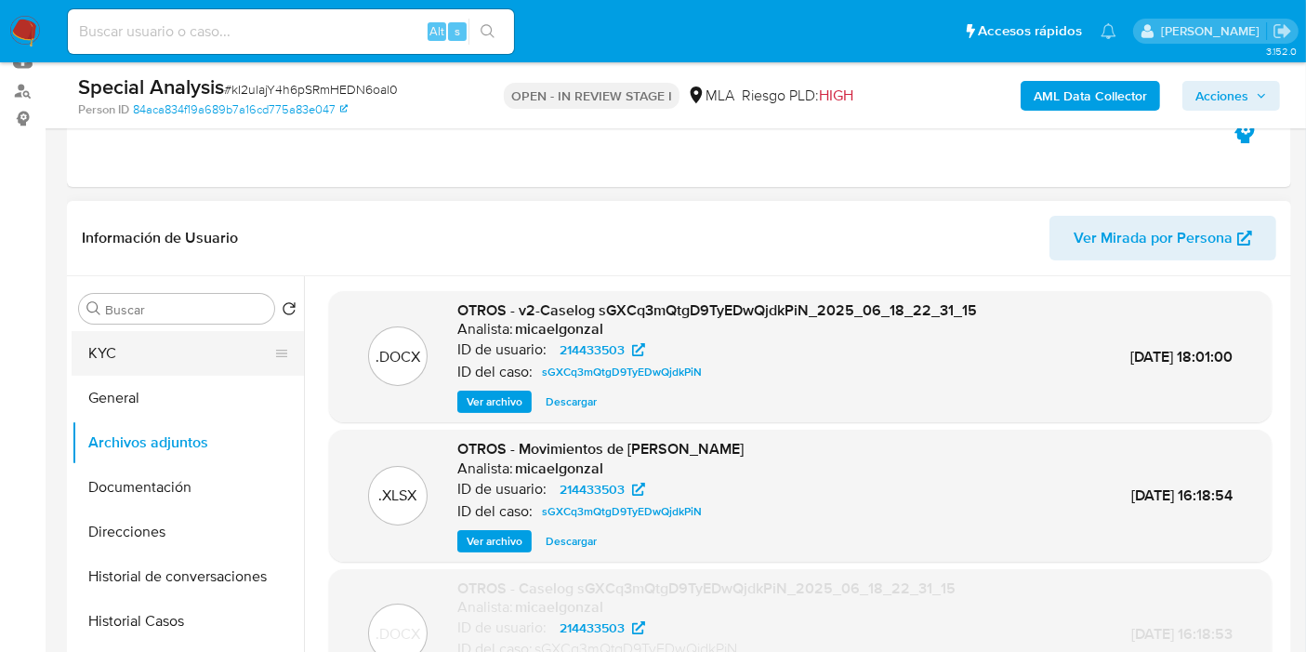
click at [151, 348] on button "KYC" at bounding box center [181, 353] width 218 height 45
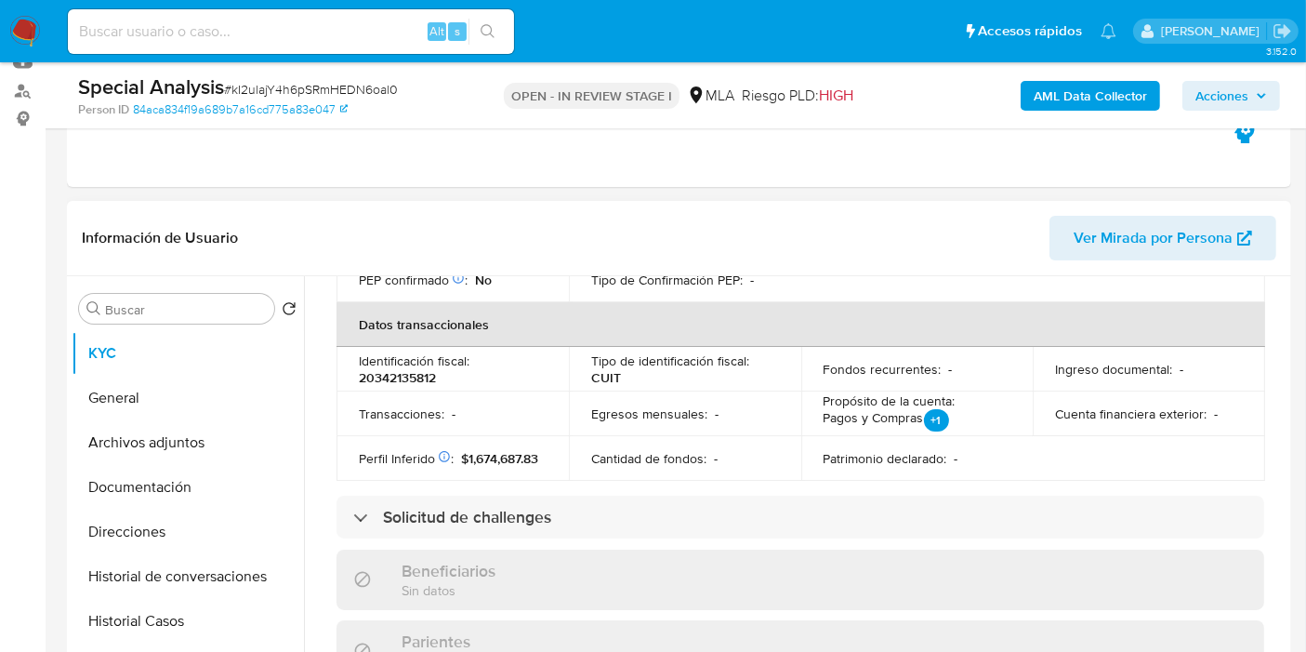
scroll to position [461, 0]
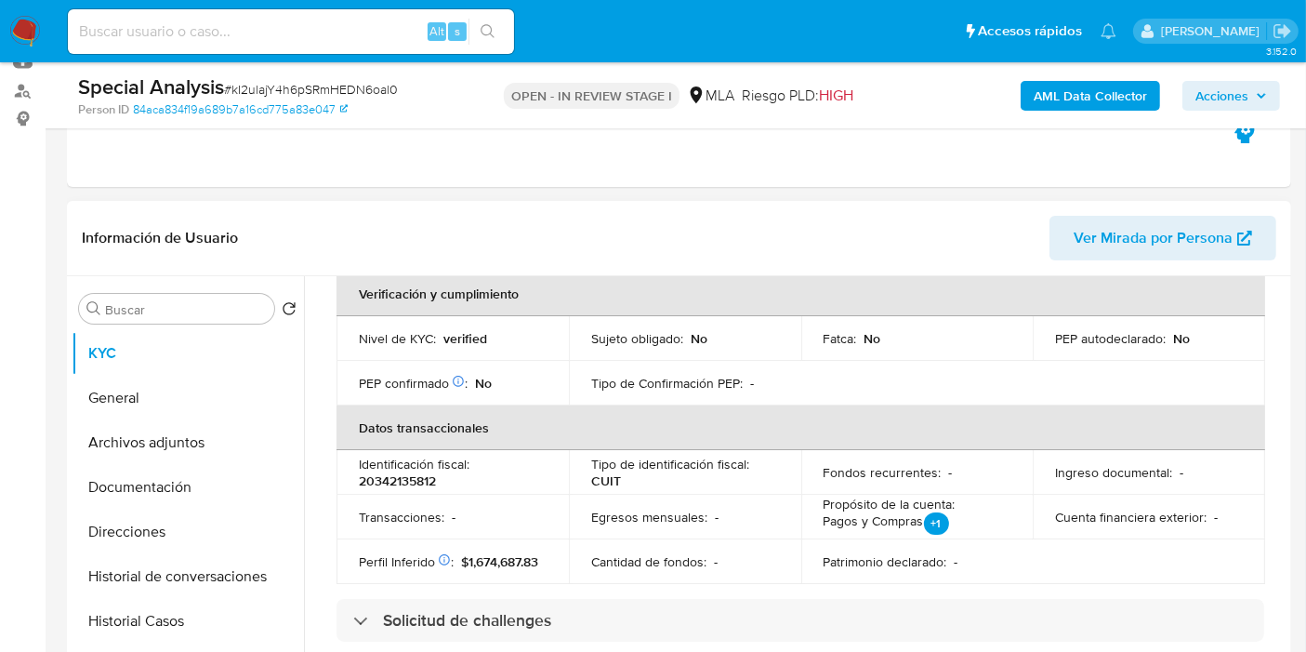
click at [412, 495] on td "Transacciones : -" at bounding box center [453, 517] width 232 height 45
click at [407, 474] on p "20342135812" at bounding box center [397, 480] width 77 height 17
copy p "20342135812"
click at [199, 420] on button "Archivos adjuntos" at bounding box center [181, 442] width 218 height 45
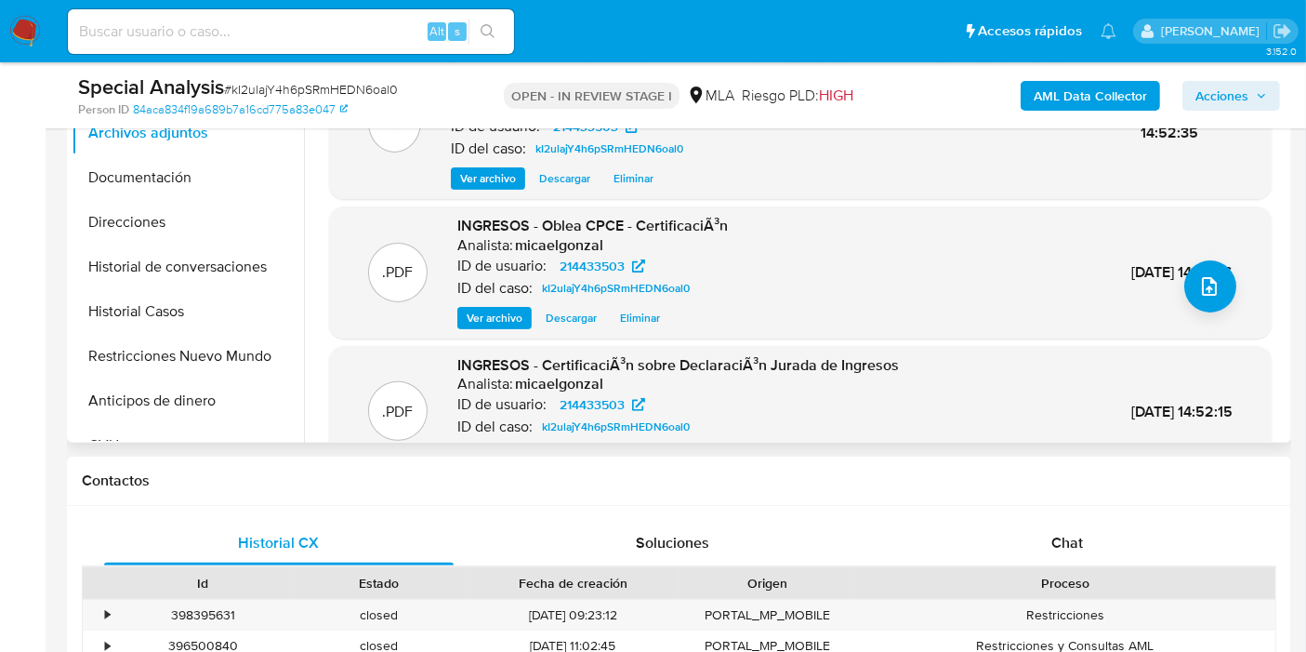
scroll to position [196, 0]
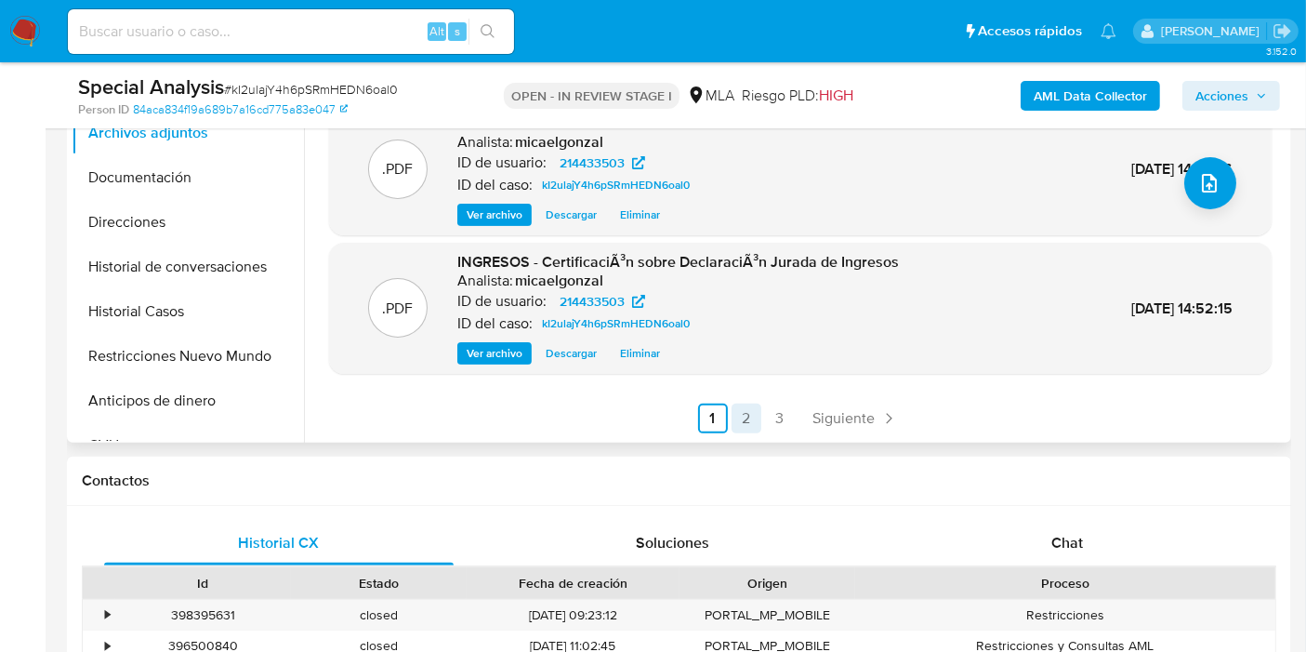
click at [752, 411] on link "2" at bounding box center [747, 418] width 30 height 30
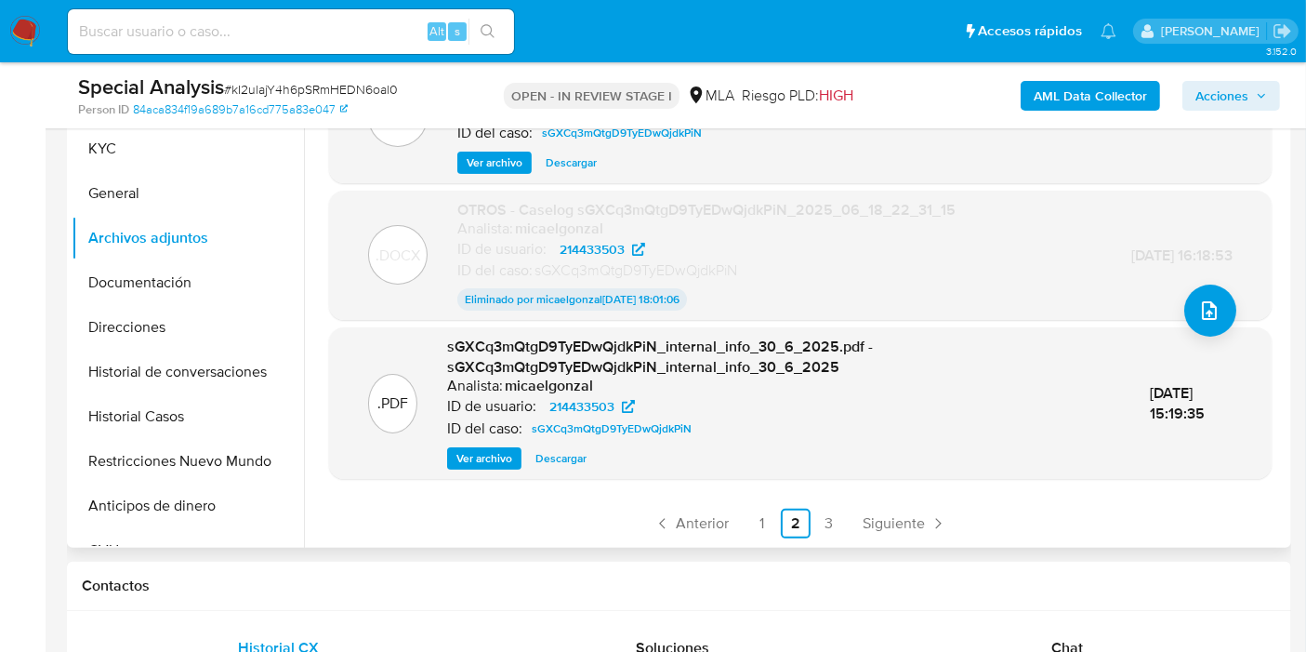
scroll to position [413, 0]
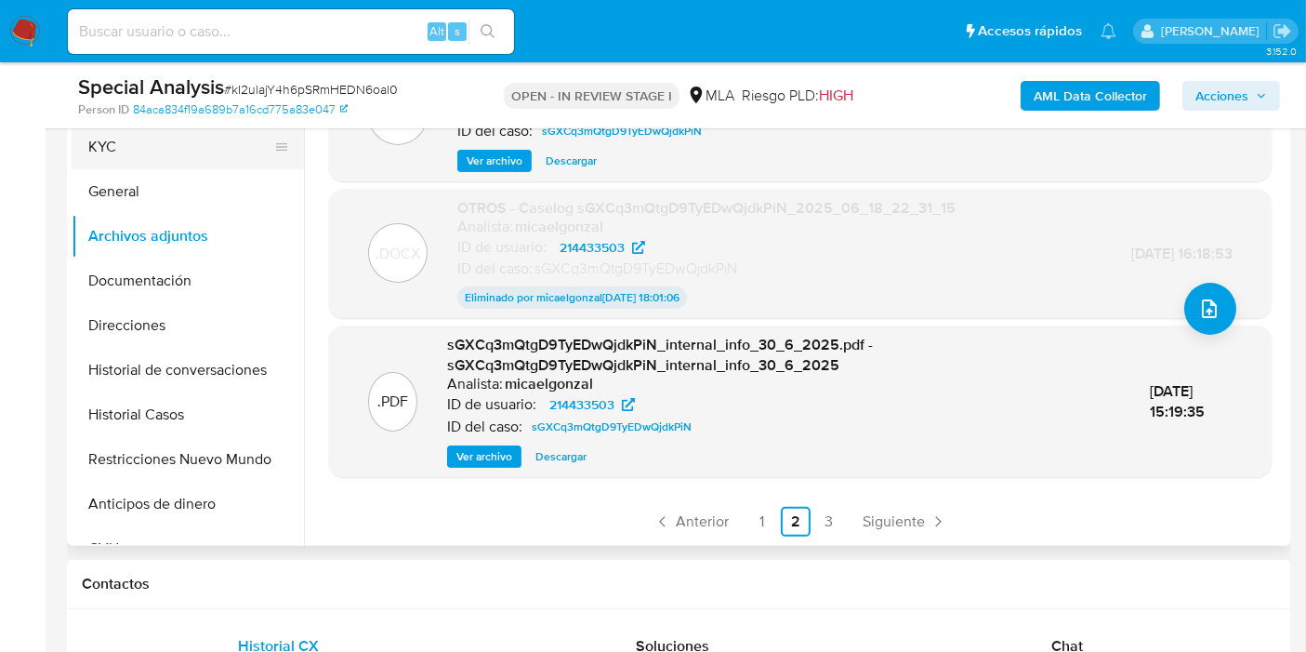
click at [164, 154] on button "KYC" at bounding box center [181, 147] width 218 height 45
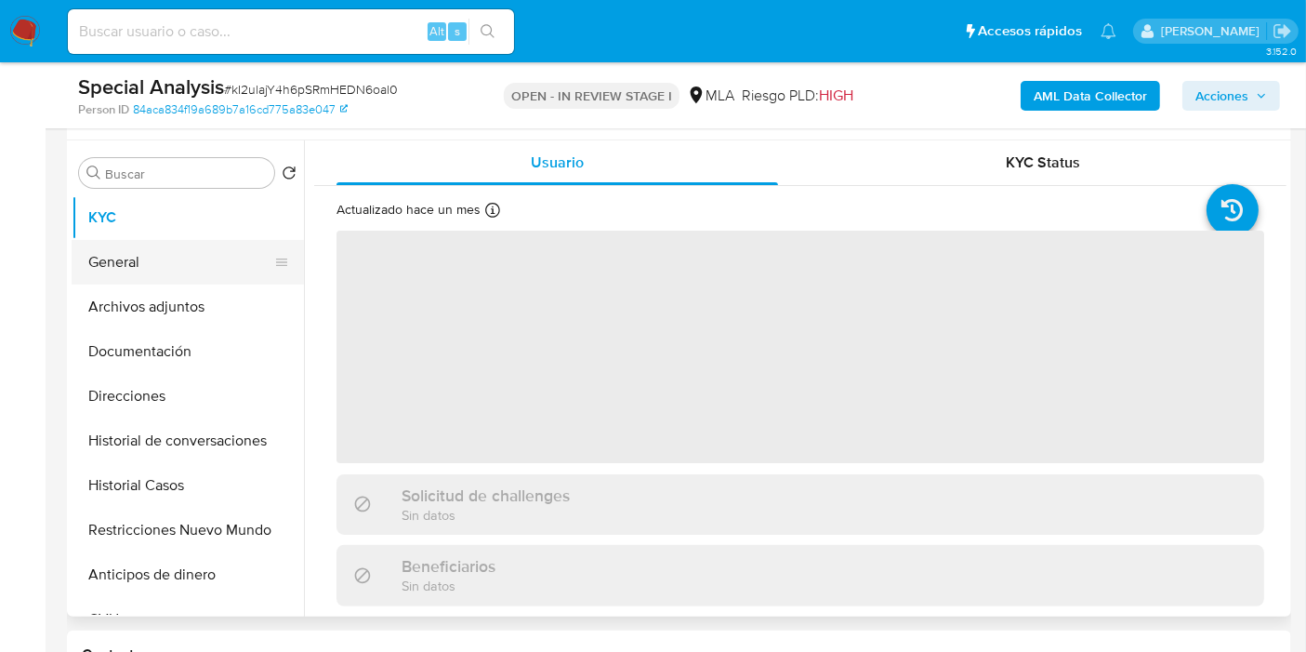
scroll to position [310, 0]
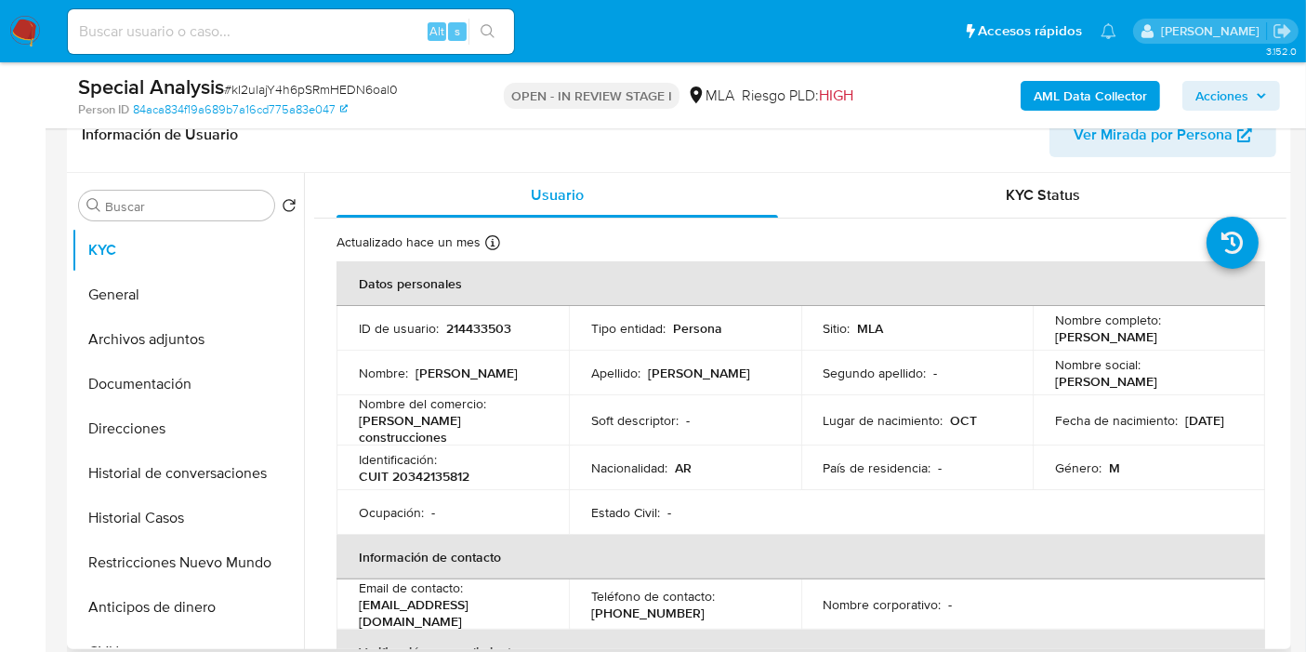
drag, startPoint x: 379, startPoint y: 474, endPoint x: 401, endPoint y: 496, distance: 30.2
click at [382, 474] on p "CUIT 20342135812" at bounding box center [414, 476] width 111 height 17
click at [417, 469] on p "CUIT 20342135812" at bounding box center [414, 476] width 111 height 17
copy p "20342135812"
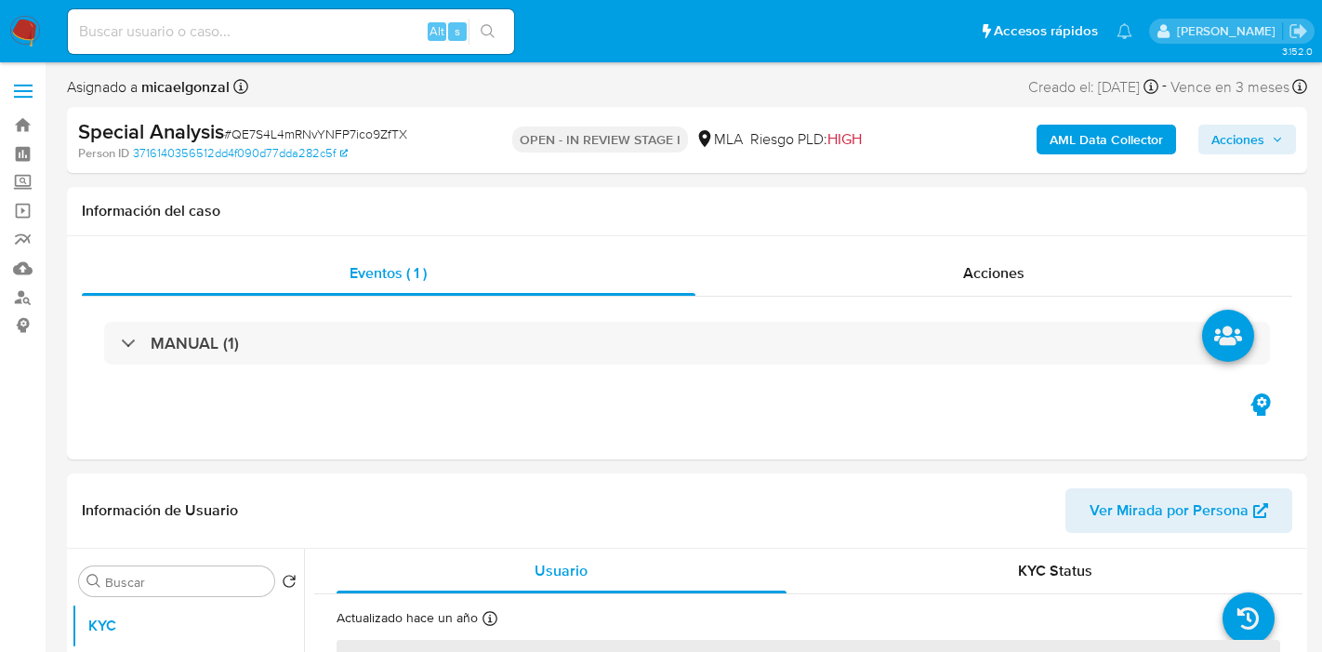
select select "10"
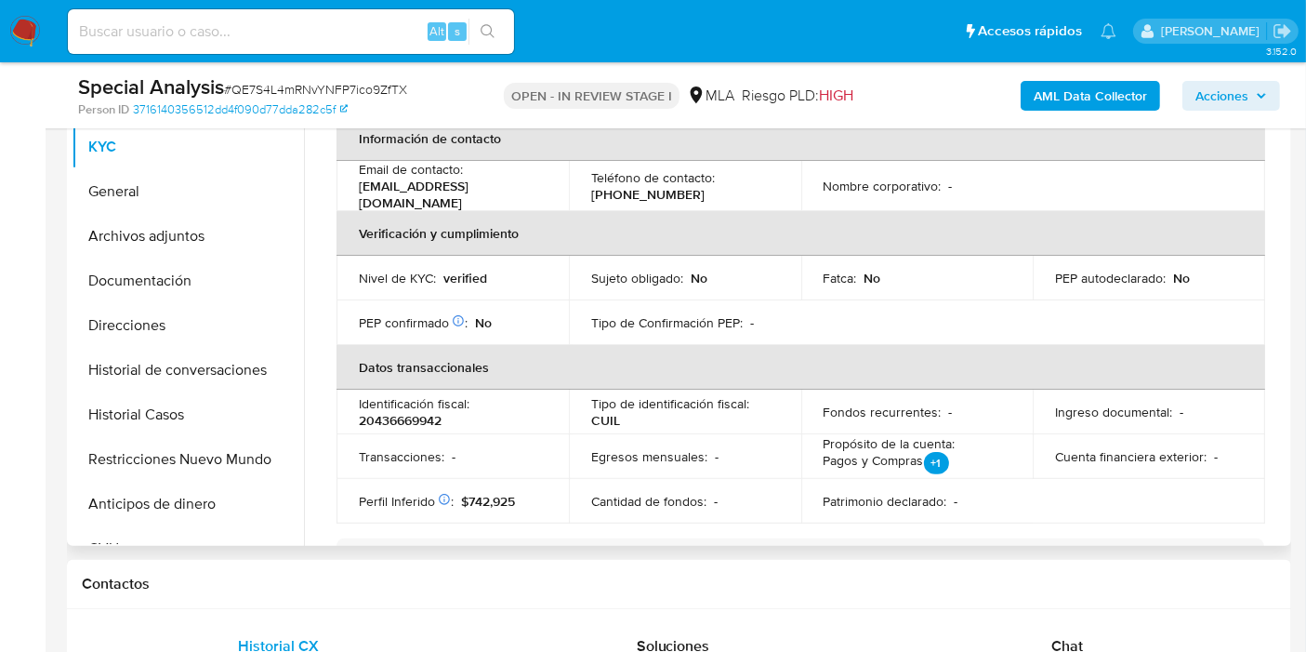
scroll to position [103, 0]
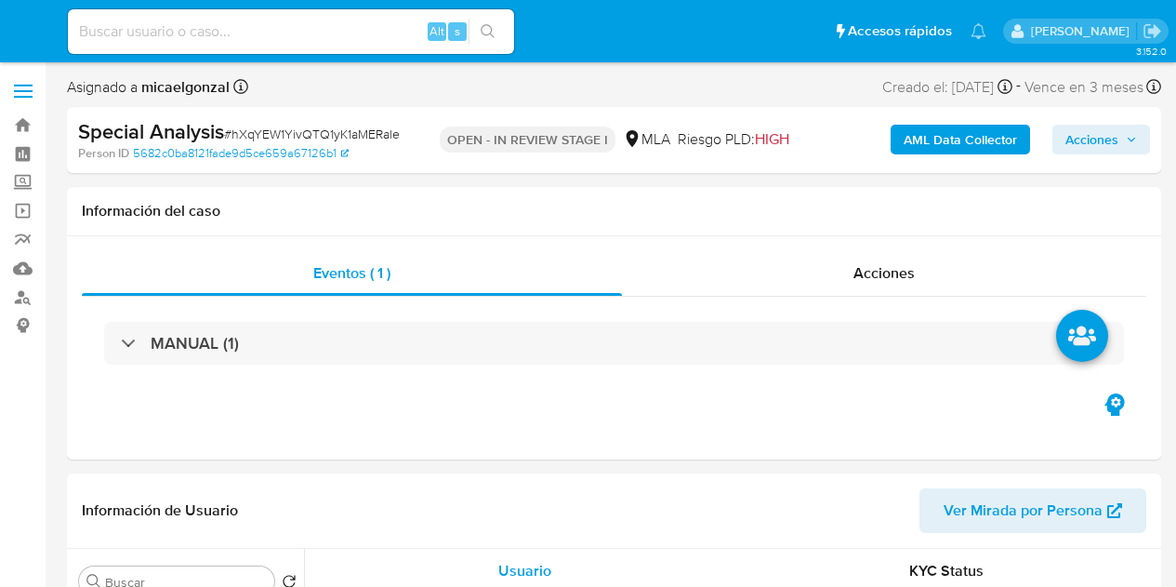
select select "10"
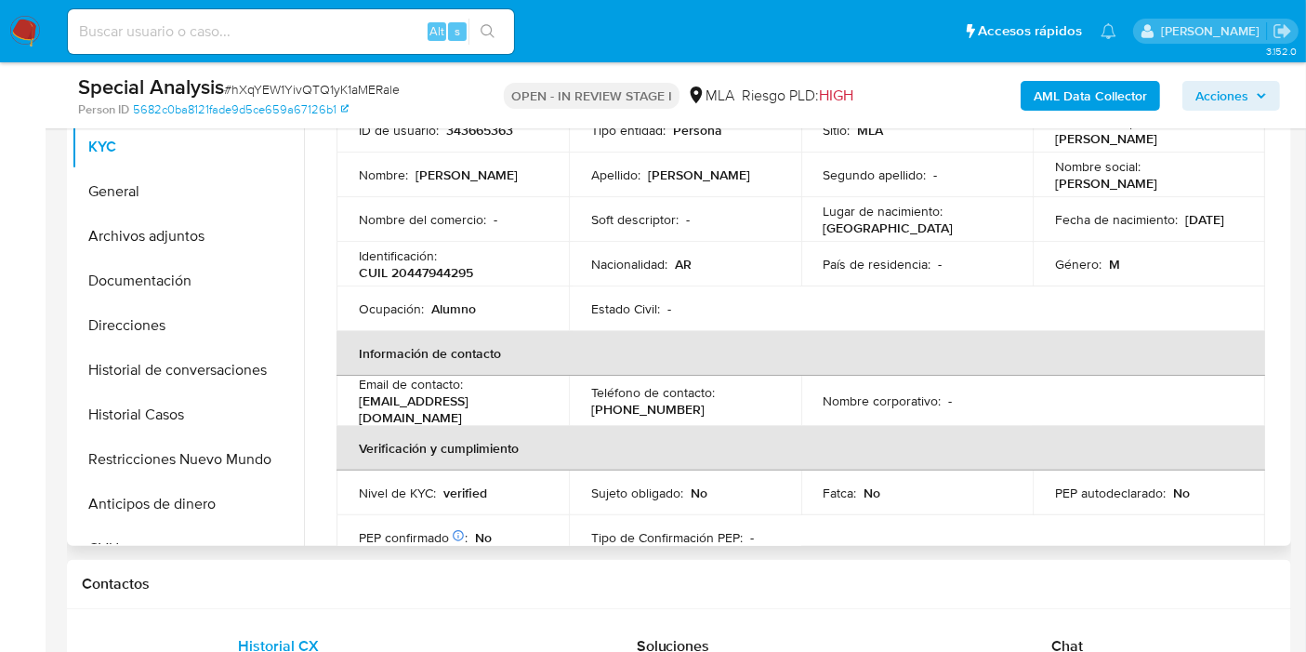
scroll to position [206, 0]
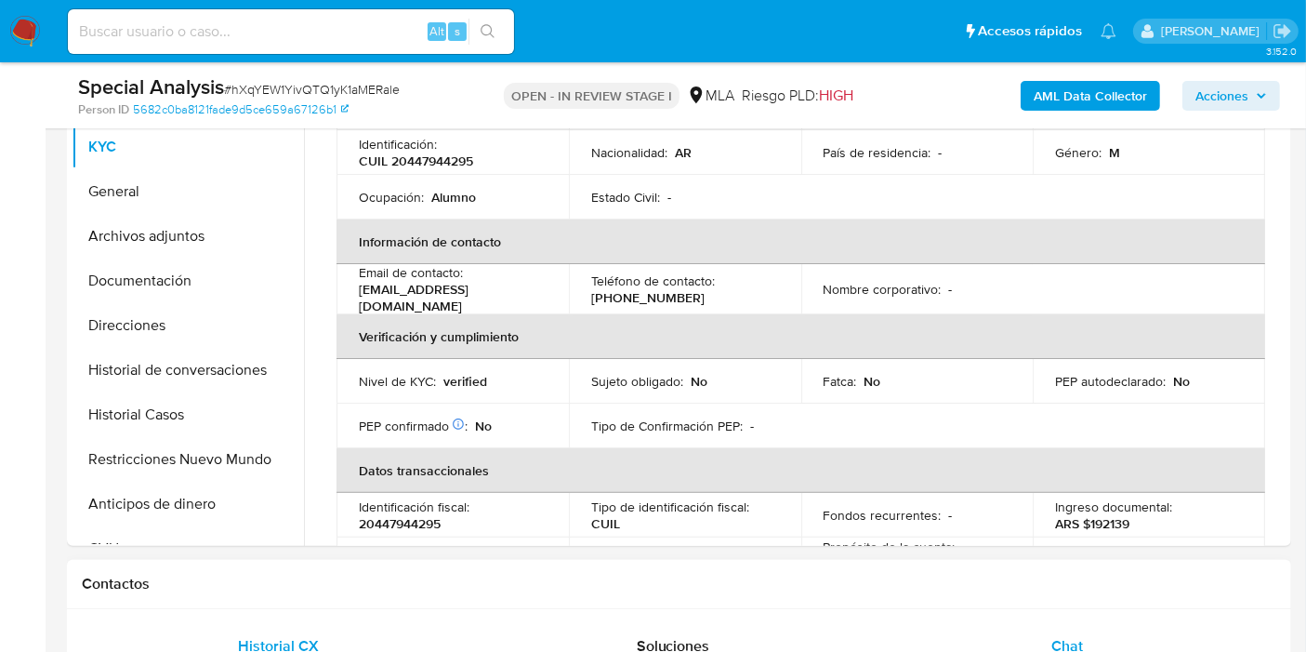
click at [1099, 586] on div "Chat" at bounding box center [1068, 646] width 350 height 45
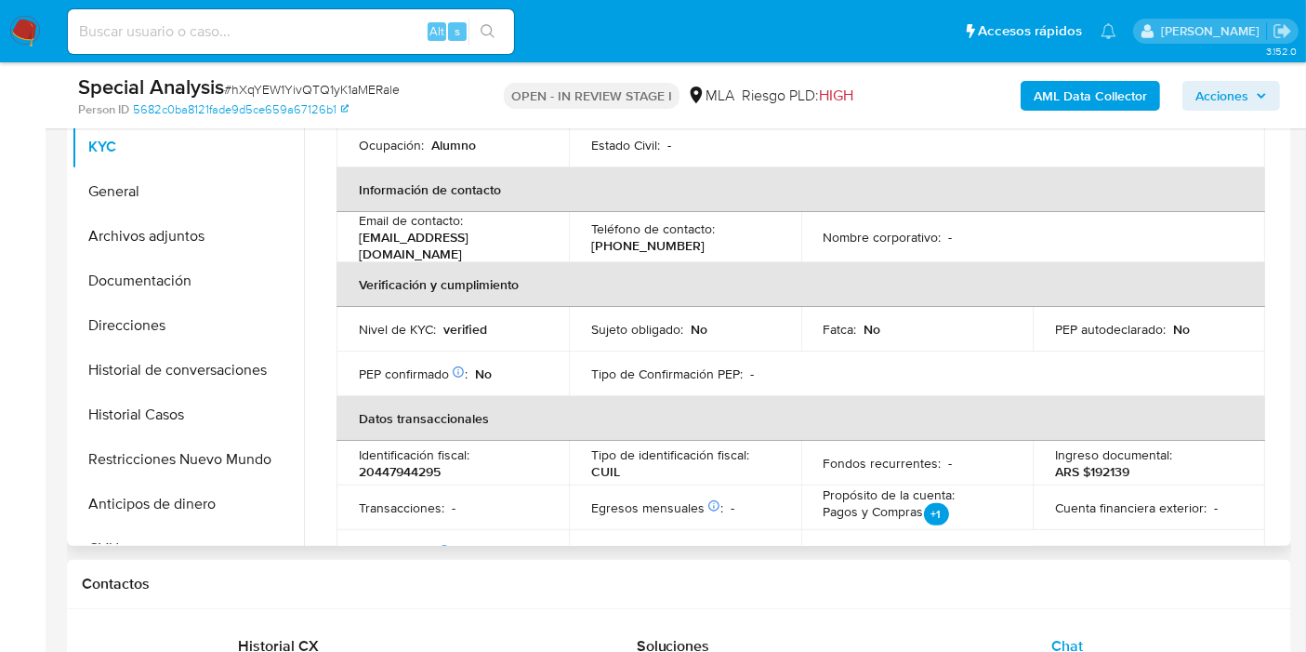
scroll to position [47, 0]
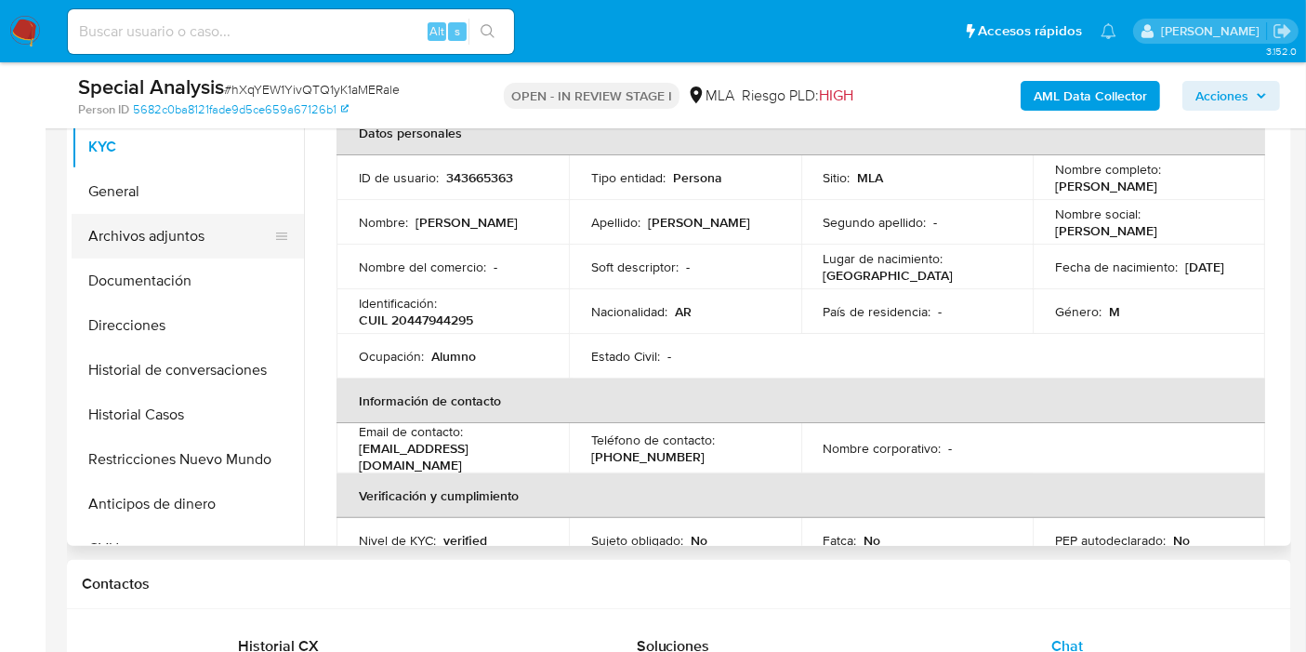
click at [164, 239] on button "Archivos adjuntos" at bounding box center [181, 236] width 218 height 45
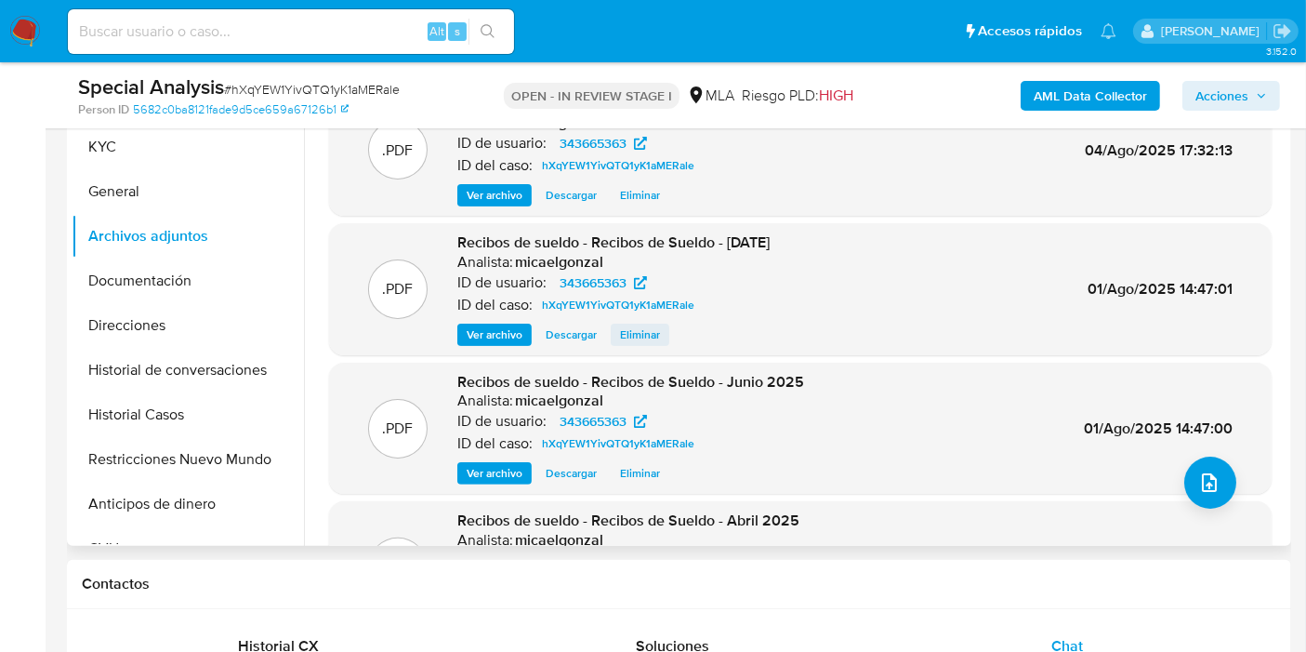
scroll to position [103, 0]
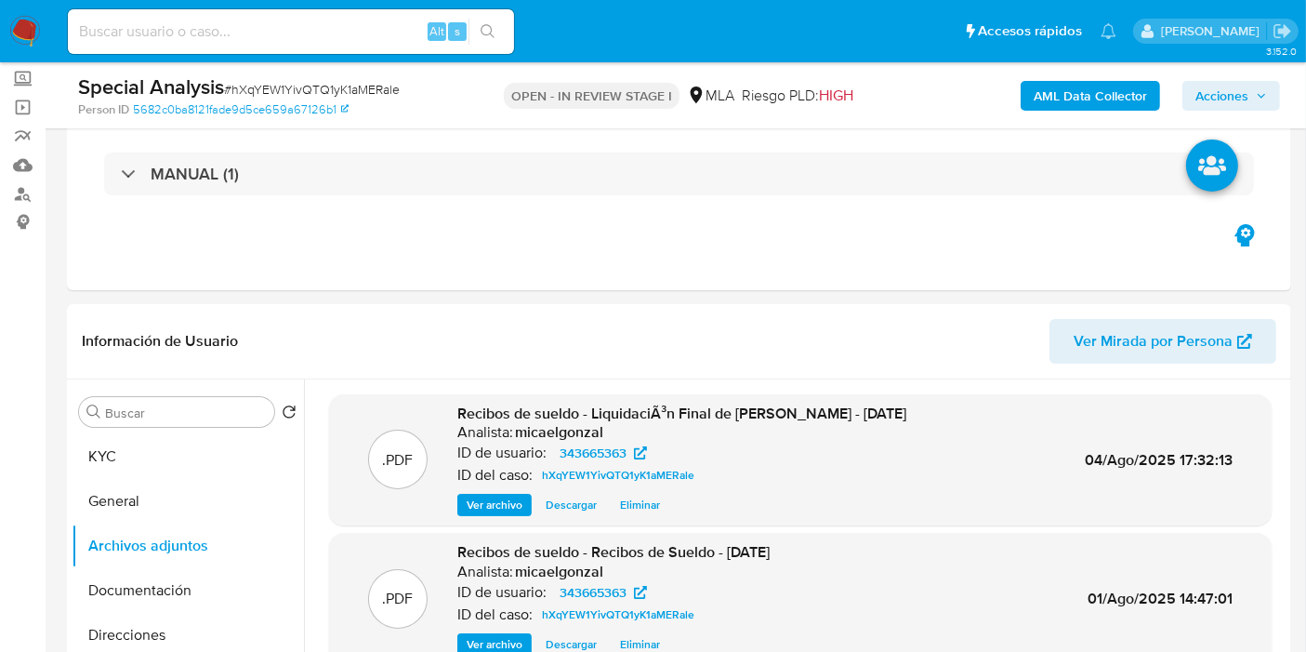
click at [1175, 81] on span "Acciones" at bounding box center [1222, 96] width 53 height 30
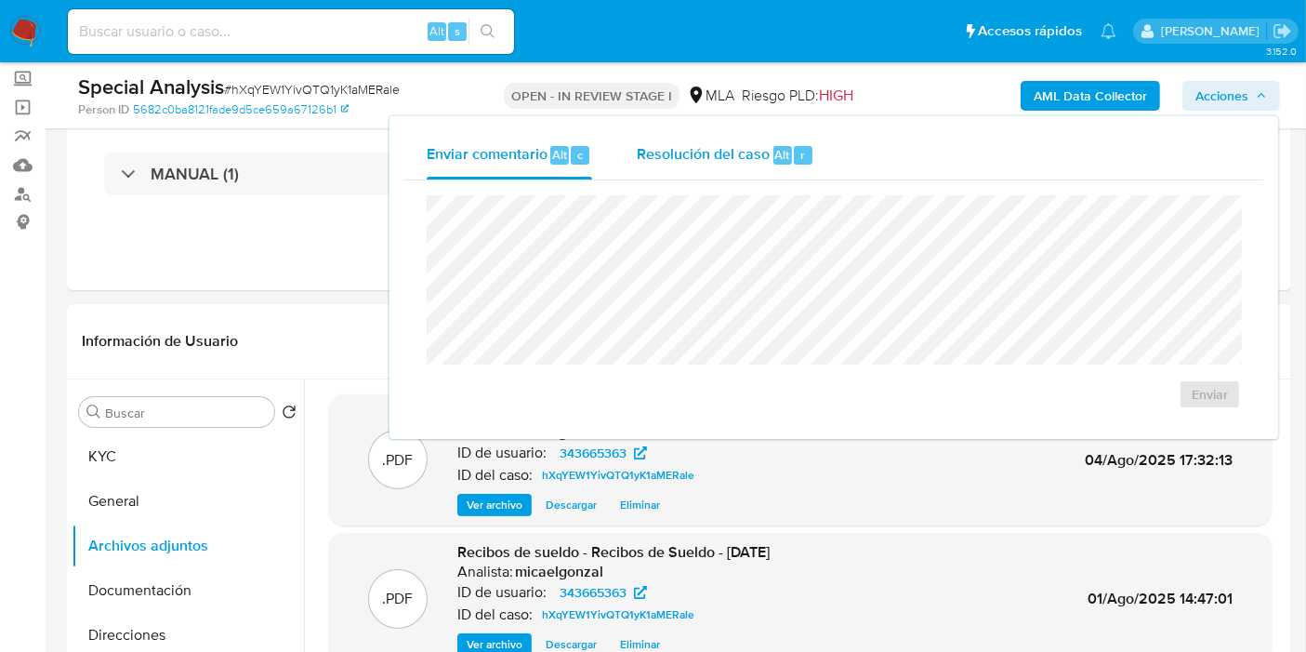
click at [741, 153] on span "Resolución del caso" at bounding box center [703, 153] width 133 height 21
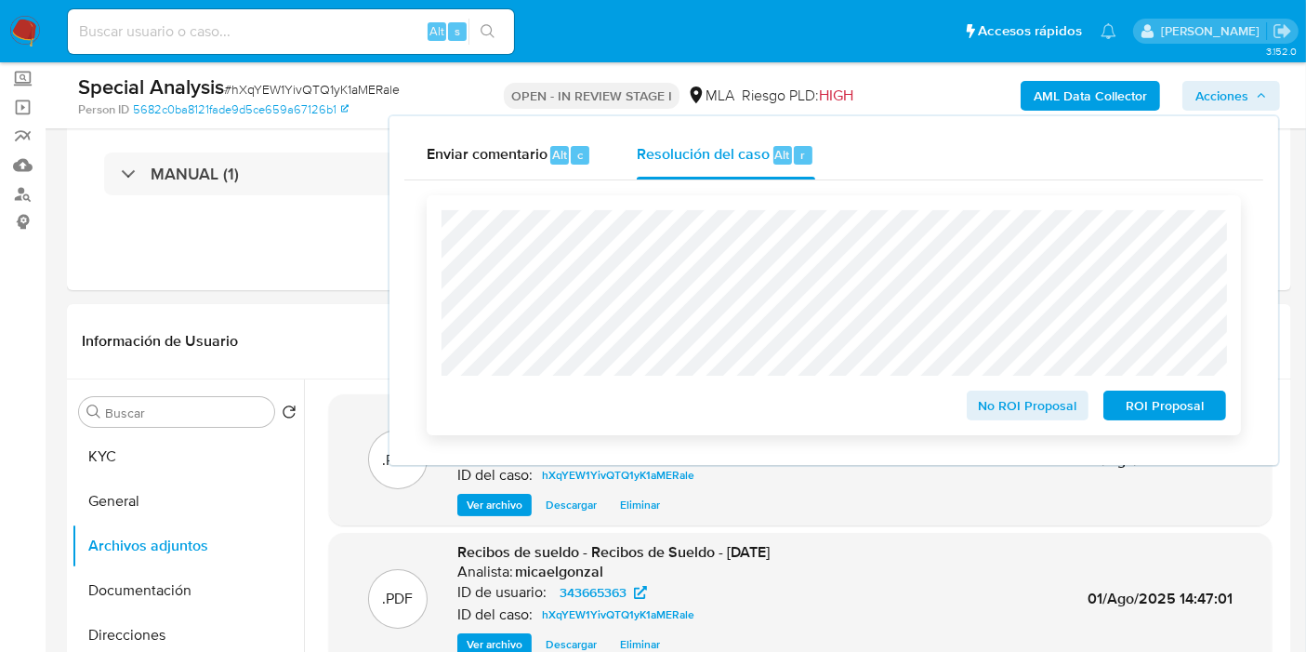
click at [1025, 399] on span "No ROI Proposal" at bounding box center [1028, 405] width 97 height 26
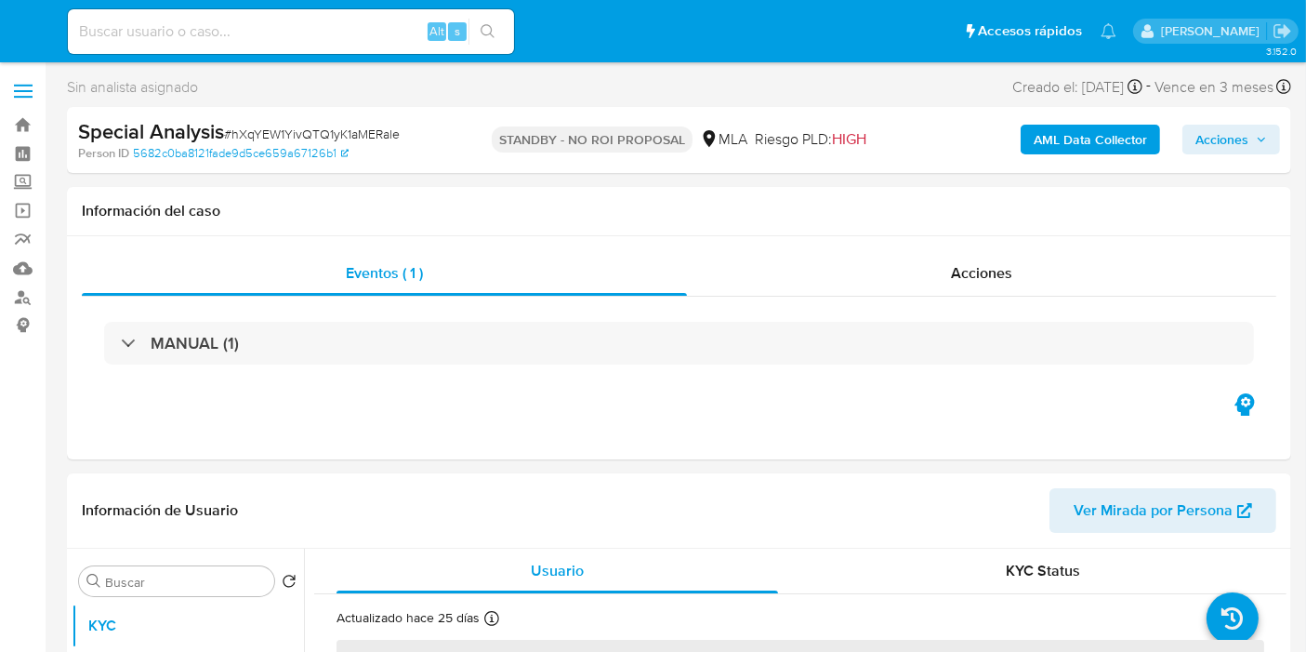
select select "10"
click at [34, 30] on img at bounding box center [25, 32] width 32 height 32
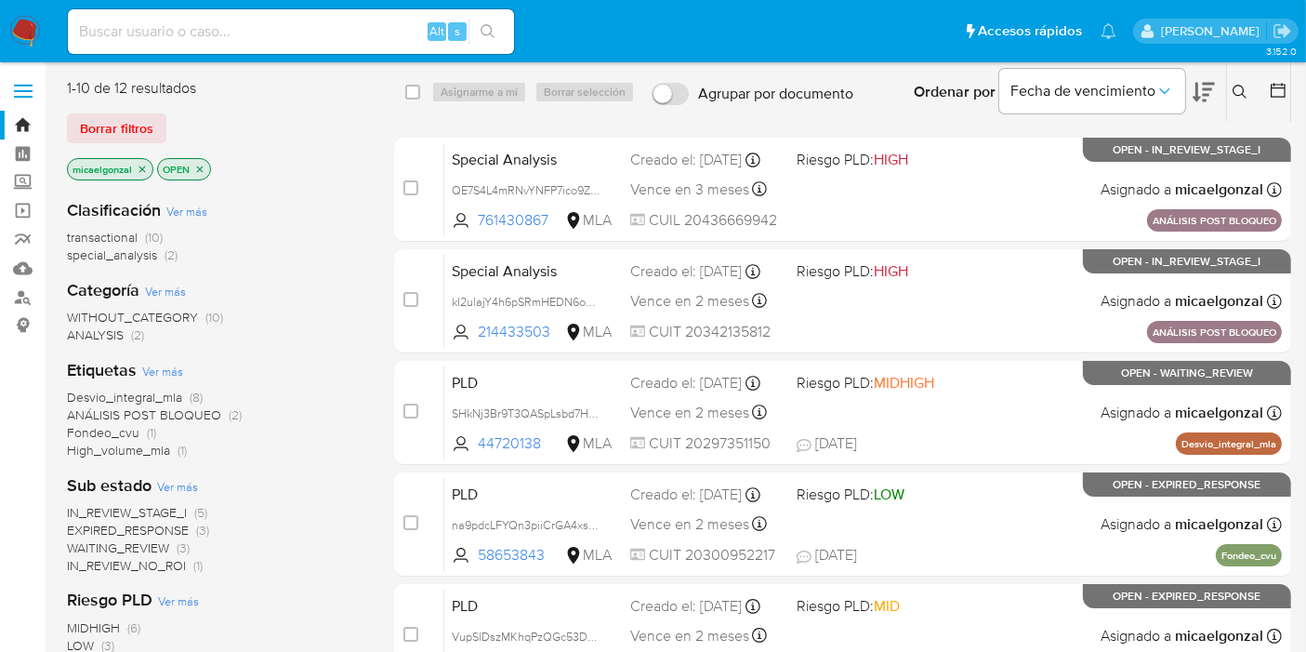
click at [141, 165] on icon "close-filter" at bounding box center [142, 169] width 11 height 11
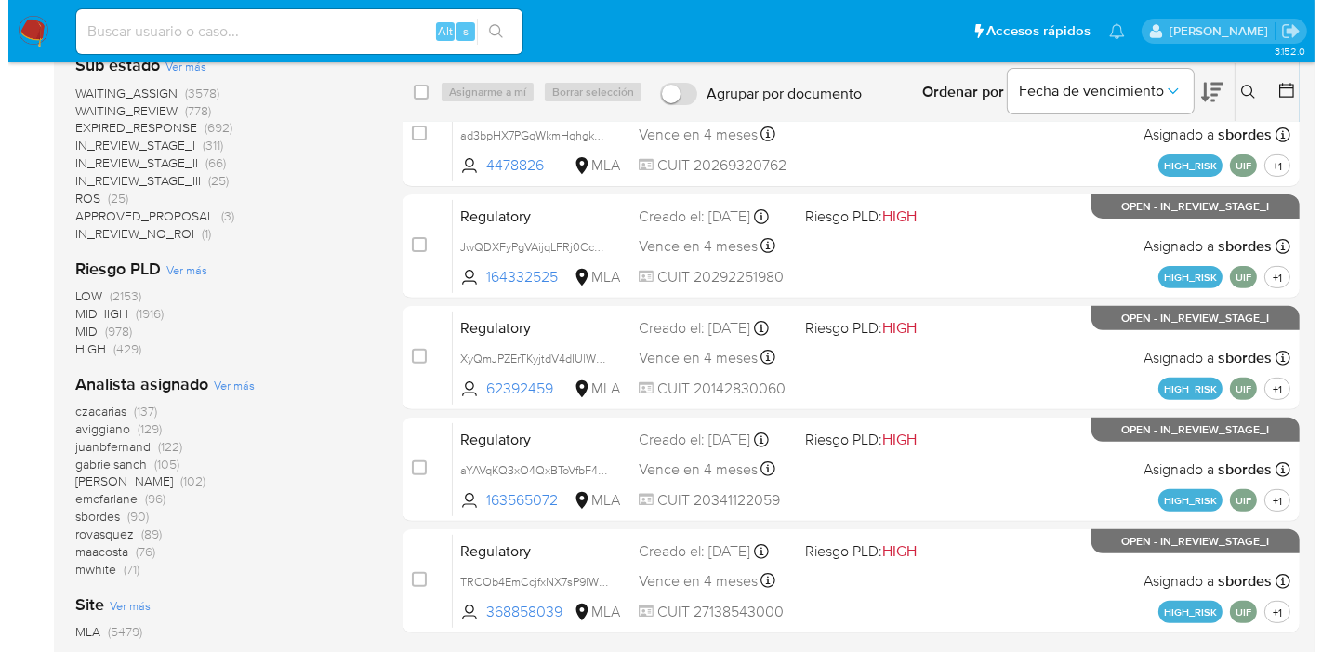
scroll to position [619, 0]
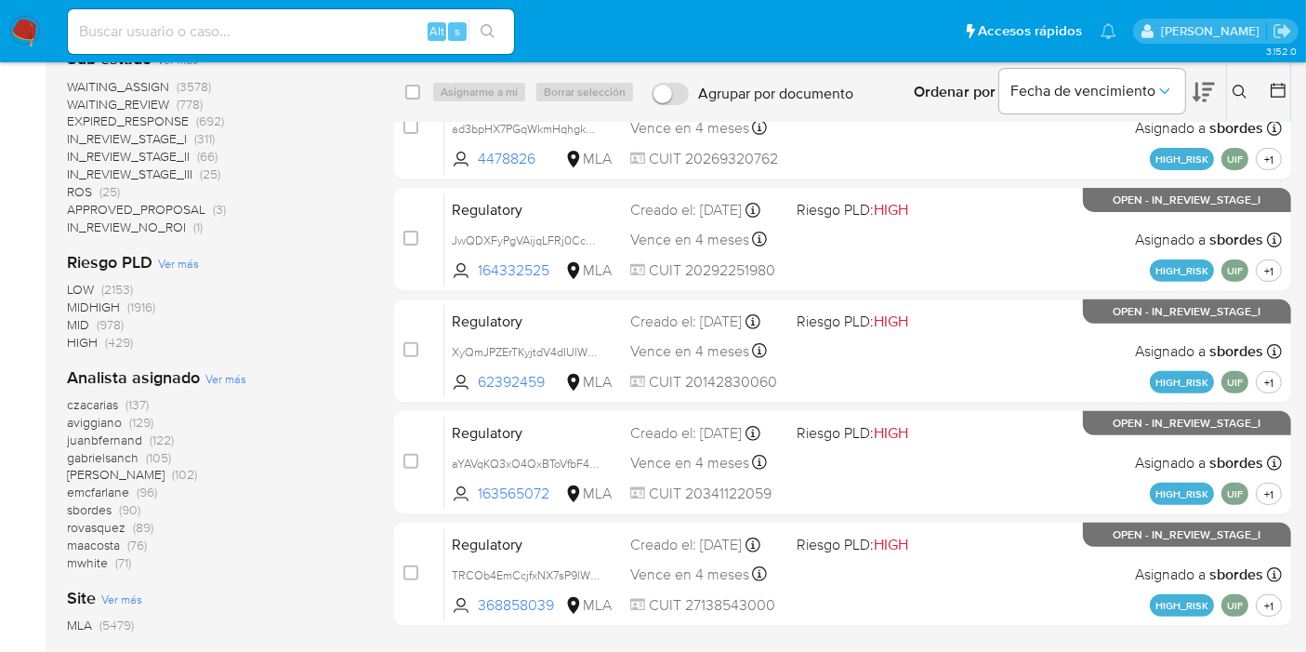
click at [221, 378] on span "Ver más" at bounding box center [225, 378] width 41 height 17
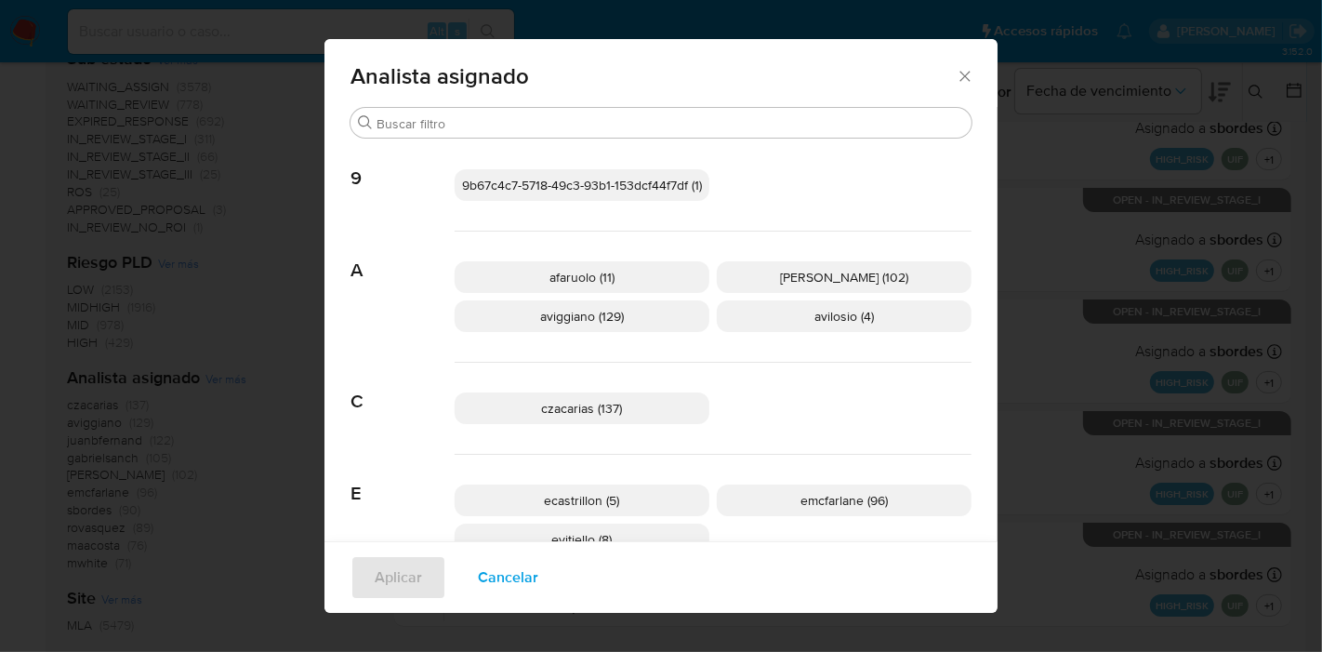
click at [818, 389] on div "czacarias (137)" at bounding box center [713, 409] width 517 height 92
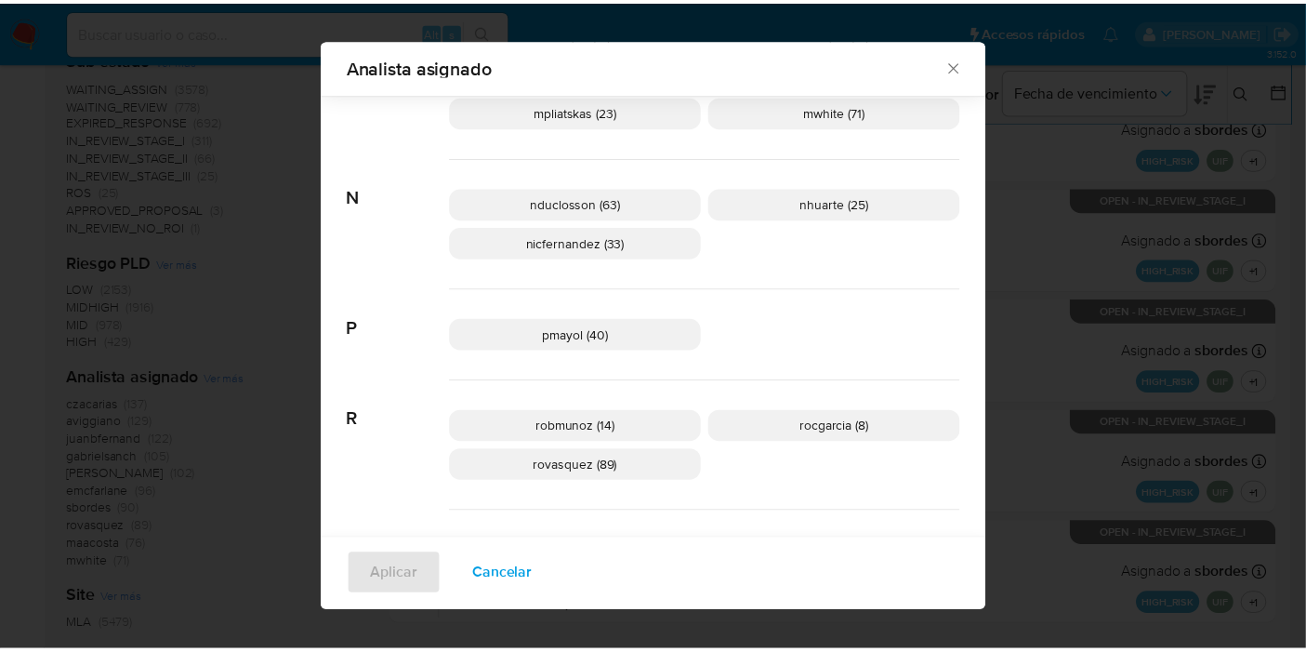
scroll to position [980, 0]
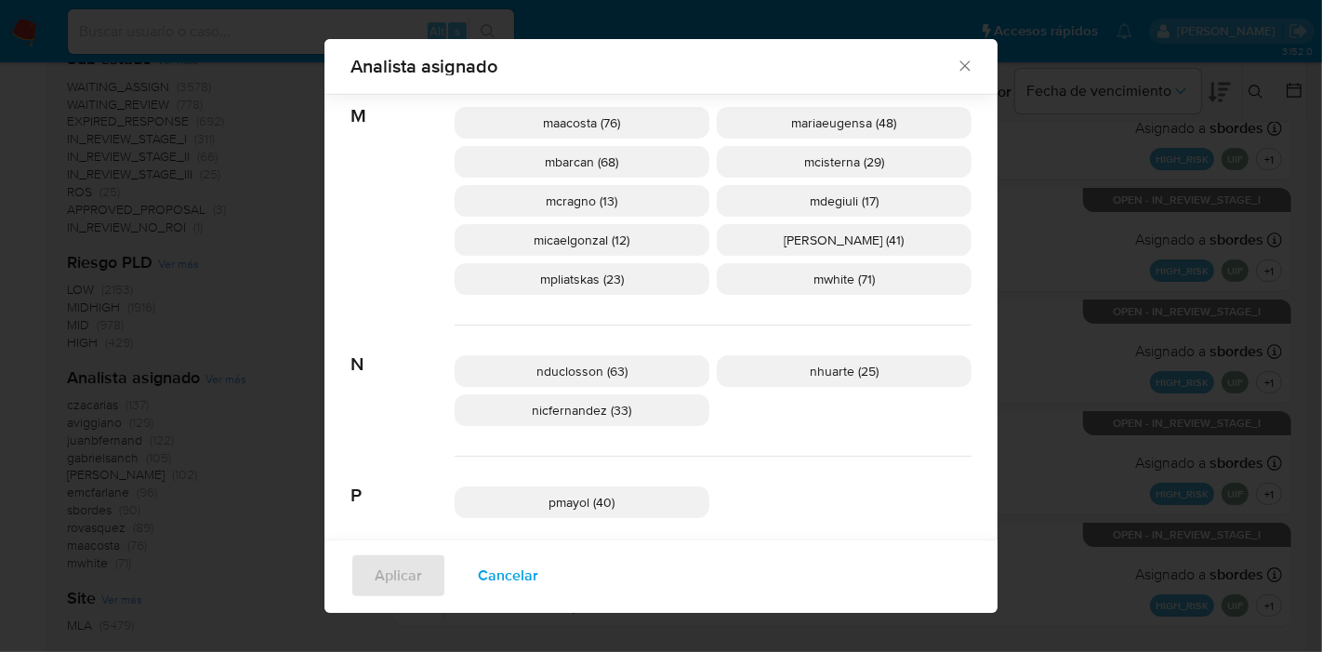
click at [962, 69] on icon "Cerrar" at bounding box center [965, 66] width 19 height 19
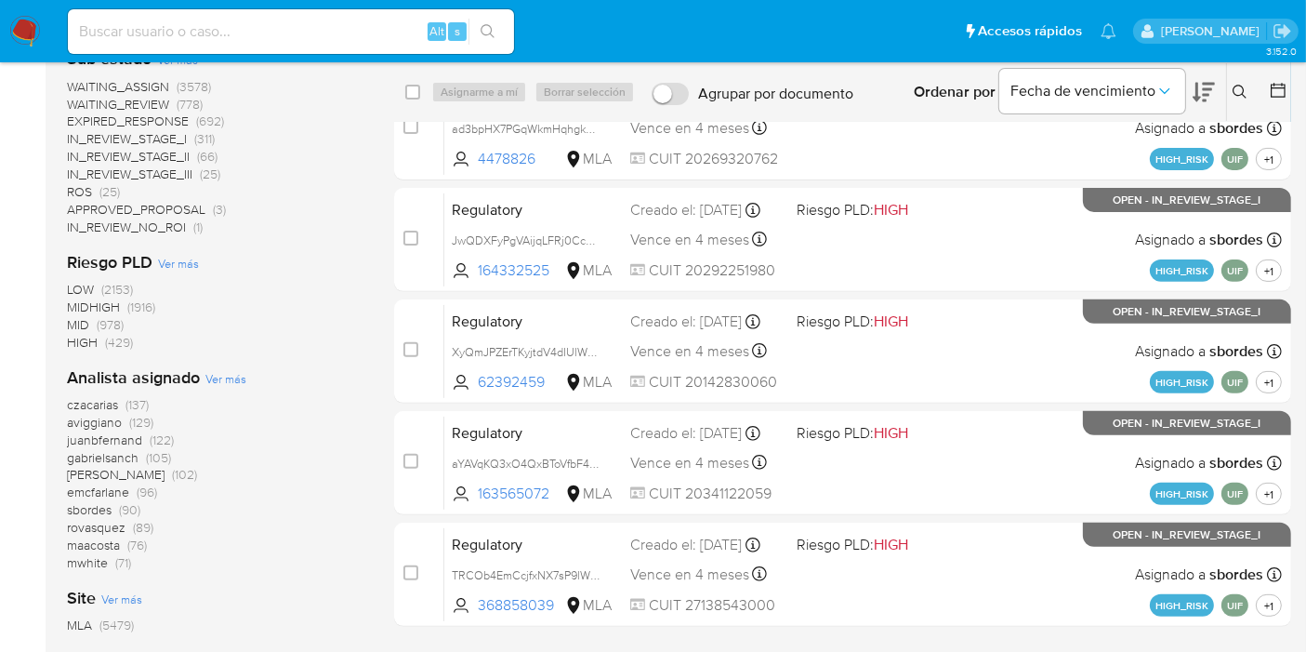
click at [34, 22] on img at bounding box center [25, 32] width 32 height 32
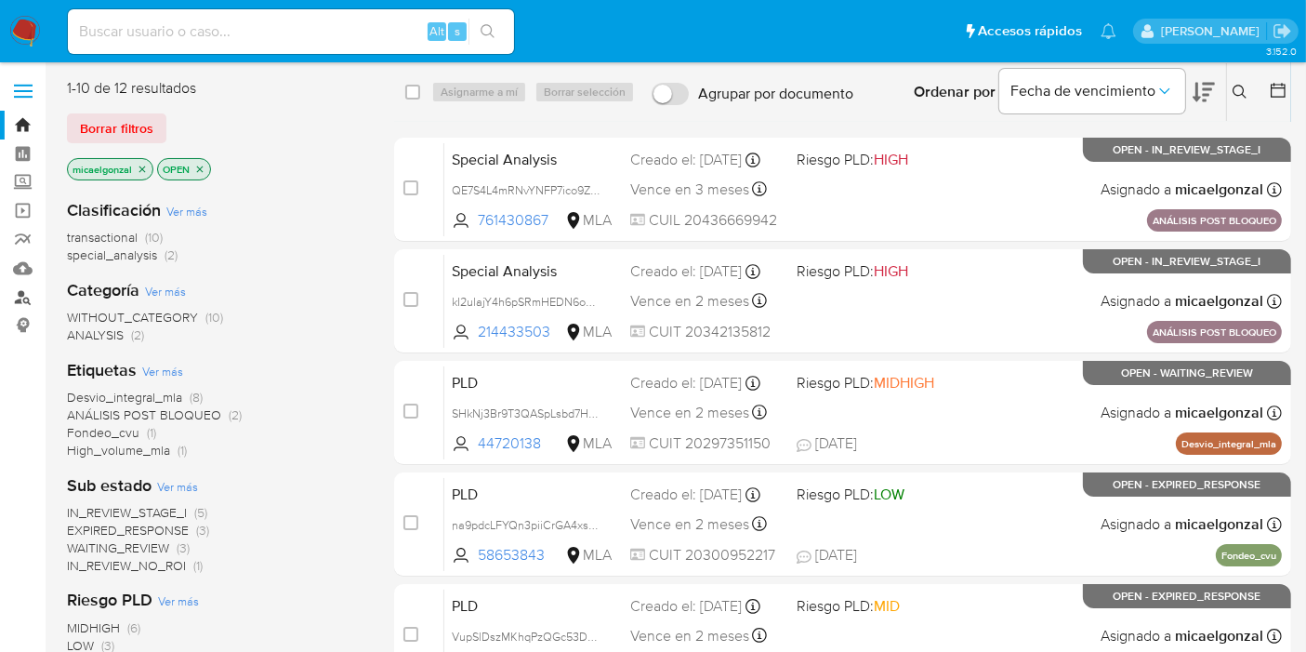
click at [13, 303] on link "Buscador de personas" at bounding box center [110, 297] width 221 height 29
click at [206, 22] on input at bounding box center [291, 32] width 446 height 24
paste input "SHkNj3Br9T3QASpLsbd7H0ia"
type input "SHkNj3Br9T3QASpLsbd7H0ia"
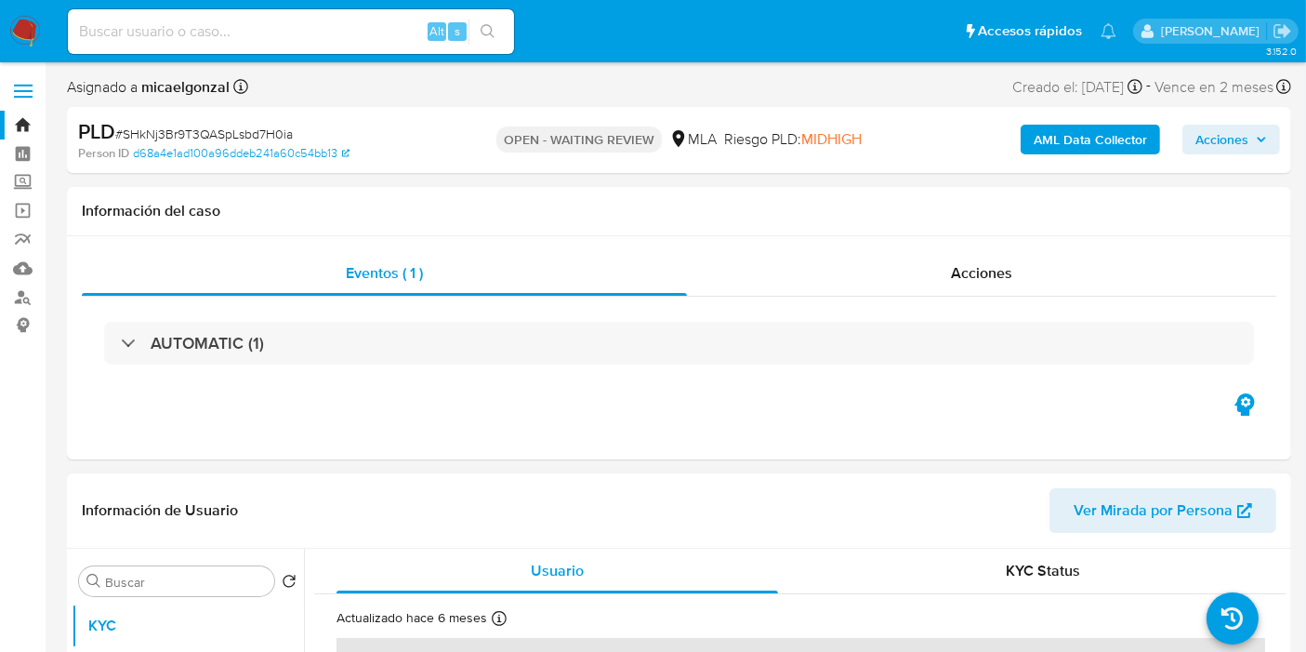
select select "10"
click at [924, 535] on div "Información de Usuario Ver Mirada por Persona" at bounding box center [679, 510] width 1224 height 75
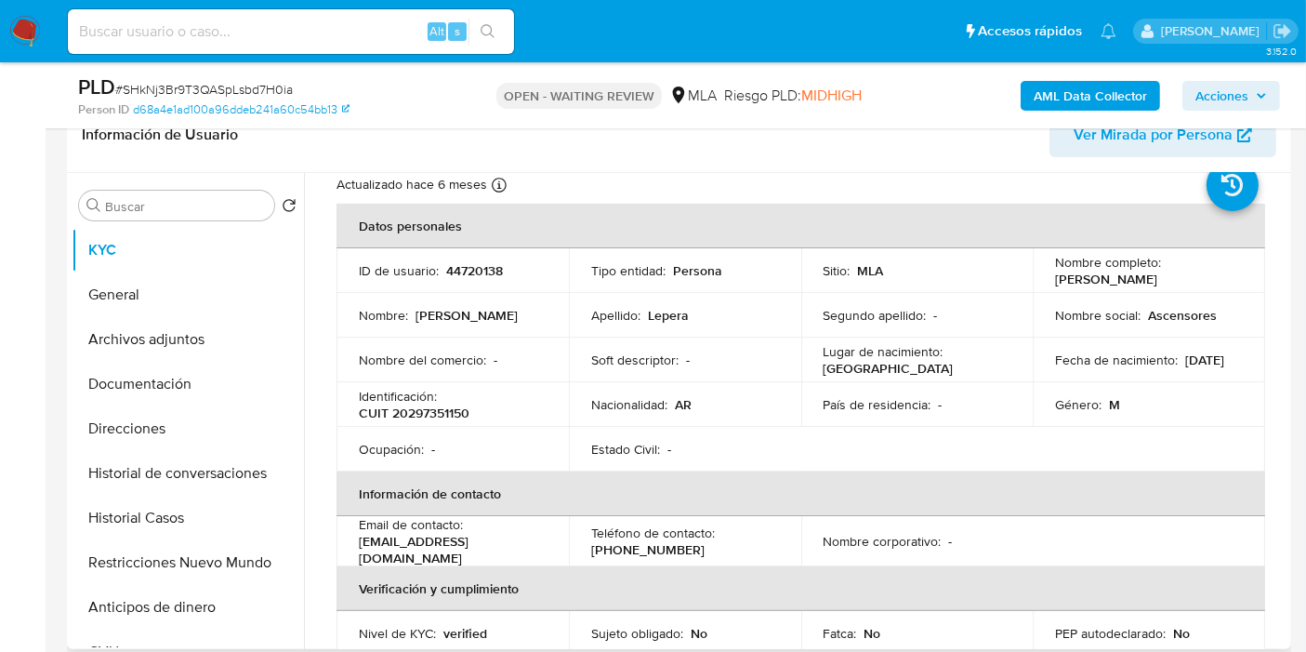
scroll to position [103, 0]
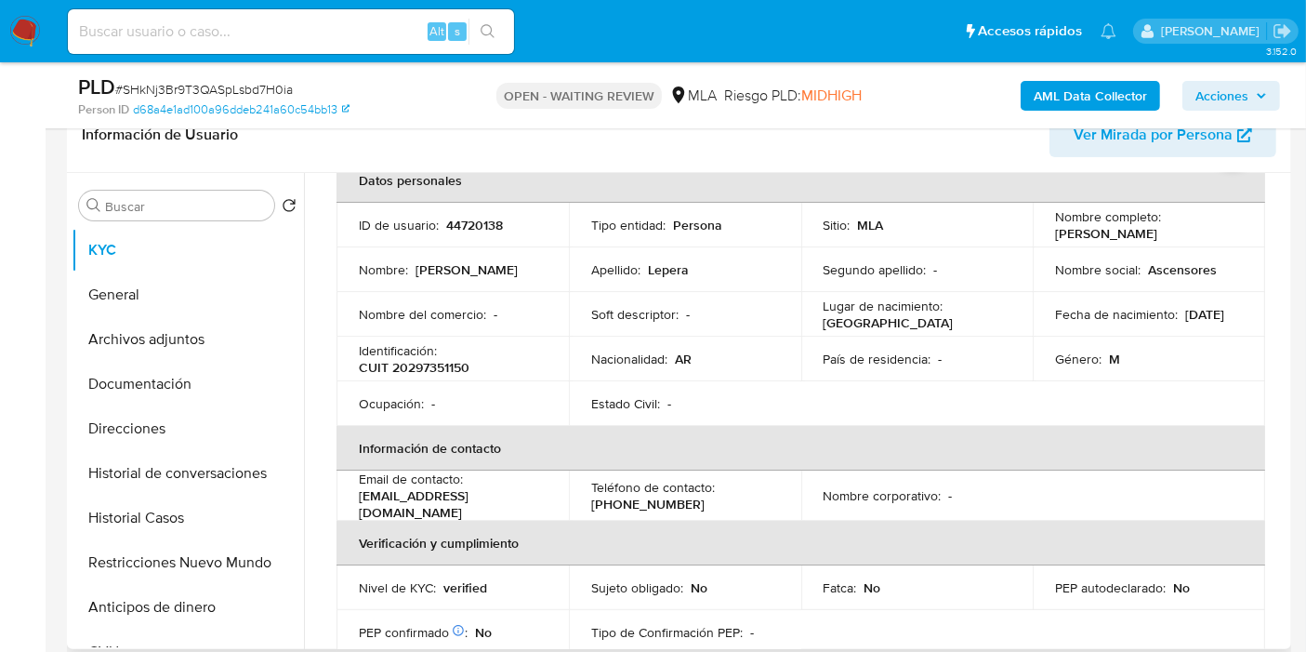
click at [733, 479] on div "Teléfono de contacto : [PHONE_NUMBER]" at bounding box center [685, 495] width 188 height 33
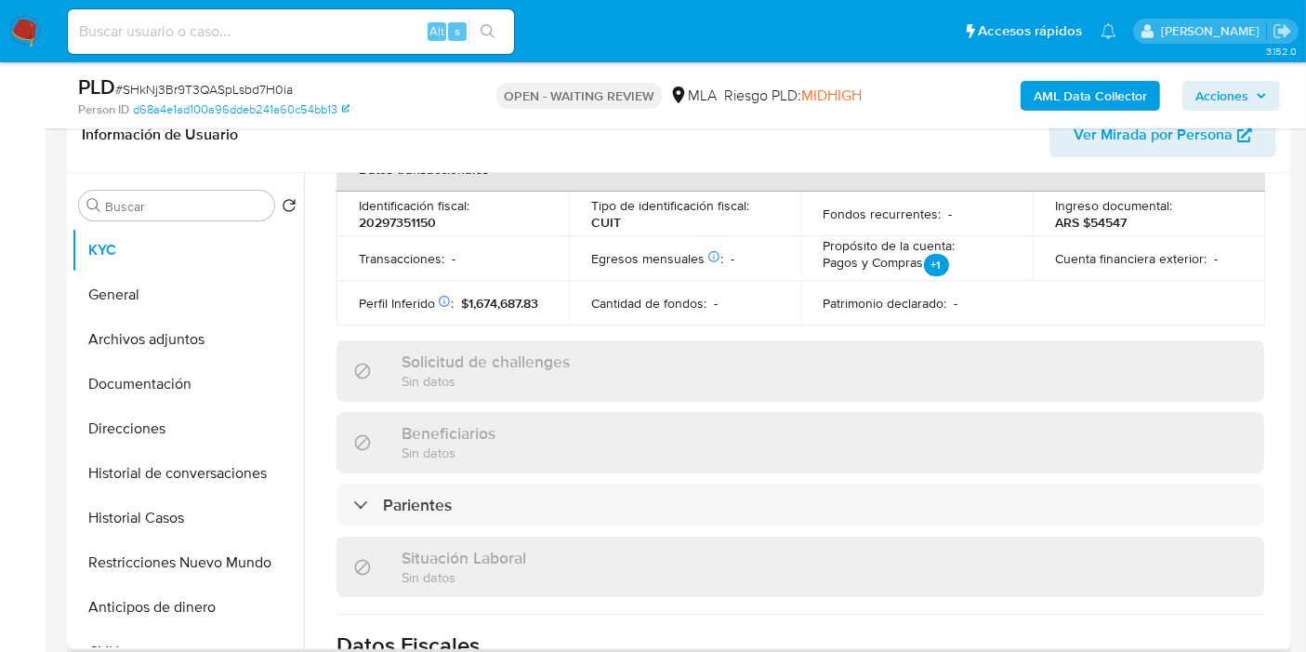
scroll to position [619, 0]
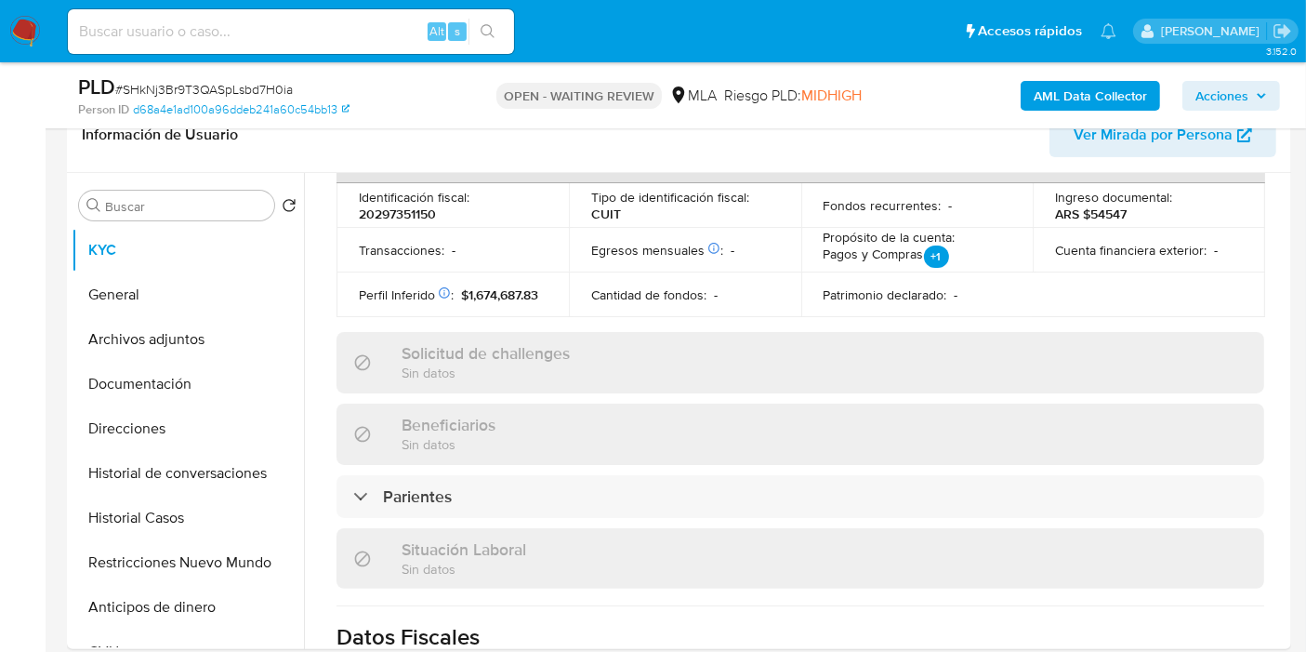
click at [114, 298] on button "General" at bounding box center [181, 294] width 218 height 45
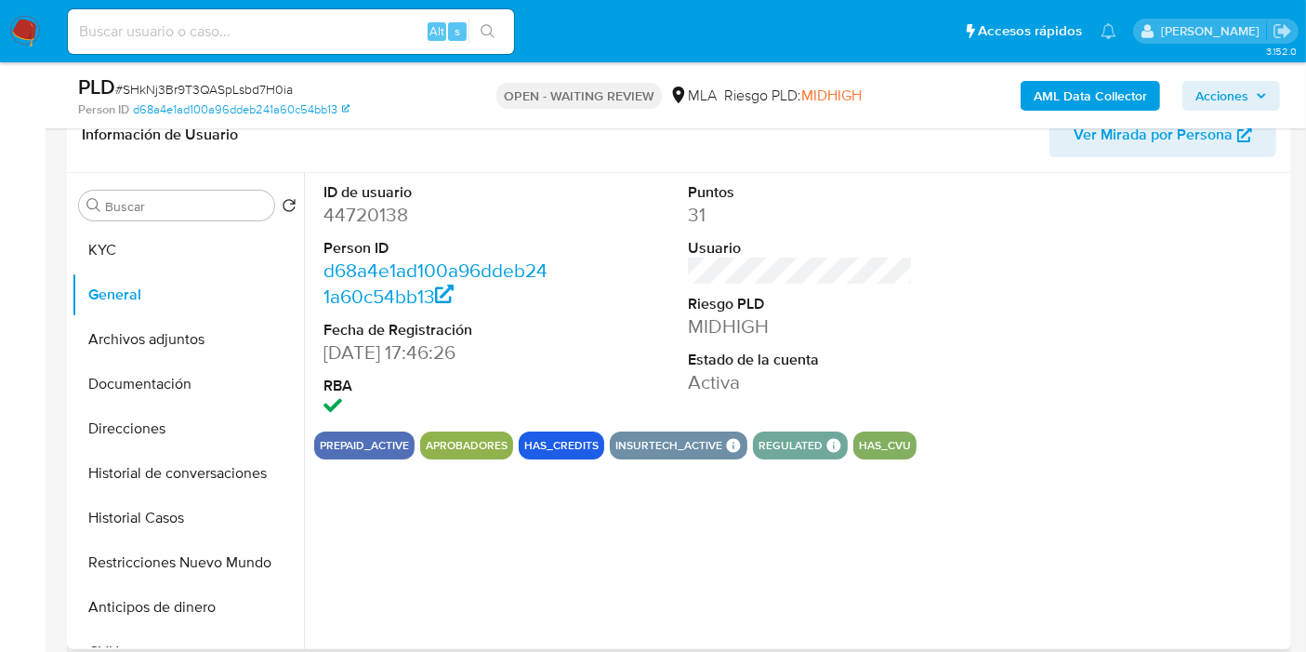
click at [364, 224] on dd "44720138" at bounding box center [436, 215] width 225 height 26
copy dd "44720138"
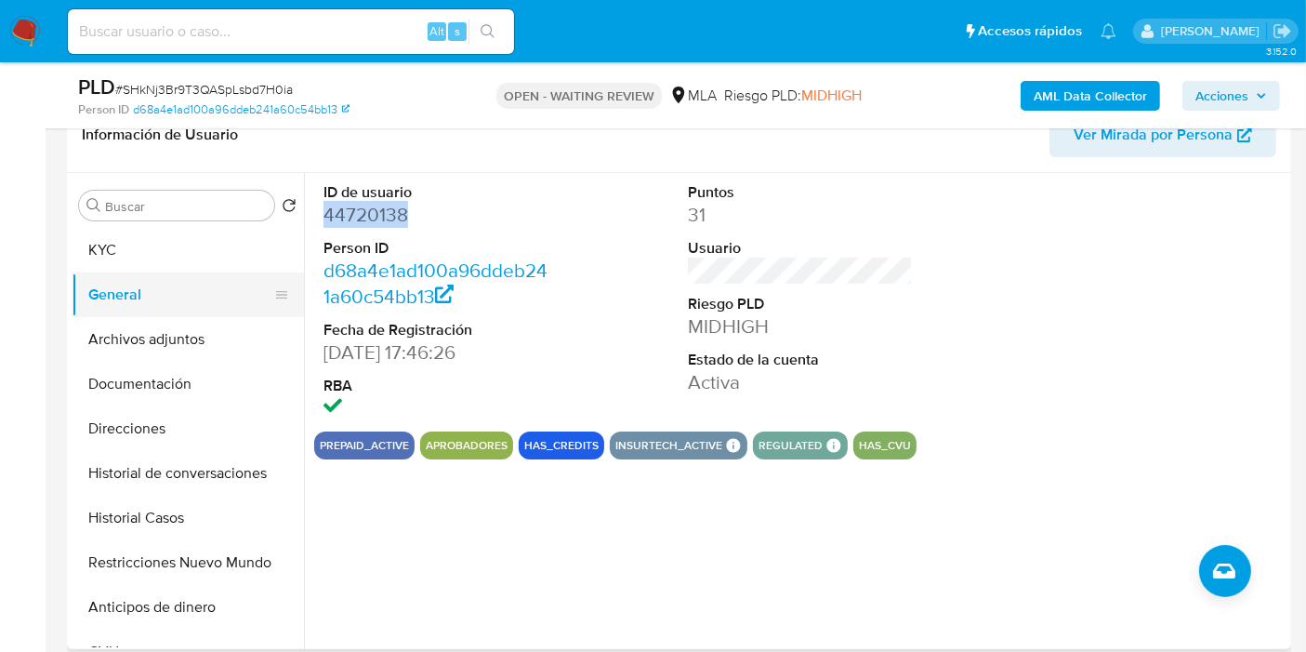
click at [146, 272] on button "General" at bounding box center [181, 294] width 218 height 45
click at [164, 254] on button "KYC" at bounding box center [181, 250] width 218 height 45
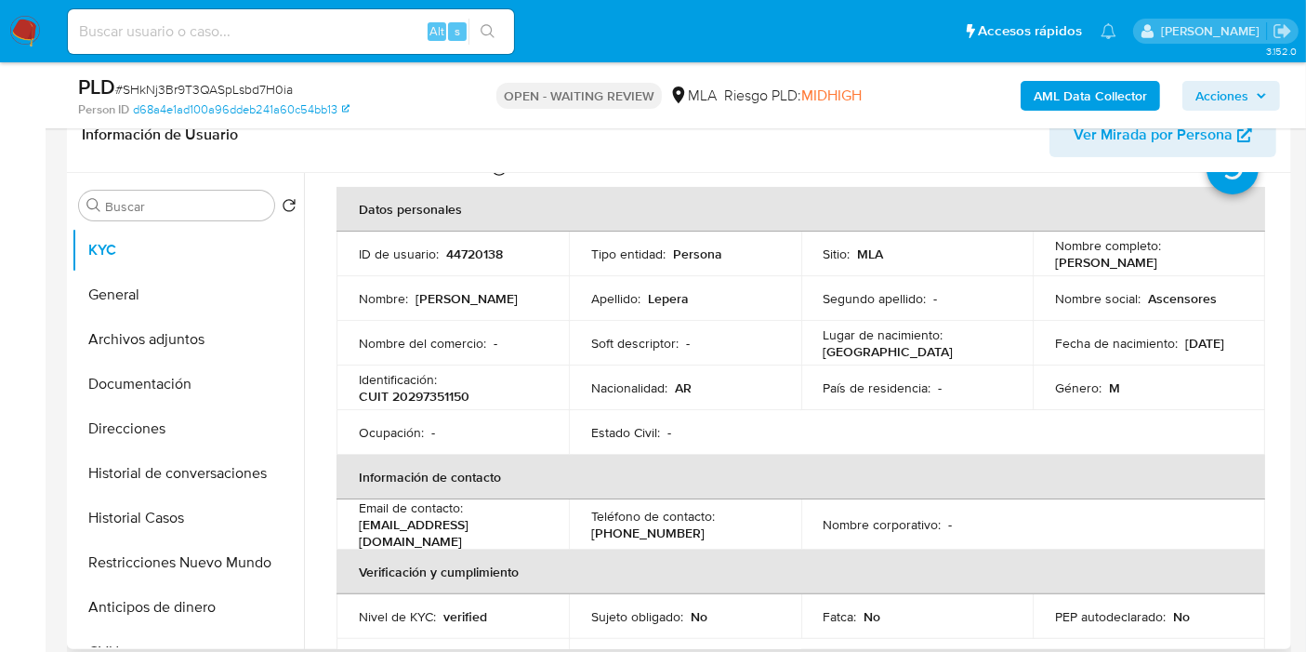
scroll to position [206, 0]
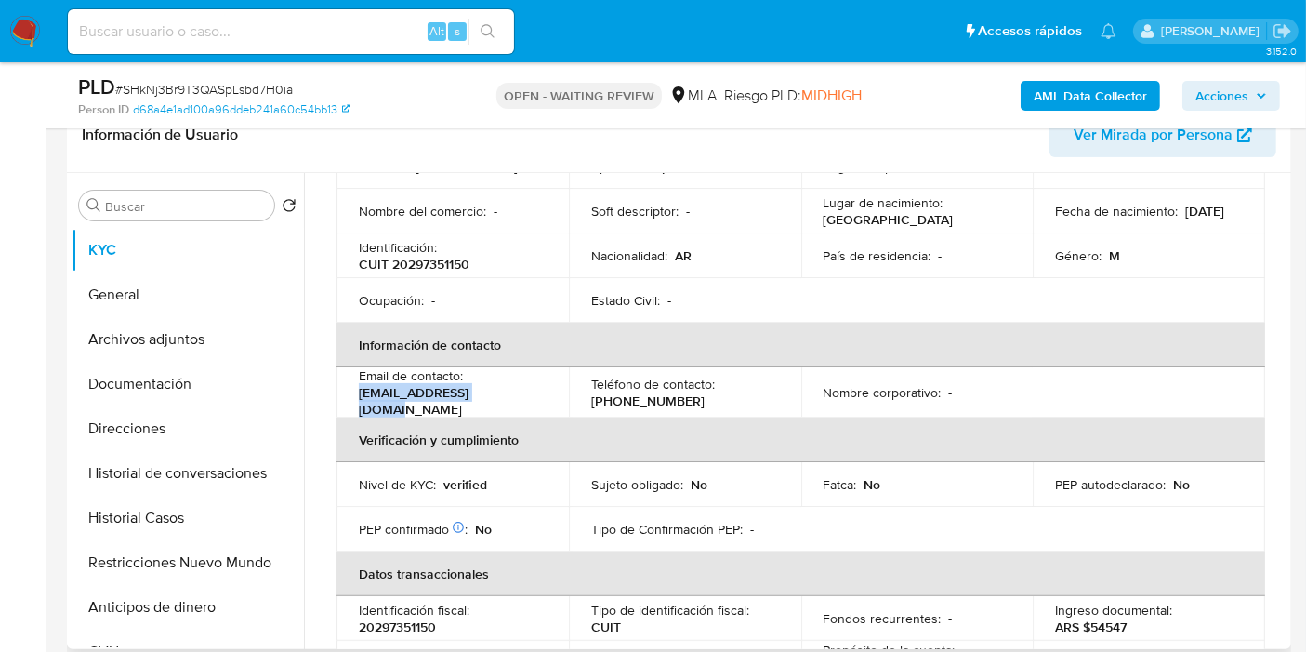
drag, startPoint x: 496, startPoint y: 398, endPoint x: 360, endPoint y: 401, distance: 135.8
click at [359, 401] on div "Email de contacto : sevic_asc@hotmail.com" at bounding box center [453, 392] width 188 height 50
copy p "sevic_asc@hotmail.com"
click at [675, 417] on th "Verificación y cumplimiento" at bounding box center [801, 439] width 929 height 45
click at [651, 397] on p "(11) 65591009" at bounding box center [647, 400] width 113 height 17
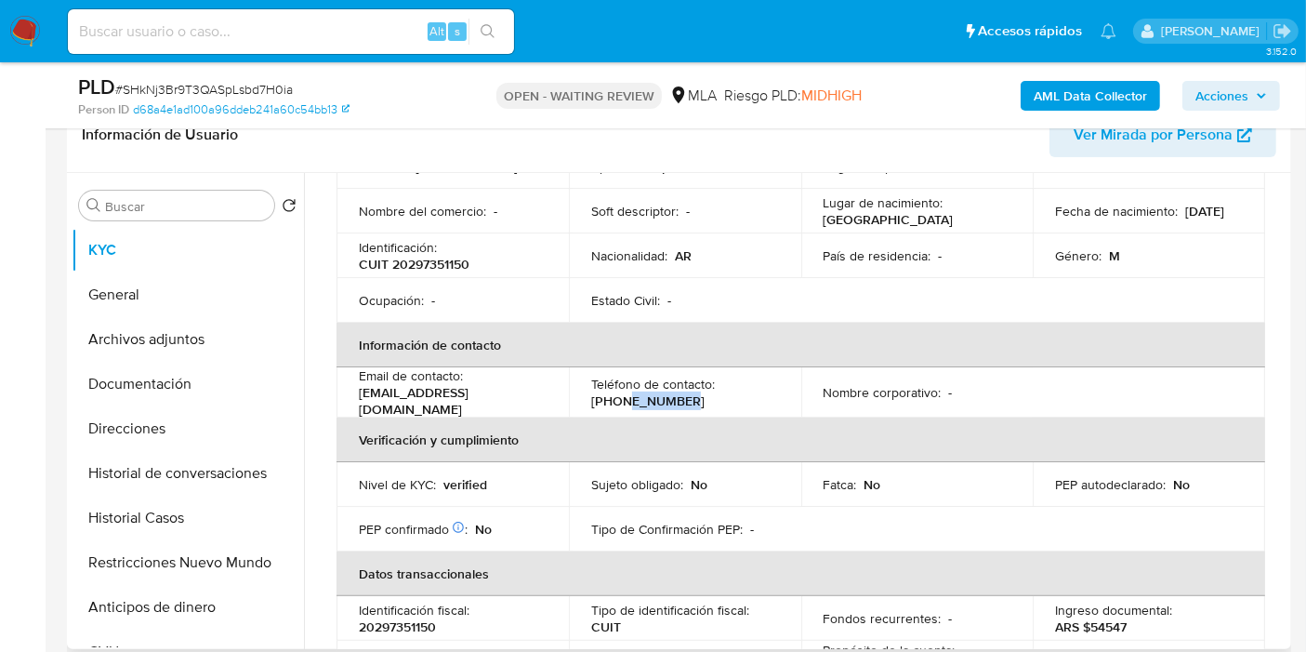
click at [651, 397] on p "(11) 65591009" at bounding box center [647, 400] width 113 height 17
copy p "65591009"
click at [159, 419] on button "Direcciones" at bounding box center [181, 428] width 218 height 45
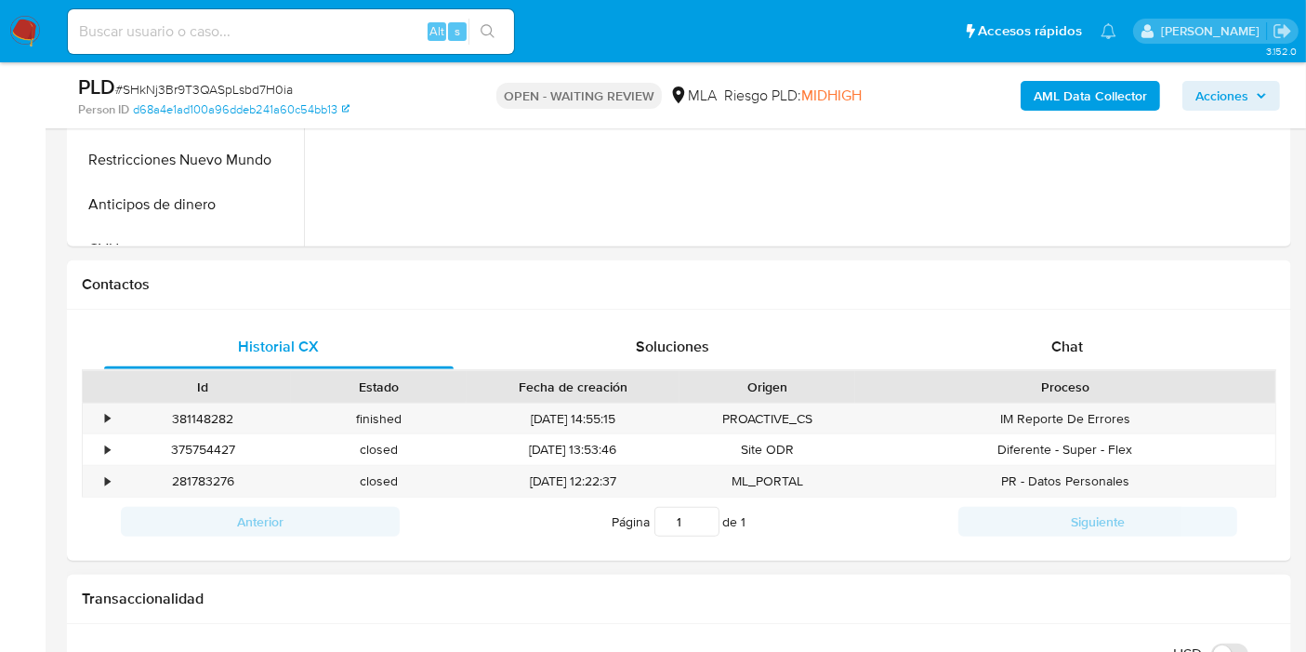
scroll to position [826, 0]
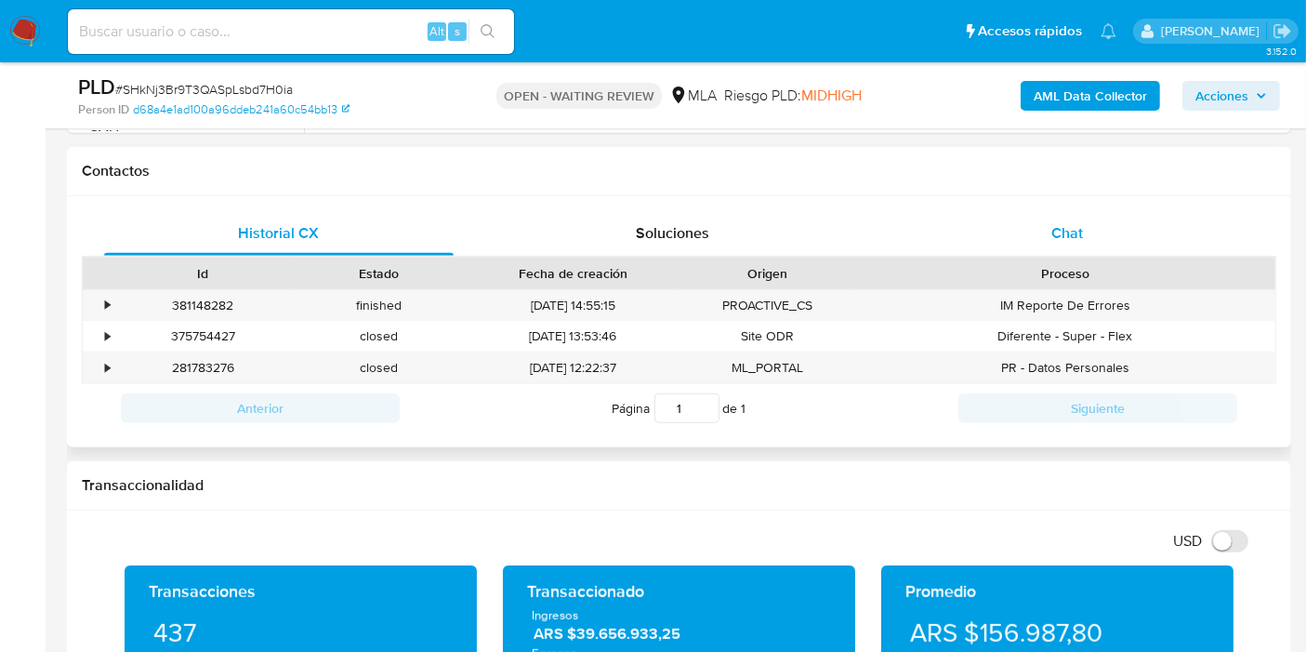
click at [1126, 211] on div "Chat" at bounding box center [1068, 233] width 350 height 45
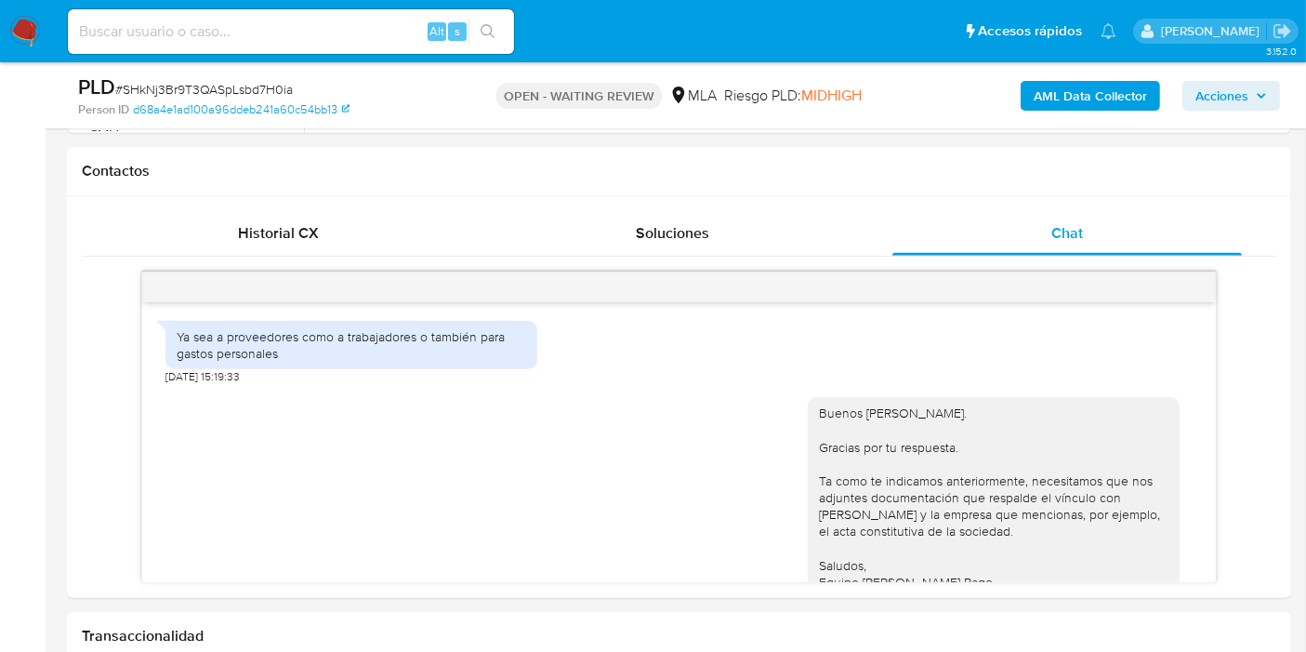
scroll to position [1138, 0]
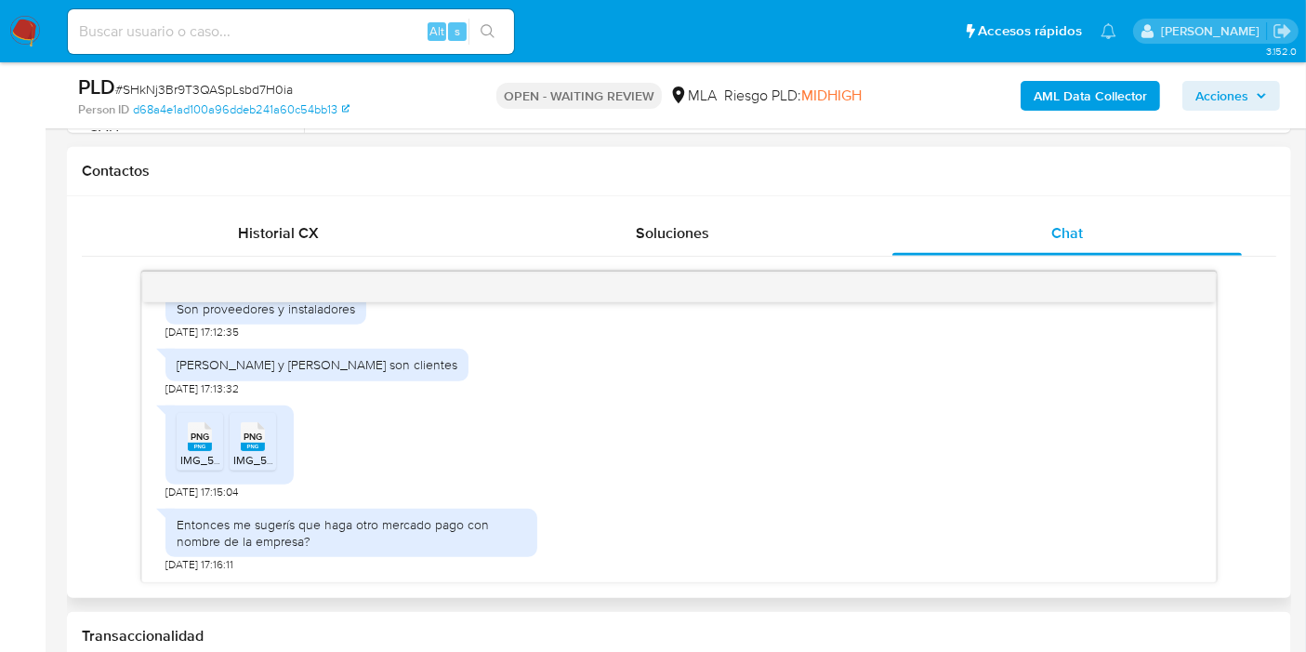
click at [197, 443] on rect at bounding box center [200, 447] width 24 height 8
click at [254, 445] on rect at bounding box center [253, 447] width 24 height 8
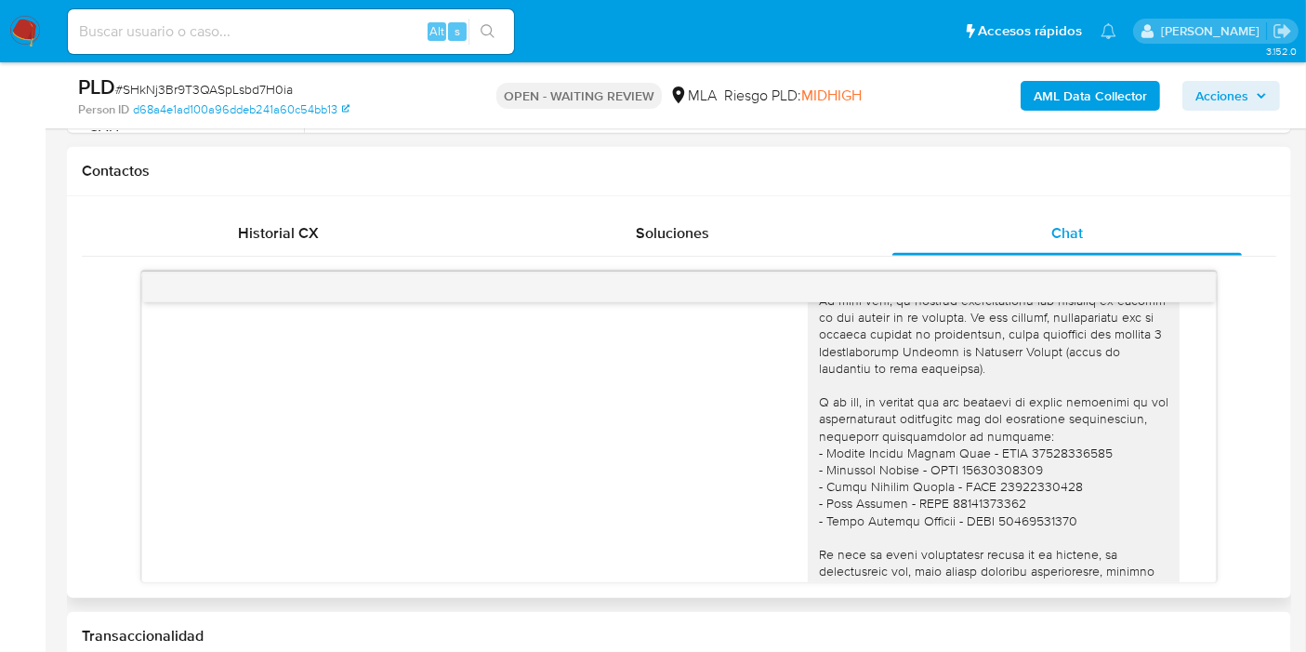
scroll to position [518, 0]
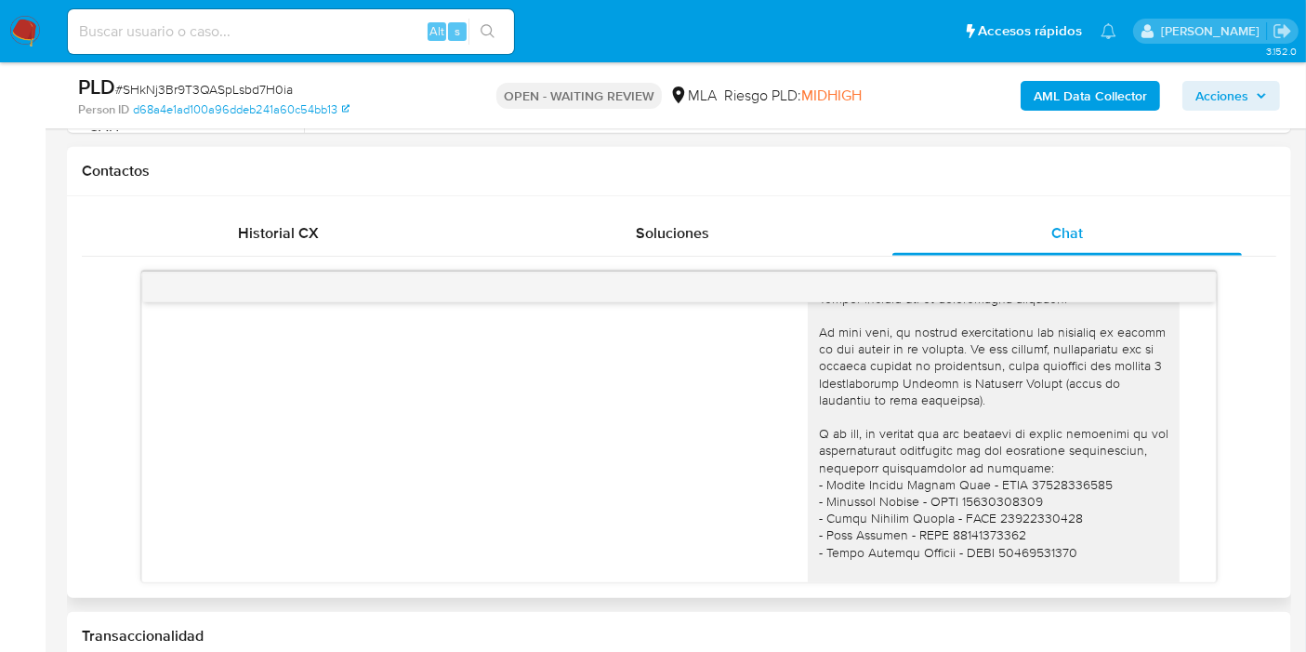
click at [655, 315] on div "11/08/2025 15:27:05" at bounding box center [678, 532] width 1027 height 595
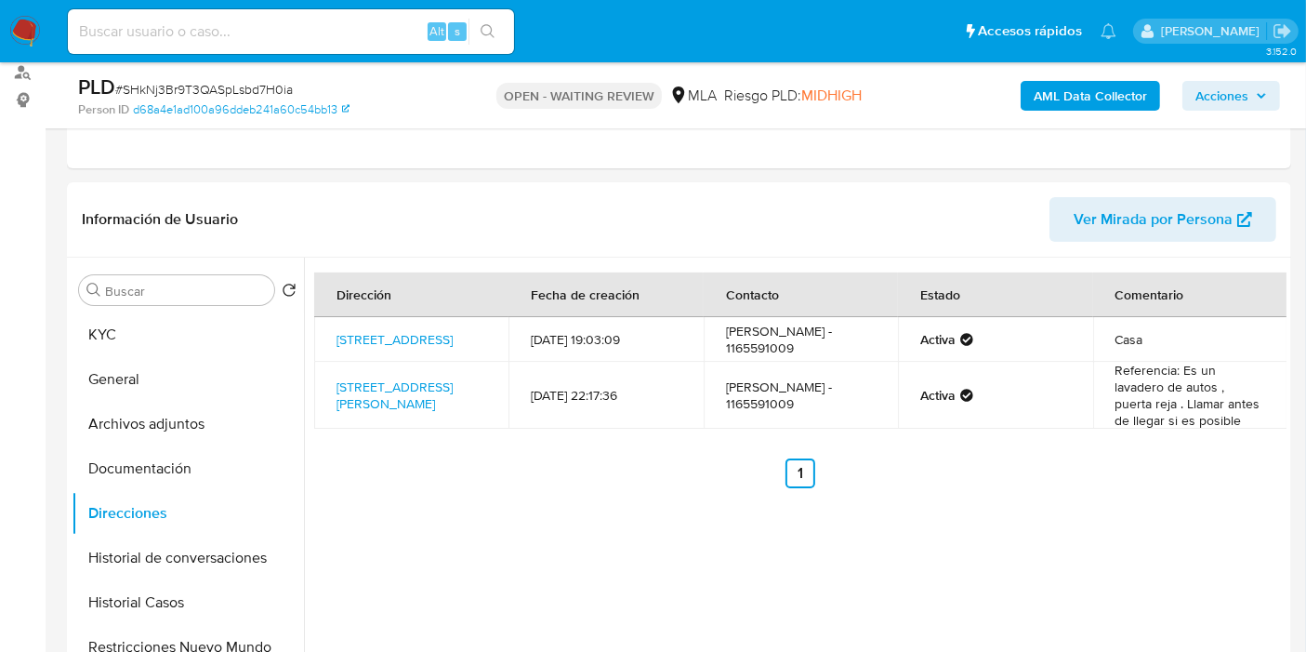
scroll to position [103, 0]
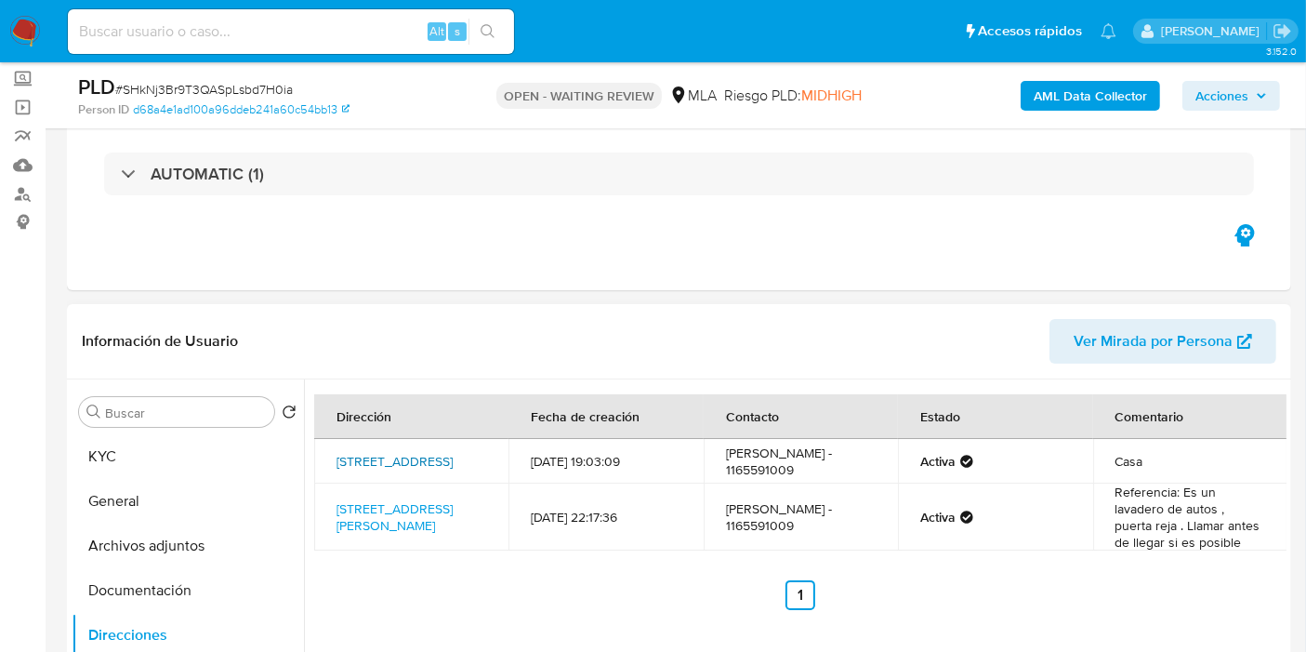
click at [422, 456] on link "Calle Rio Cuarto 2240, Barracas, Capital Federal, 1292, Argentina 2240" at bounding box center [395, 461] width 116 height 19
click at [179, 505] on button "General" at bounding box center [181, 501] width 218 height 45
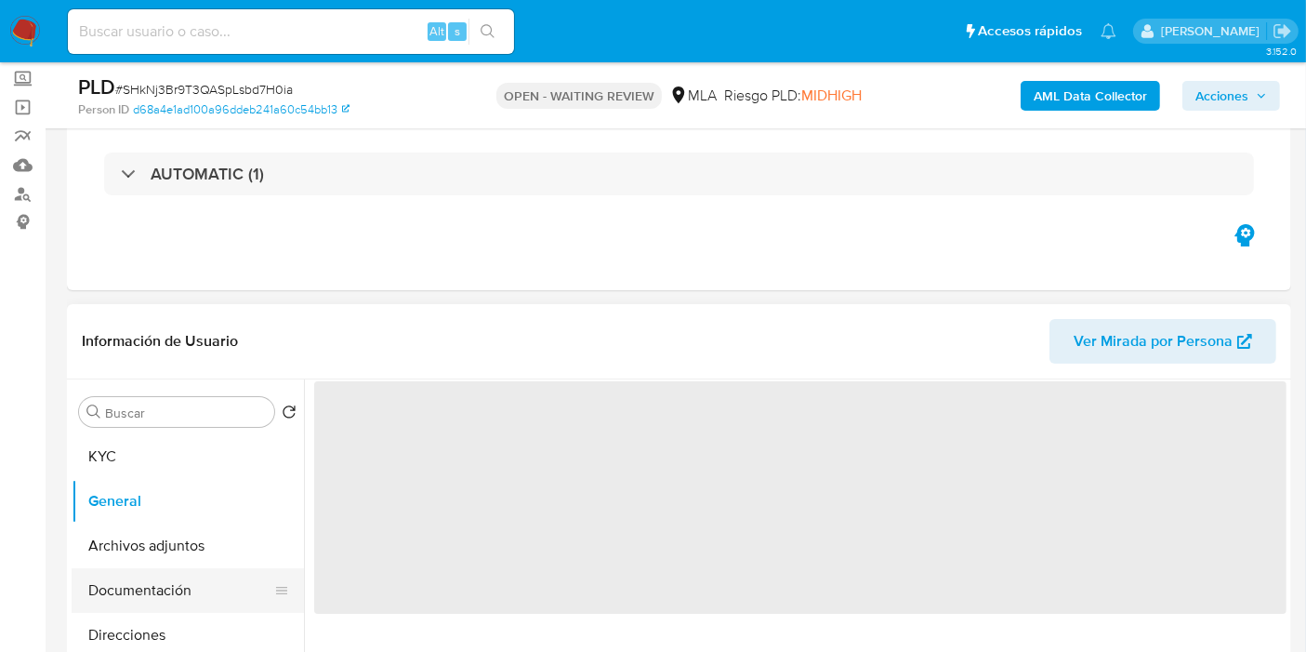
click at [218, 577] on button "Documentación" at bounding box center [181, 590] width 218 height 45
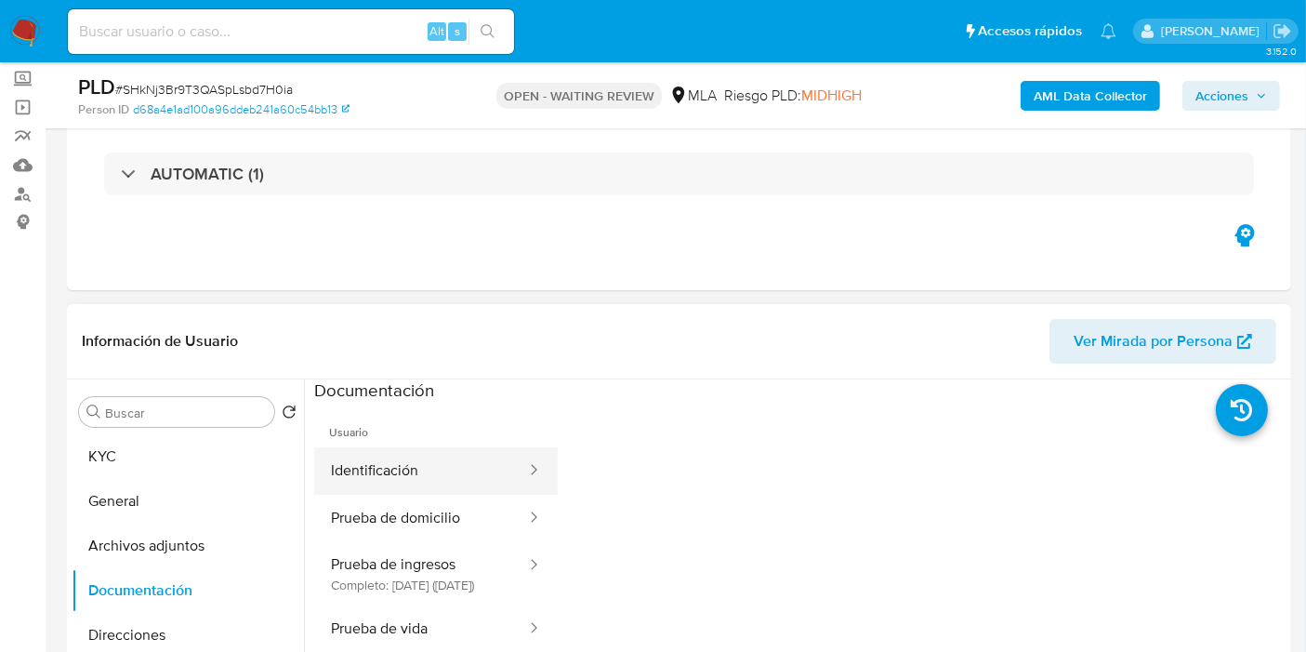
click at [456, 476] on button "Identificación" at bounding box center [421, 470] width 214 height 47
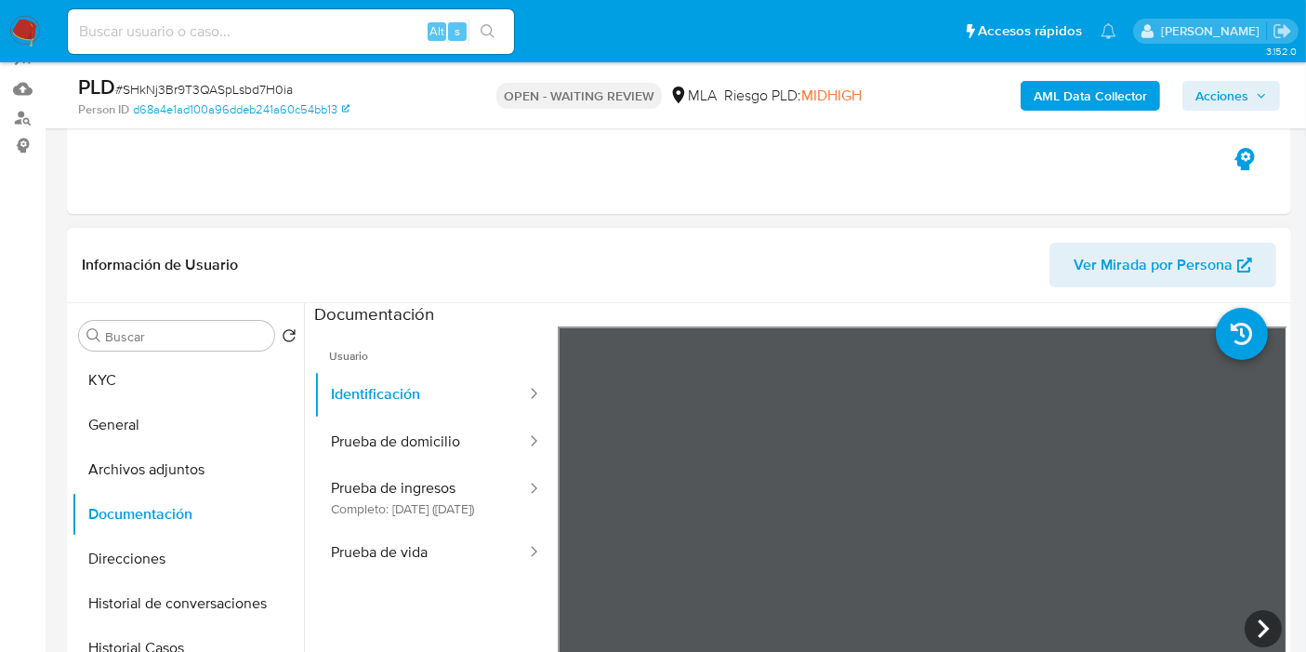
scroll to position [310, 0]
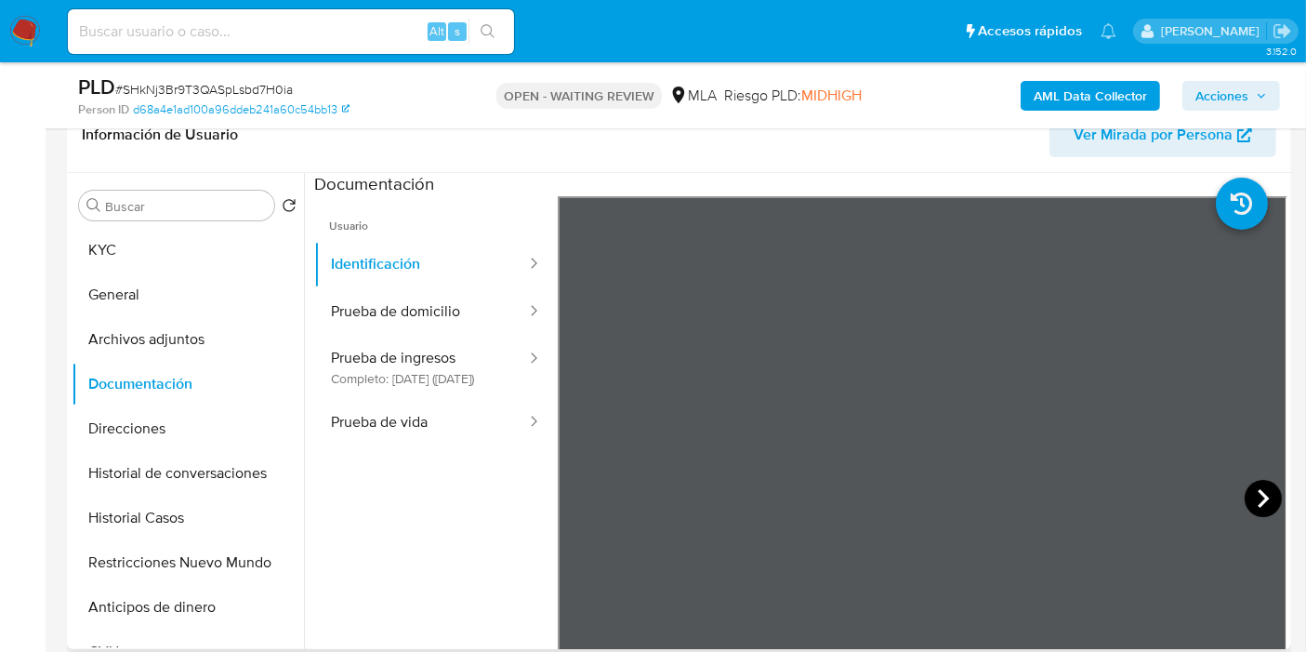
click at [1263, 502] on icon at bounding box center [1263, 498] width 37 height 37
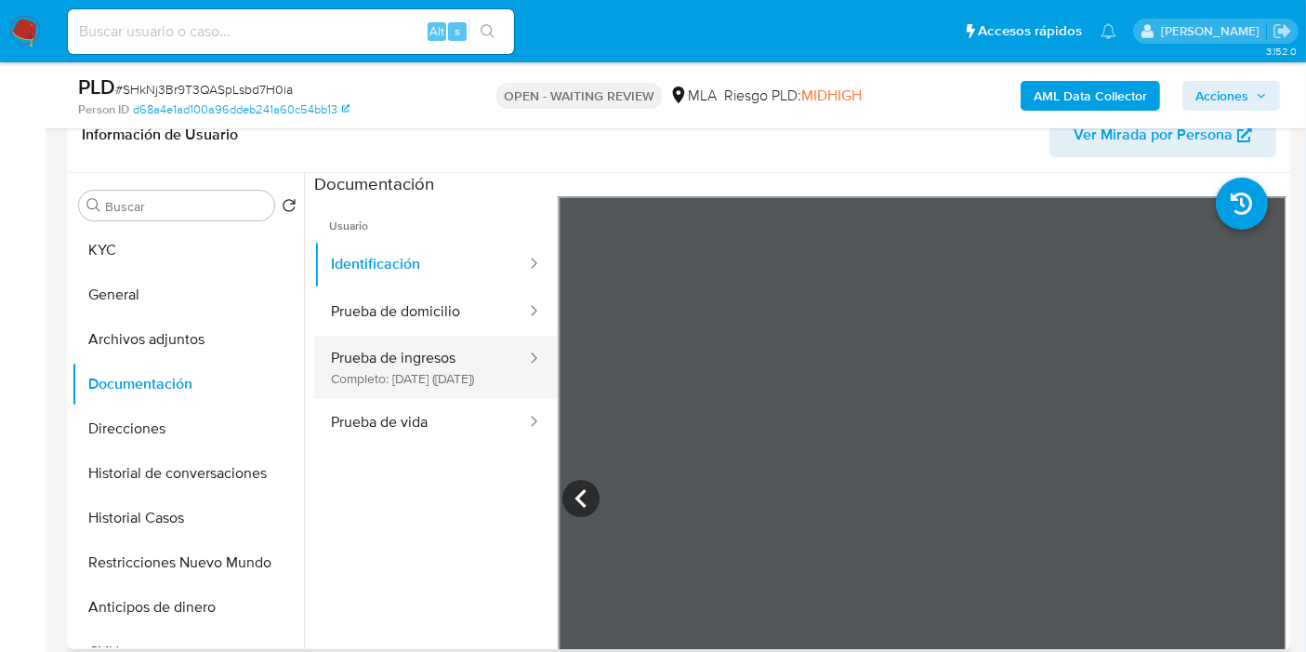
click at [382, 382] on button "Prueba de ingresos Completo: 02/09/2022 (hace 3 años)" at bounding box center [421, 367] width 214 height 63
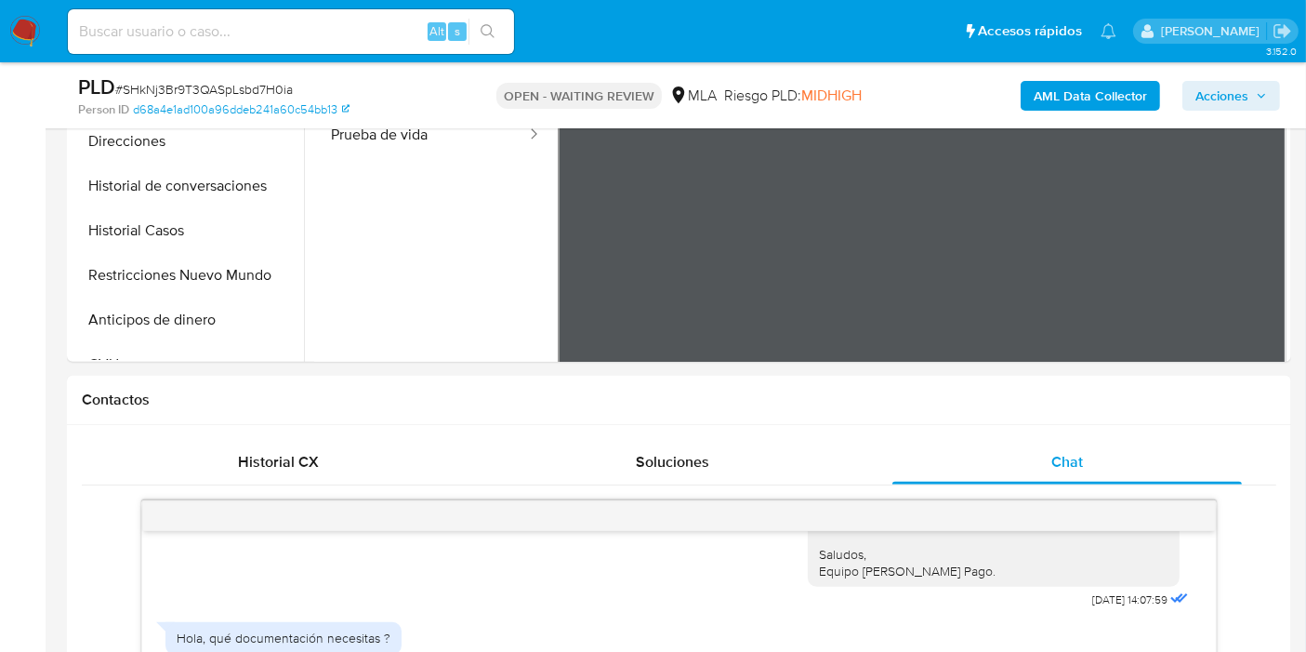
scroll to position [413, 0]
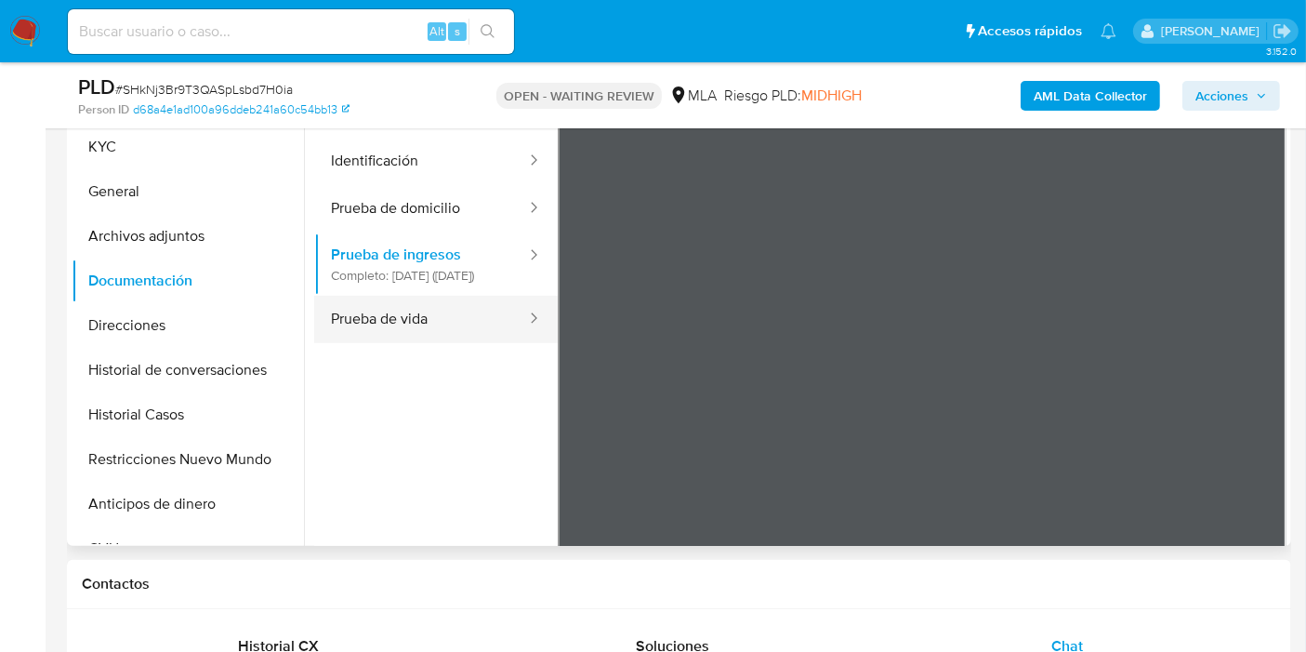
click at [411, 340] on button "Prueba de vida" at bounding box center [421, 319] width 214 height 47
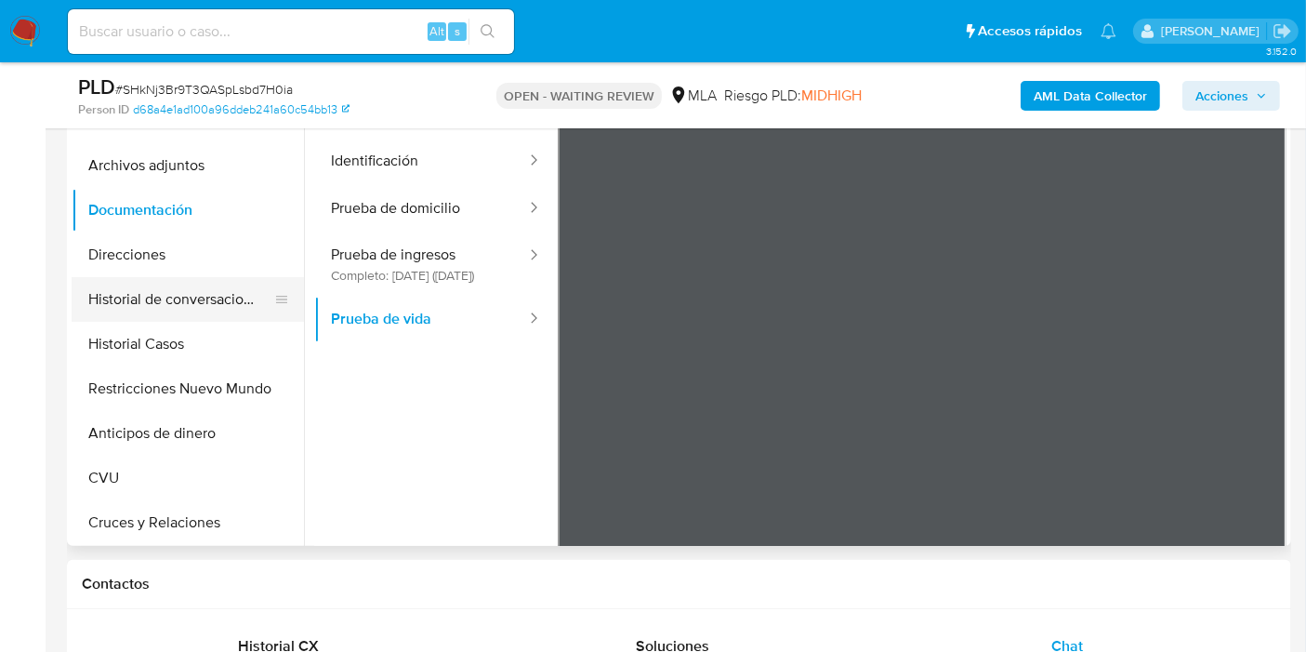
scroll to position [103, 0]
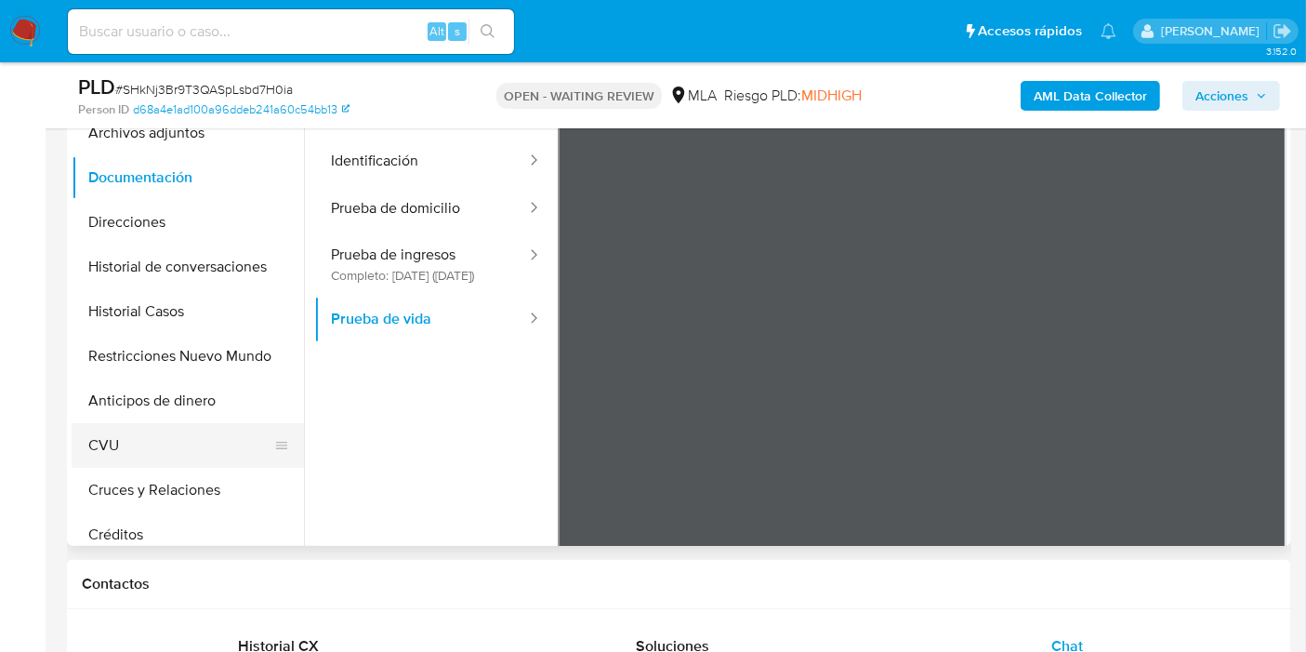
click at [201, 439] on button "CVU" at bounding box center [181, 445] width 218 height 45
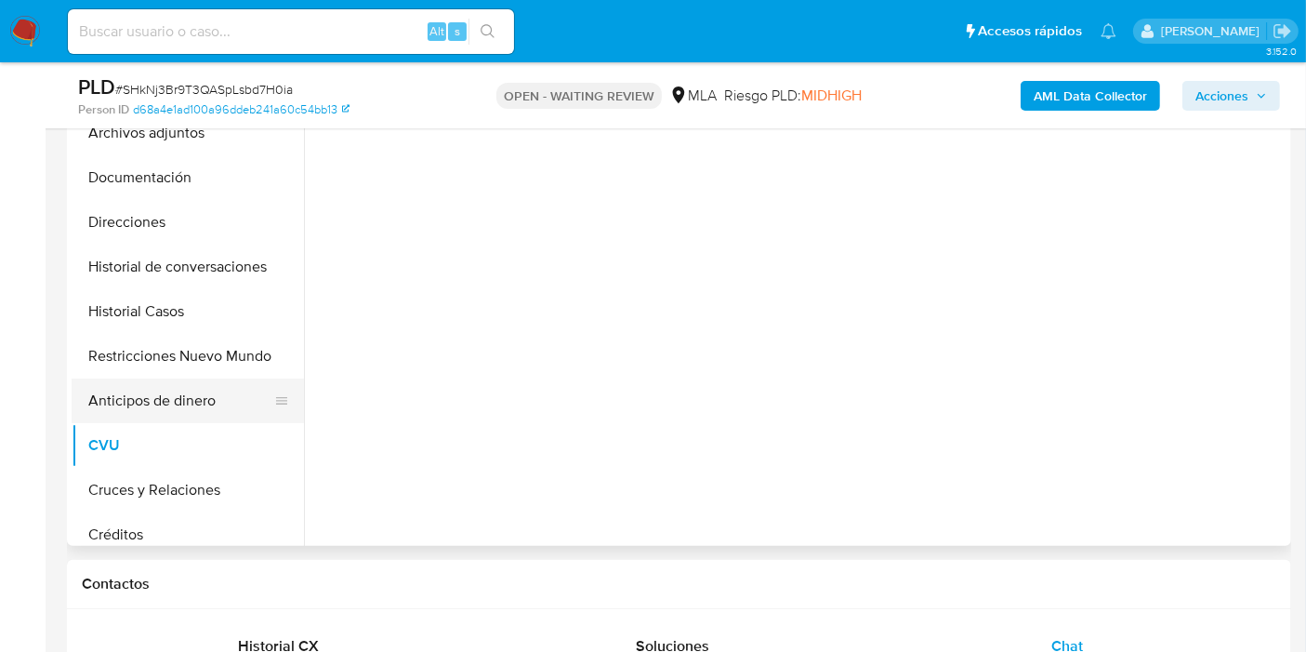
drag, startPoint x: 205, startPoint y: 474, endPoint x: 212, endPoint y: 420, distance: 54.3
click at [206, 468] on button "Cruces y Relaciones" at bounding box center [188, 490] width 232 height 45
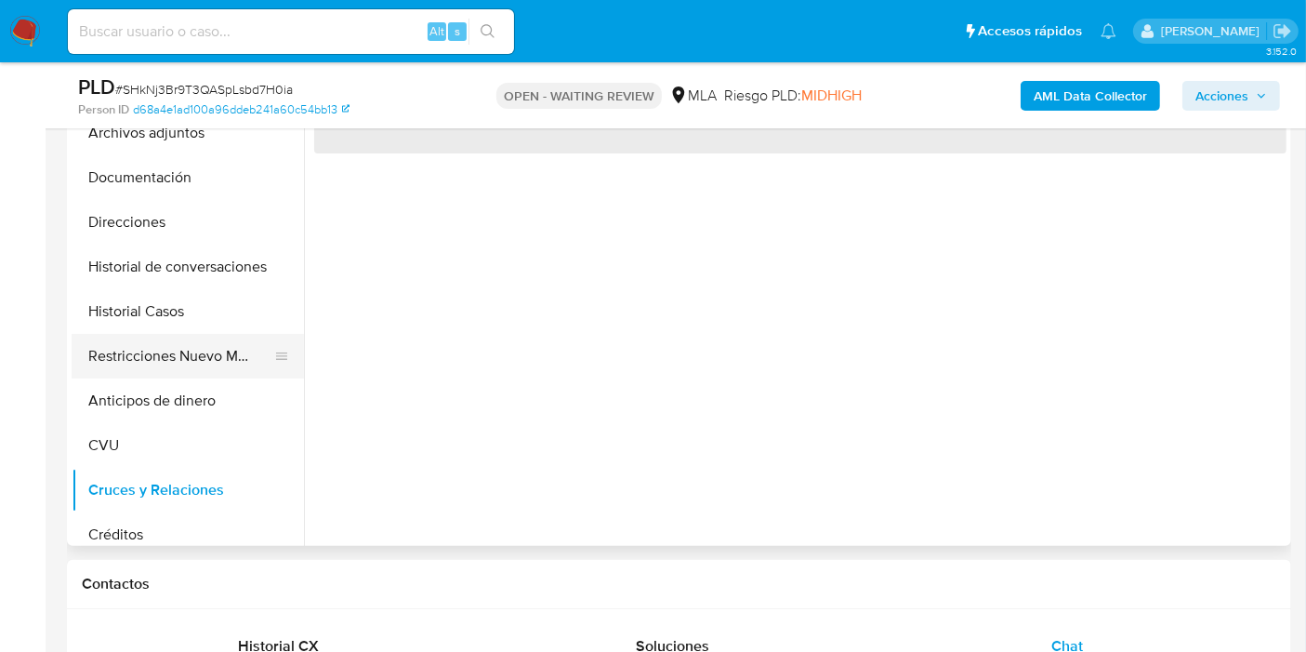
click at [236, 334] on button "Restricciones Nuevo Mundo" at bounding box center [181, 356] width 218 height 45
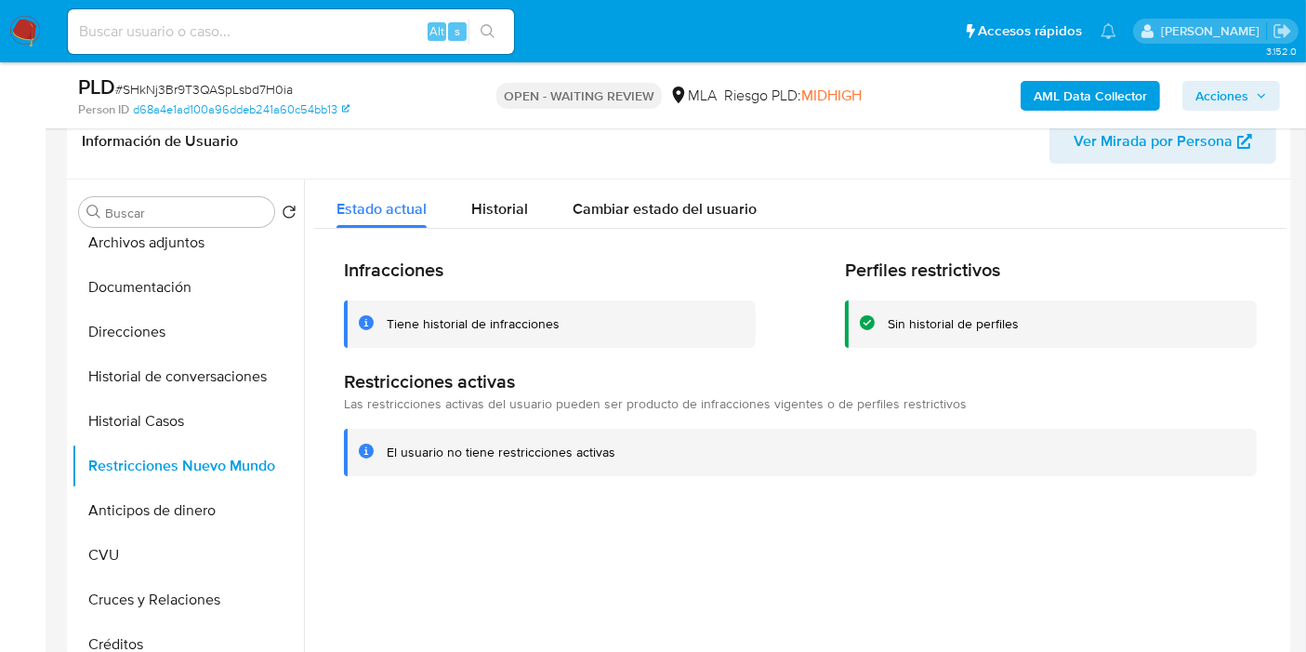
scroll to position [206, 0]
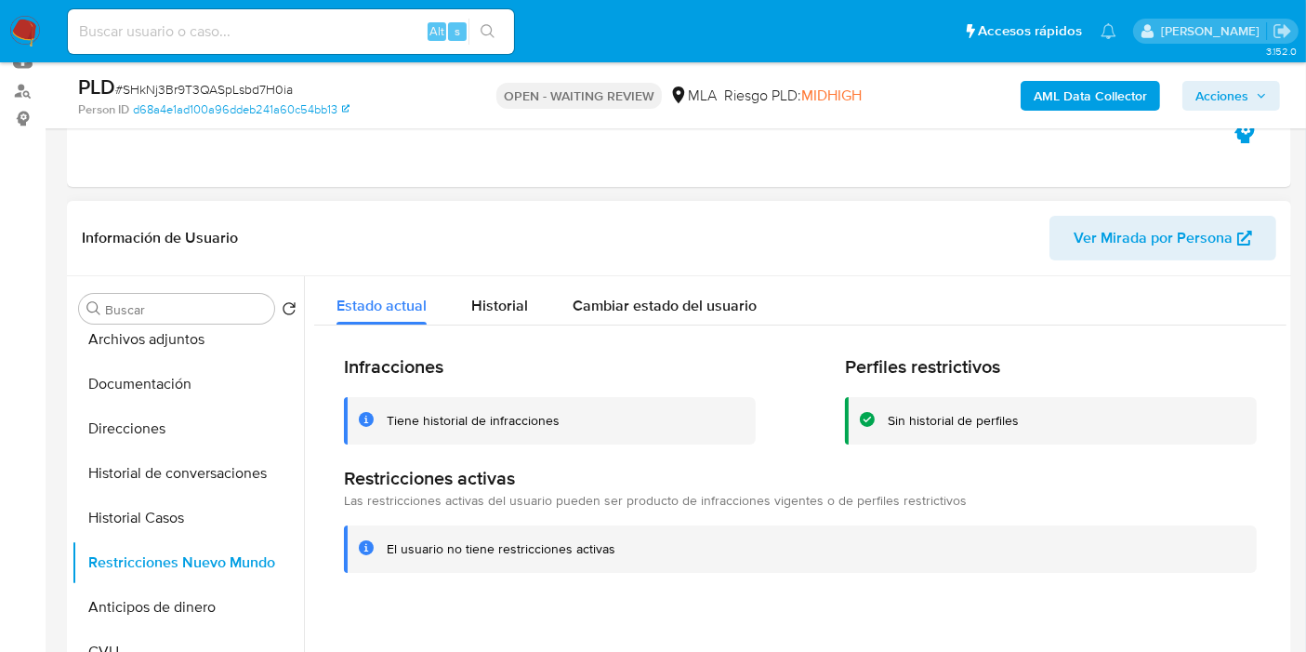
click at [457, 340] on div "Infracciones Tiene historial de infracciones Perfiles restrictivos Sin historia…" at bounding box center [800, 463] width 972 height 276
click at [483, 314] on span "Historial" at bounding box center [499, 305] width 57 height 21
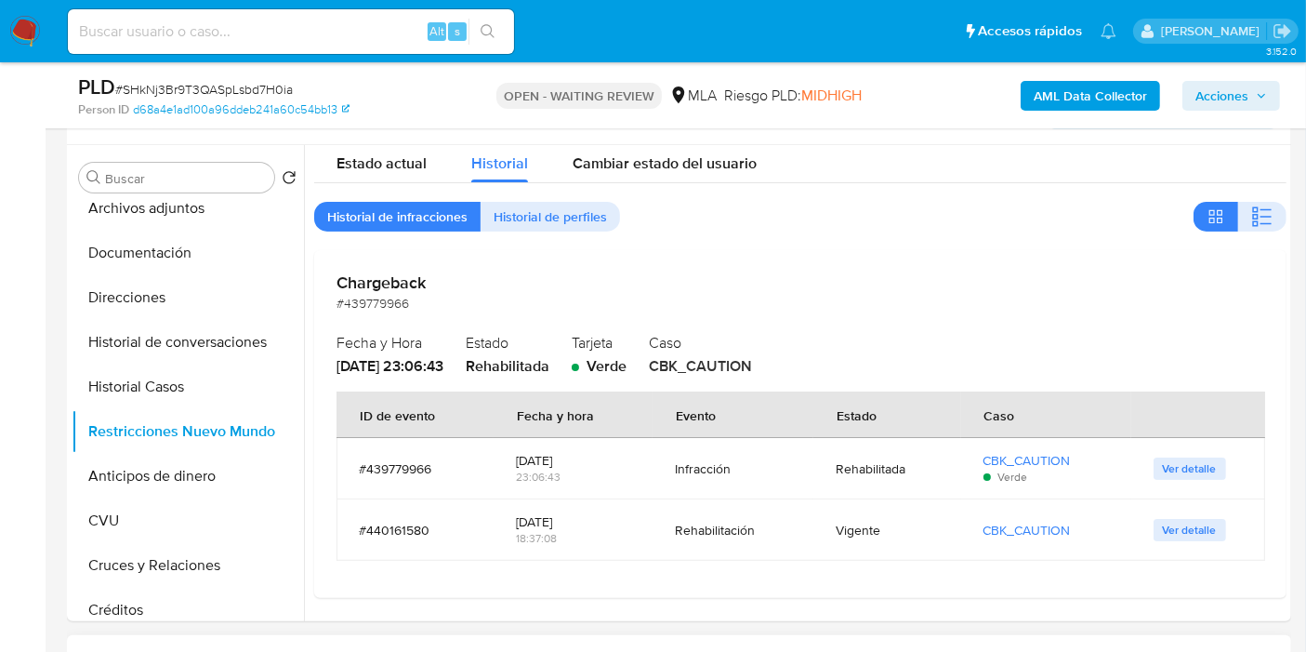
scroll to position [413, 0]
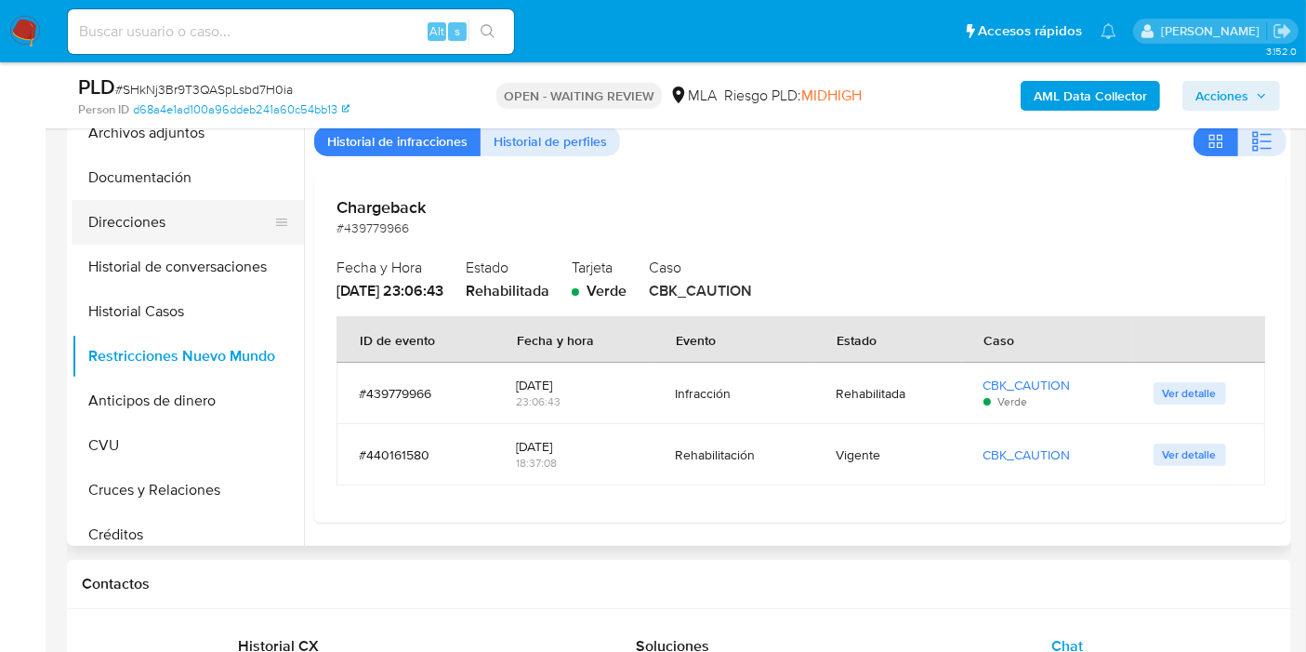
click at [193, 228] on button "Direcciones" at bounding box center [181, 222] width 218 height 45
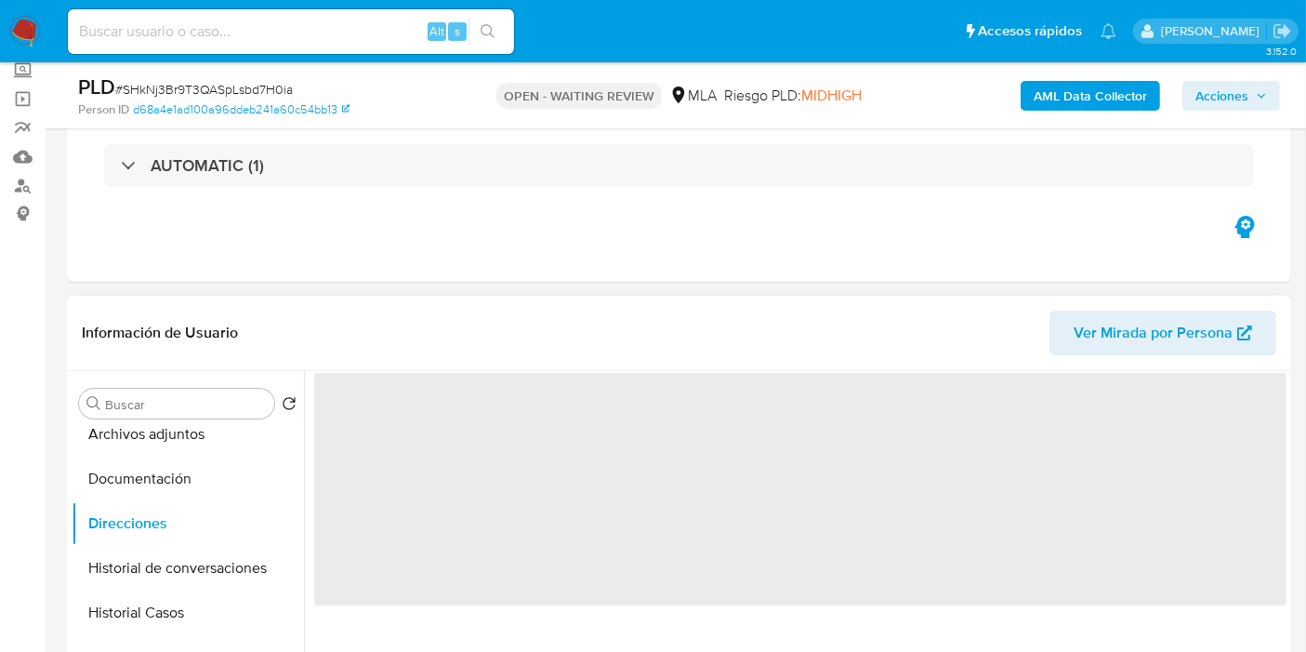
scroll to position [103, 0]
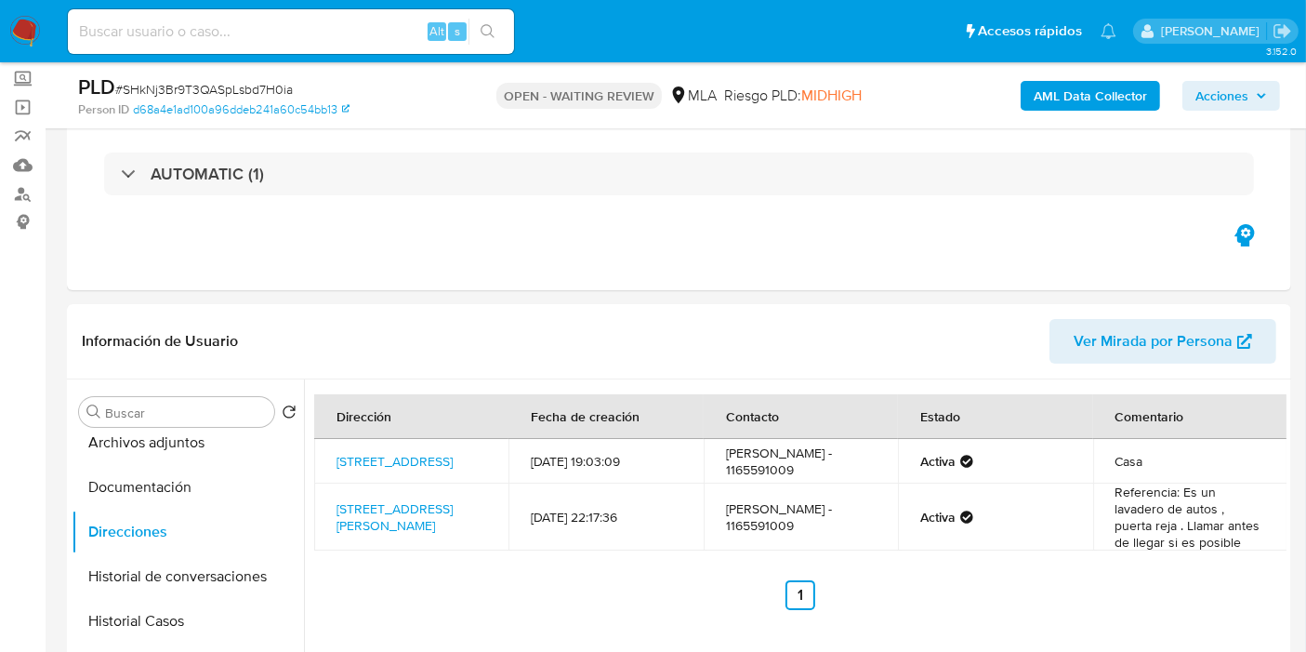
click at [0, 44] on nav "Pausado Ver notificaciones Alt s Accesos rápidos Presiona las siguientes teclas…" at bounding box center [653, 31] width 1306 height 62
click at [7, 28] on nav "Pausado Ver notificaciones Alt s Accesos rápidos Presiona las siguientes teclas…" at bounding box center [653, 31] width 1306 height 62
drag, startPoint x: 205, startPoint y: 54, endPoint x: 206, endPoint y: 43, distance: 11.3
click at [205, 52] on div "Alt s" at bounding box center [291, 32] width 446 height 52
click at [206, 42] on input at bounding box center [291, 32] width 446 height 24
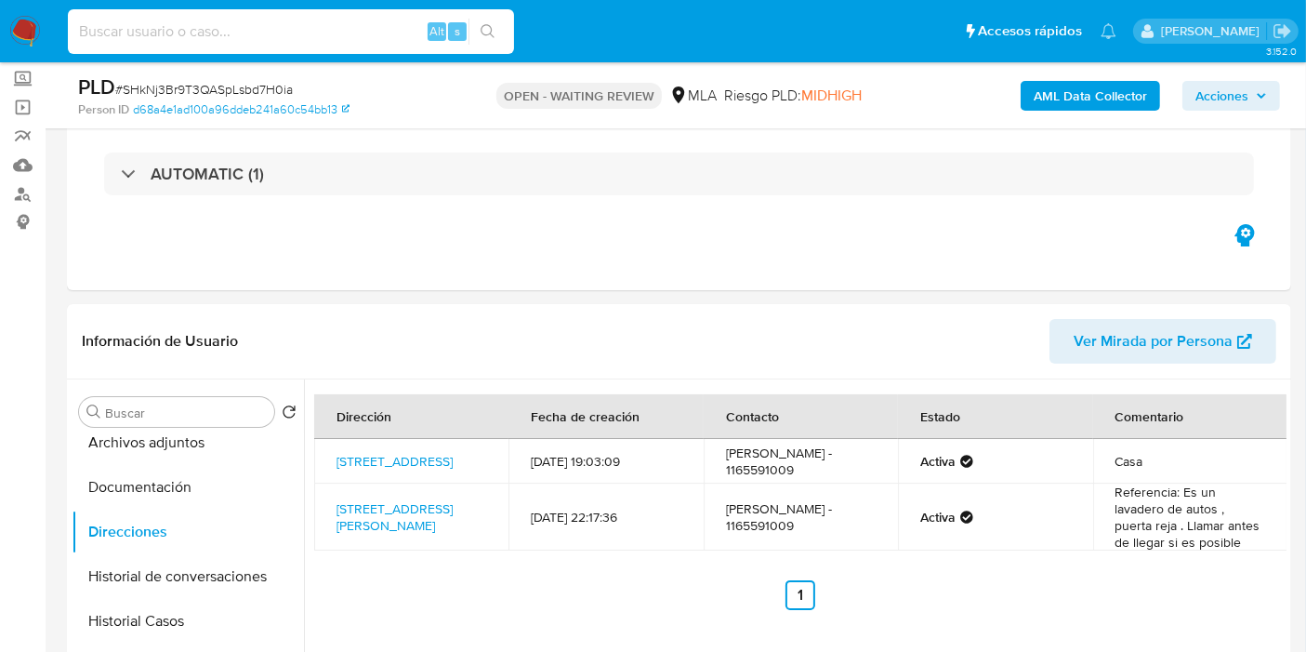
paste input "JaTBh4ewSfKiSa0jTWSLL5Wh"
type input "JaTBh4ewSfKiSa0jTWSLL5Wh"
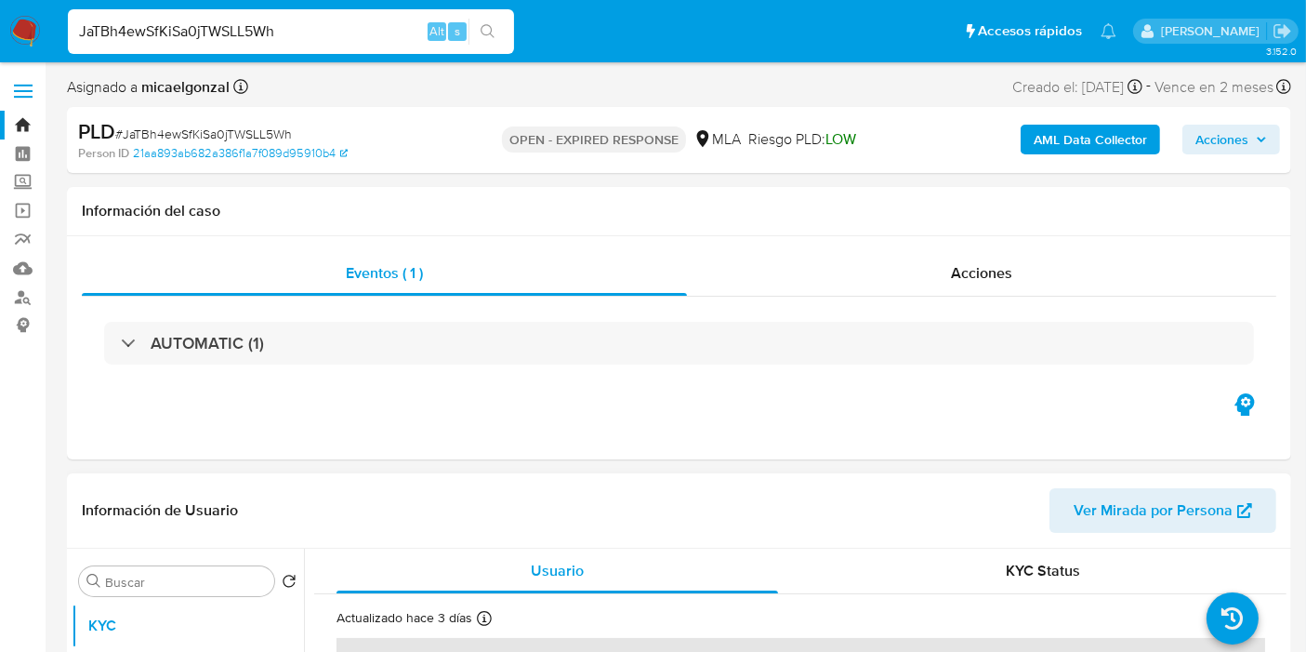
select select "10"
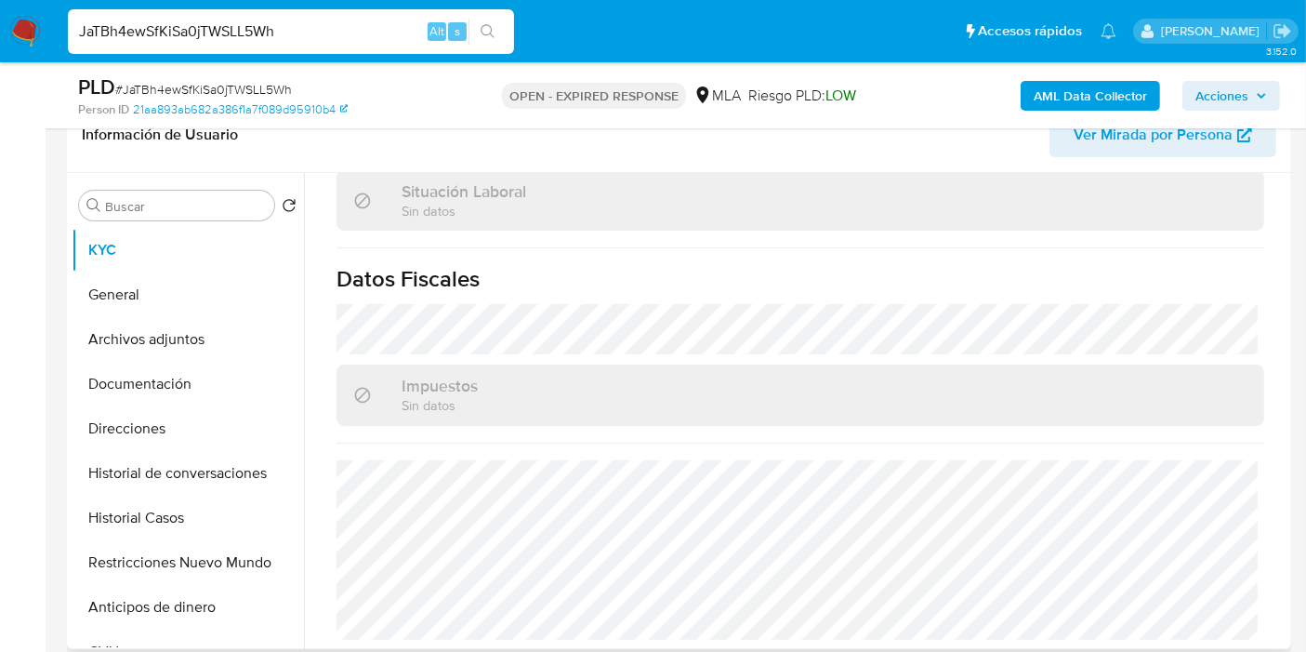
scroll to position [722, 0]
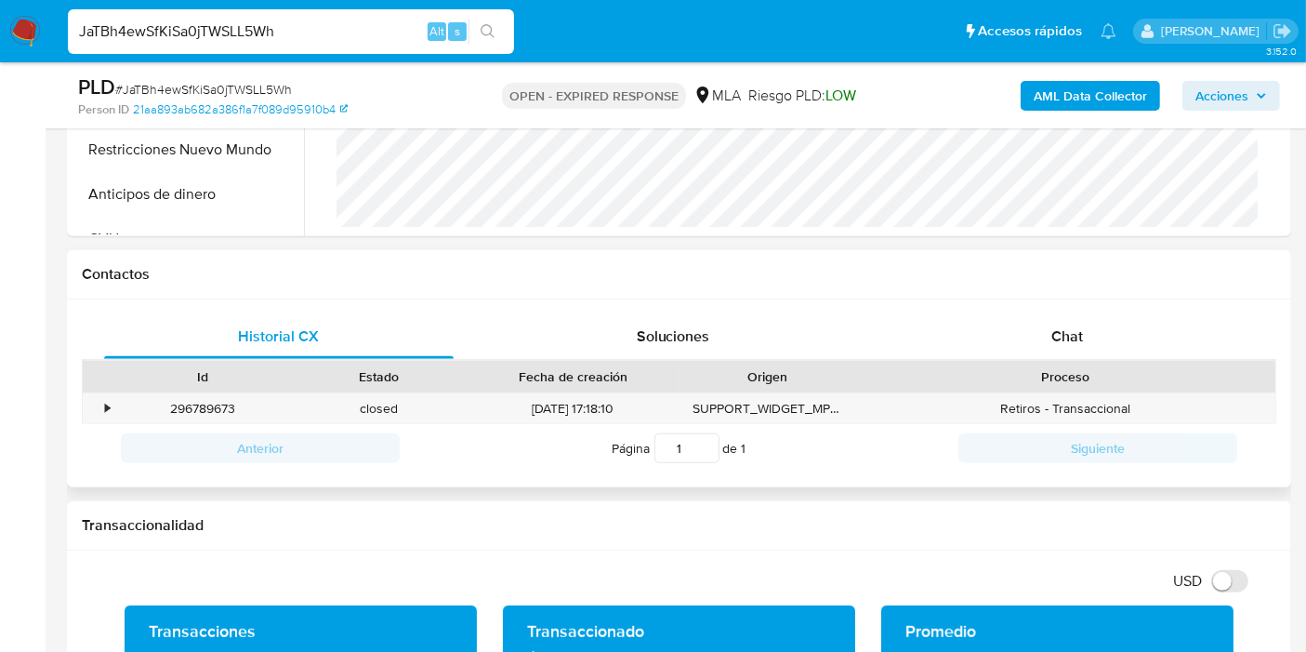
click at [1014, 300] on div "Historial CX Soluciones Chat Id Estado Fecha de creación Origen Proceso • 29678…" at bounding box center [679, 393] width 1224 height 189
click at [1022, 318] on div "Chat" at bounding box center [1068, 336] width 350 height 45
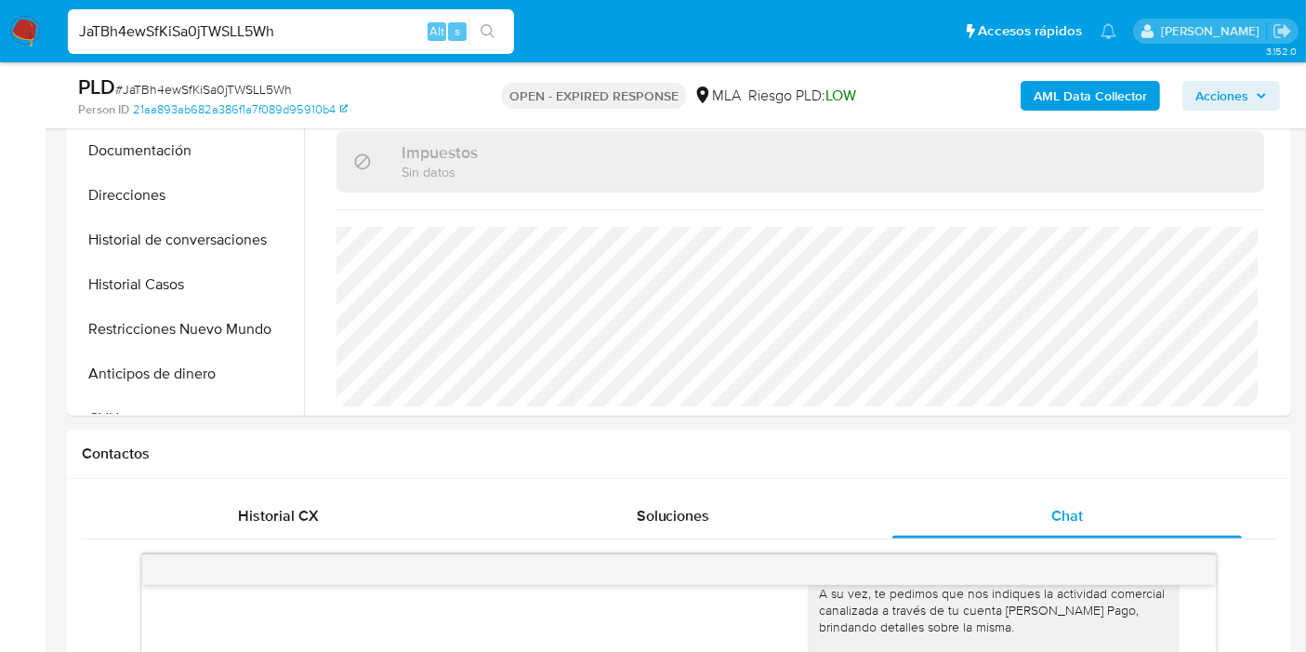
scroll to position [516, 0]
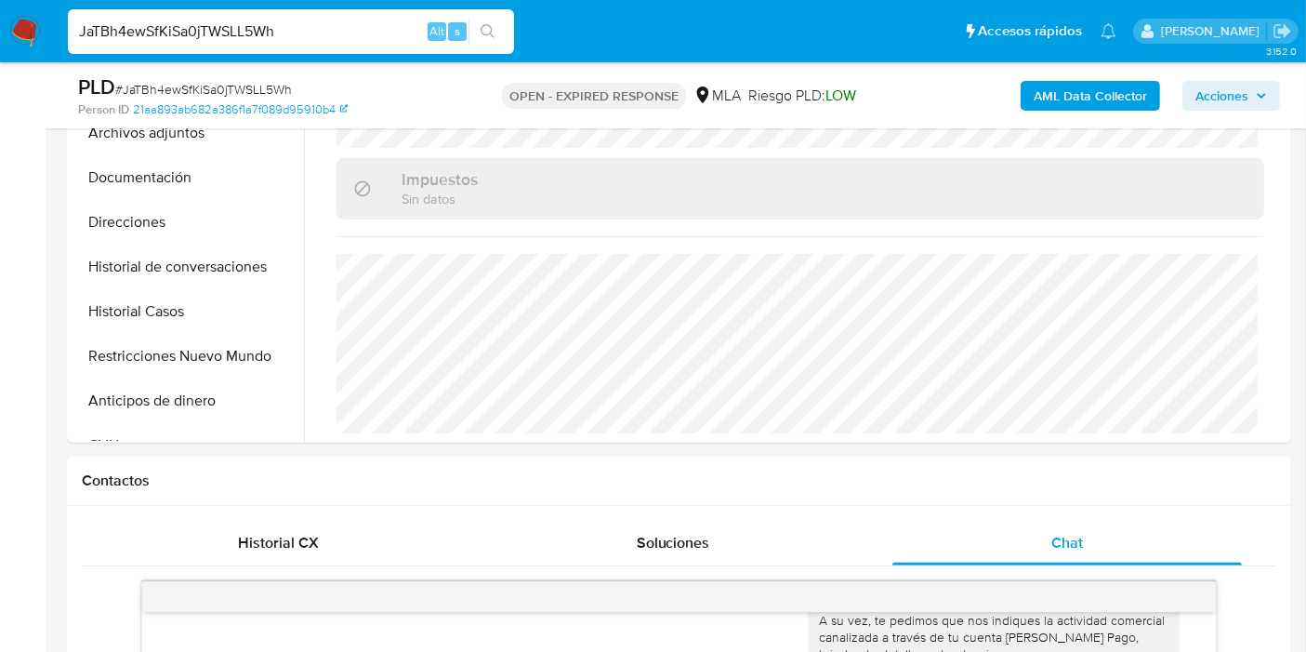
click at [20, 35] on img at bounding box center [25, 32] width 32 height 32
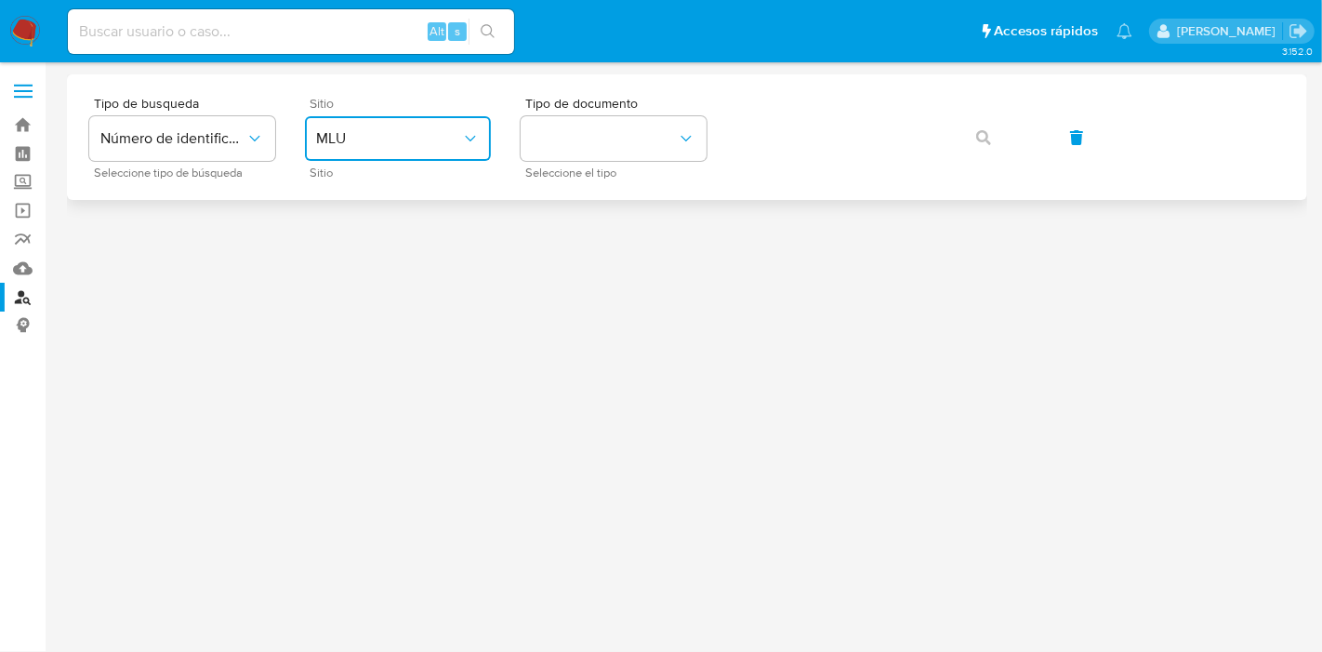
click at [417, 149] on button "MLU" at bounding box center [398, 138] width 186 height 45
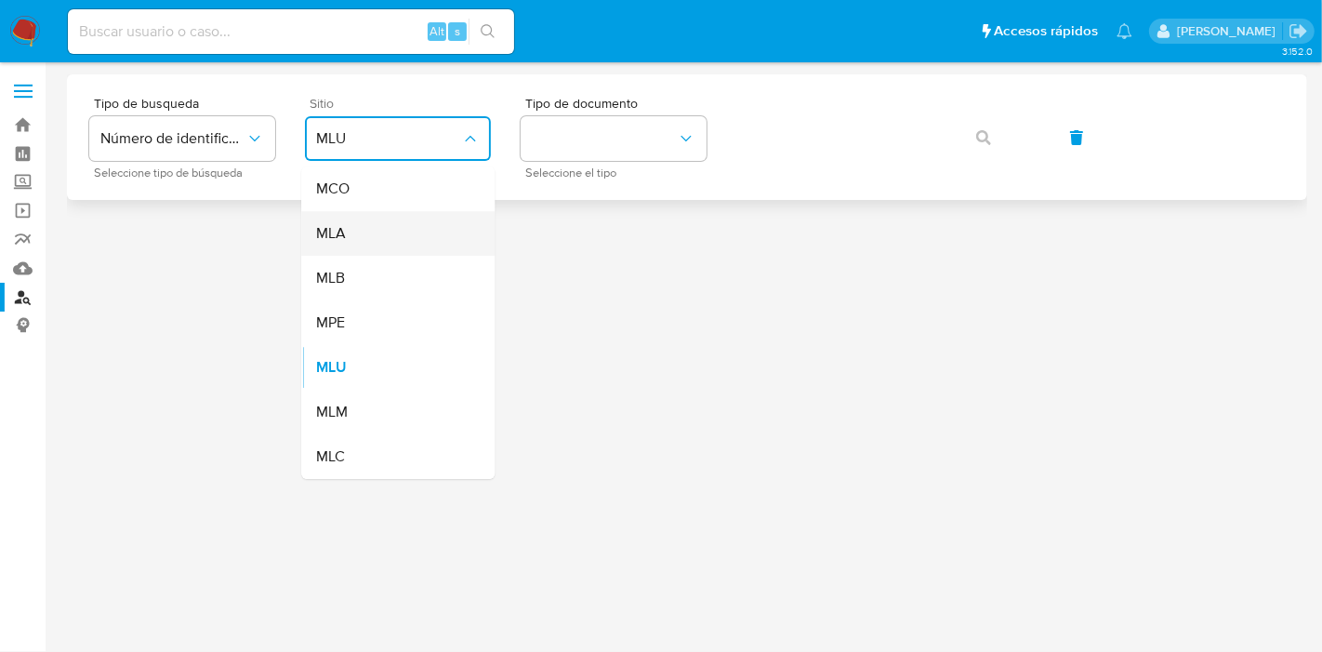
click at [403, 251] on div "MLA" at bounding box center [392, 233] width 152 height 45
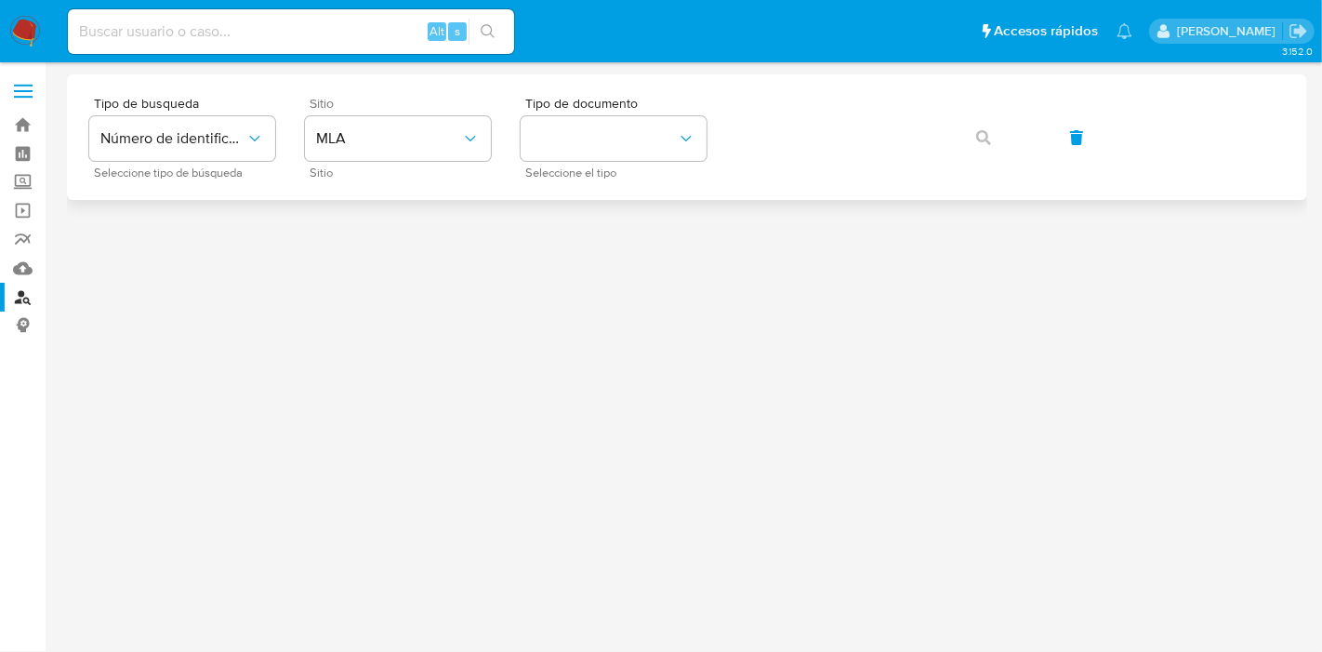
click at [722, 173] on div "Tipo de busqueda Número de identificación Seleccione tipo de búsqueda Sitio MLA…" at bounding box center [687, 137] width 1196 height 81
click at [680, 129] on icon "identificationType" at bounding box center [686, 138] width 19 height 19
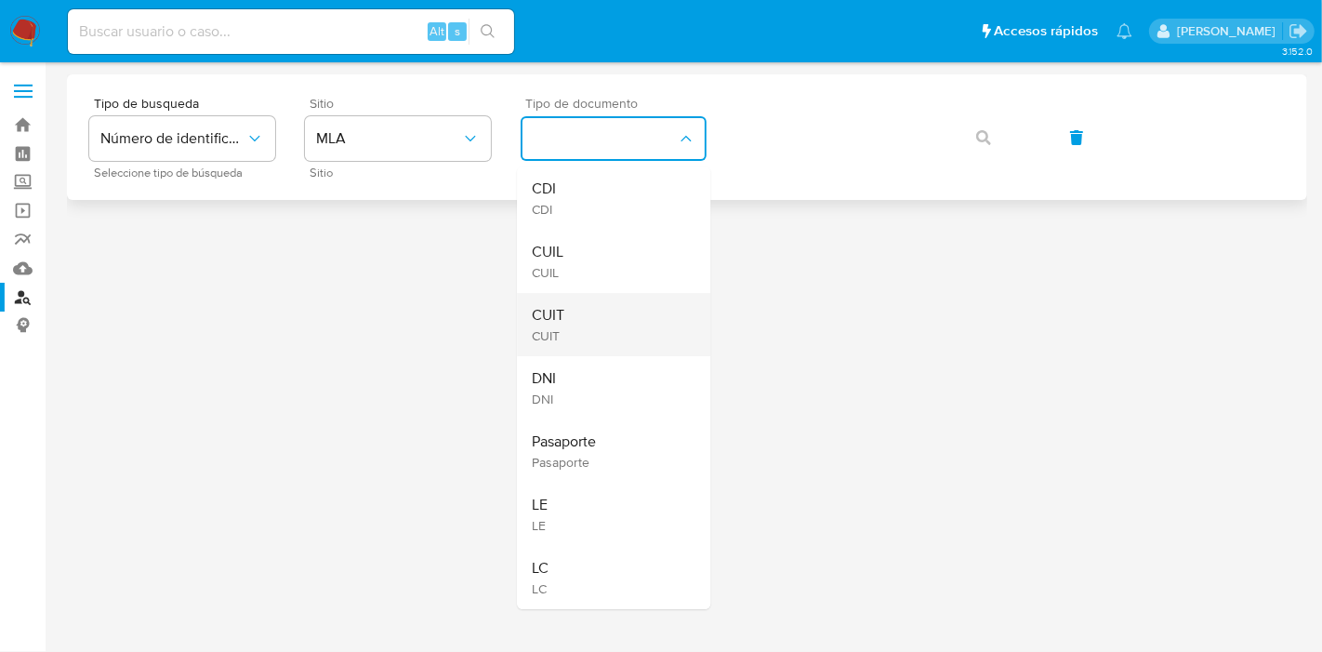
click at [628, 307] on div "CUIT CUIT" at bounding box center [608, 324] width 152 height 63
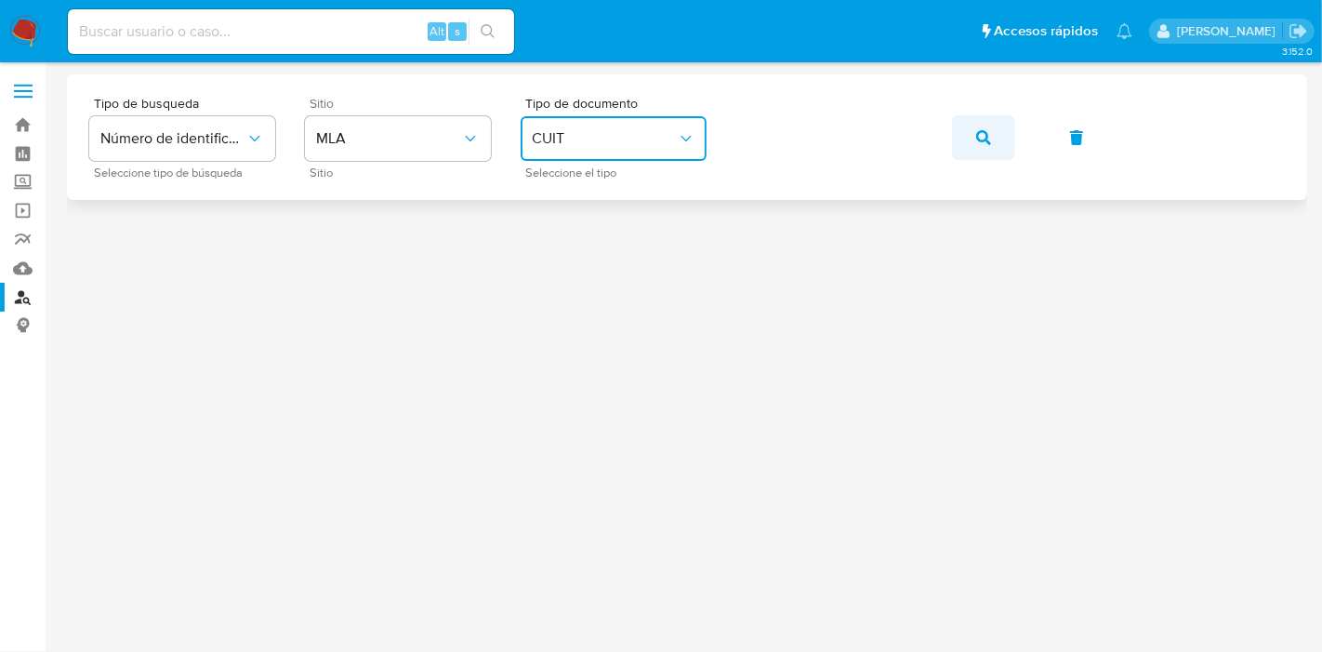
click at [985, 143] on icon "button" at bounding box center [983, 137] width 15 height 15
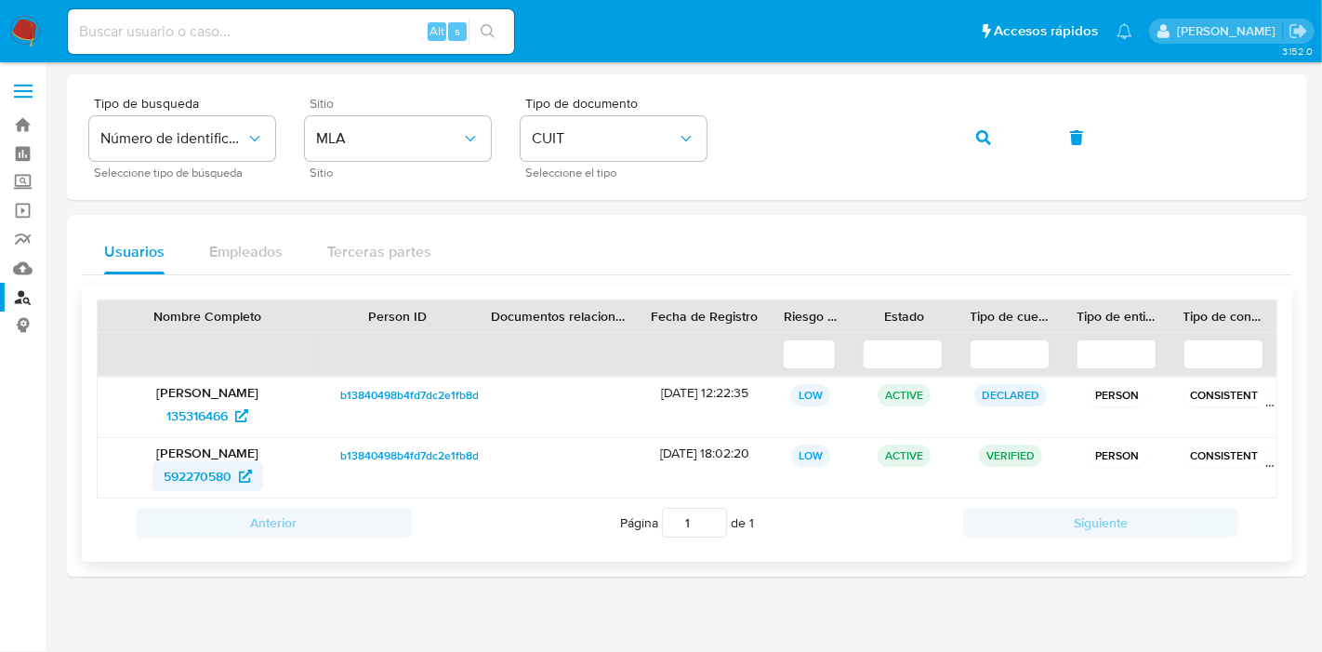
click at [231, 472] on span "592270580" at bounding box center [198, 476] width 68 height 30
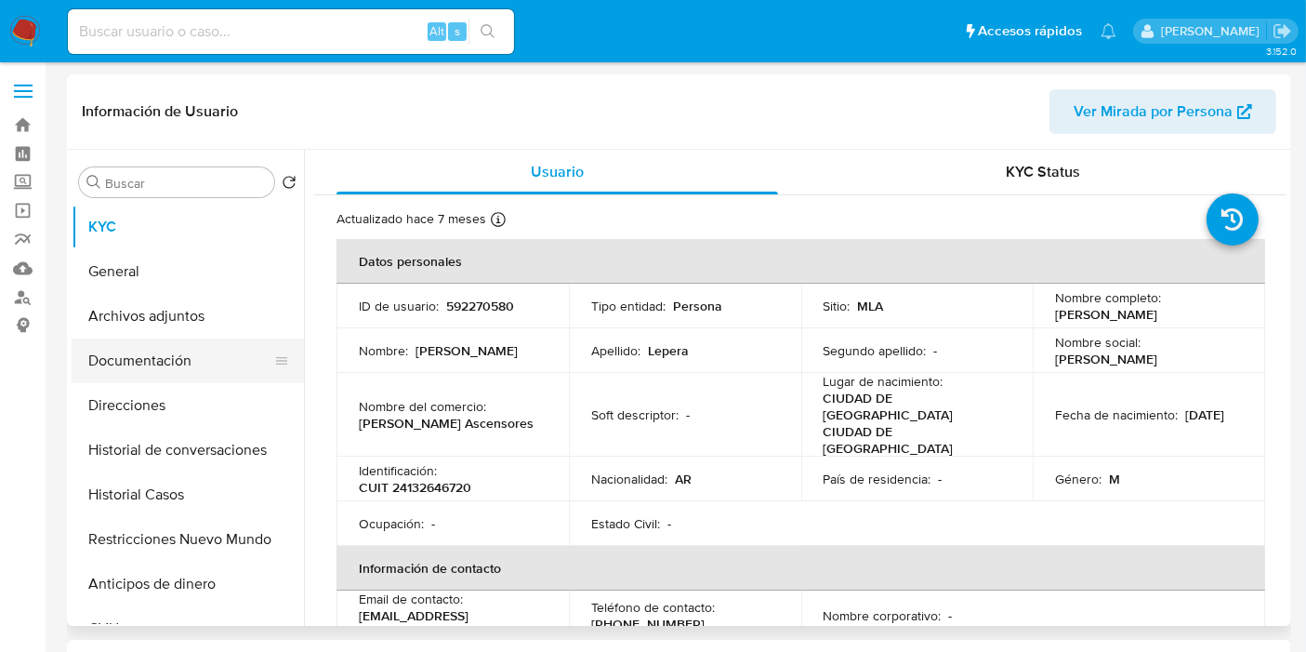
select select "10"
click at [162, 349] on button "Documentación" at bounding box center [181, 360] width 218 height 45
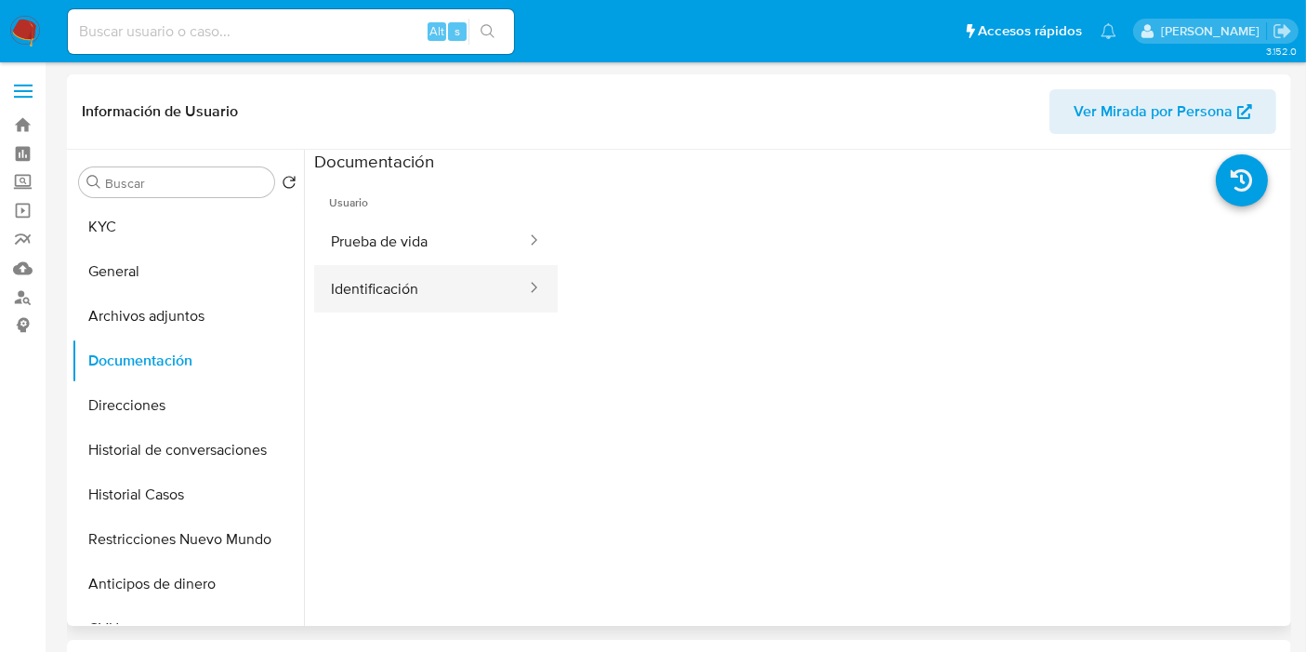
click at [398, 289] on button "Identificación" at bounding box center [421, 288] width 214 height 47
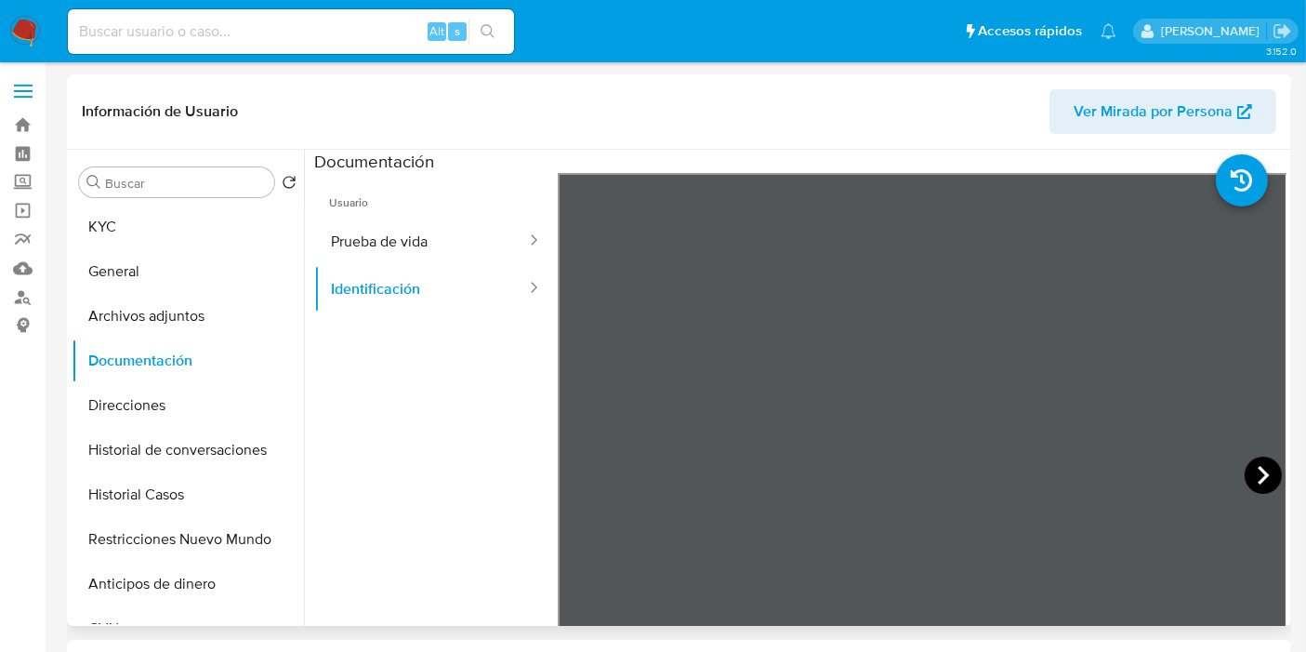
click at [1261, 462] on icon at bounding box center [1263, 474] width 37 height 37
click at [144, 411] on button "Direcciones" at bounding box center [181, 405] width 218 height 45
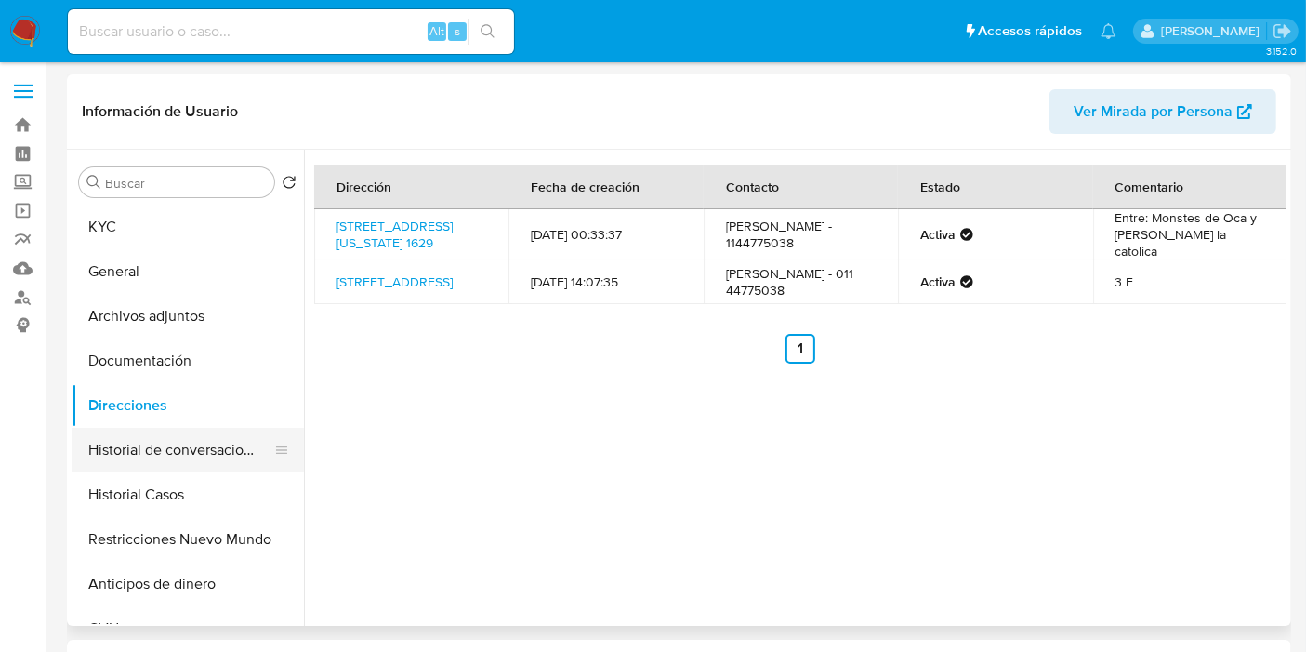
click at [207, 440] on button "Historial de conversaciones" at bounding box center [181, 450] width 218 height 45
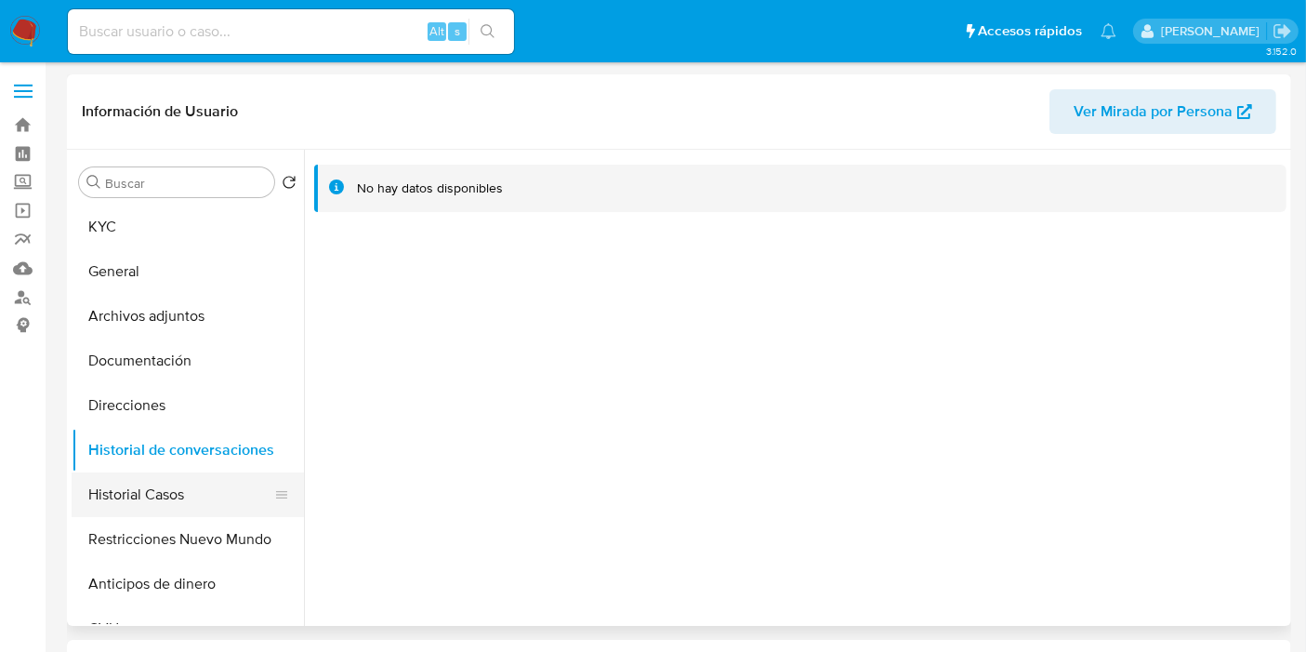
click at [179, 491] on button "Historial Casos" at bounding box center [181, 494] width 218 height 45
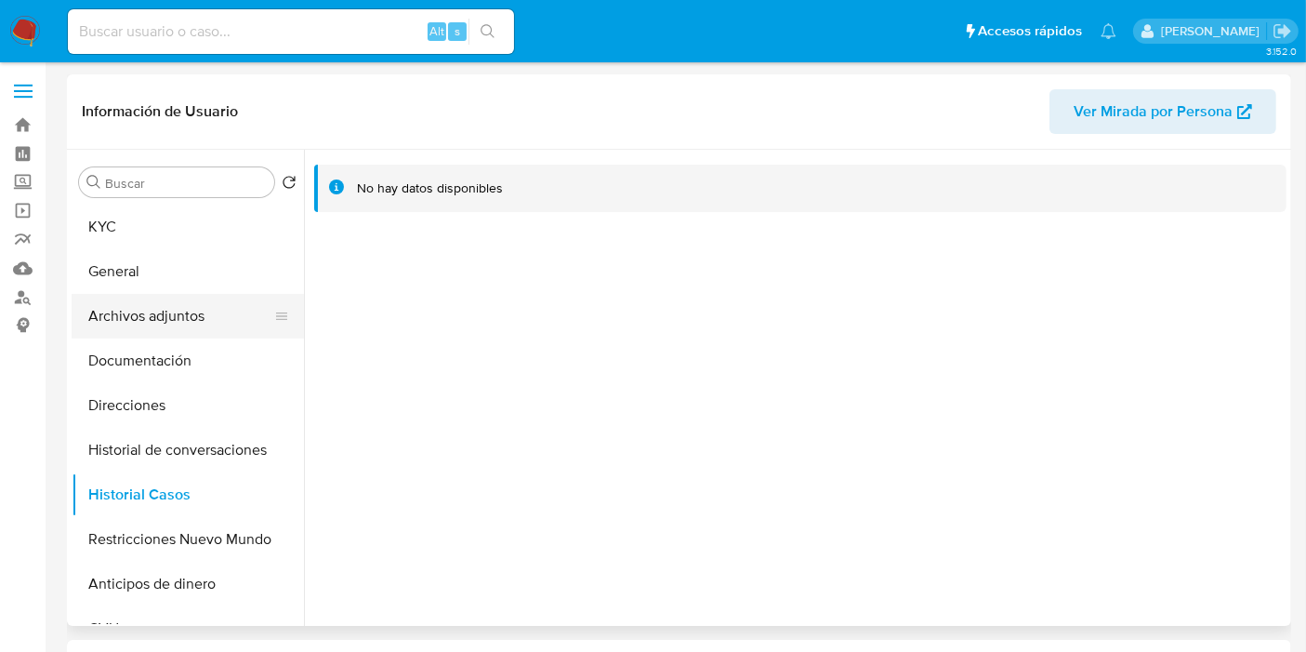
click at [126, 309] on button "Archivos adjuntos" at bounding box center [181, 316] width 218 height 45
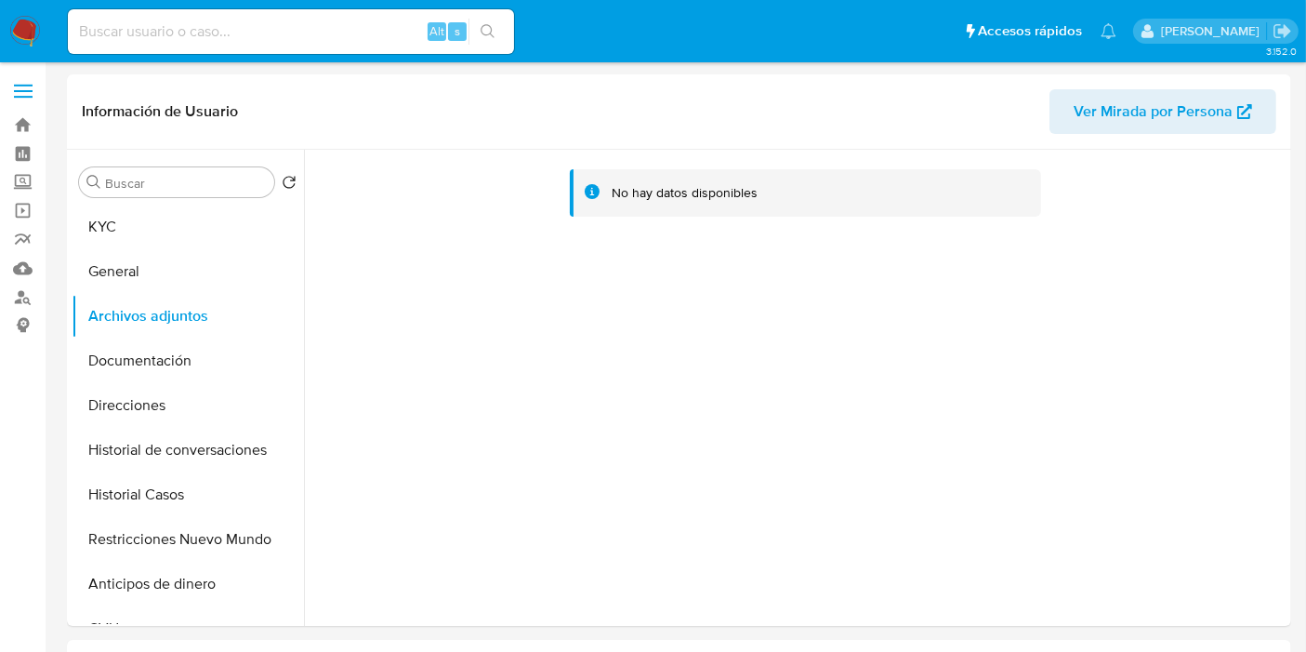
click at [331, 33] on input at bounding box center [291, 32] width 446 height 24
paste input "43kvwYLGPVeDy4wGkO8952ME"
type input "43kvwYLGPVeDy4wGkO8952ME"
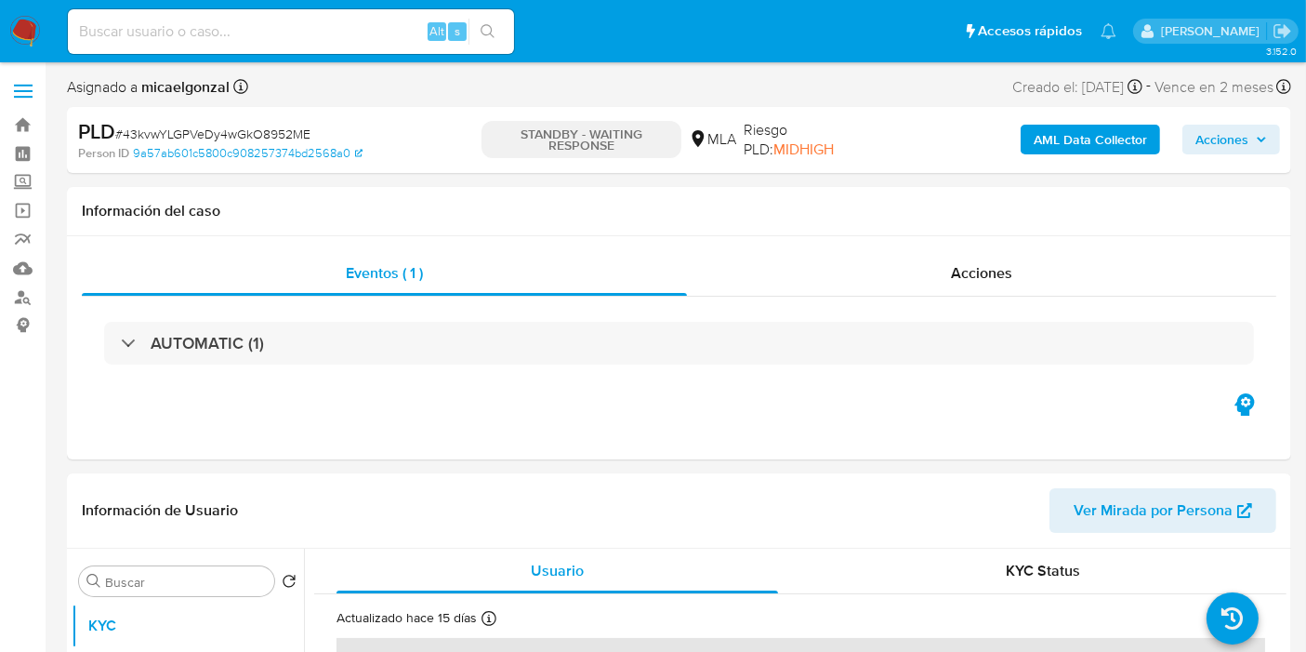
select select "10"
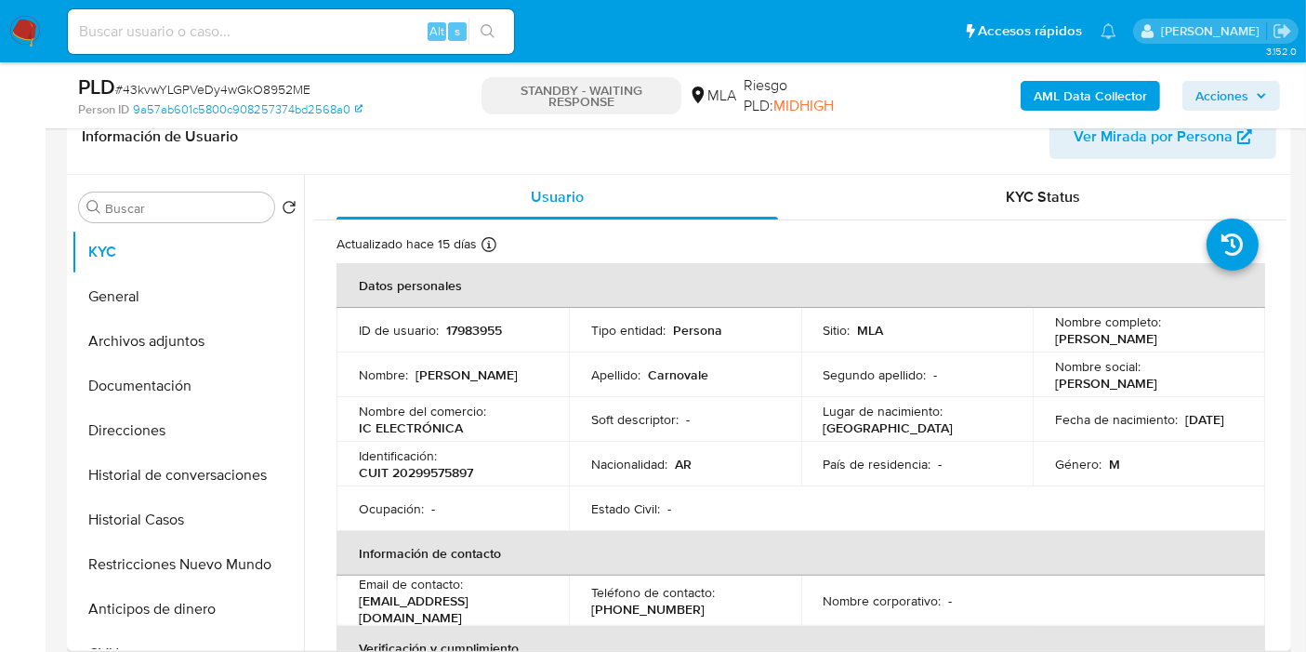
scroll to position [310, 0]
click at [295, 91] on span "# 43kvwYLGPVeDy4wGkO8952ME" at bounding box center [212, 89] width 195 height 19
copy span "43kvwYLGPVeDy4wGkO8952ME"
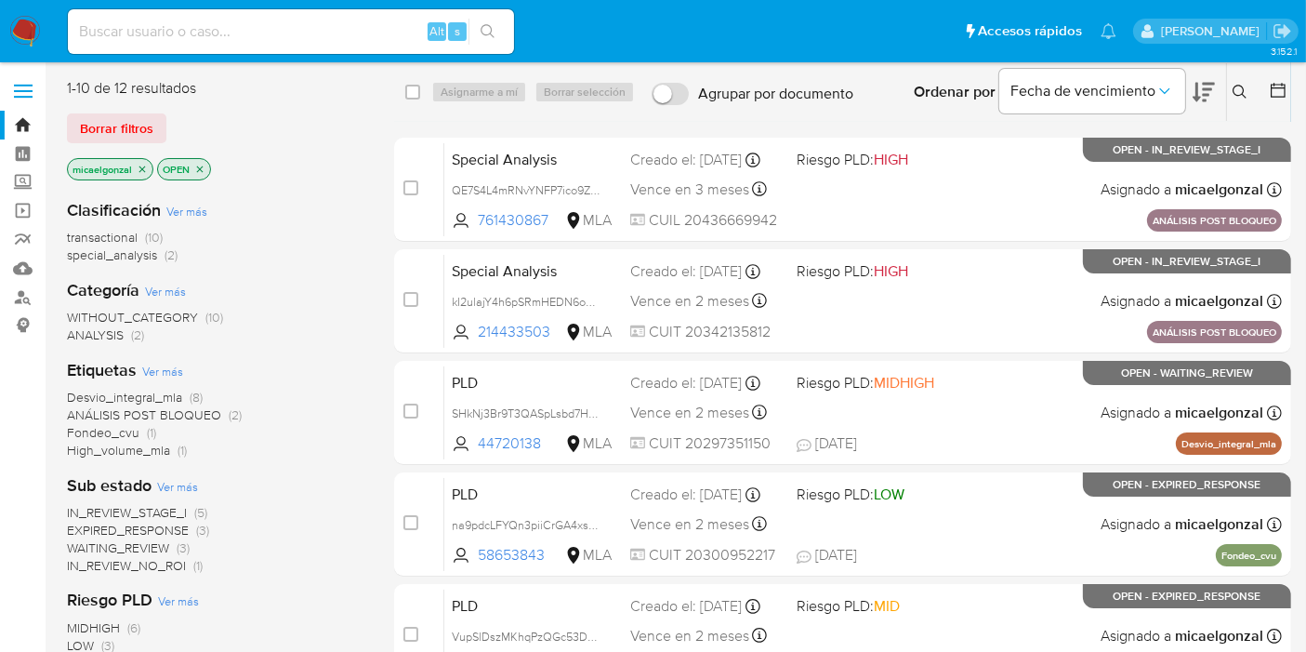
click at [274, 334] on div "WITHOUT_CATEGORY (10) ANALYSIS (2)" at bounding box center [216, 326] width 298 height 35
